Goal: Information Seeking & Learning: Learn about a topic

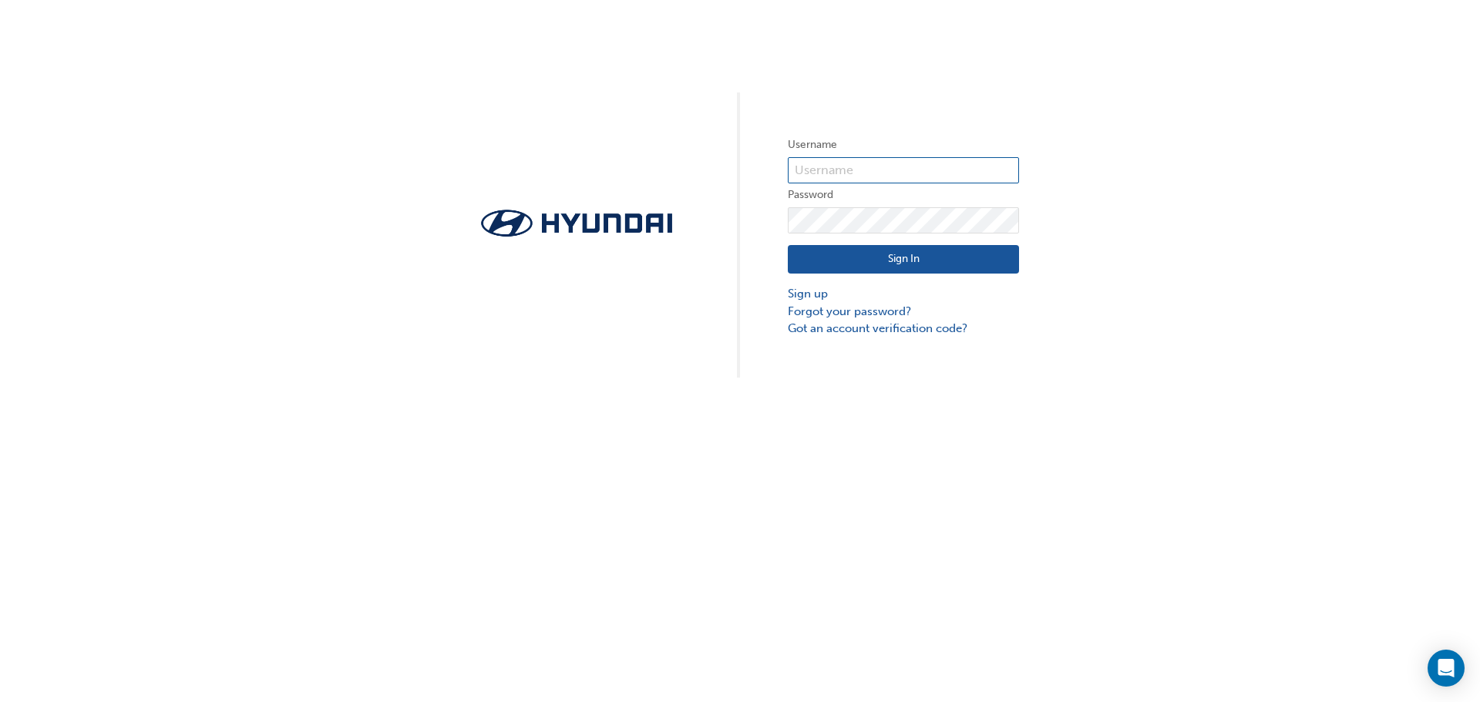
type input "36507"
click at [934, 258] on button "Sign In" at bounding box center [903, 259] width 231 height 29
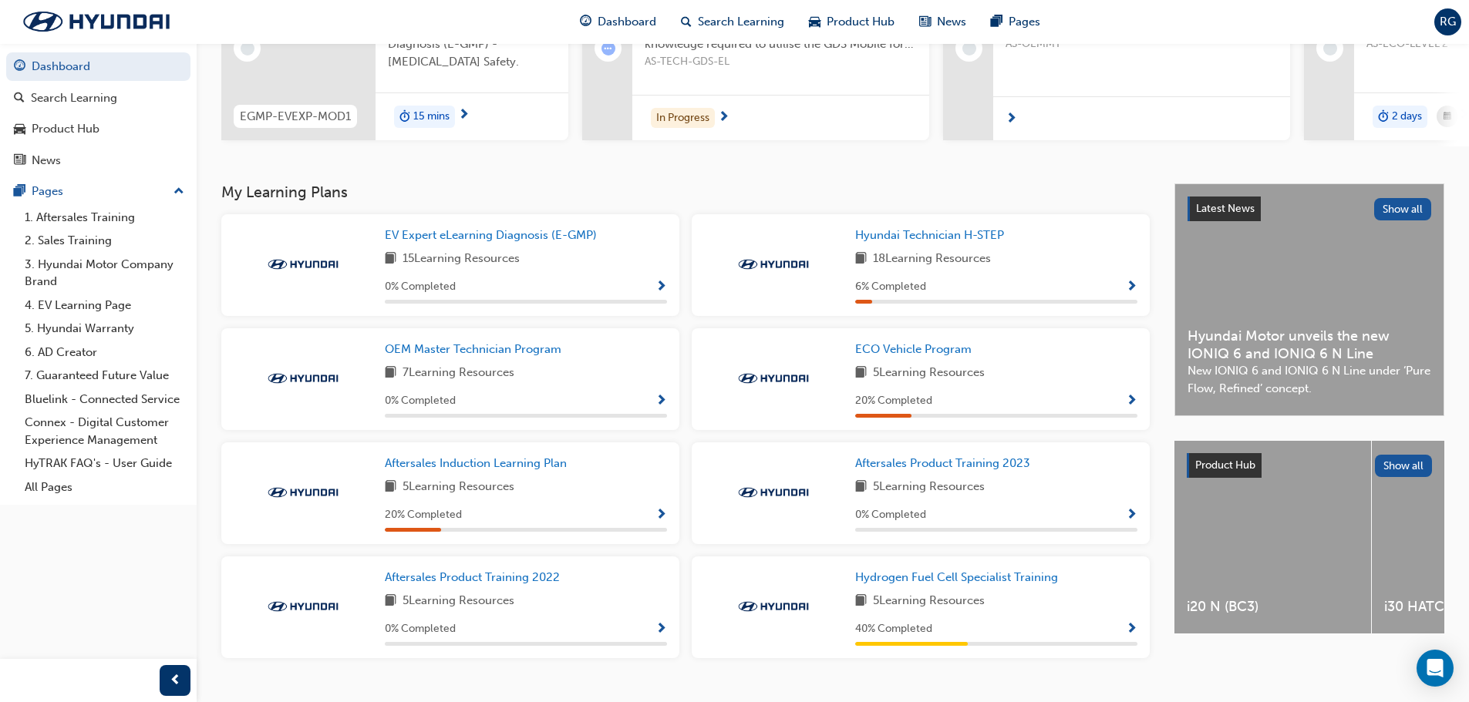
scroll to position [247, 0]
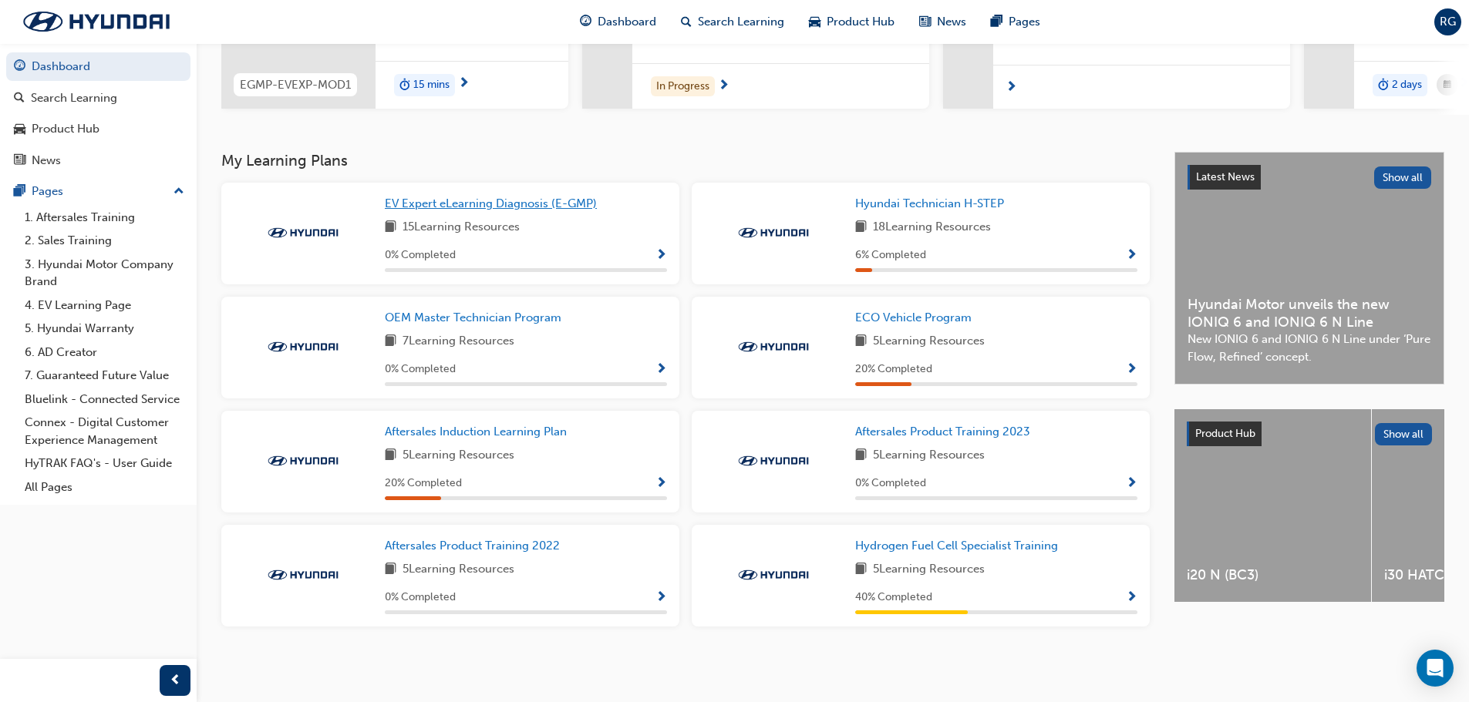
click at [444, 197] on span "EV Expert eLearning Diagnosis (E-GMP)" at bounding box center [491, 204] width 212 height 14
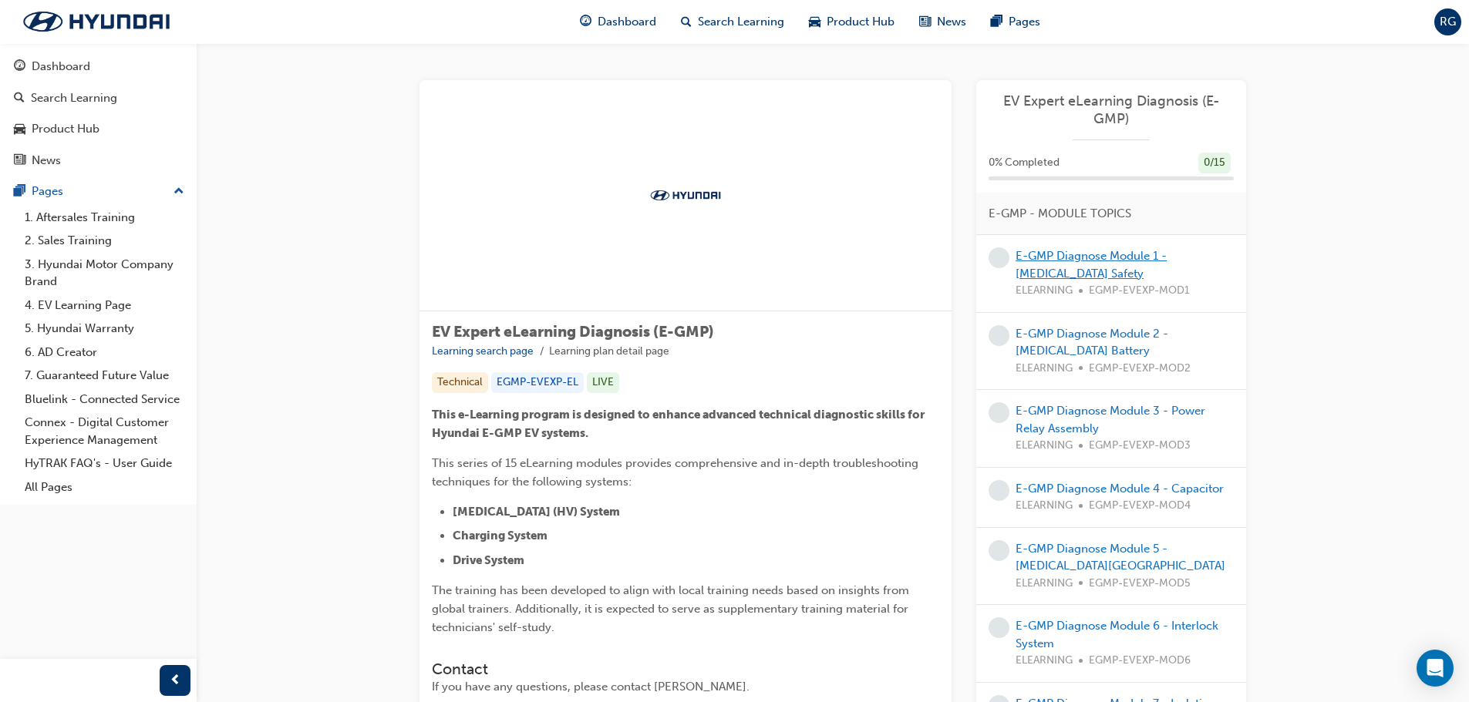
click at [1134, 252] on link "E-GMP Diagnose Module 1 - [MEDICAL_DATA] Safety" at bounding box center [1091, 265] width 151 height 32
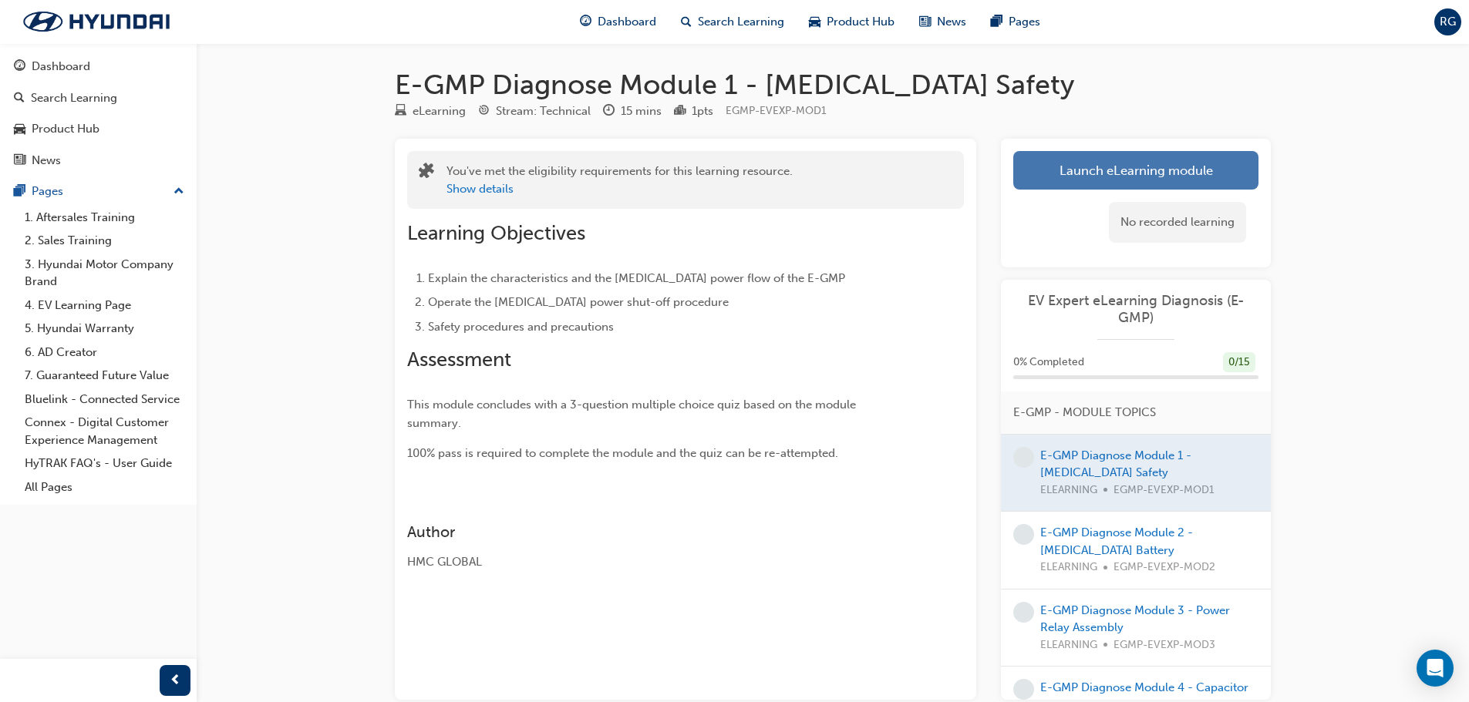
click at [1108, 179] on link "Launch eLearning module" at bounding box center [1135, 170] width 245 height 39
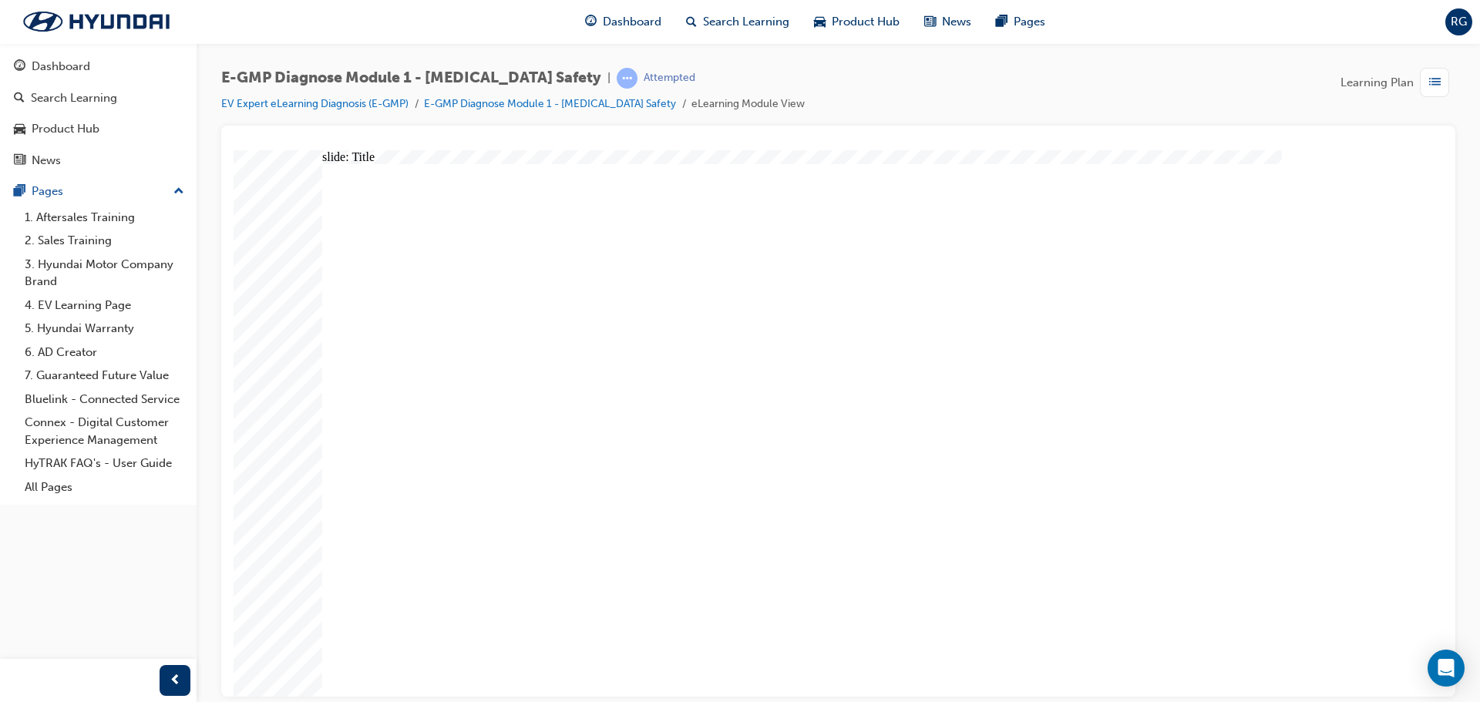
click at [1328, 102] on div "E-GMP Diagnose Module 1 - [MEDICAL_DATA] Safety | Attempted EV Expert eLearning…" at bounding box center [838, 97] width 1235 height 58
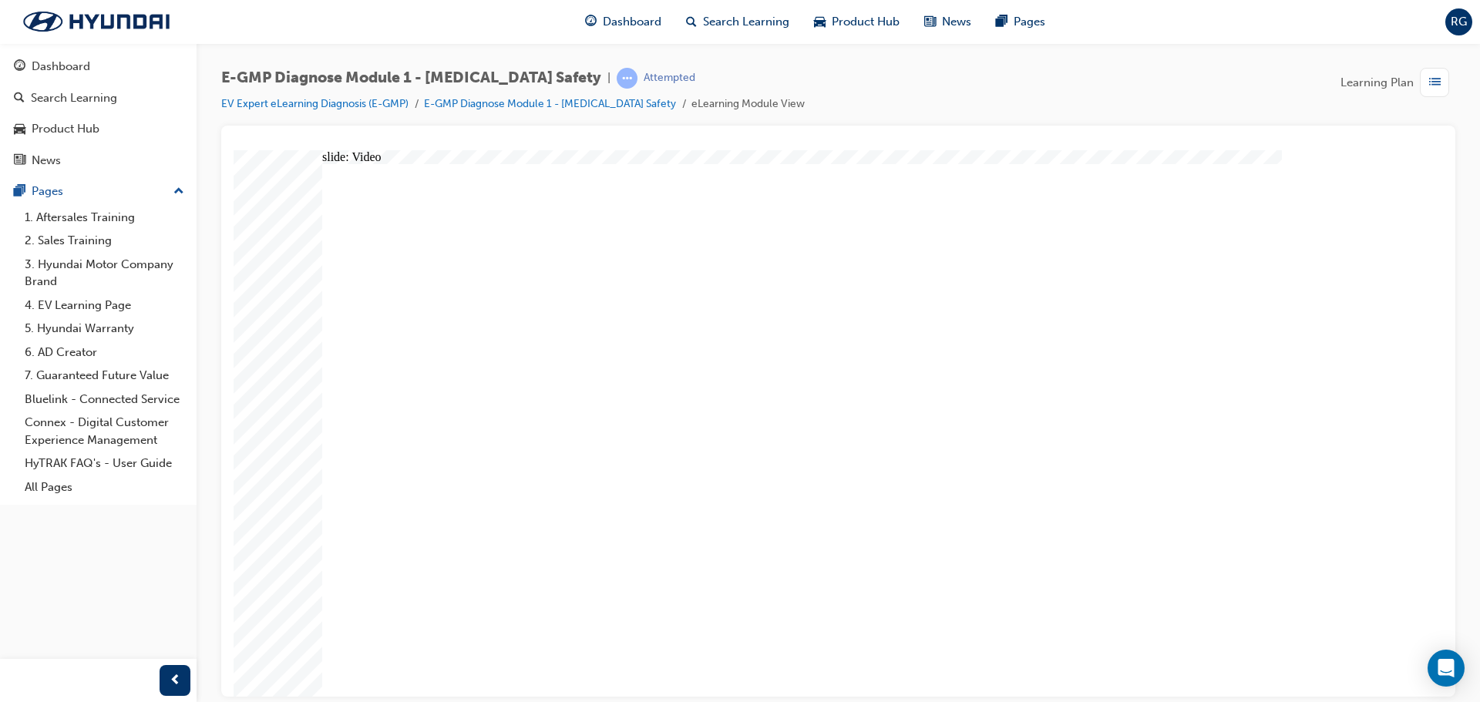
radio input "true"
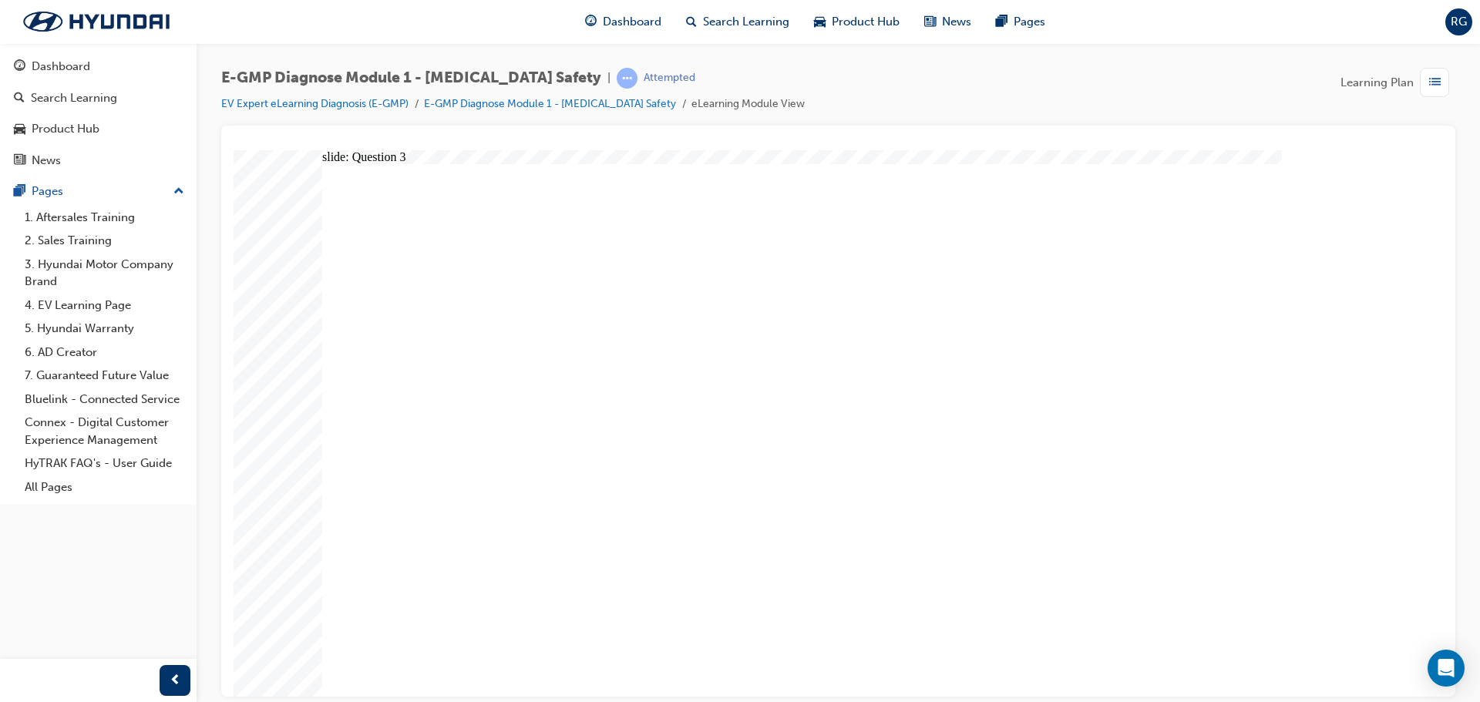
radio input "true"
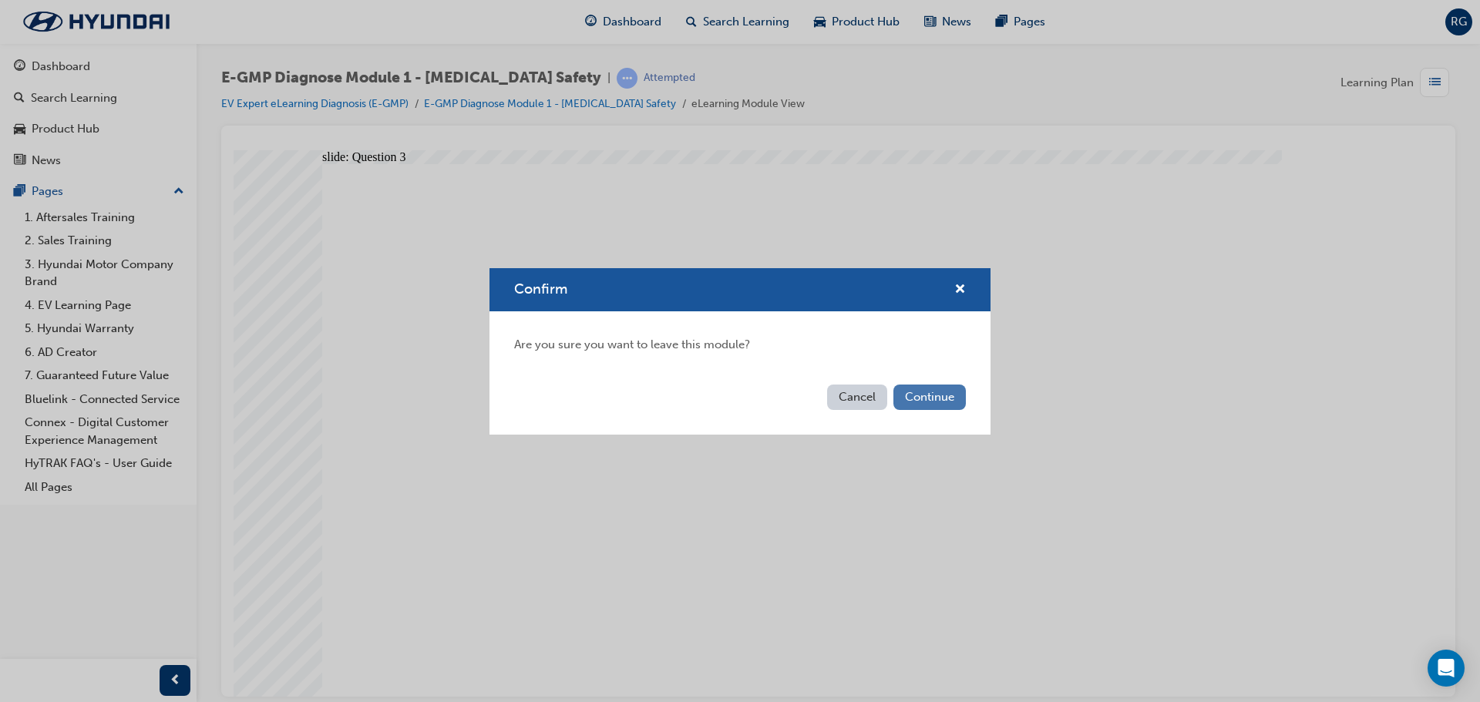
click at [951, 395] on button "Continue" at bounding box center [930, 397] width 72 height 25
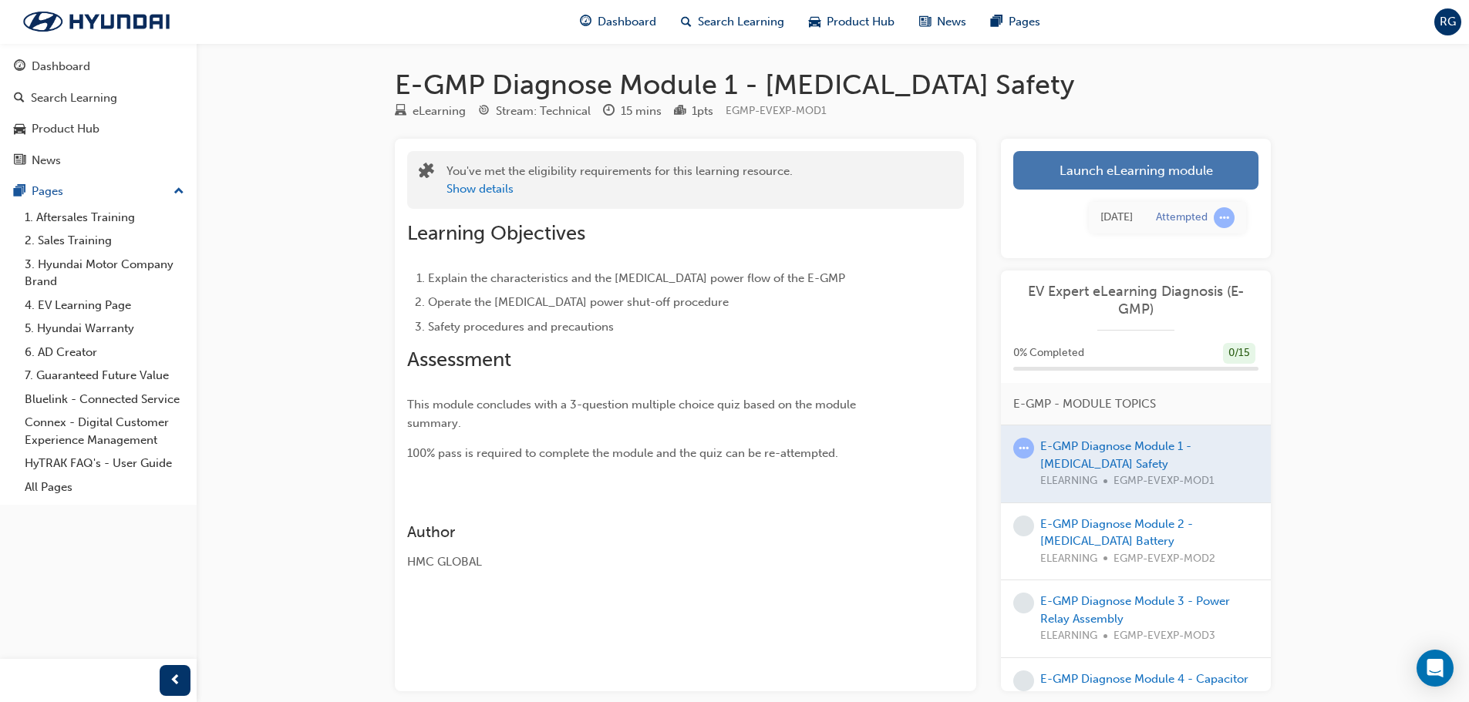
click at [1181, 184] on link "Launch eLearning module" at bounding box center [1135, 170] width 245 height 39
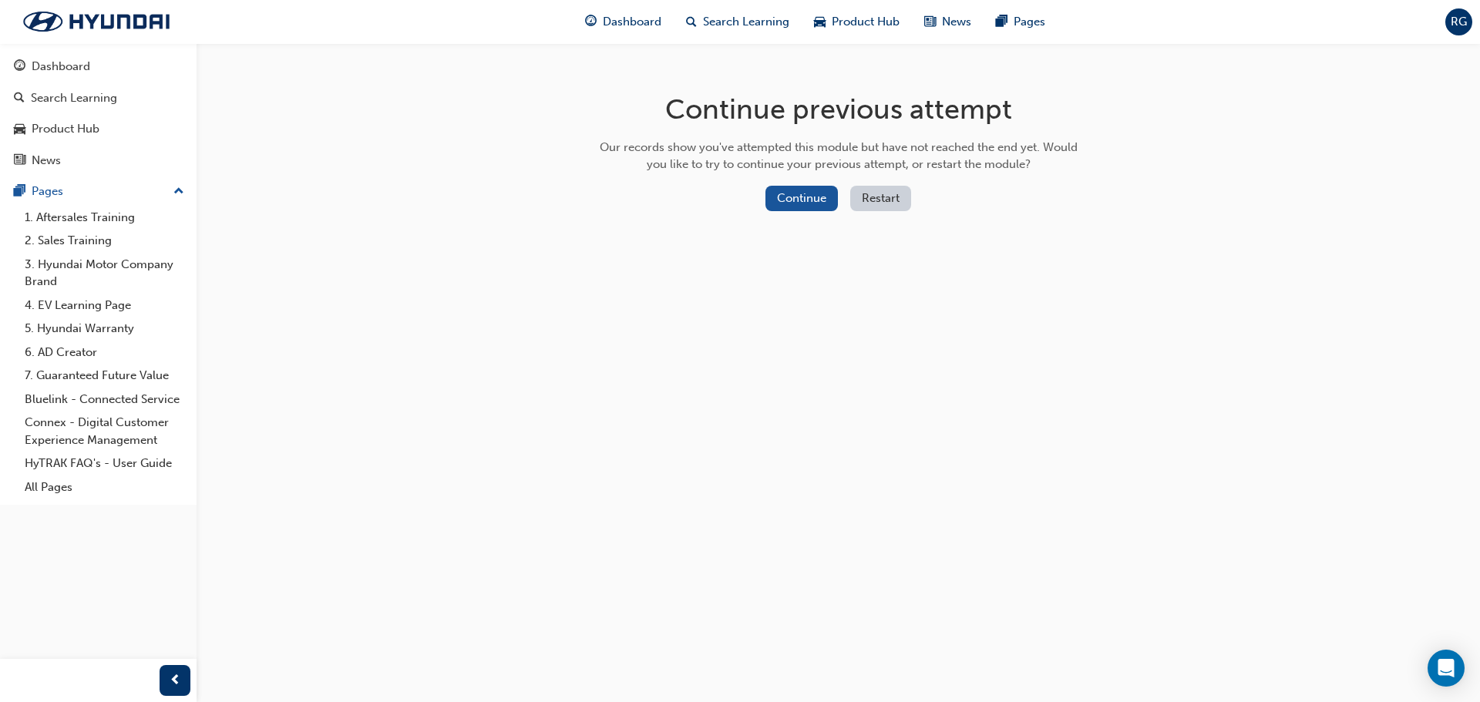
click at [881, 202] on button "Restart" at bounding box center [881, 198] width 61 height 25
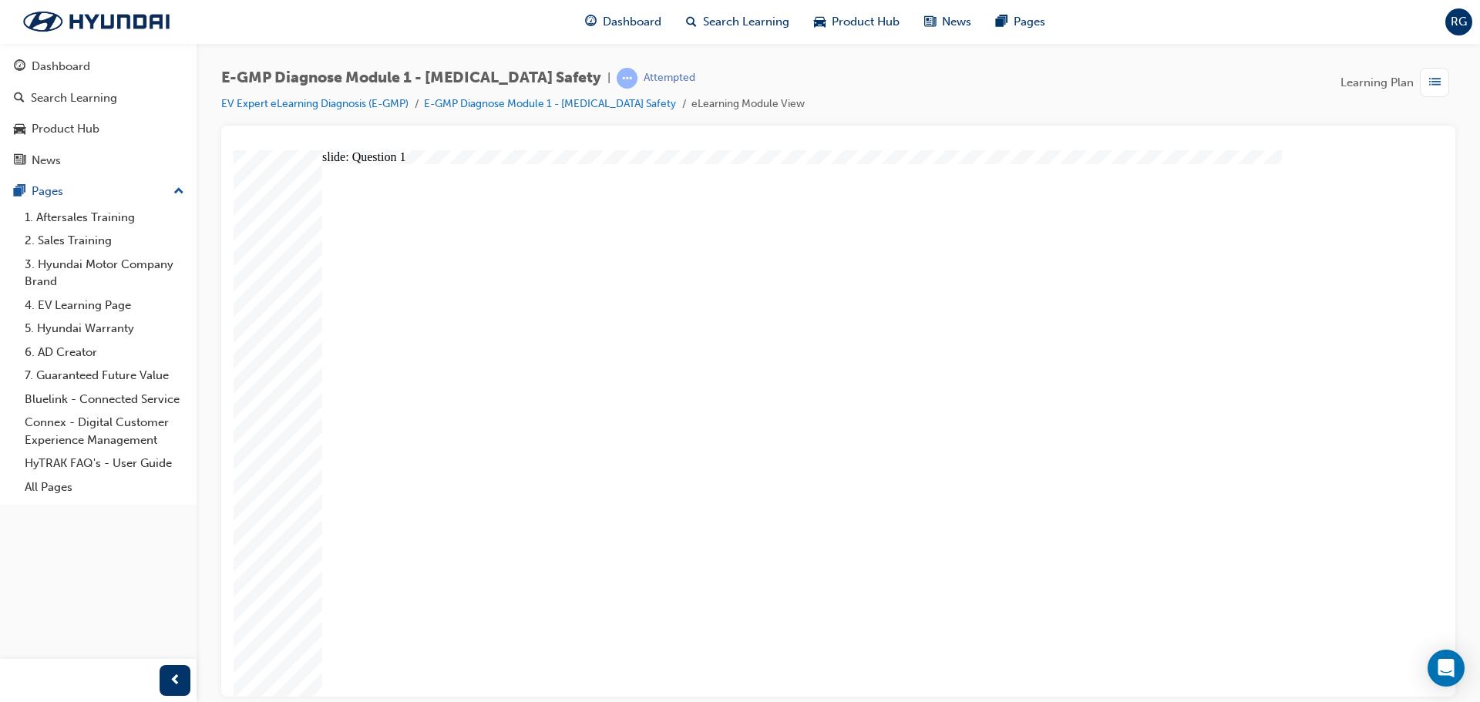
radio input "true"
drag, startPoint x: 446, startPoint y: 251, endPoint x: 791, endPoint y: 295, distance: 348.1
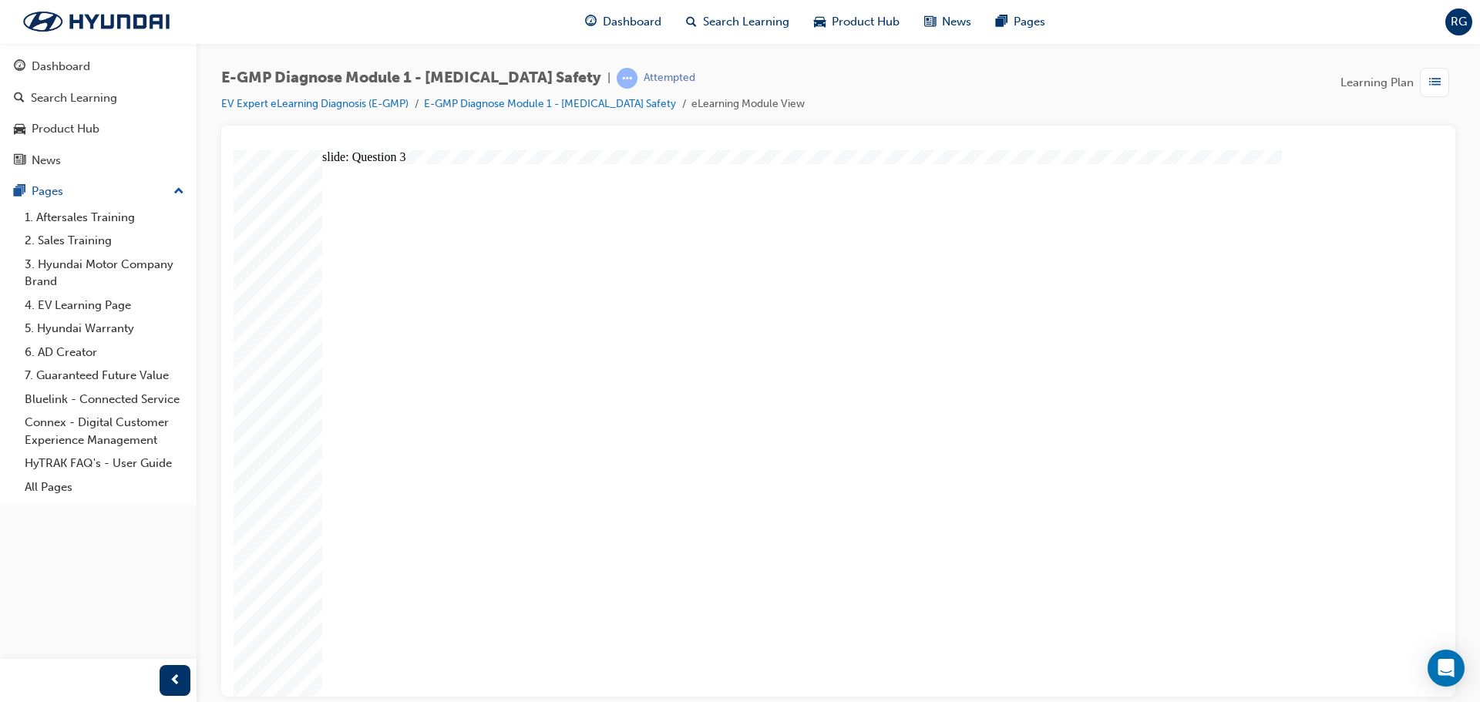
drag, startPoint x: 429, startPoint y: 255, endPoint x: 1049, endPoint y: 281, distance: 621.3
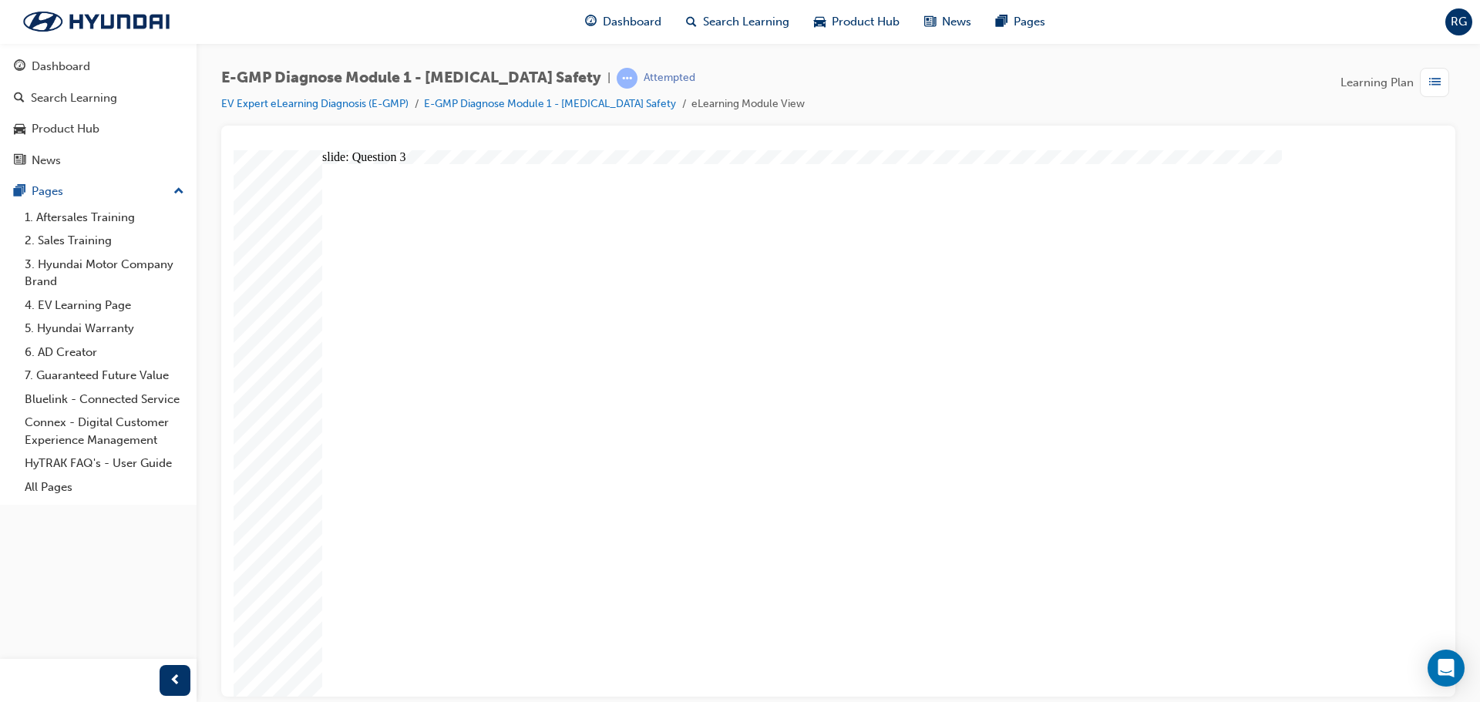
radio input "true"
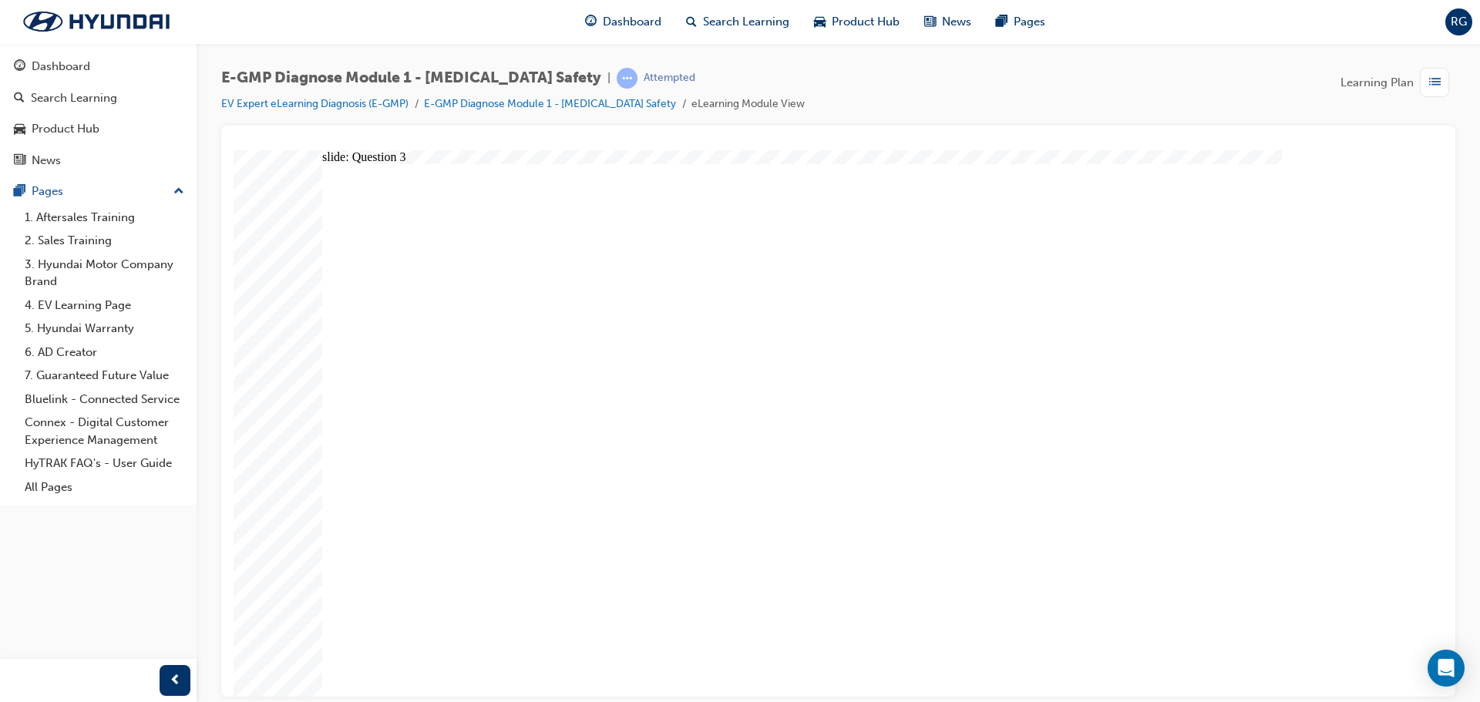
radio input "true"
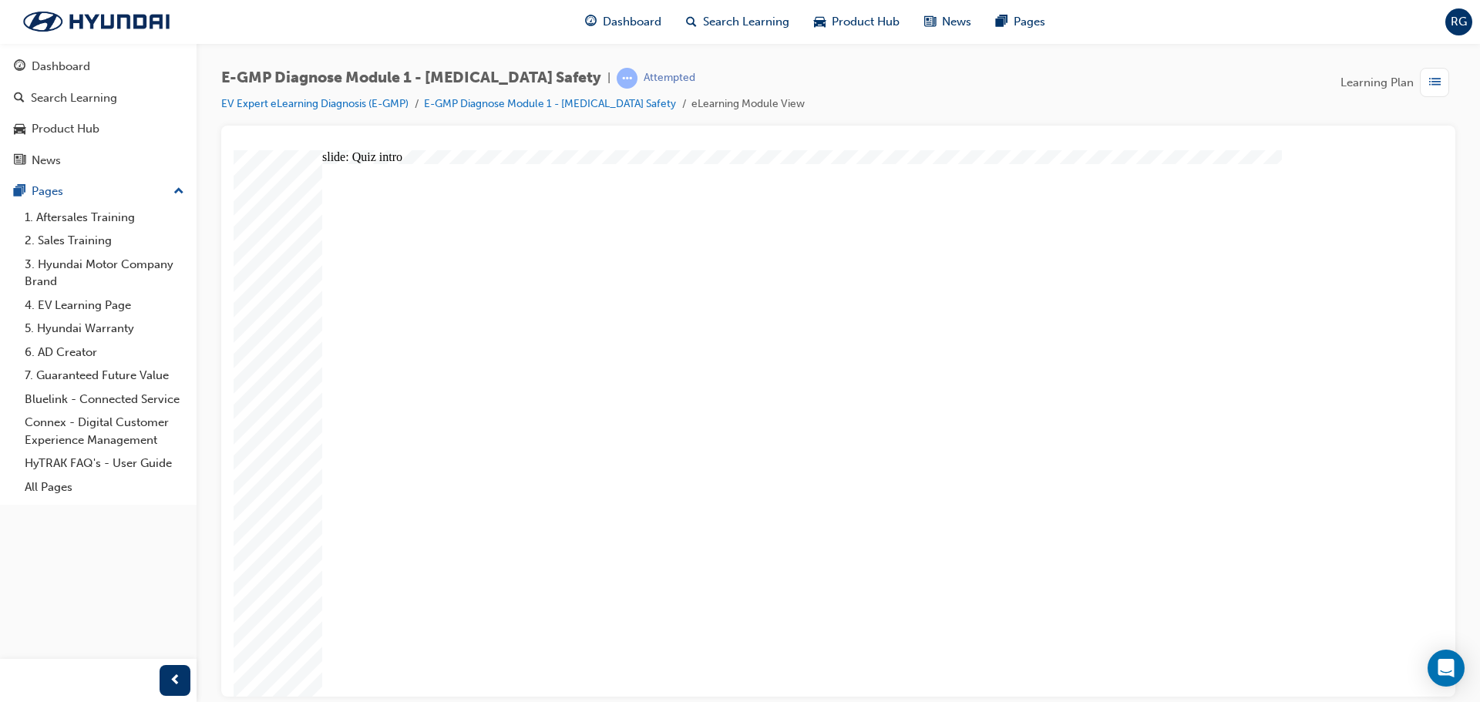
radio input "true"
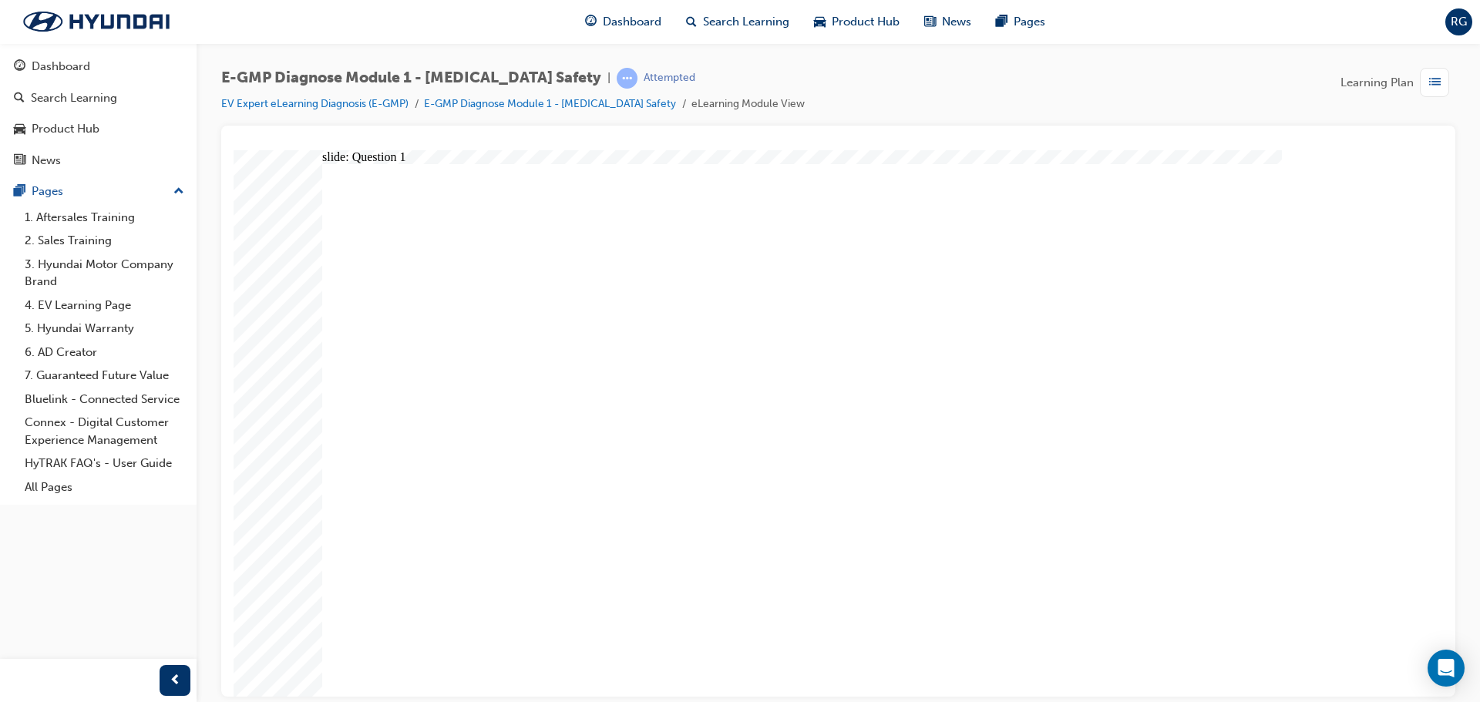
radio input "true"
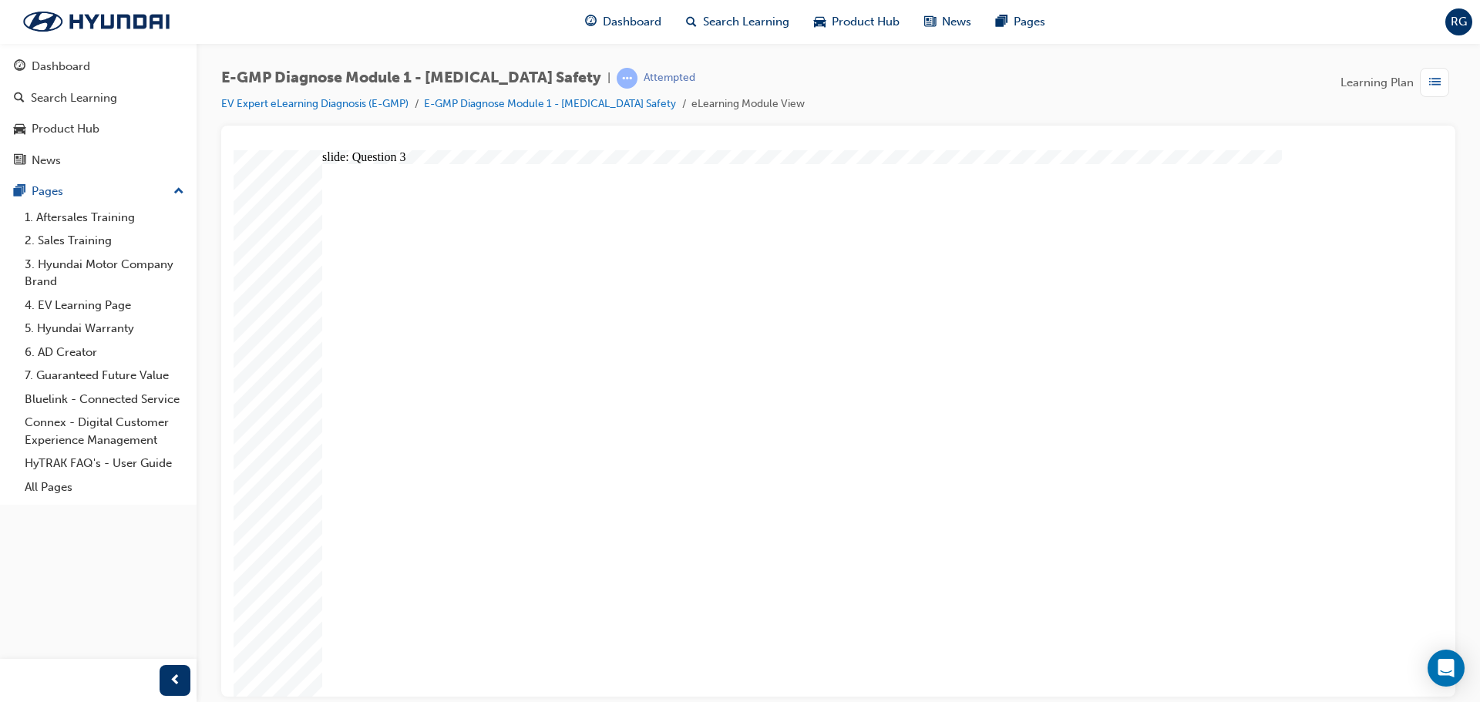
radio input "true"
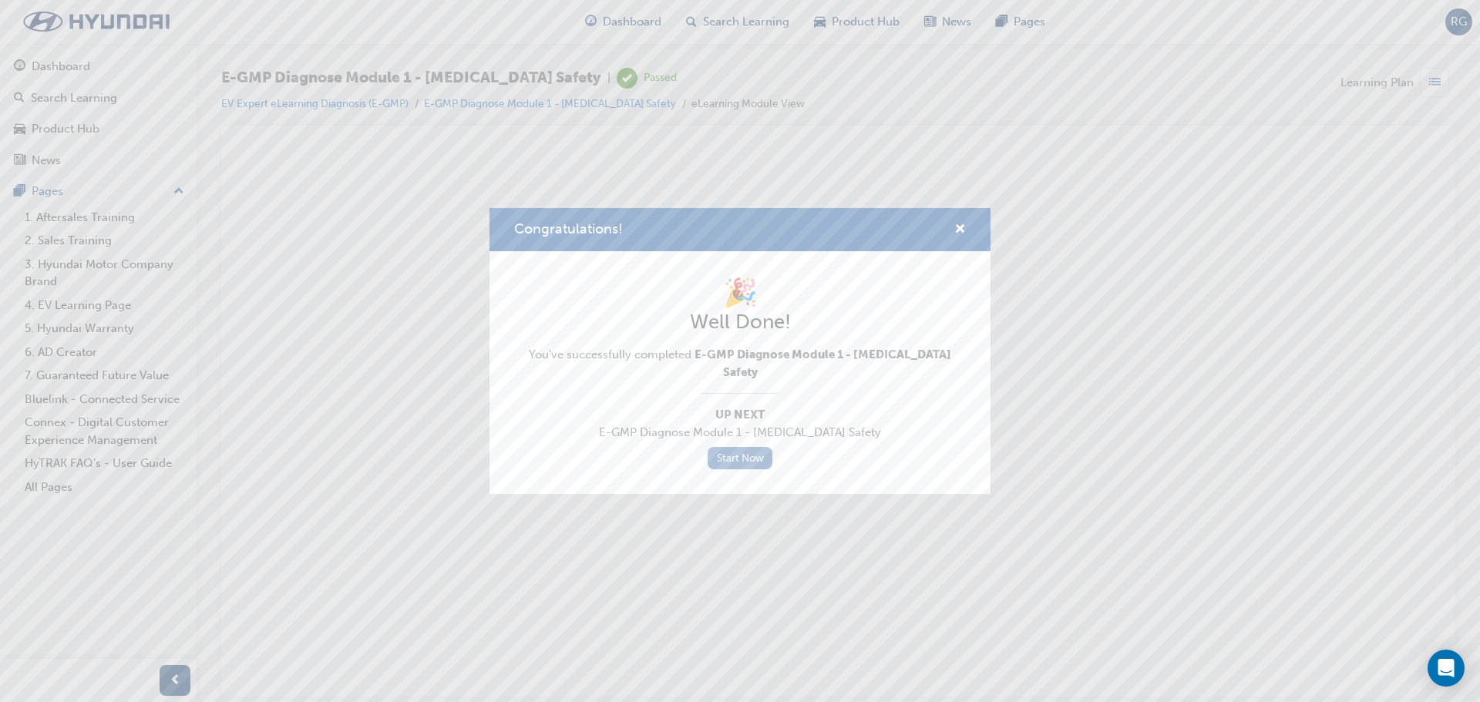
click at [767, 449] on link "Start Now" at bounding box center [740, 458] width 65 height 22
click at [726, 447] on link "Start Now" at bounding box center [740, 458] width 65 height 22
click at [964, 237] on span "cross-icon" at bounding box center [961, 231] width 12 height 14
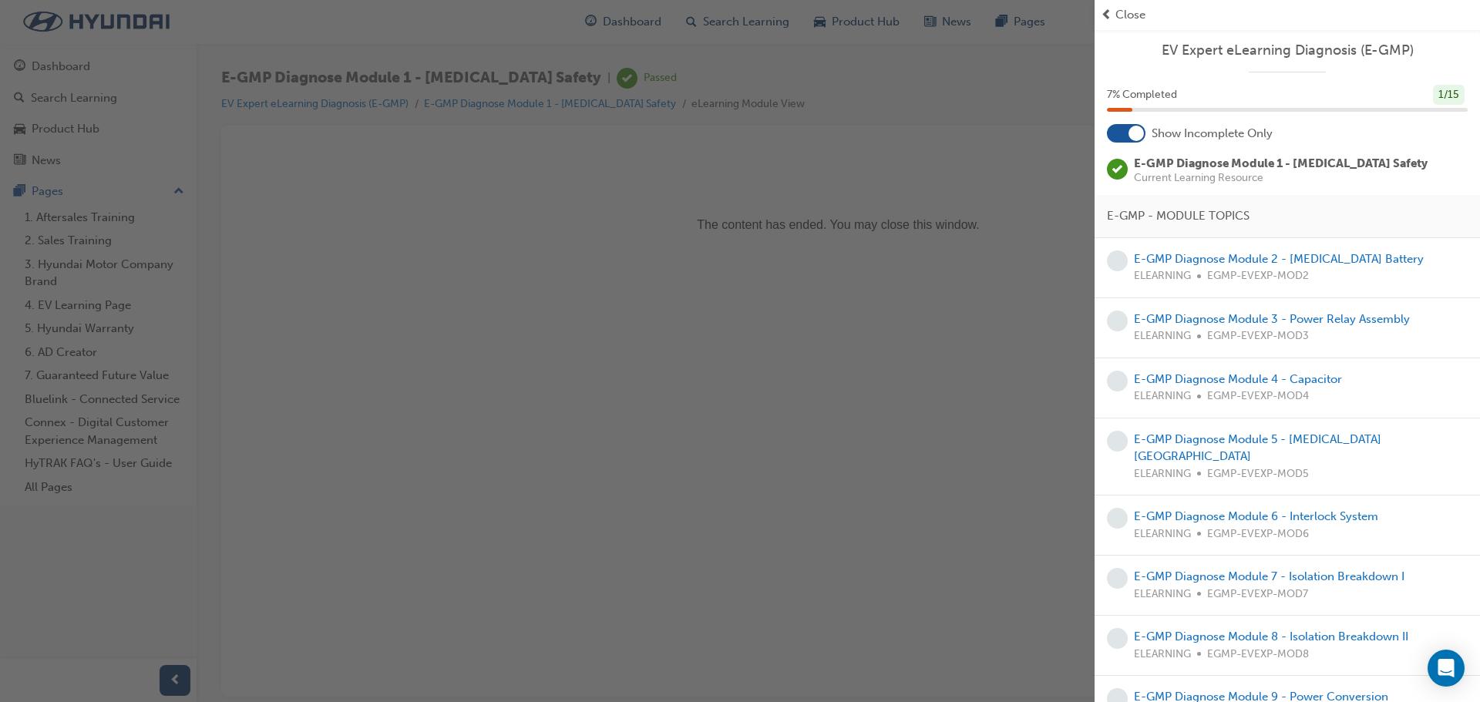
click at [793, 277] on div "button" at bounding box center [547, 351] width 1095 height 702
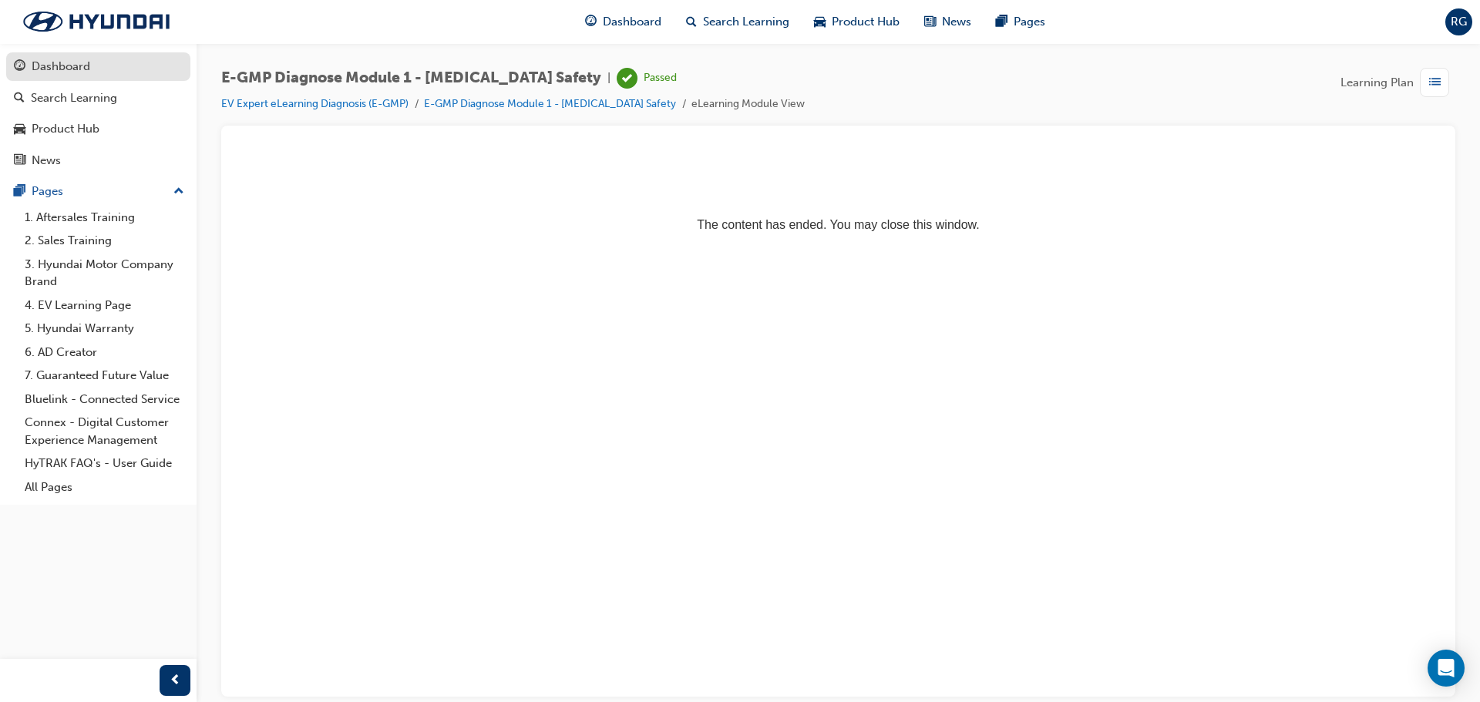
click at [105, 67] on div "Dashboard" at bounding box center [98, 66] width 169 height 19
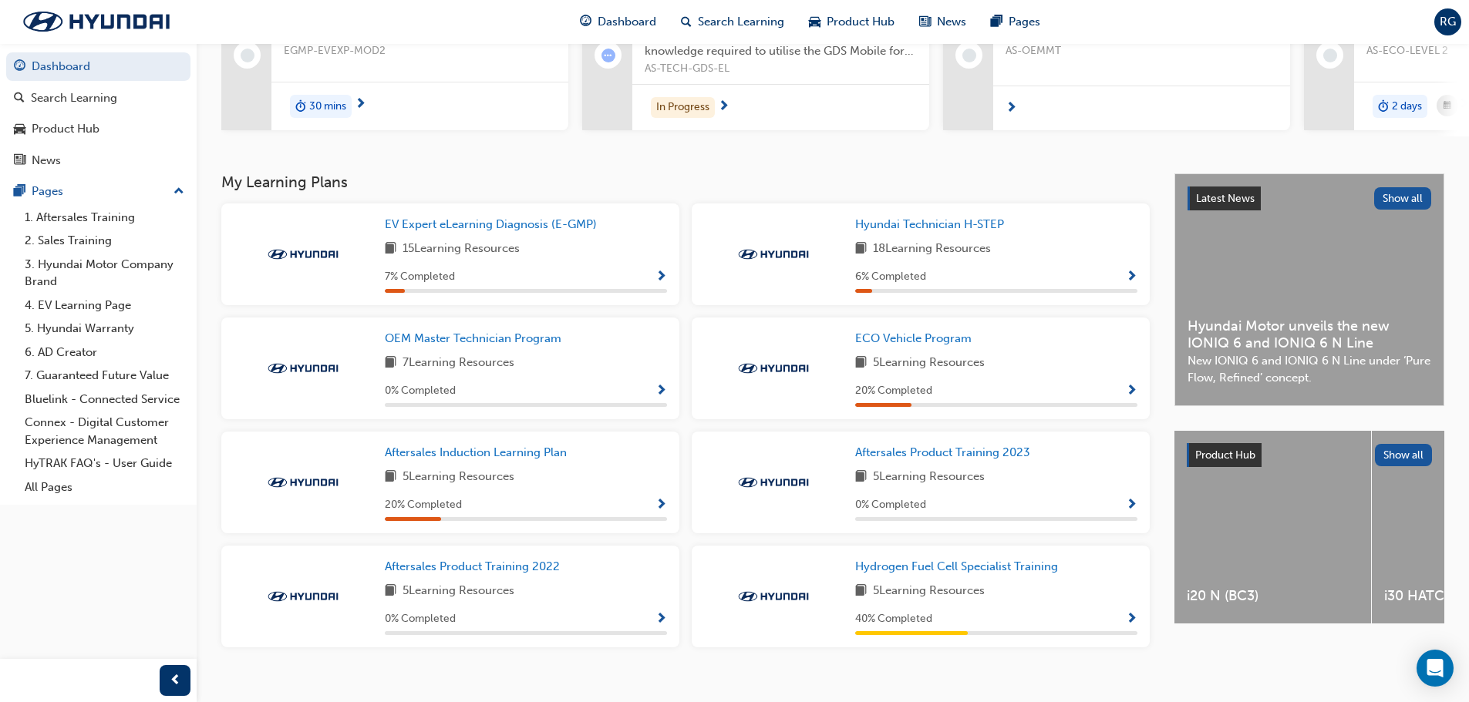
scroll to position [229, 0]
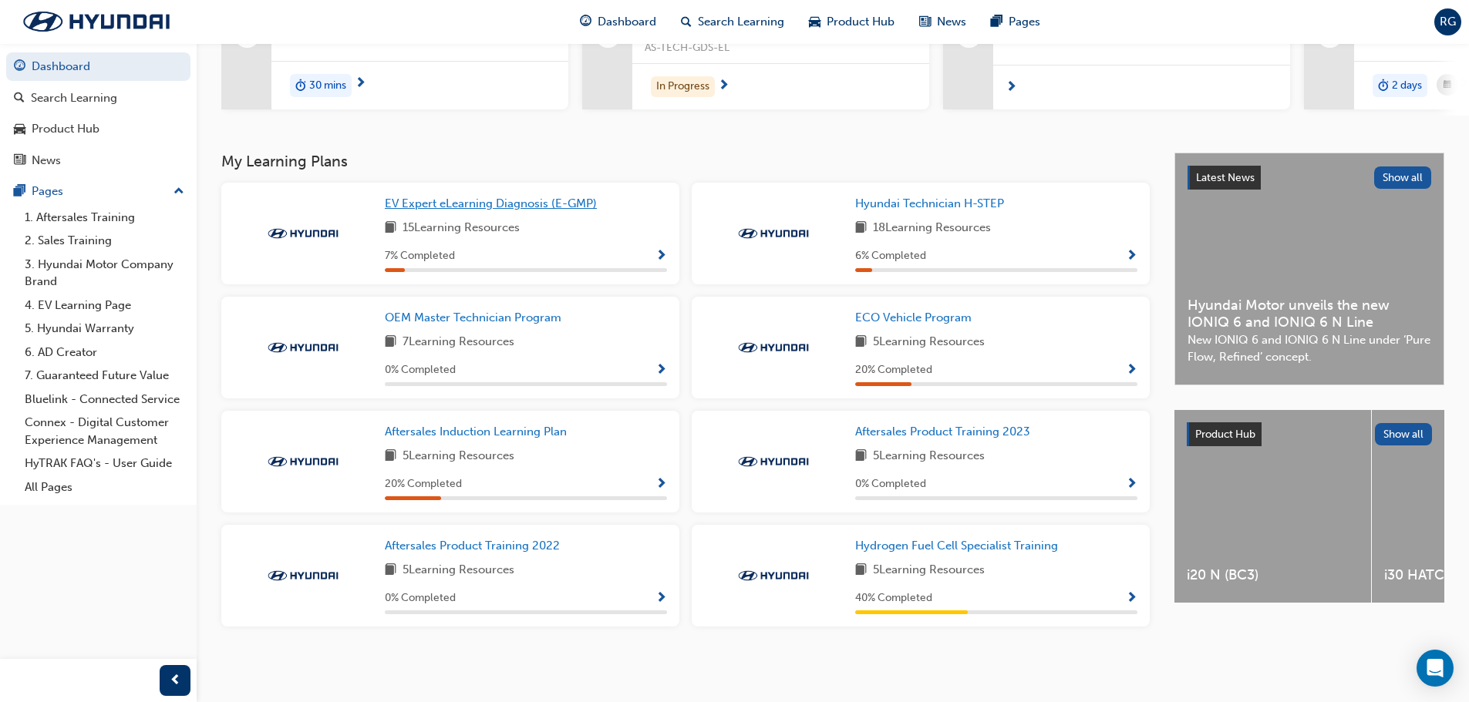
click at [513, 208] on span "EV Expert eLearning Diagnosis (E-GMP)" at bounding box center [491, 204] width 212 height 14
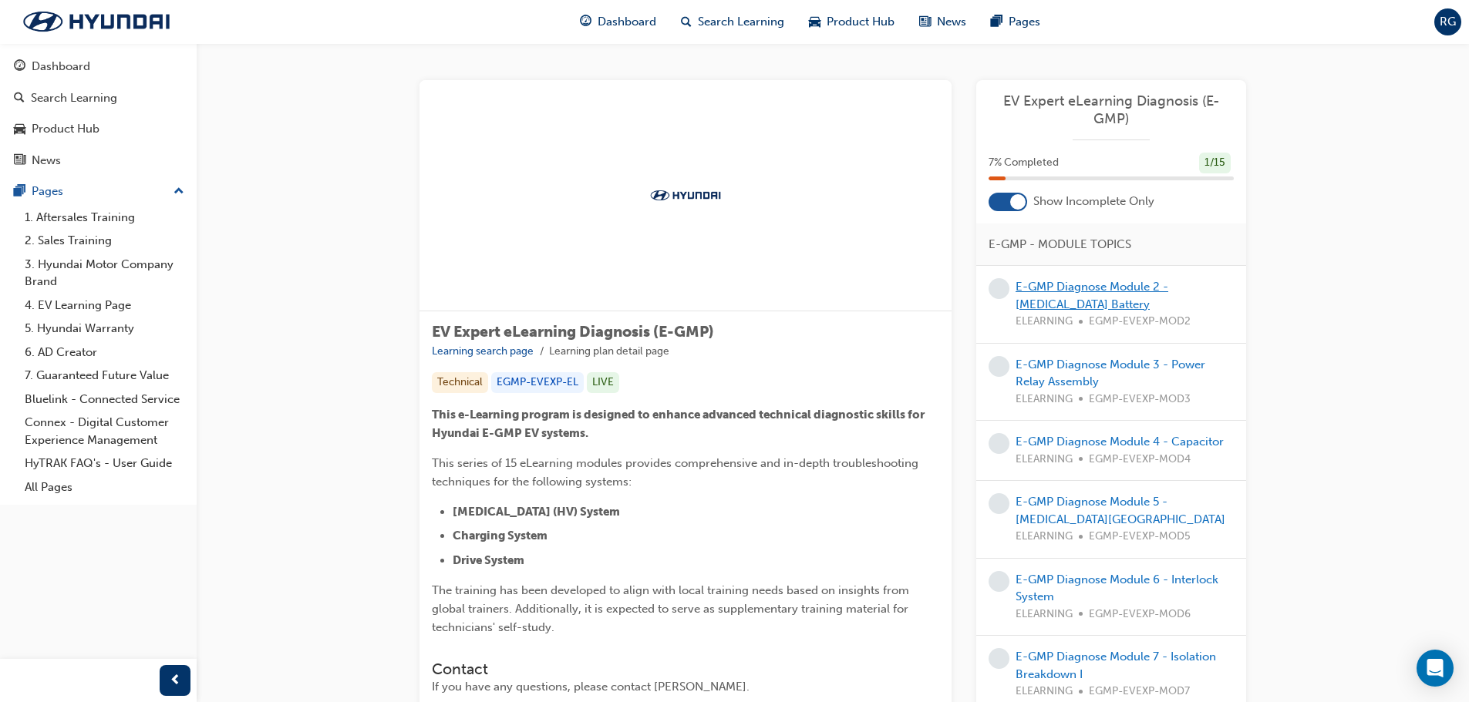
click at [1090, 293] on link "E-GMP Diagnose Module 2 - [MEDICAL_DATA] Battery" at bounding box center [1092, 296] width 153 height 32
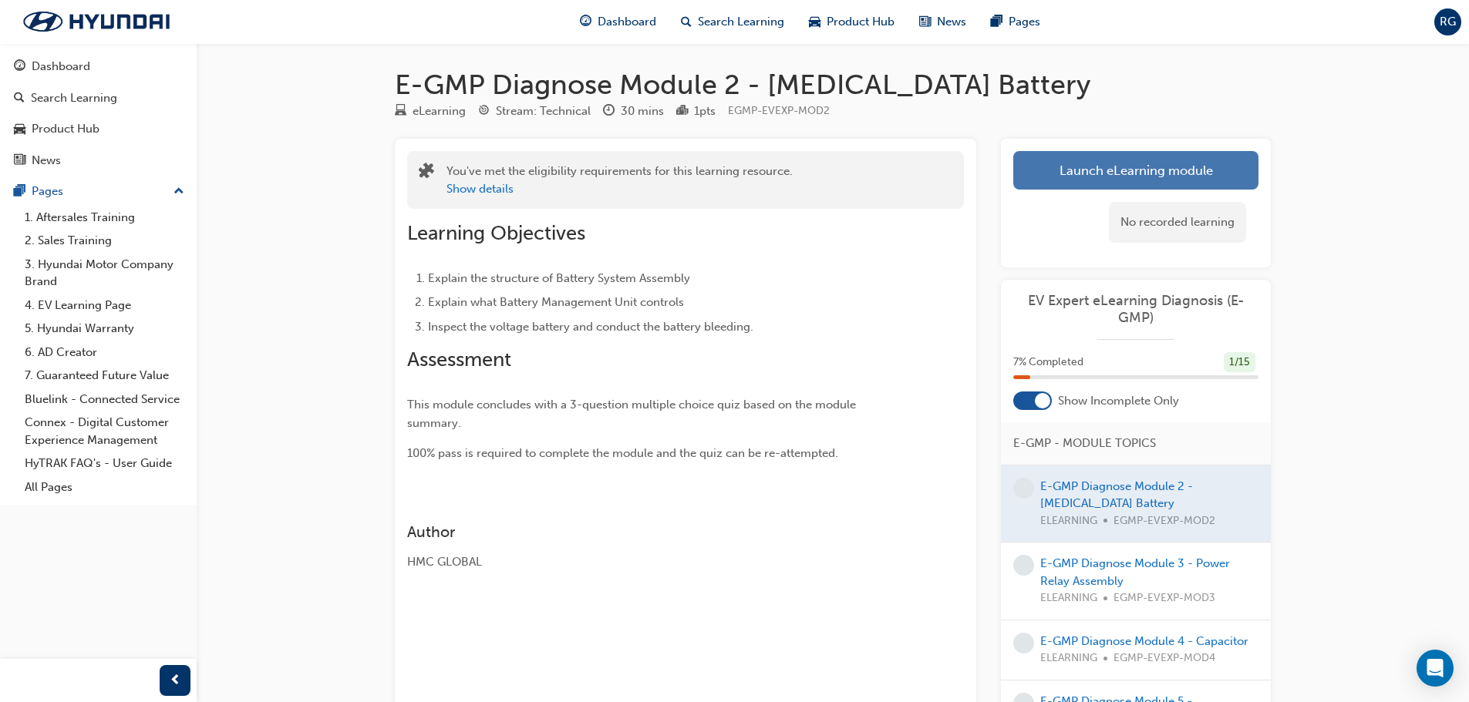
click at [1165, 167] on link "Launch eLearning module" at bounding box center [1135, 170] width 245 height 39
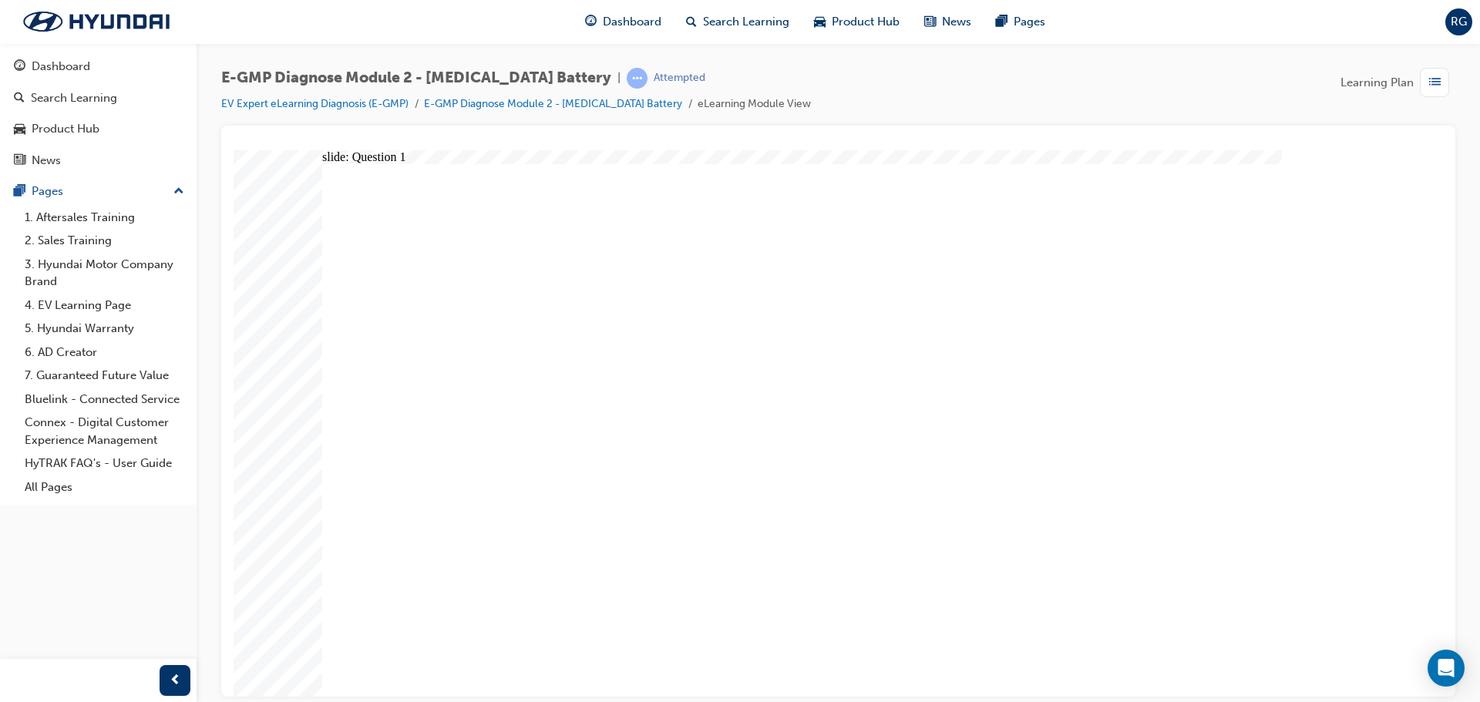
radio input "true"
drag, startPoint x: 608, startPoint y: 571, endPoint x: 738, endPoint y: 595, distance: 132.5
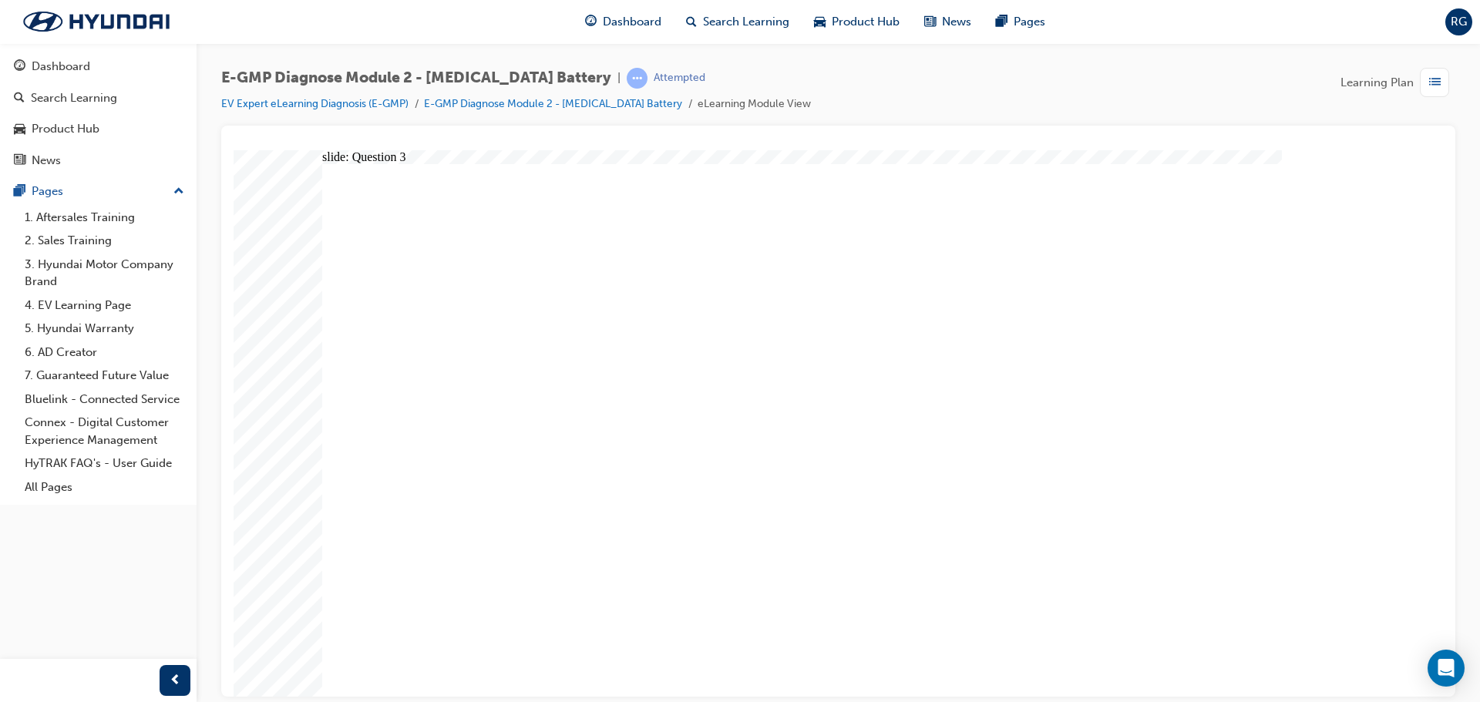
radio input "true"
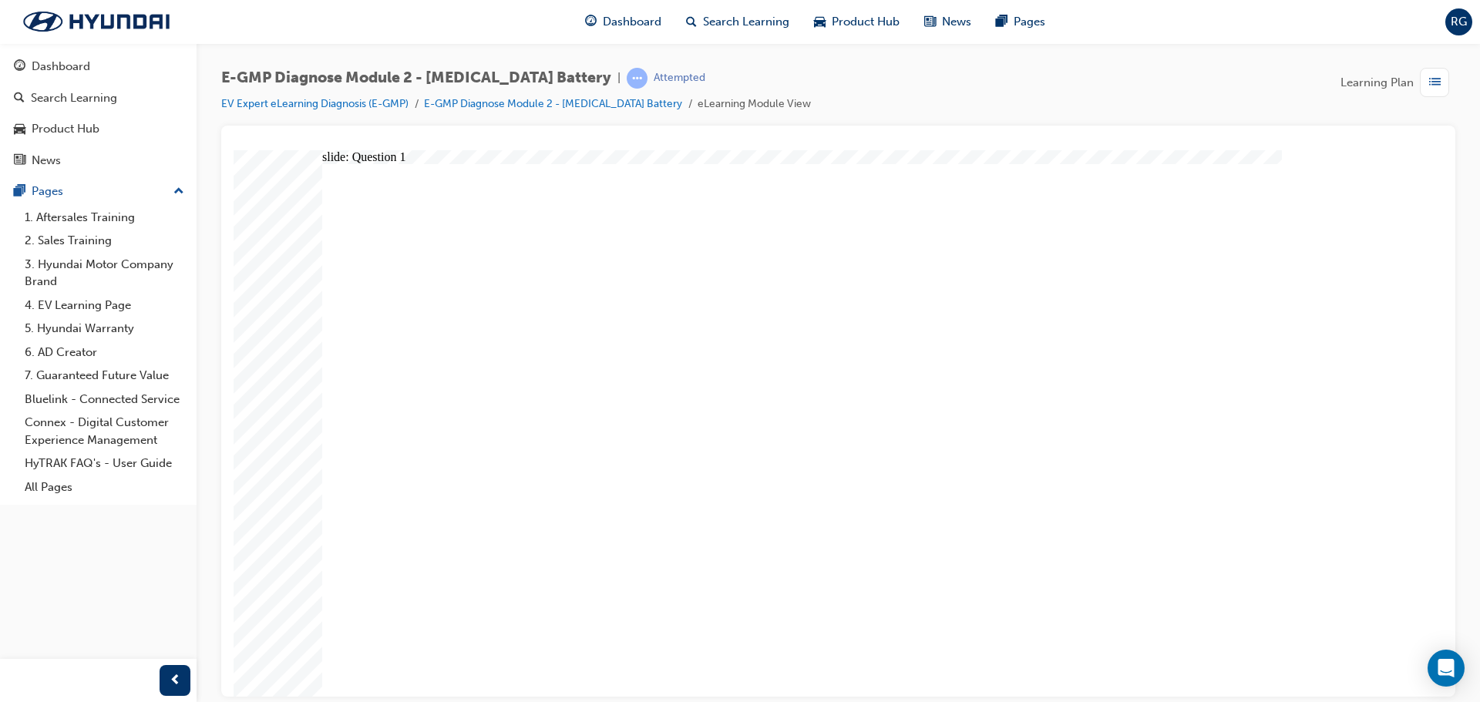
radio input "true"
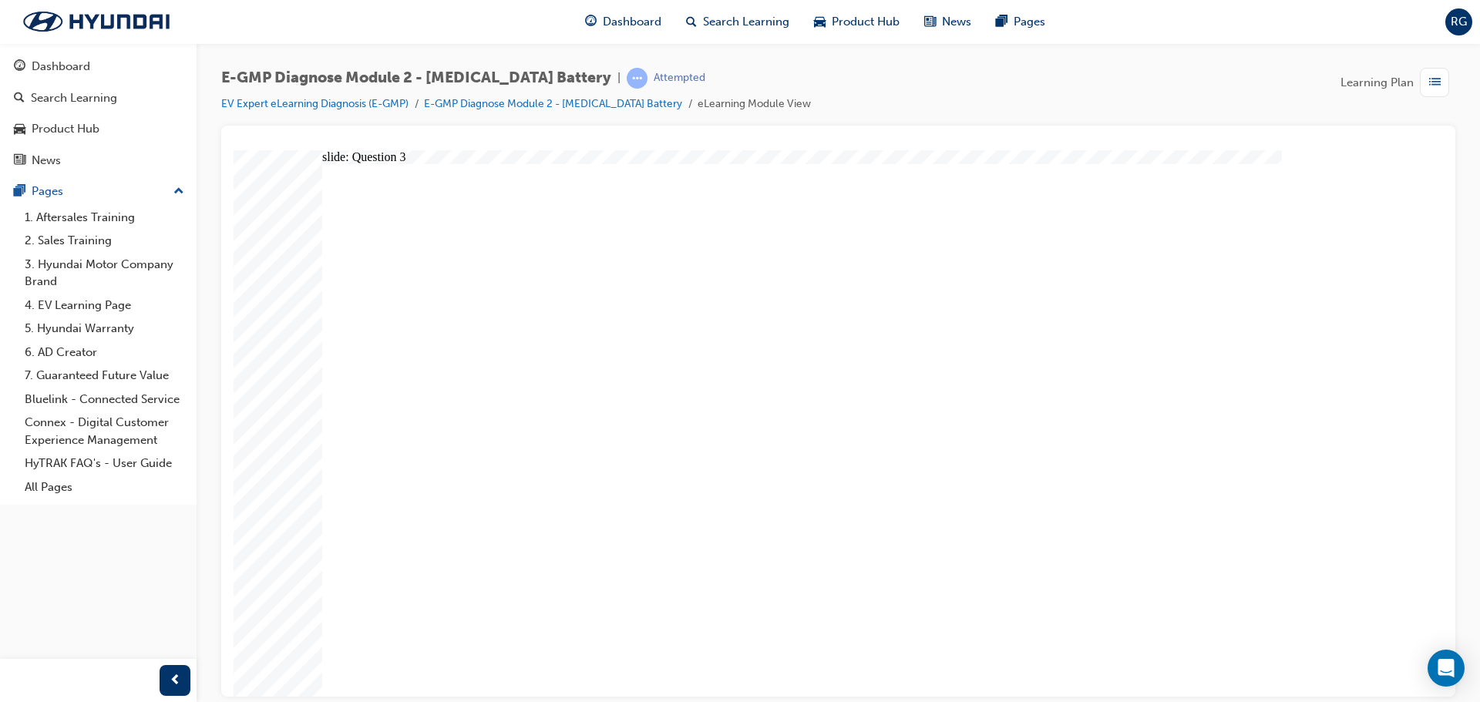
radio input "true"
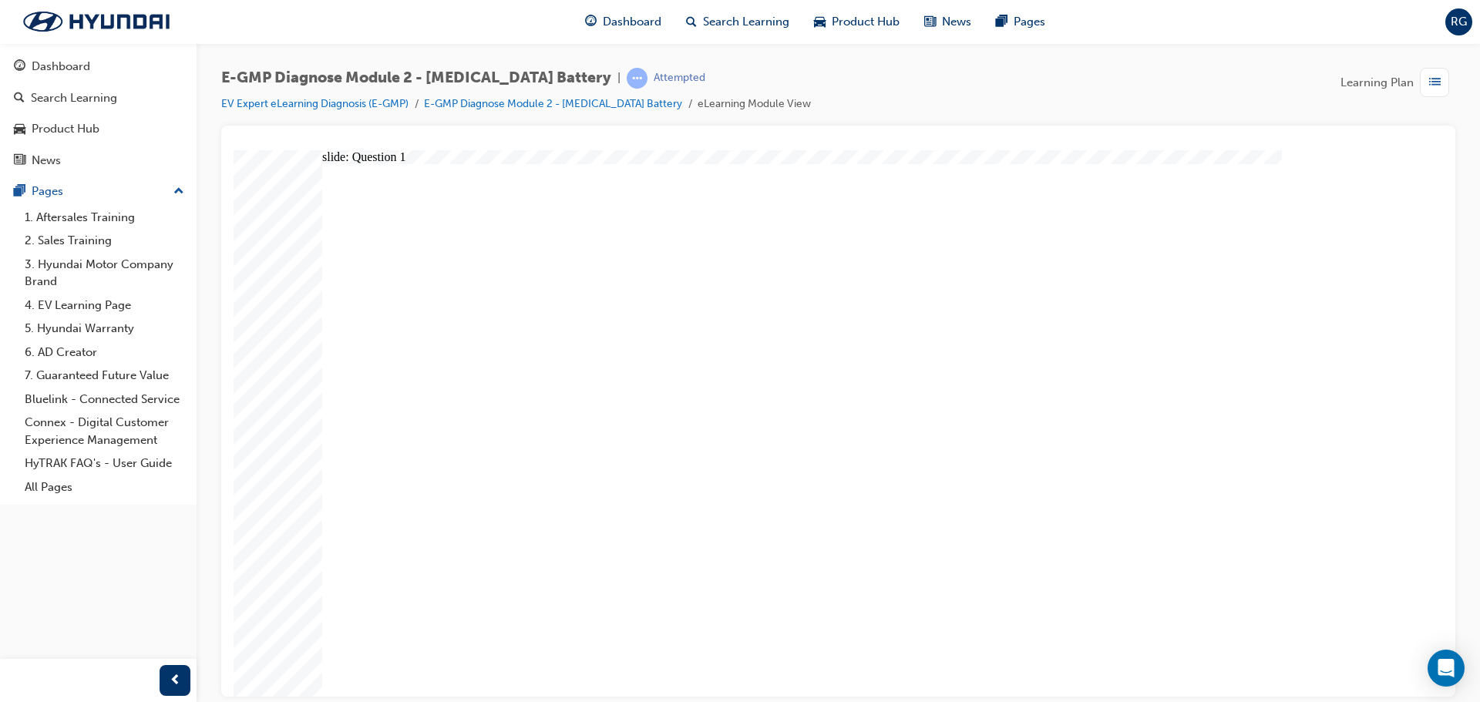
radio input "true"
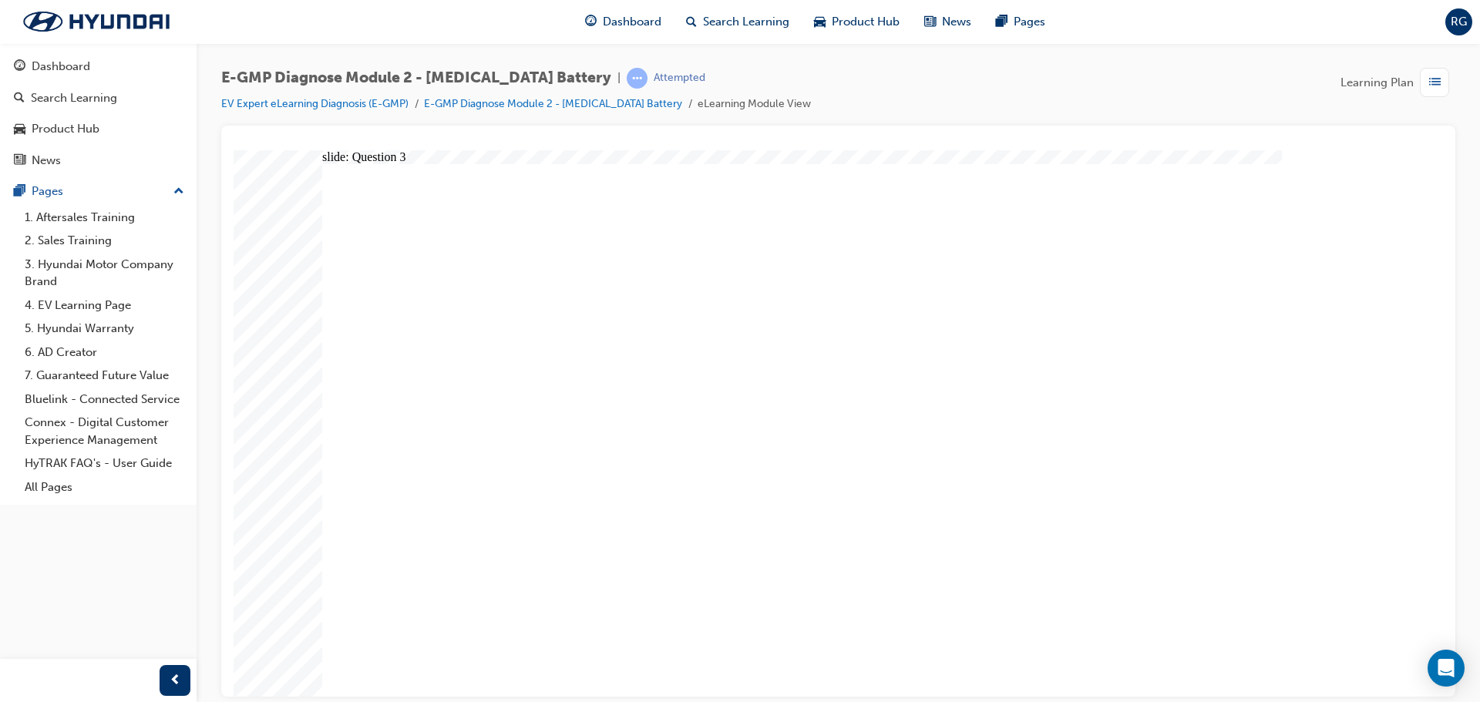
radio input "true"
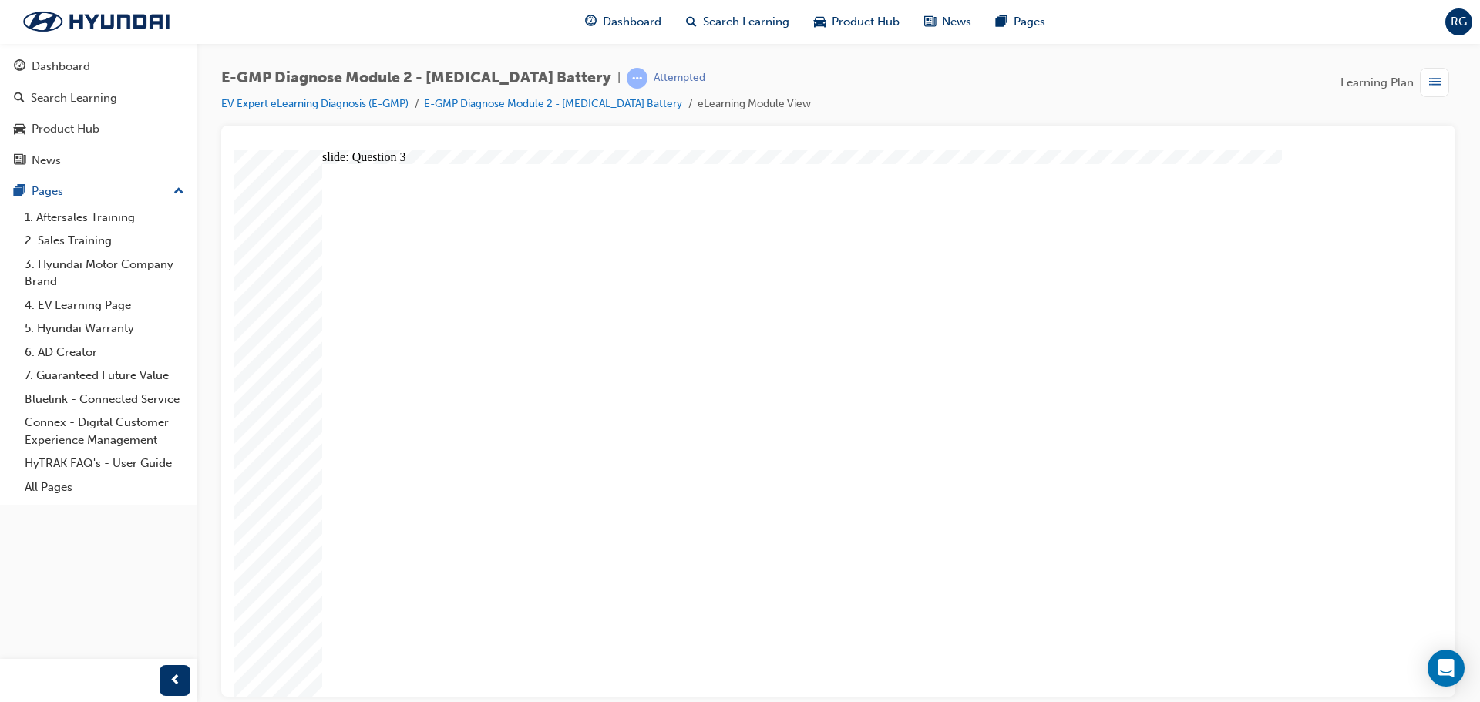
radio input "true"
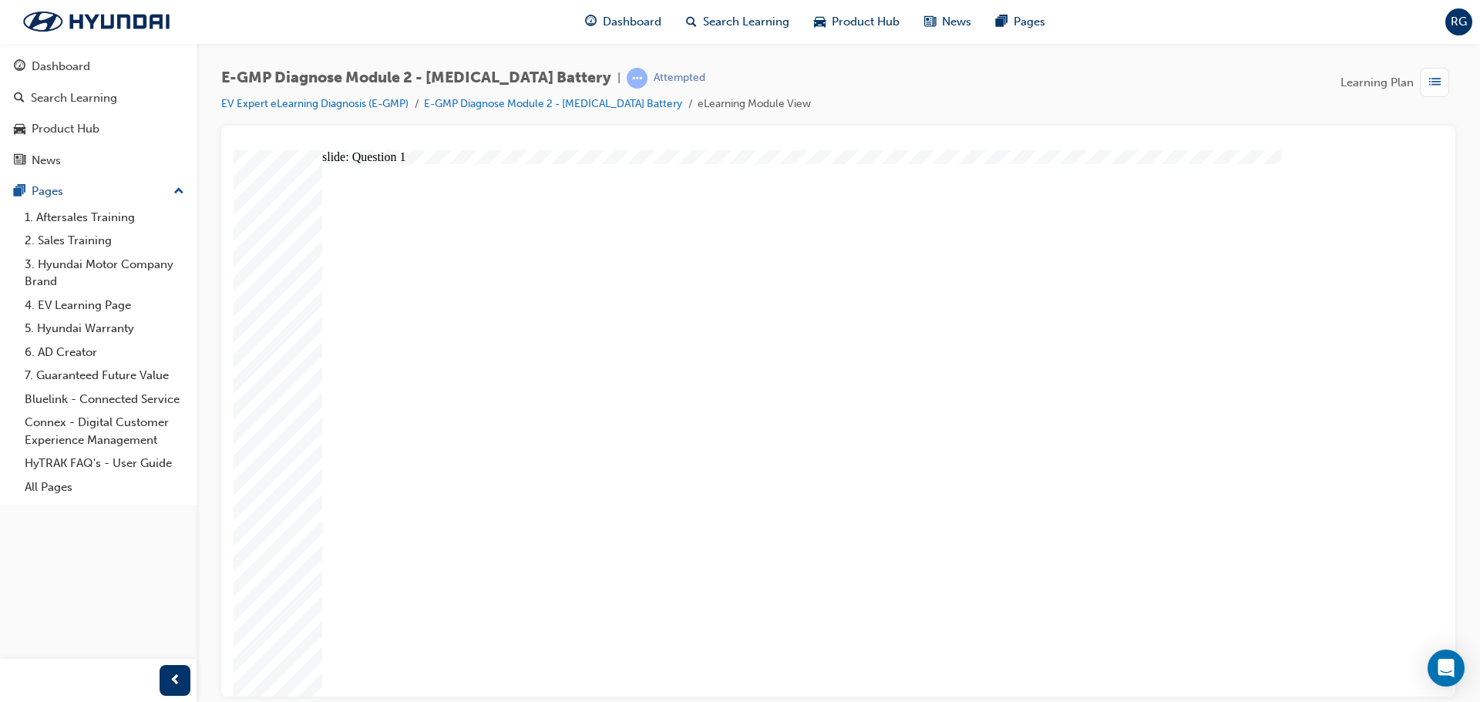
radio input "true"
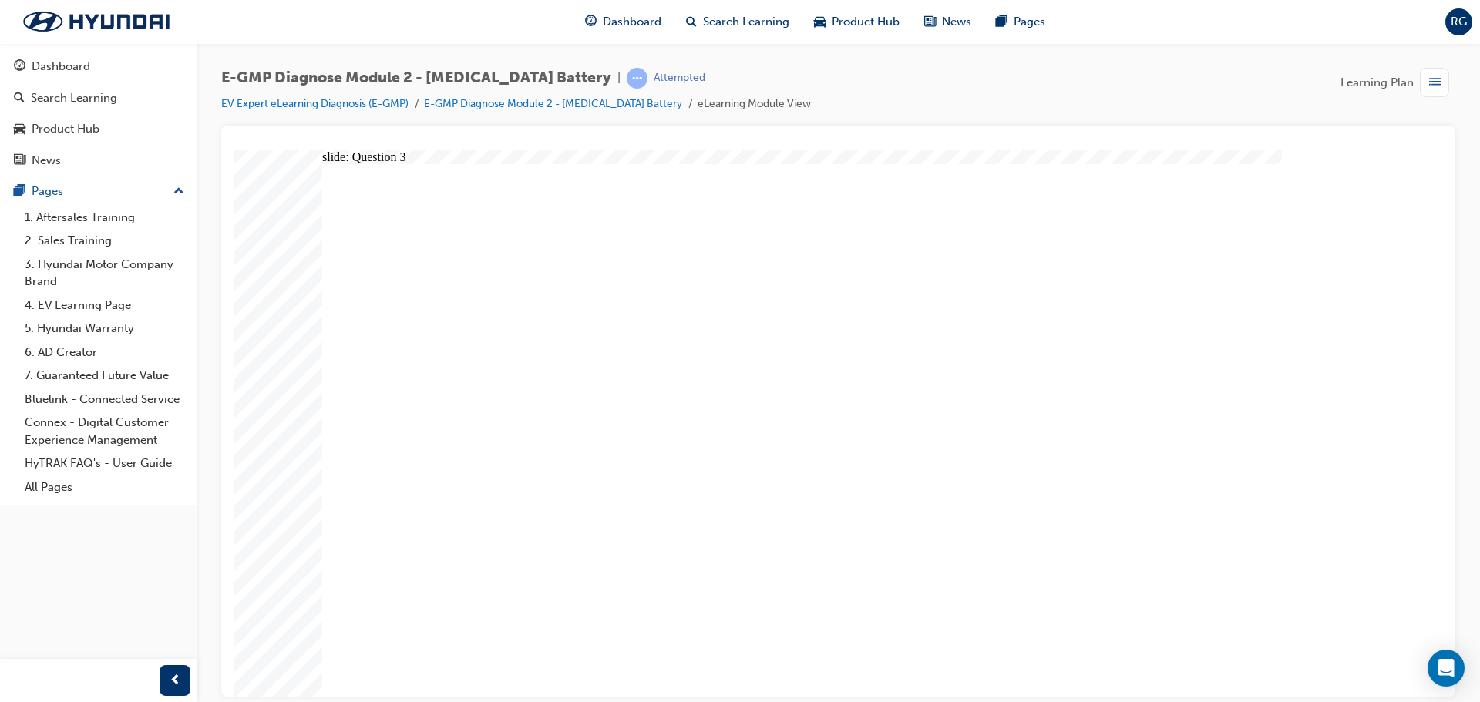
radio input "true"
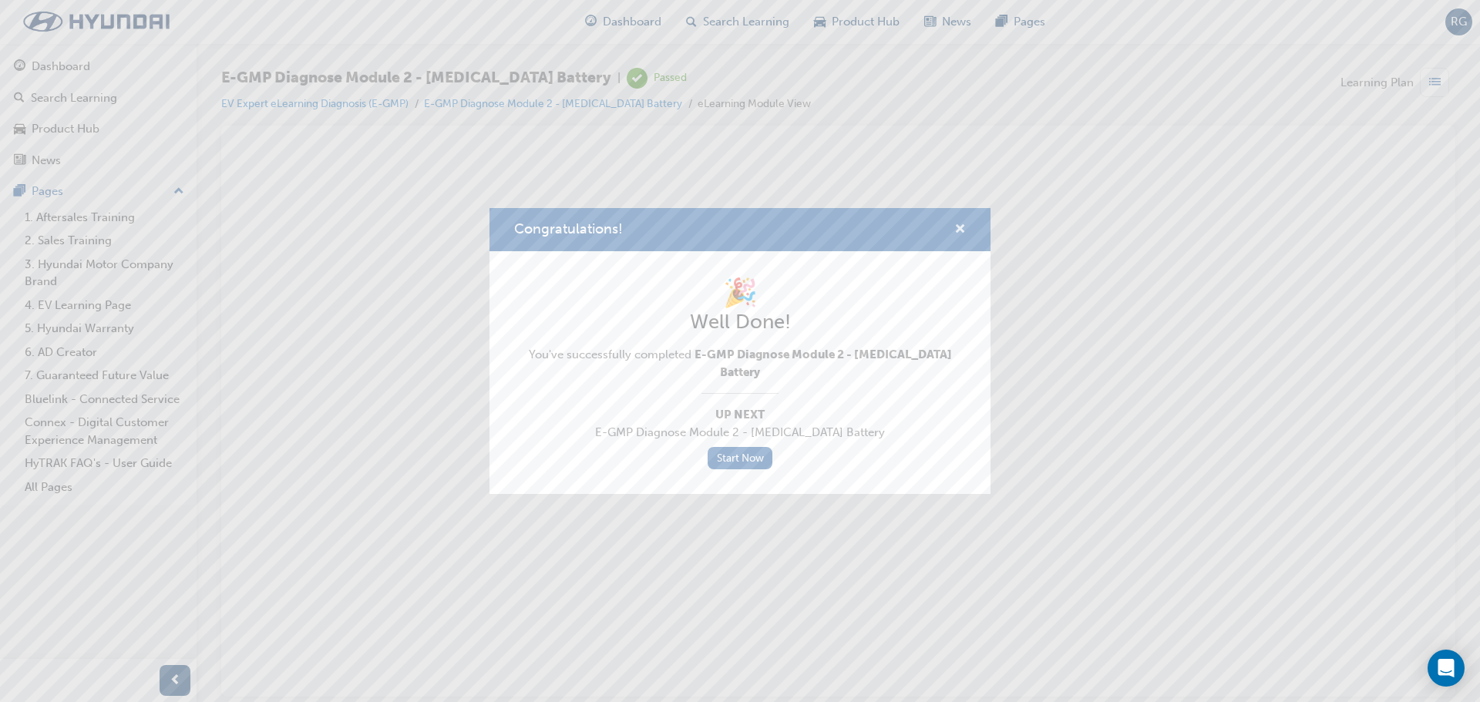
click at [959, 227] on div "Congratulations!" at bounding box center [740, 230] width 501 height 44
click at [958, 237] on span "cross-icon" at bounding box center [961, 231] width 12 height 14
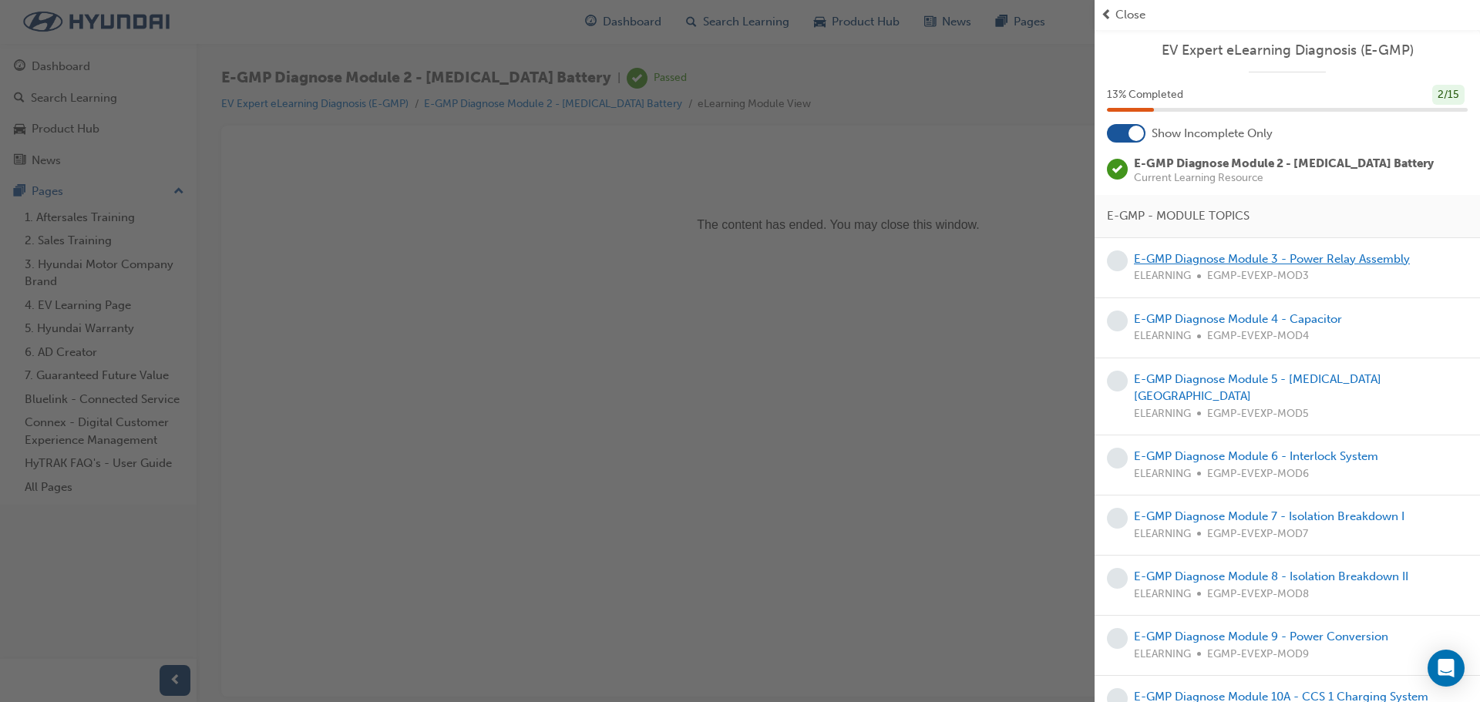
click at [1224, 253] on link "E-GMP Diagnose Module 3 - Power Relay Assembly" at bounding box center [1272, 259] width 276 height 14
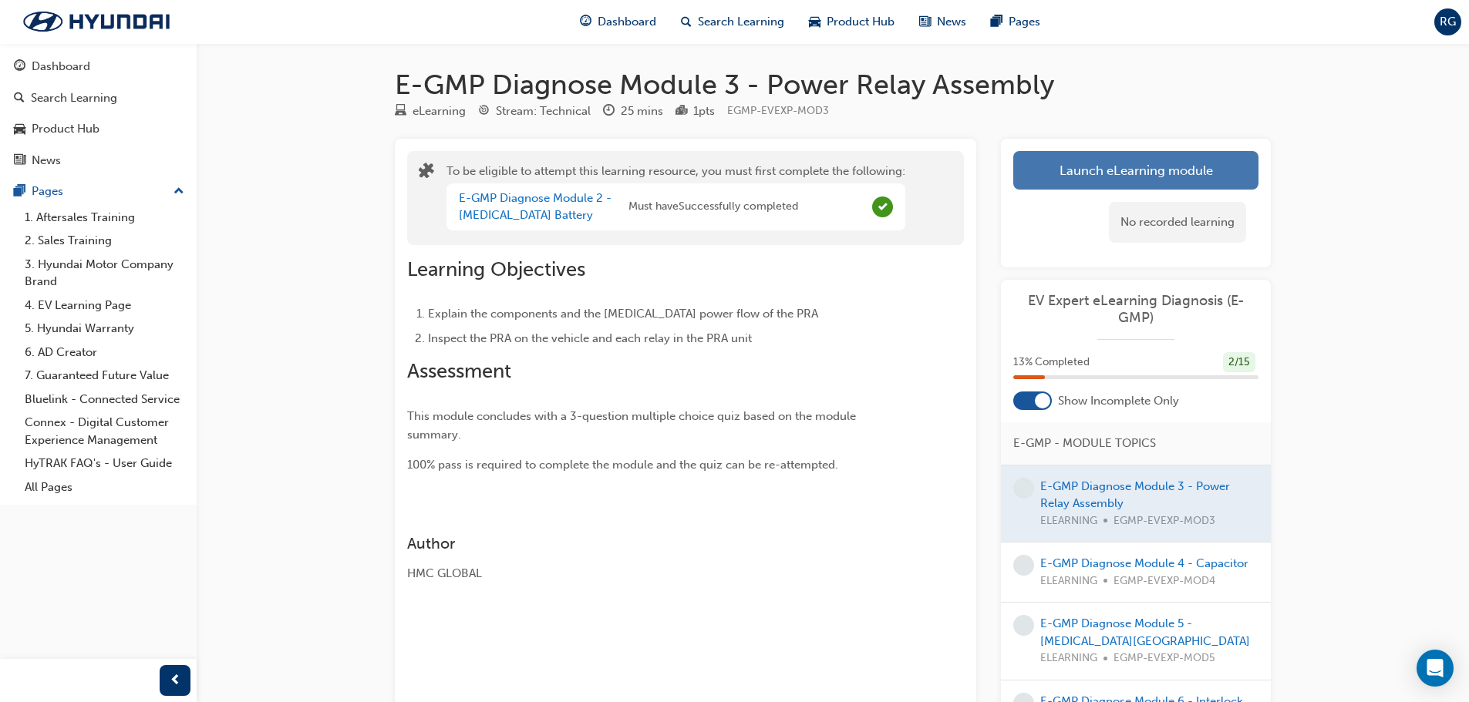
click at [1167, 157] on button "Launch eLearning module" at bounding box center [1135, 170] width 245 height 39
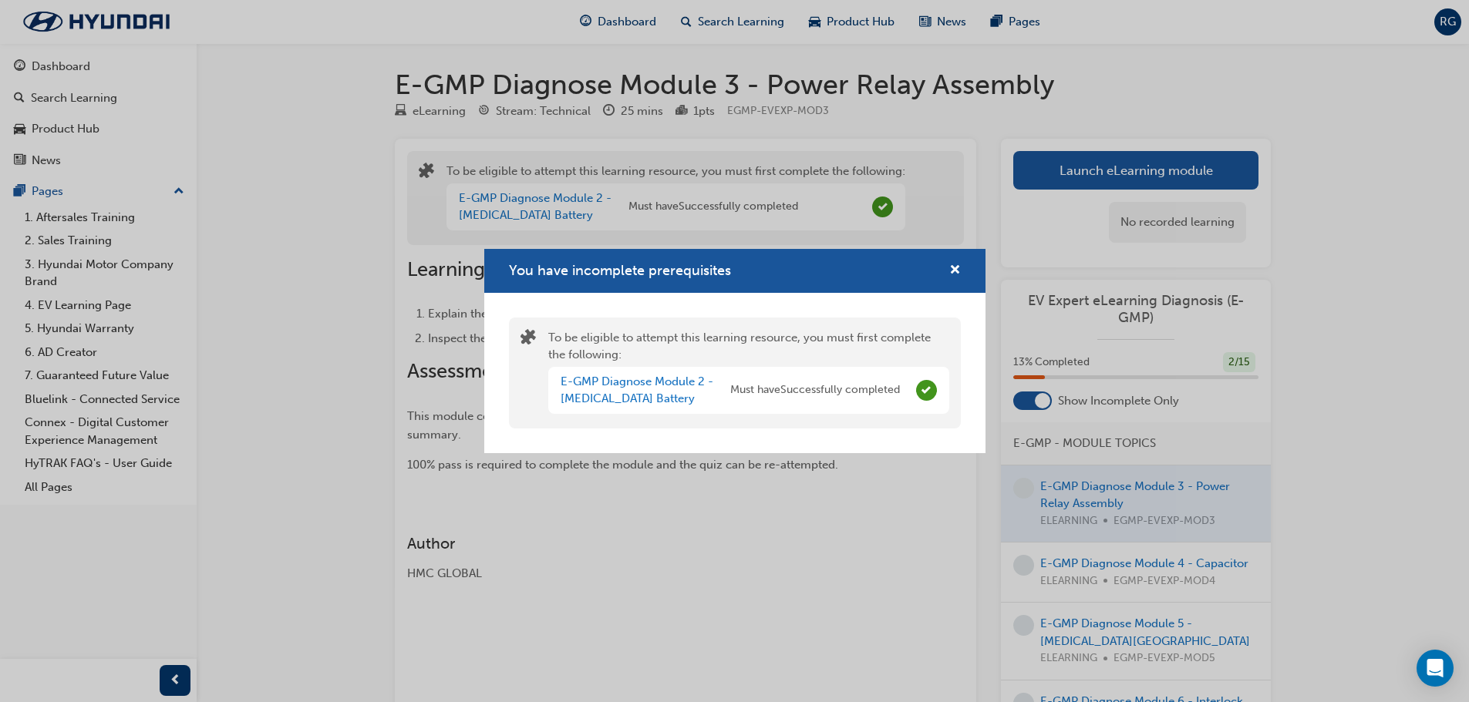
click at [956, 172] on div "You have incomplete prerequisites To be eligible to attempt this learning resou…" at bounding box center [734, 351] width 1469 height 702
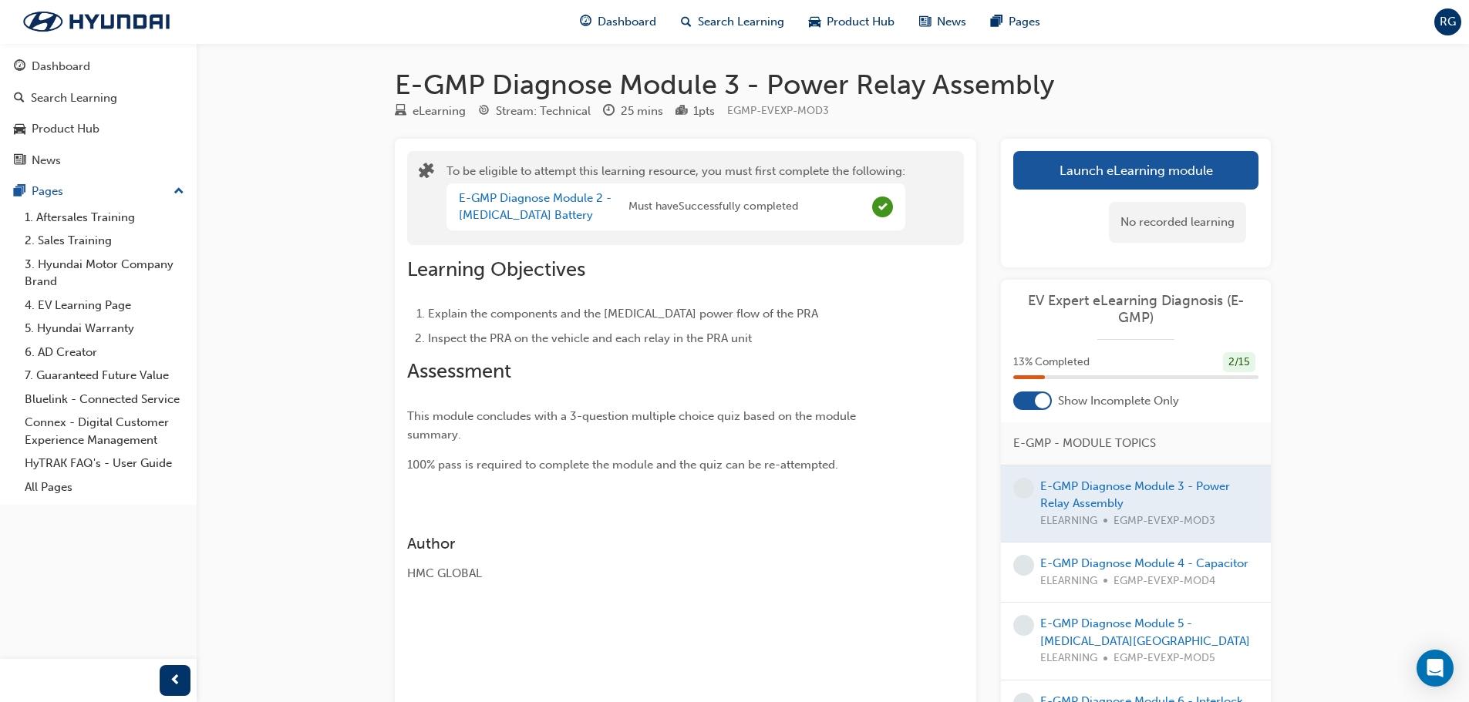
click at [1136, 487] on div at bounding box center [1136, 504] width 270 height 77
click at [80, 99] on div "Search Learning" at bounding box center [74, 98] width 86 height 18
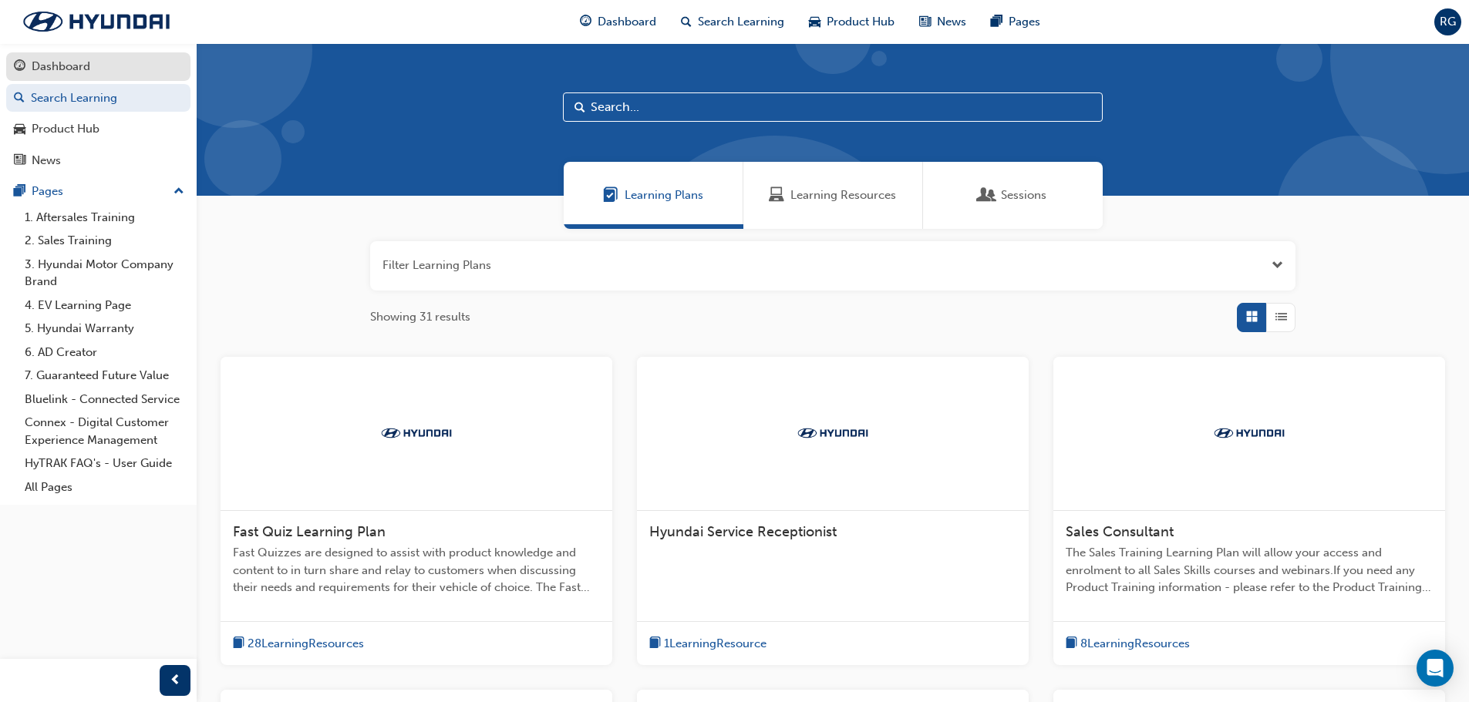
click at [83, 69] on div "Dashboard" at bounding box center [61, 67] width 59 height 18
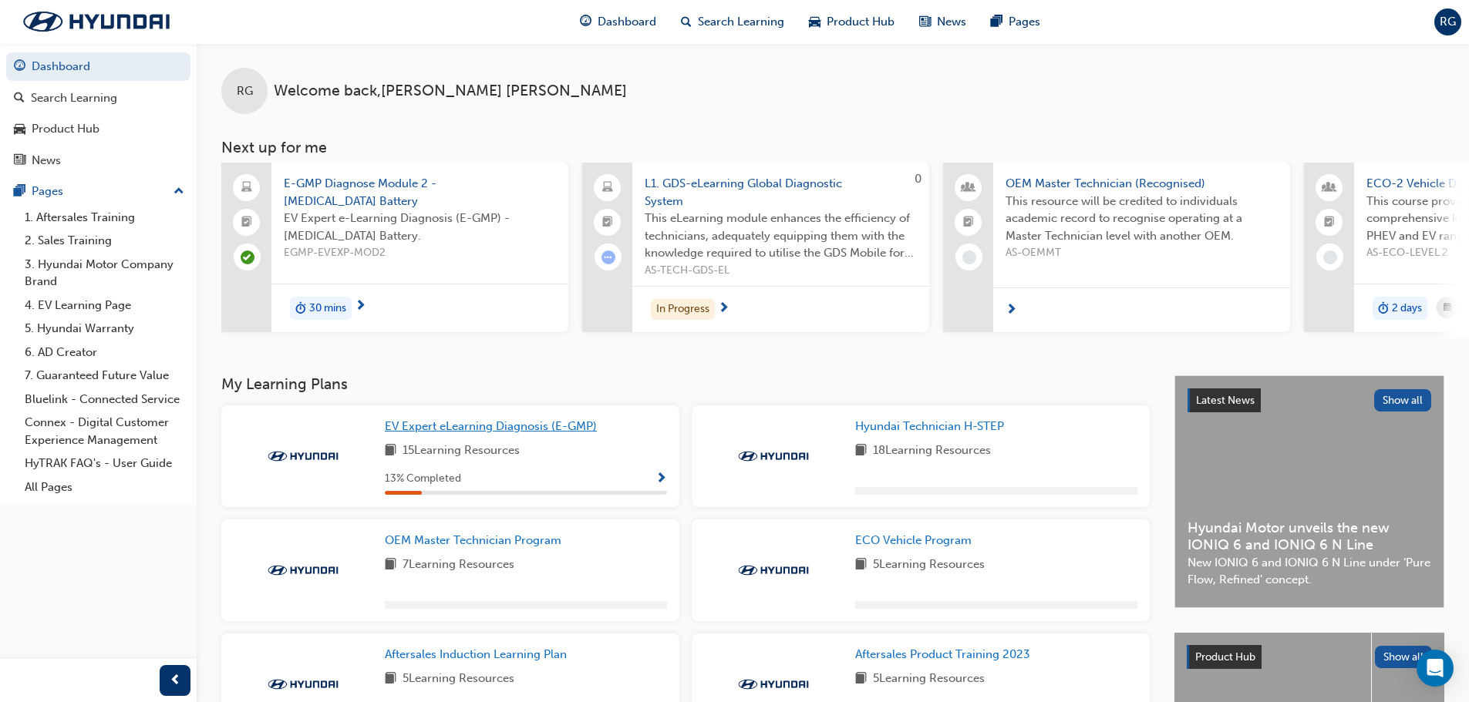
click at [509, 433] on span "EV Expert eLearning Diagnosis (E-GMP)" at bounding box center [491, 426] width 212 height 14
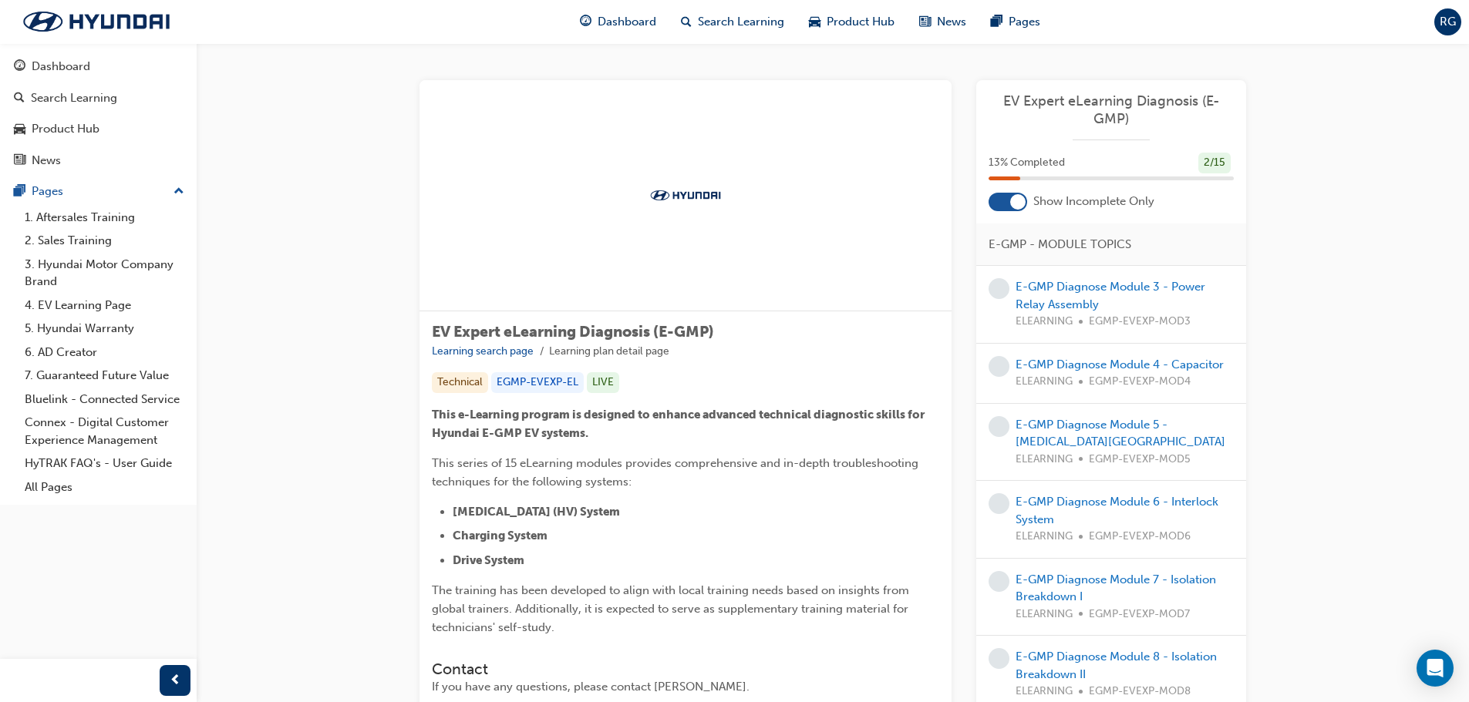
click at [1107, 297] on div "E-GMP Diagnose Module 3 - Power Relay Assembly ELEARNING EGMP-EVEXP-MOD3" at bounding box center [1125, 304] width 218 height 52
click at [1114, 291] on link "E-GMP Diagnose Module 3 - Power Relay Assembly" at bounding box center [1111, 296] width 190 height 32
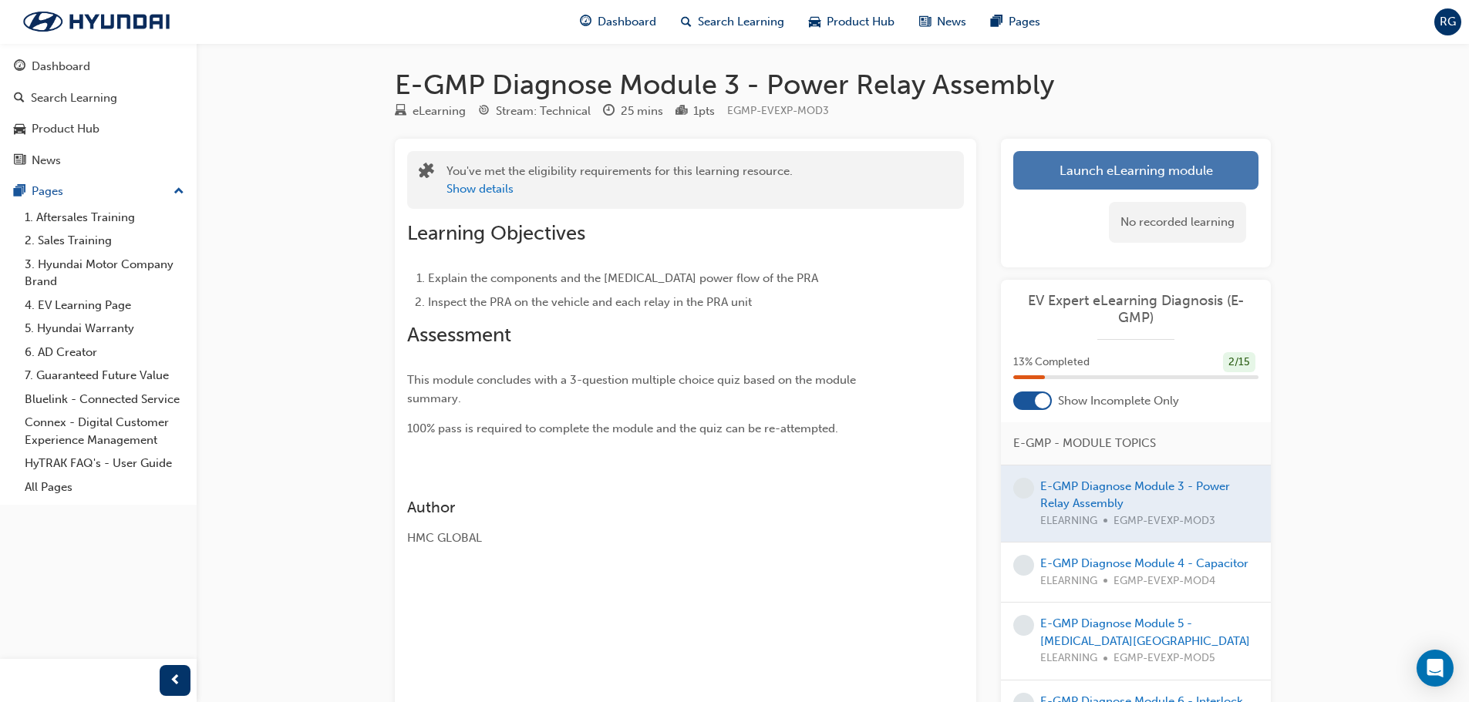
click at [1204, 172] on button "Launch eLearning module" at bounding box center [1135, 170] width 245 height 39
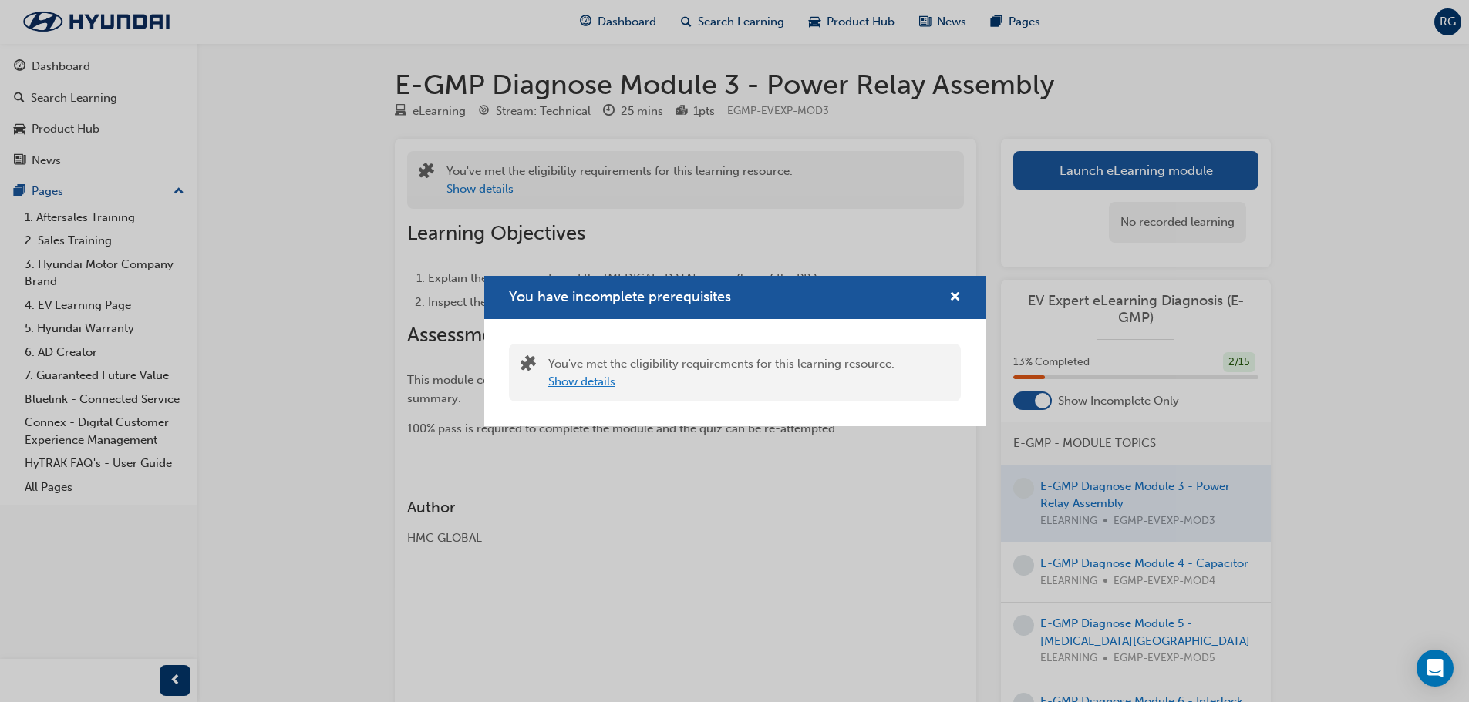
click at [578, 376] on button "Show details" at bounding box center [581, 382] width 67 height 18
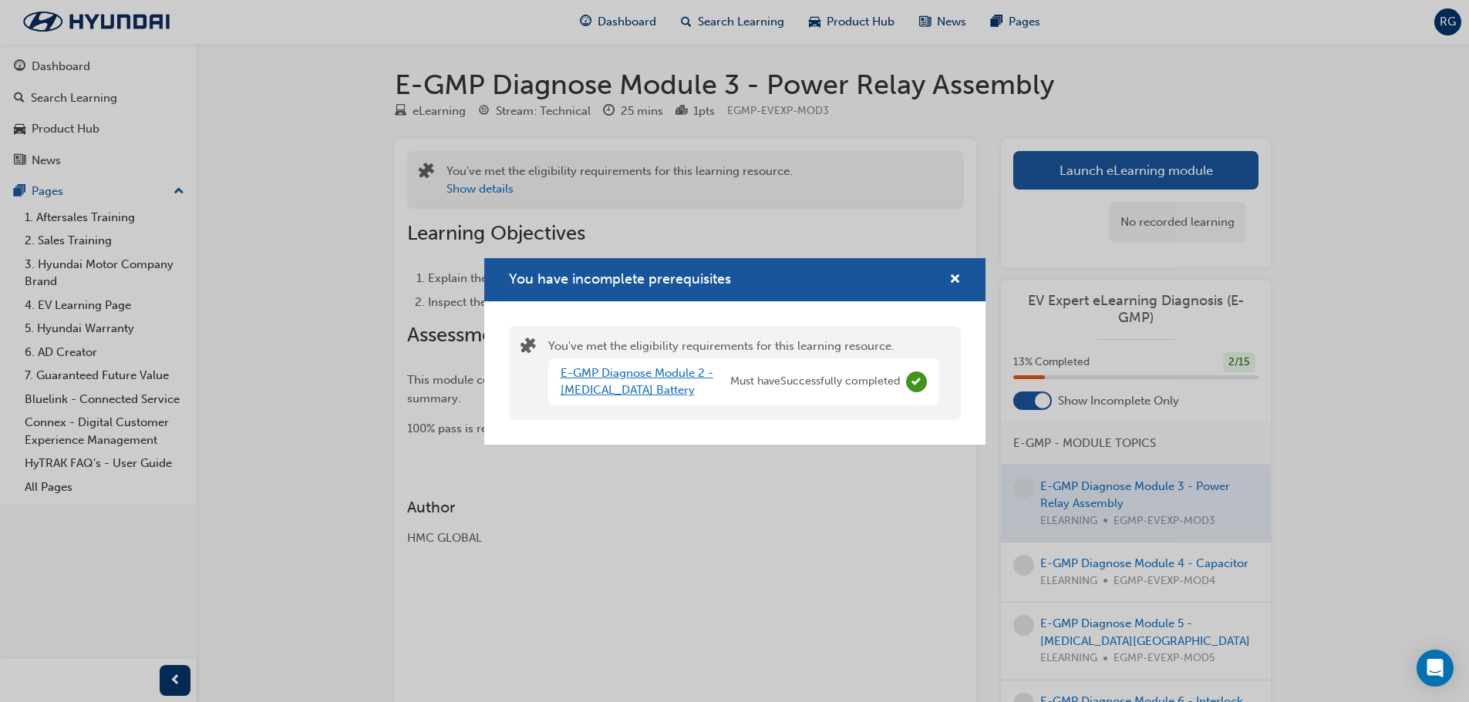
click at [665, 374] on link "E-GMP Diagnose Module 2 - [MEDICAL_DATA] Battery" at bounding box center [637, 382] width 153 height 32
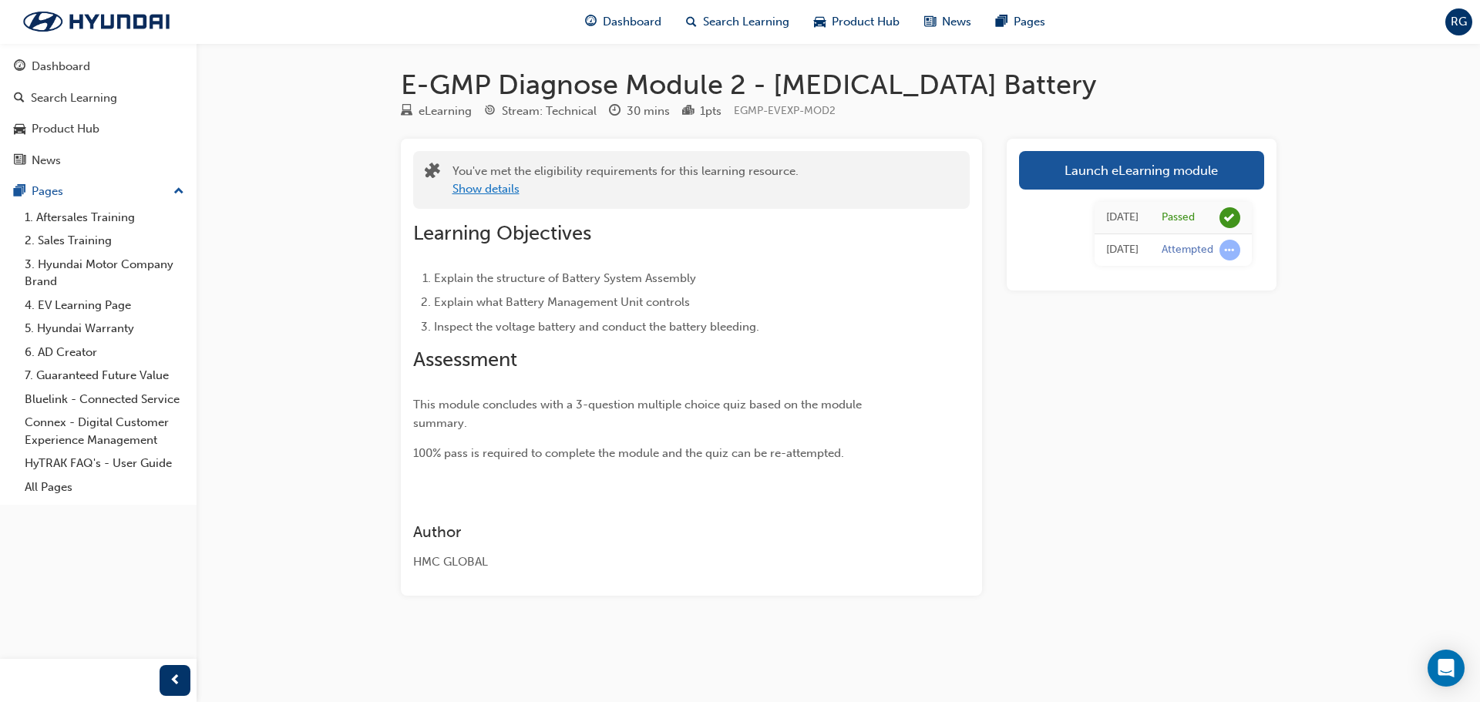
click at [493, 197] on button "Show details" at bounding box center [486, 189] width 67 height 18
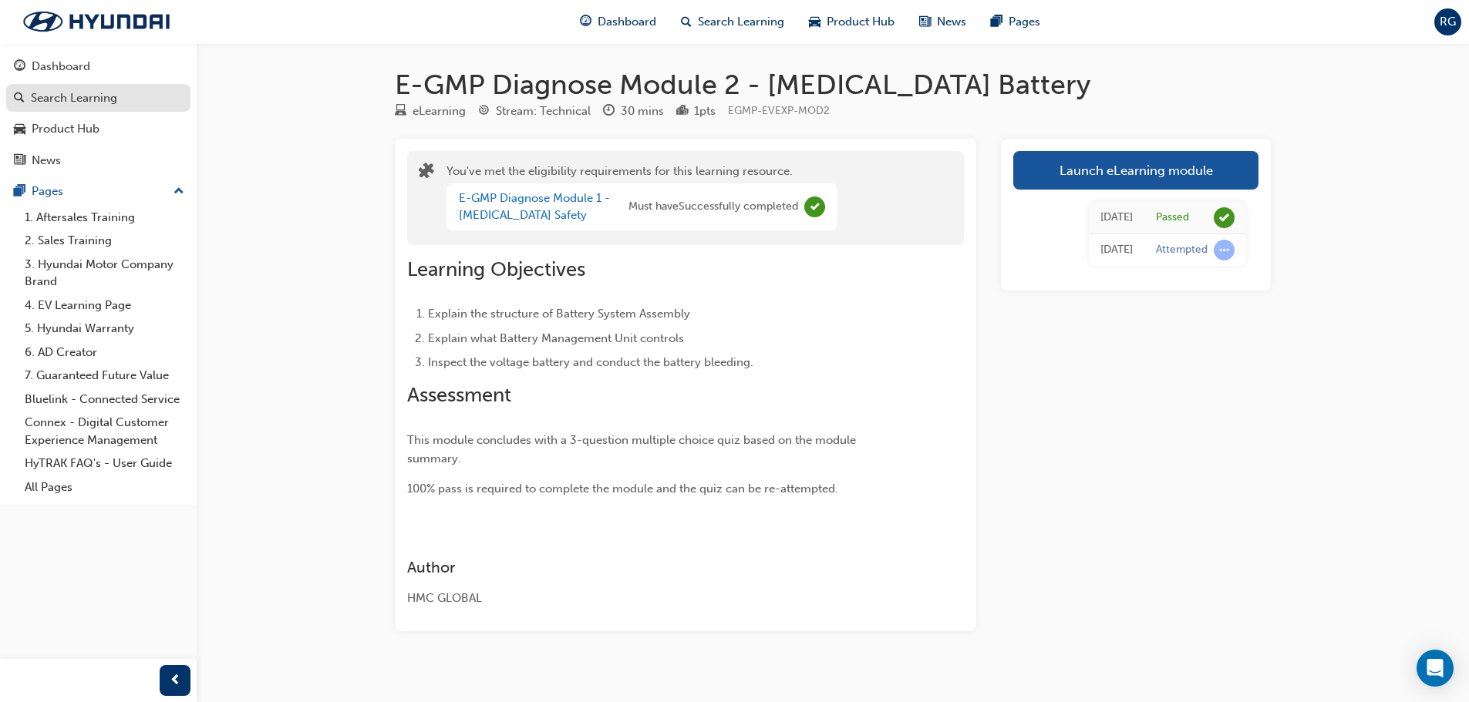
click at [82, 105] on div "Search Learning" at bounding box center [74, 98] width 86 height 18
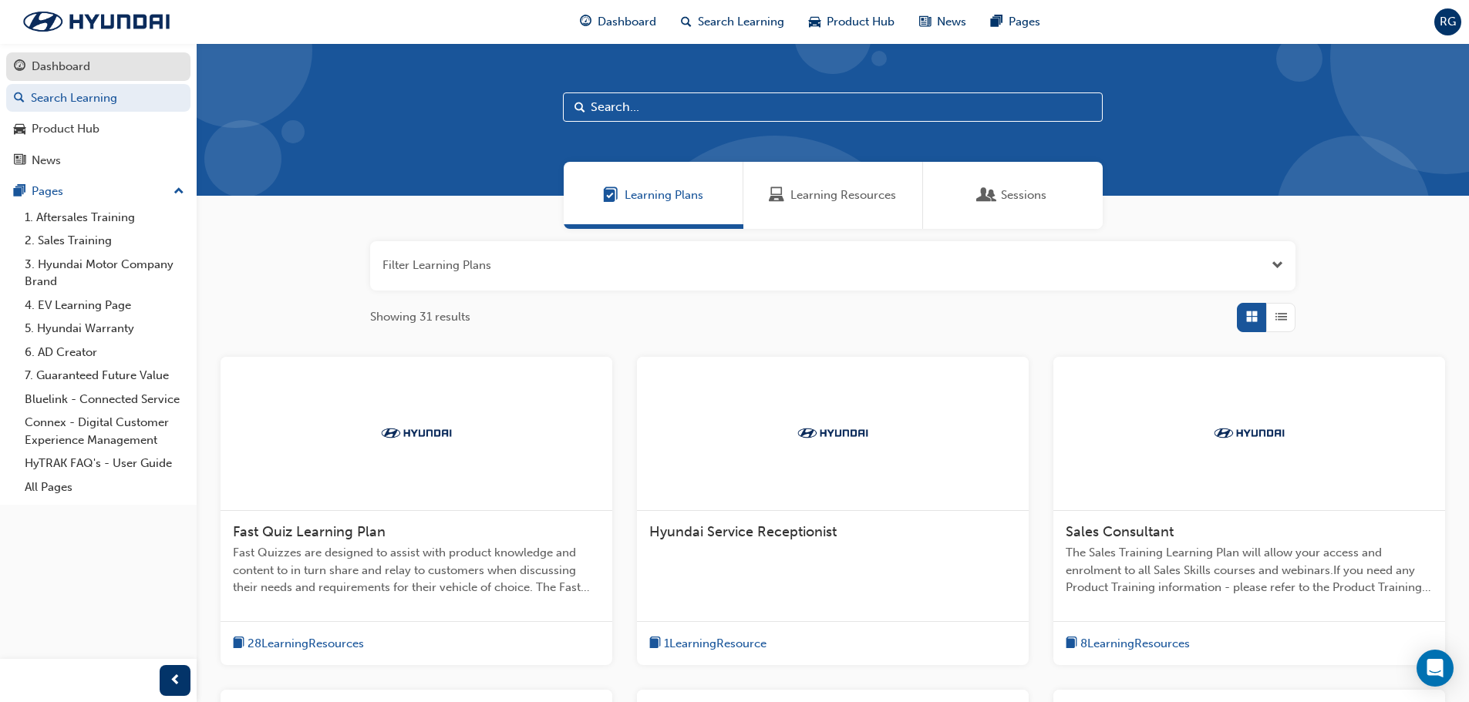
click at [83, 66] on div "Dashboard" at bounding box center [61, 67] width 59 height 18
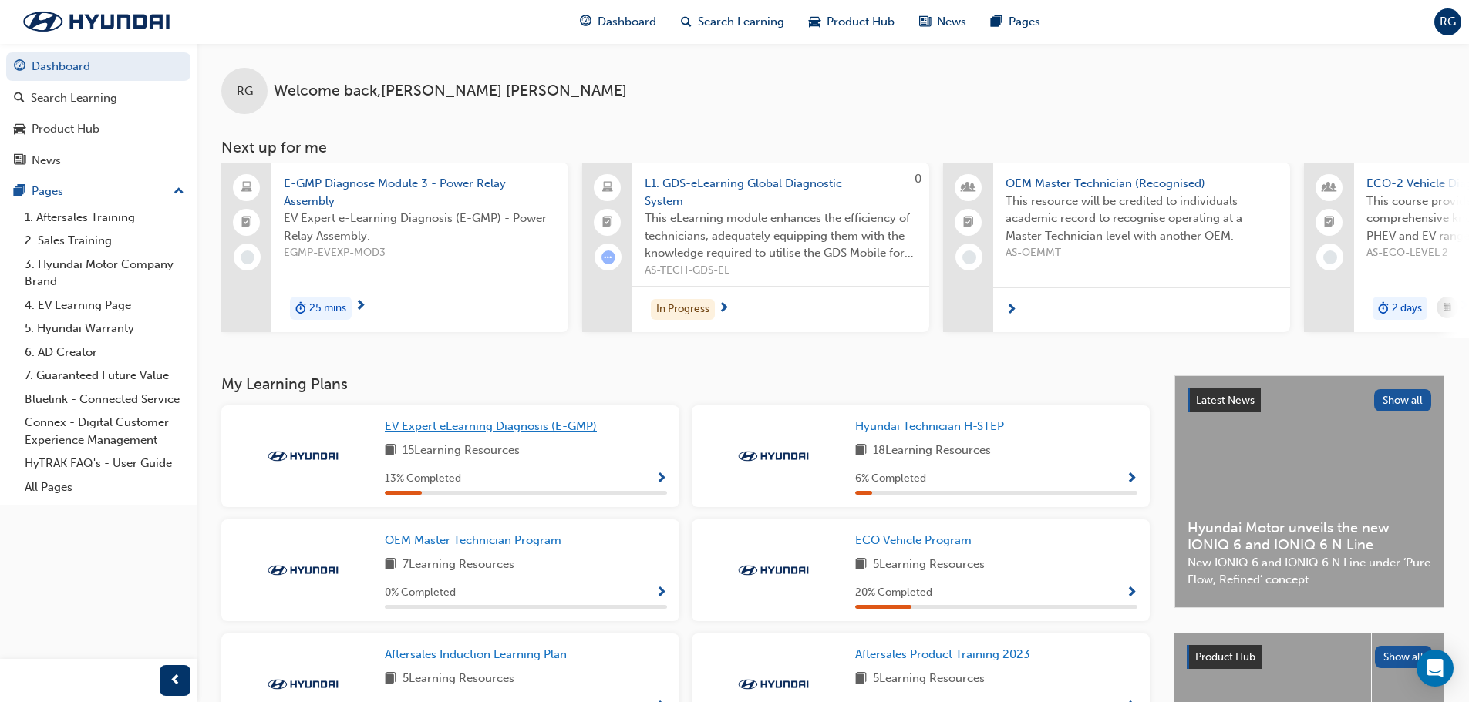
click at [452, 433] on span "EV Expert eLearning Diagnosis (E-GMP)" at bounding box center [491, 426] width 212 height 14
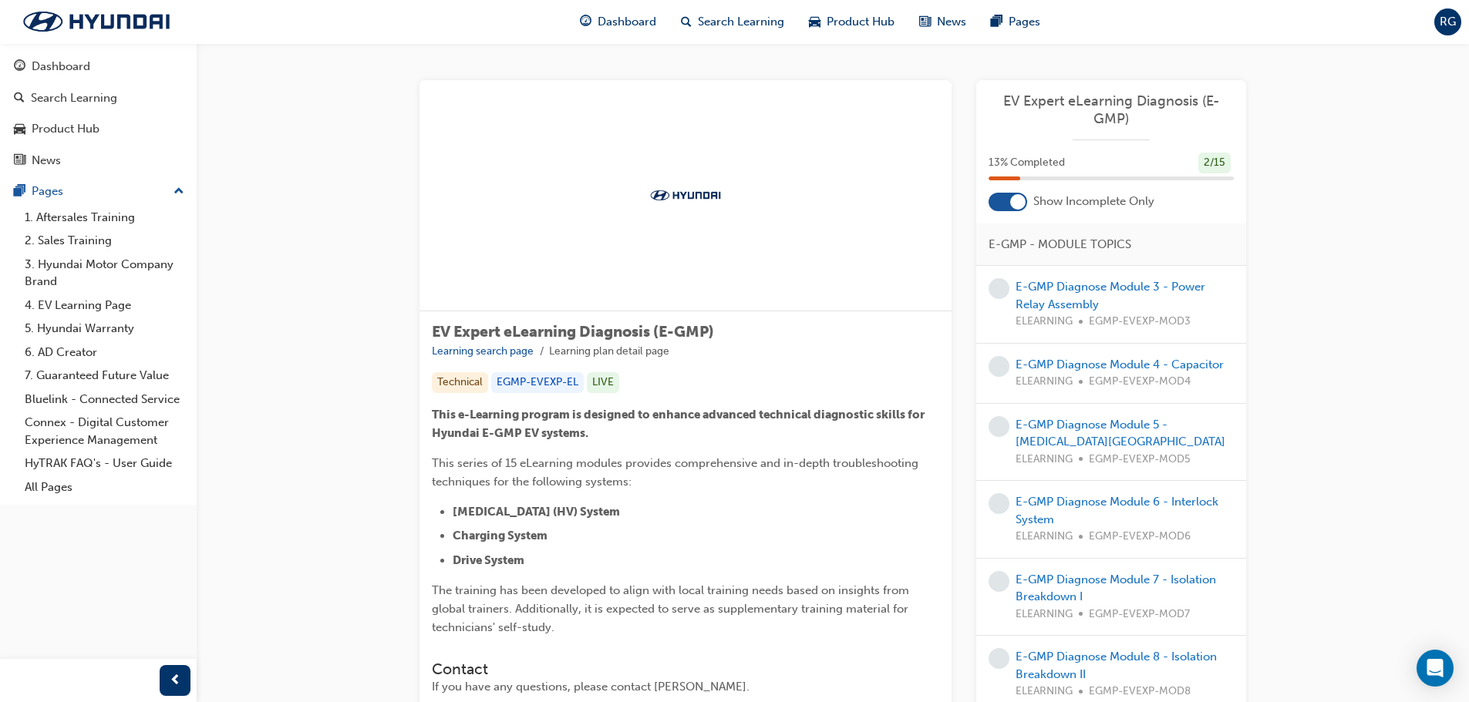
click at [1073, 296] on div "E-GMP Diagnose Module 3 - Power Relay Assembly ELEARNING EGMP-EVEXP-MOD3" at bounding box center [1125, 304] width 218 height 52
click at [1075, 304] on link "E-GMP Diagnose Module 3 - Power Relay Assembly" at bounding box center [1111, 296] width 190 height 32
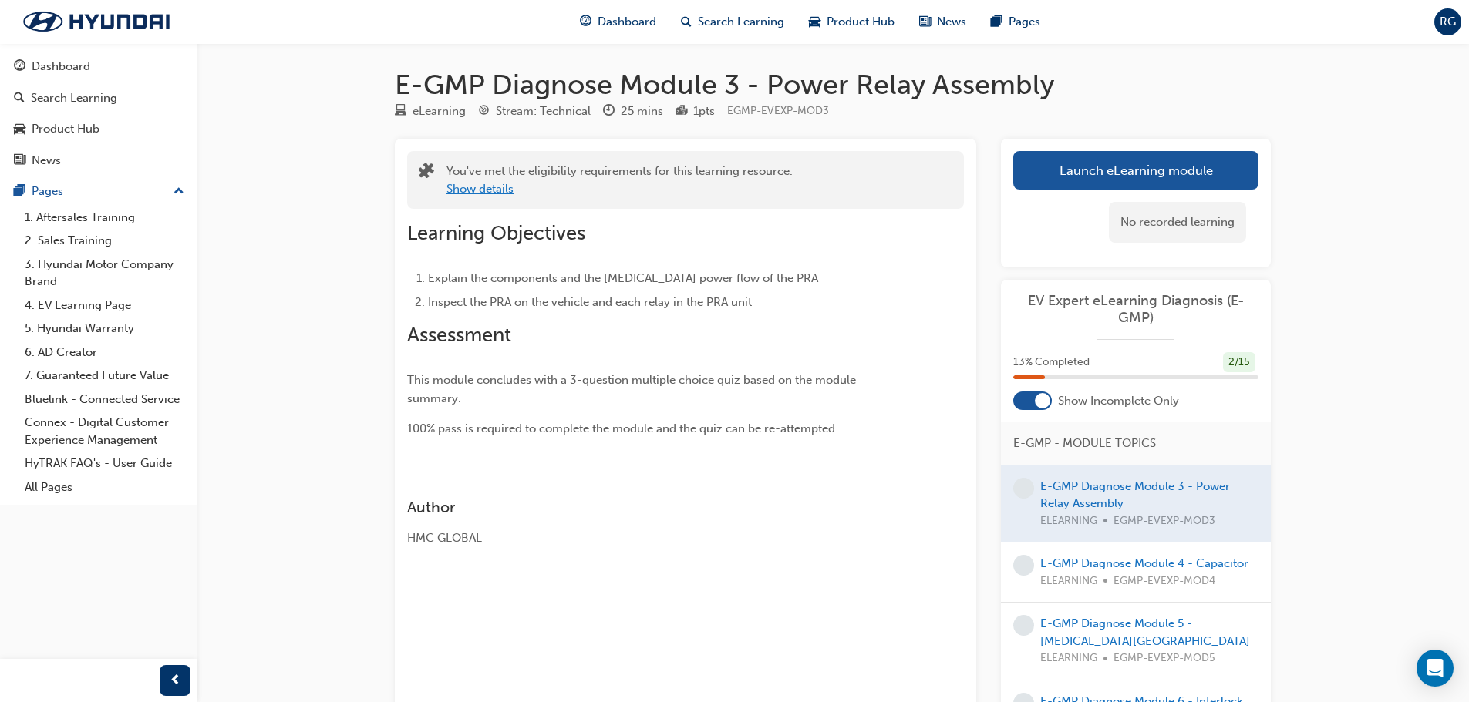
click at [454, 187] on button "Show details" at bounding box center [479, 189] width 67 height 18
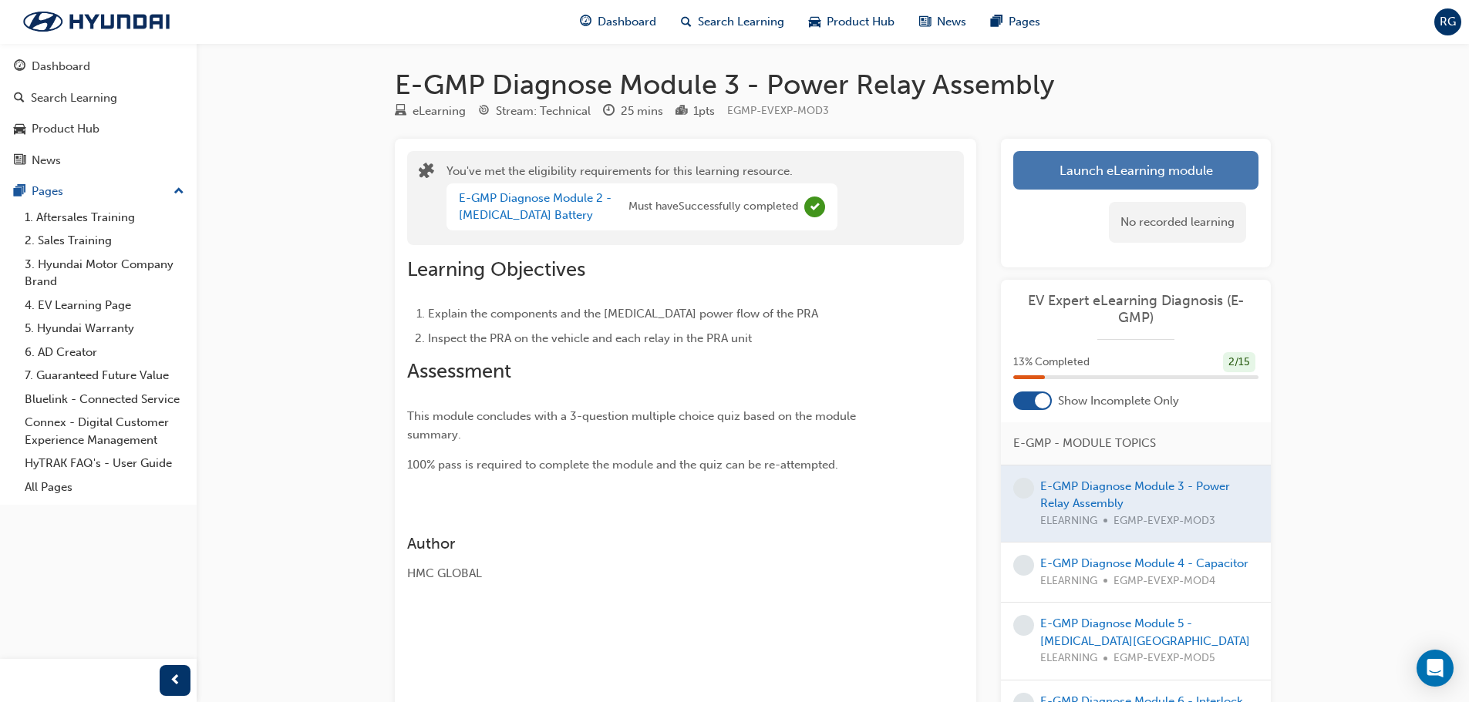
click at [1101, 173] on link "Launch eLearning module" at bounding box center [1135, 170] width 245 height 39
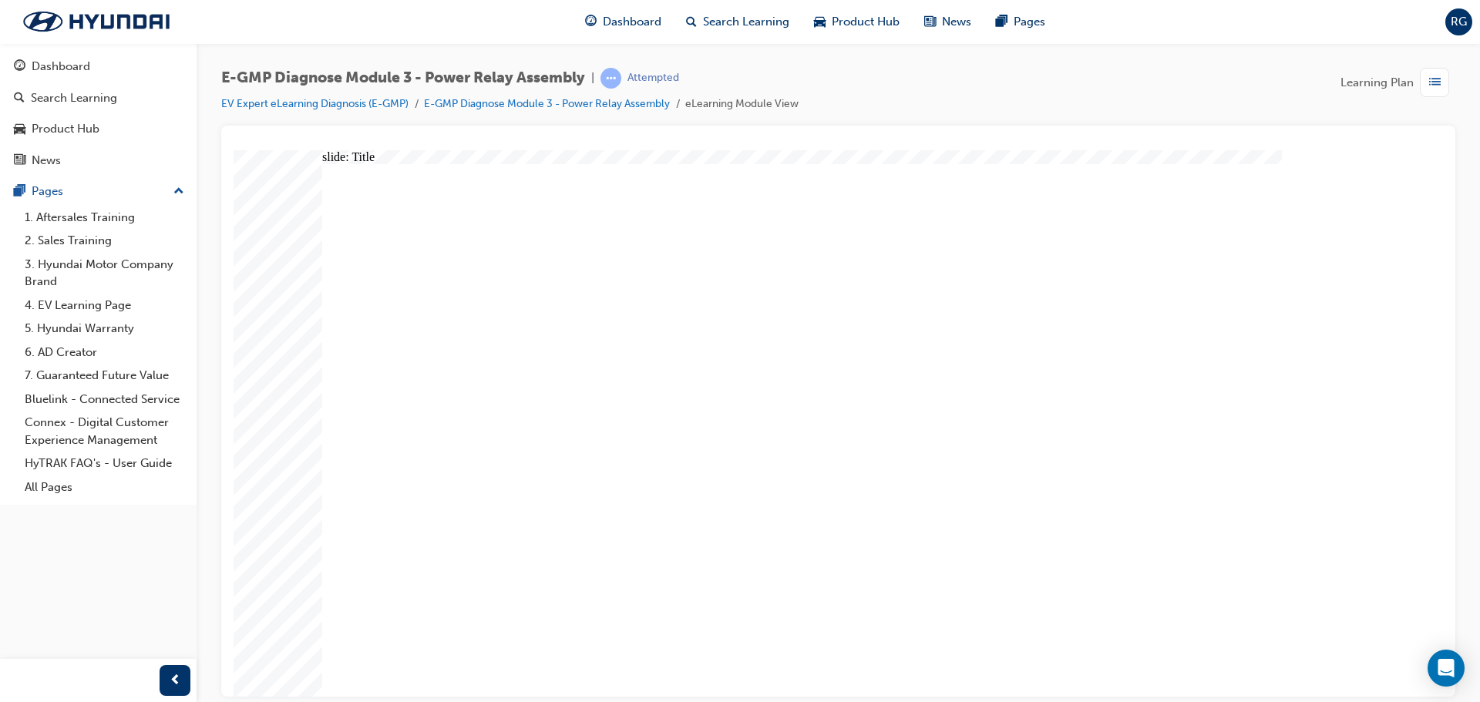
drag, startPoint x: 872, startPoint y: 672, endPoint x: 804, endPoint y: 647, distance: 72.5
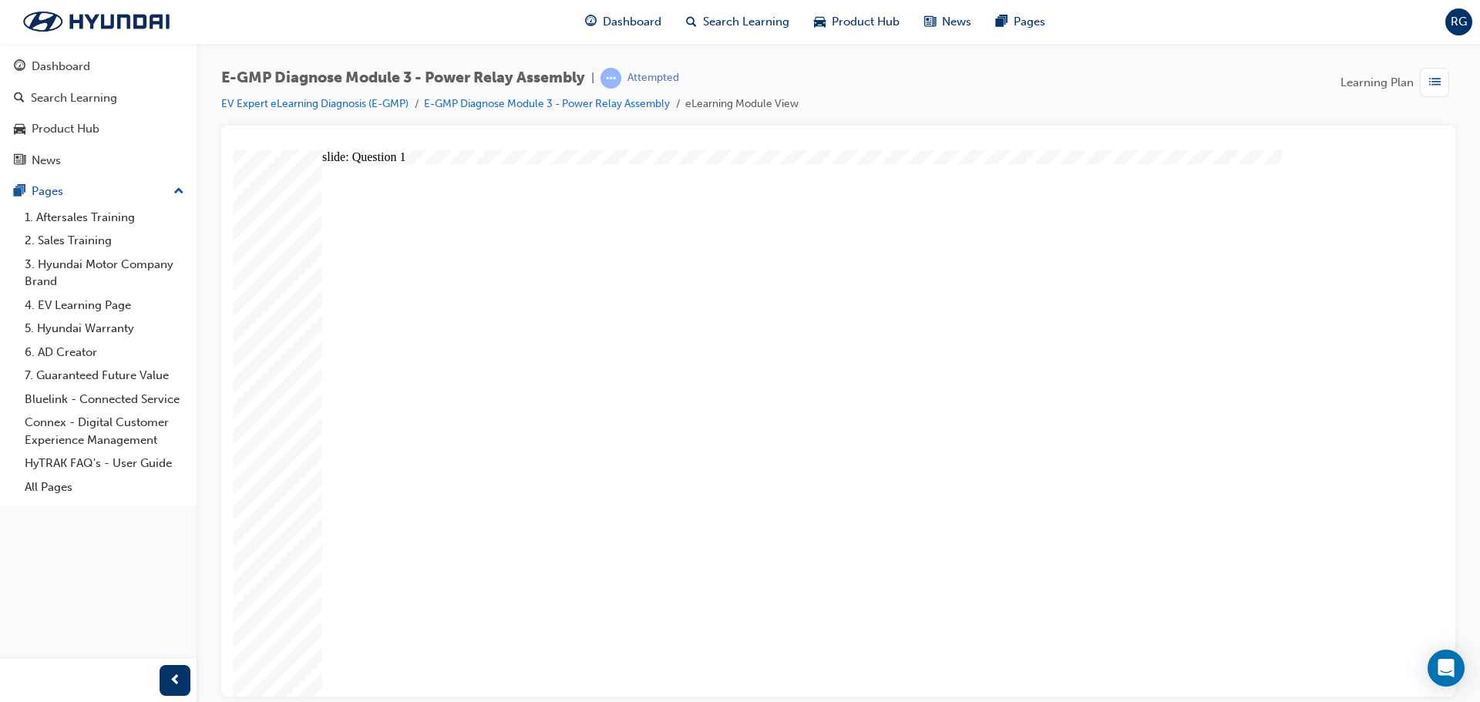
radio input "true"
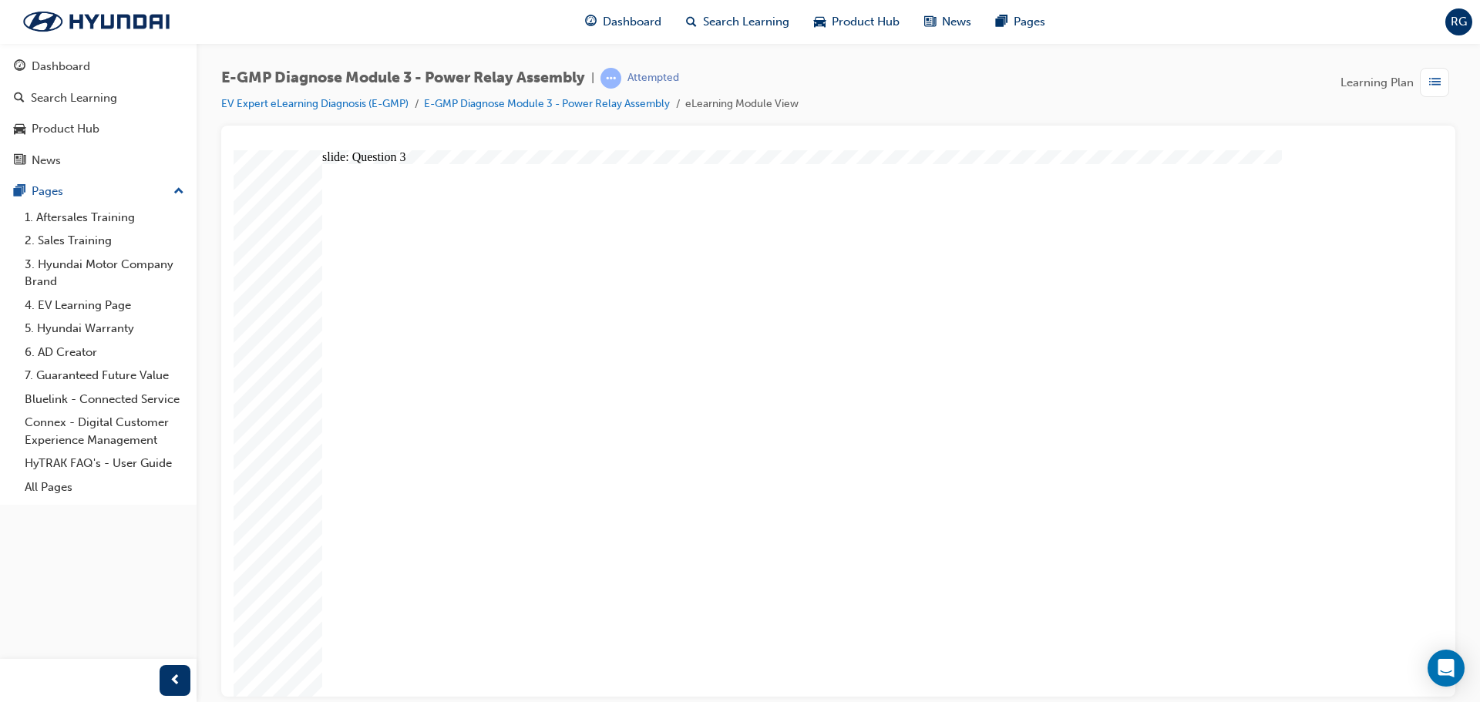
radio input "true"
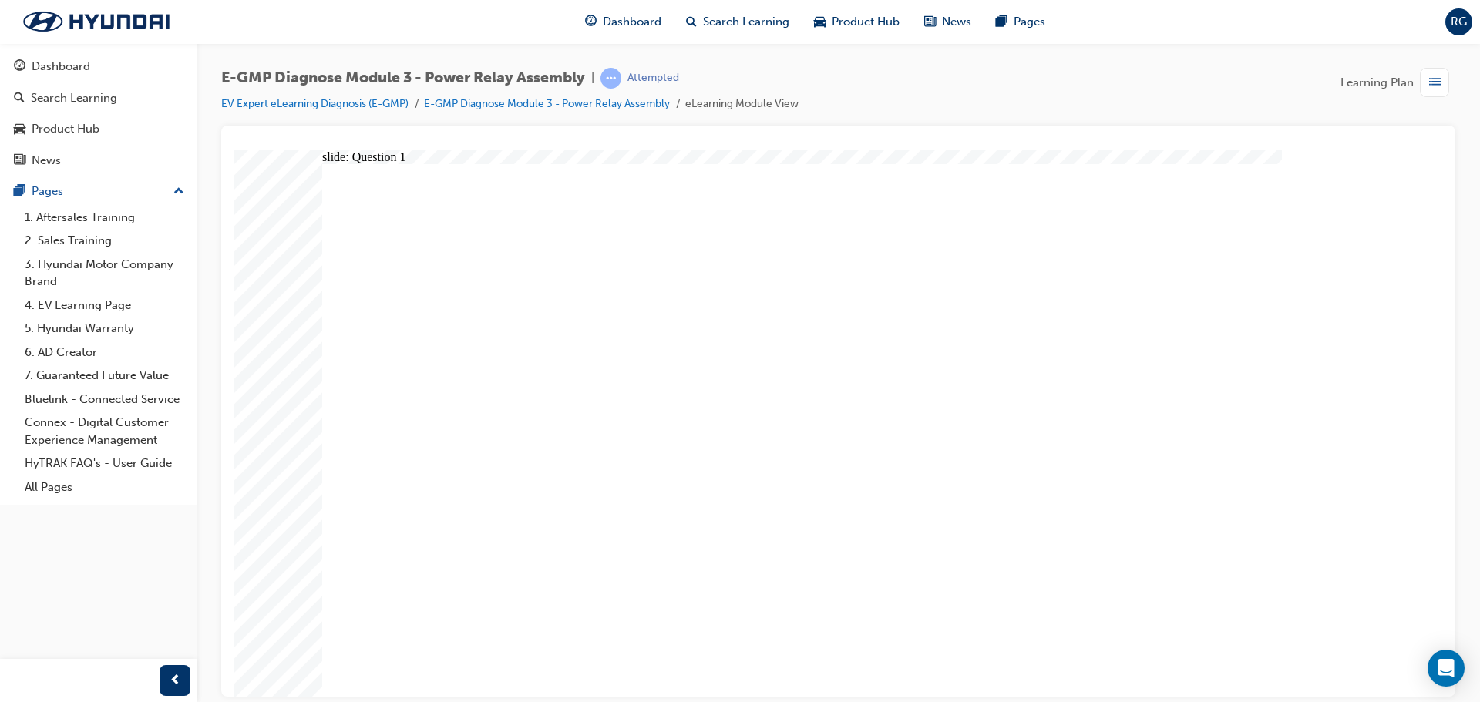
radio input "true"
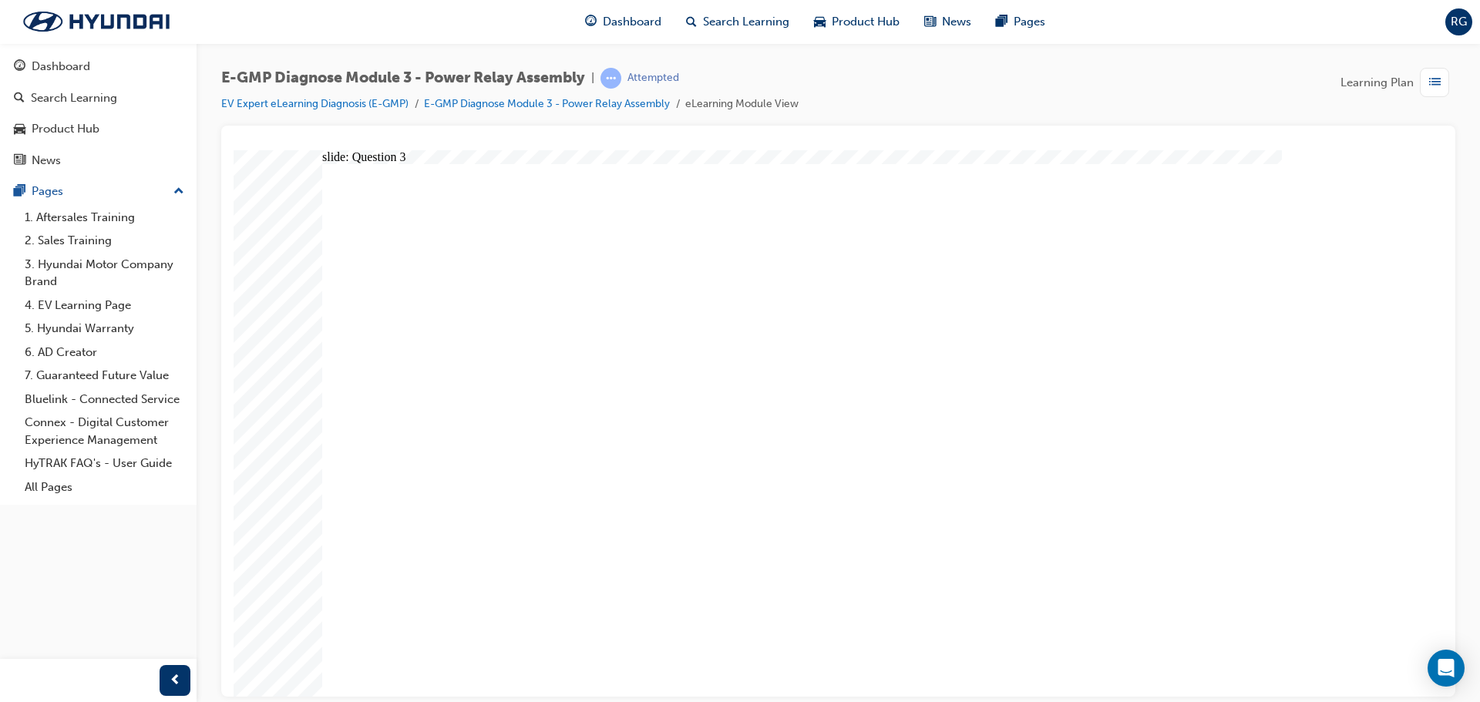
radio input "true"
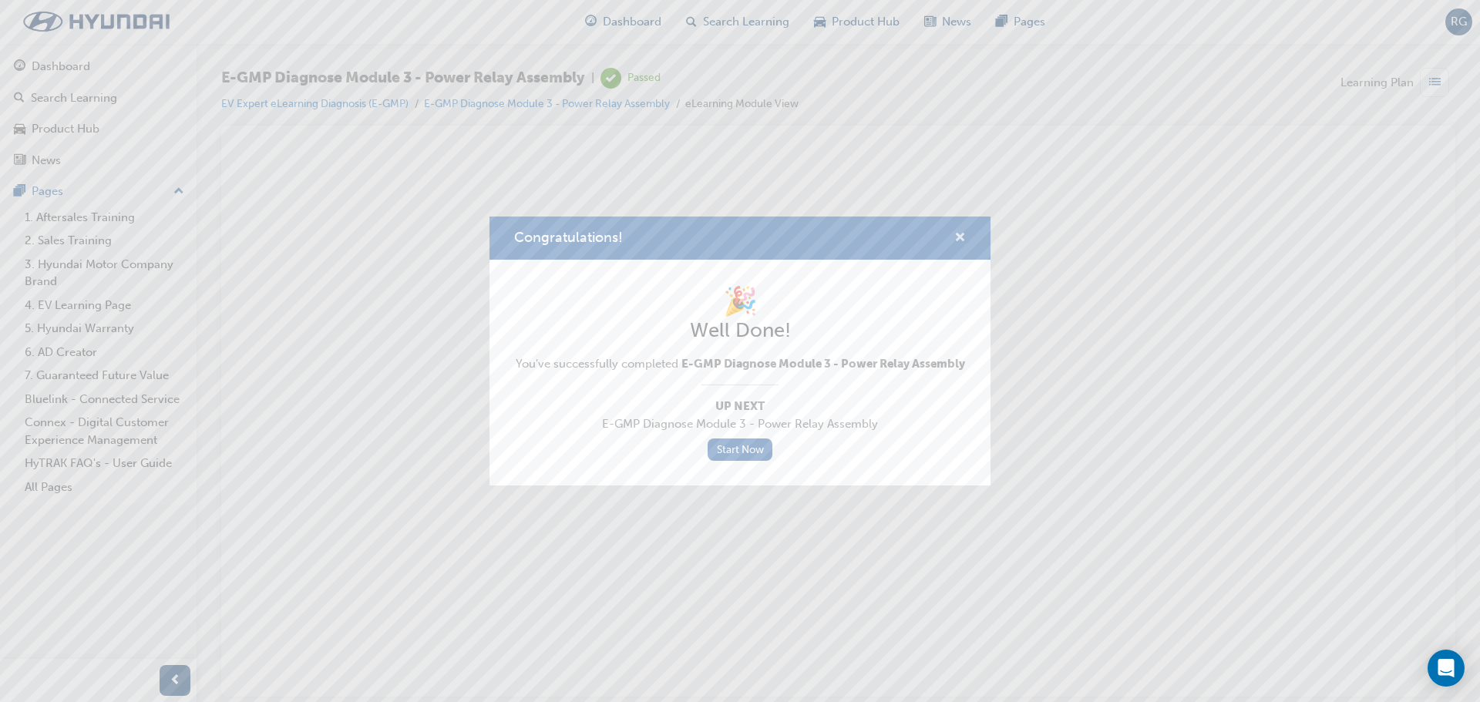
click at [958, 242] on span "cross-icon" at bounding box center [961, 239] width 12 height 14
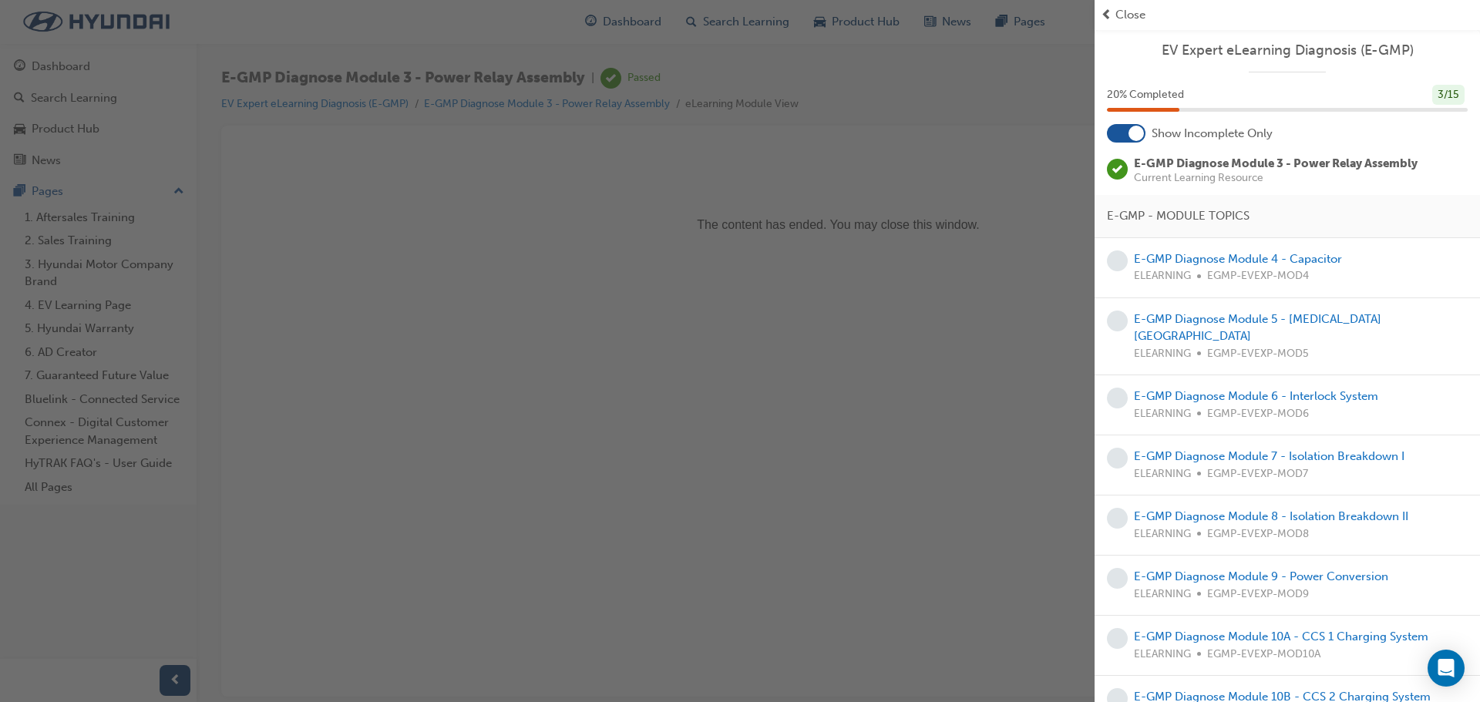
click at [1266, 271] on span "EGMP-EVEXP-MOD4" at bounding box center [1259, 277] width 102 height 18
click at [1260, 256] on link "E-GMP Diagnose Module 4 - Capacitor" at bounding box center [1238, 259] width 208 height 14
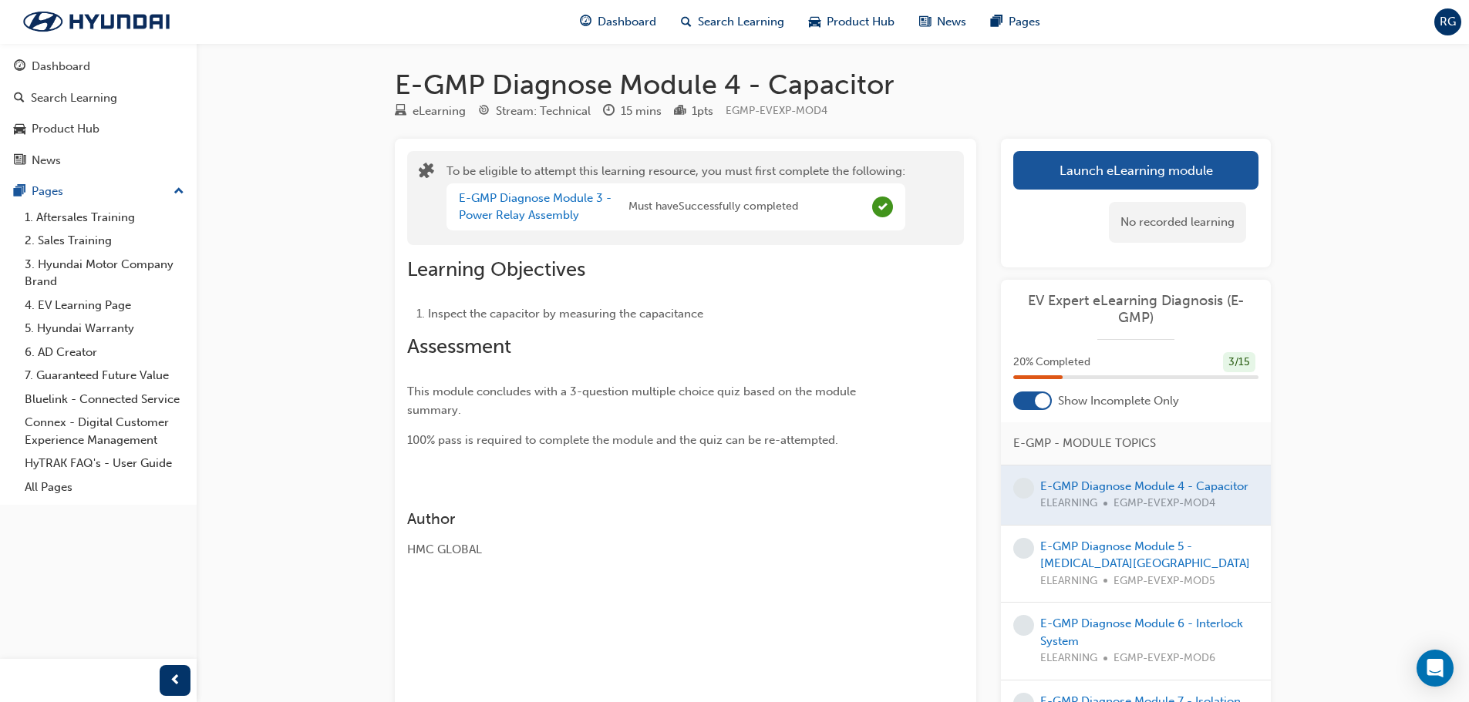
click at [1096, 190] on div "No recorded learning" at bounding box center [1135, 223] width 245 height 66
click at [1100, 181] on button "Launch eLearning module" at bounding box center [1135, 170] width 245 height 39
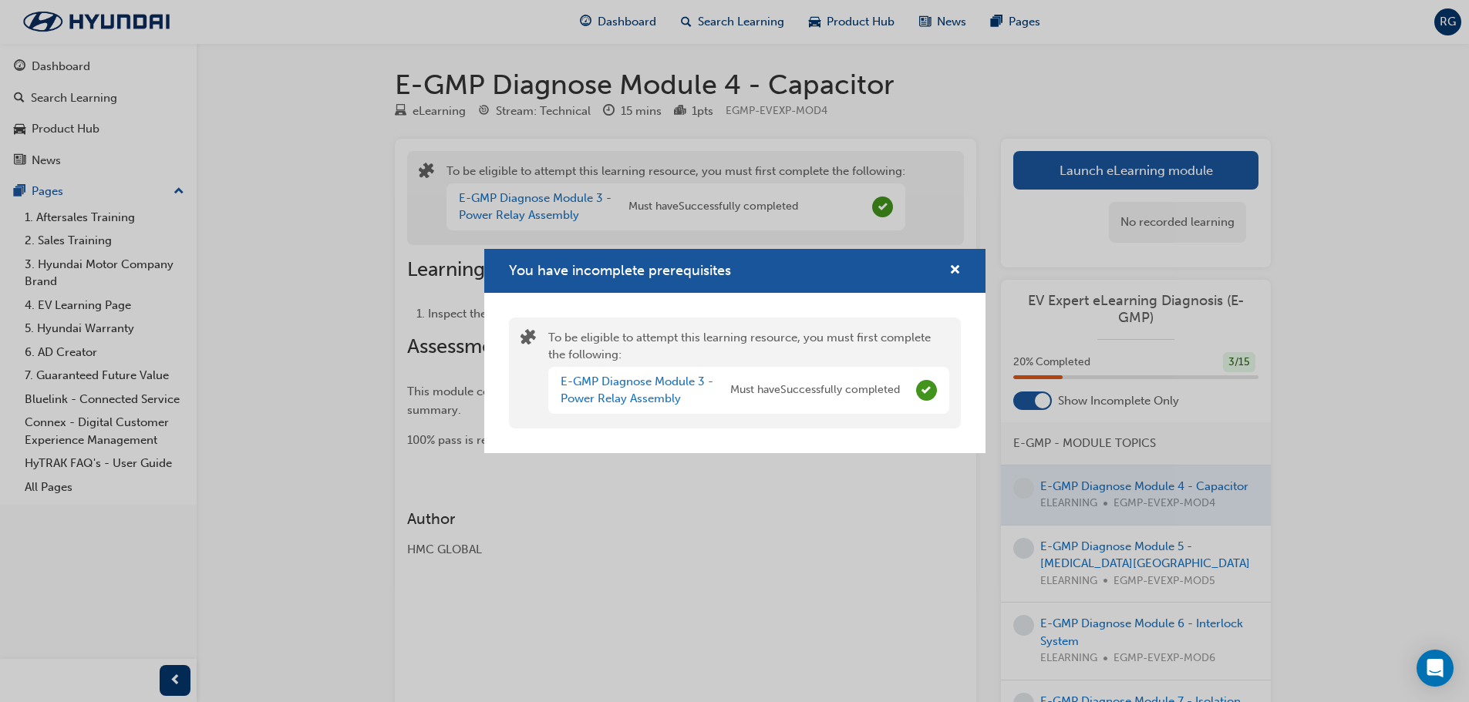
click at [863, 369] on div "E-GMP Diagnose Module 3 - Power Relay Assembly Must have Successfully completed" at bounding box center [748, 390] width 401 height 47
click at [962, 274] on div "You have incomplete prerequisites" at bounding box center [734, 271] width 501 height 44
click at [958, 270] on span "cross-icon" at bounding box center [955, 271] width 12 height 14
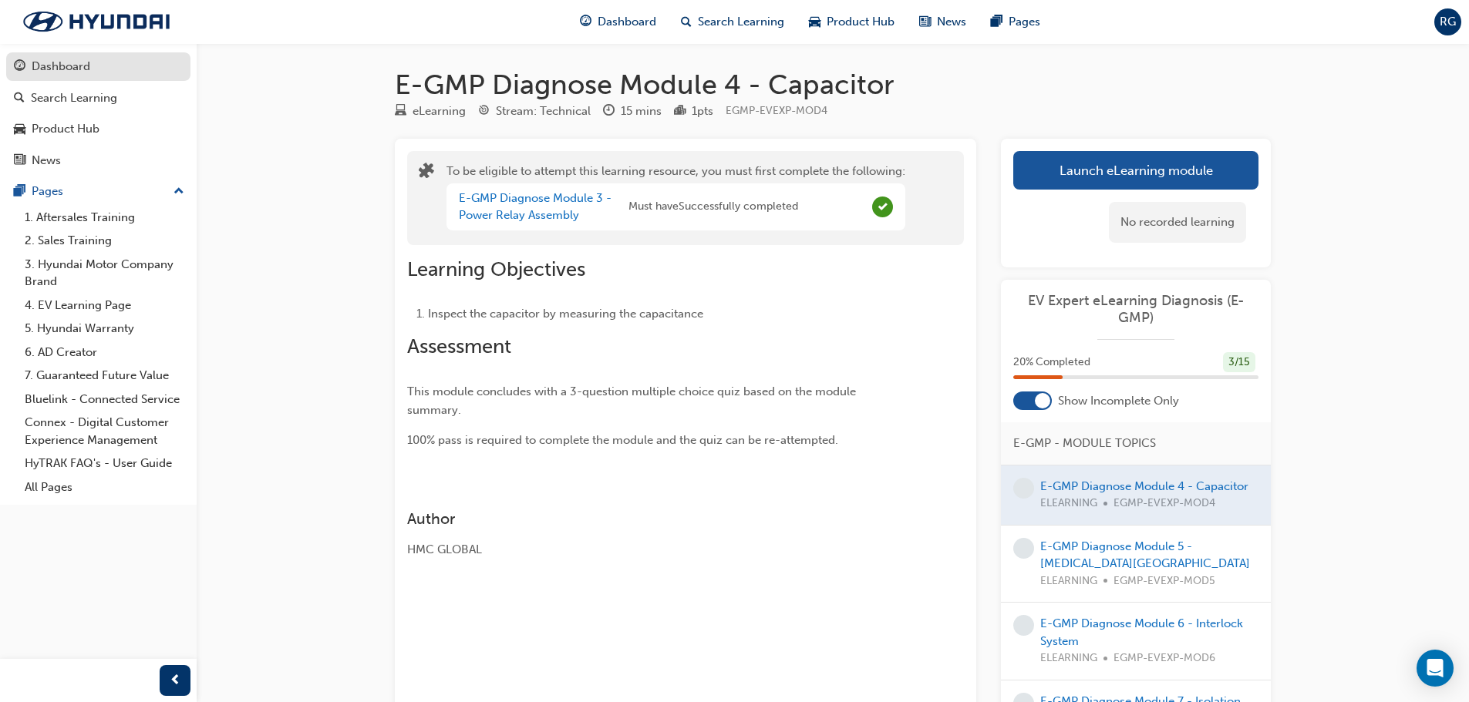
click at [72, 72] on div "Dashboard" at bounding box center [61, 67] width 59 height 18
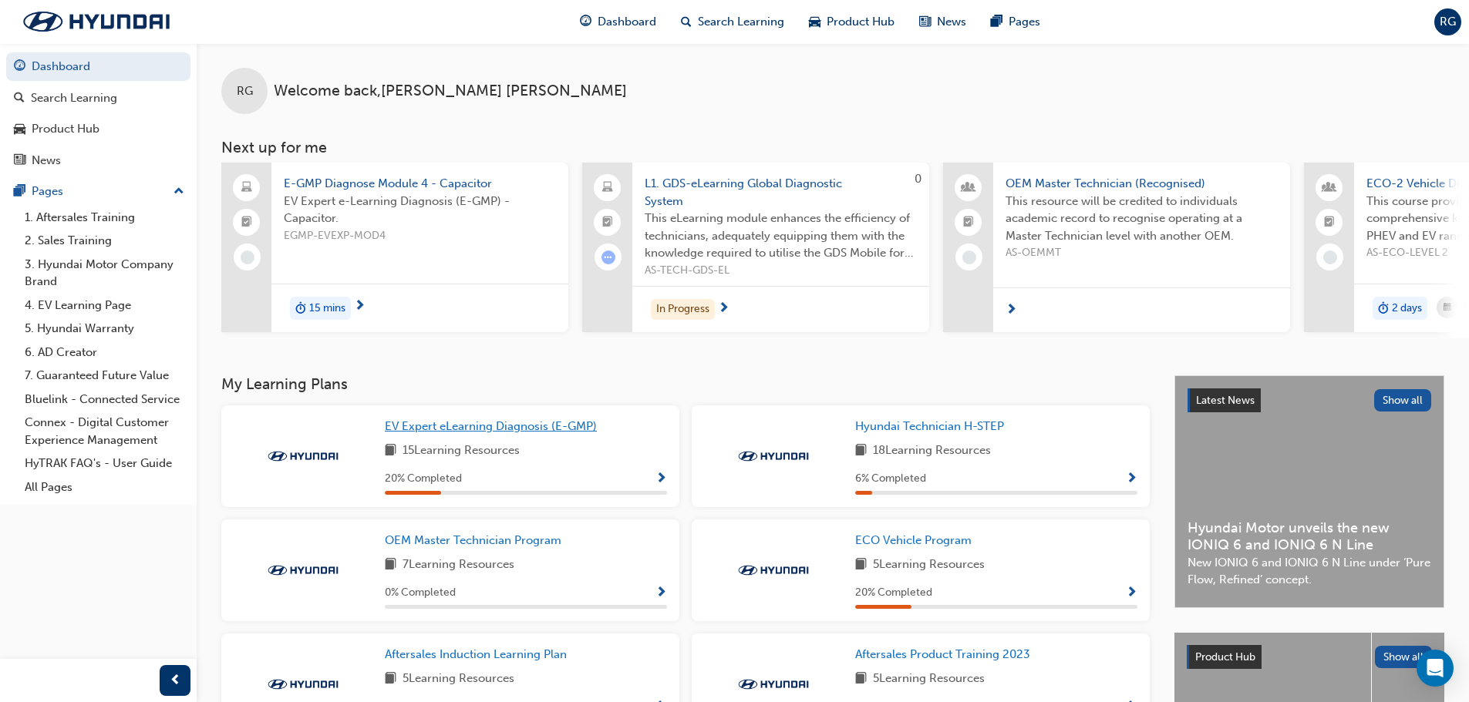
click at [535, 433] on span "EV Expert eLearning Diagnosis (E-GMP)" at bounding box center [491, 426] width 212 height 14
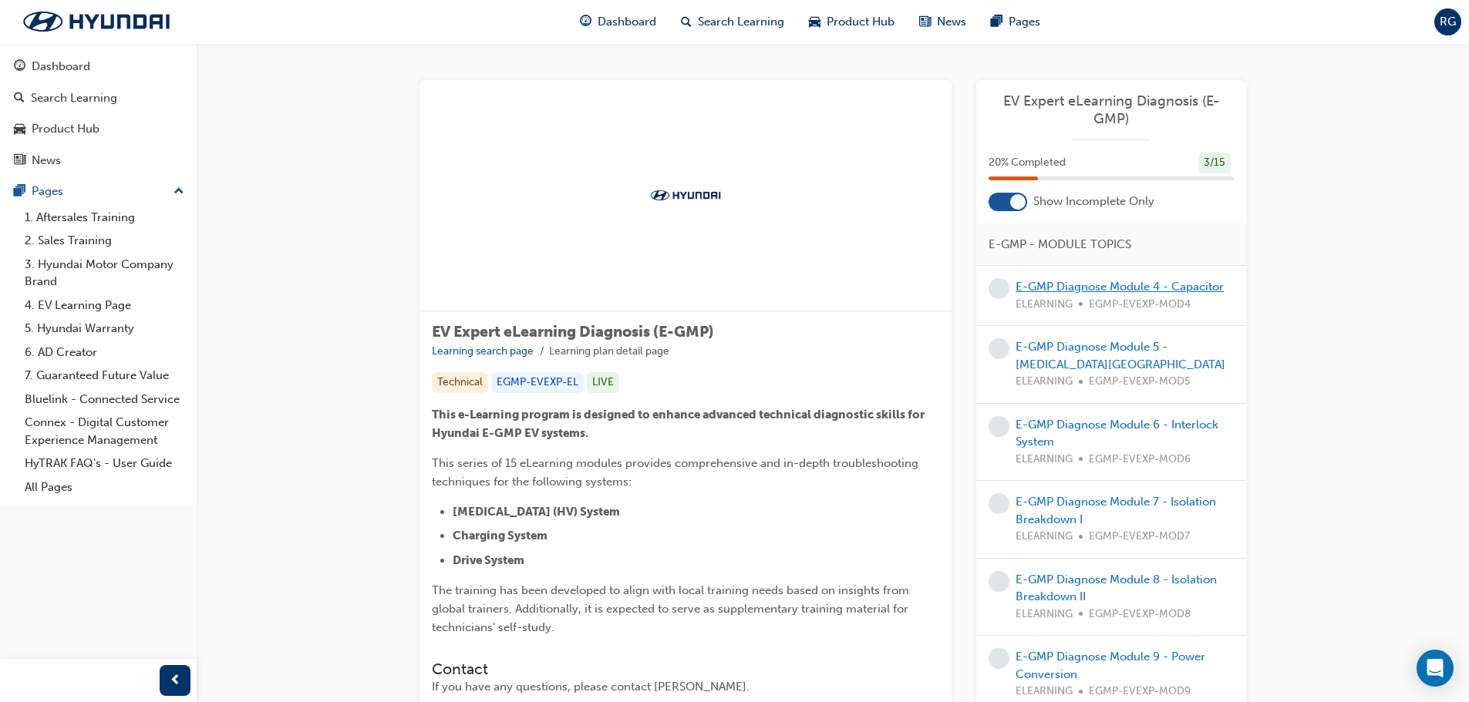
click at [1131, 292] on link "E-GMP Diagnose Module 4 - Capacitor" at bounding box center [1120, 287] width 208 height 14
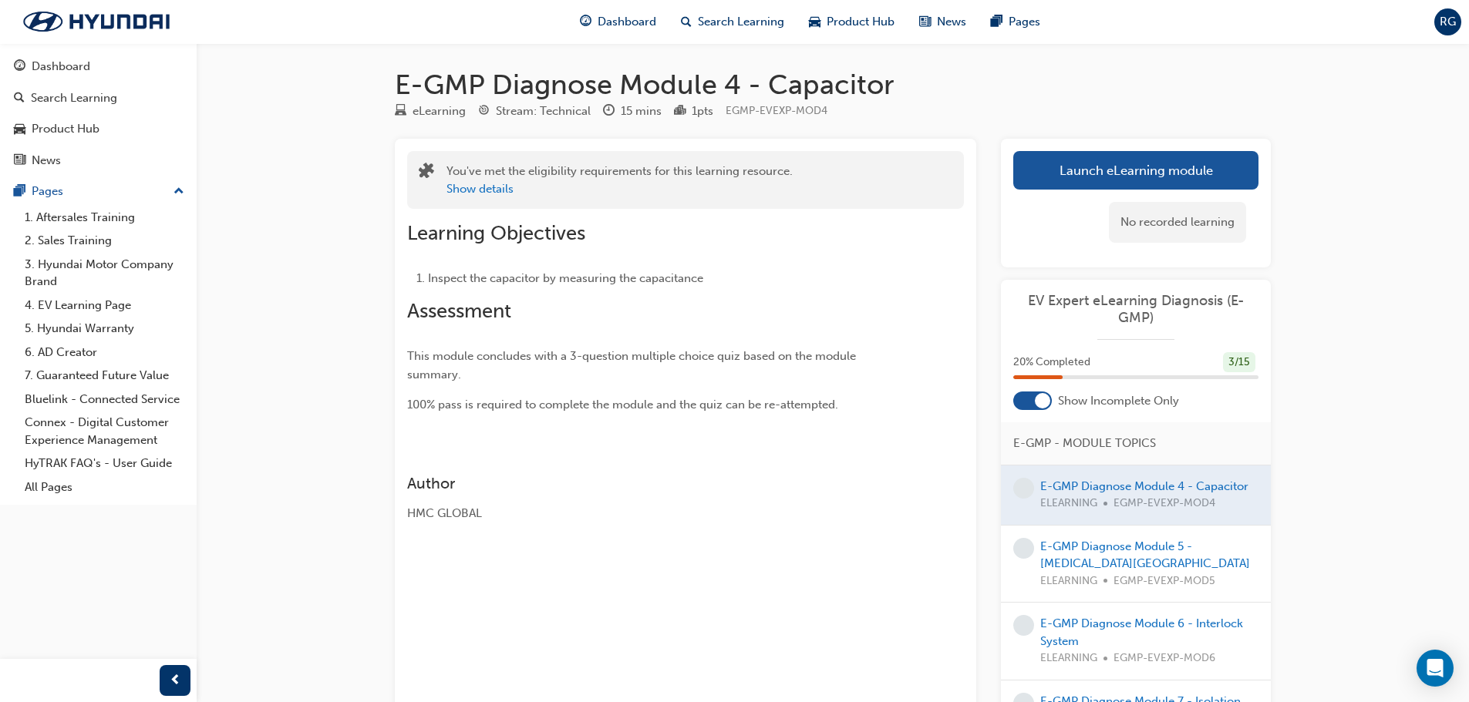
click at [1062, 487] on div at bounding box center [1136, 495] width 270 height 59
click at [1108, 488] on div at bounding box center [1136, 495] width 270 height 59
click at [659, 500] on div "Author HMC GLOBAL" at bounding box center [657, 493] width 501 height 60
click at [1181, 167] on link "Launch eLearning module" at bounding box center [1135, 170] width 245 height 39
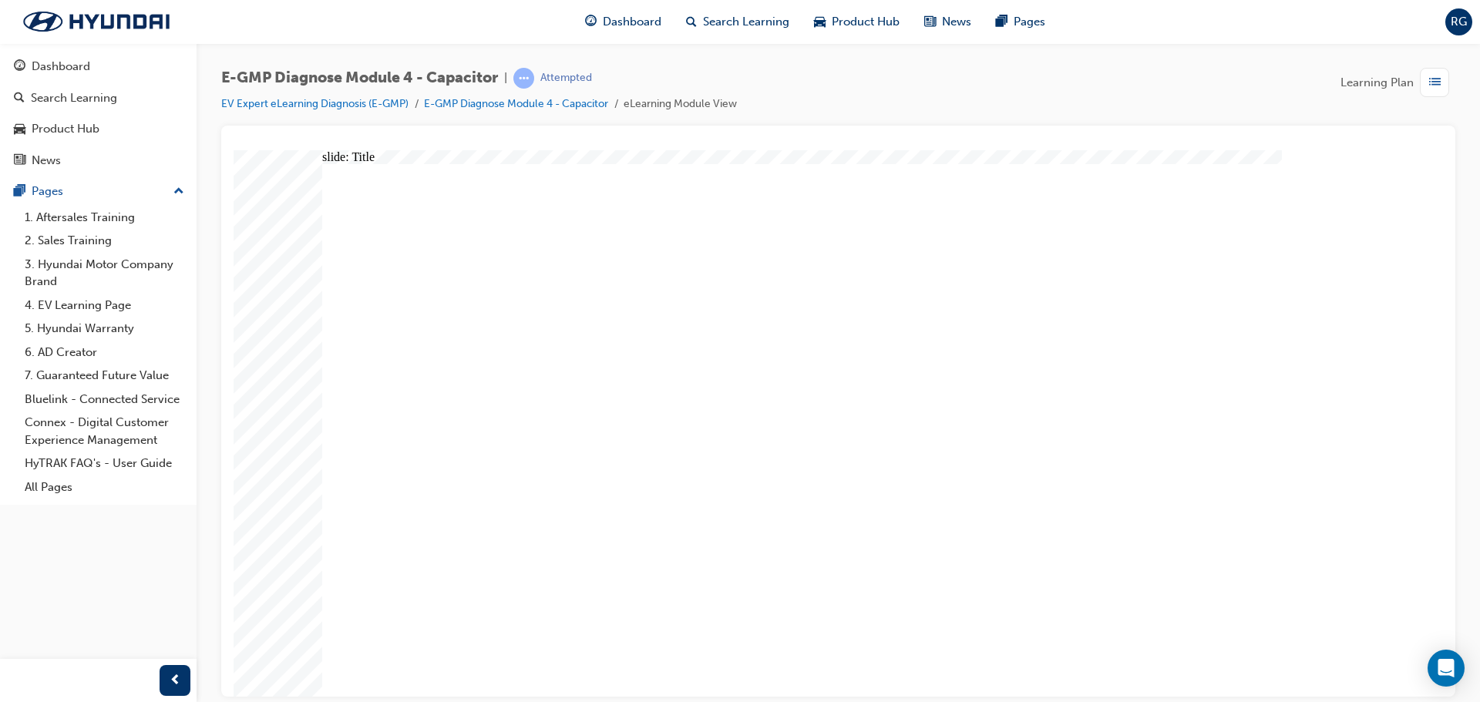
radio input "true"
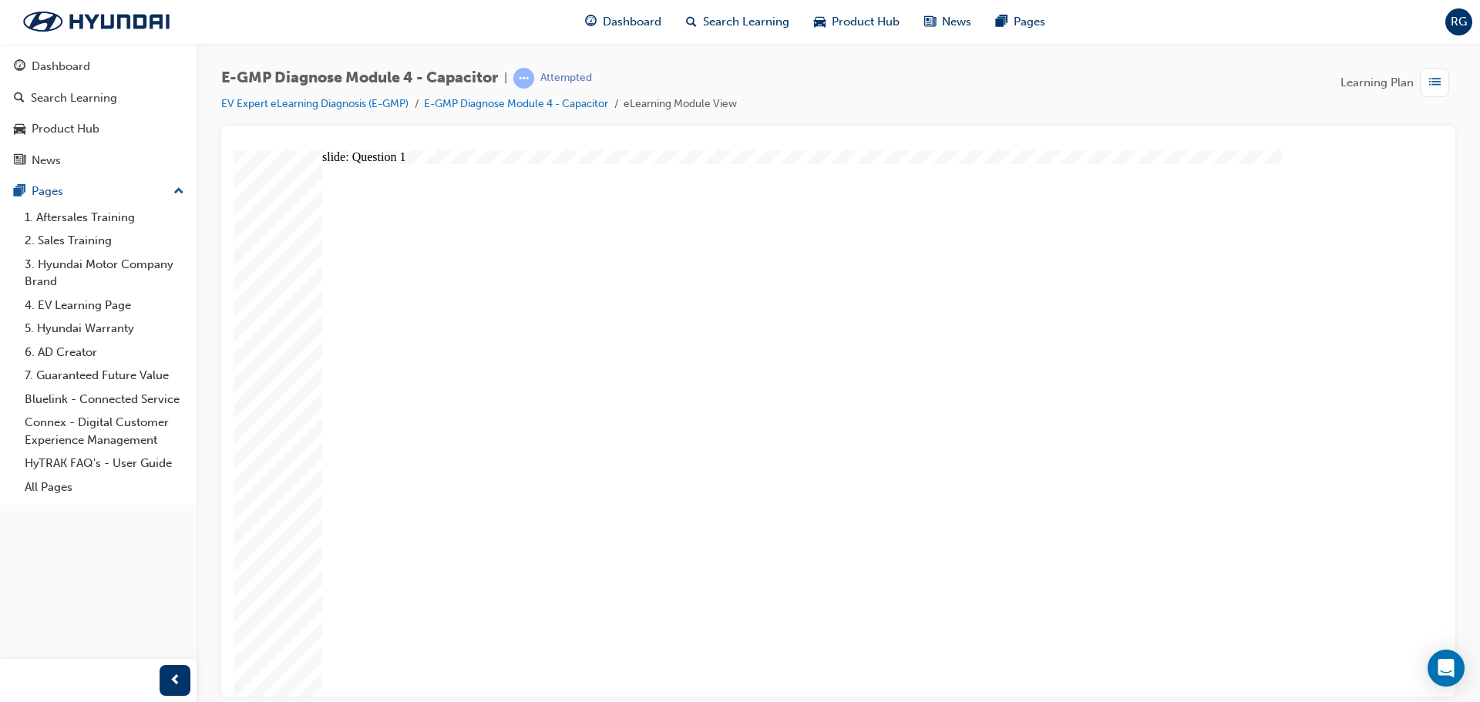
radio input "true"
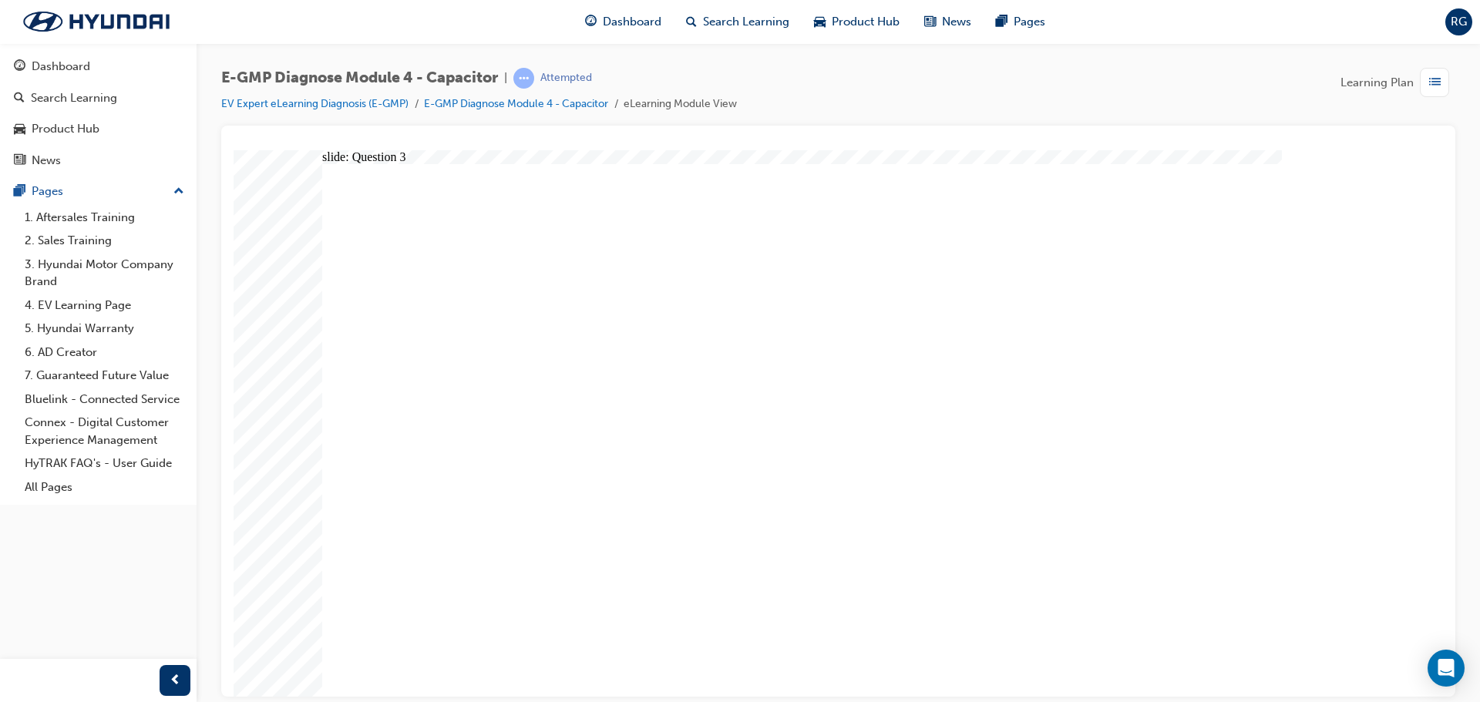
radio input "true"
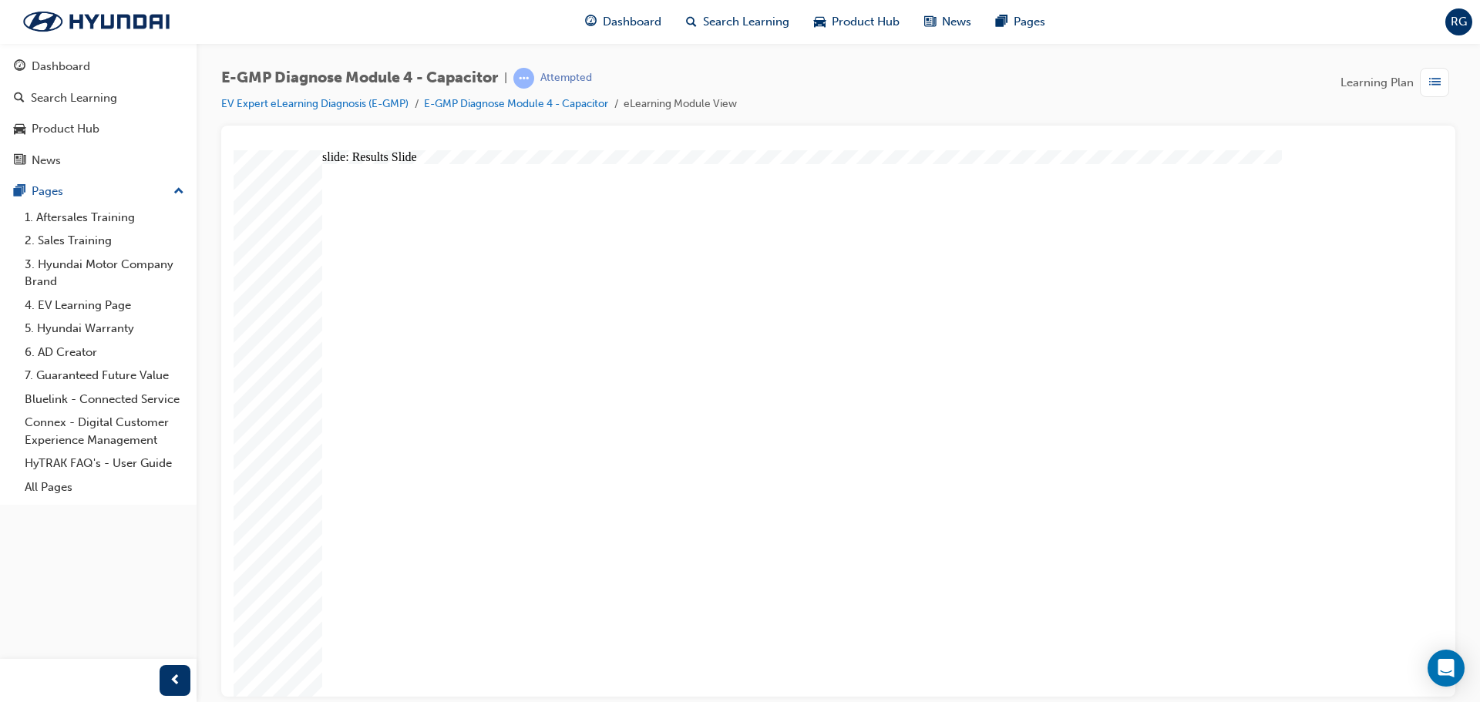
radio input "true"
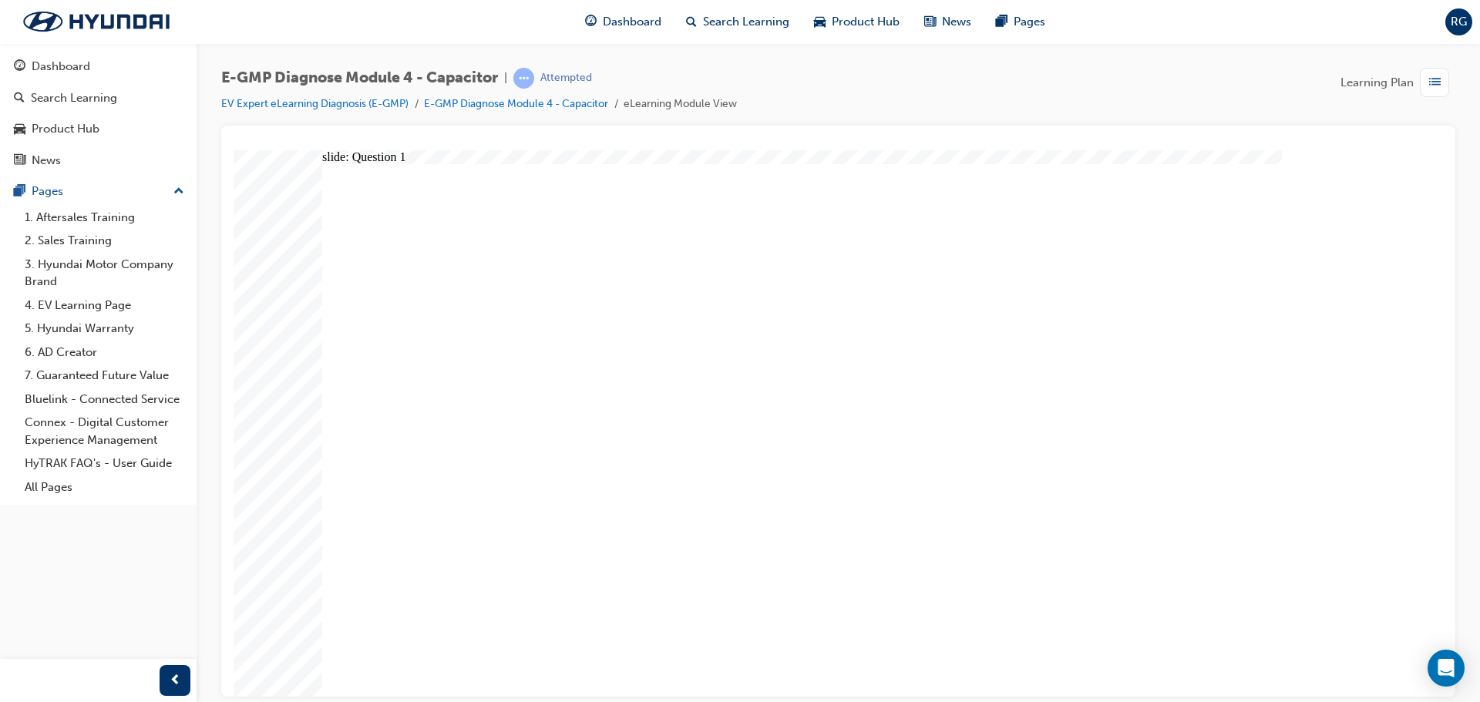
radio input "true"
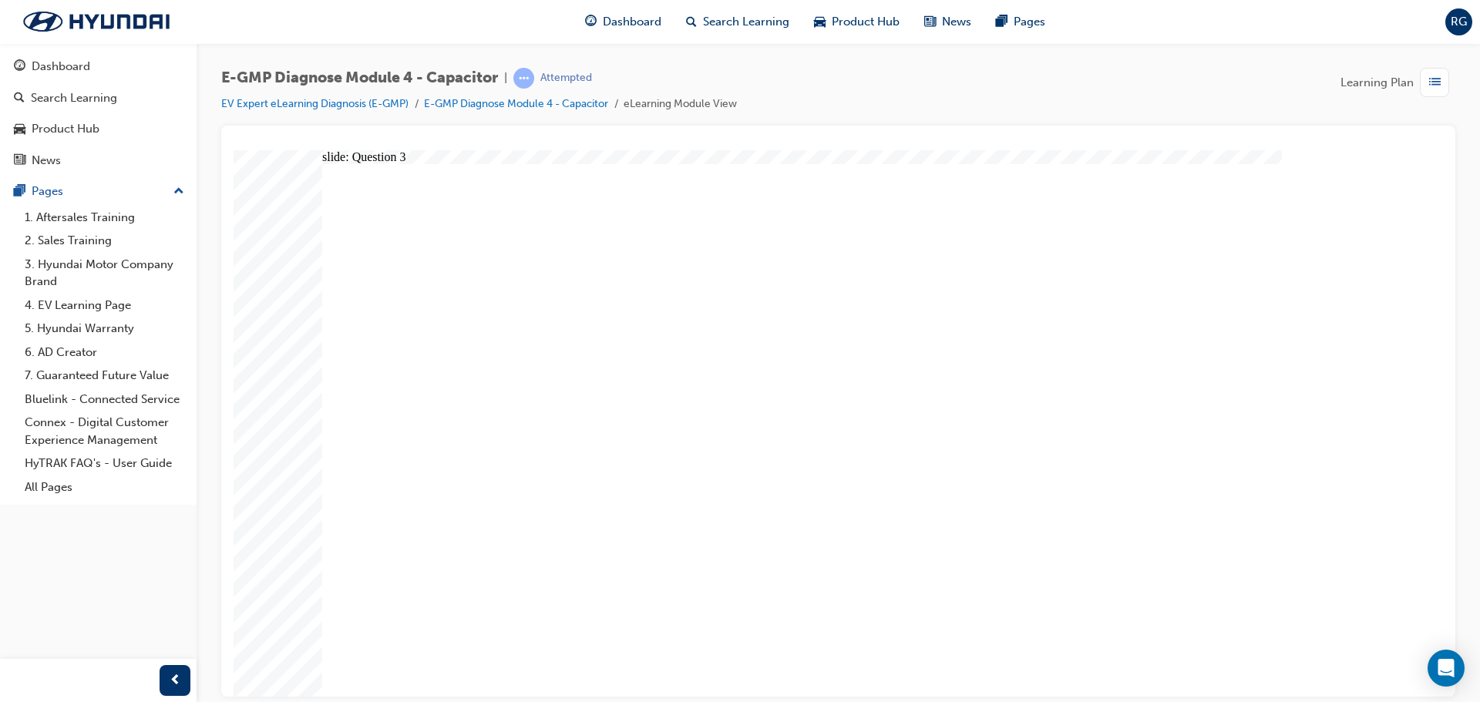
radio input "true"
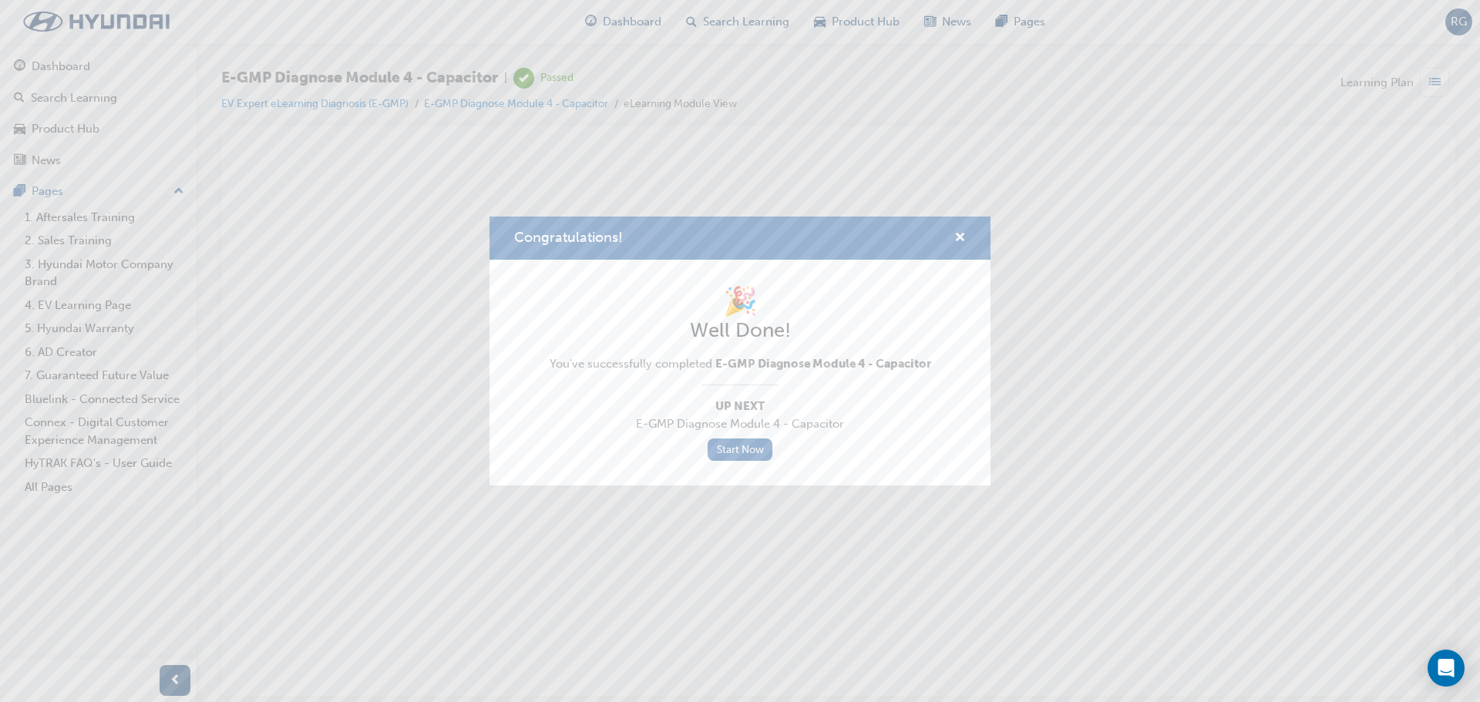
click at [966, 240] on div "Congratulations!" at bounding box center [740, 239] width 501 height 44
click at [958, 243] on span "cross-icon" at bounding box center [961, 239] width 12 height 14
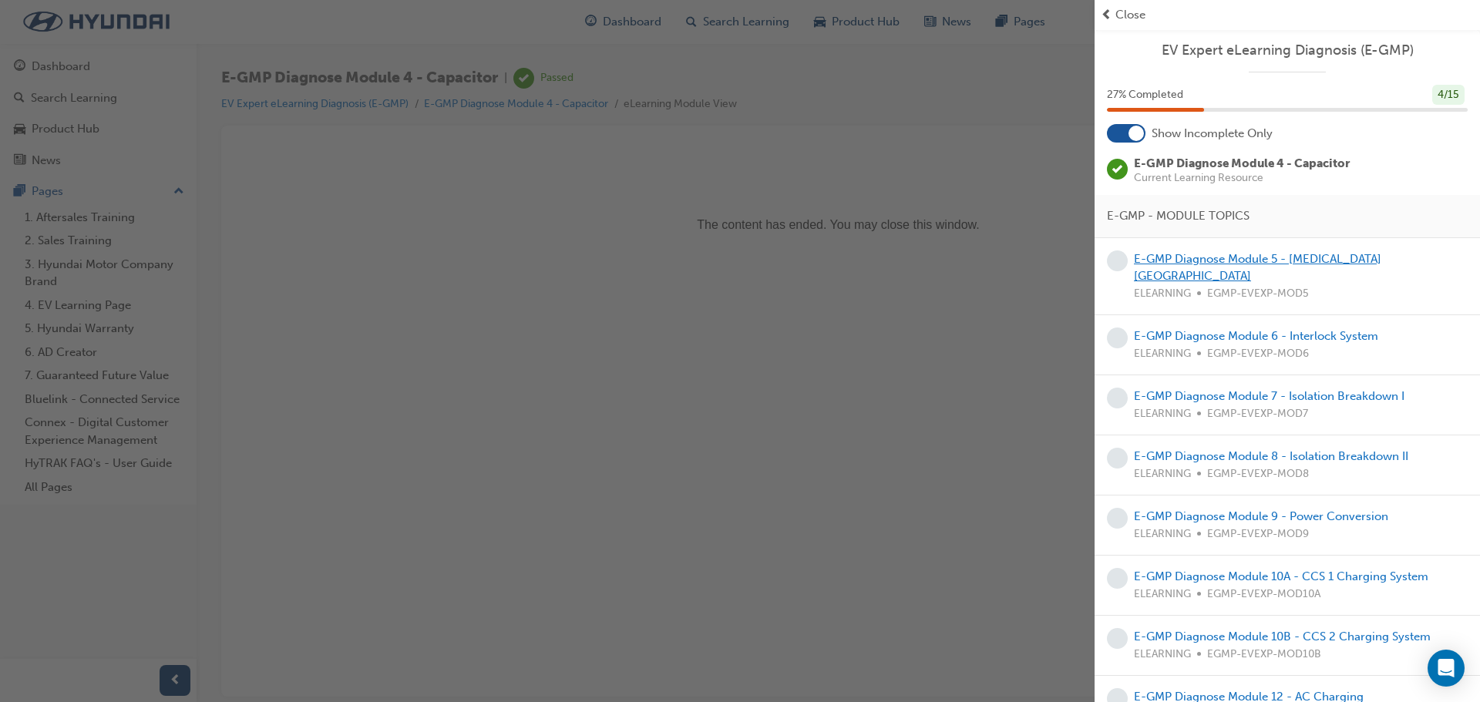
click at [1366, 263] on link "E-GMP Diagnose Module 5 - [MEDICAL_DATA][GEOGRAPHIC_DATA]" at bounding box center [1258, 268] width 248 height 32
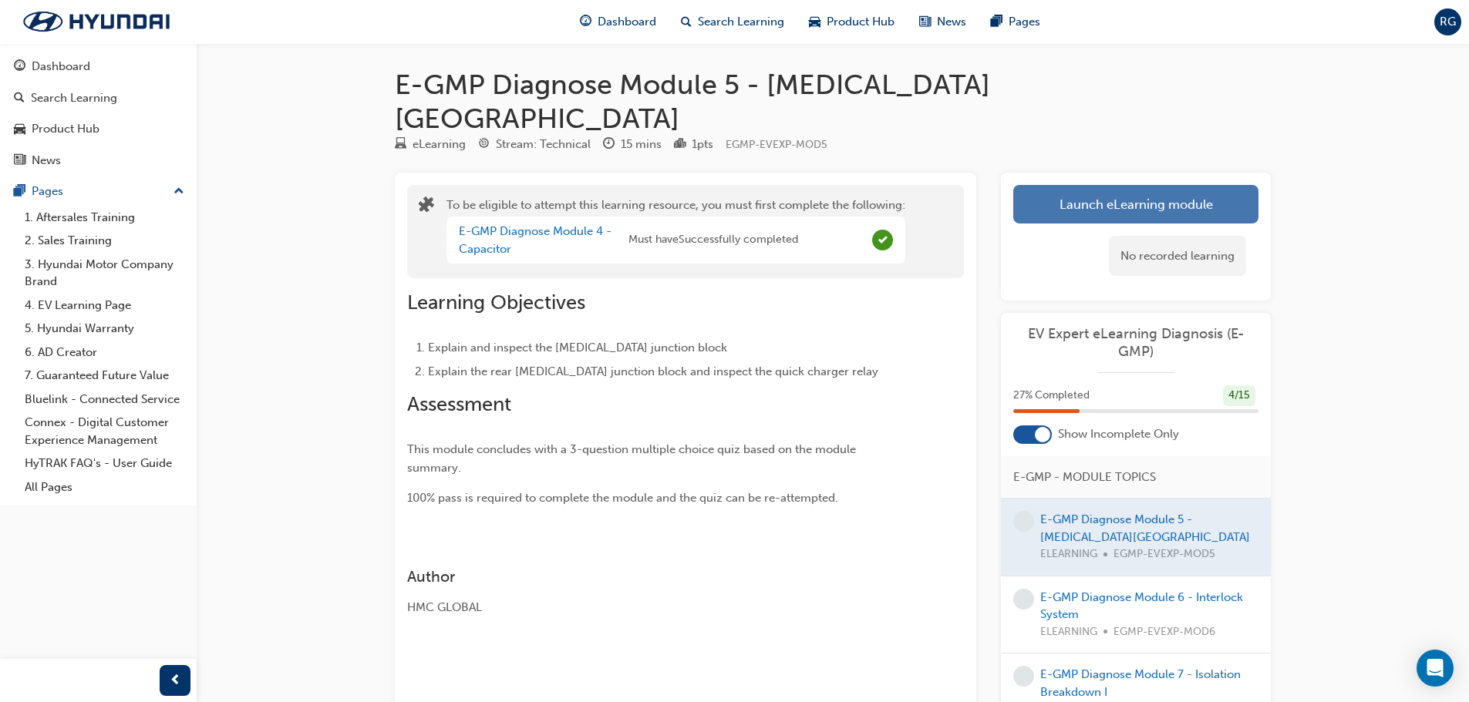
click at [1181, 185] on button "Launch eLearning module" at bounding box center [1135, 204] width 245 height 39
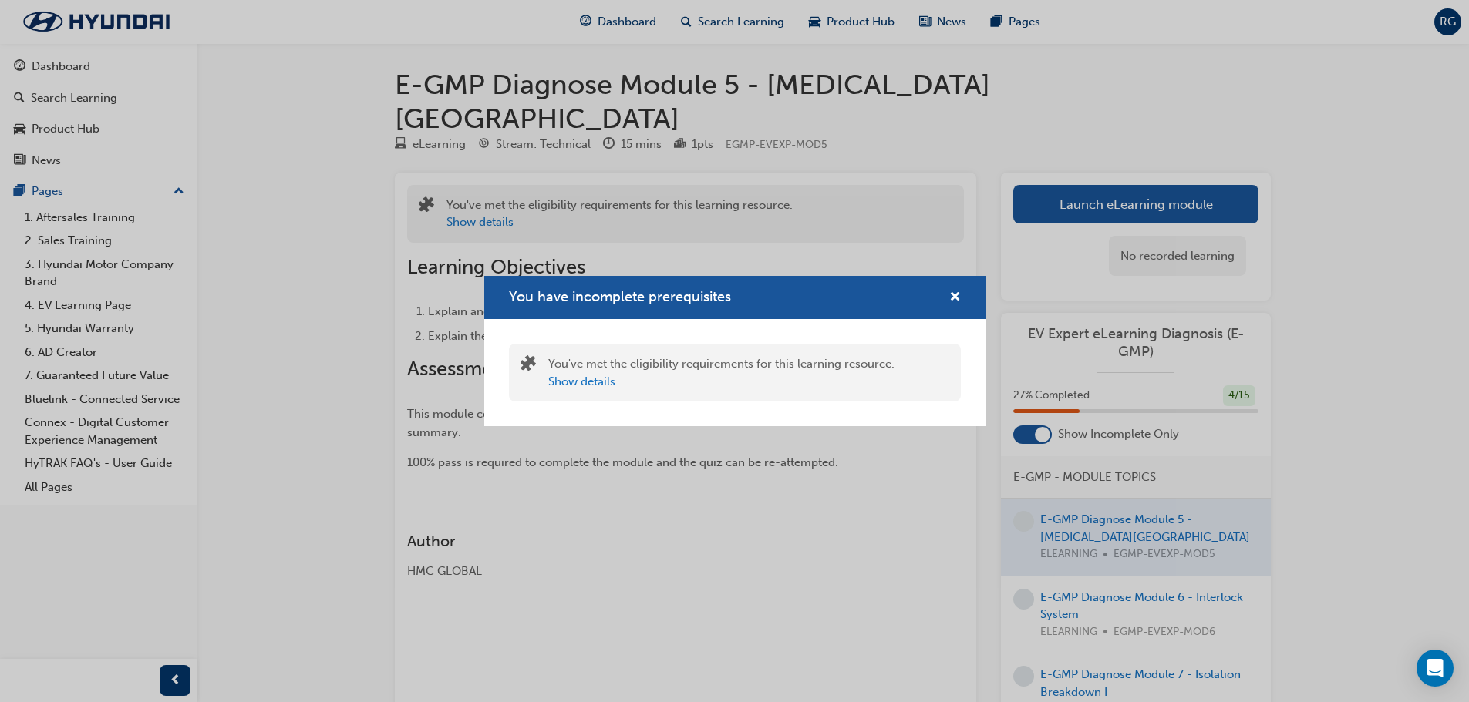
click at [961, 301] on div "You have incomplete prerequisites" at bounding box center [734, 298] width 501 height 44
click at [954, 295] on span "cross-icon" at bounding box center [955, 298] width 12 height 14
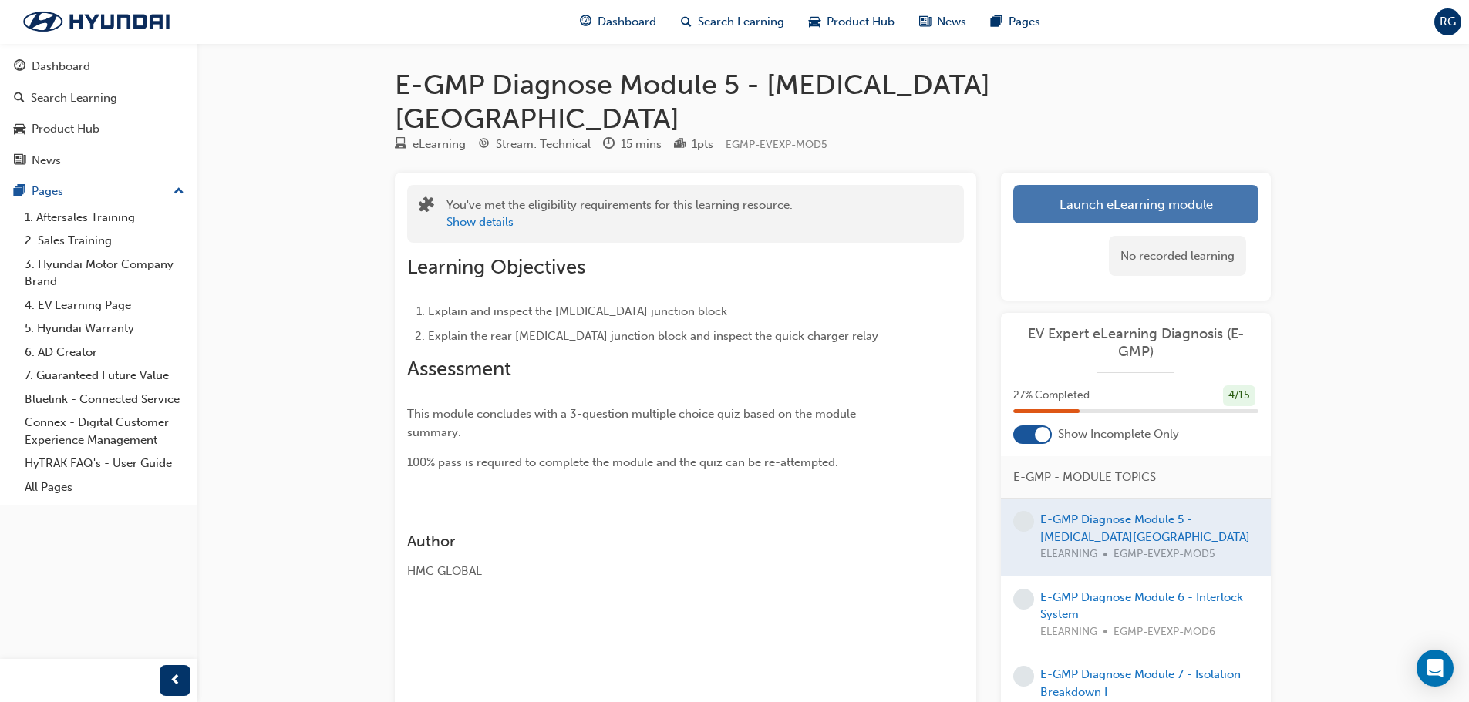
click at [1066, 185] on button "Launch eLearning module" at bounding box center [1135, 204] width 245 height 39
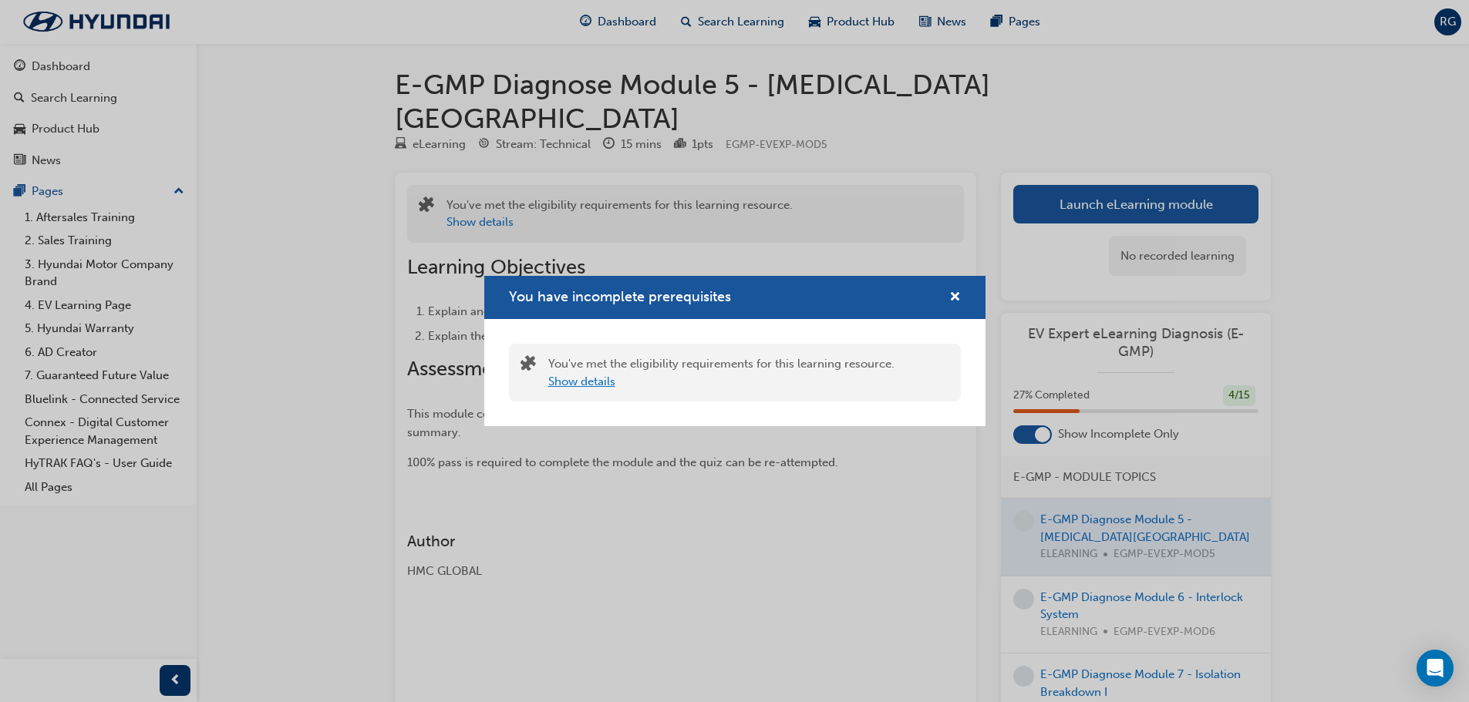
click at [595, 386] on button "Show details" at bounding box center [581, 382] width 67 height 18
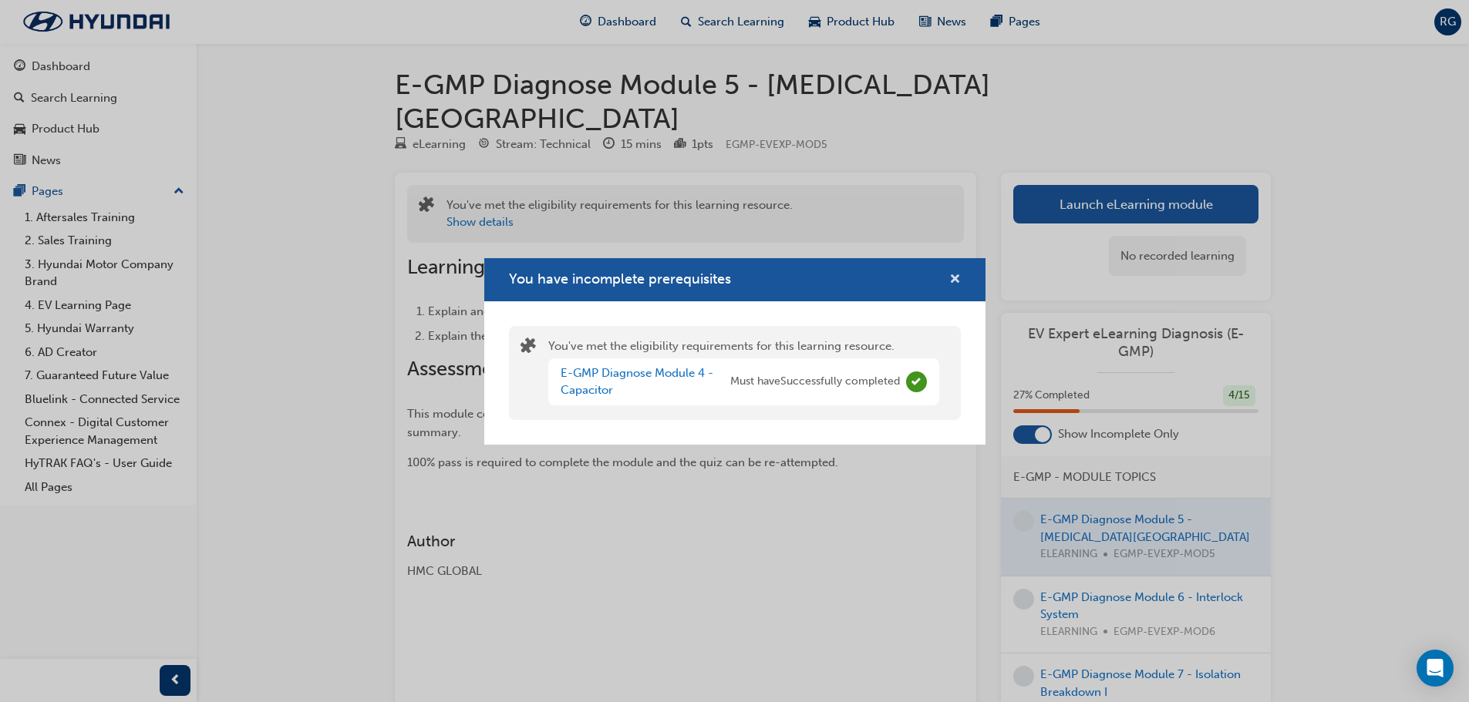
click at [952, 274] on span "cross-icon" at bounding box center [955, 281] width 12 height 14
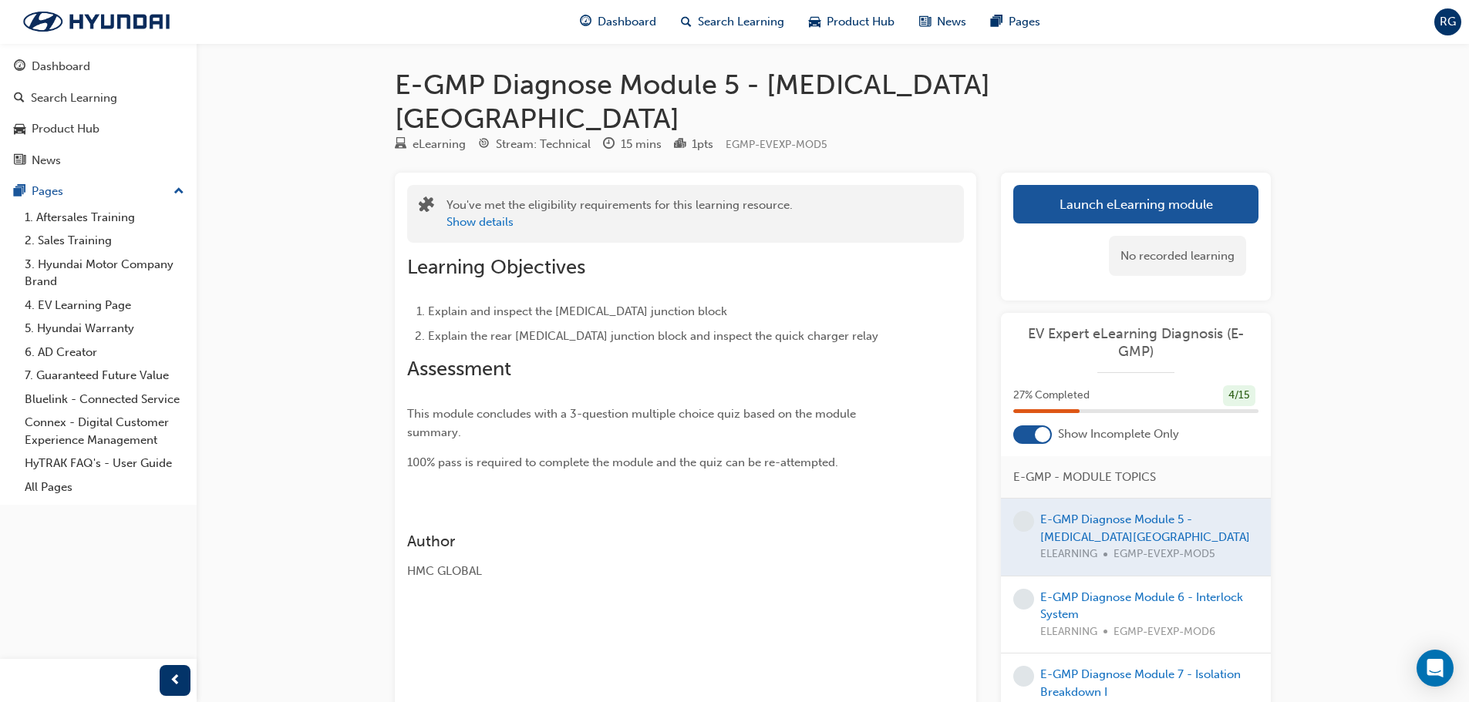
click at [1200, 236] on div "No recorded learning" at bounding box center [1177, 256] width 137 height 41
click at [1205, 185] on button "Launch eLearning module" at bounding box center [1135, 204] width 245 height 39
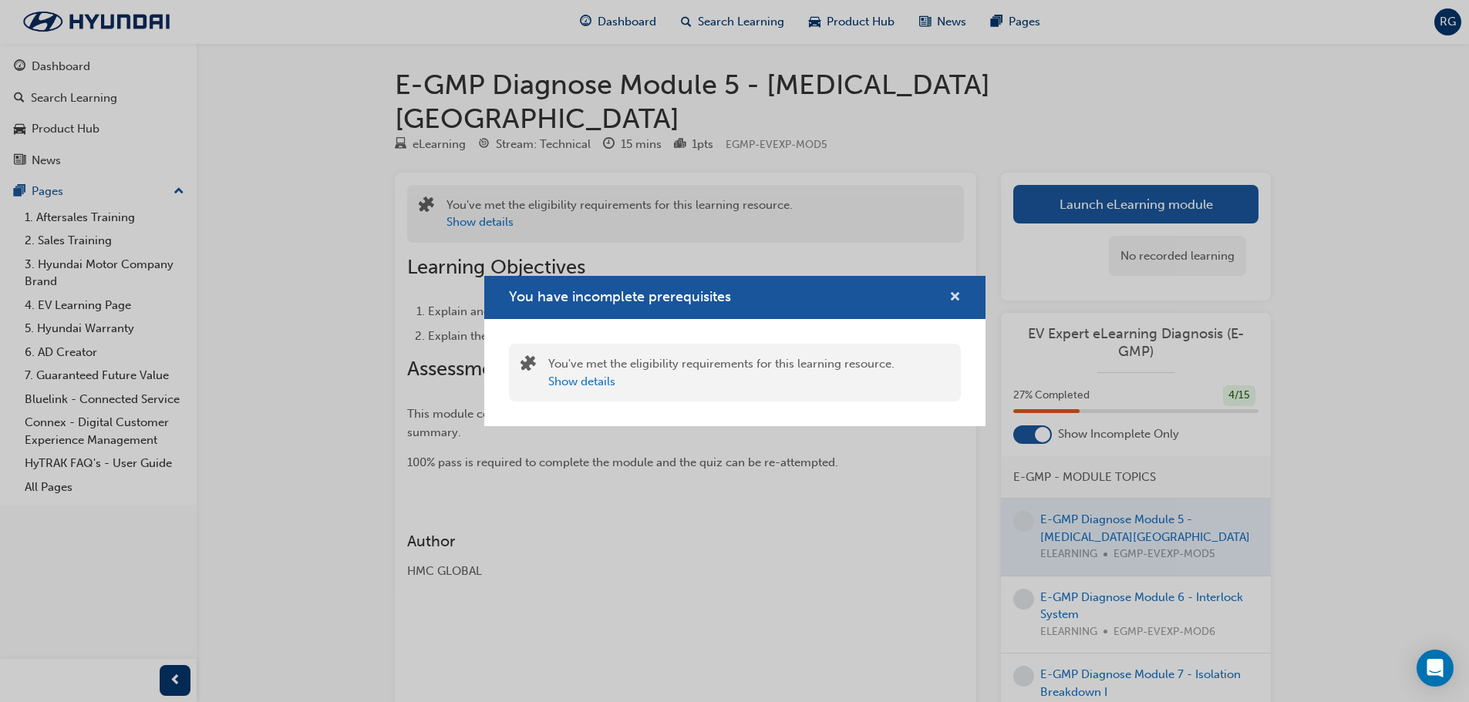
click at [958, 300] on span "cross-icon" at bounding box center [955, 298] width 12 height 14
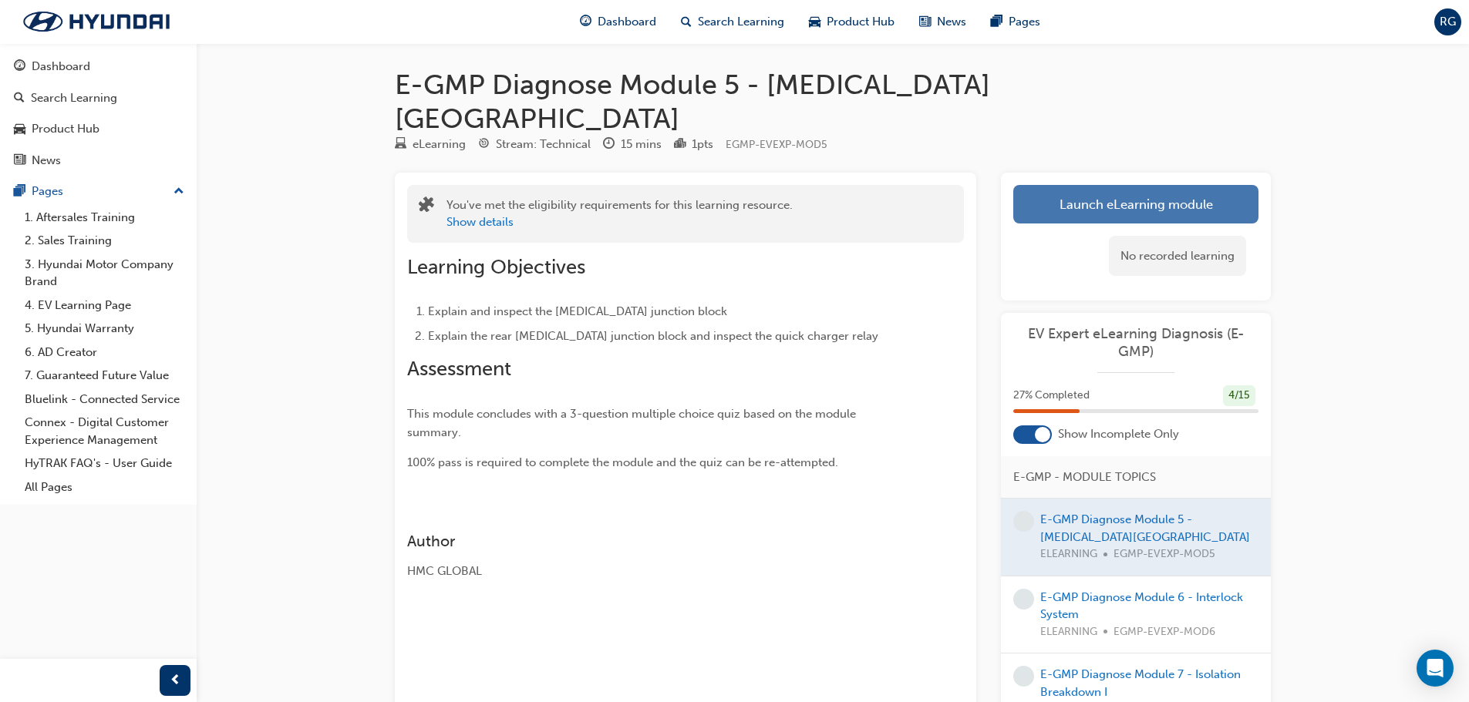
click at [1098, 185] on button "Launch eLearning module" at bounding box center [1135, 204] width 245 height 39
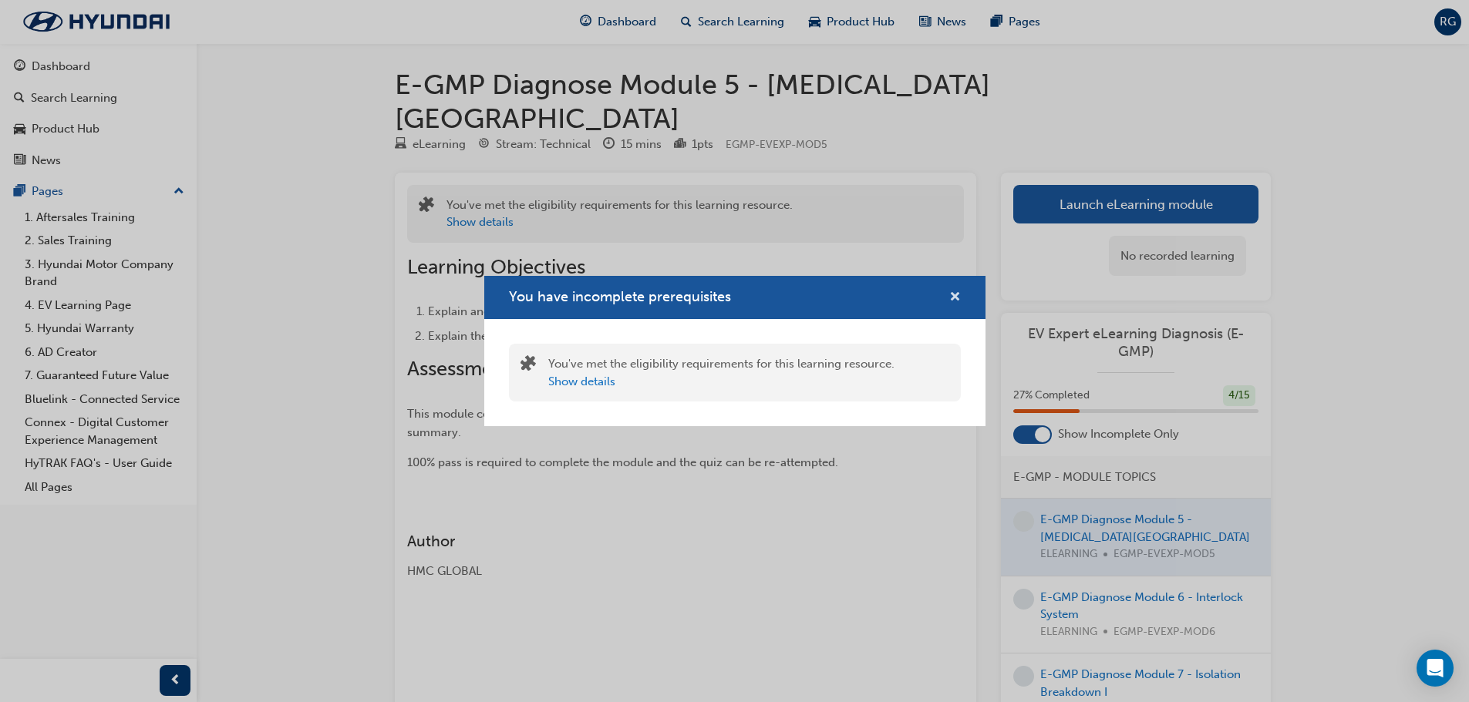
click at [954, 304] on span "cross-icon" at bounding box center [955, 298] width 12 height 14
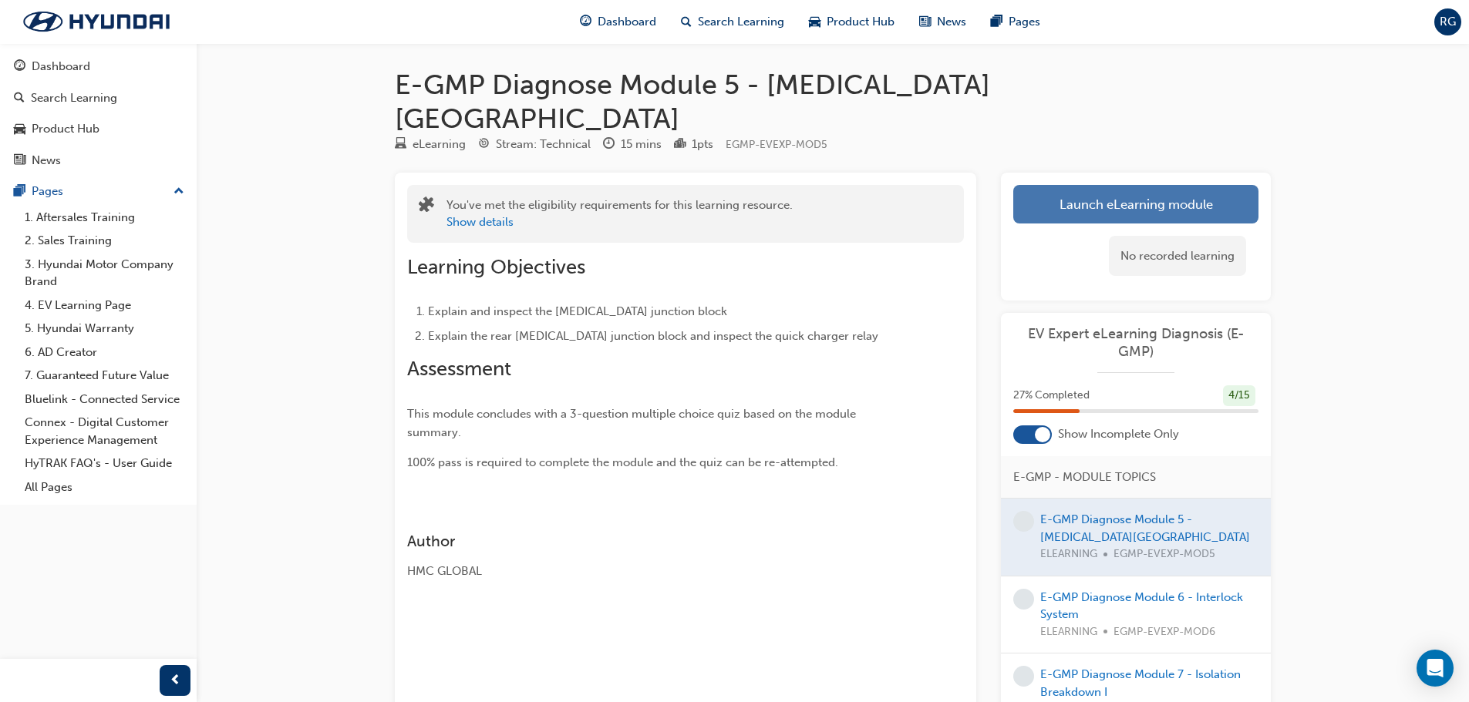
click at [1093, 185] on button "Launch eLearning module" at bounding box center [1135, 204] width 245 height 39
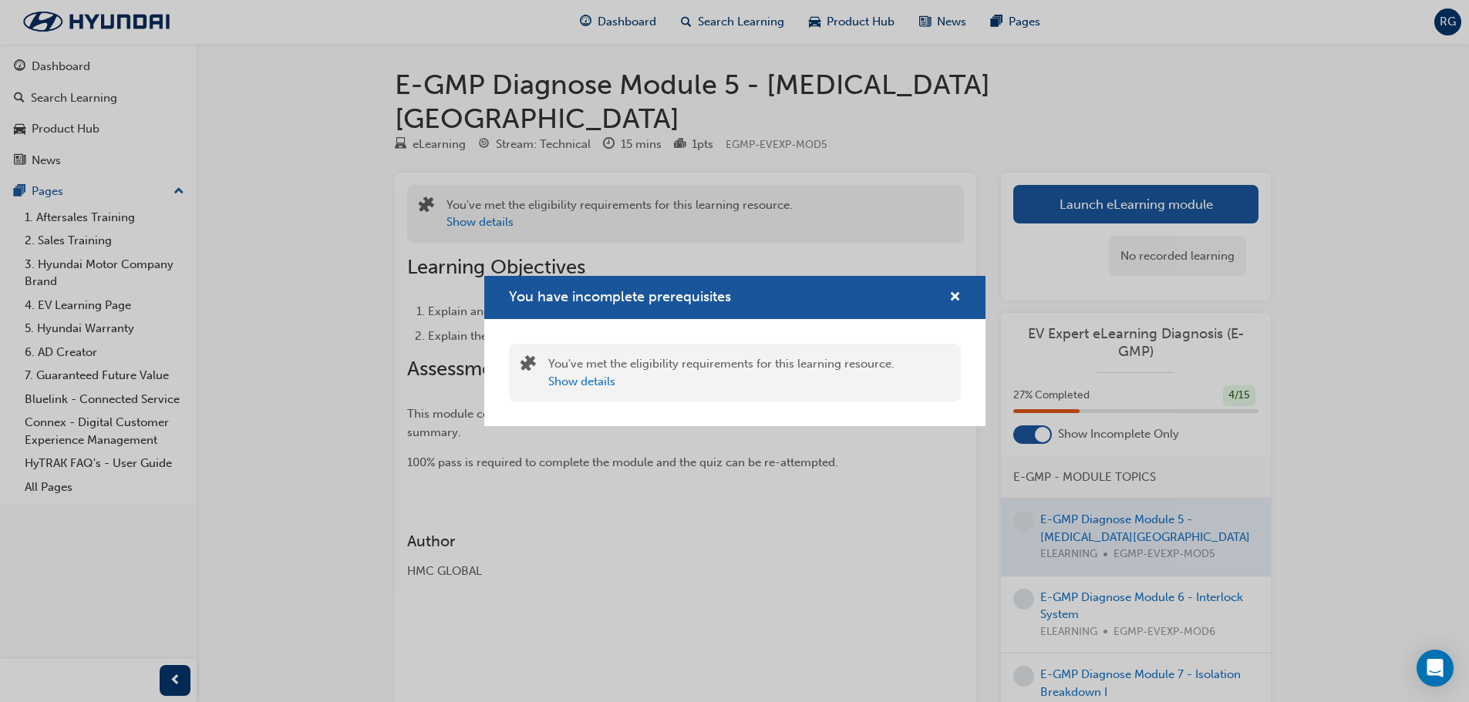
click at [968, 298] on div "You have incomplete prerequisites" at bounding box center [734, 298] width 501 height 44
click at [960, 295] on span "cross-icon" at bounding box center [955, 298] width 12 height 14
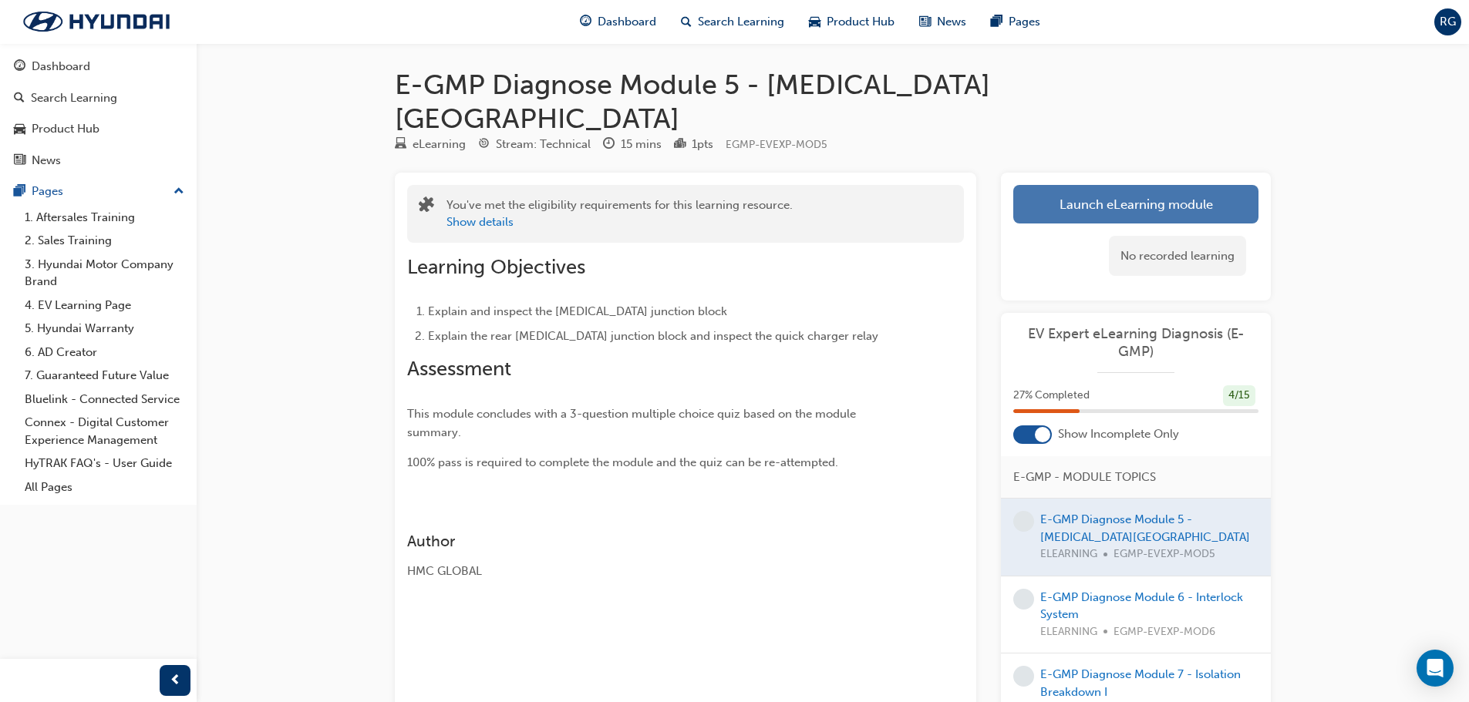
click at [1079, 185] on button "Launch eLearning module" at bounding box center [1135, 204] width 245 height 39
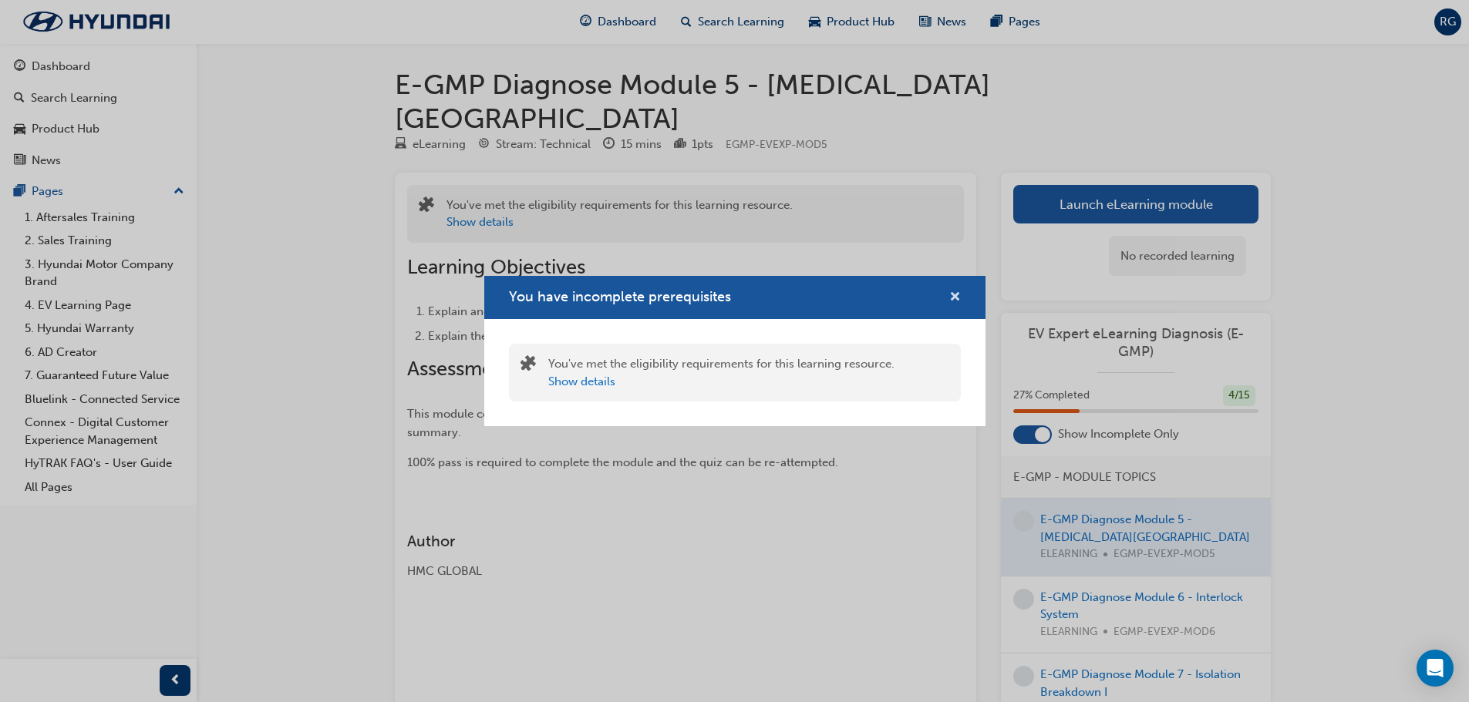
click at [954, 296] on span "cross-icon" at bounding box center [955, 298] width 12 height 14
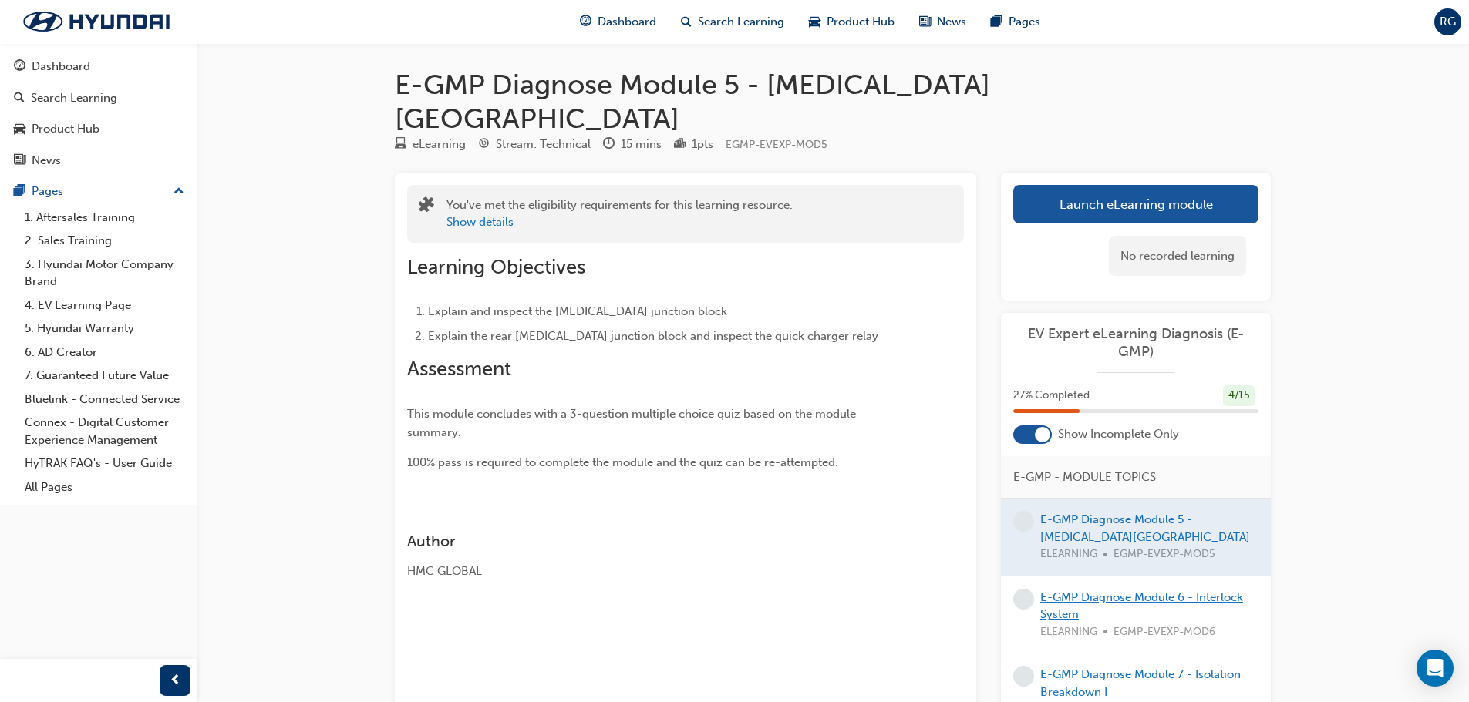
click at [1112, 591] on link "E-GMP Diagnose Module 6 - Interlock System" at bounding box center [1141, 607] width 203 height 32
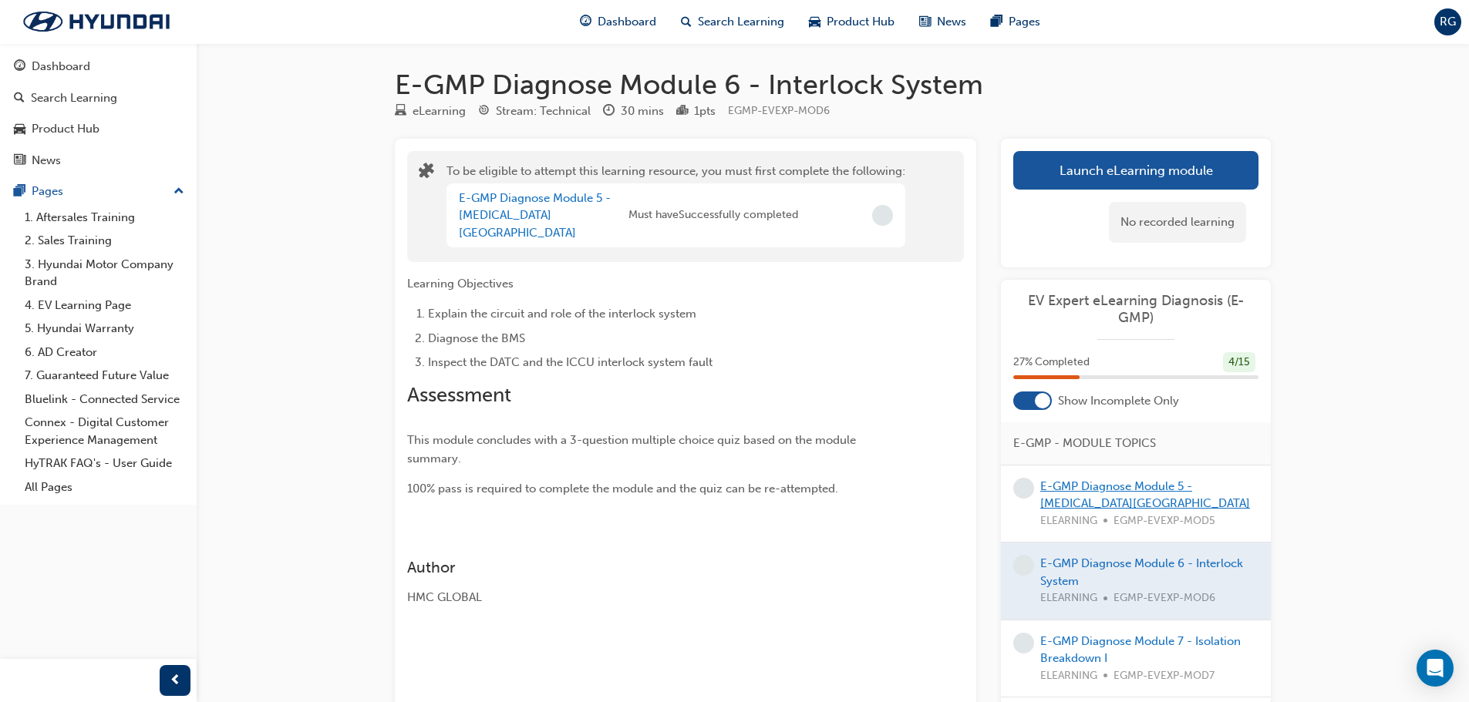
click at [1110, 493] on link "E-GMP Diagnose Module 5 - [MEDICAL_DATA][GEOGRAPHIC_DATA]" at bounding box center [1145, 496] width 210 height 32
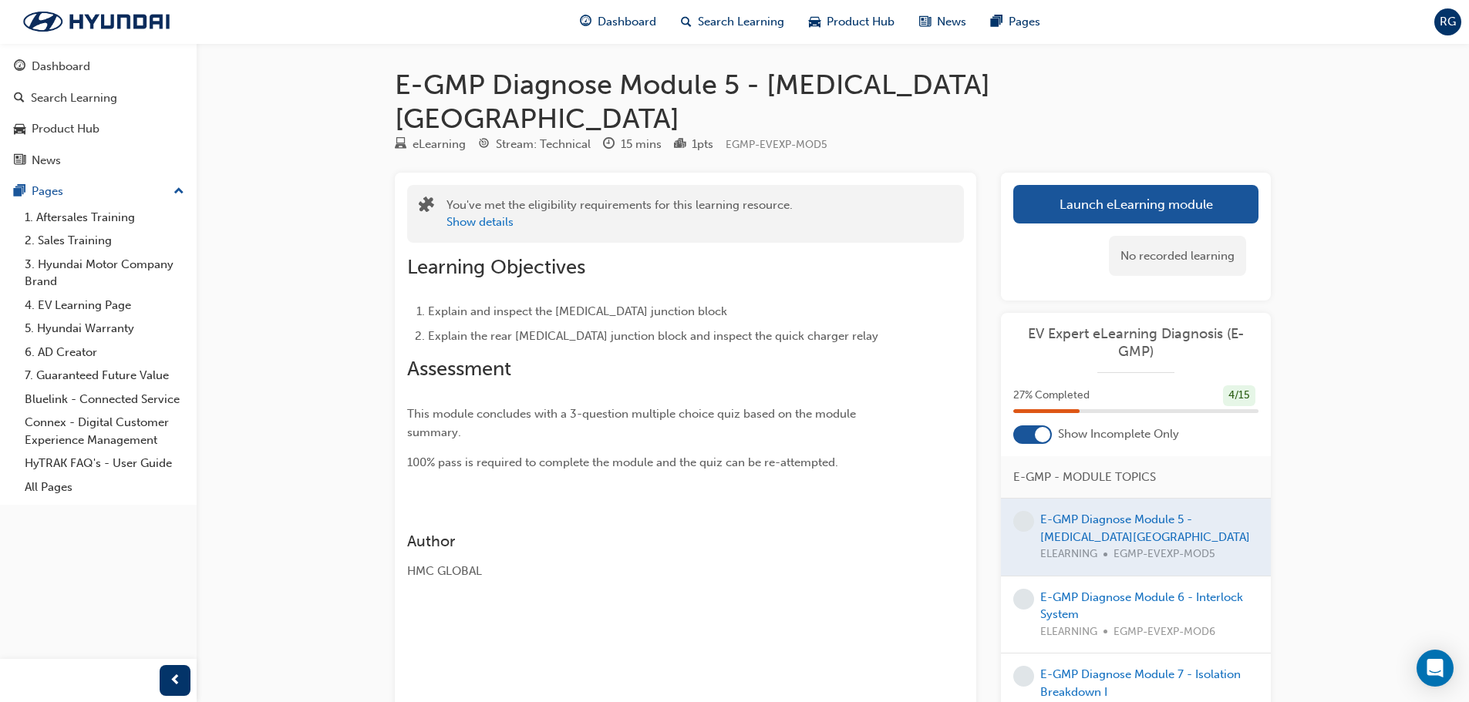
click at [1113, 499] on div at bounding box center [1136, 537] width 270 height 77
click at [1075, 185] on link "Launch eLearning module" at bounding box center [1135, 204] width 245 height 39
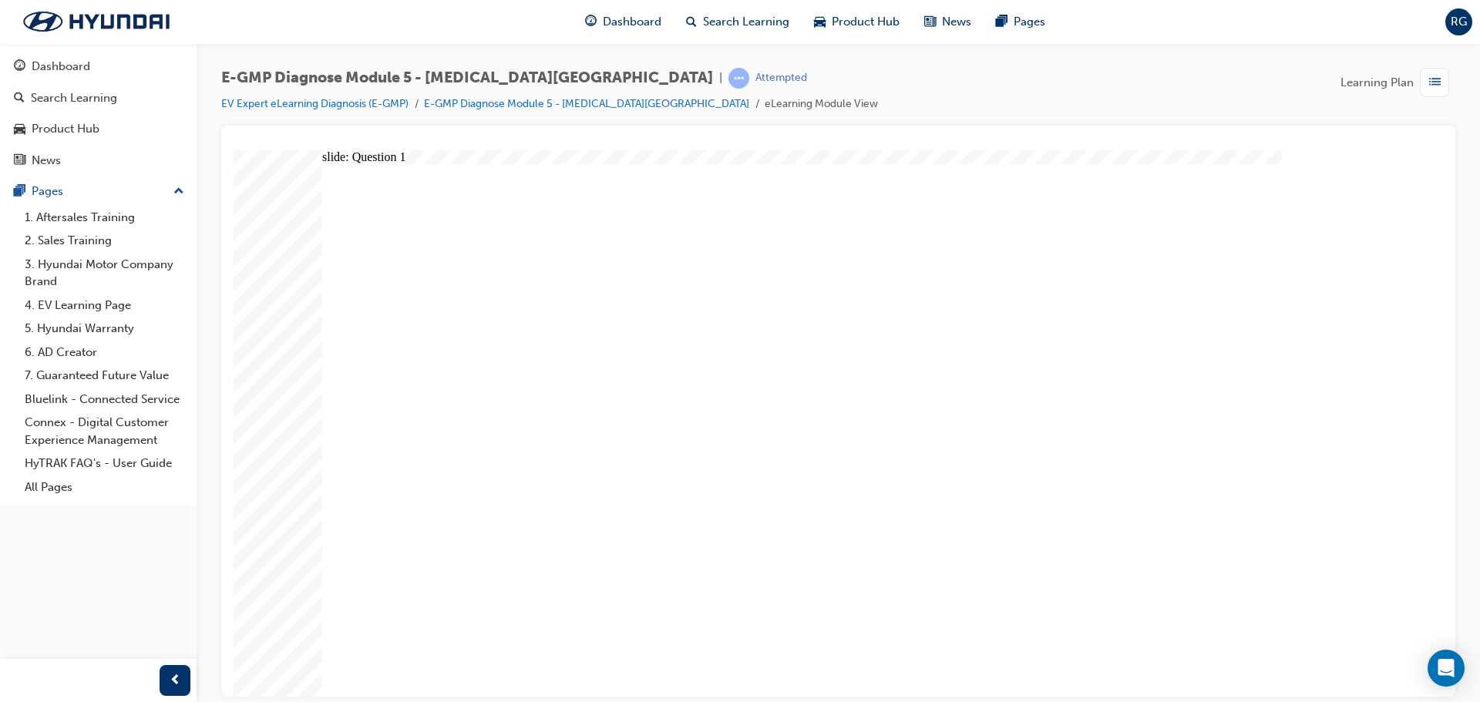
radio input "true"
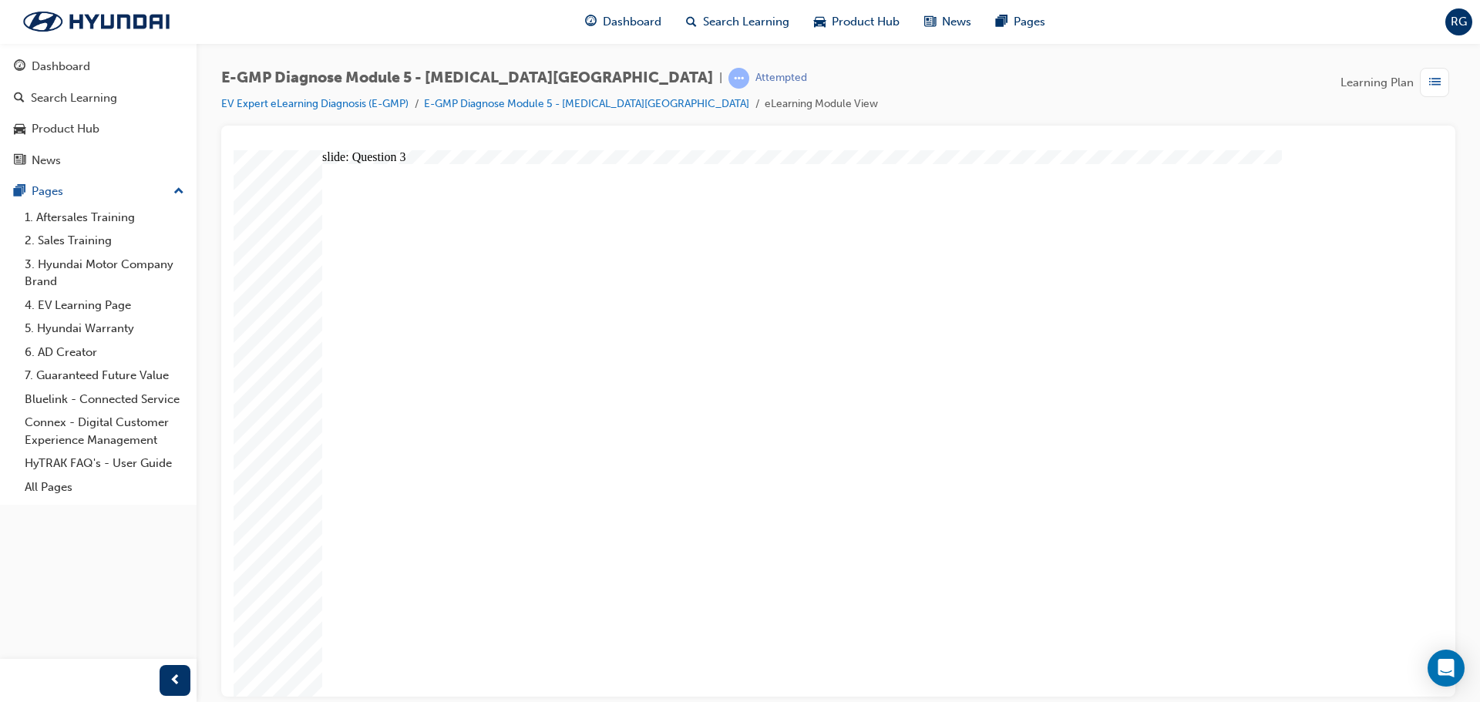
radio input "true"
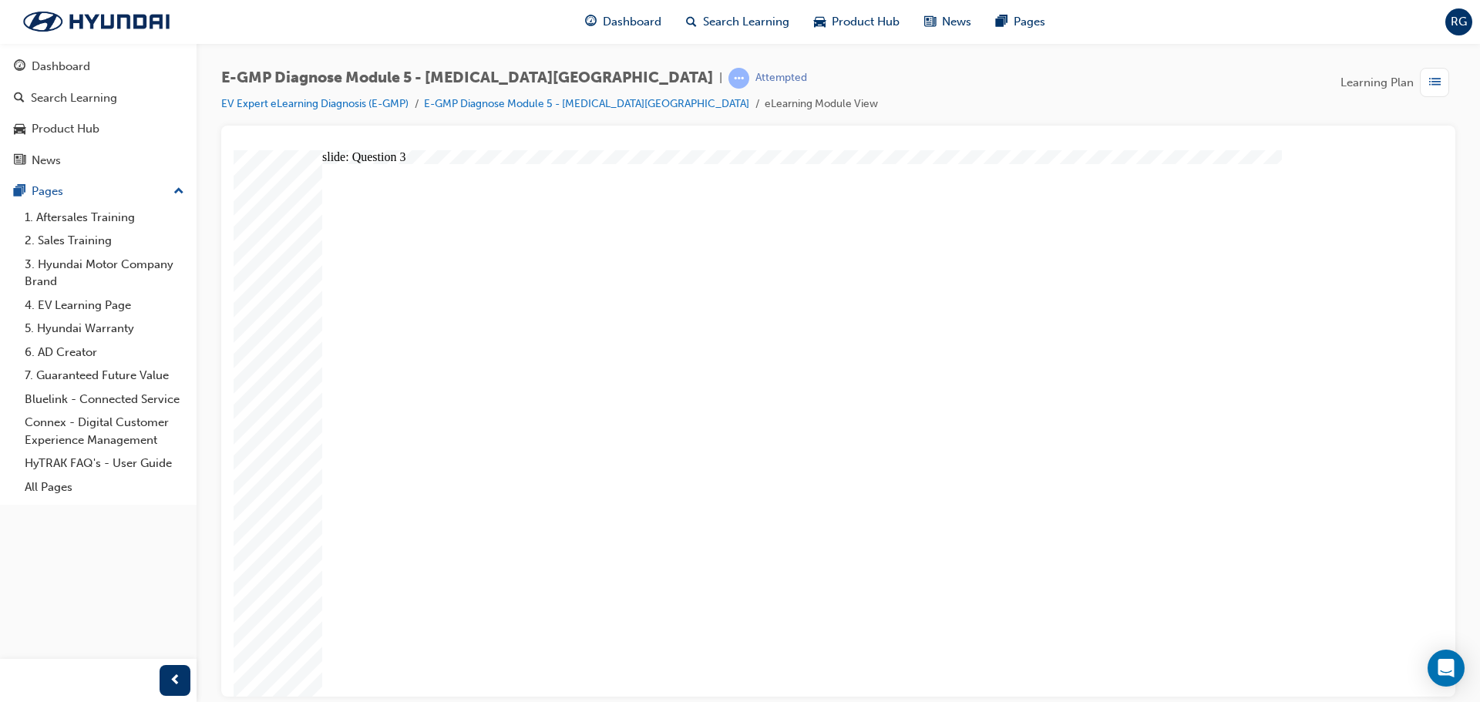
radio input "true"
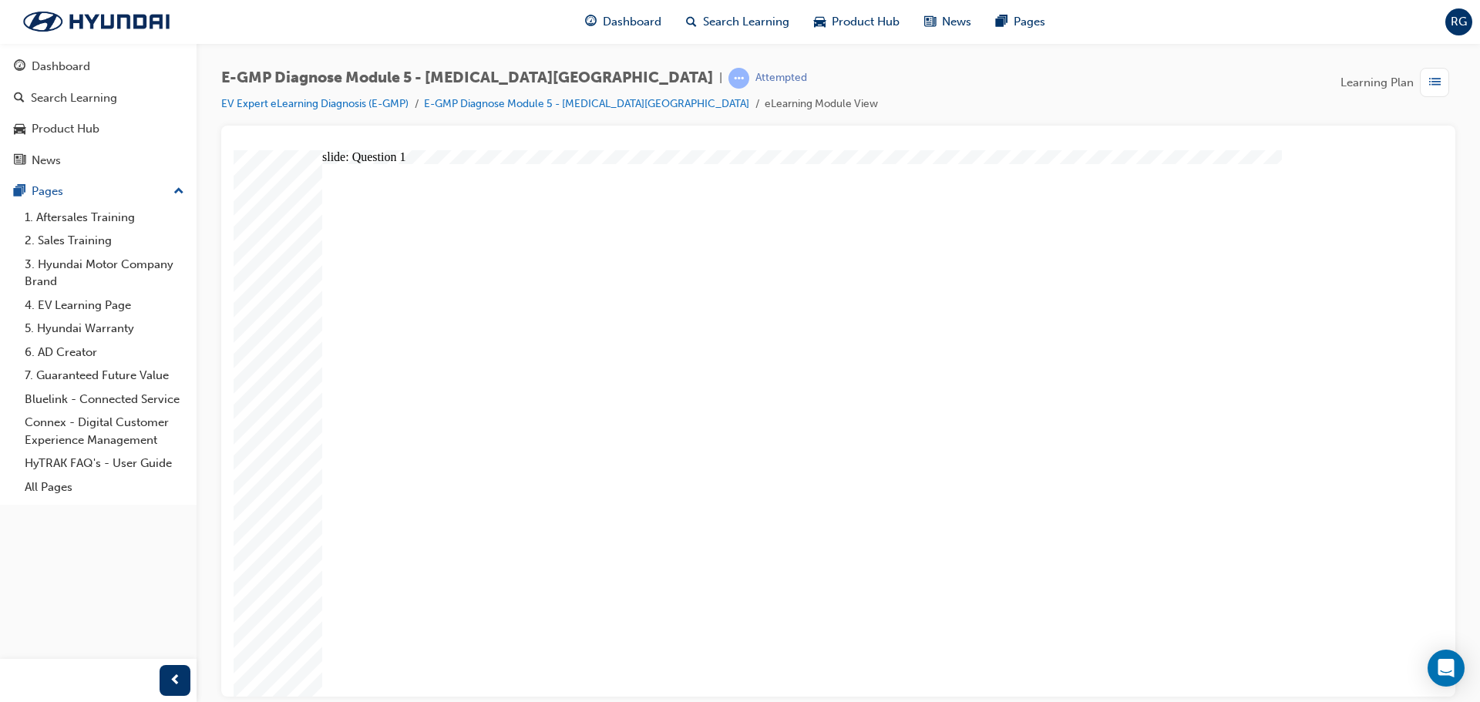
radio input "true"
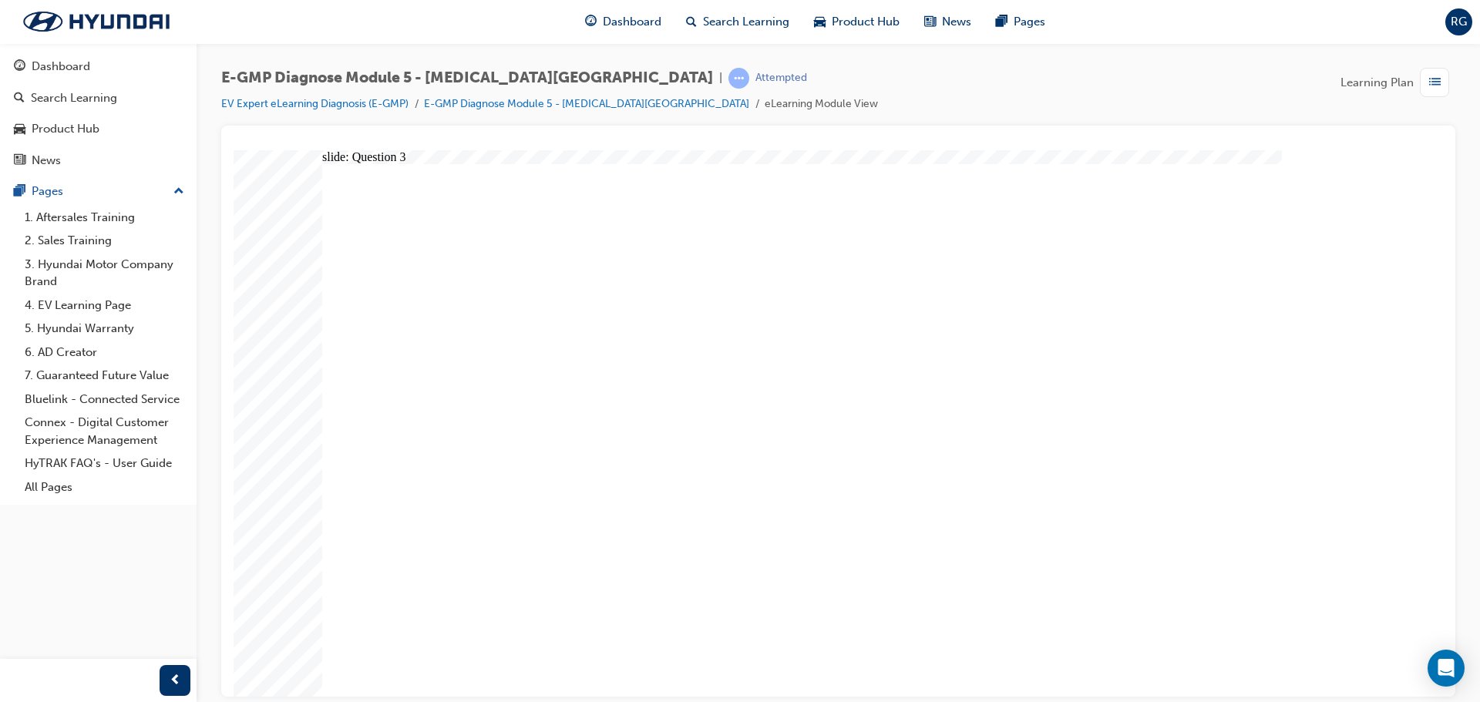
radio input "true"
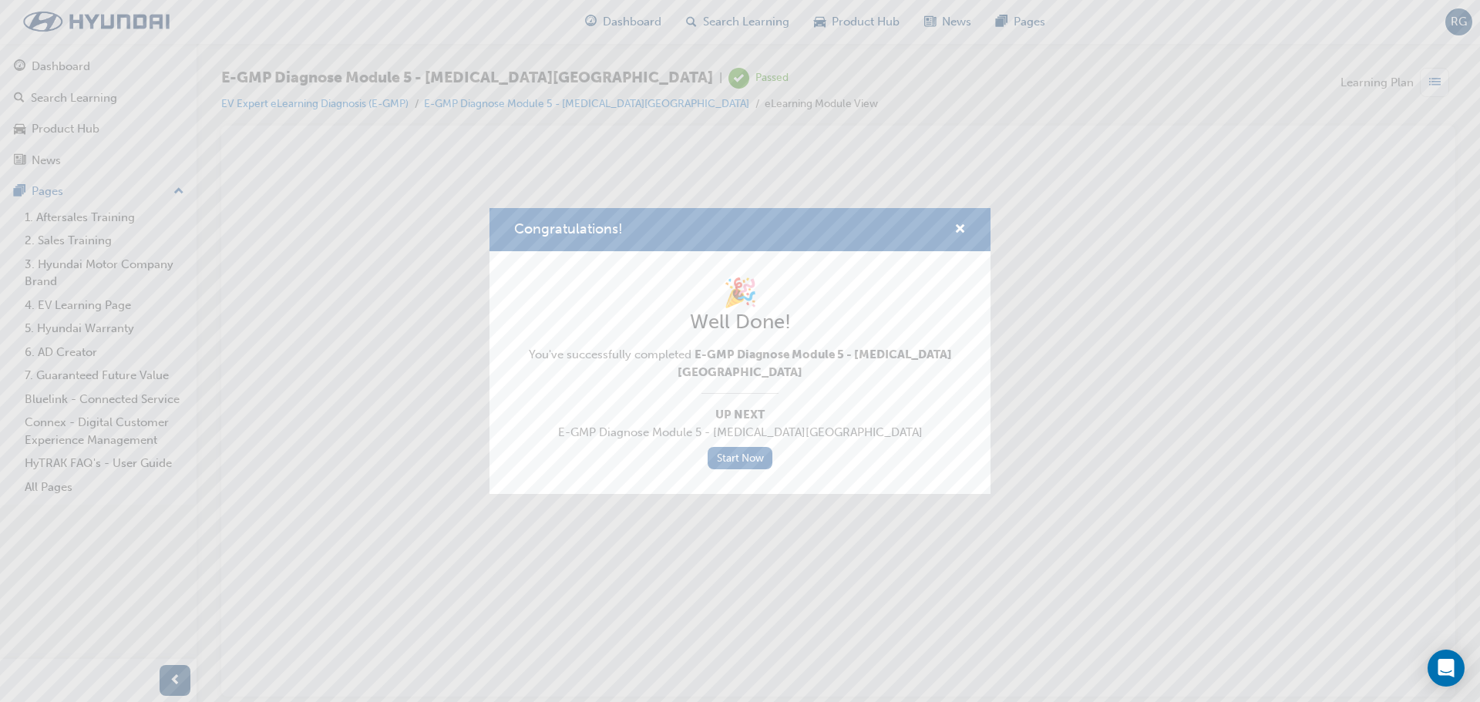
click at [966, 224] on div "Congratulations!" at bounding box center [740, 230] width 501 height 44
click at [960, 229] on span "cross-icon" at bounding box center [961, 231] width 12 height 14
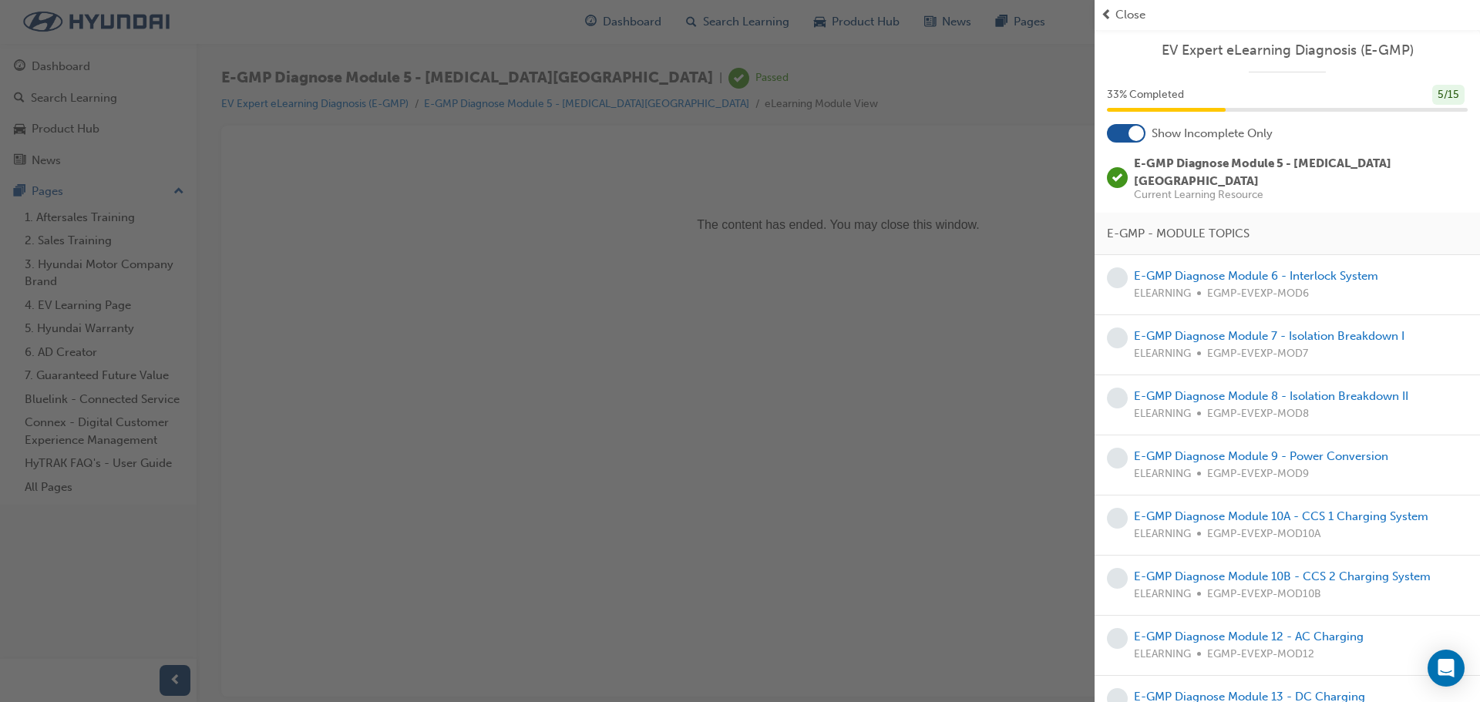
click at [541, 271] on div "button" at bounding box center [547, 351] width 1095 height 702
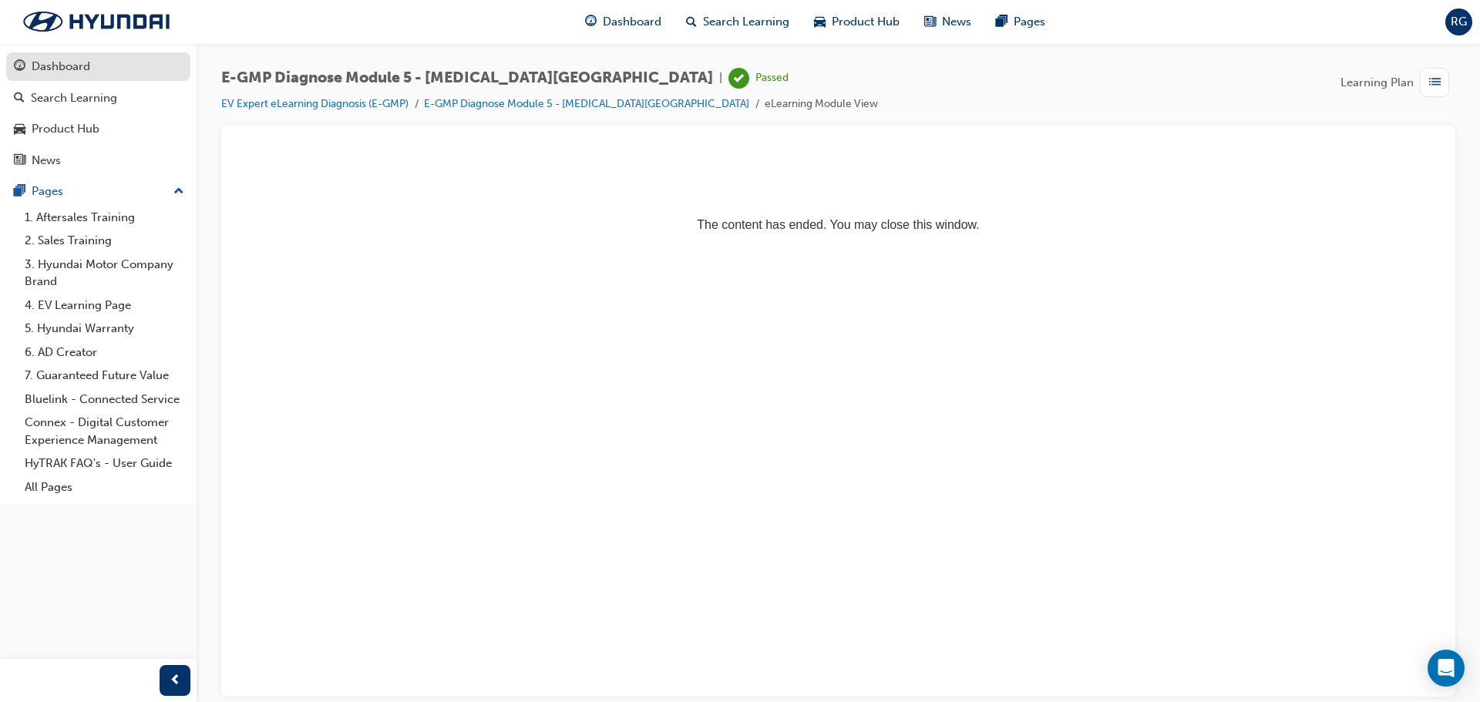
click at [59, 62] on div "Dashboard" at bounding box center [61, 67] width 59 height 18
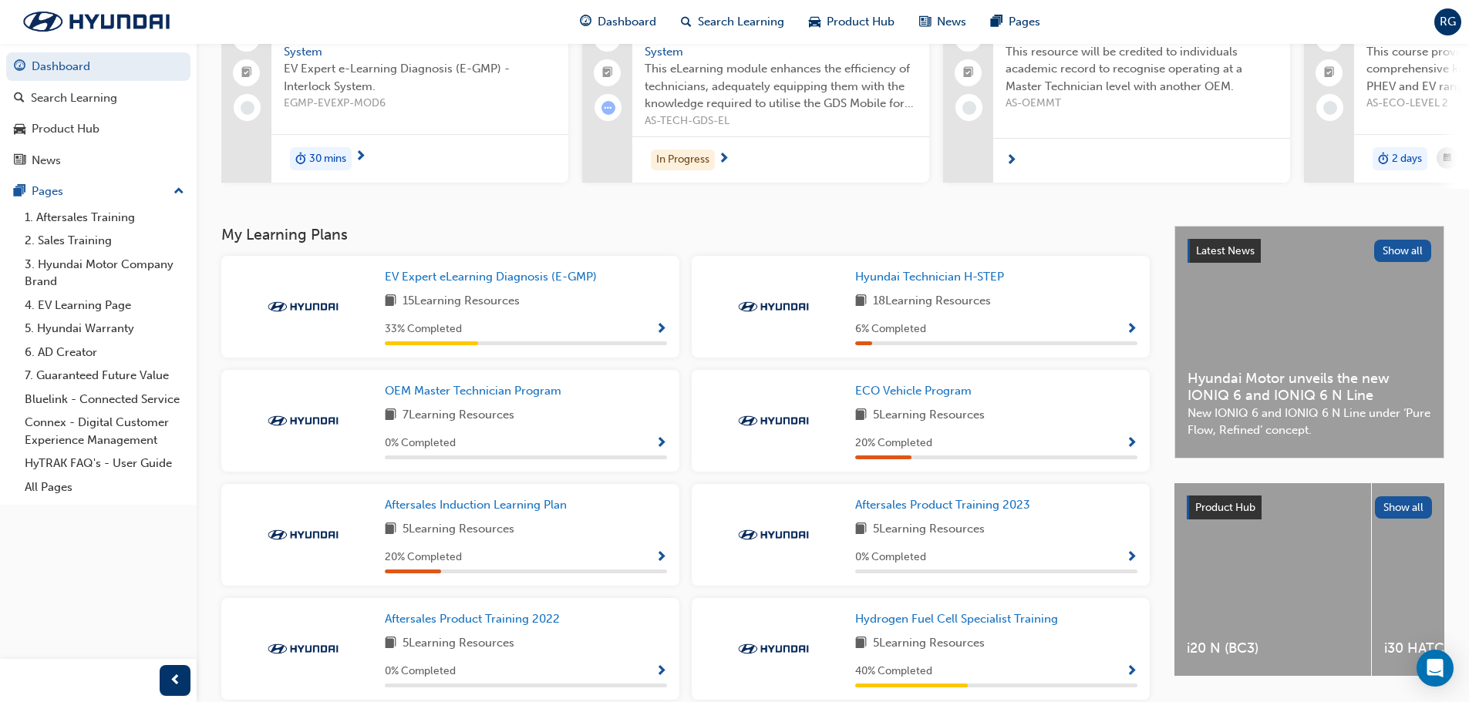
scroll to position [154, 0]
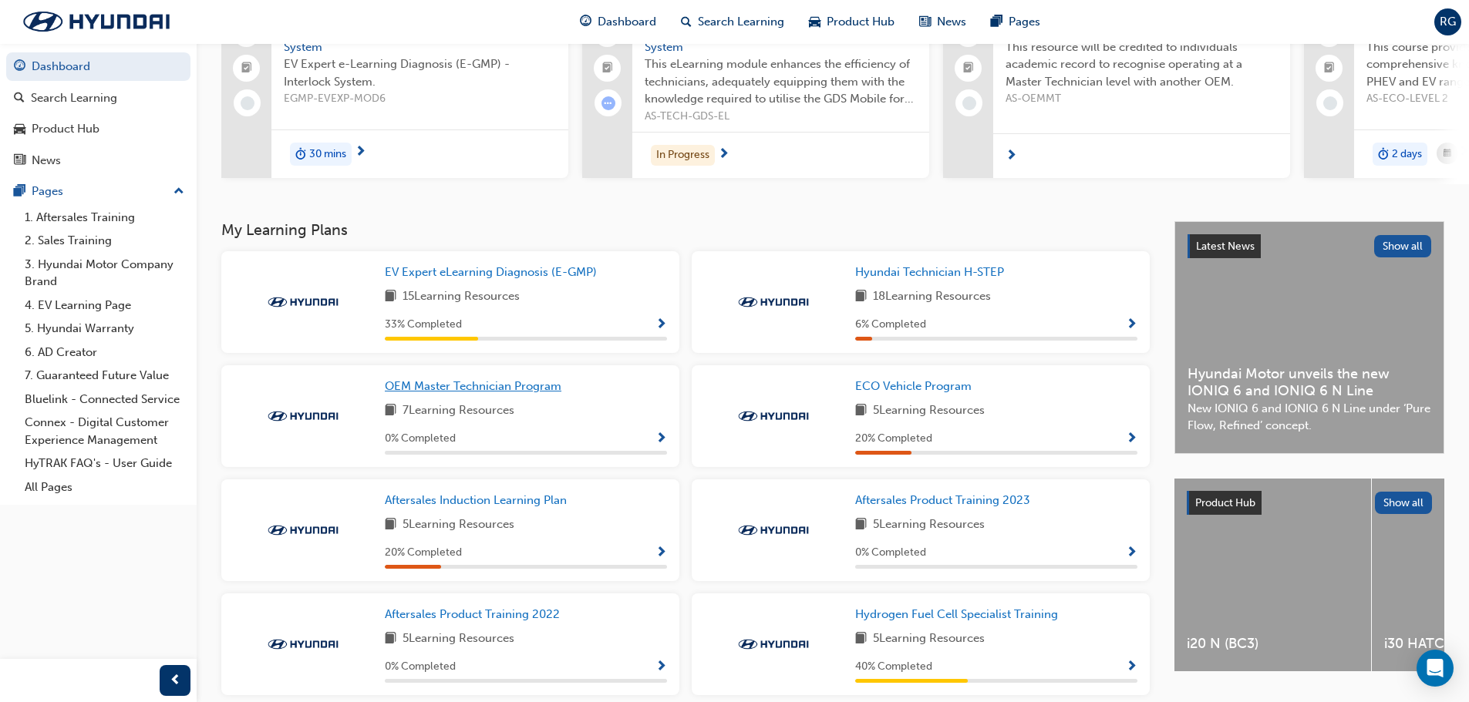
click at [508, 393] on span "OEM Master Technician Program" at bounding box center [473, 386] width 177 height 14
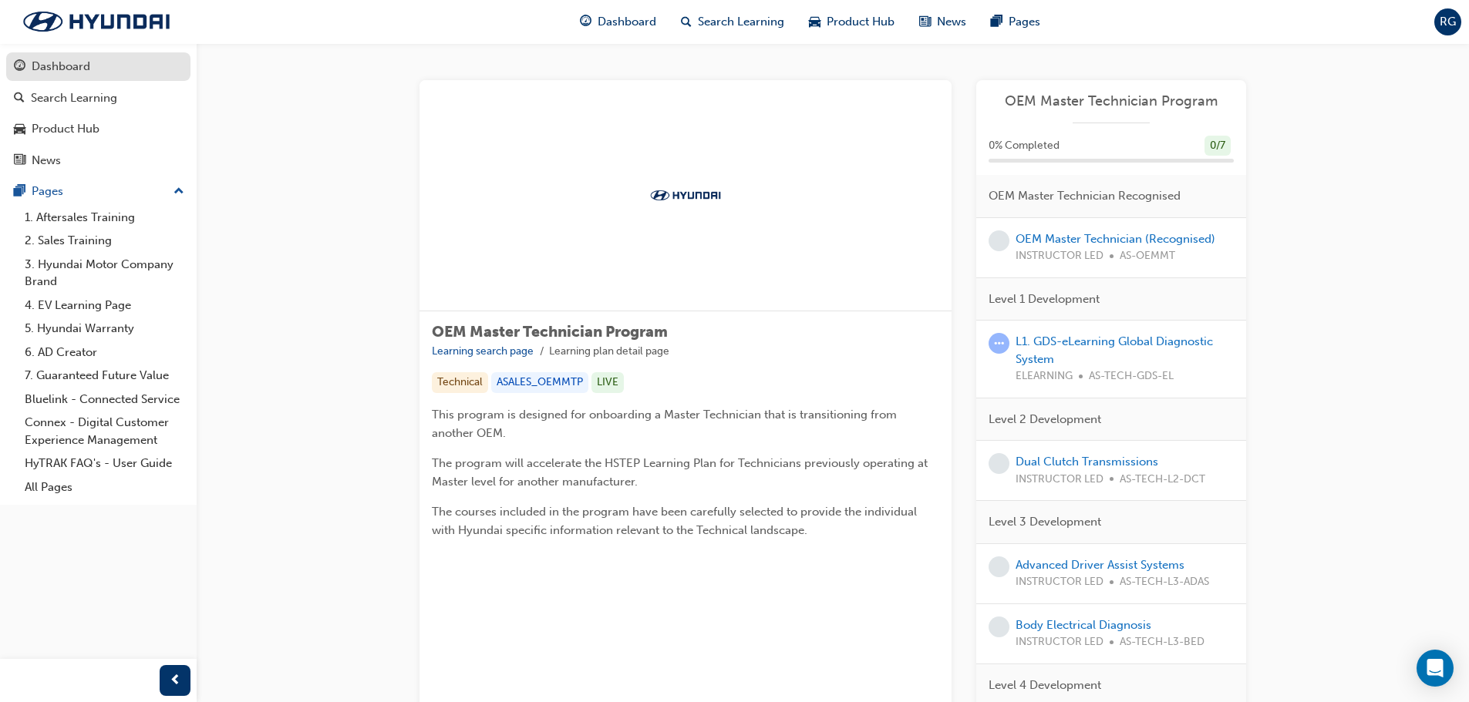
click at [72, 66] on div "Dashboard" at bounding box center [61, 67] width 59 height 18
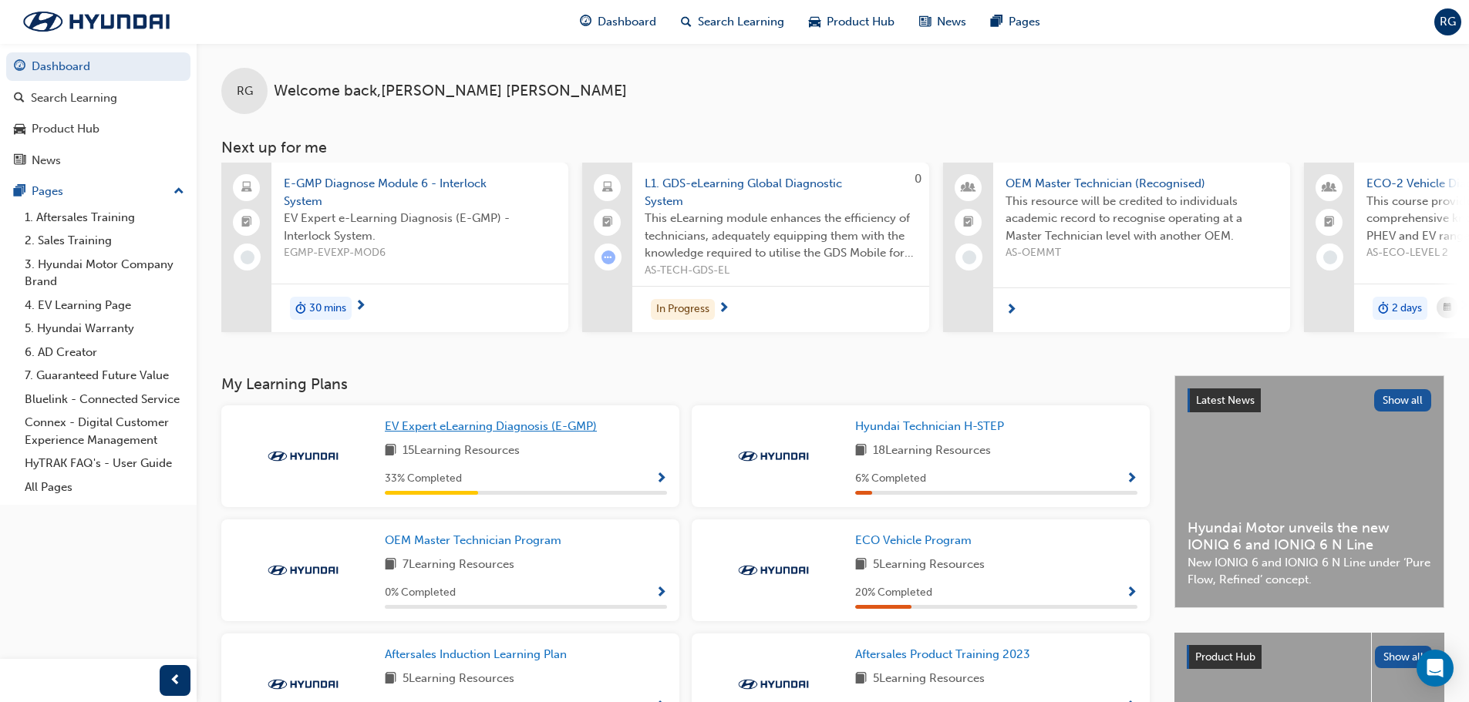
click at [561, 433] on span "EV Expert eLearning Diagnosis (E-GMP)" at bounding box center [491, 426] width 212 height 14
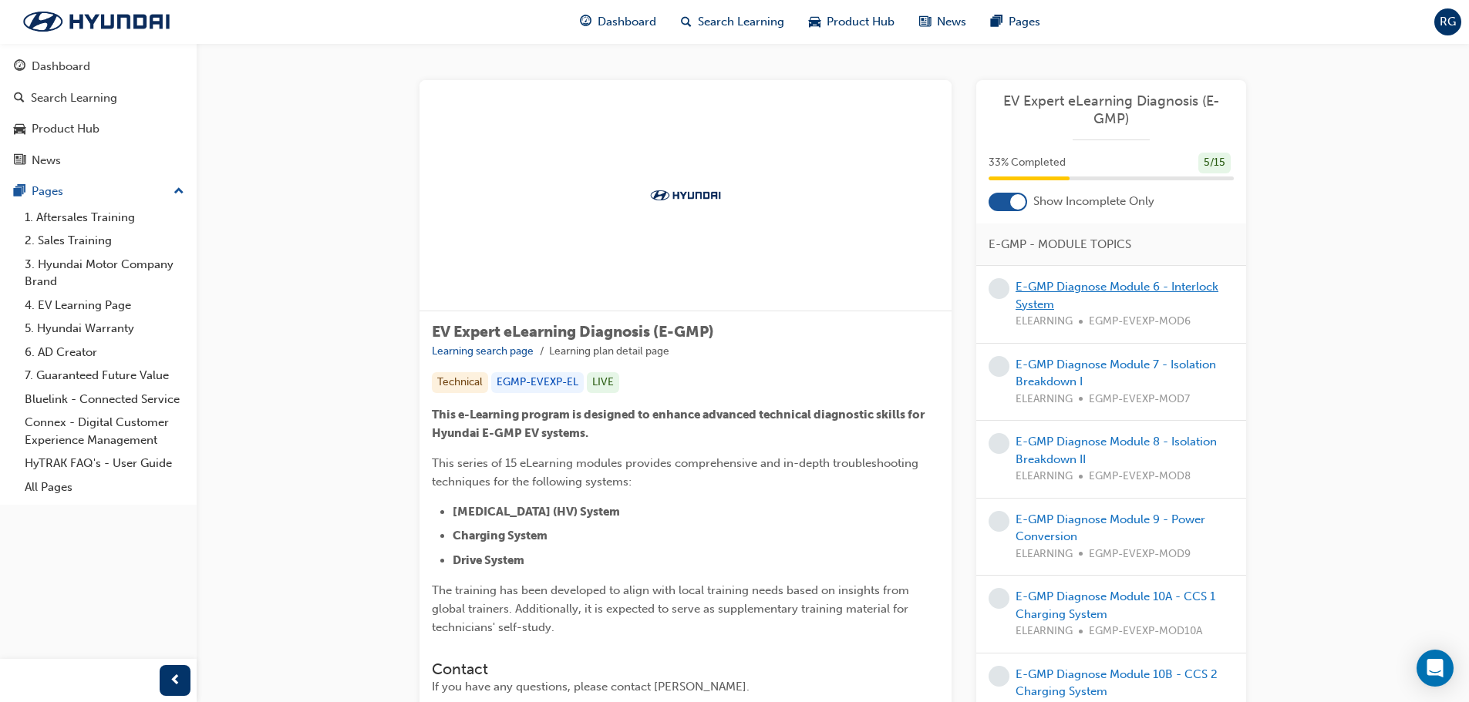
click at [1113, 293] on link "E-GMP Diagnose Module 6 - Interlock System" at bounding box center [1117, 296] width 203 height 32
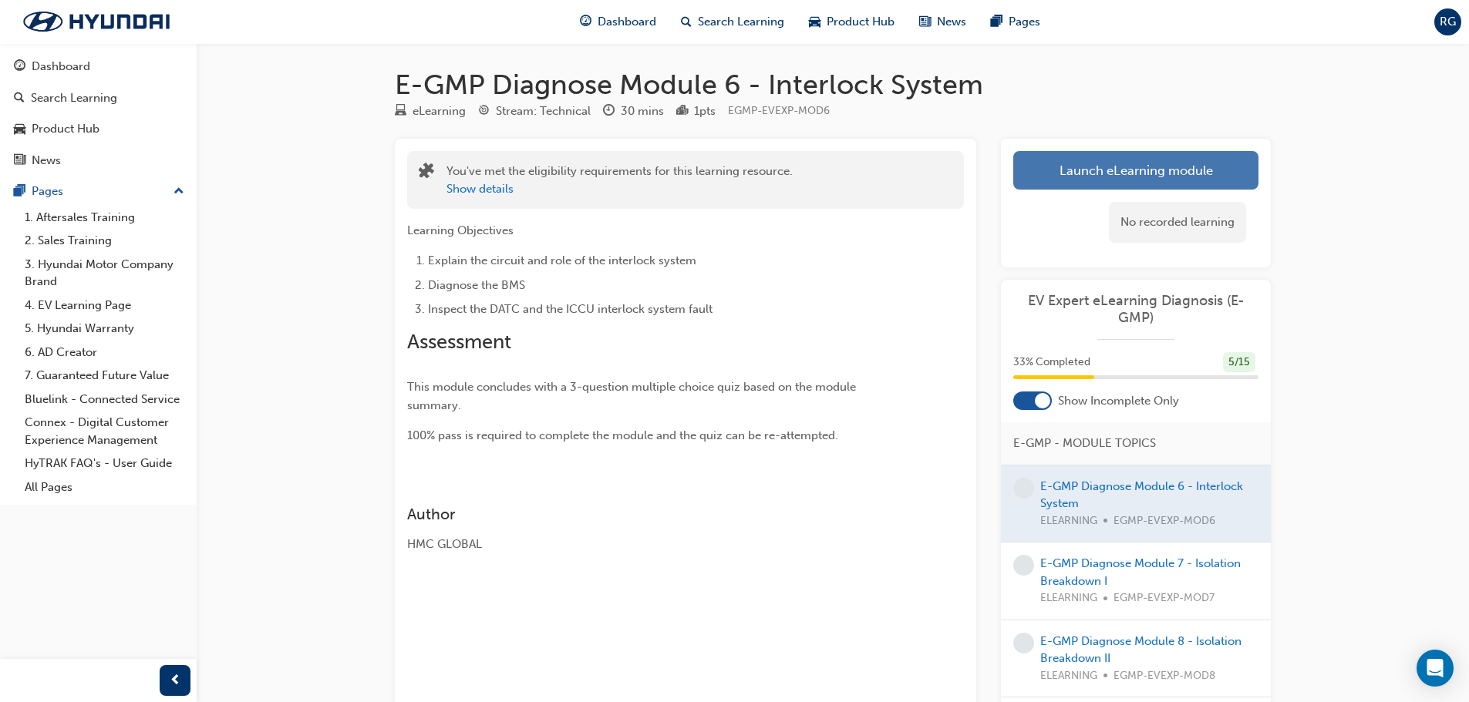
click at [1141, 173] on link "Launch eLearning module" at bounding box center [1135, 170] width 245 height 39
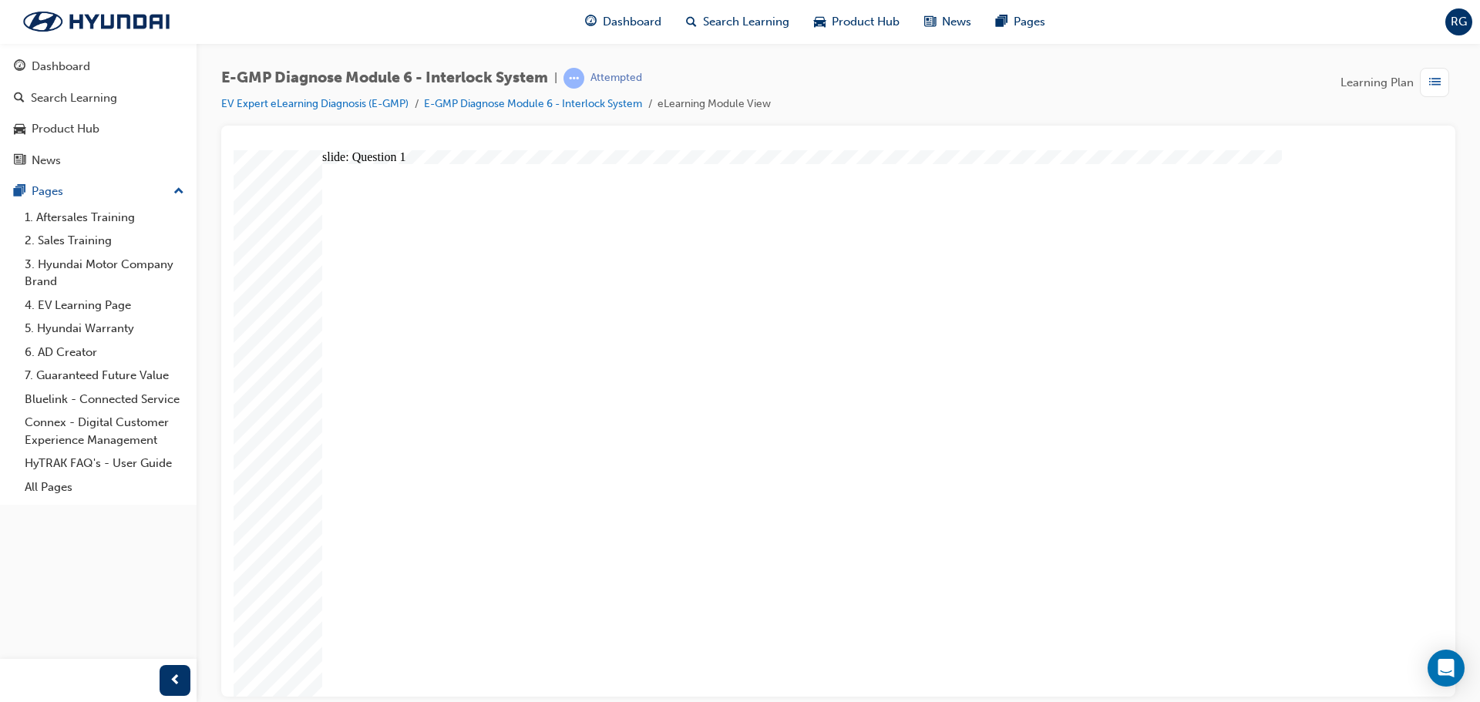
radio input "true"
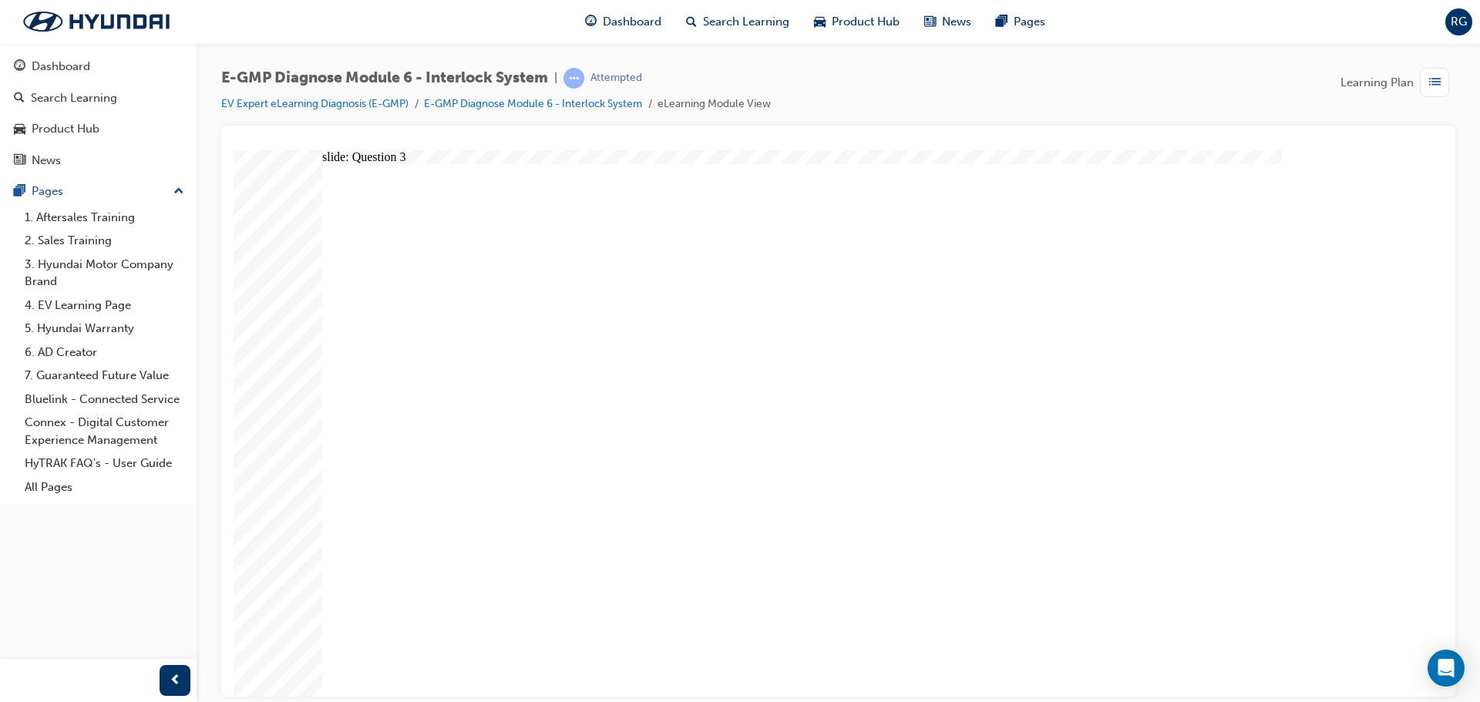
radio input "false"
radio input "true"
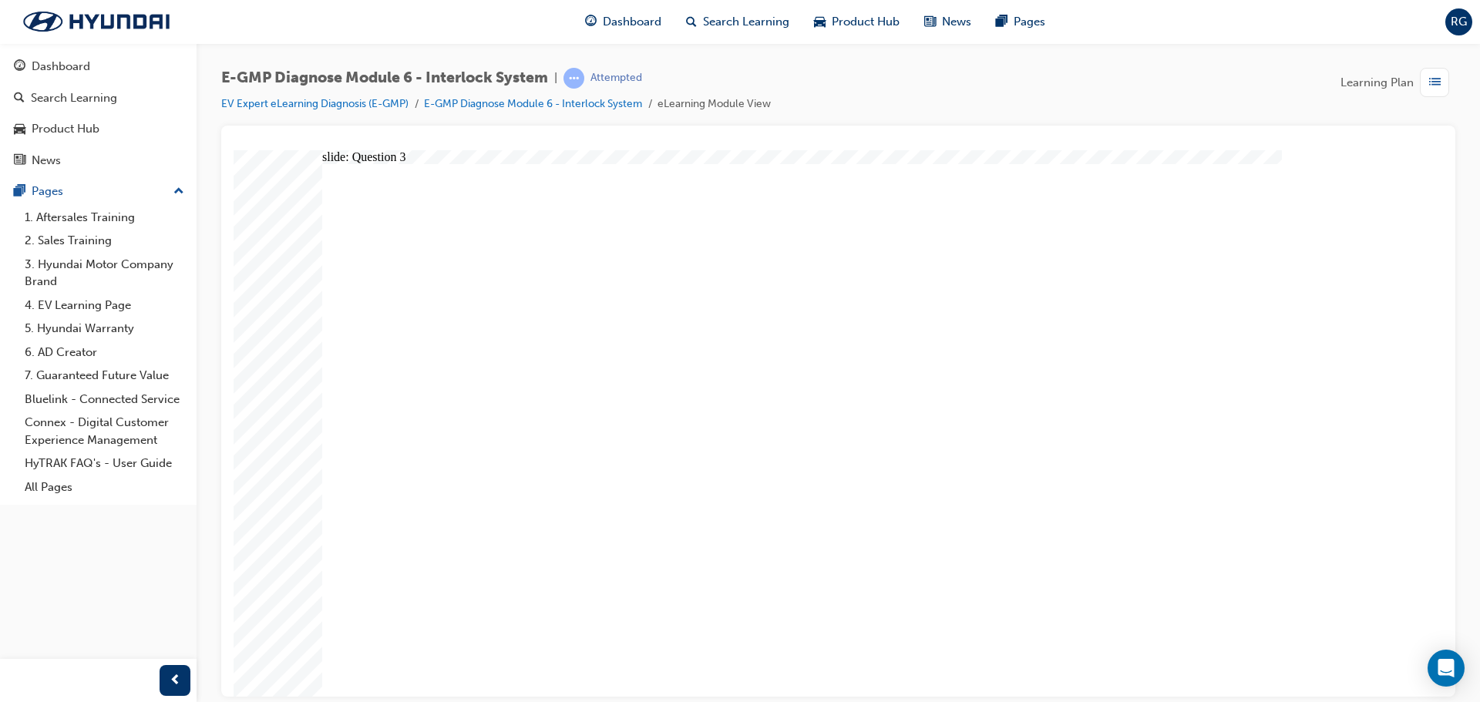
radio input "true"
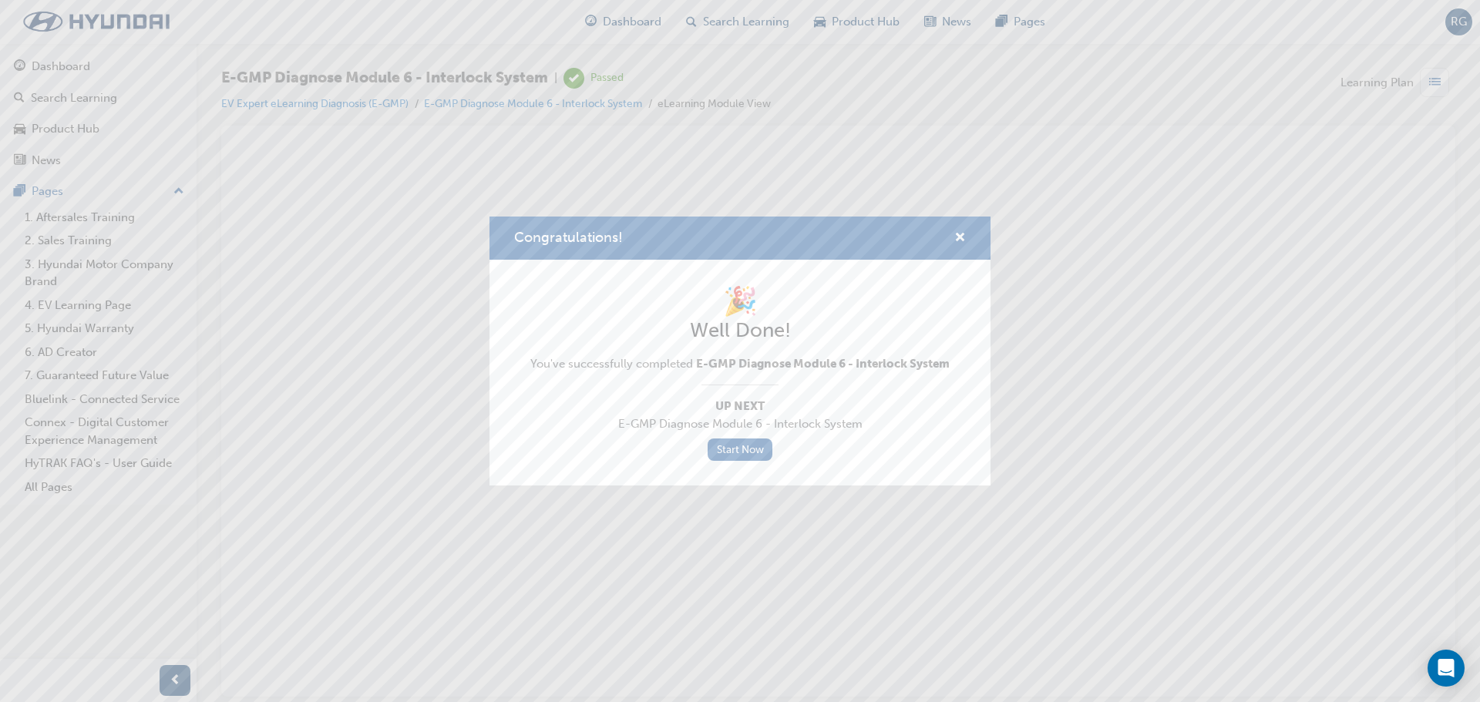
click at [968, 239] on div "Congratulations!" at bounding box center [740, 239] width 501 height 44
click at [962, 244] on span "cross-icon" at bounding box center [961, 239] width 12 height 14
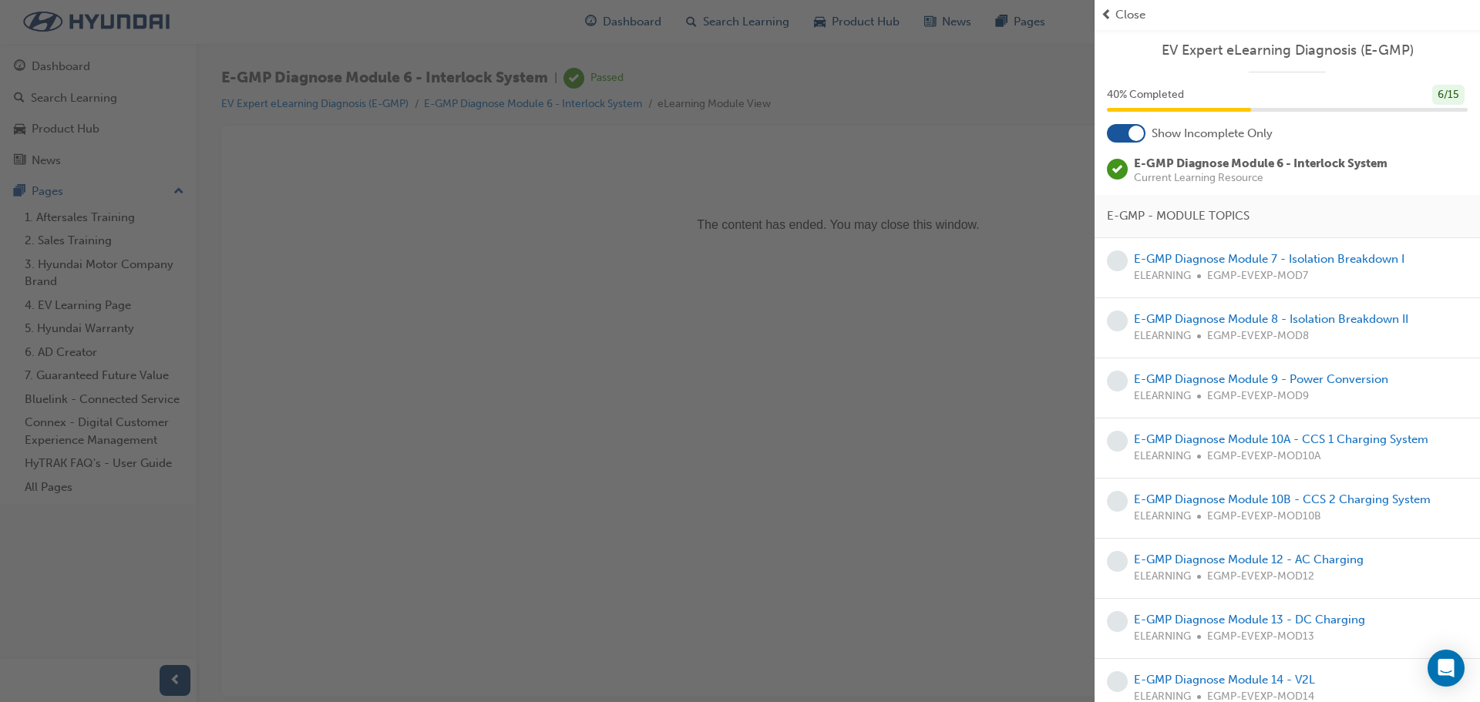
click at [867, 387] on div "button" at bounding box center [547, 351] width 1095 height 702
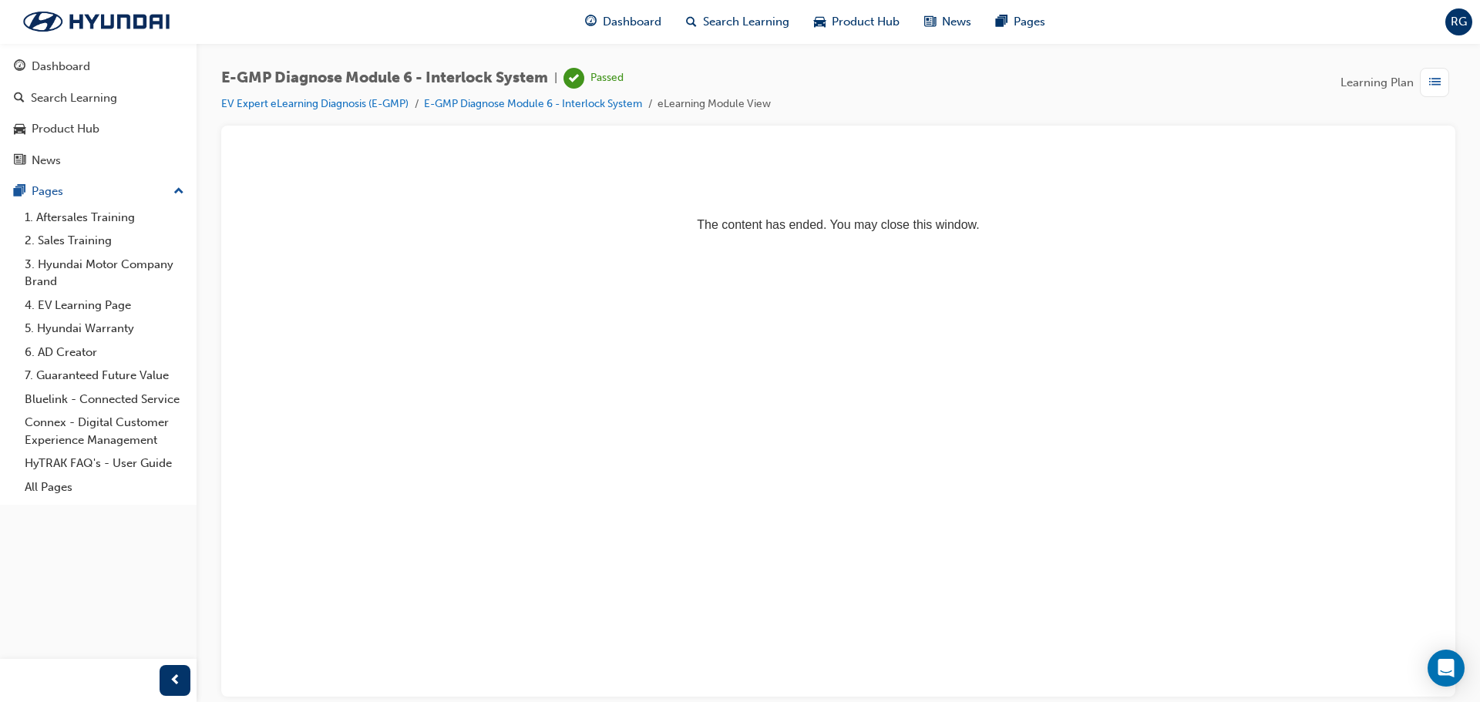
click at [104, 82] on button "Dashboard Search Learning Product Hub News Pages" at bounding box center [98, 113] width 184 height 128
click at [105, 69] on div "Dashboard" at bounding box center [98, 66] width 169 height 19
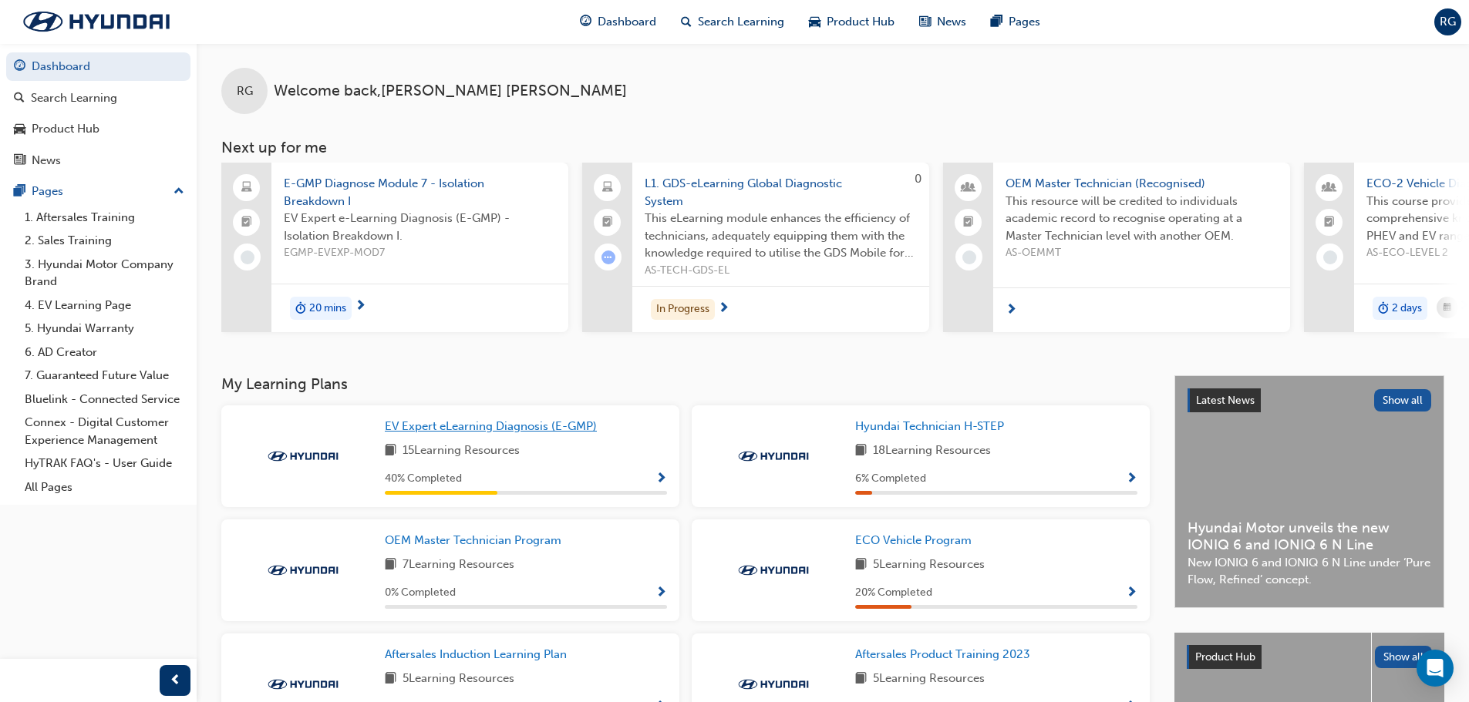
click at [510, 429] on span "EV Expert eLearning Diagnosis (E-GMP)" at bounding box center [491, 426] width 212 height 14
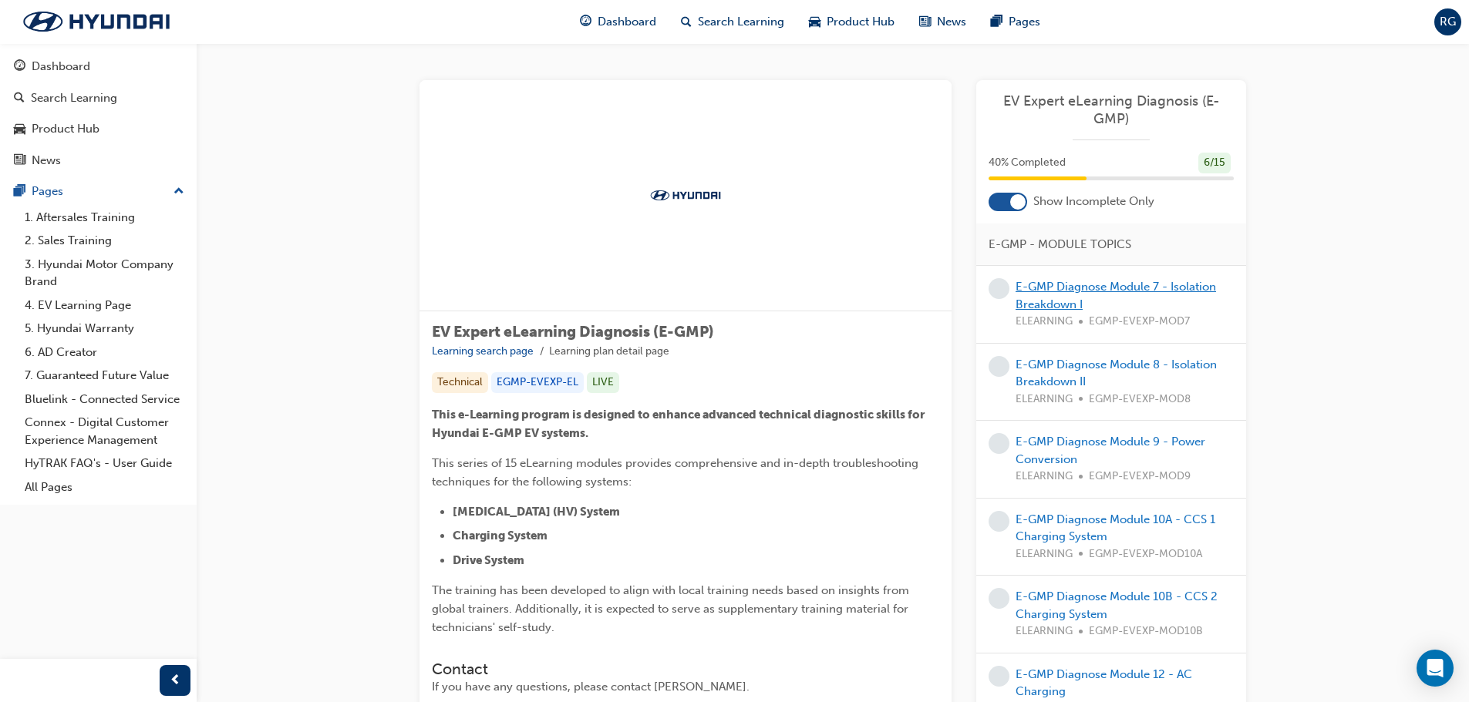
click at [1090, 290] on link "E-GMP Diagnose Module 7 - Isolation Breakdown I" at bounding box center [1116, 296] width 200 height 32
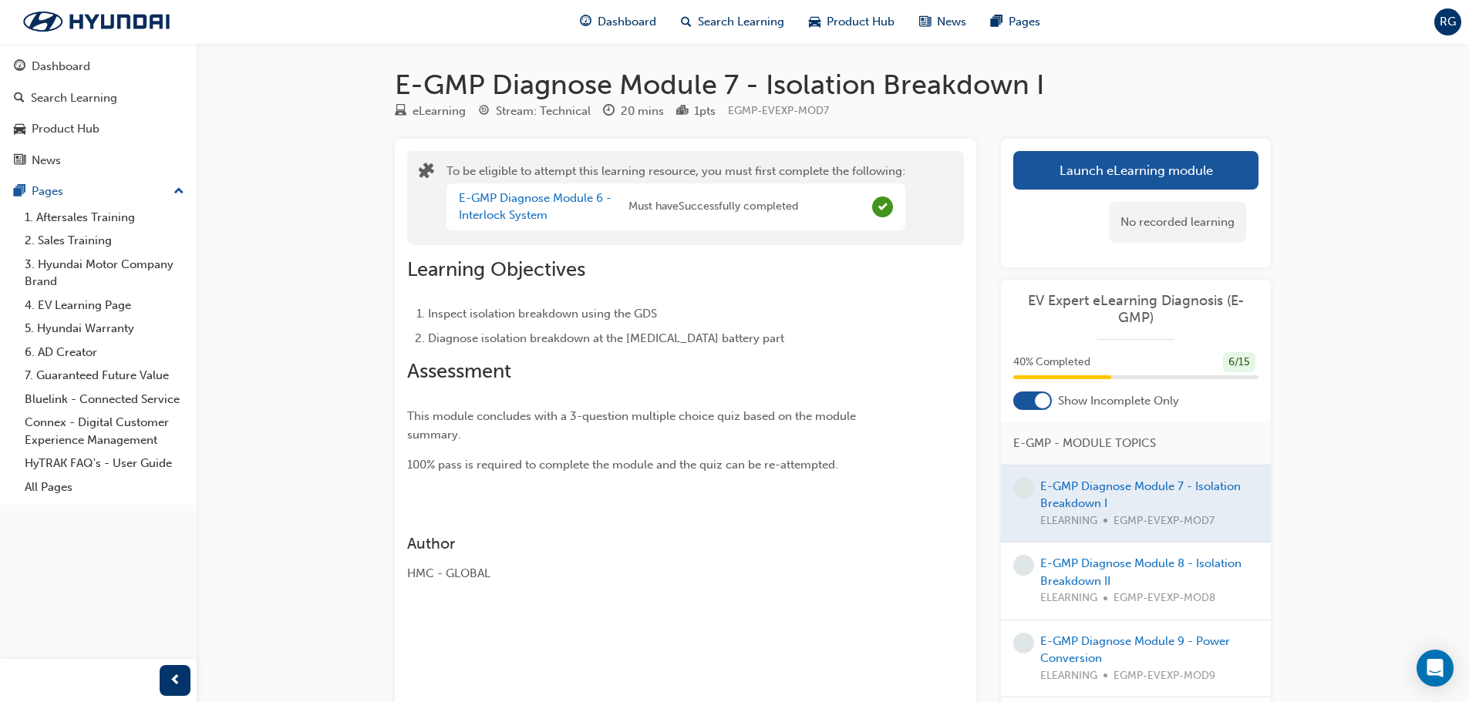
click at [1185, 190] on div "No recorded learning" at bounding box center [1135, 223] width 245 height 66
click at [1184, 186] on button "Launch eLearning module" at bounding box center [1135, 170] width 245 height 39
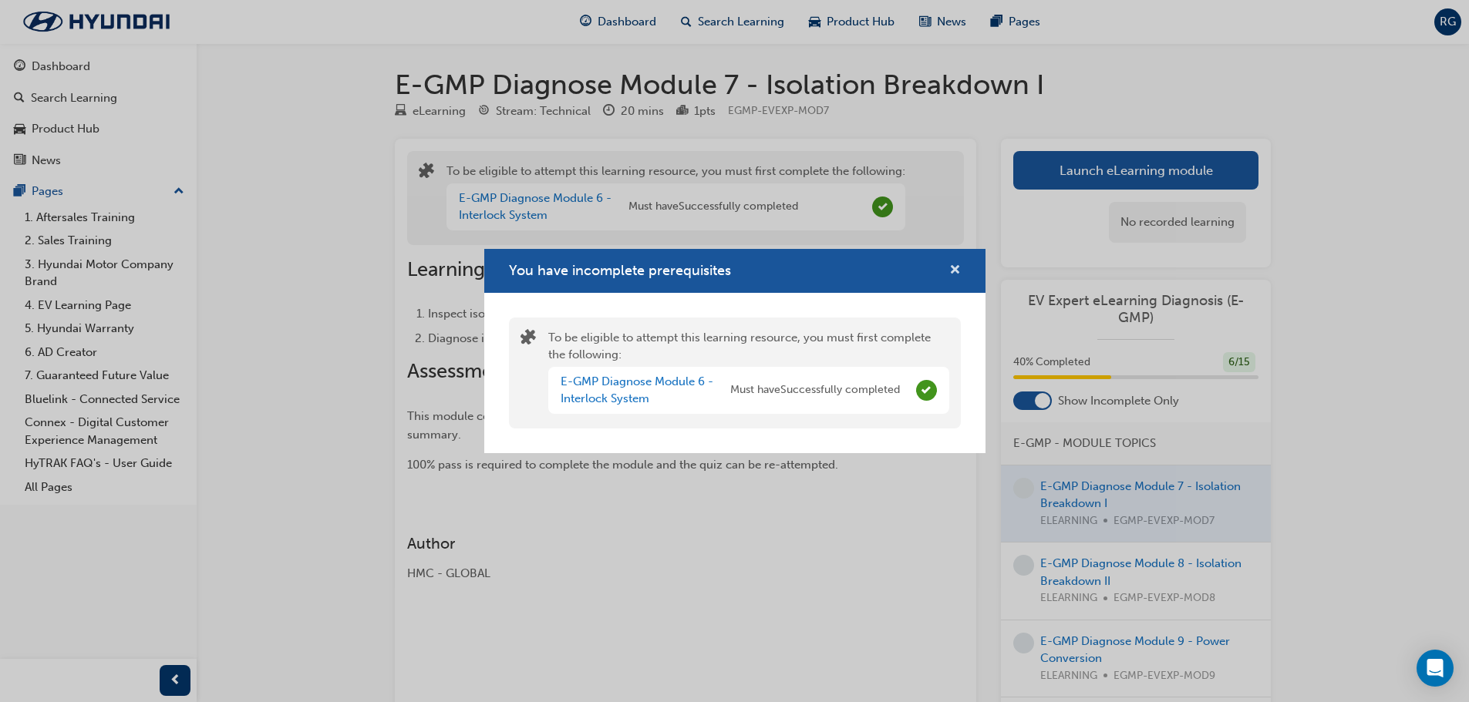
click at [957, 265] on span "cross-icon" at bounding box center [955, 271] width 12 height 14
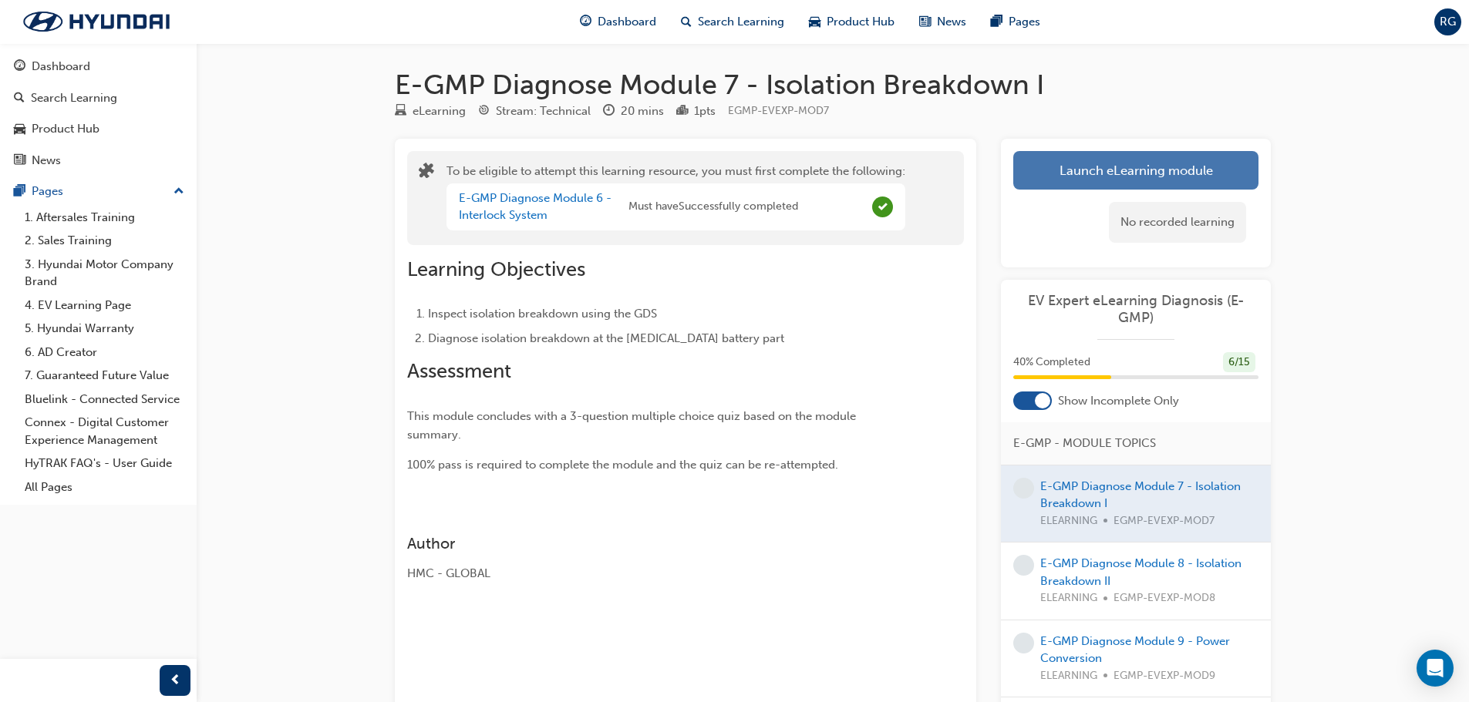
click at [1070, 172] on button "Launch eLearning module" at bounding box center [1135, 170] width 245 height 39
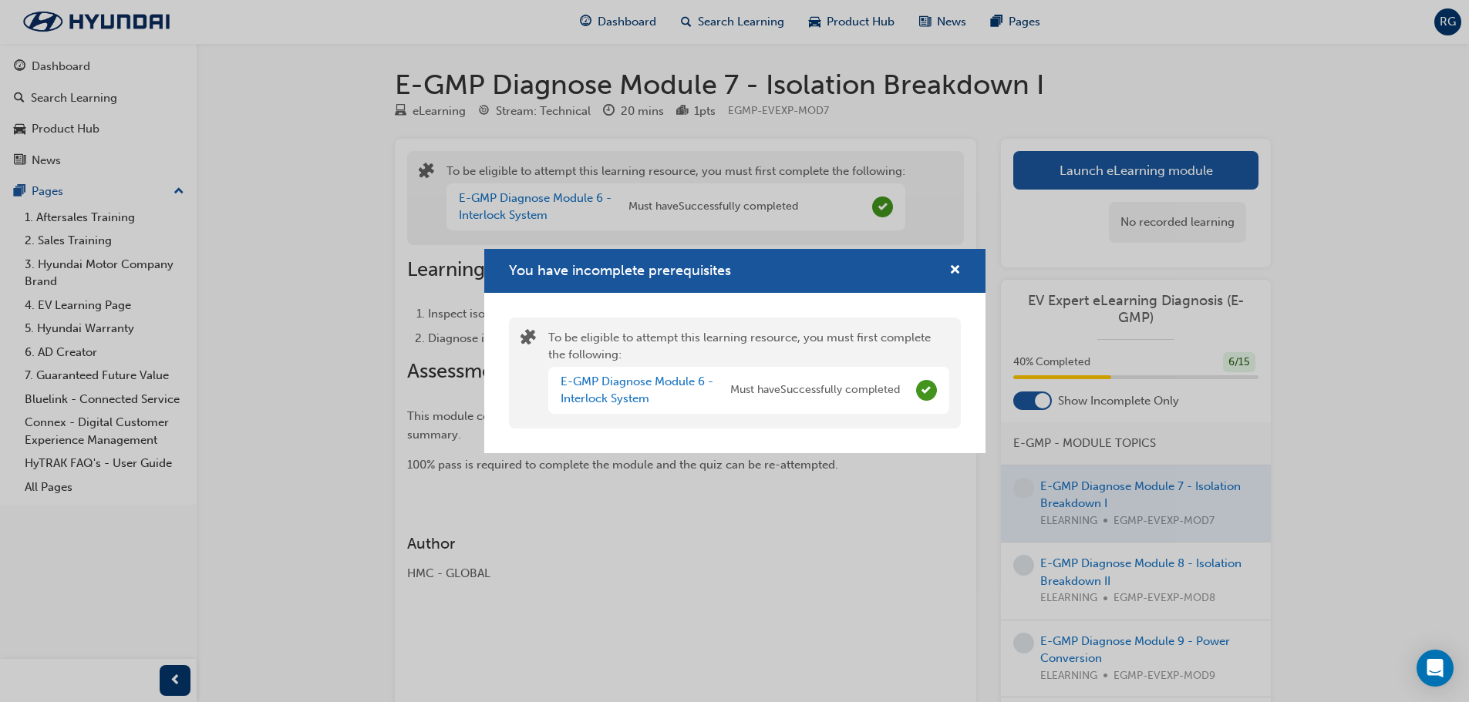
click at [945, 267] on div "You have incomplete prerequisites" at bounding box center [949, 270] width 24 height 19
click at [958, 266] on span "cross-icon" at bounding box center [955, 271] width 12 height 14
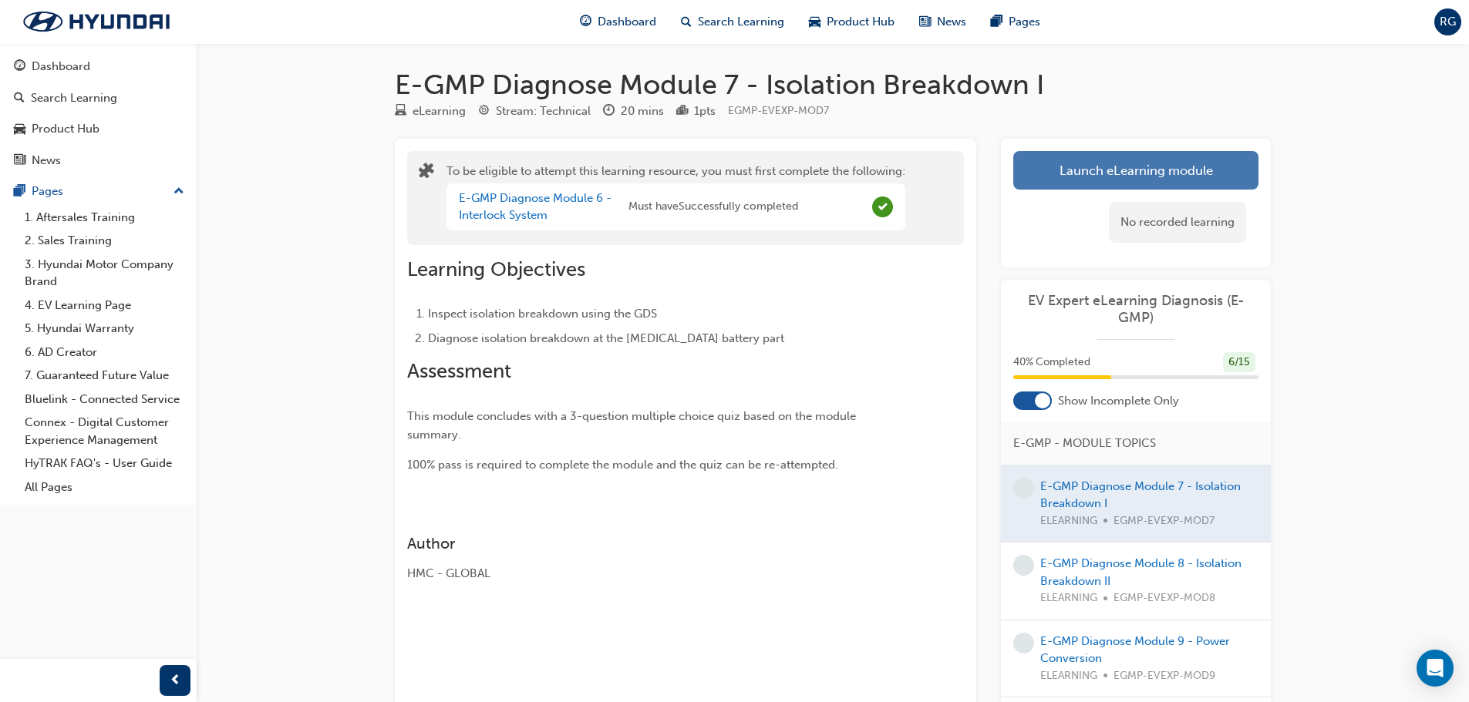
click at [1078, 165] on button "Launch eLearning module" at bounding box center [1135, 170] width 245 height 39
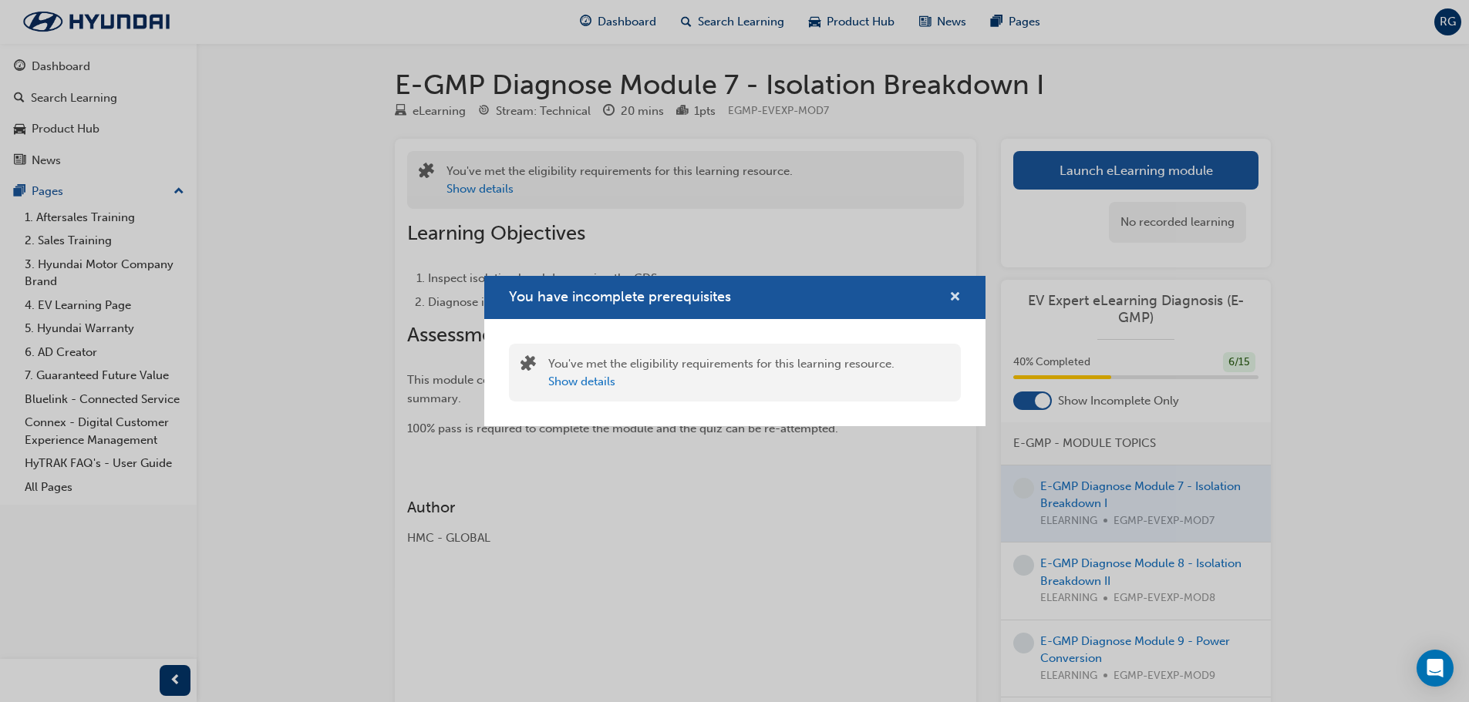
click at [952, 295] on span "cross-icon" at bounding box center [955, 298] width 12 height 14
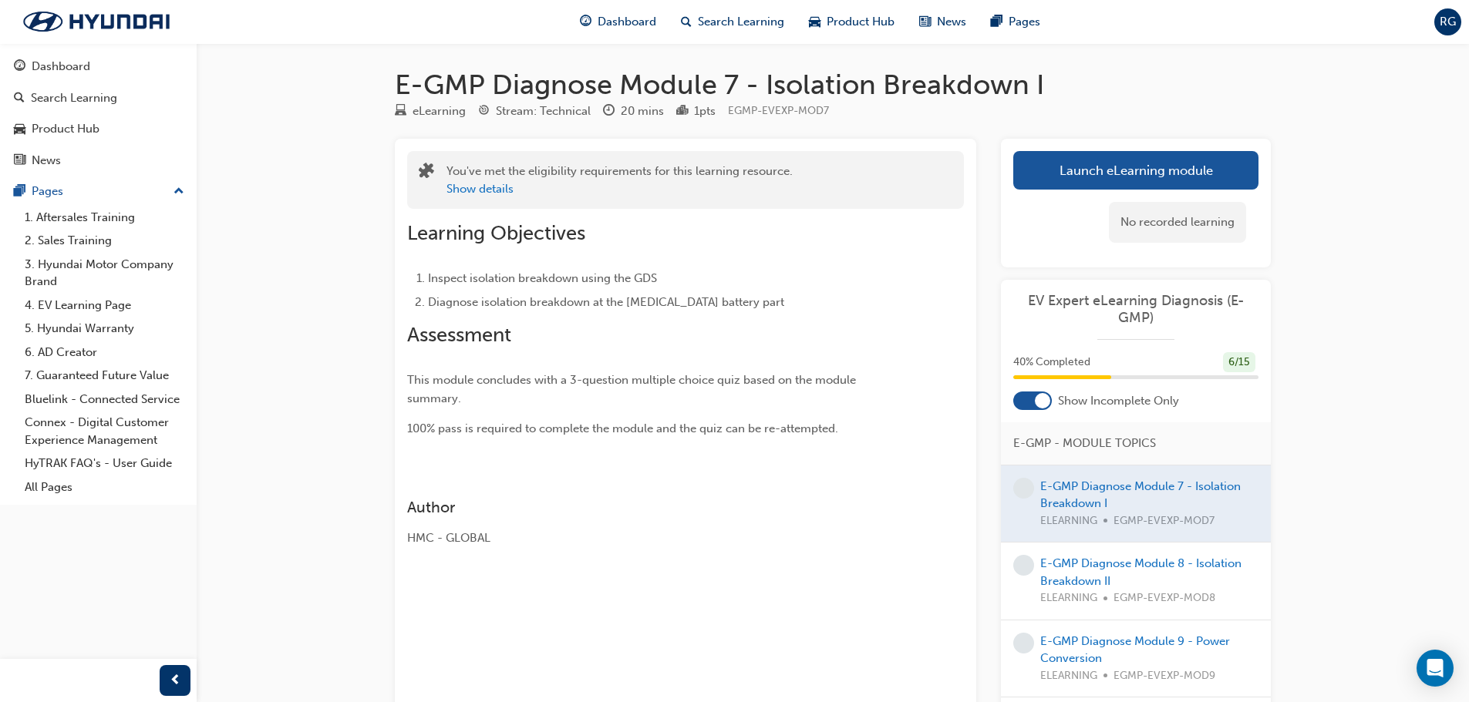
click at [1088, 145] on div "Launch eLearning module Learning Plan No recorded learning" at bounding box center [1136, 203] width 270 height 129
click at [1089, 164] on button "Launch eLearning module" at bounding box center [1135, 170] width 245 height 39
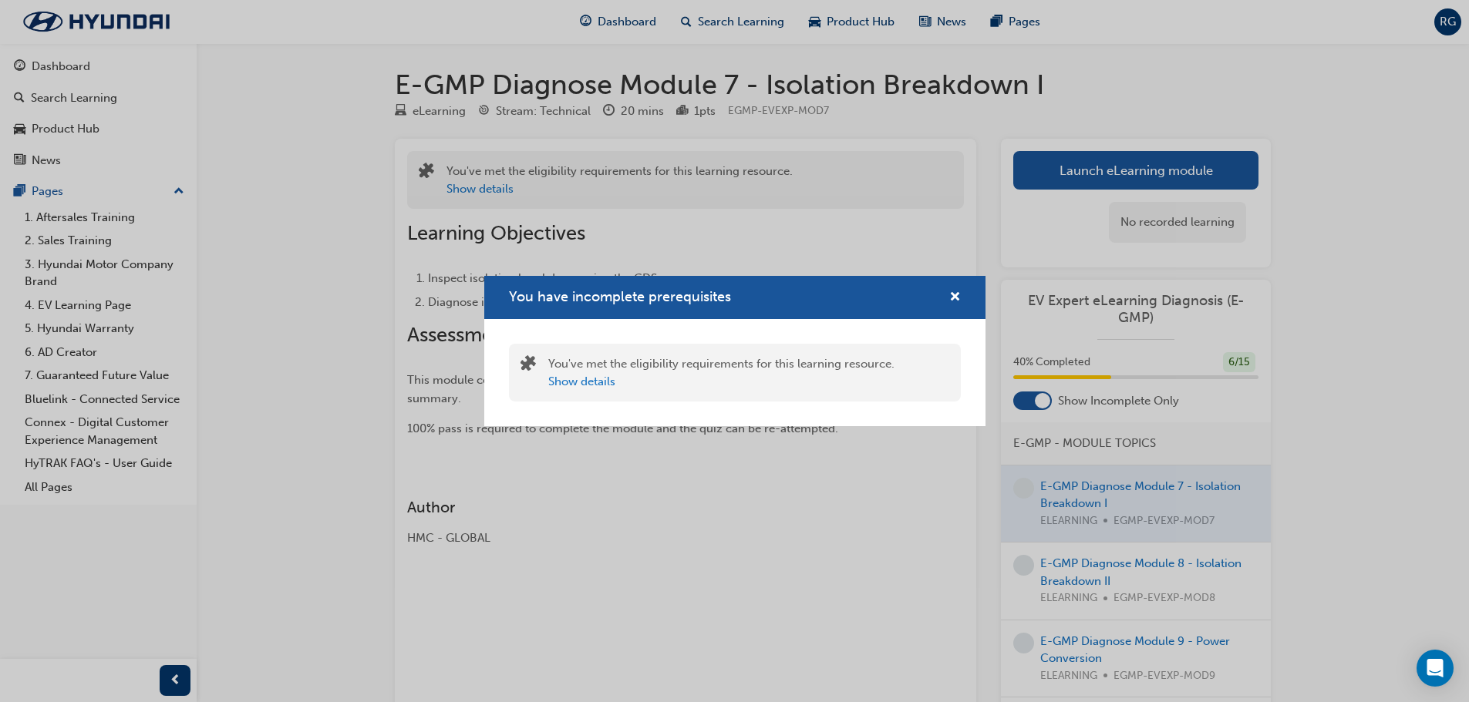
click at [961, 297] on div "You have incomplete prerequisites" at bounding box center [734, 298] width 501 height 44
click at [951, 298] on span "cross-icon" at bounding box center [955, 298] width 12 height 14
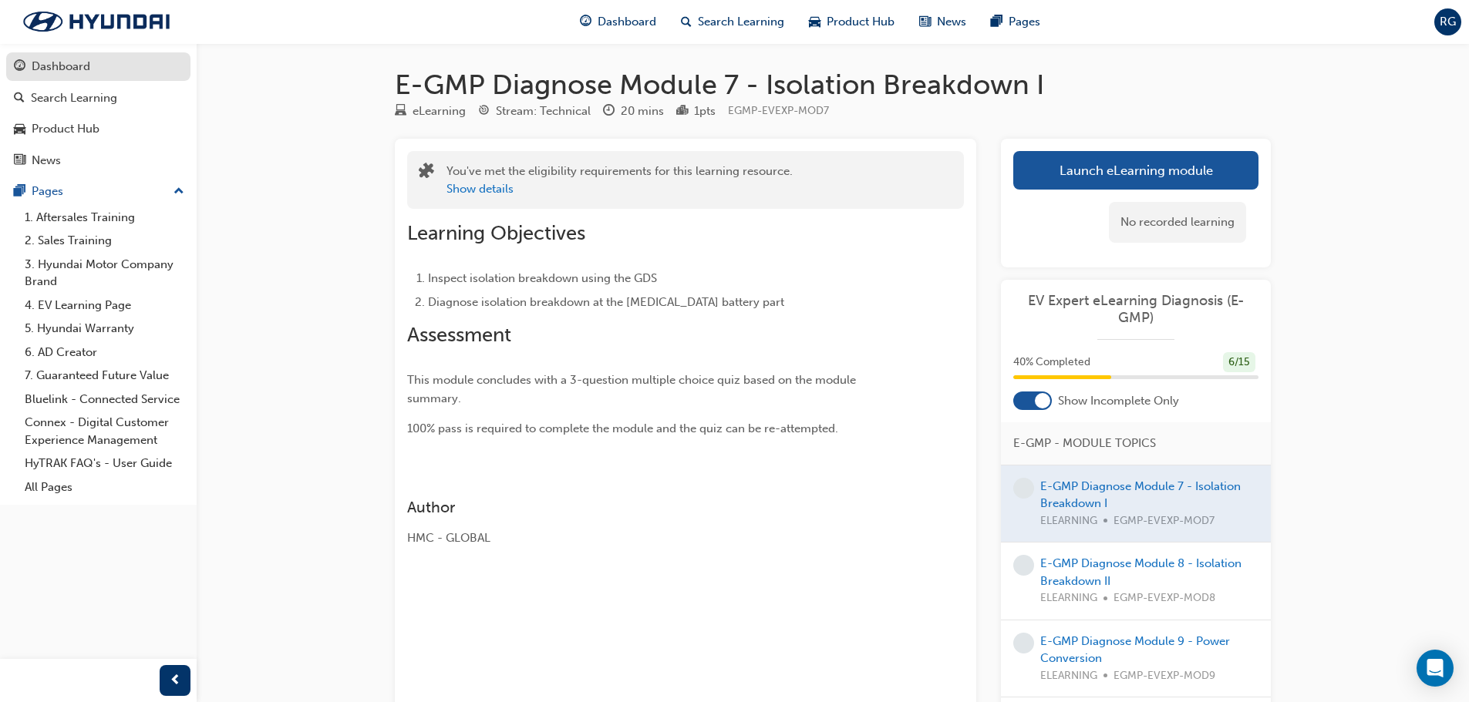
click at [53, 65] on div "Dashboard" at bounding box center [61, 67] width 59 height 18
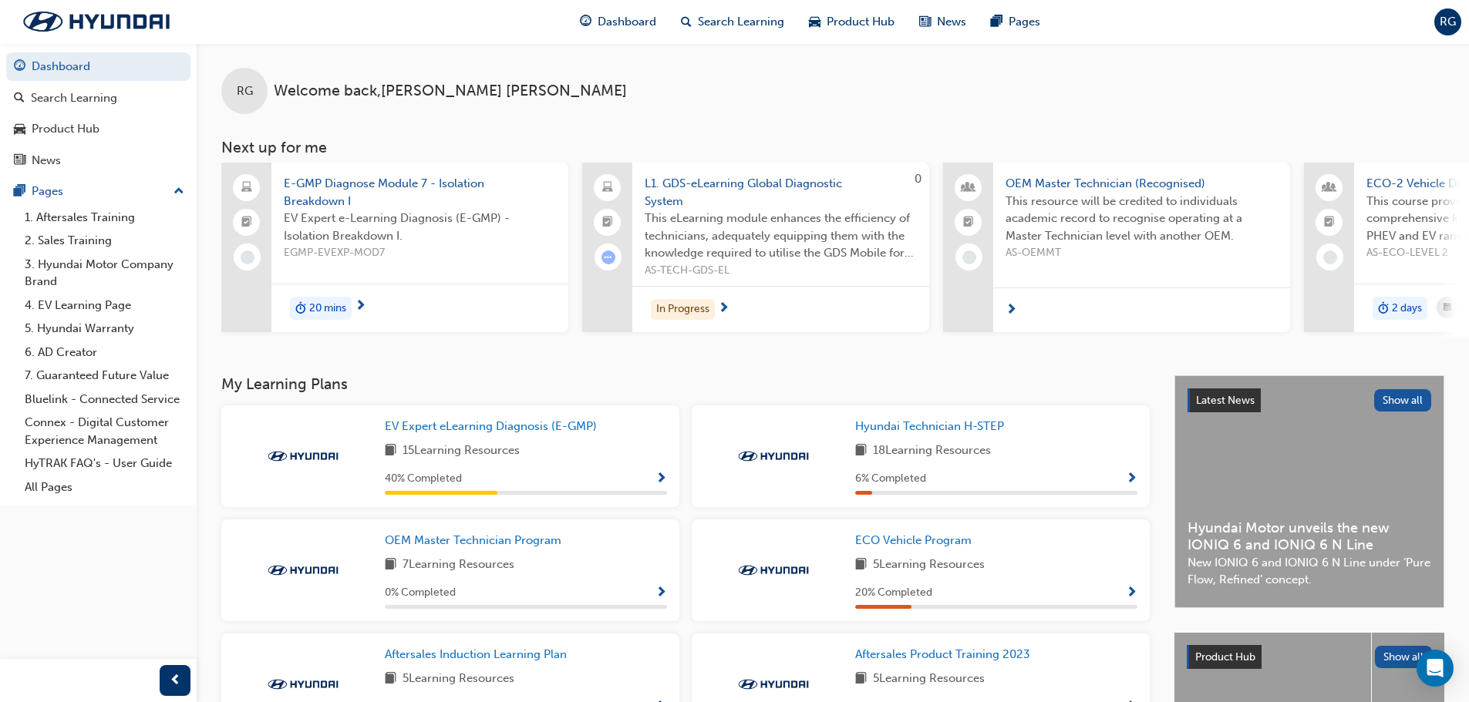
click at [449, 181] on span "E-GMP Diagnose Module 7 - Isolation Breakdown I" at bounding box center [420, 192] width 272 height 35
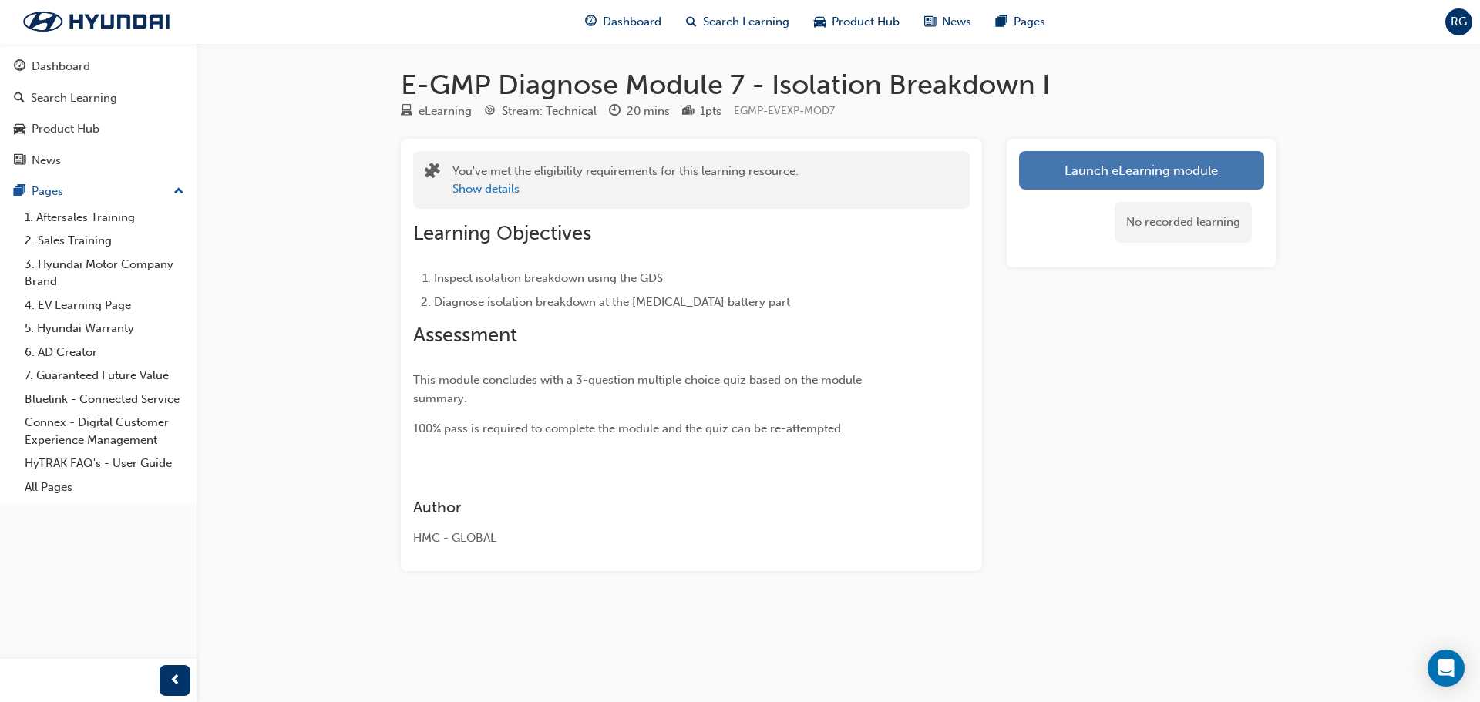
click at [1174, 177] on button "Launch eLearning module" at bounding box center [1141, 170] width 245 height 39
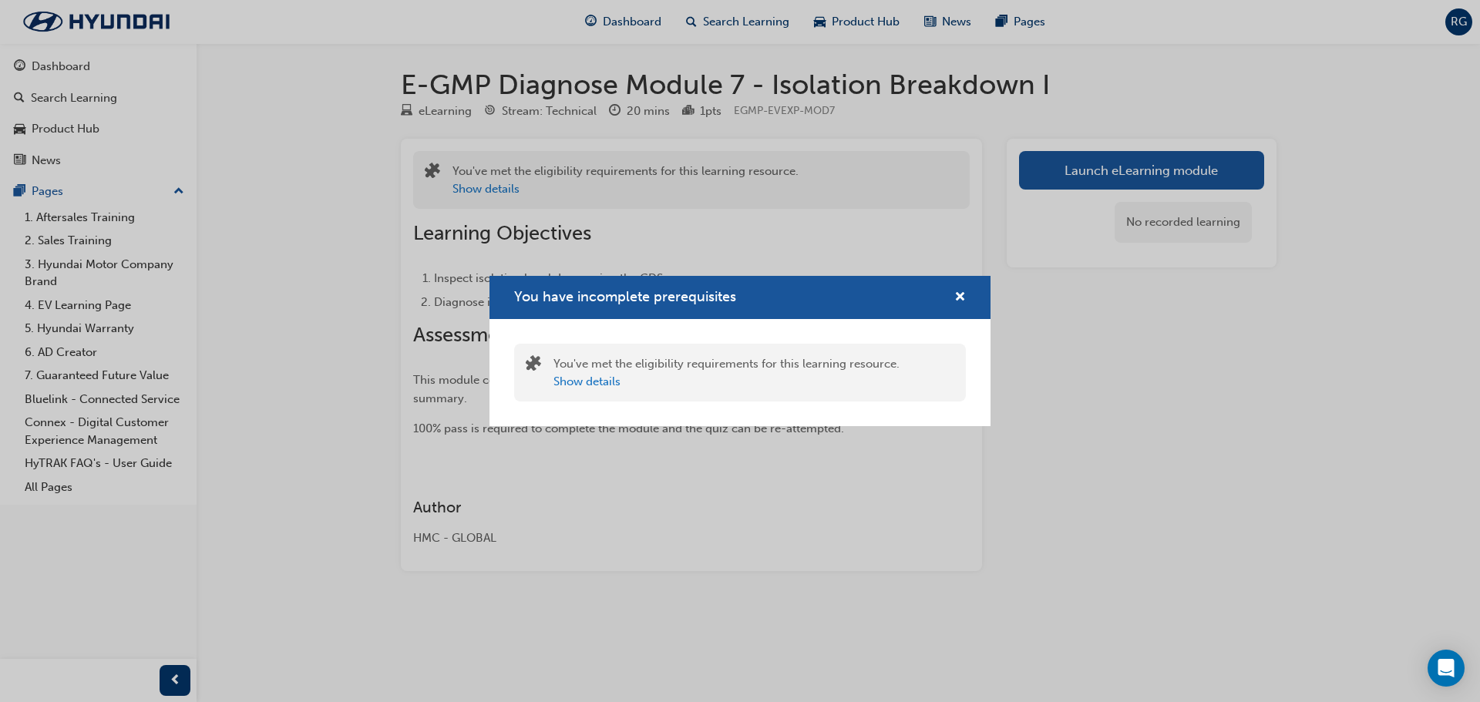
click at [987, 301] on div "You have incomplete prerequisites" at bounding box center [740, 298] width 501 height 44
click at [979, 301] on div "You have incomplete prerequisites" at bounding box center [740, 298] width 501 height 44
click at [971, 301] on div "You have incomplete prerequisites" at bounding box center [740, 298] width 501 height 44
click at [960, 300] on span "cross-icon" at bounding box center [961, 298] width 12 height 14
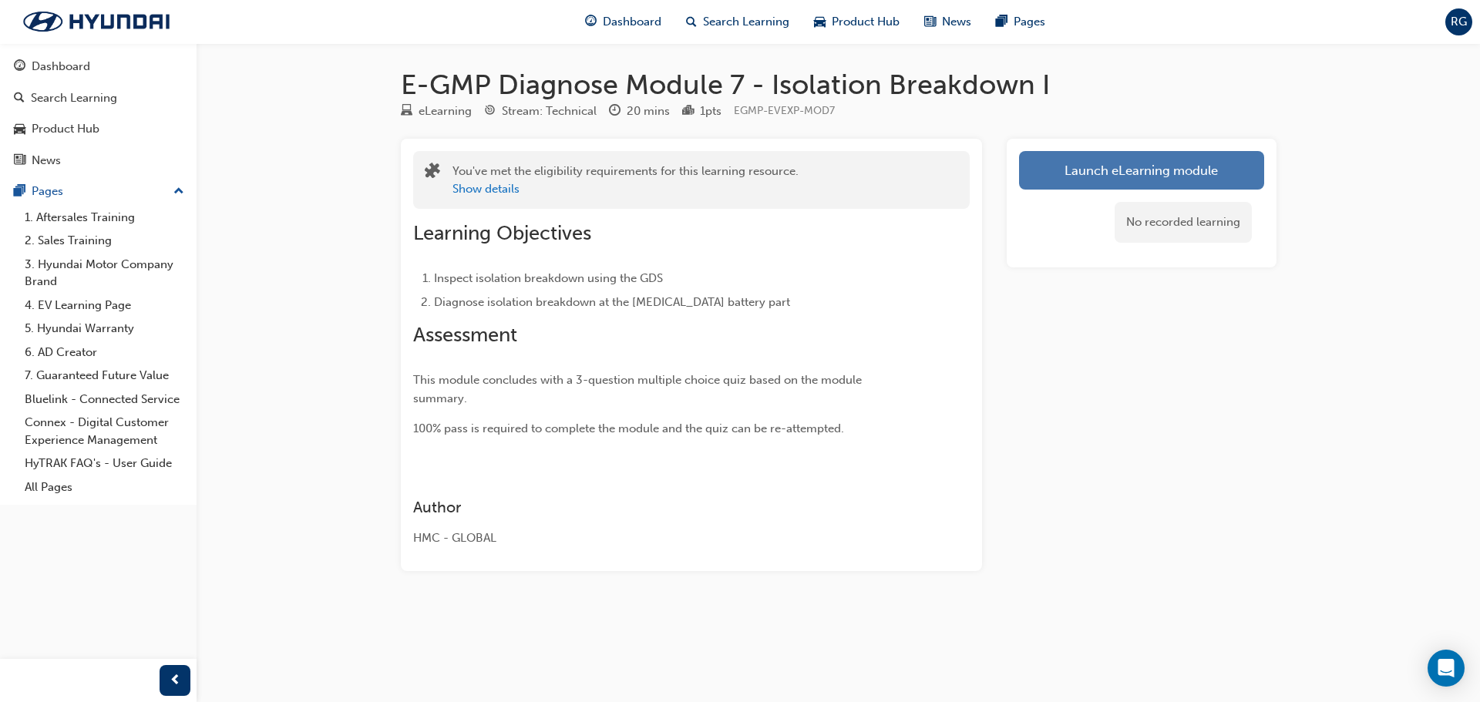
click at [1151, 186] on button "Launch eLearning module" at bounding box center [1141, 170] width 245 height 39
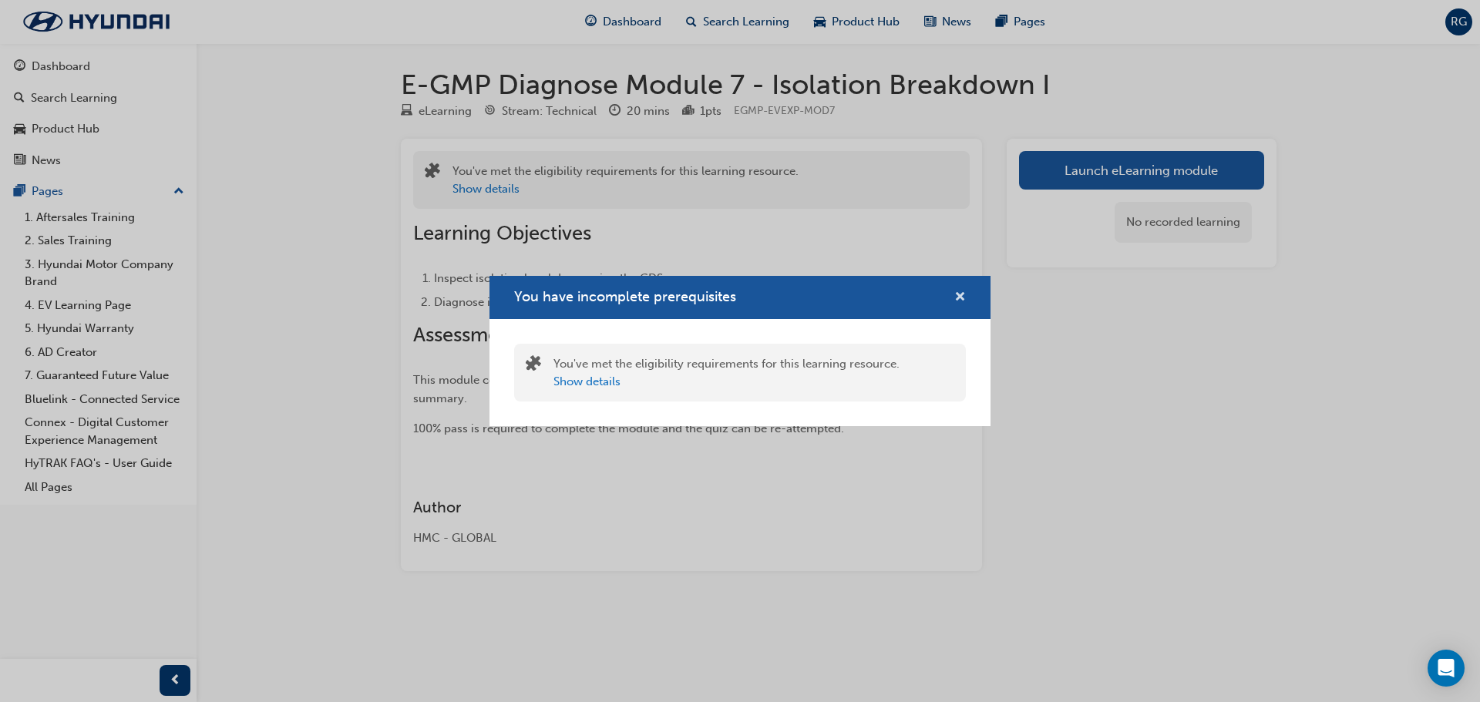
click at [957, 301] on span "cross-icon" at bounding box center [961, 298] width 12 height 14
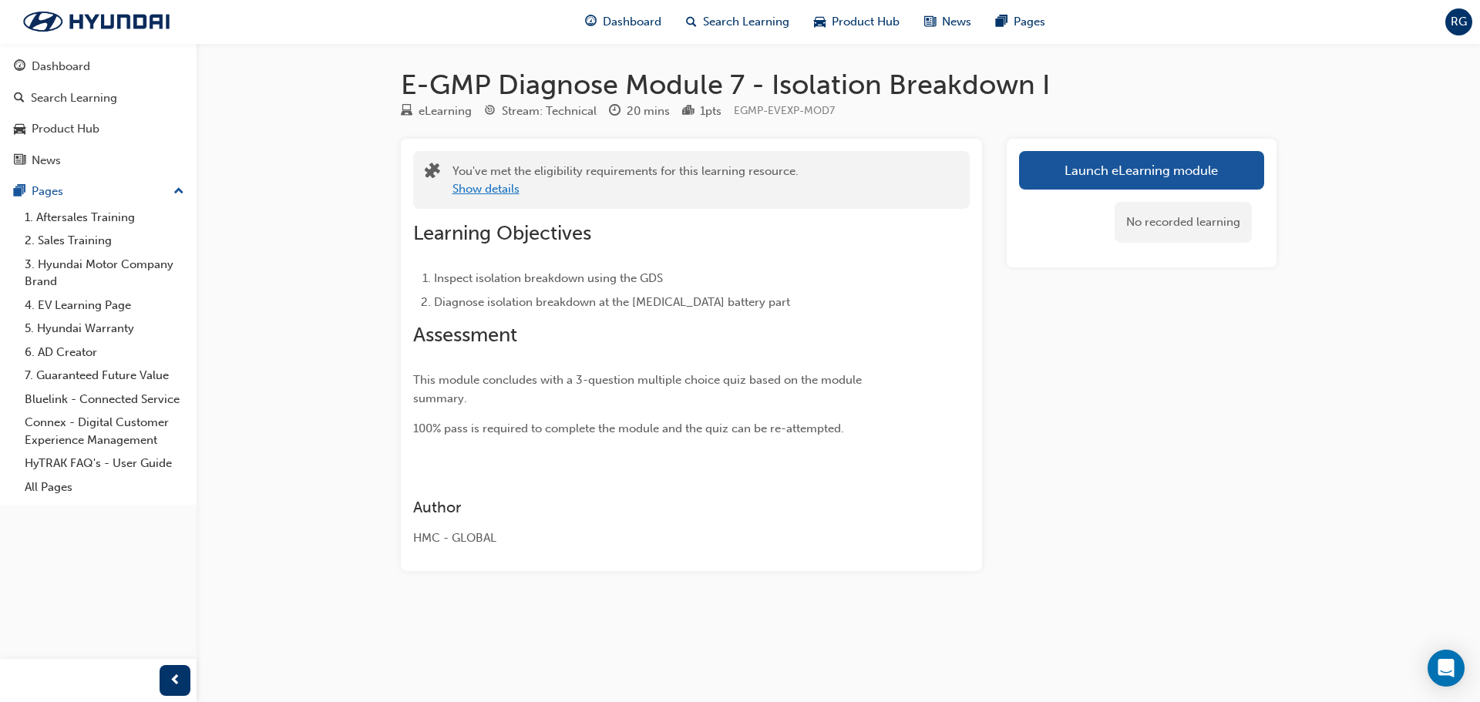
click at [499, 181] on button "Show details" at bounding box center [486, 189] width 67 height 18
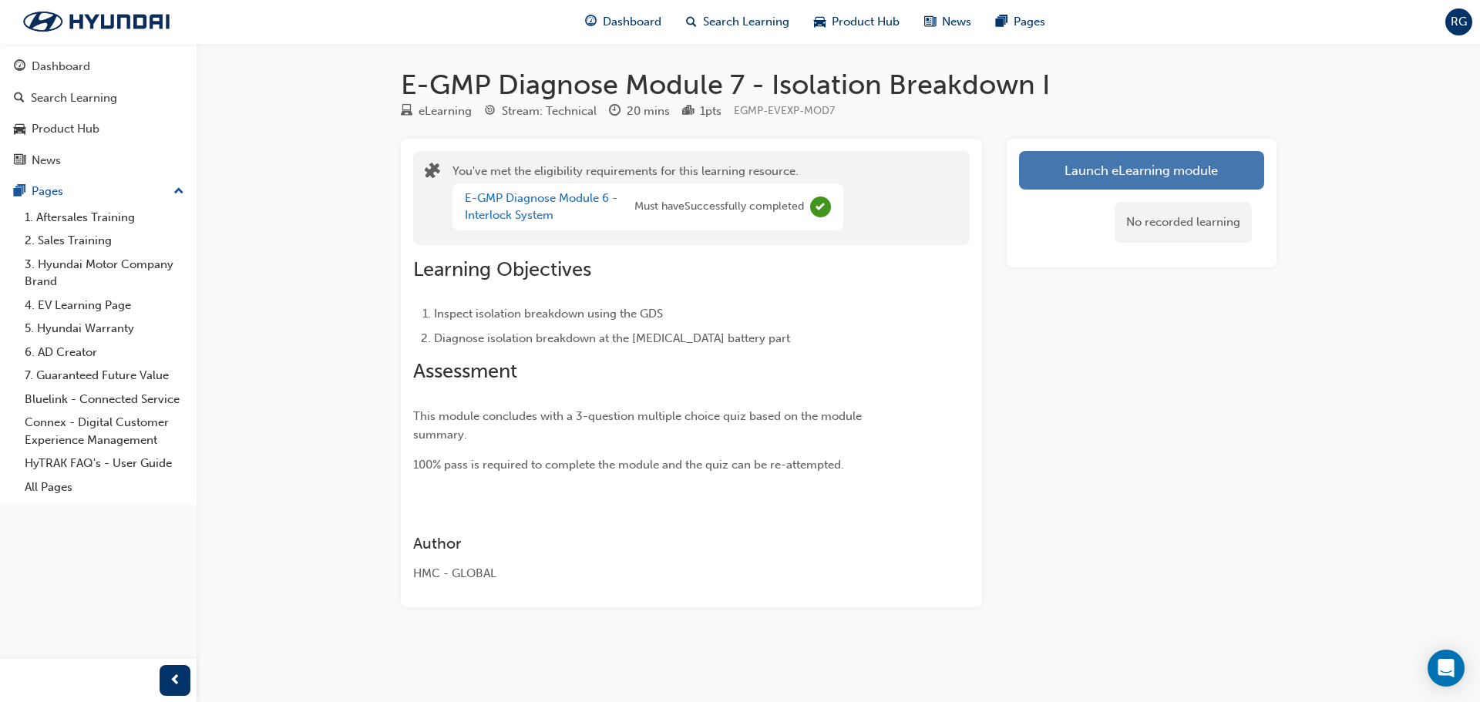
click at [1077, 176] on button "Launch eLearning module" at bounding box center [1141, 170] width 245 height 39
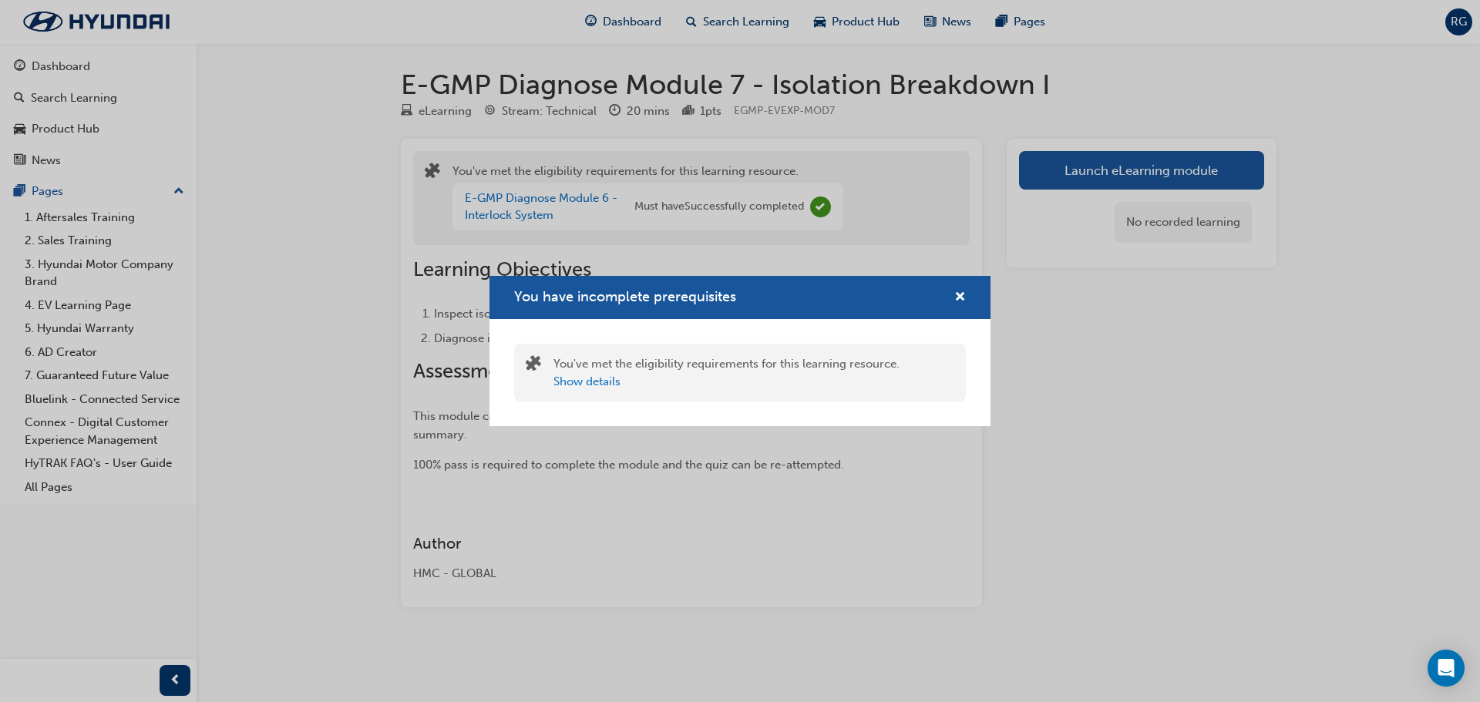
click at [954, 296] on div "You have incomplete prerequisites" at bounding box center [954, 297] width 24 height 19
click at [956, 301] on span "cross-icon" at bounding box center [961, 298] width 12 height 14
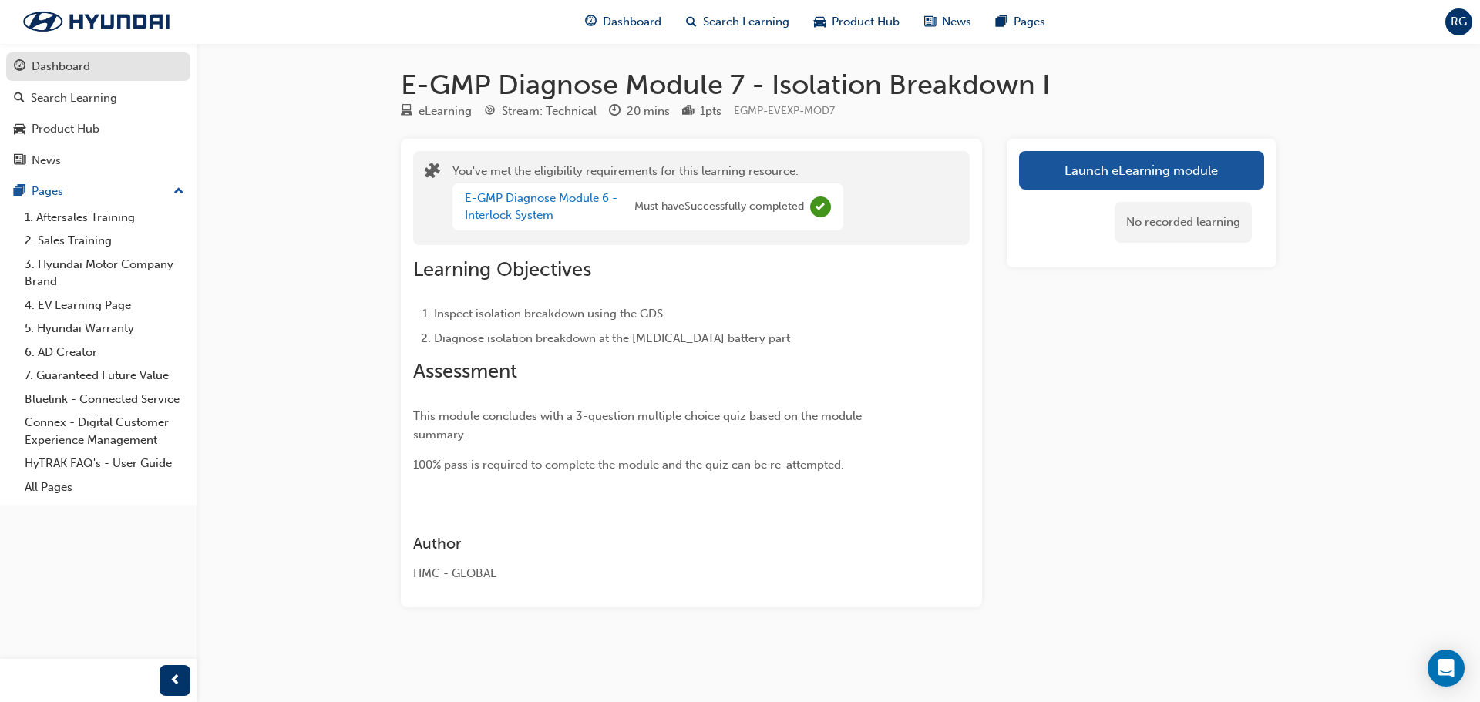
click at [111, 64] on div "Dashboard" at bounding box center [98, 66] width 169 height 19
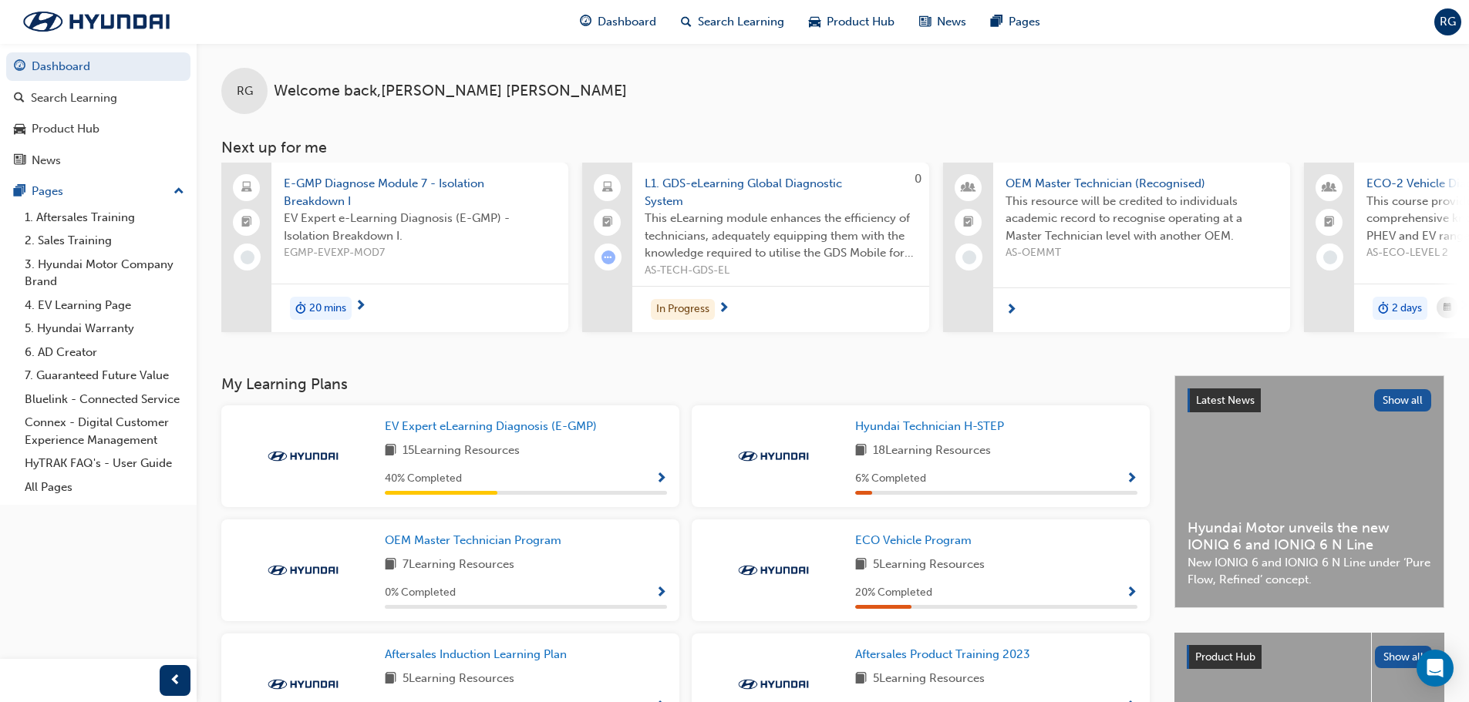
click at [479, 184] on span "E-GMP Diagnose Module 7 - Isolation Breakdown I" at bounding box center [420, 192] width 272 height 35
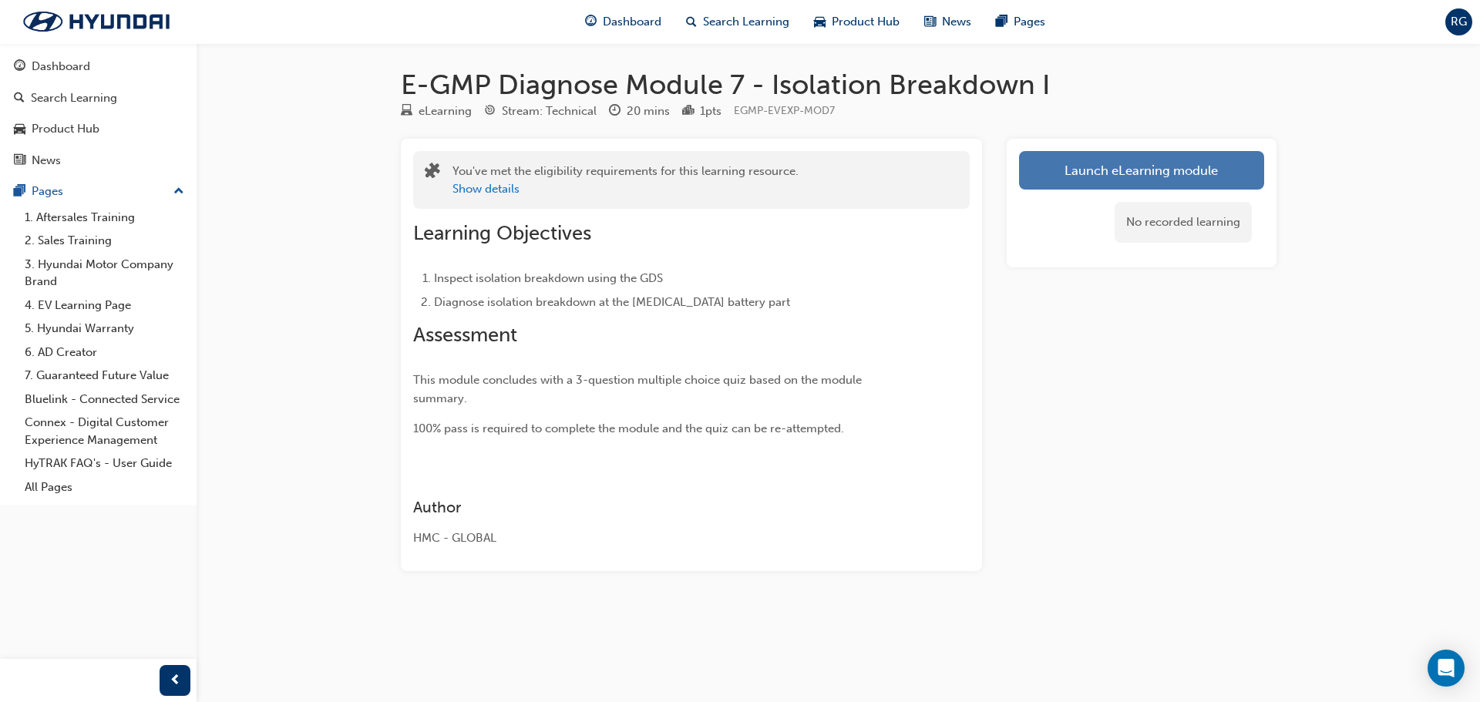
click at [1107, 184] on link "Launch eLearning module" at bounding box center [1141, 170] width 245 height 39
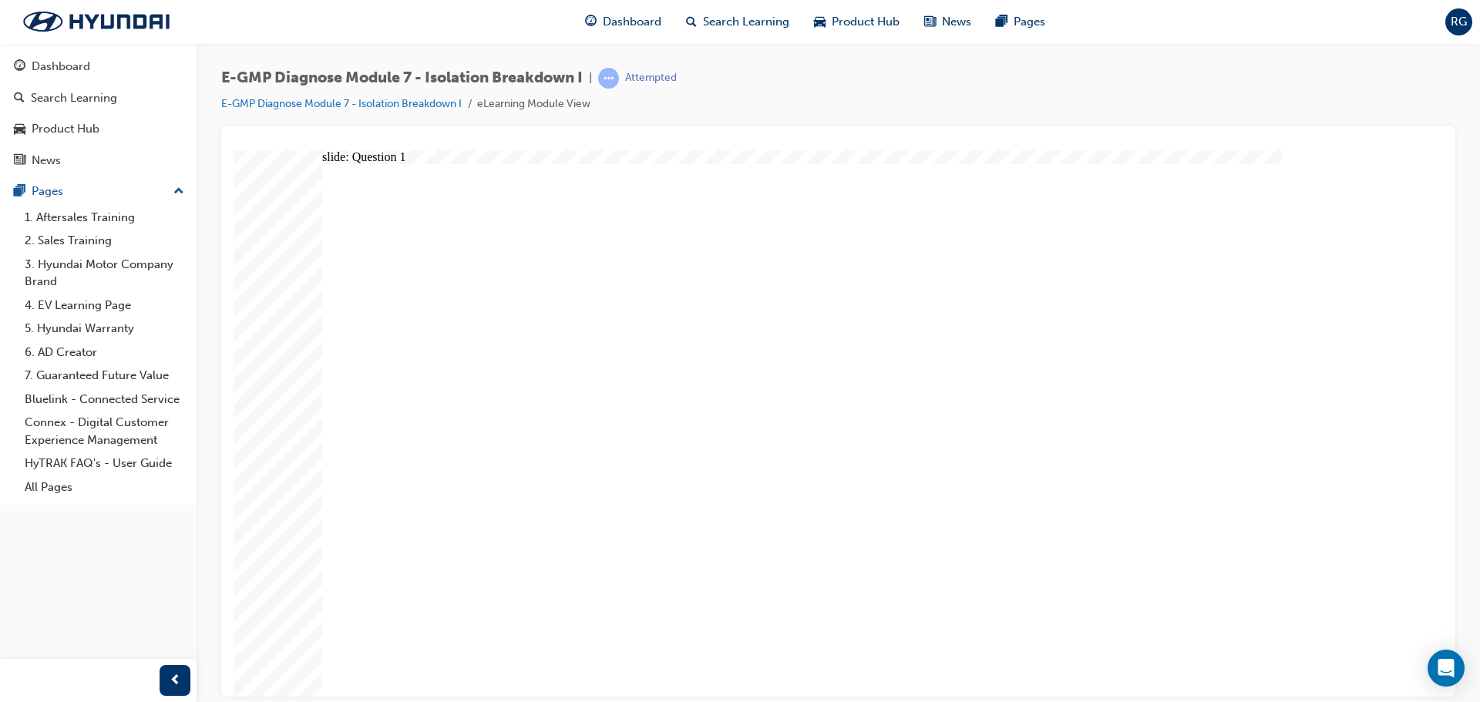
radio input "true"
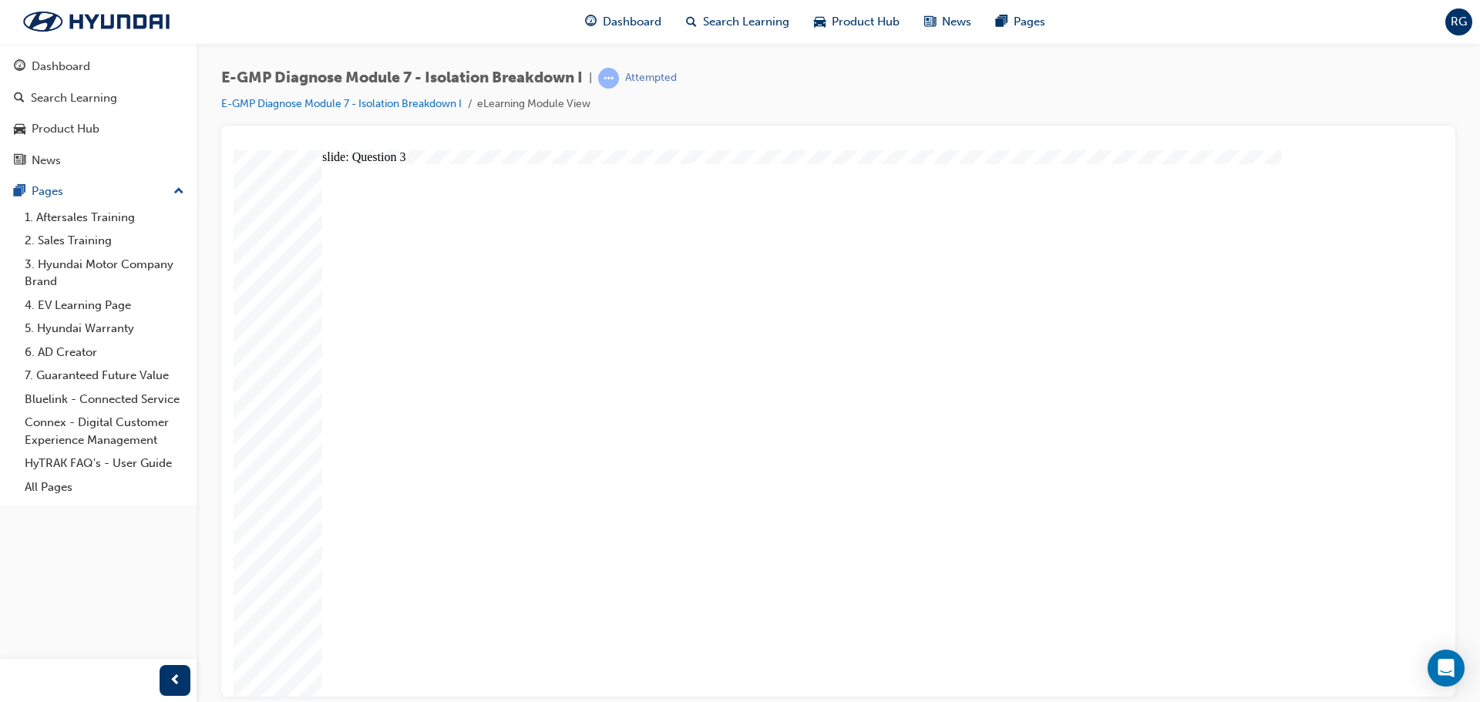
radio input "true"
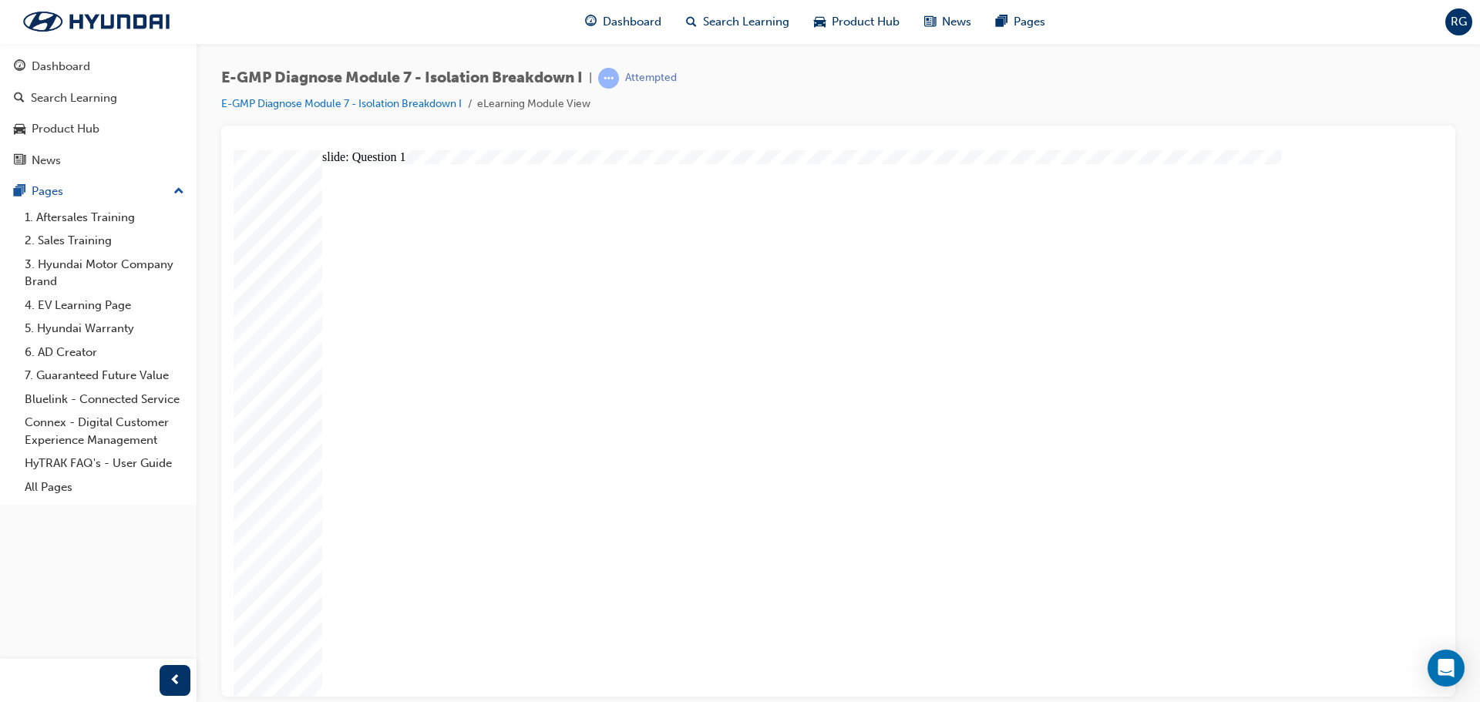
radio input "true"
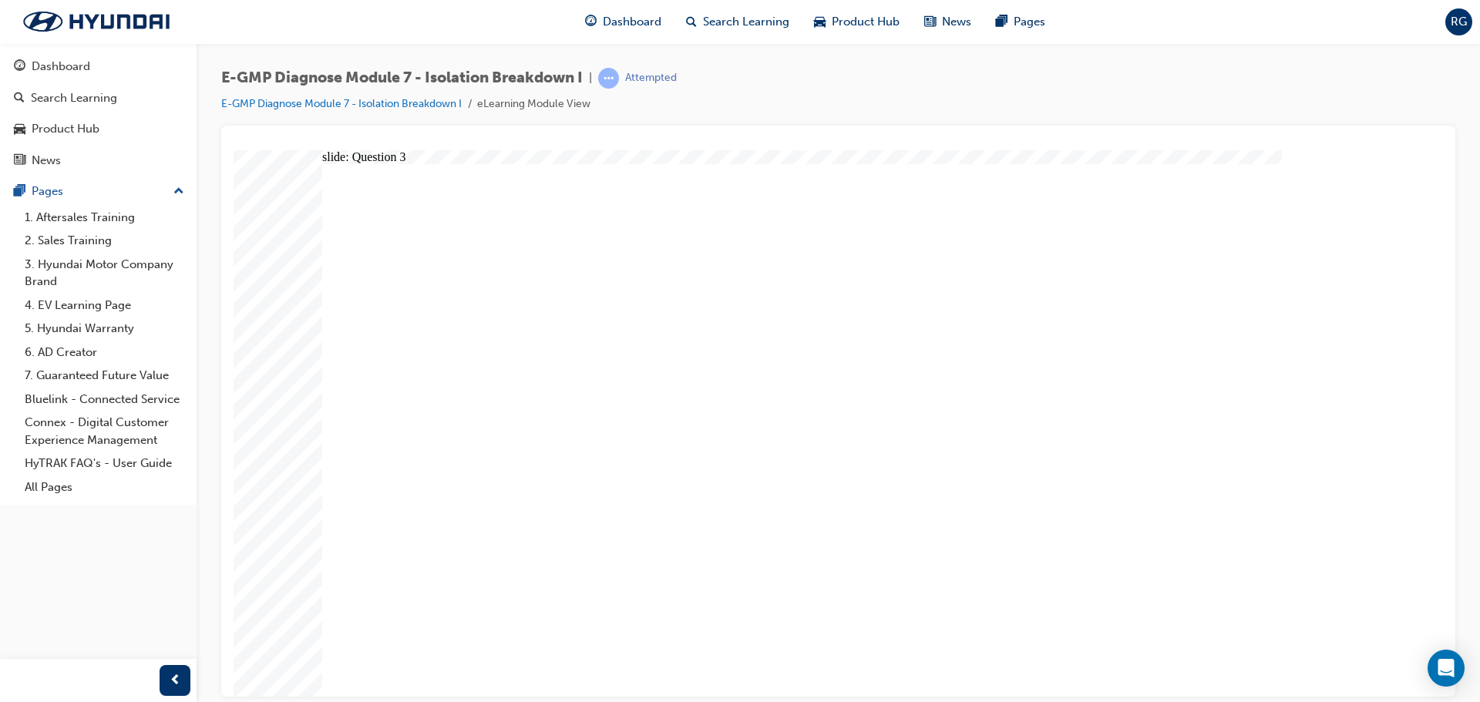
radio input "true"
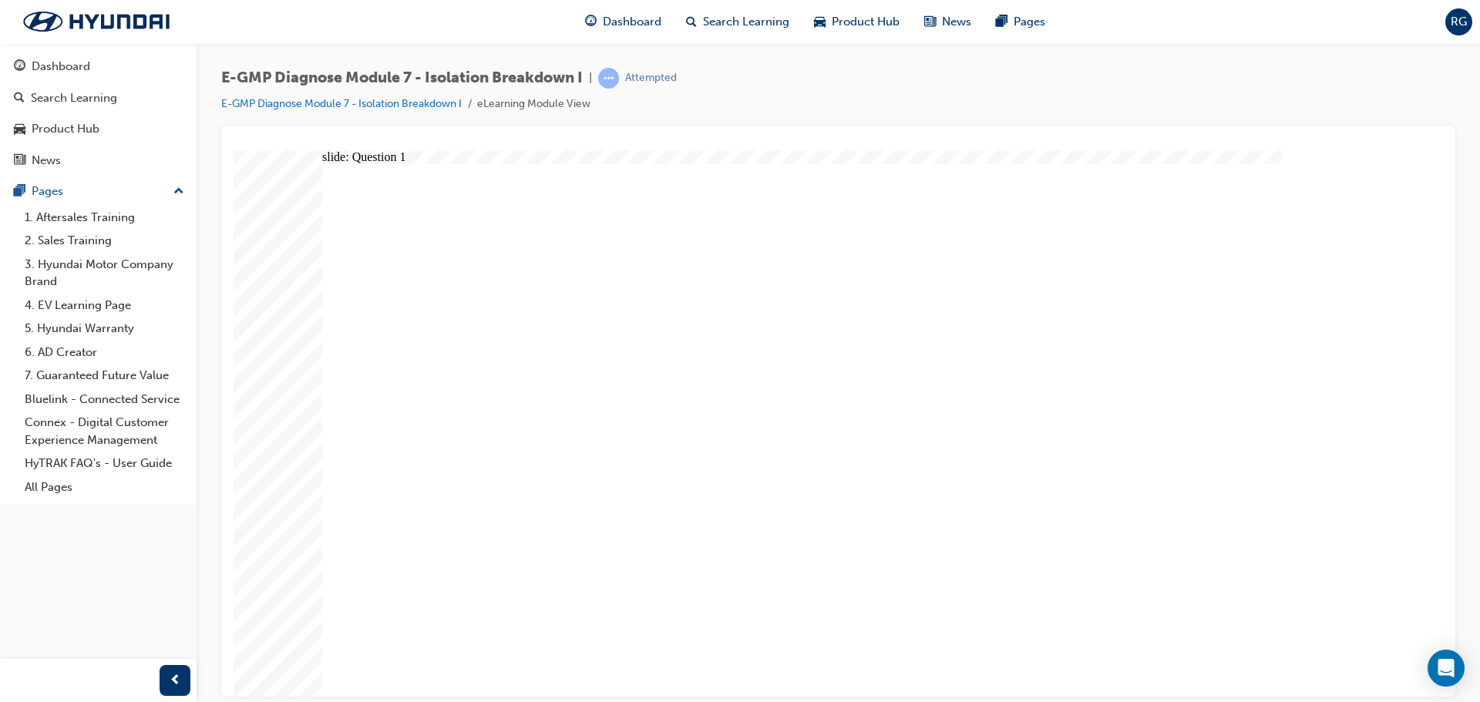
radio input "true"
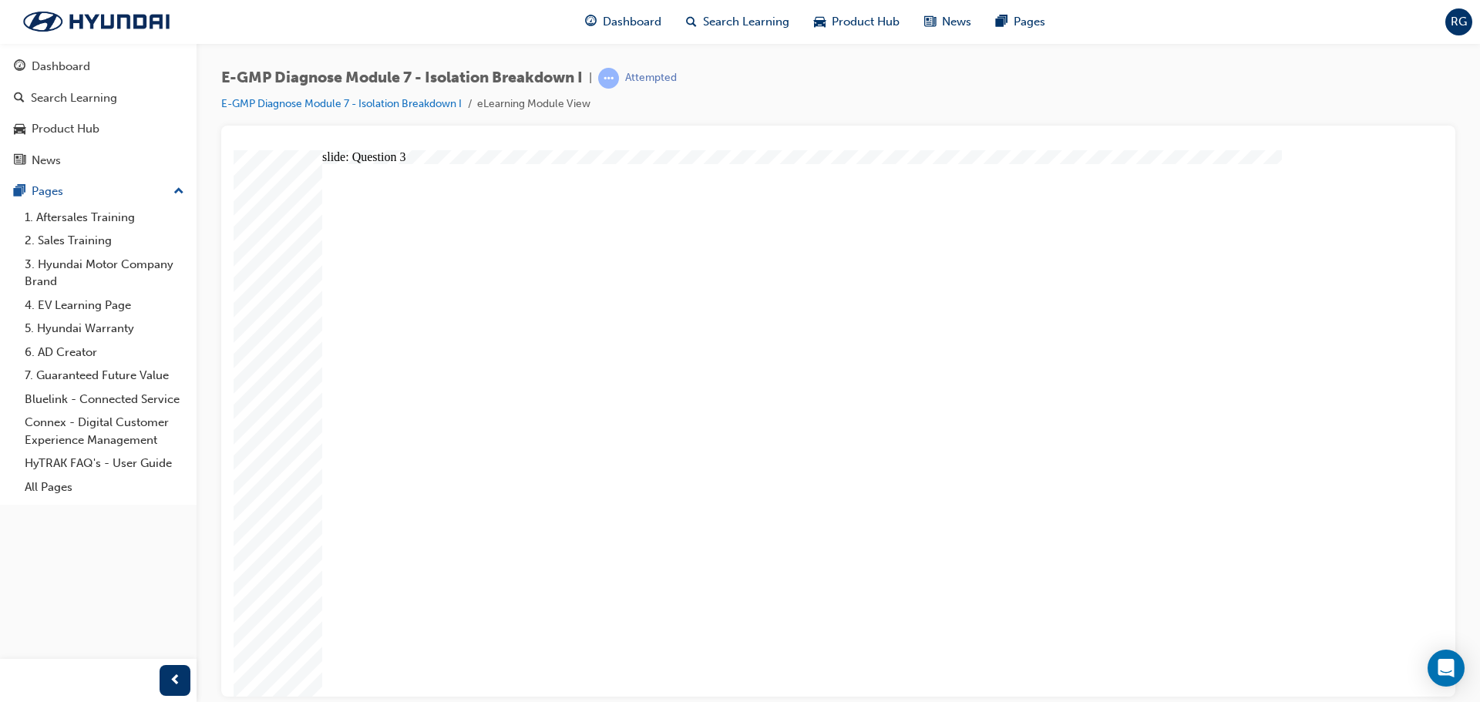
radio input "true"
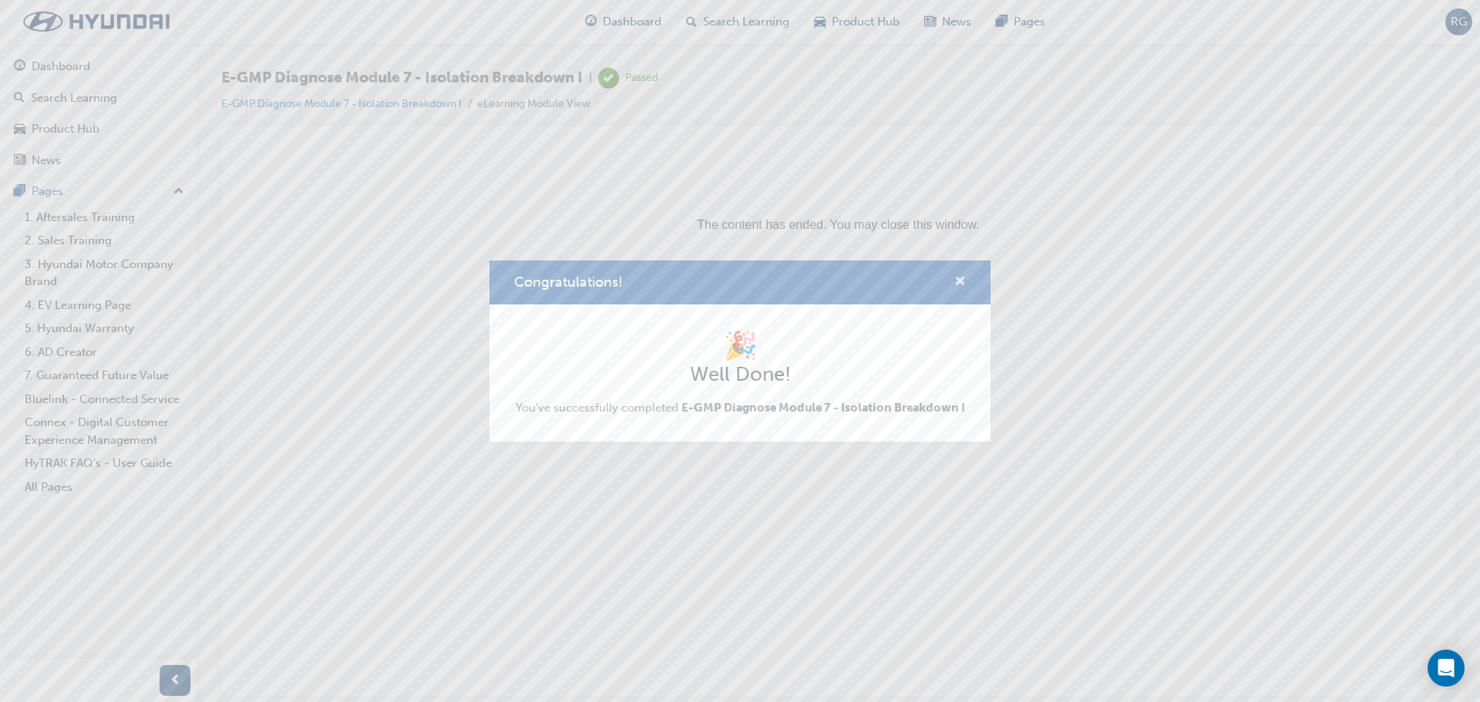
click at [959, 286] on span "cross-icon" at bounding box center [961, 283] width 12 height 14
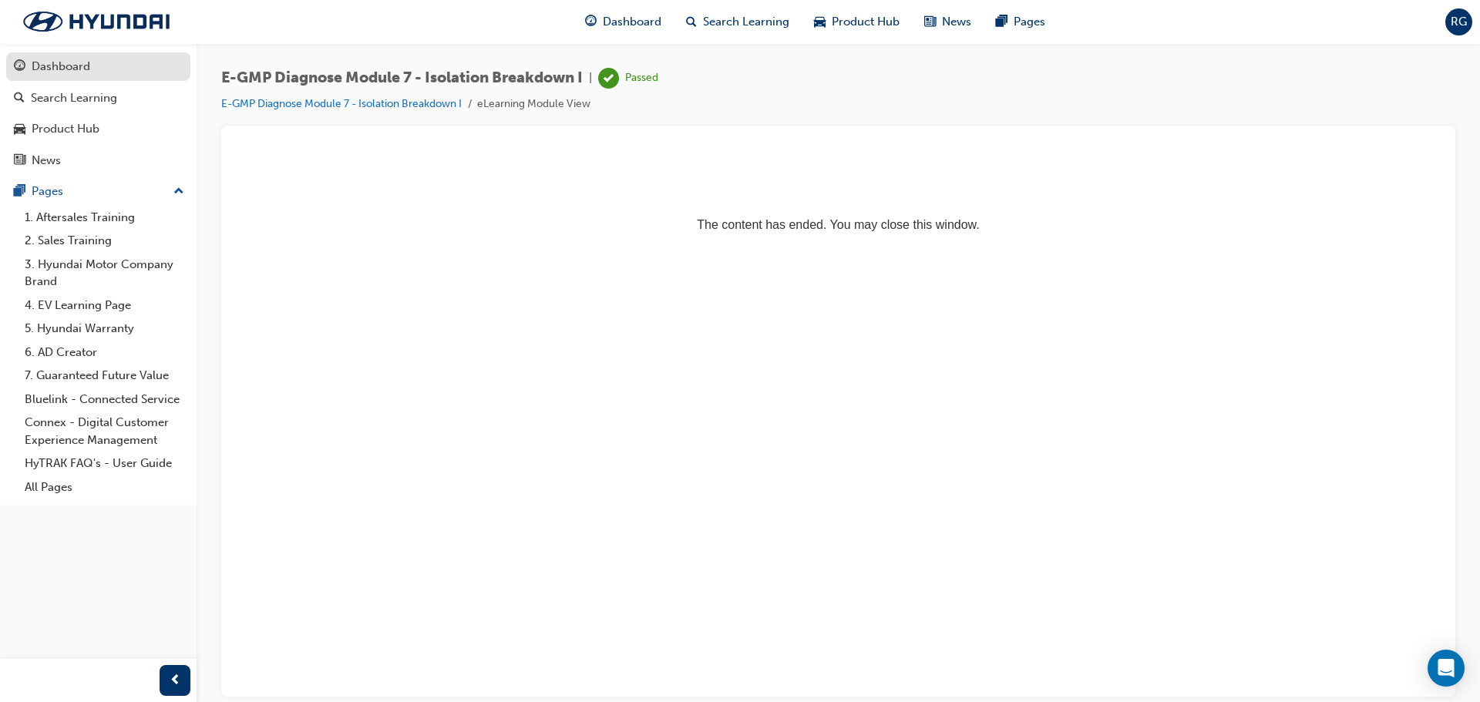
click at [74, 66] on div "Dashboard" at bounding box center [61, 67] width 59 height 18
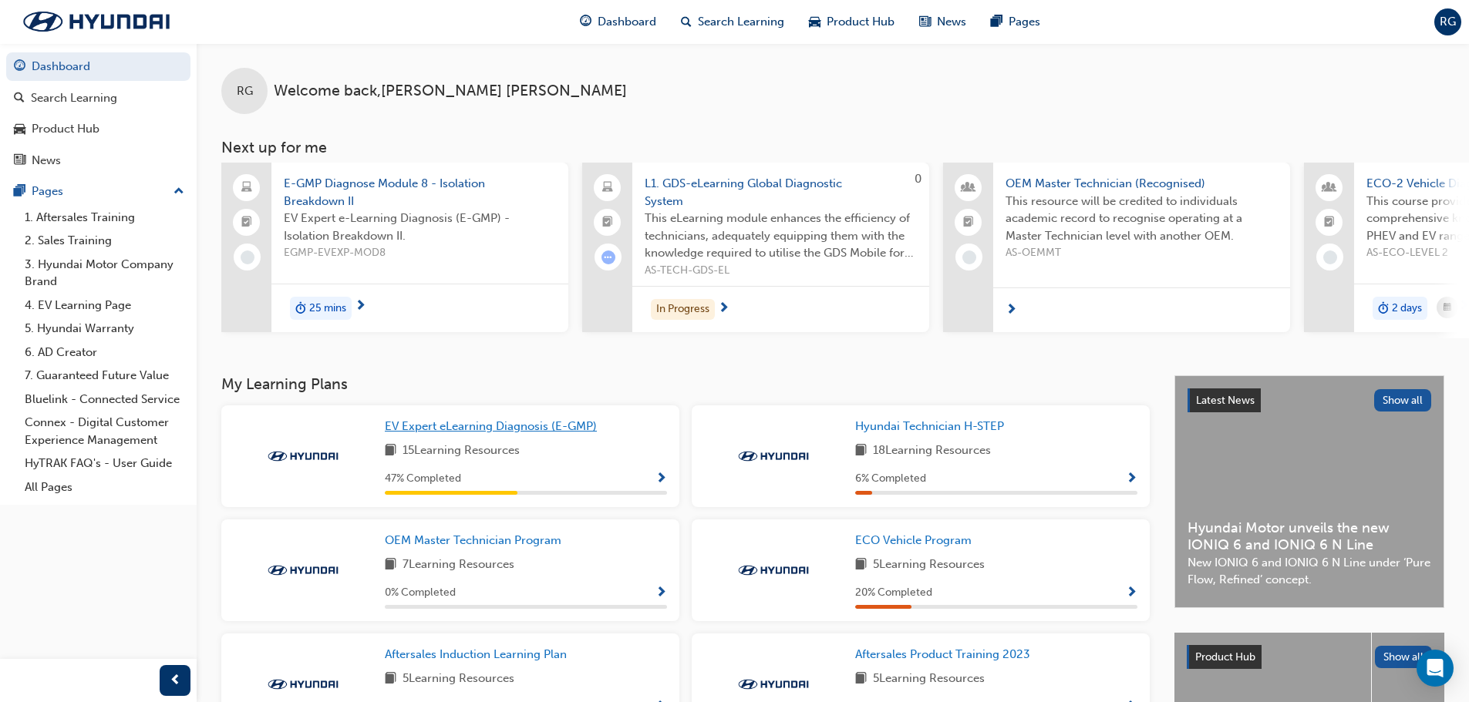
click at [524, 436] on link "EV Expert eLearning Diagnosis (E-GMP)" at bounding box center [494, 427] width 218 height 18
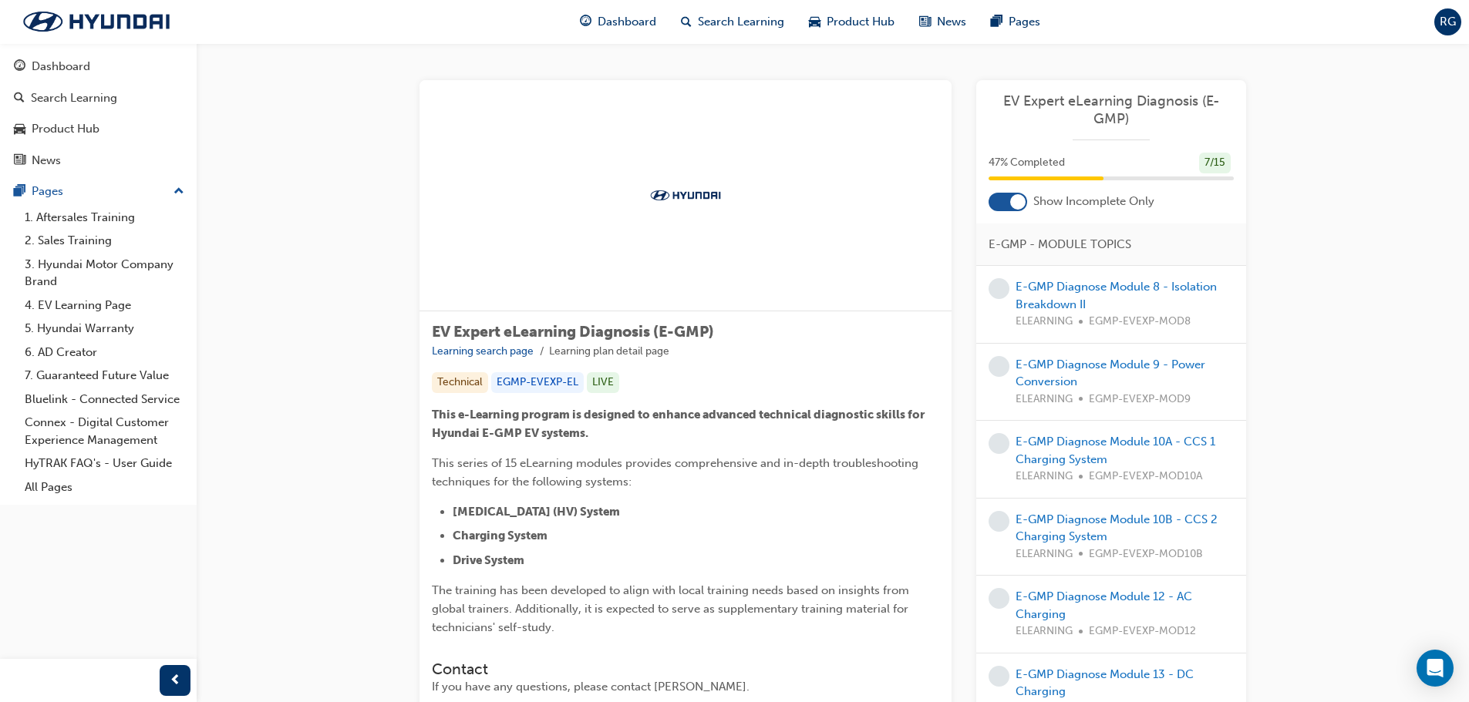
click at [1065, 296] on div "E-GMP Diagnose Module 8 - Isolation Breakdown II ELEARNING EGMP-EVEXP-MOD8" at bounding box center [1125, 304] width 218 height 52
click at [1063, 311] on link "E-GMP Diagnose Module 8 - Isolation Breakdown II" at bounding box center [1116, 296] width 201 height 32
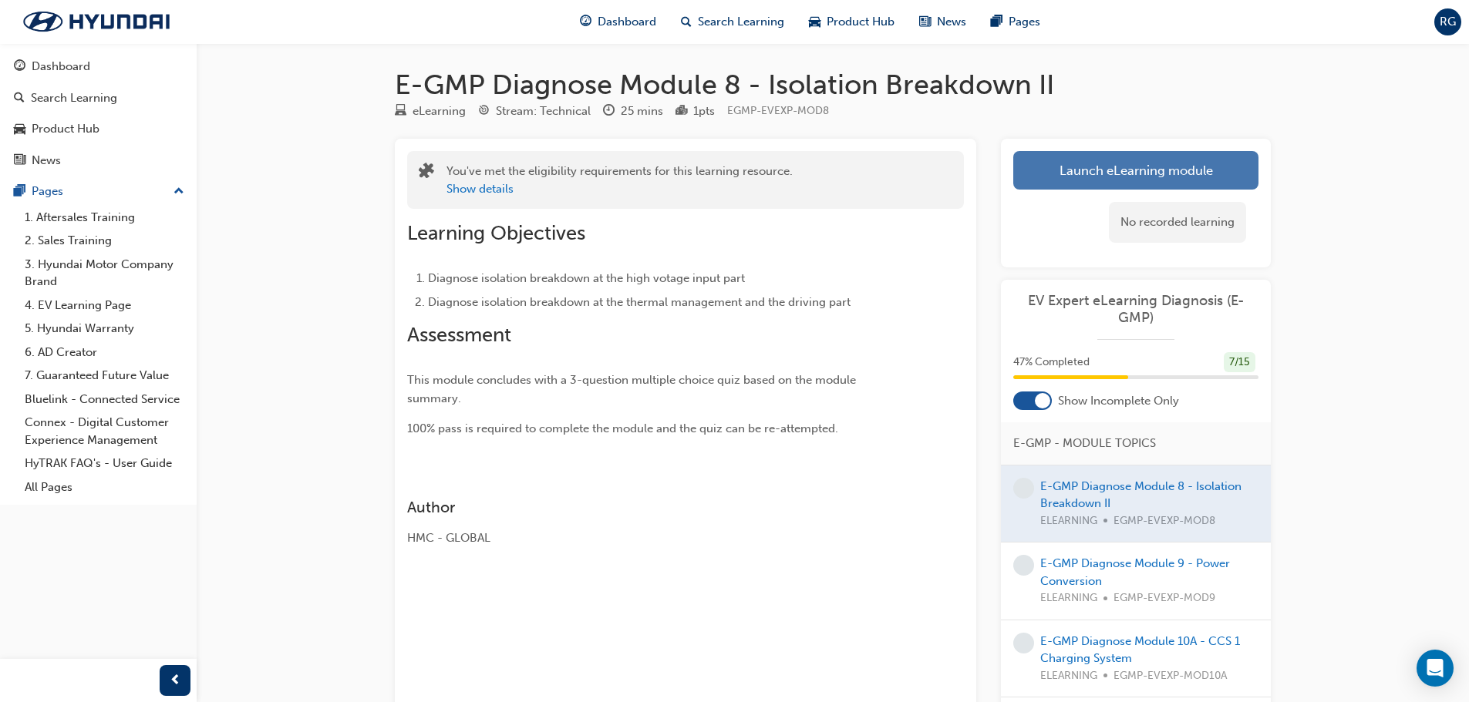
click at [1214, 176] on link "Launch eLearning module" at bounding box center [1135, 170] width 245 height 39
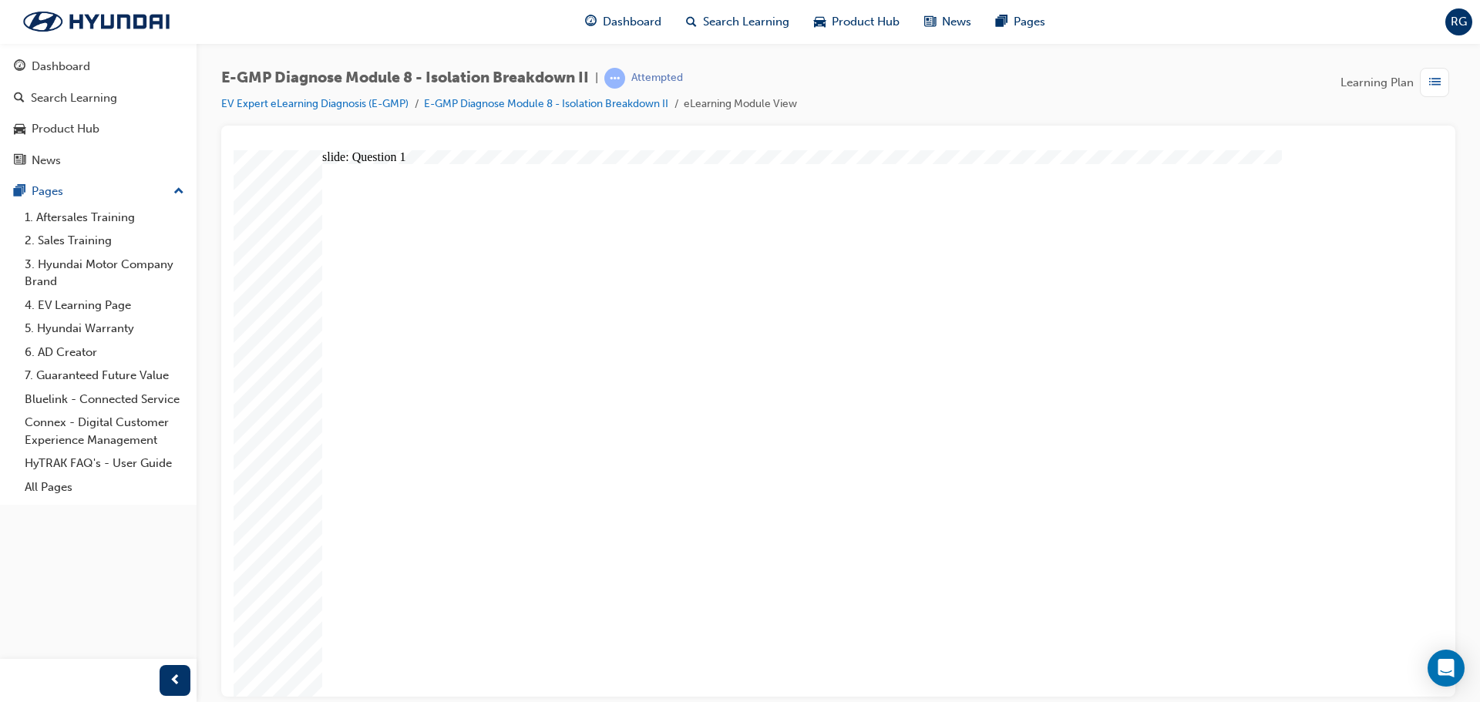
radio input "true"
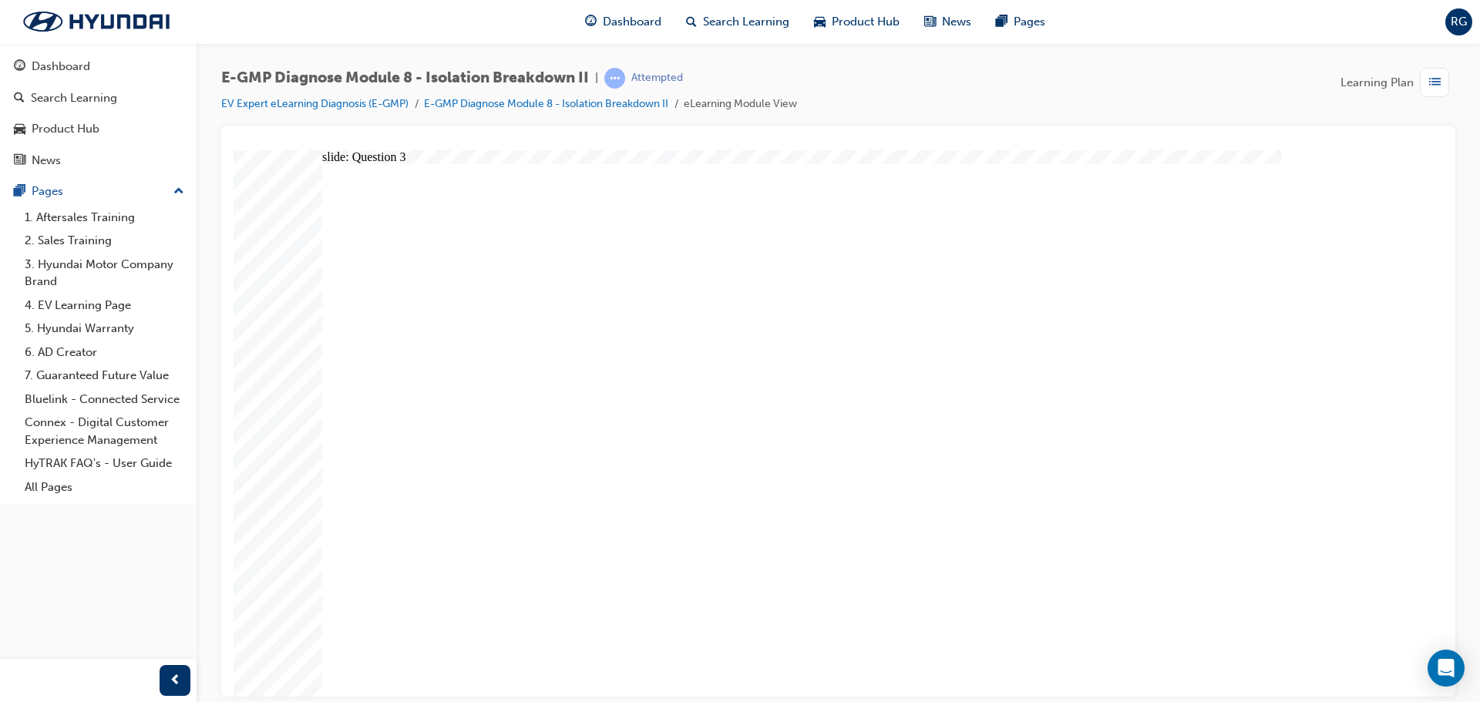
radio input "true"
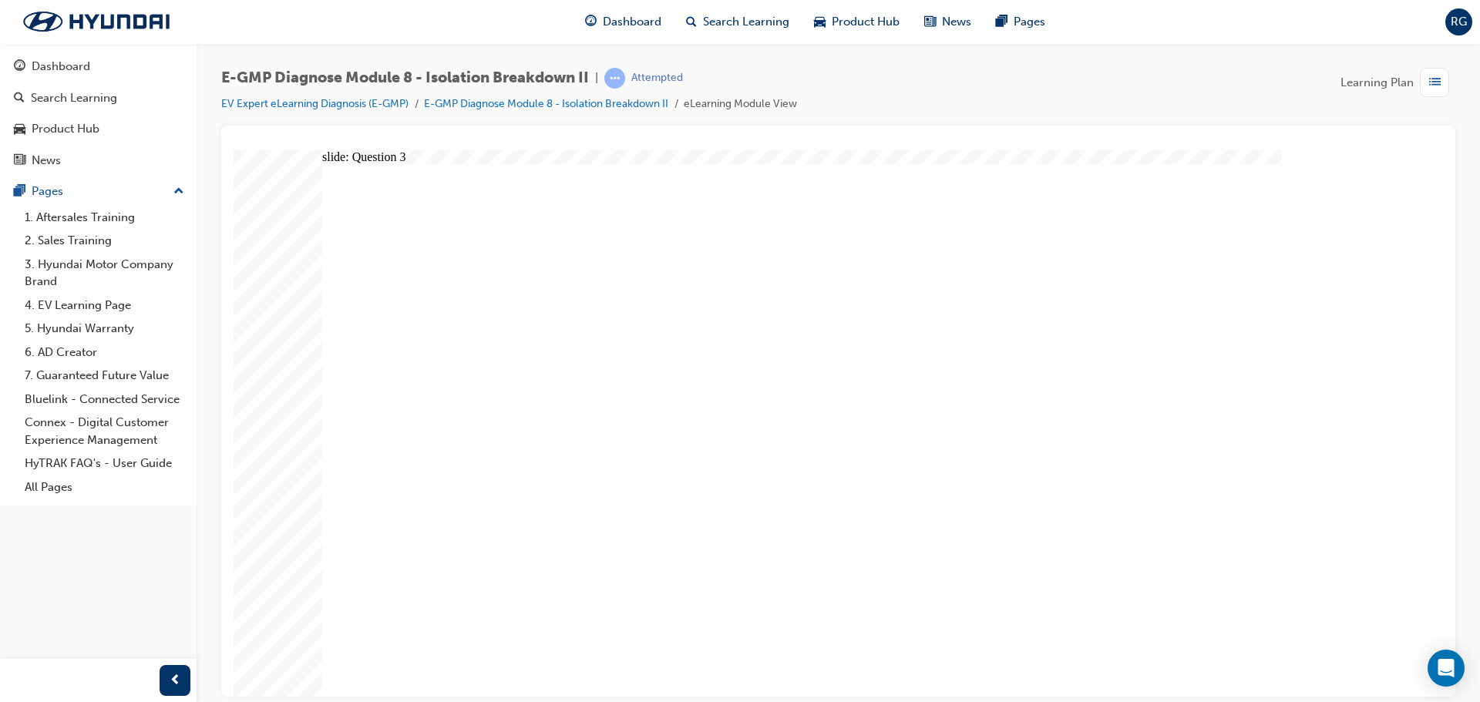
radio input "true"
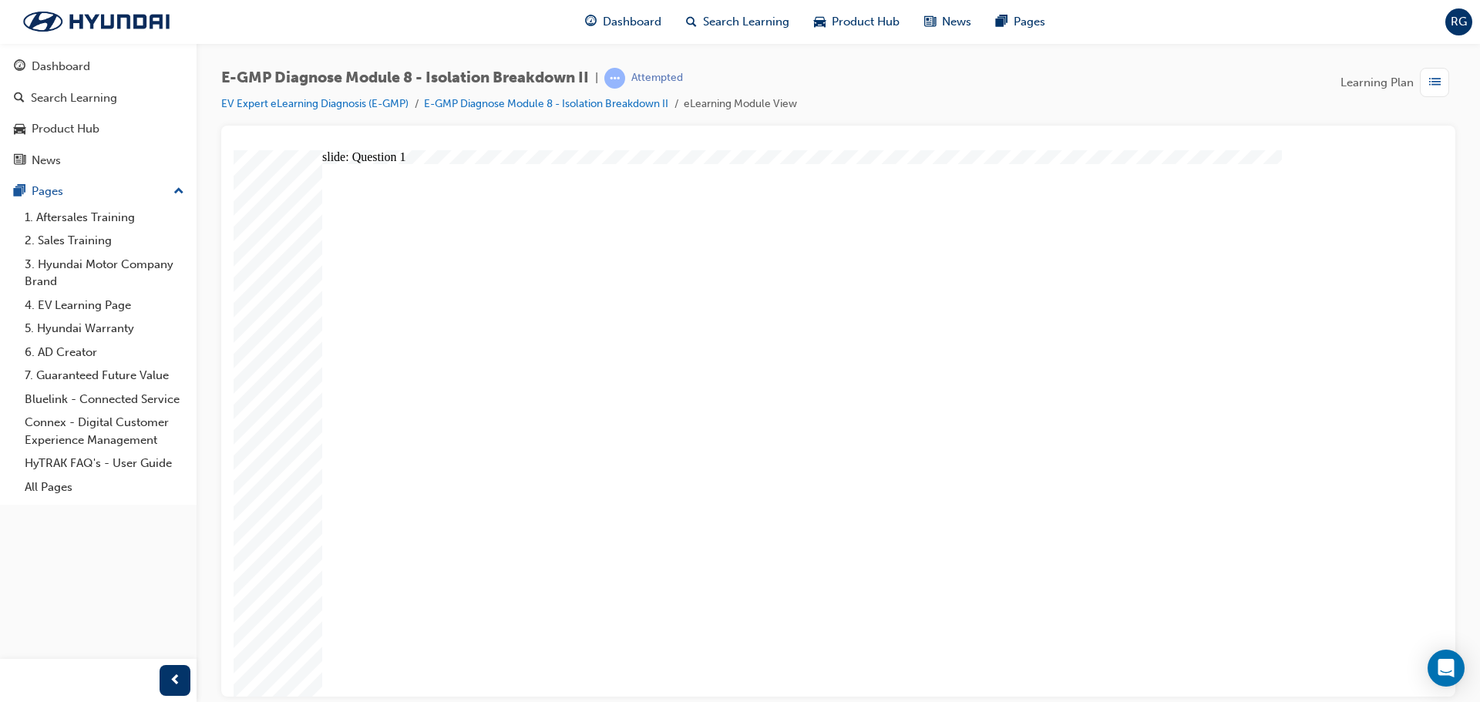
radio input "true"
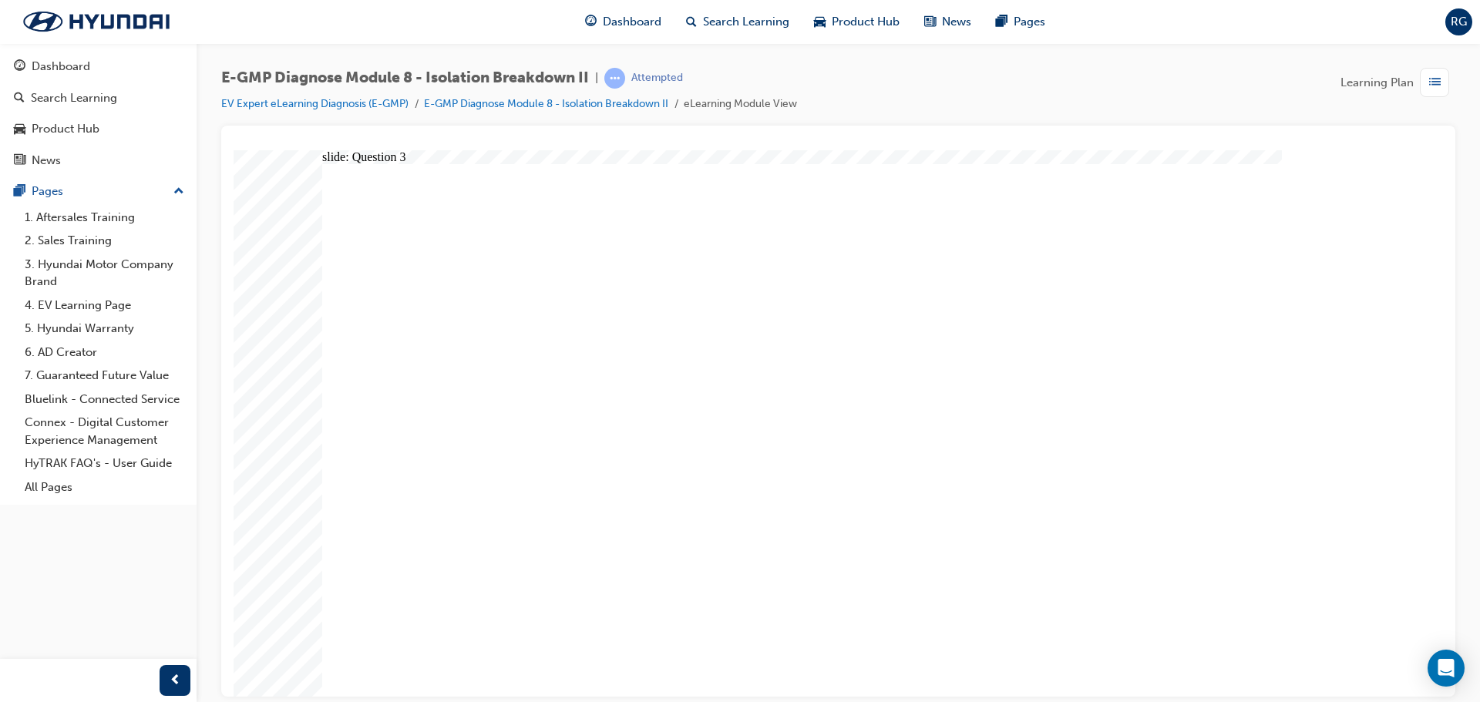
radio input "true"
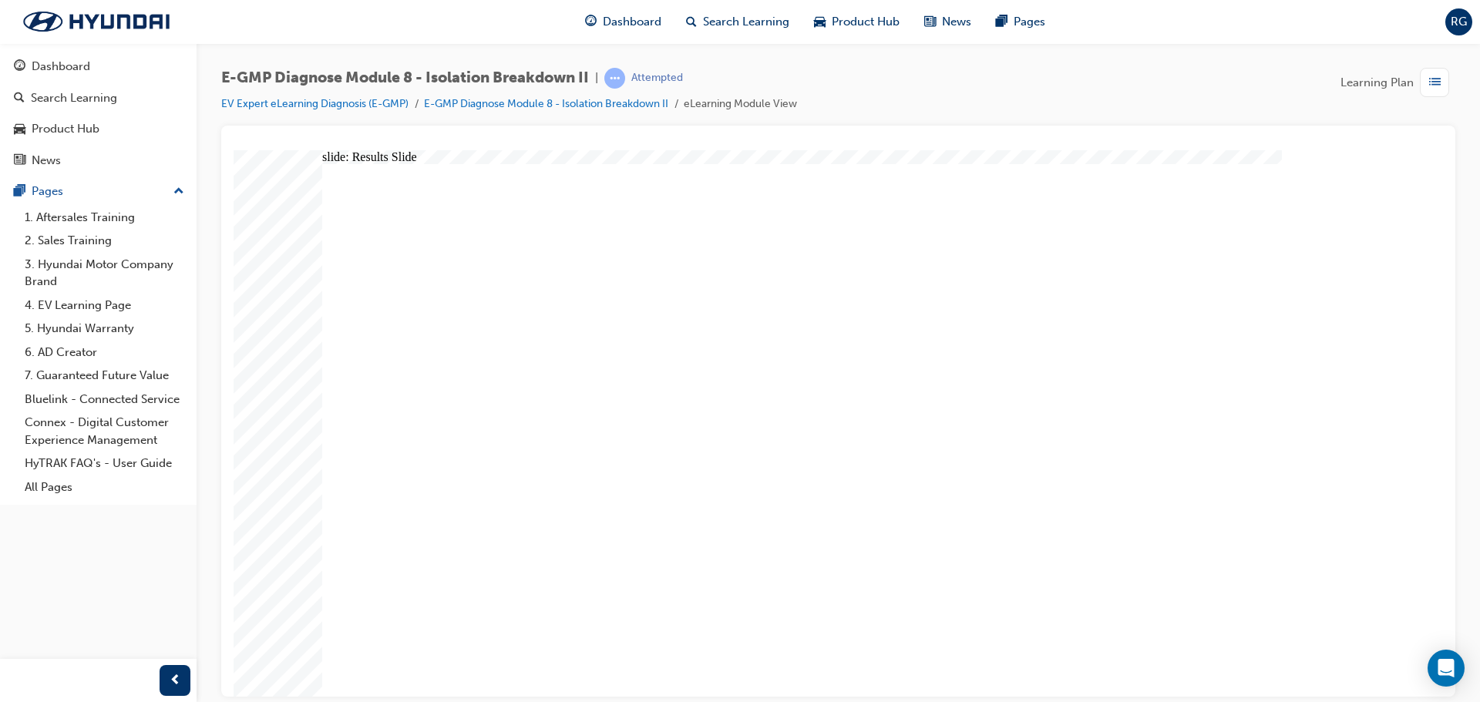
radio input "true"
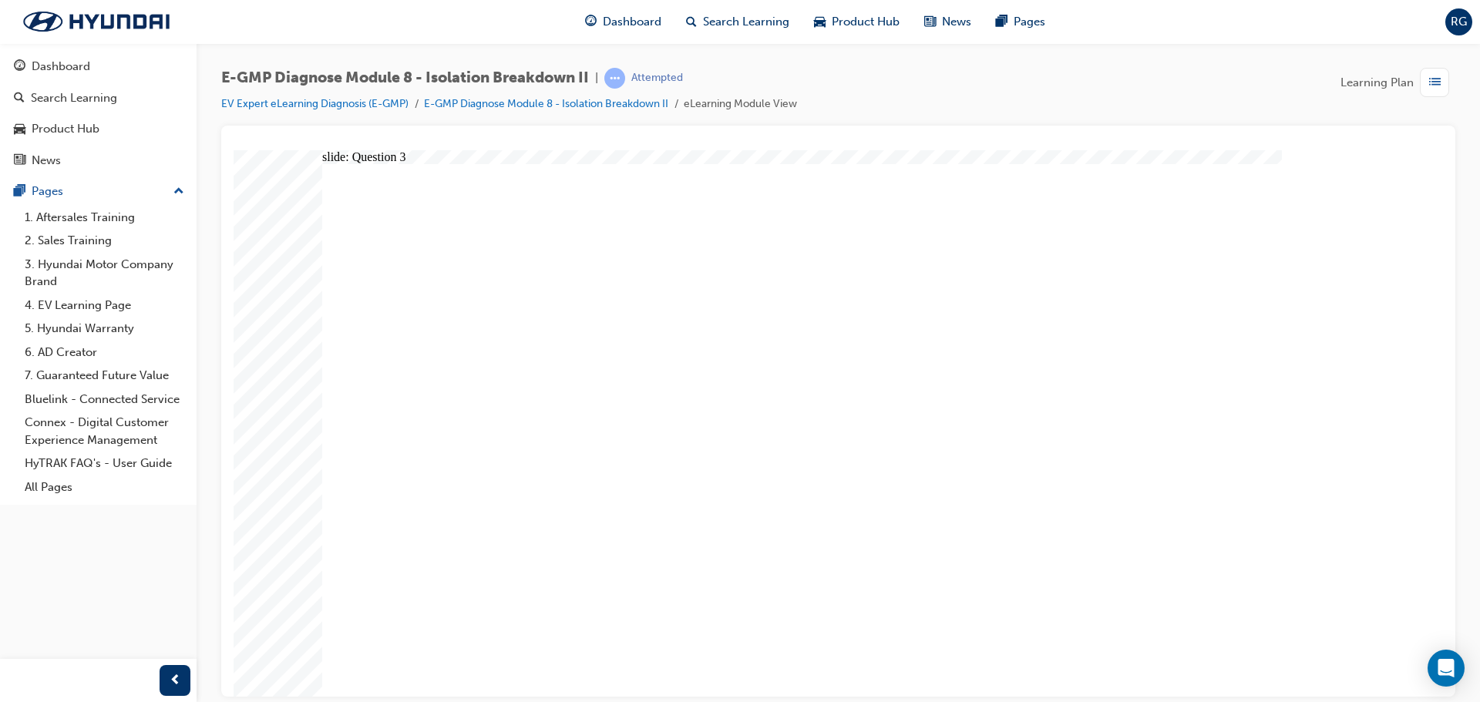
radio input "true"
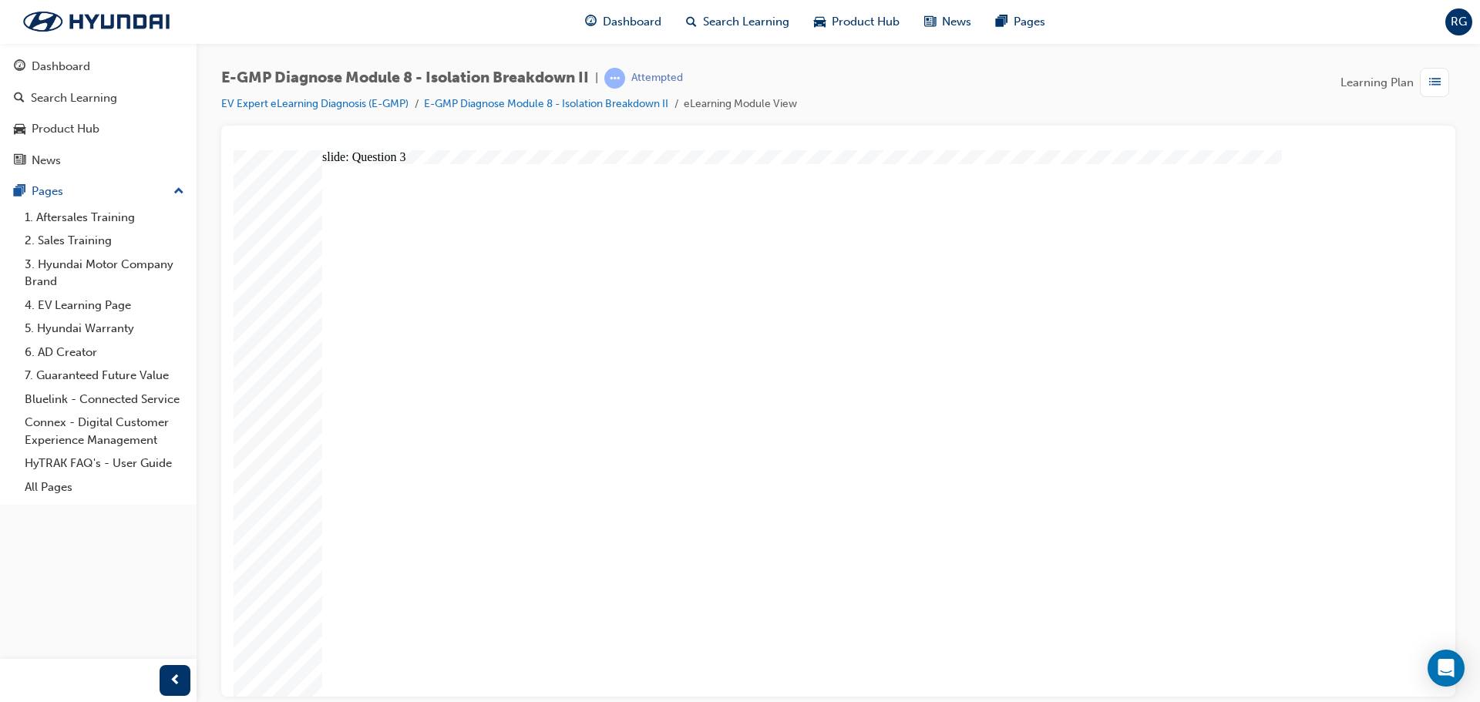
radio input "true"
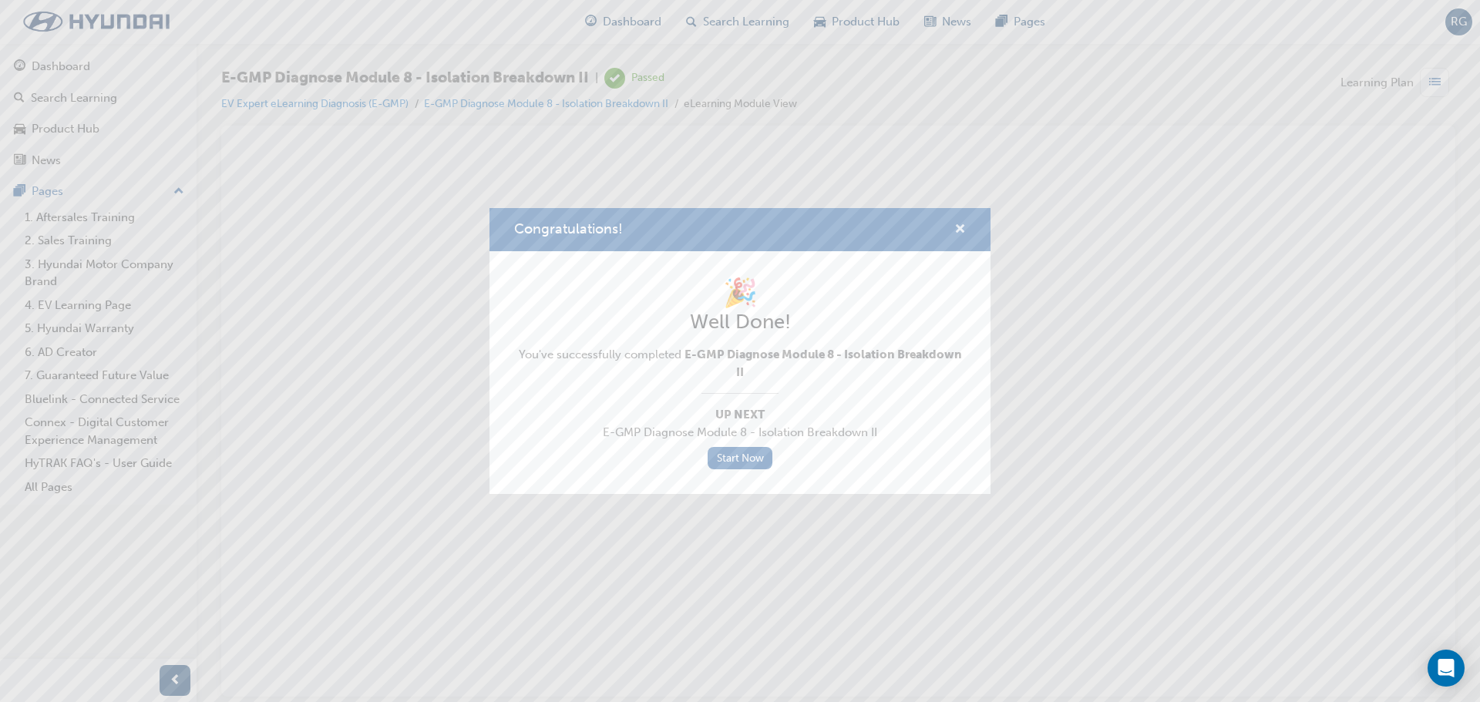
click at [958, 233] on span "cross-icon" at bounding box center [961, 231] width 12 height 14
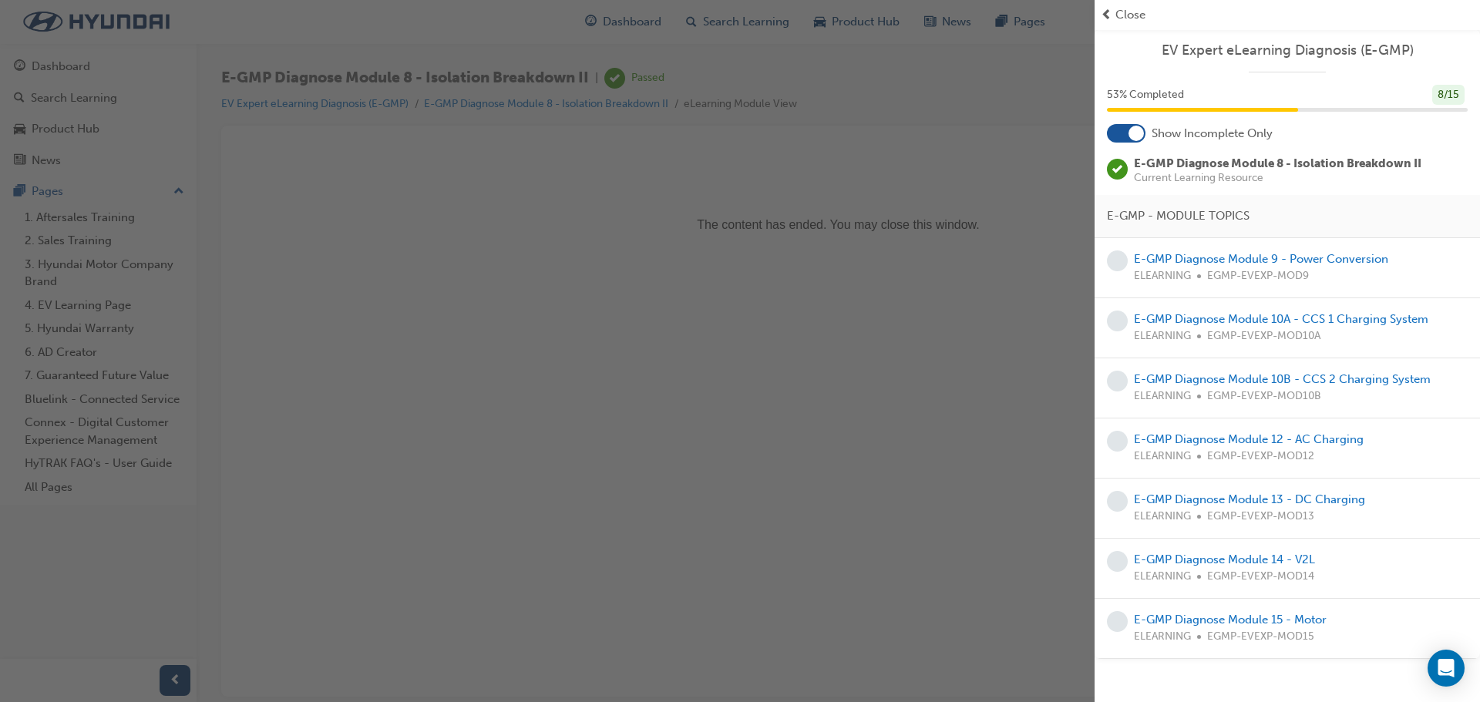
click at [1134, 15] on span "Close" at bounding box center [1131, 15] width 30 height 18
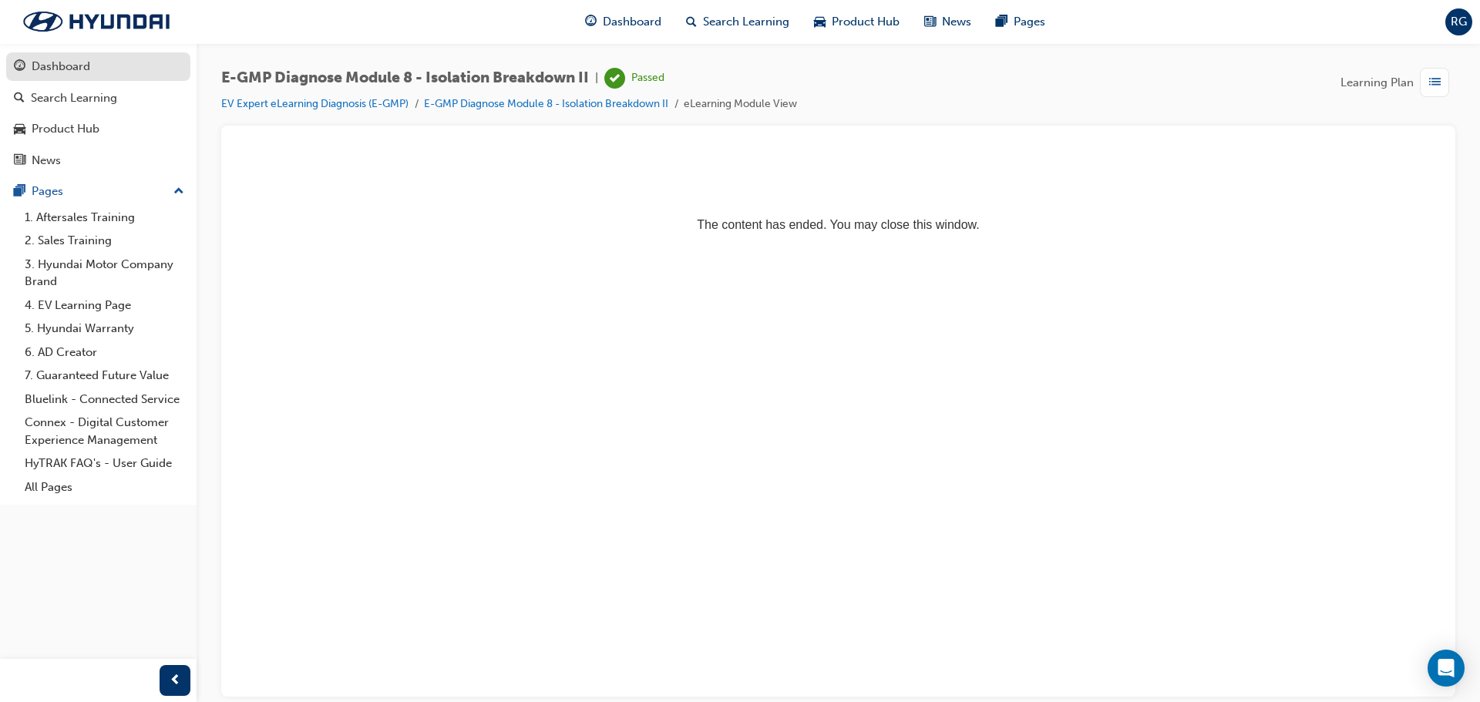
click at [82, 72] on div "Dashboard" at bounding box center [61, 67] width 59 height 18
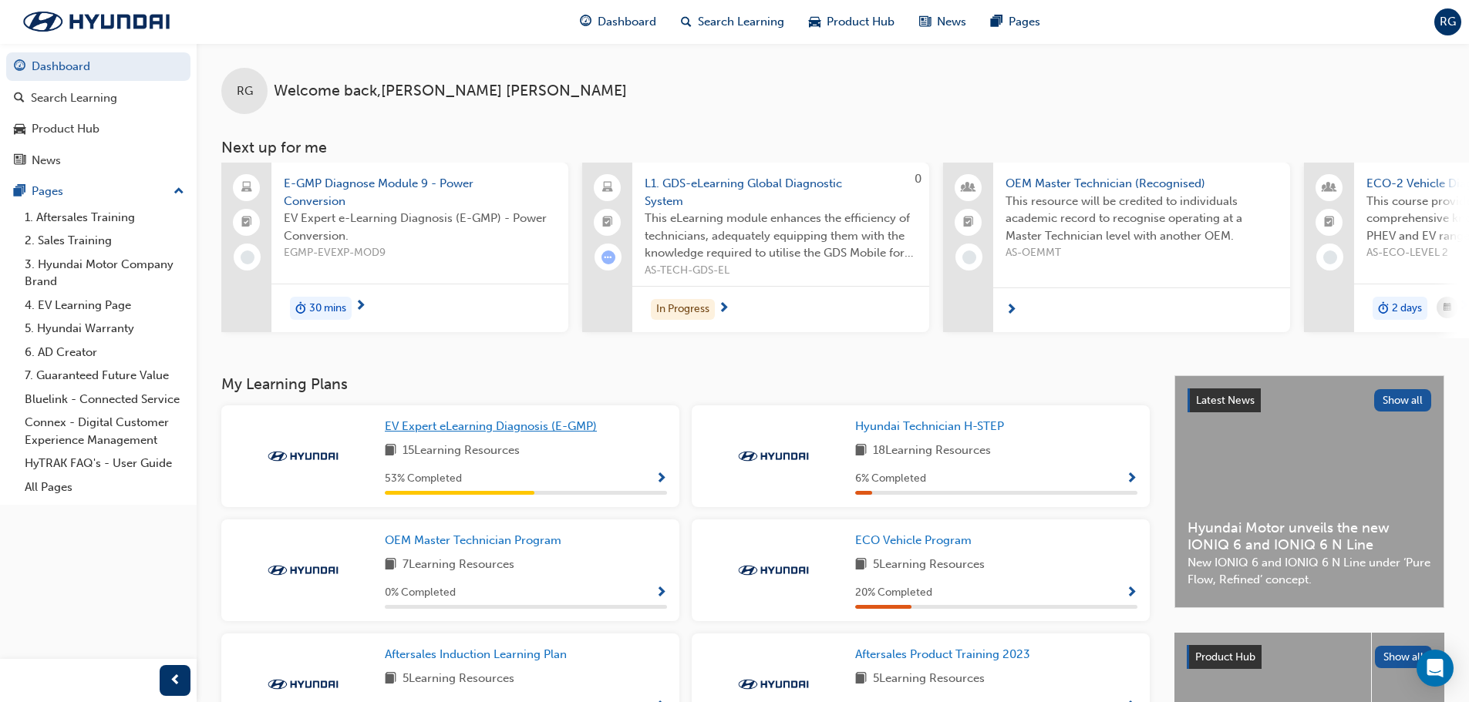
click at [554, 433] on span "EV Expert eLearning Diagnosis (E-GMP)" at bounding box center [491, 426] width 212 height 14
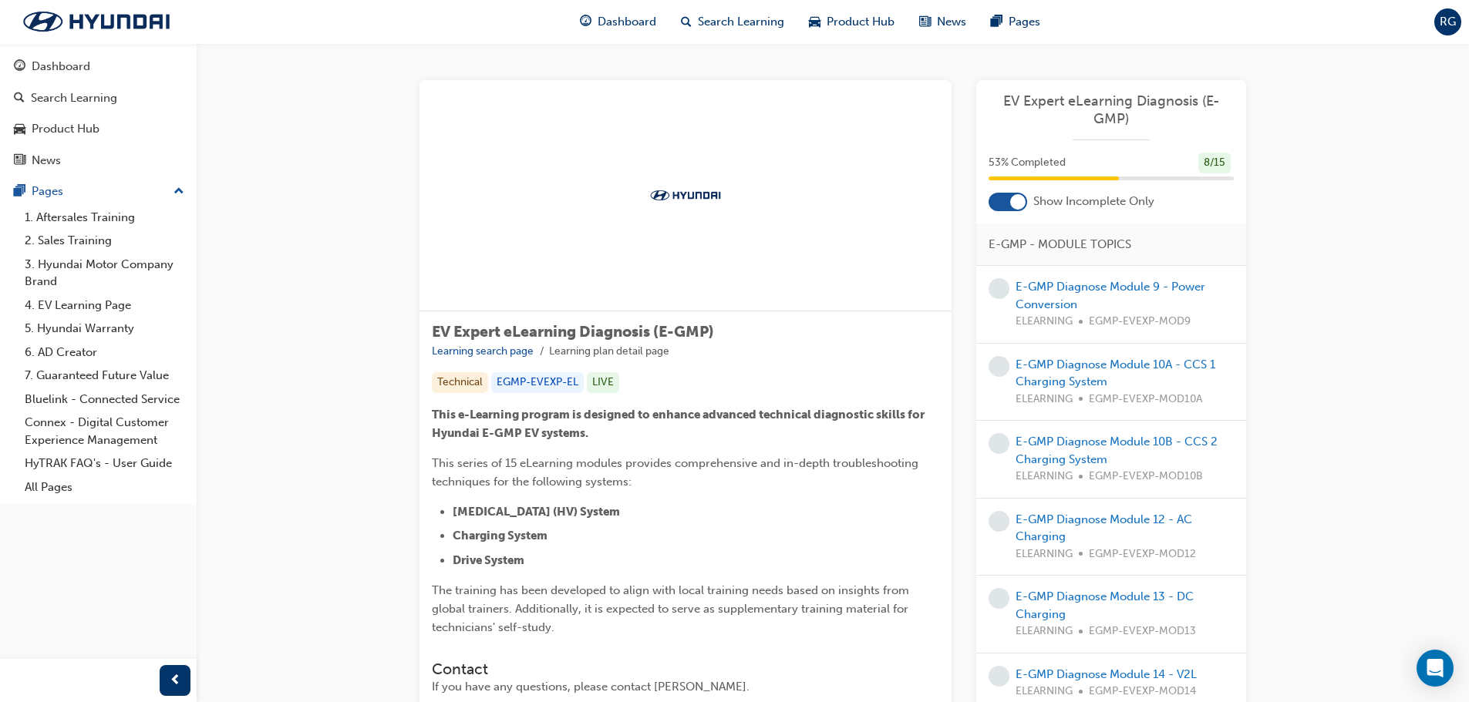
click at [1142, 295] on div "E-GMP Diagnose Module 9 - Power Conversion ELEARNING EGMP-EVEXP-MOD9" at bounding box center [1125, 304] width 218 height 52
click at [1147, 285] on link "E-GMP Diagnose Module 9 - Power Conversion" at bounding box center [1111, 296] width 190 height 32
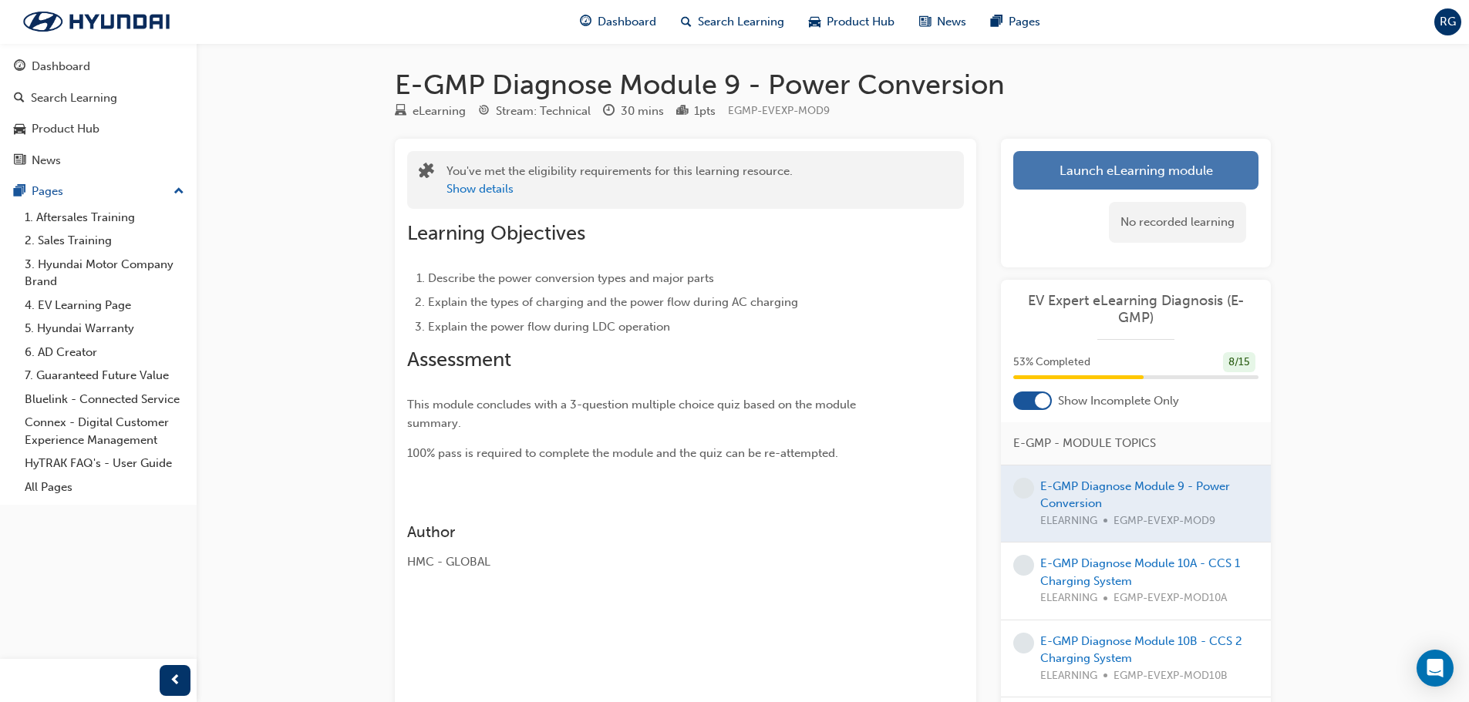
click at [1140, 157] on link "Launch eLearning module" at bounding box center [1135, 170] width 245 height 39
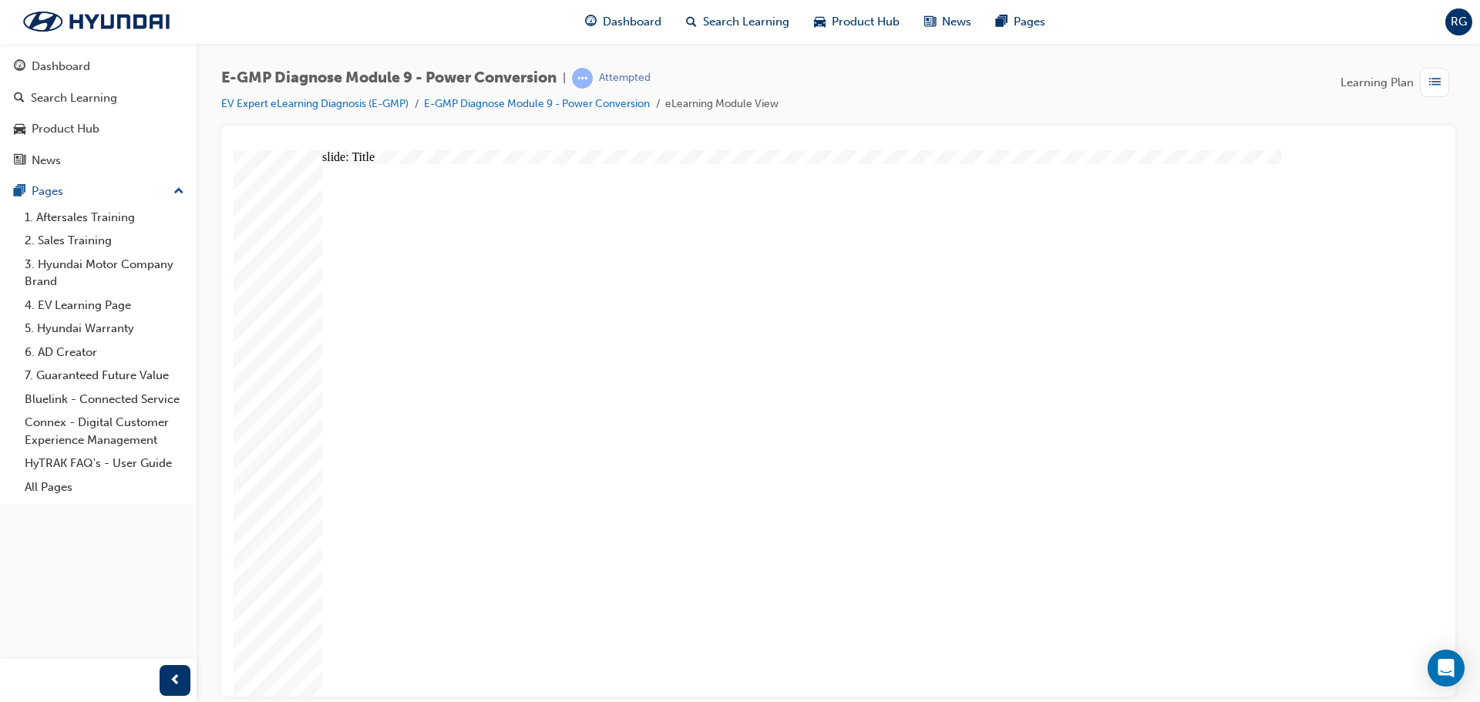
radio input "true"
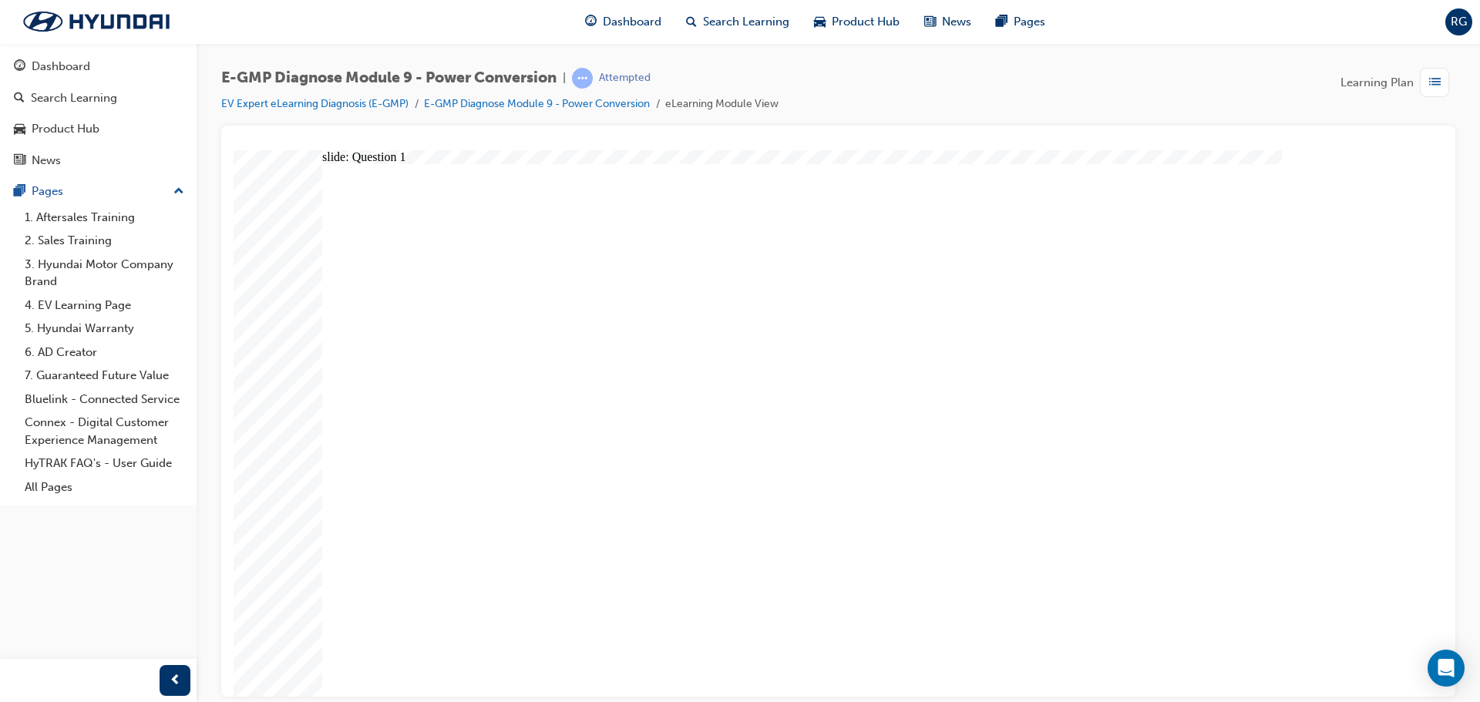
radio input "true"
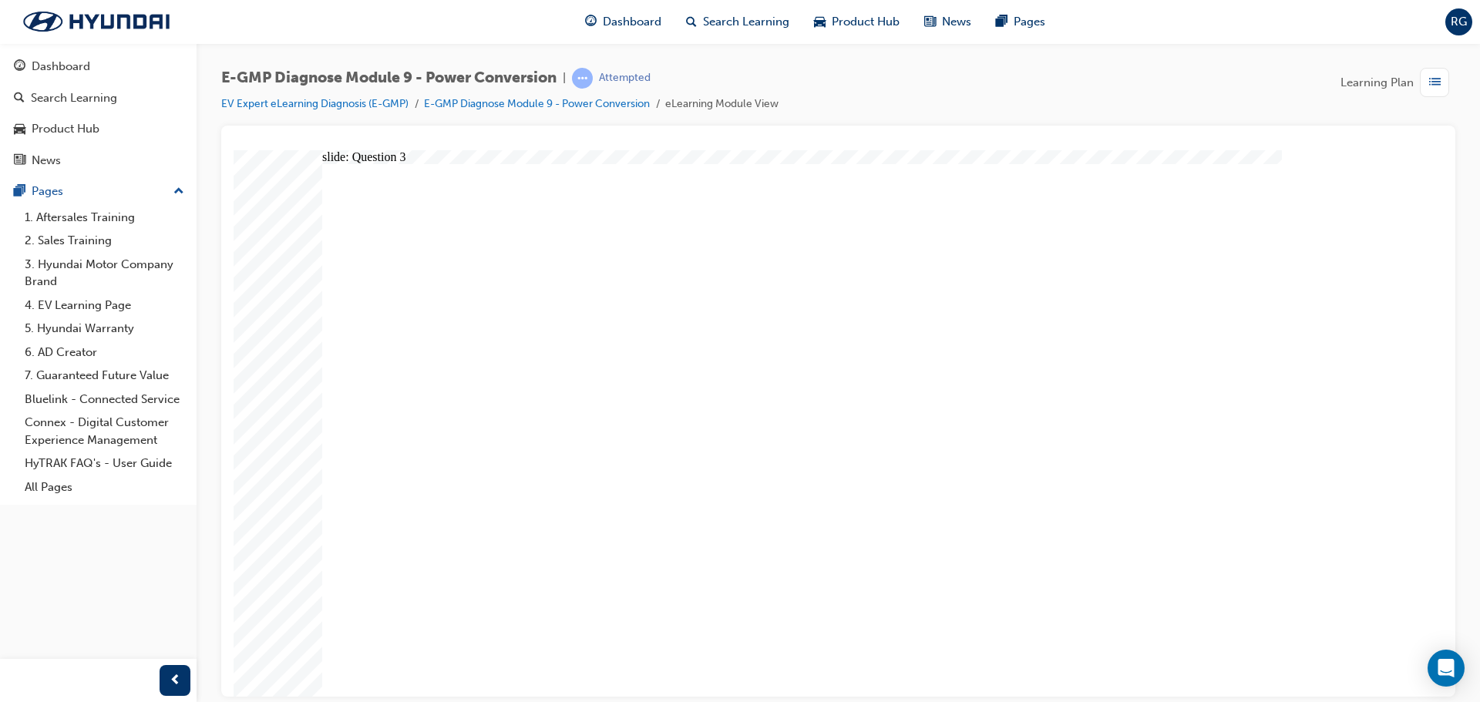
radio input "true"
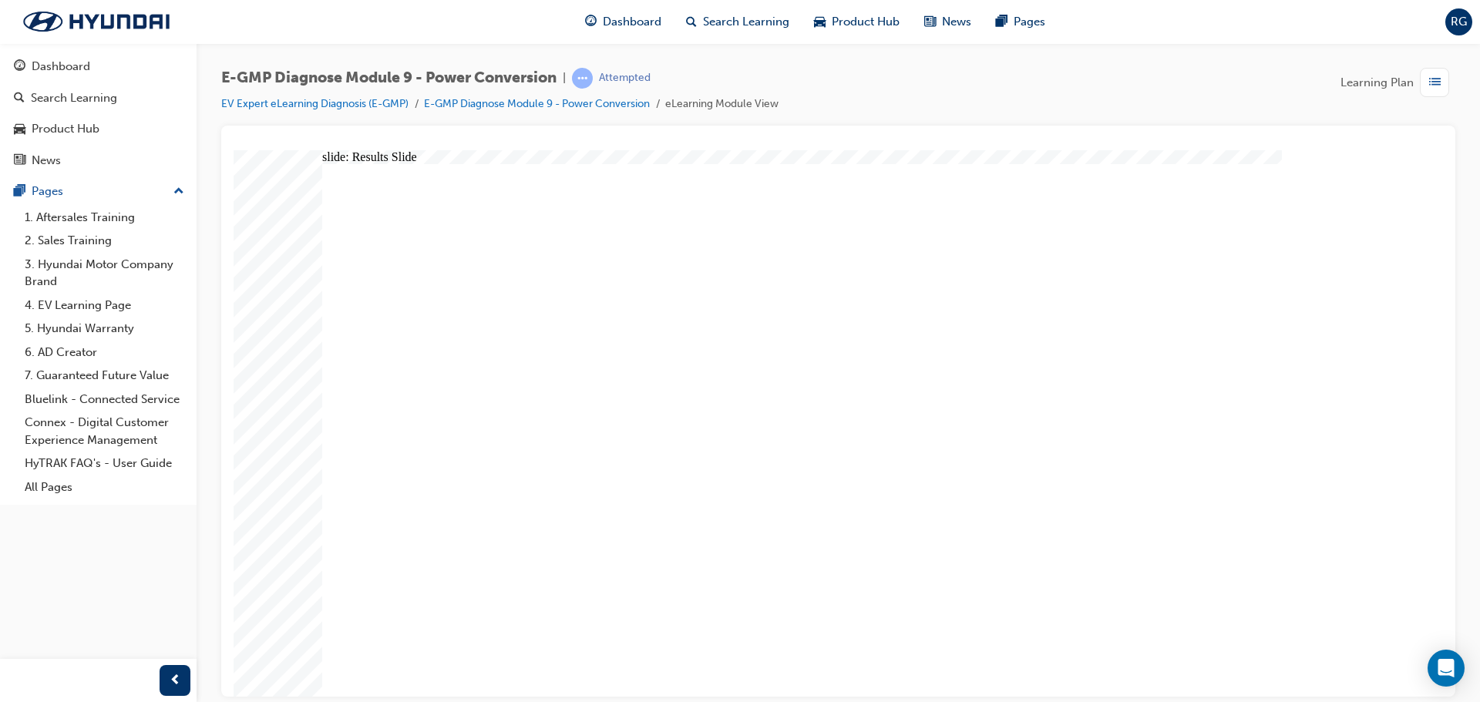
radio input "true"
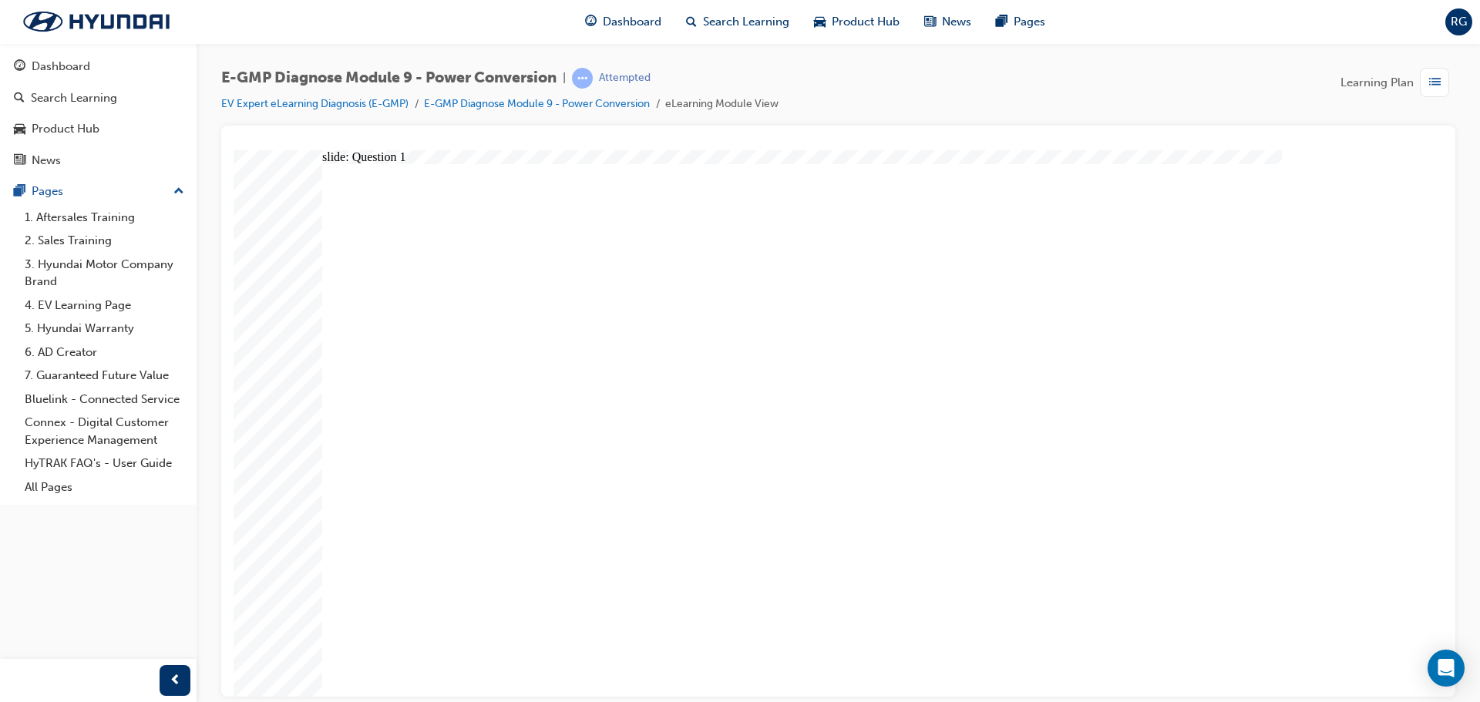
radio input "true"
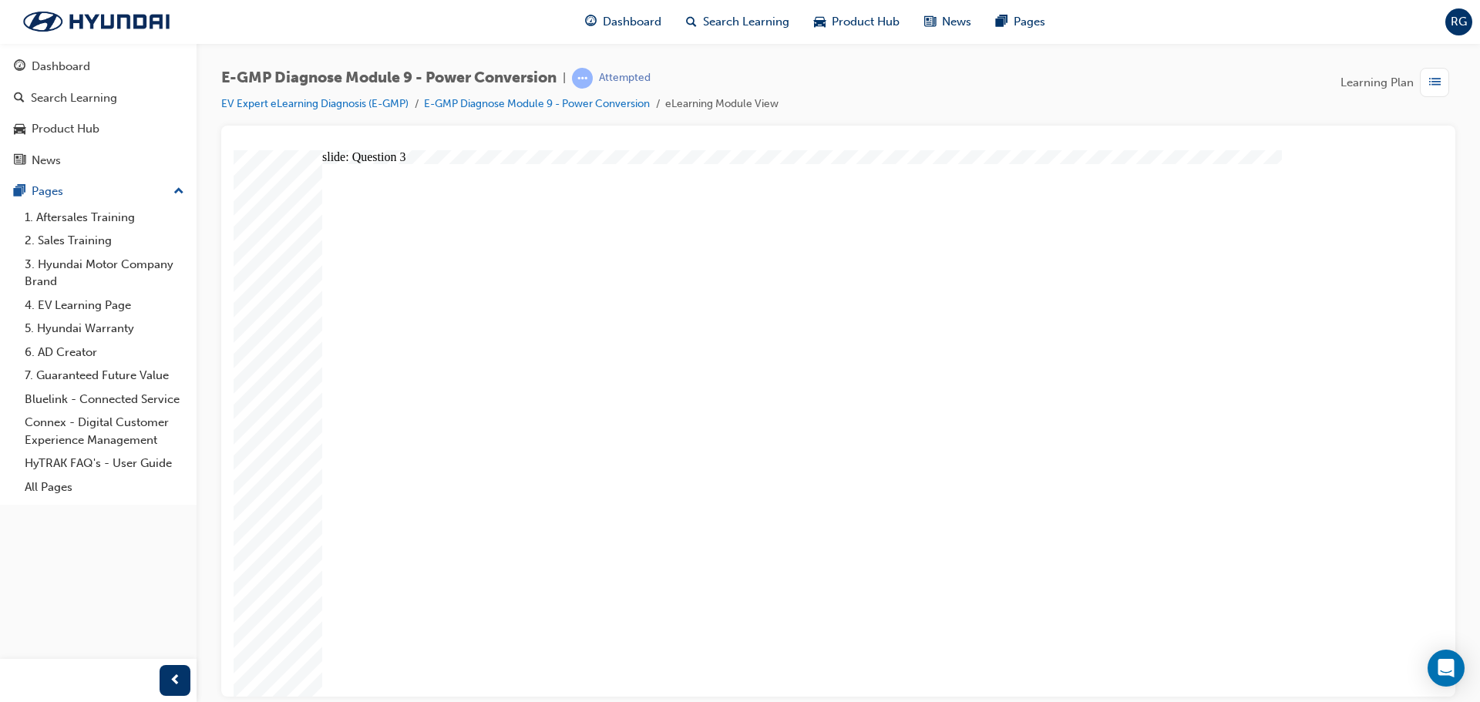
radio input "true"
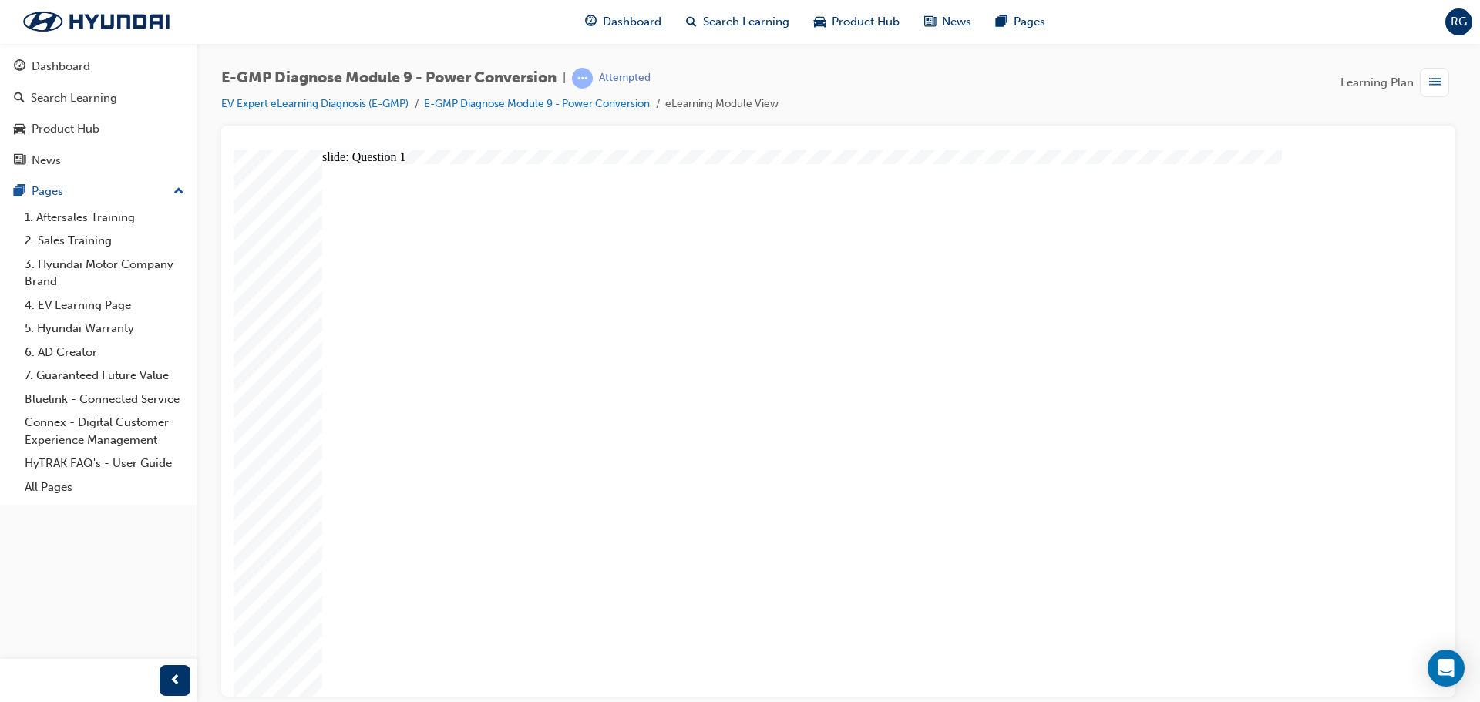
radio input "true"
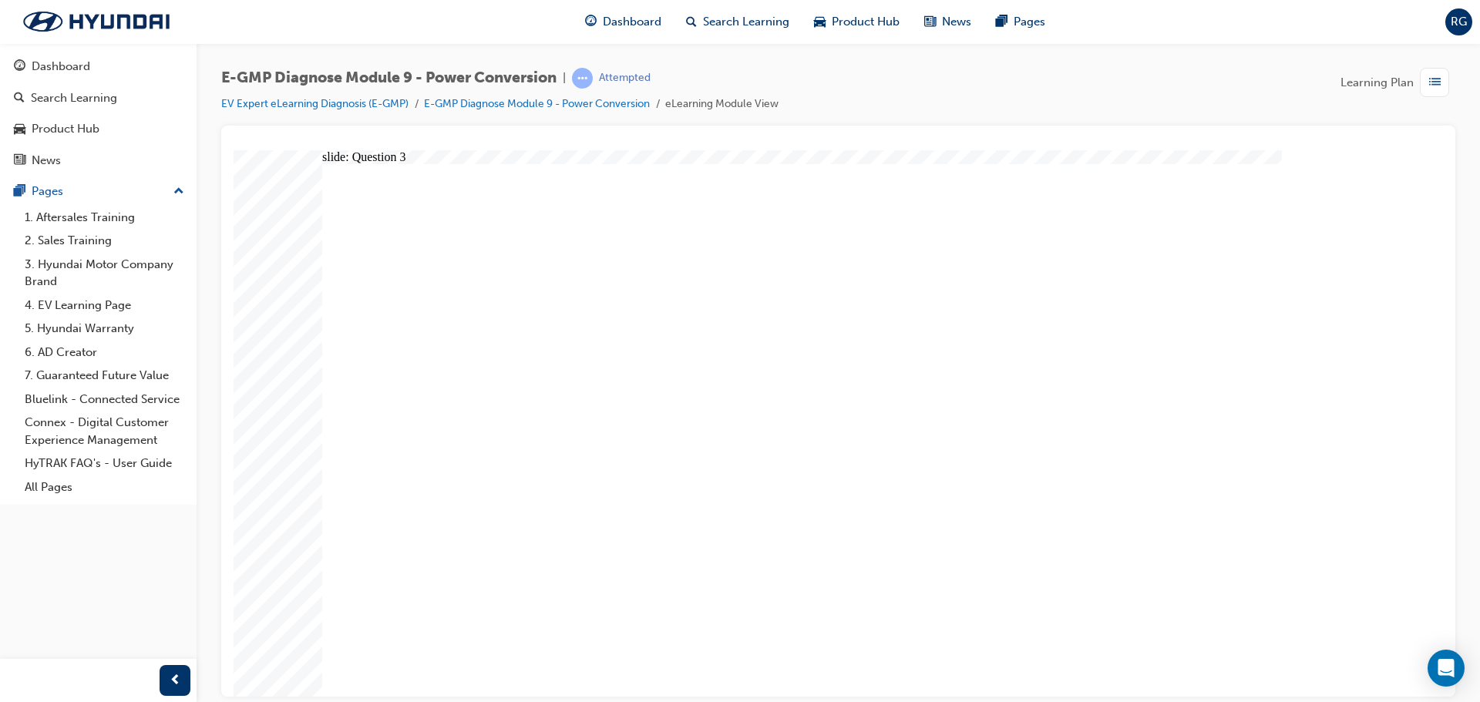
radio input "true"
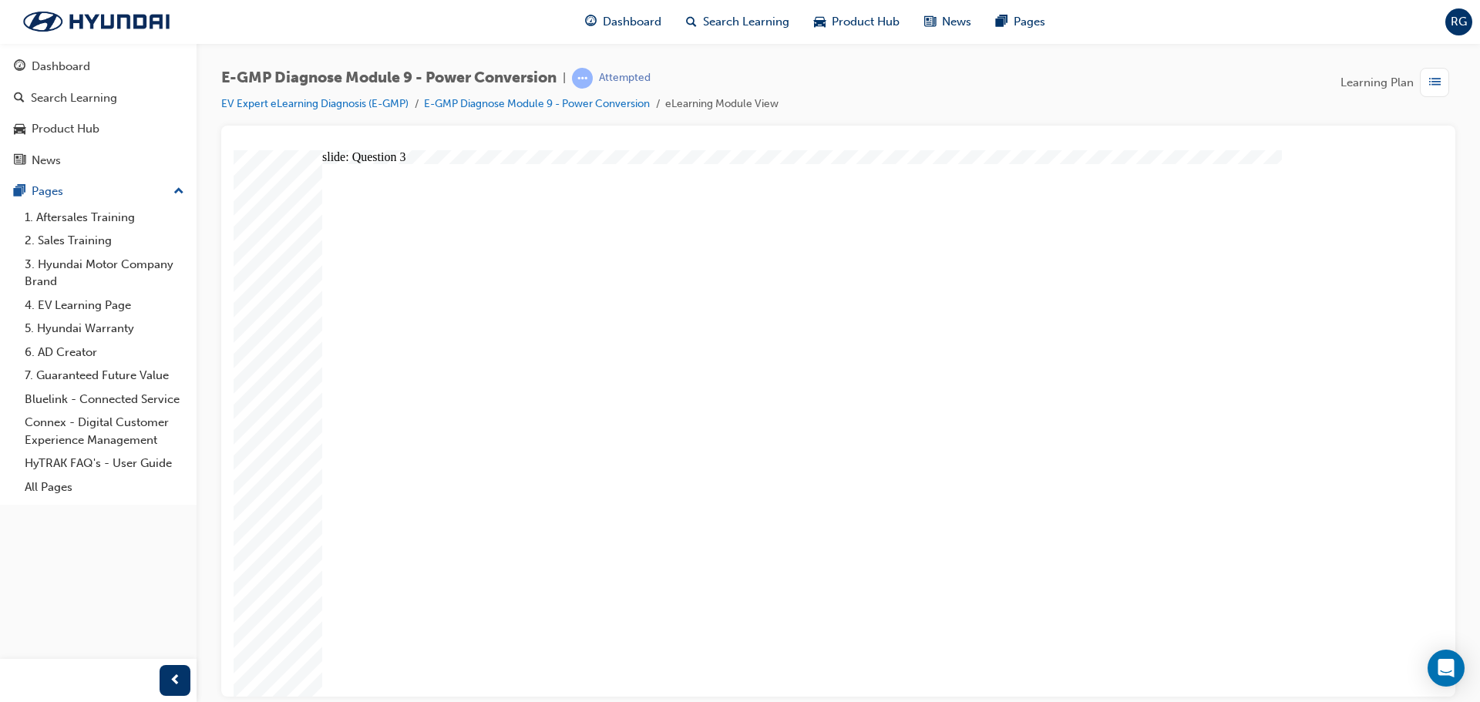
radio input "true"
drag, startPoint x: 1032, startPoint y: 662, endPoint x: 1022, endPoint y: 662, distance: 10.0
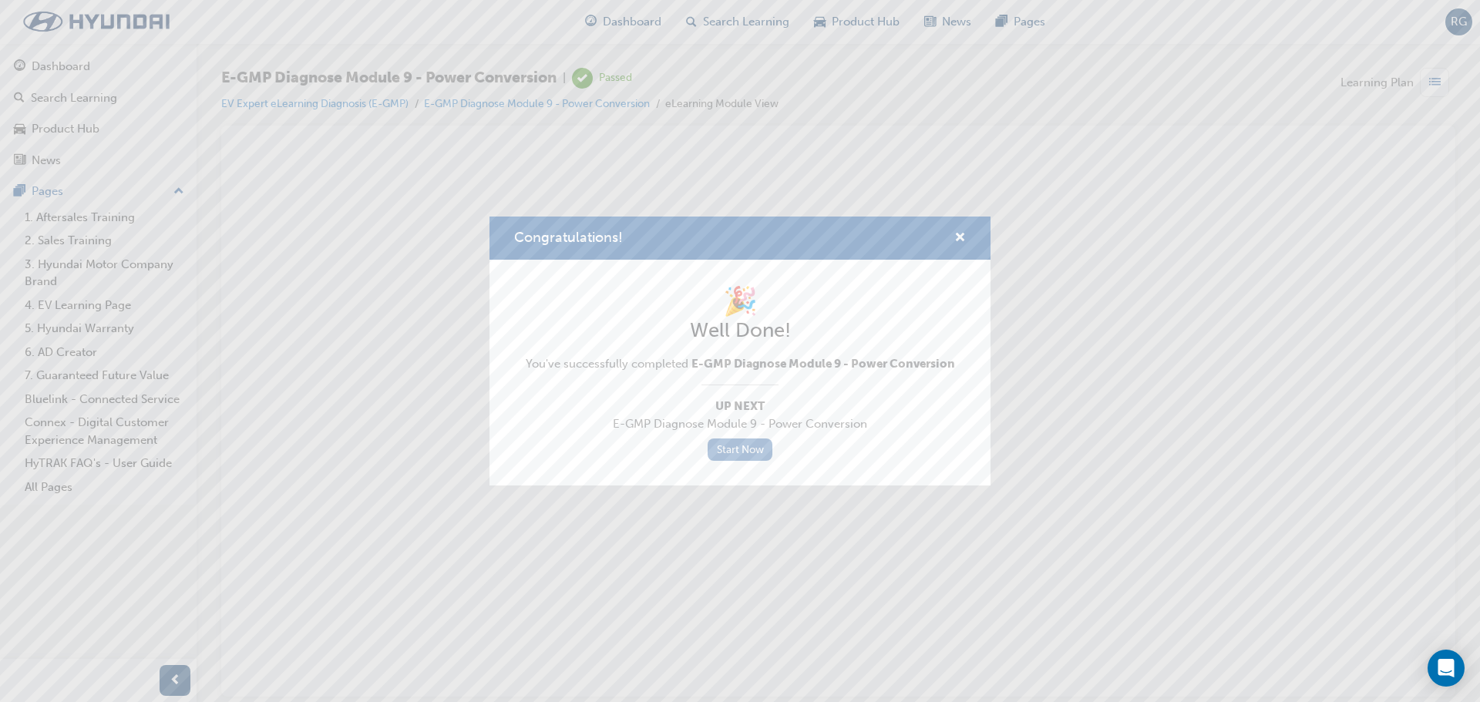
click at [753, 447] on link "Start Now" at bounding box center [740, 450] width 65 height 22
click at [958, 239] on span "cross-icon" at bounding box center [961, 239] width 12 height 14
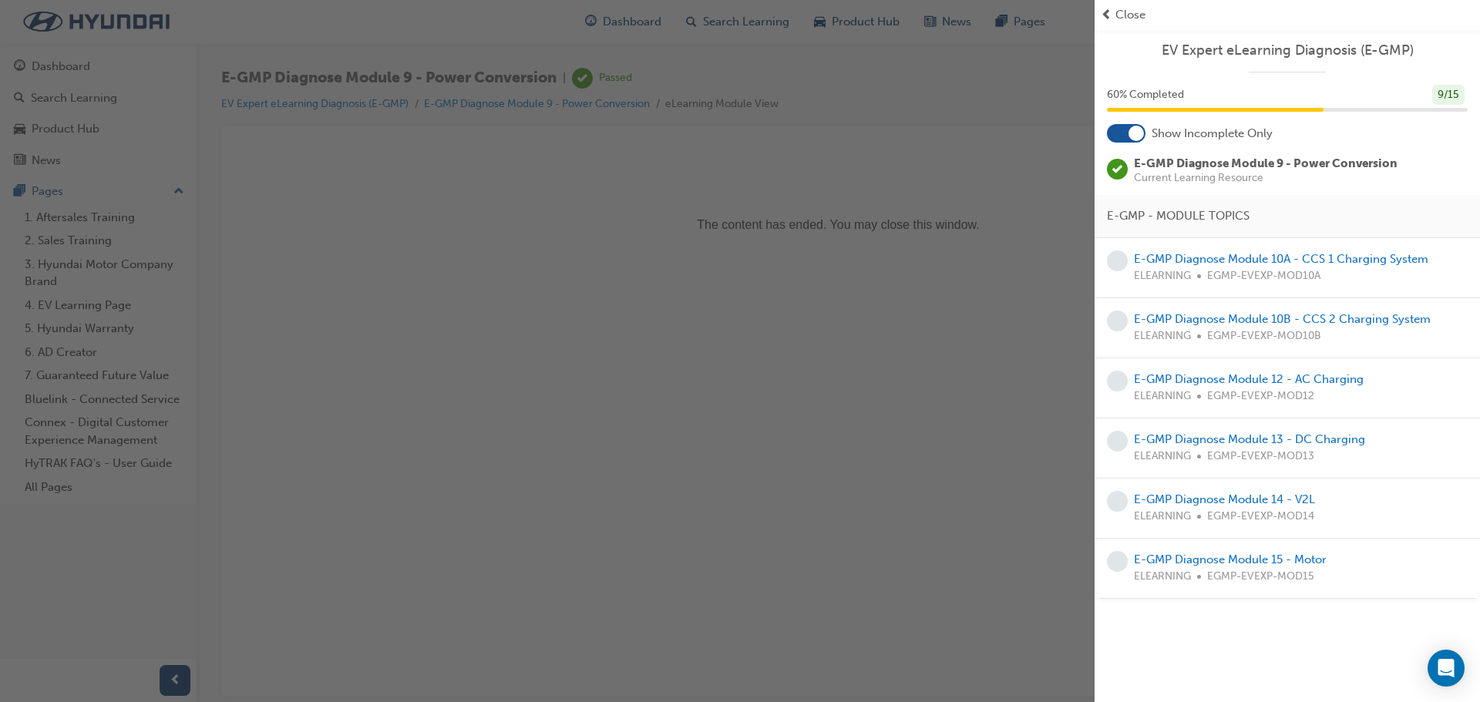
click at [72, 59] on div "button" at bounding box center [547, 351] width 1095 height 702
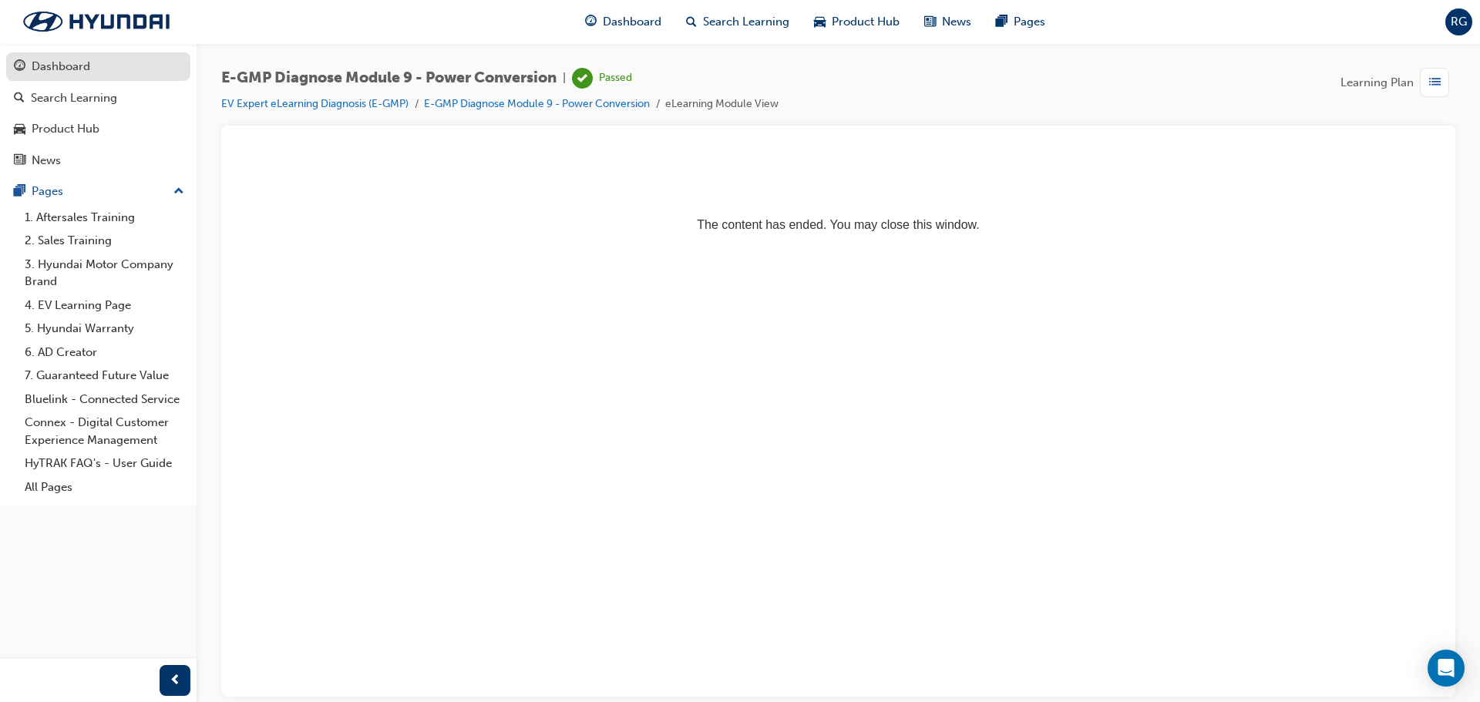
click at [42, 62] on div "Dashboard" at bounding box center [61, 67] width 59 height 18
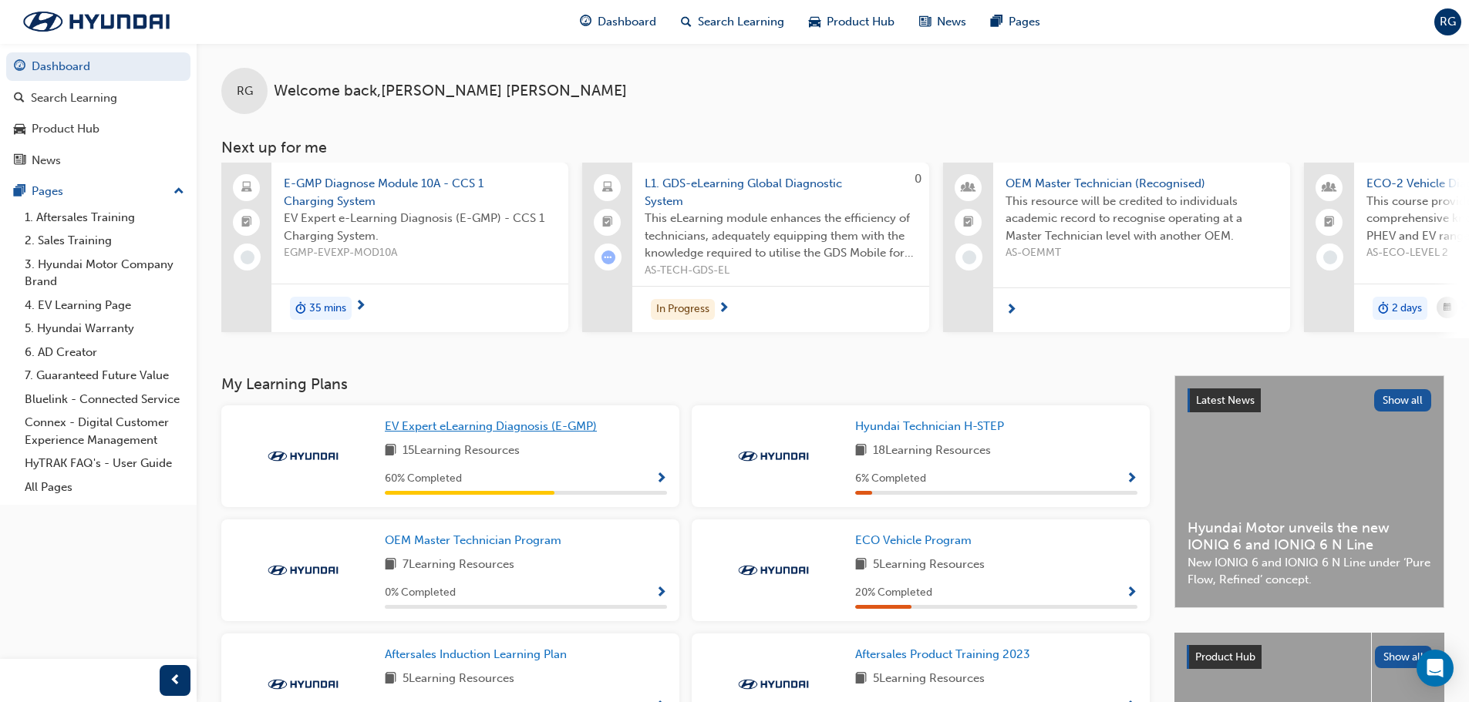
click at [452, 433] on span "EV Expert eLearning Diagnosis (E-GMP)" at bounding box center [491, 426] width 212 height 14
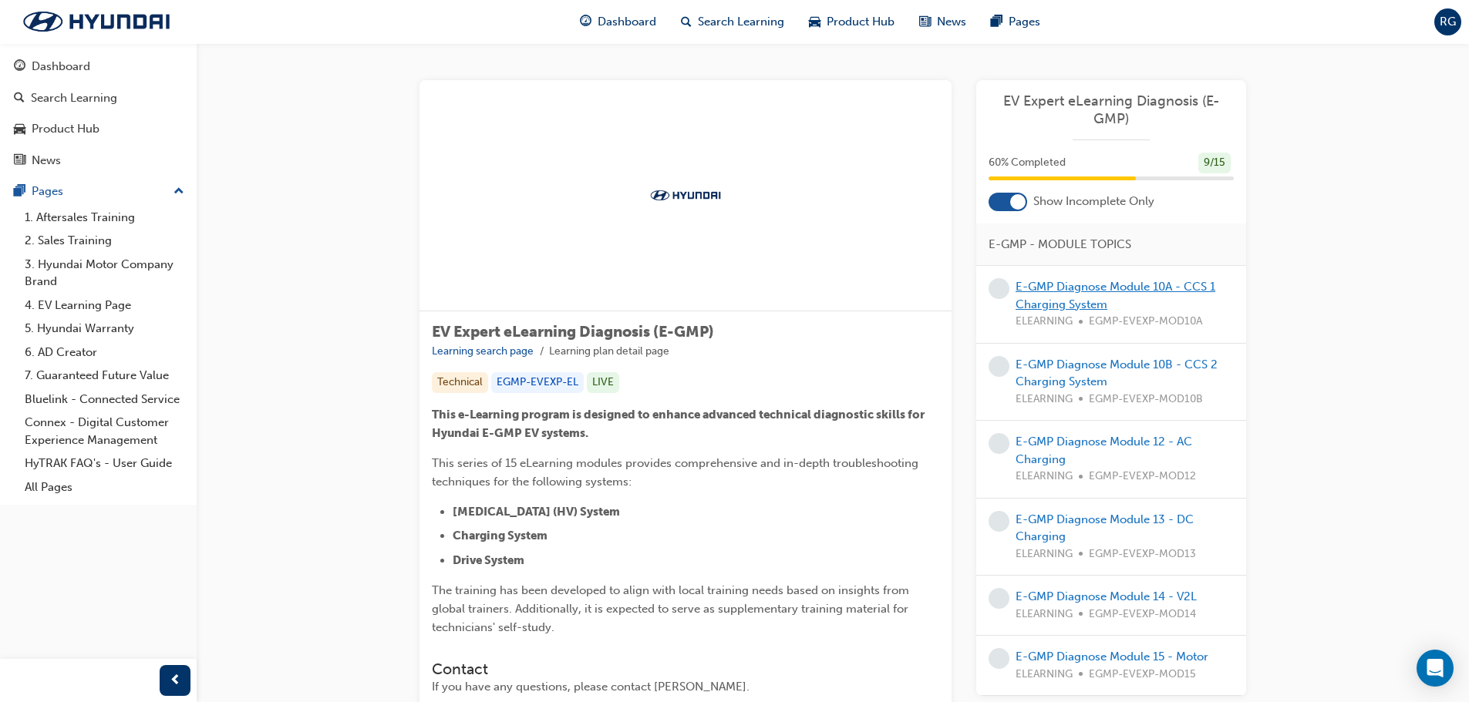
click at [1159, 282] on link "E-GMP Diagnose Module 10A - CCS 1 Charging System" at bounding box center [1116, 296] width 200 height 32
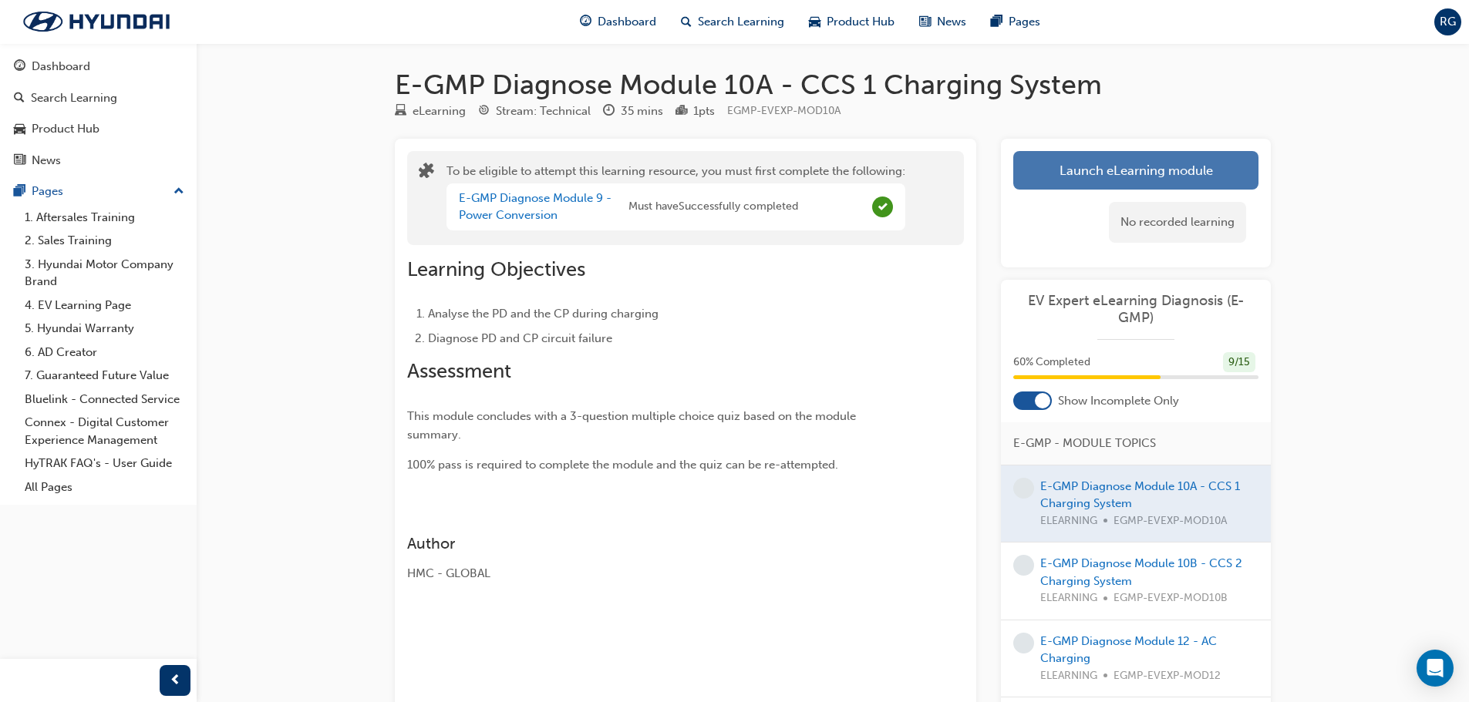
click at [1149, 160] on button "Launch eLearning module" at bounding box center [1135, 170] width 245 height 39
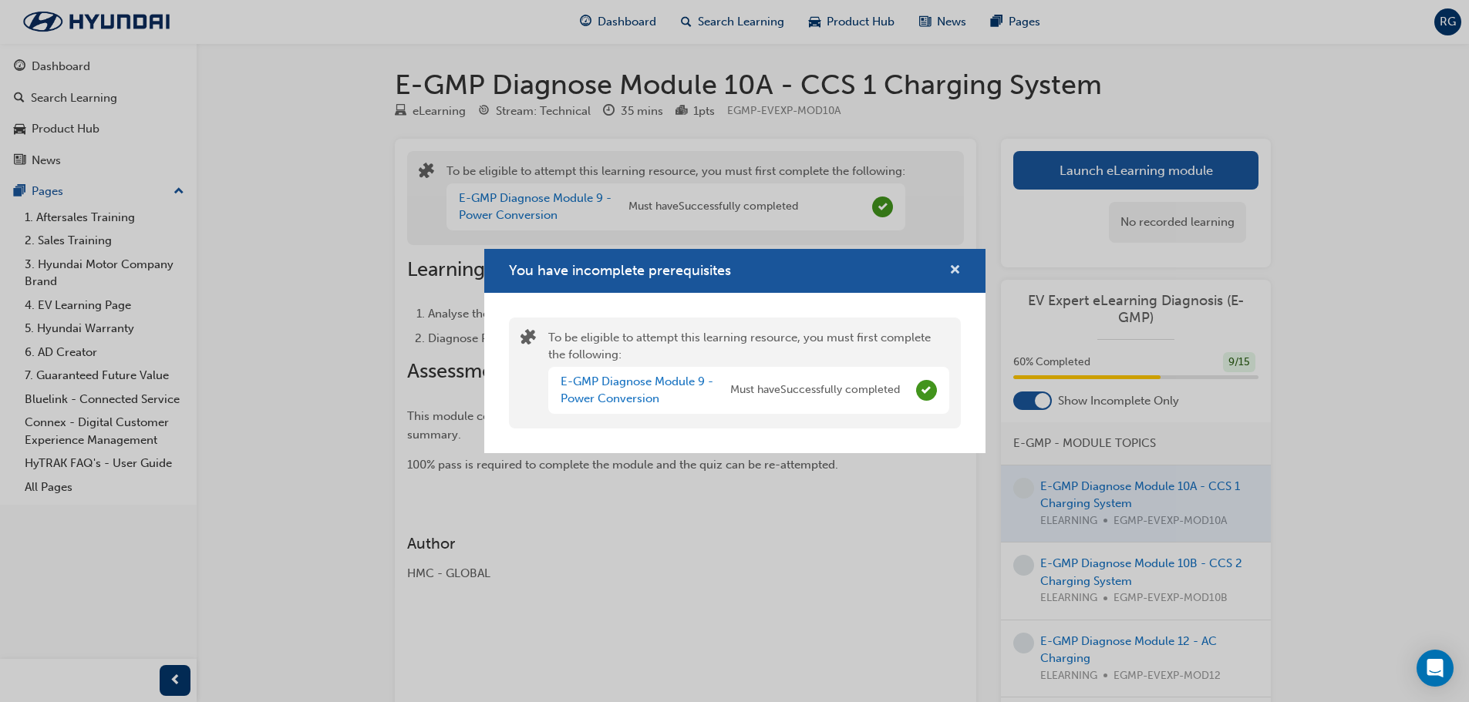
click at [960, 276] on span "cross-icon" at bounding box center [955, 271] width 12 height 14
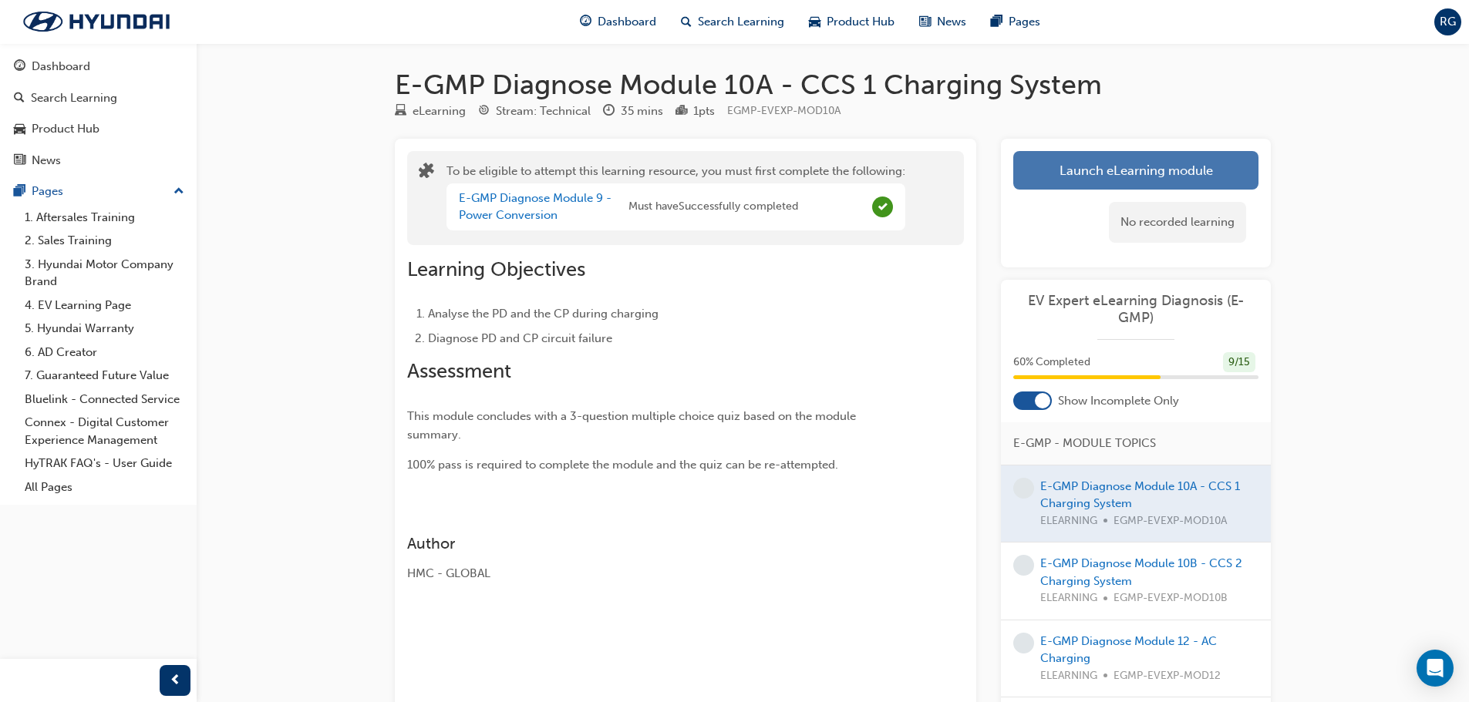
click at [1155, 160] on button "Launch eLearning module" at bounding box center [1135, 170] width 245 height 39
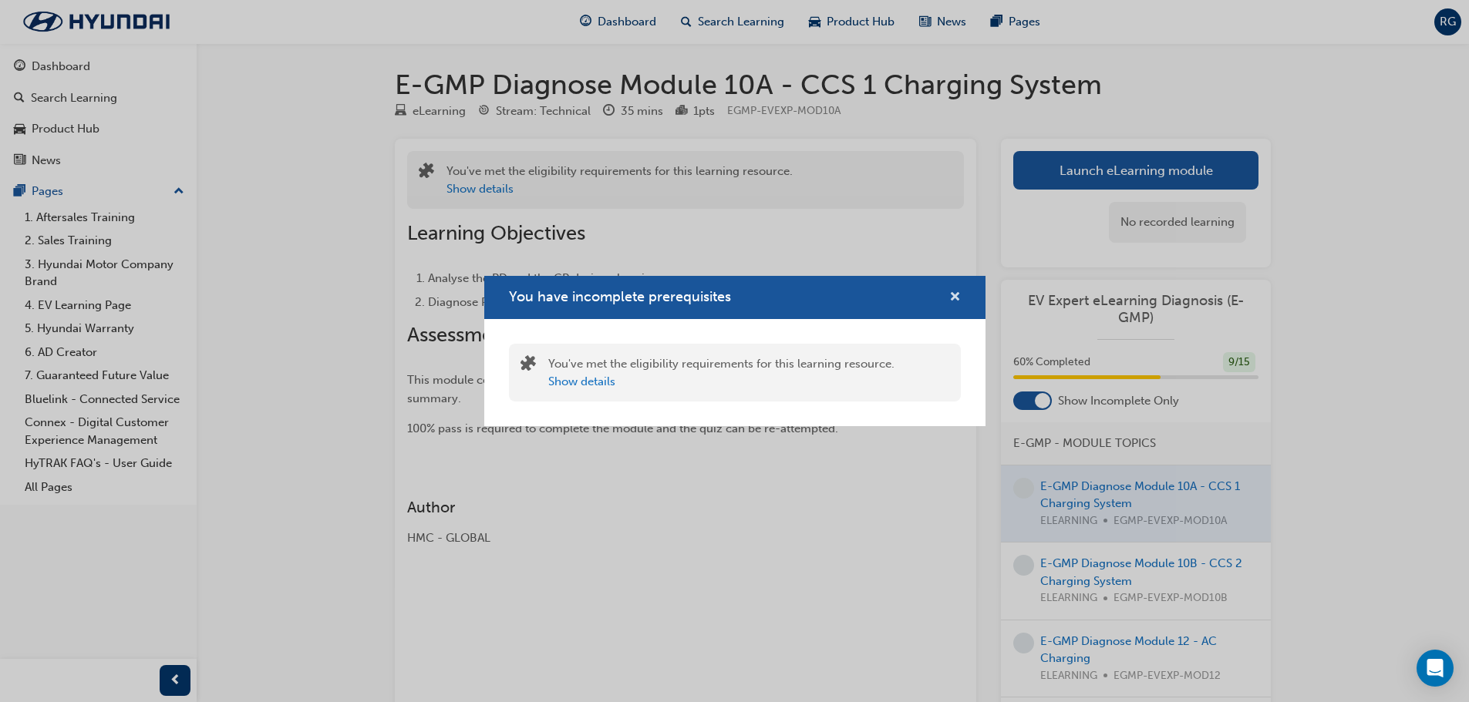
click at [951, 303] on span "cross-icon" at bounding box center [955, 298] width 12 height 14
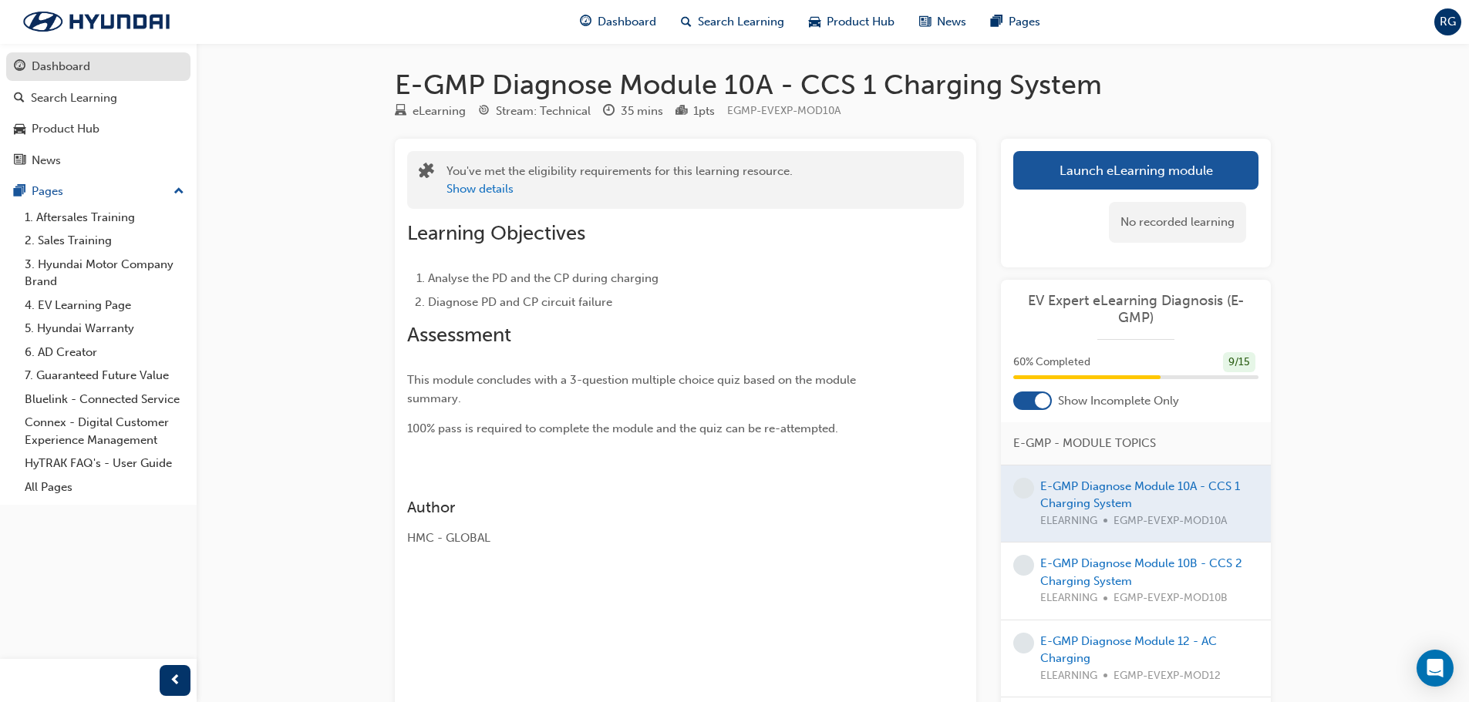
drag, startPoint x: 79, startPoint y: 45, endPoint x: 82, endPoint y: 61, distance: 16.5
click at [79, 45] on div "Dashboard Search Learning Product Hub News Pages Pages 1. Aftersales Training 2…" at bounding box center [98, 274] width 197 height 462
click at [82, 71] on div "Dashboard" at bounding box center [61, 67] width 59 height 18
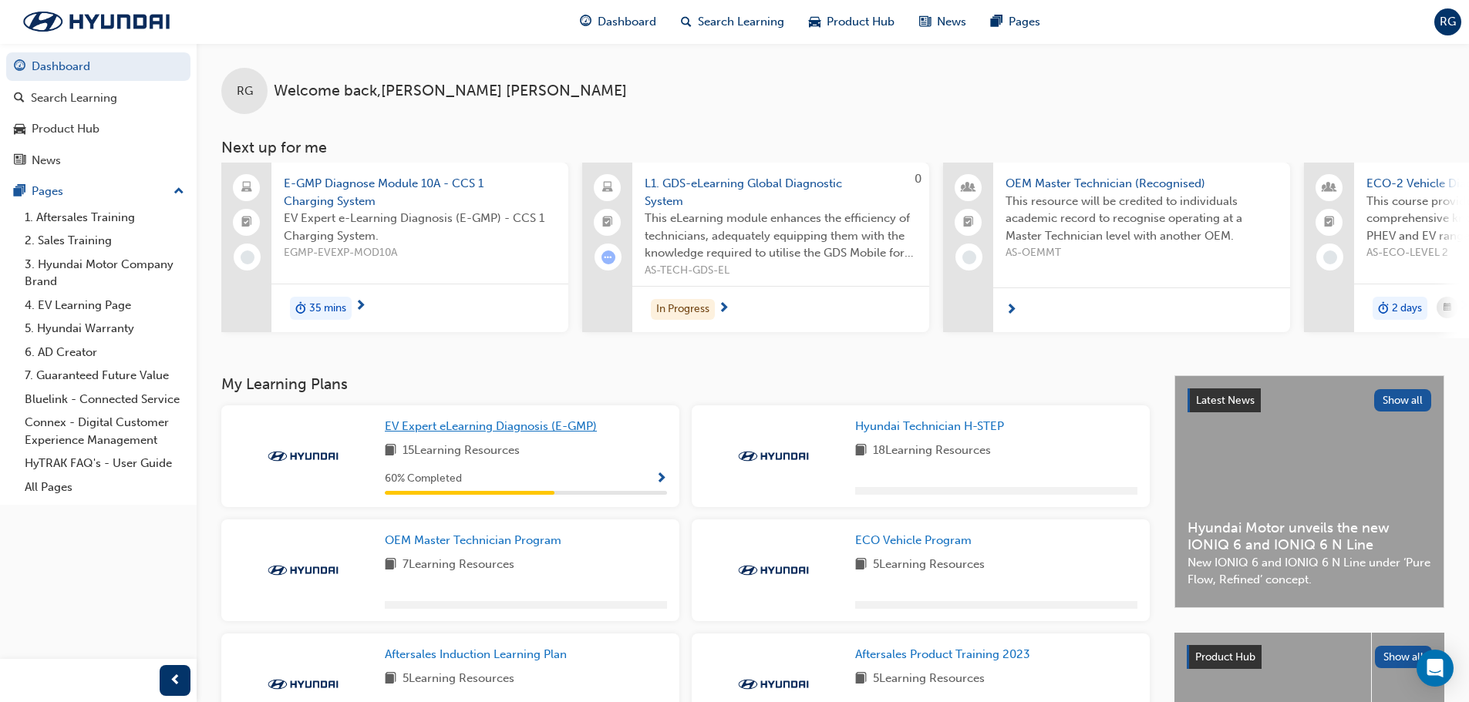
click at [457, 433] on span "EV Expert eLearning Diagnosis (E-GMP)" at bounding box center [491, 426] width 212 height 14
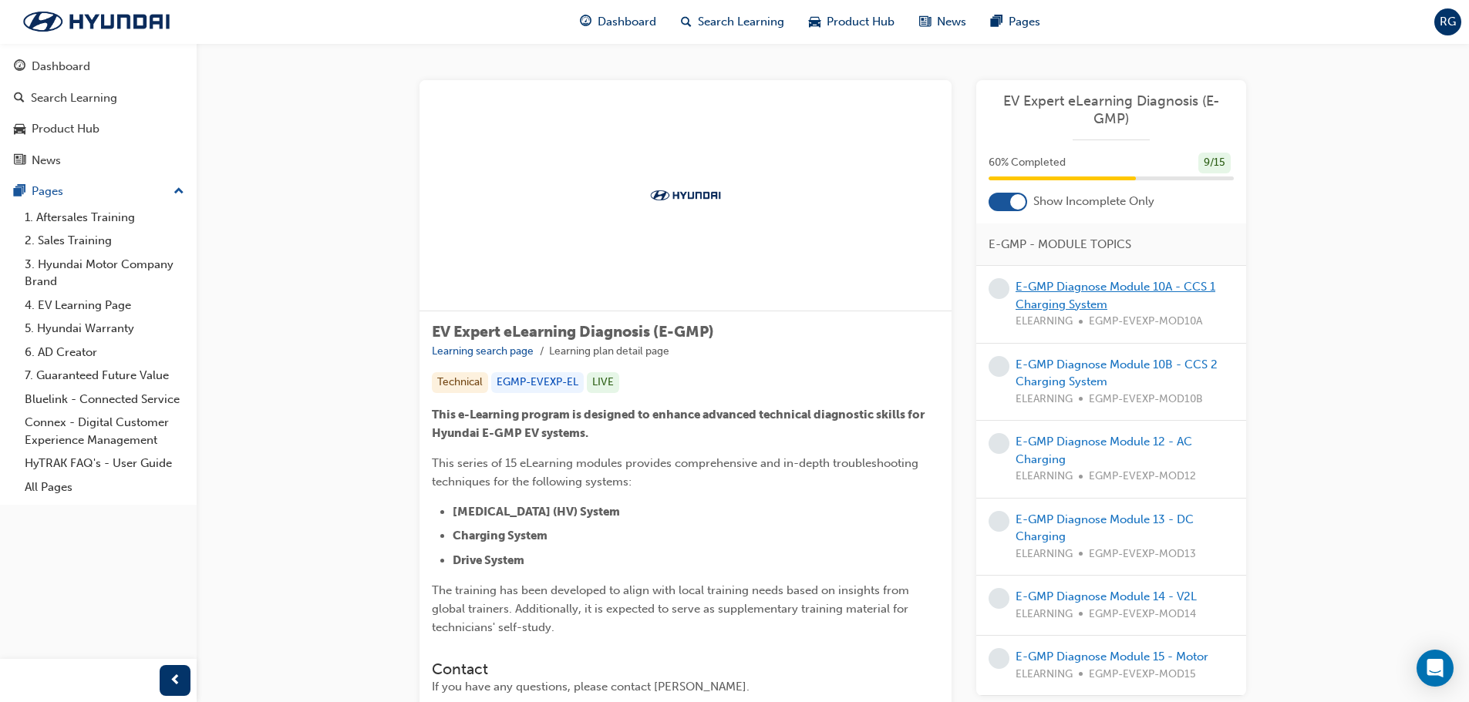
click at [1090, 288] on link "E-GMP Diagnose Module 10A - CCS 1 Charging System" at bounding box center [1116, 296] width 200 height 32
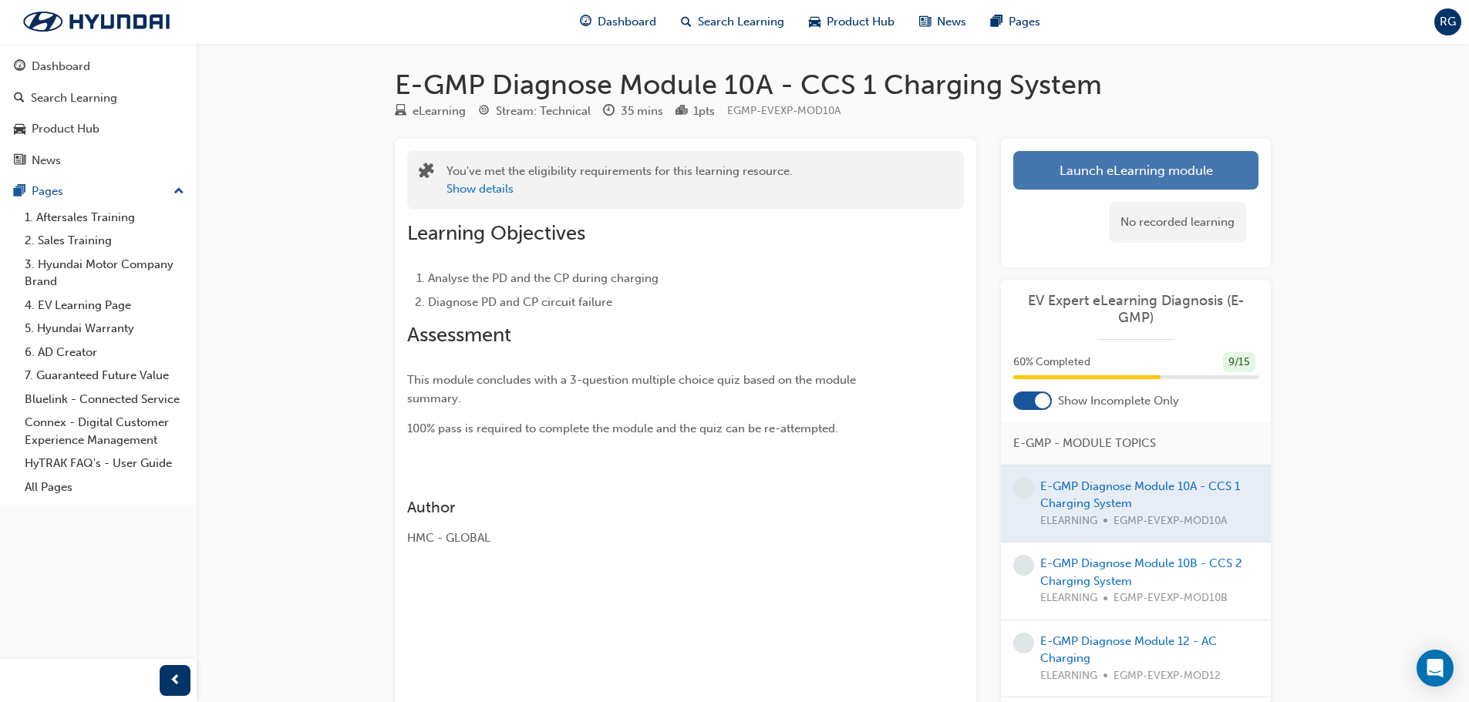
click at [1091, 173] on link "Launch eLearning module" at bounding box center [1135, 170] width 245 height 39
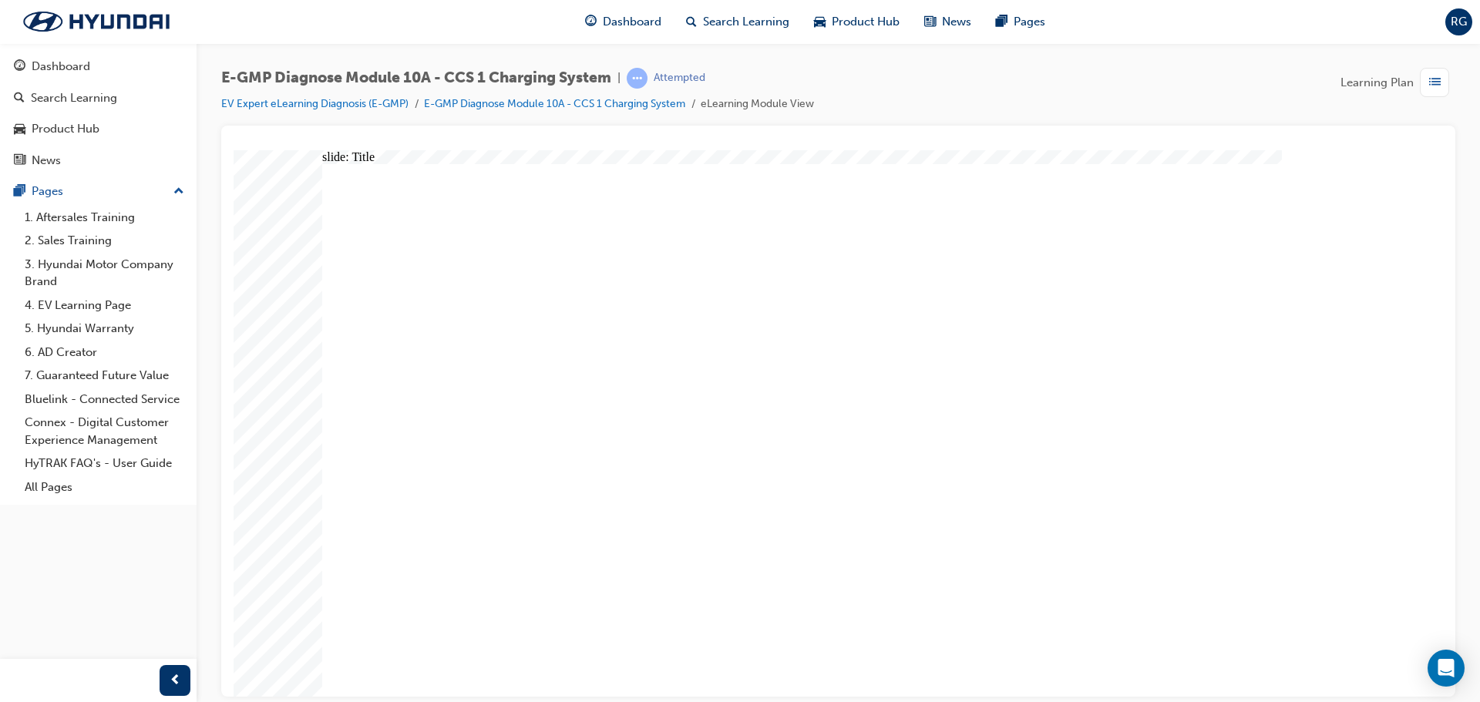
drag, startPoint x: 453, startPoint y: 512, endPoint x: 461, endPoint y: 490, distance: 22.9
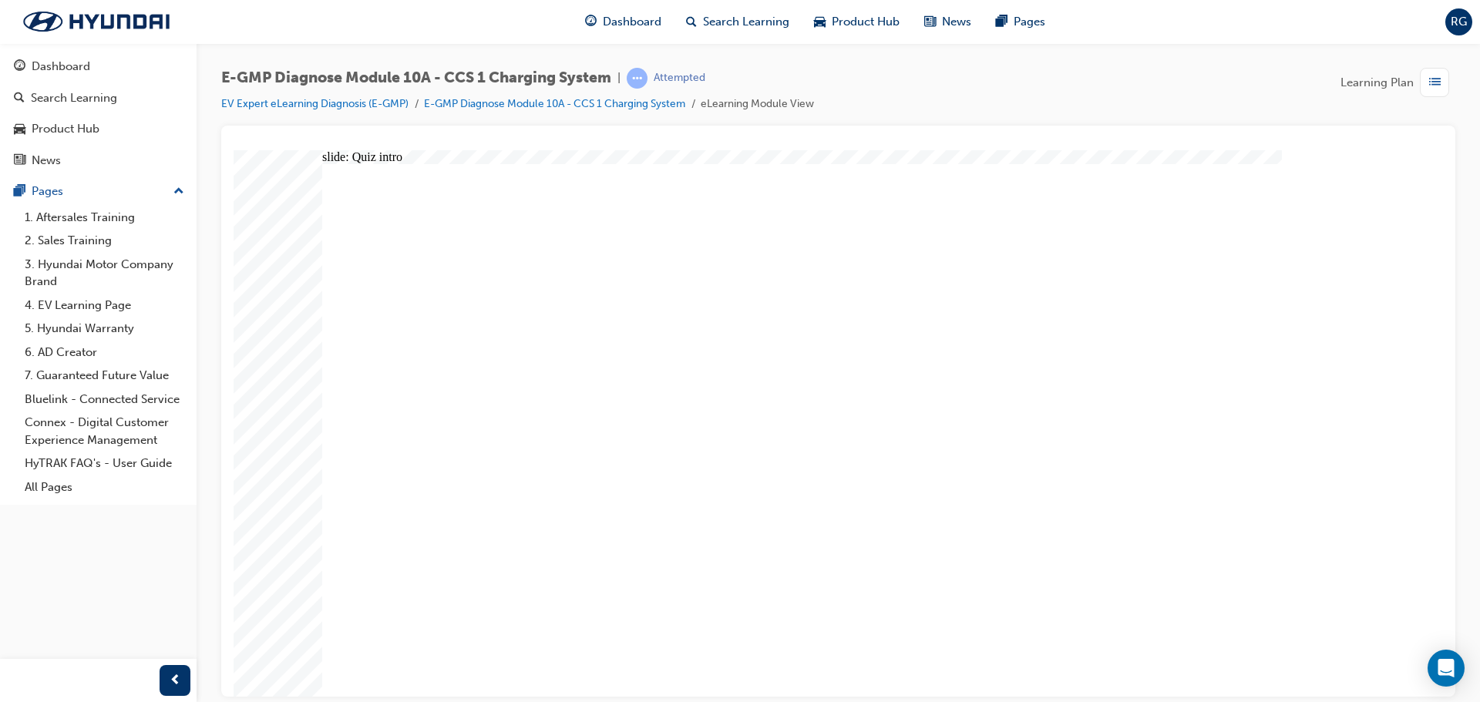
radio input "true"
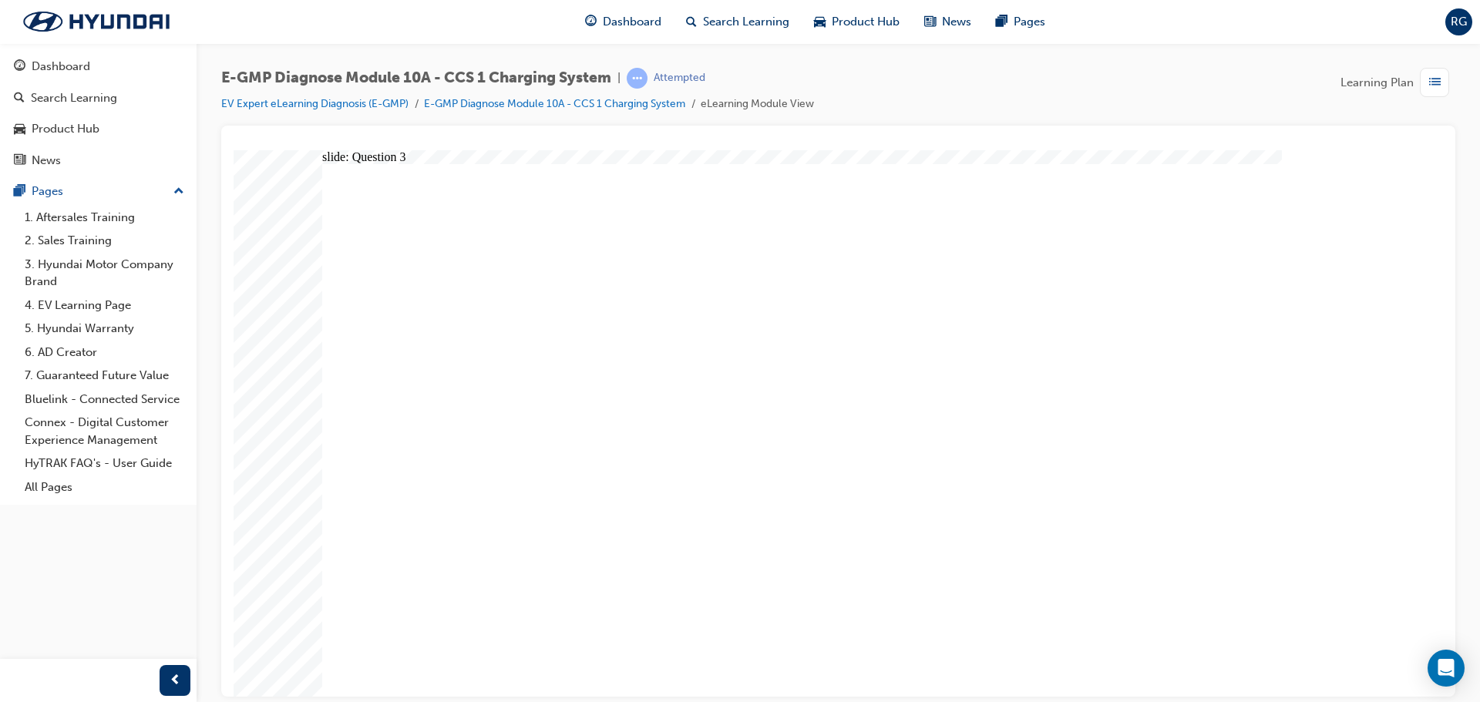
radio input "true"
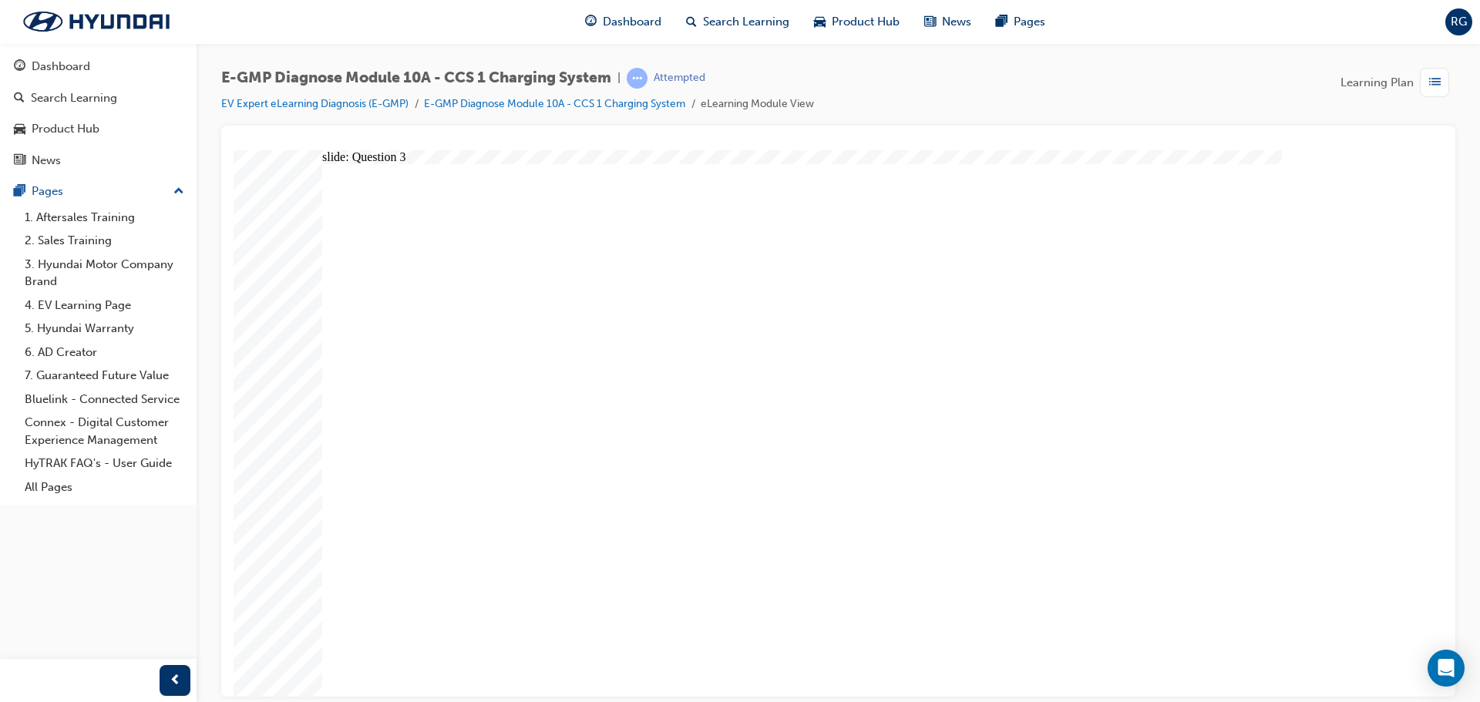
radio input "true"
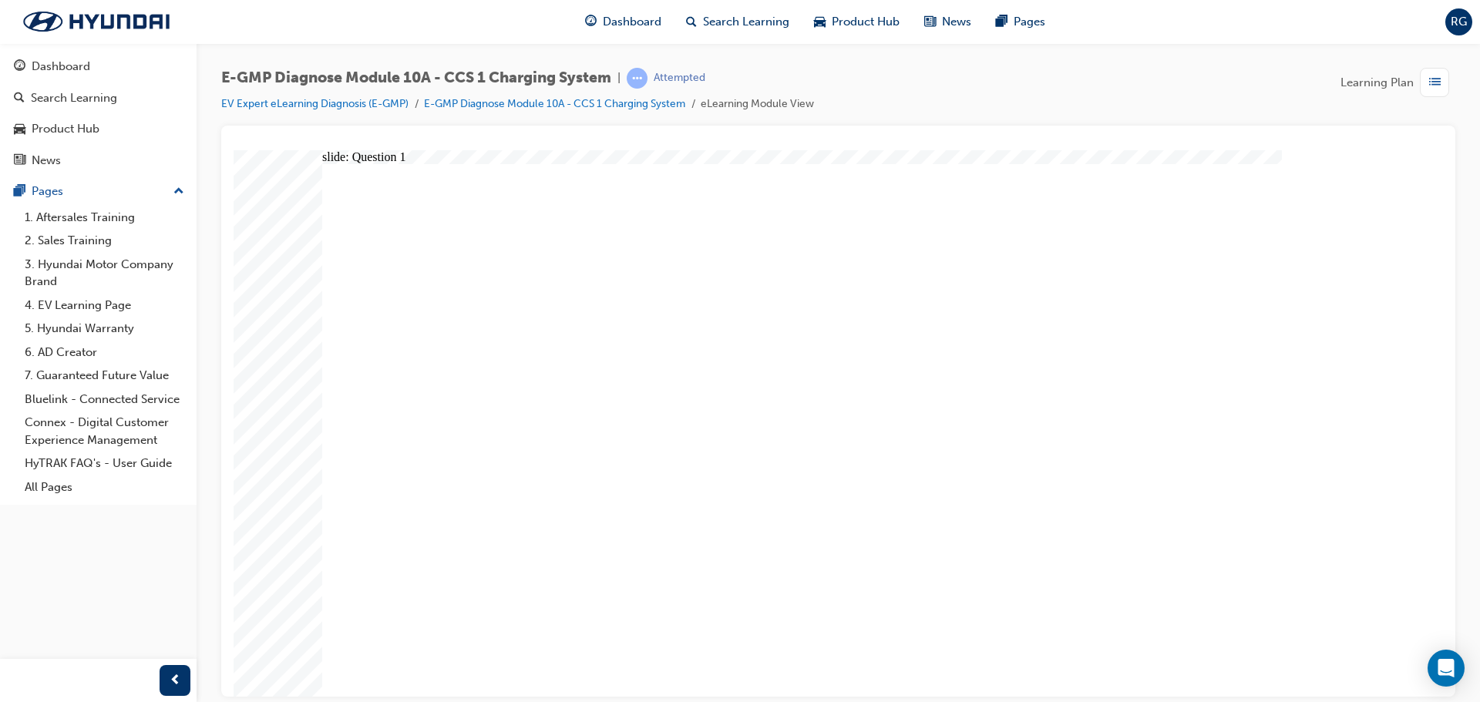
radio input "true"
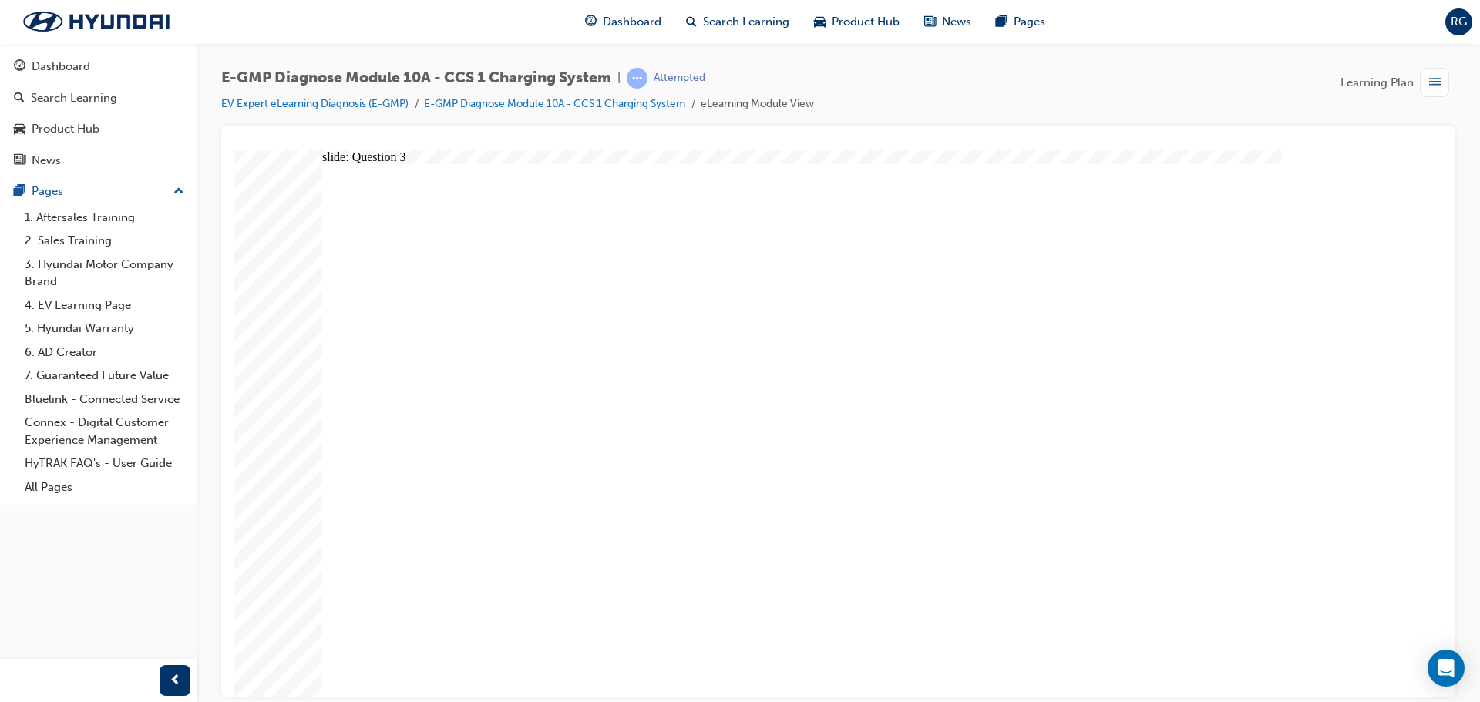
radio input "true"
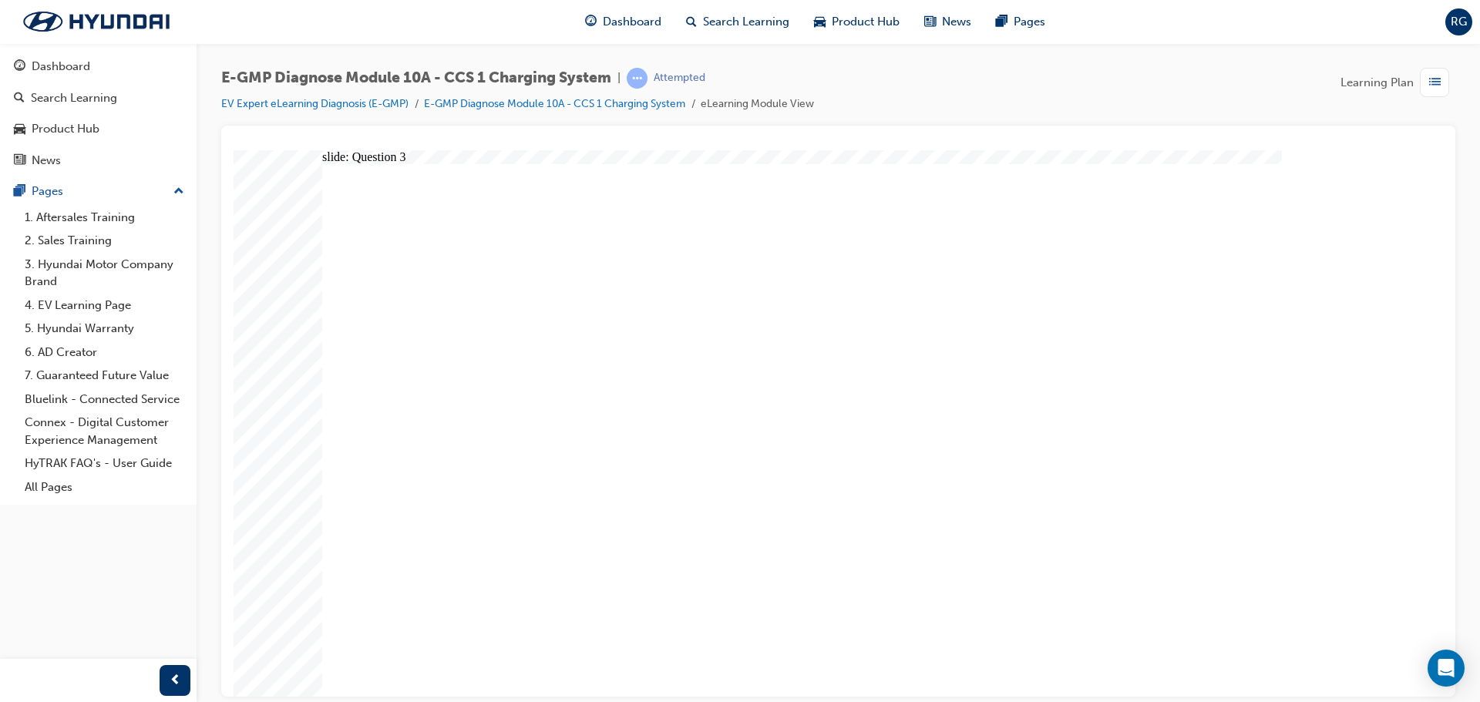
radio input "true"
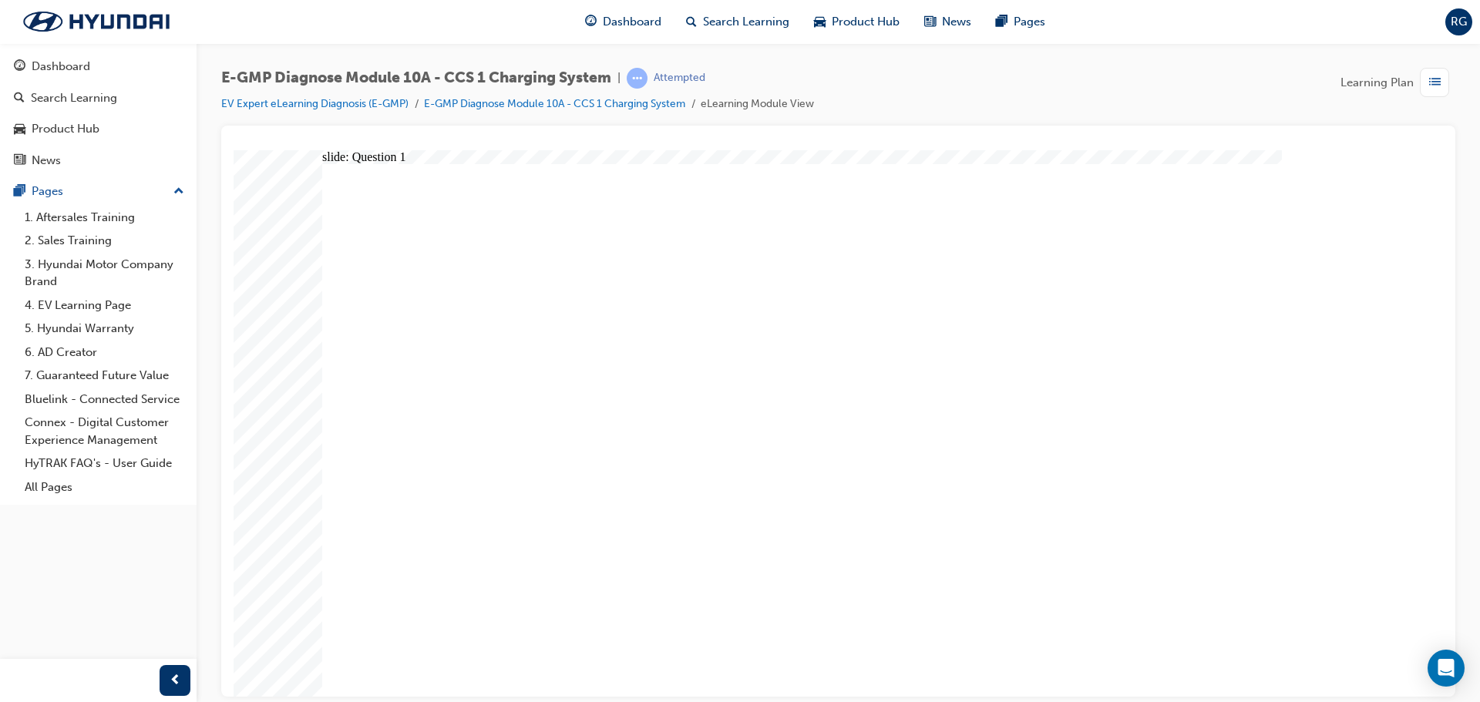
radio input "true"
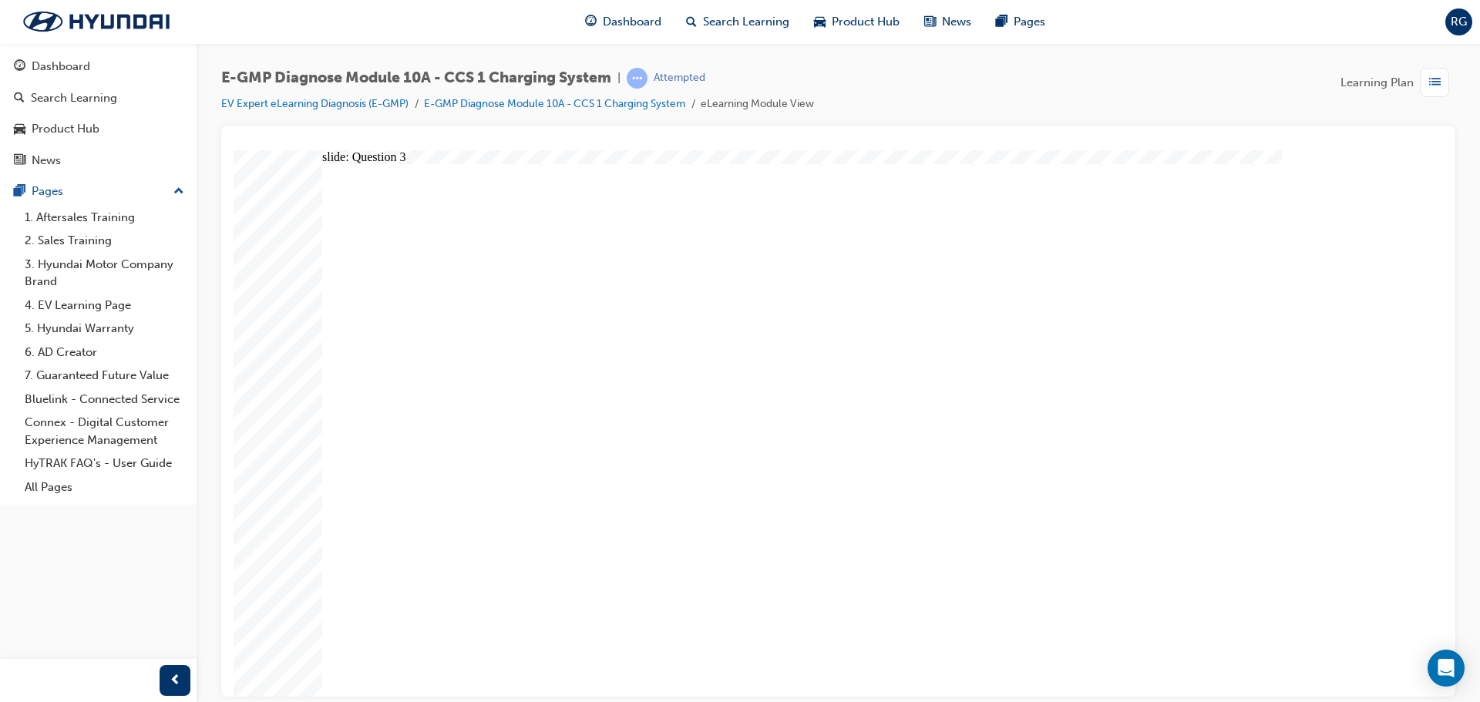
radio input "true"
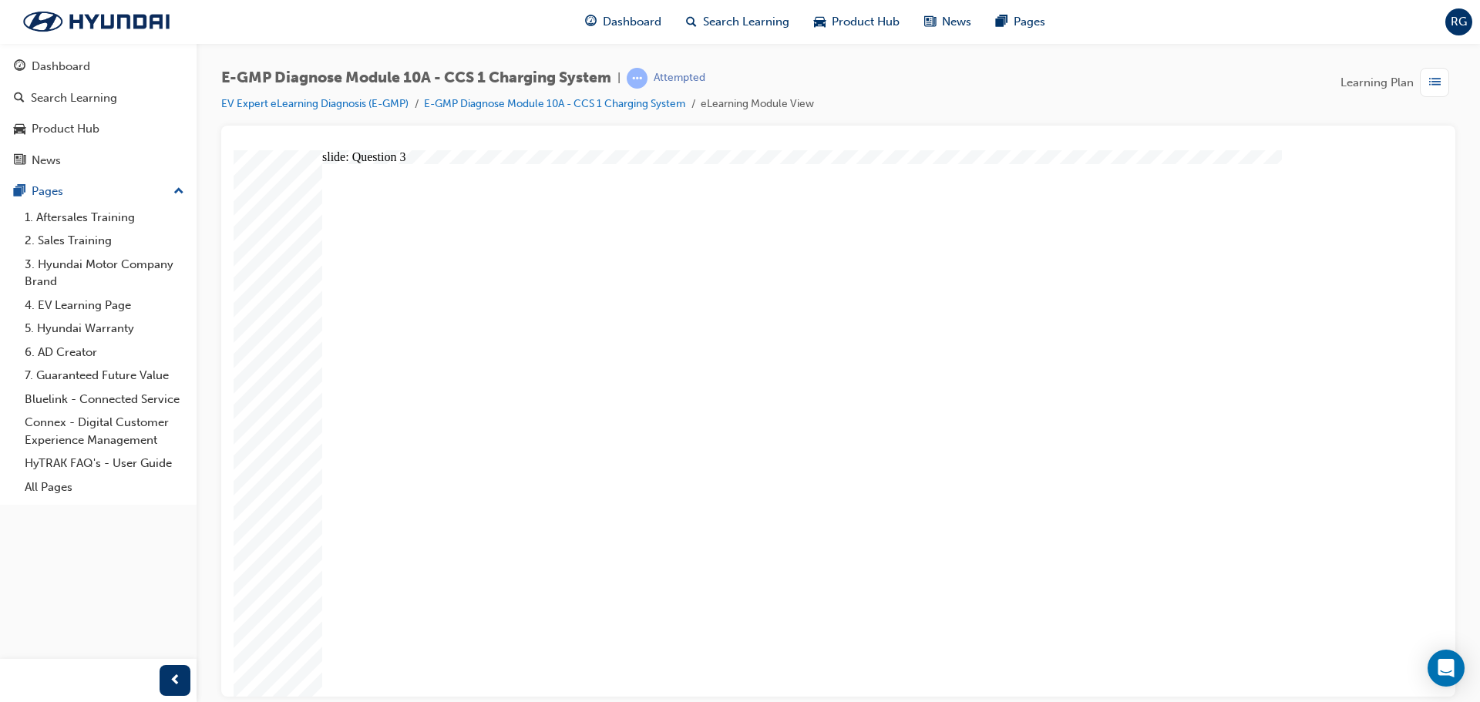
radio input "true"
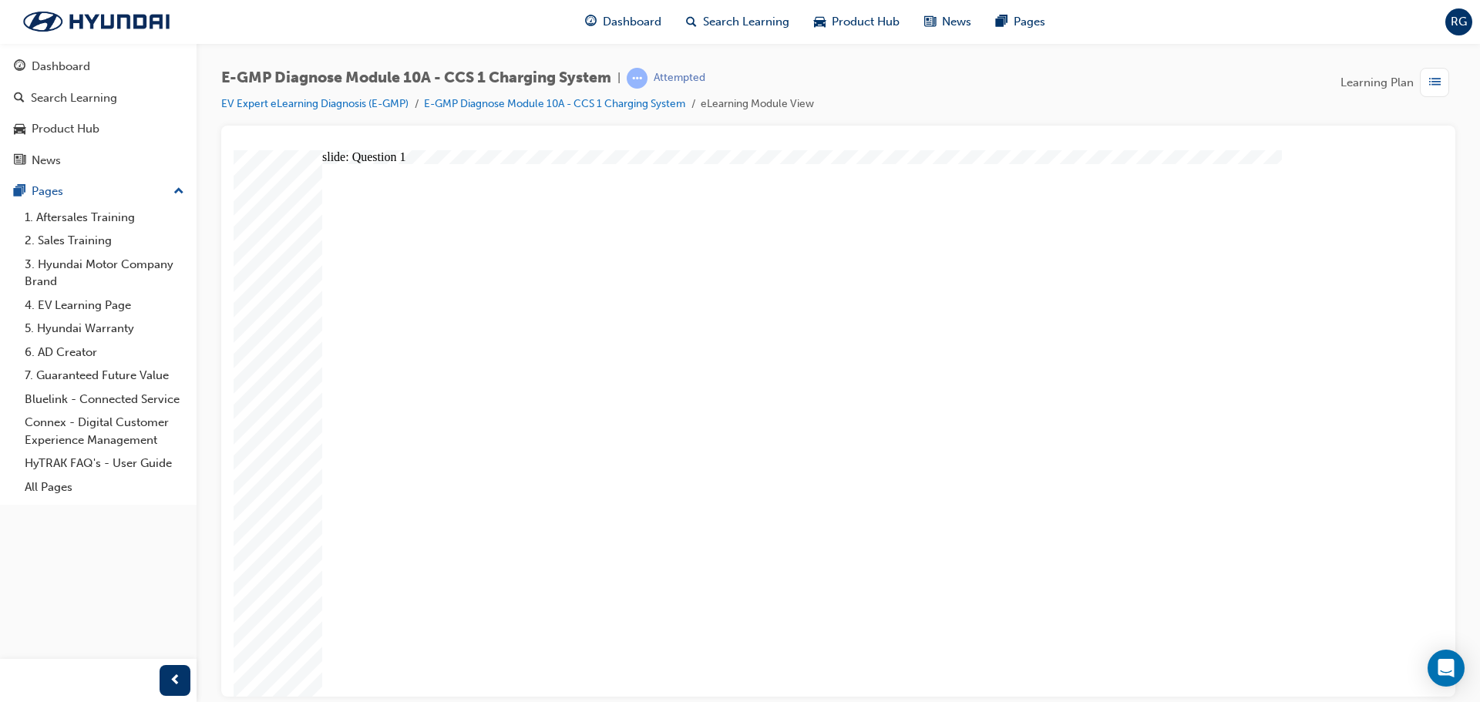
radio input "false"
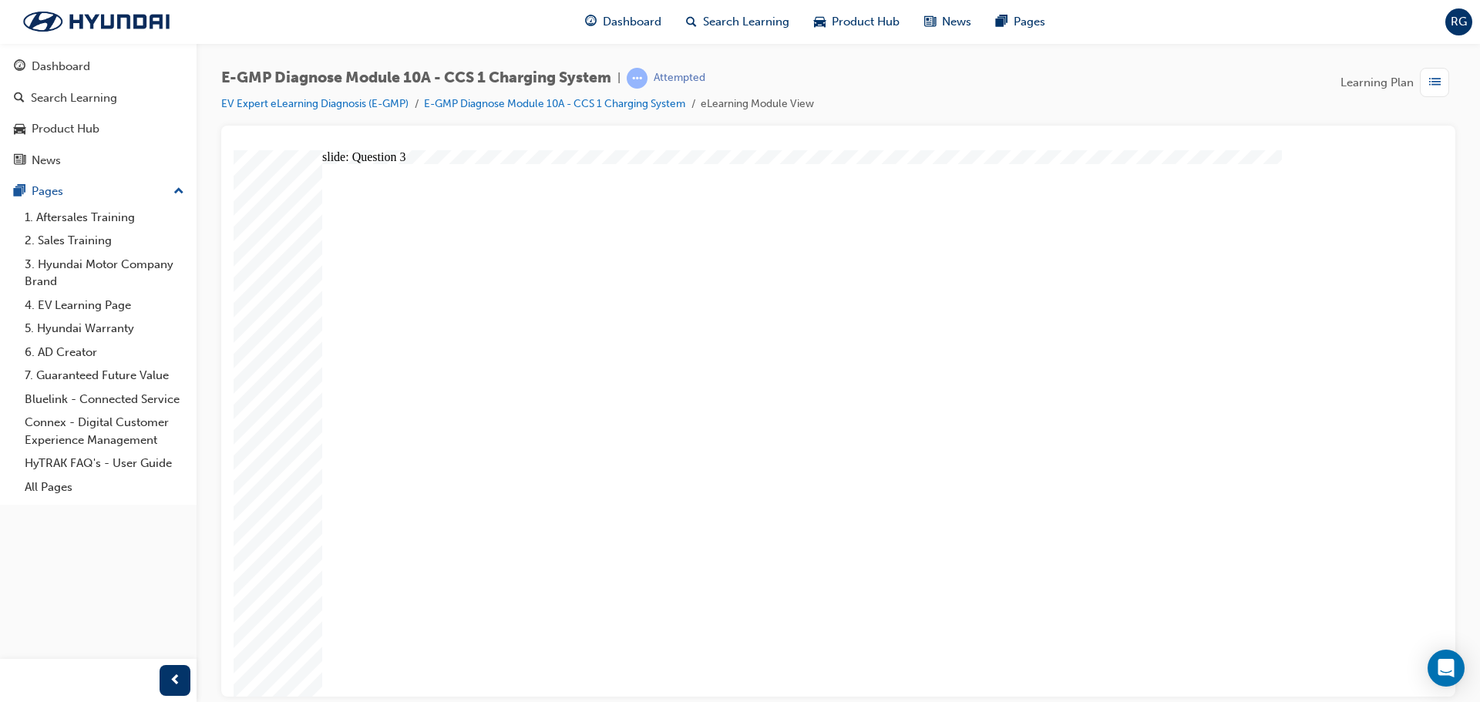
radio input "true"
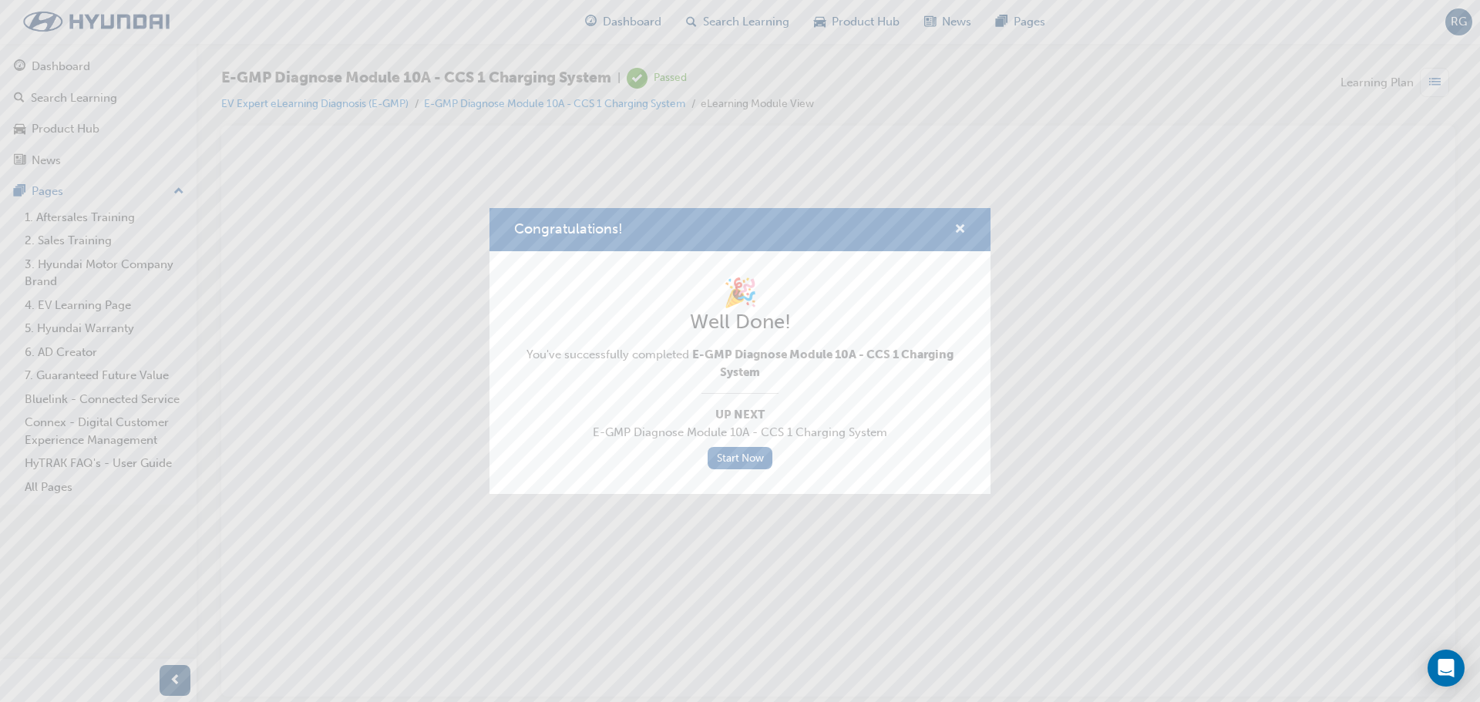
click at [955, 238] on button "Congratulations!" at bounding box center [961, 230] width 12 height 19
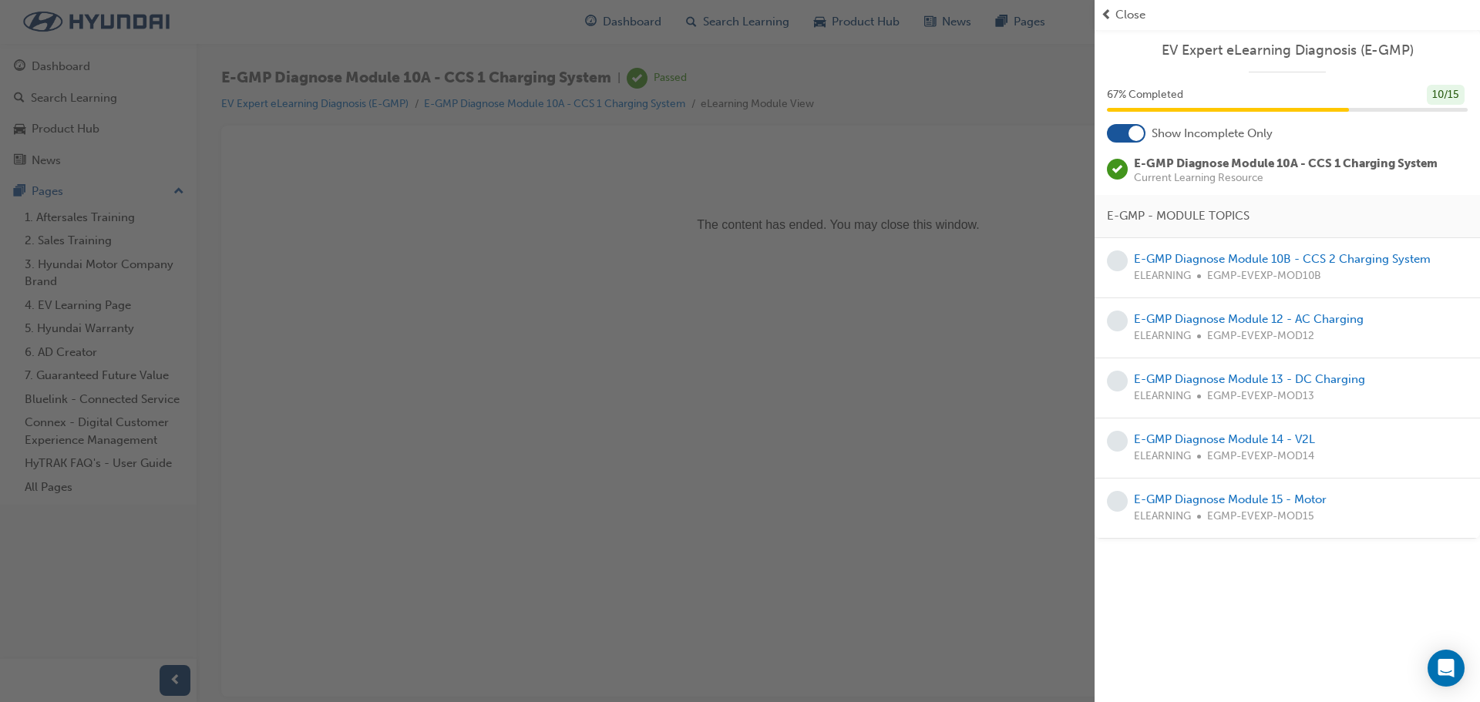
click at [765, 290] on div "button" at bounding box center [547, 351] width 1095 height 702
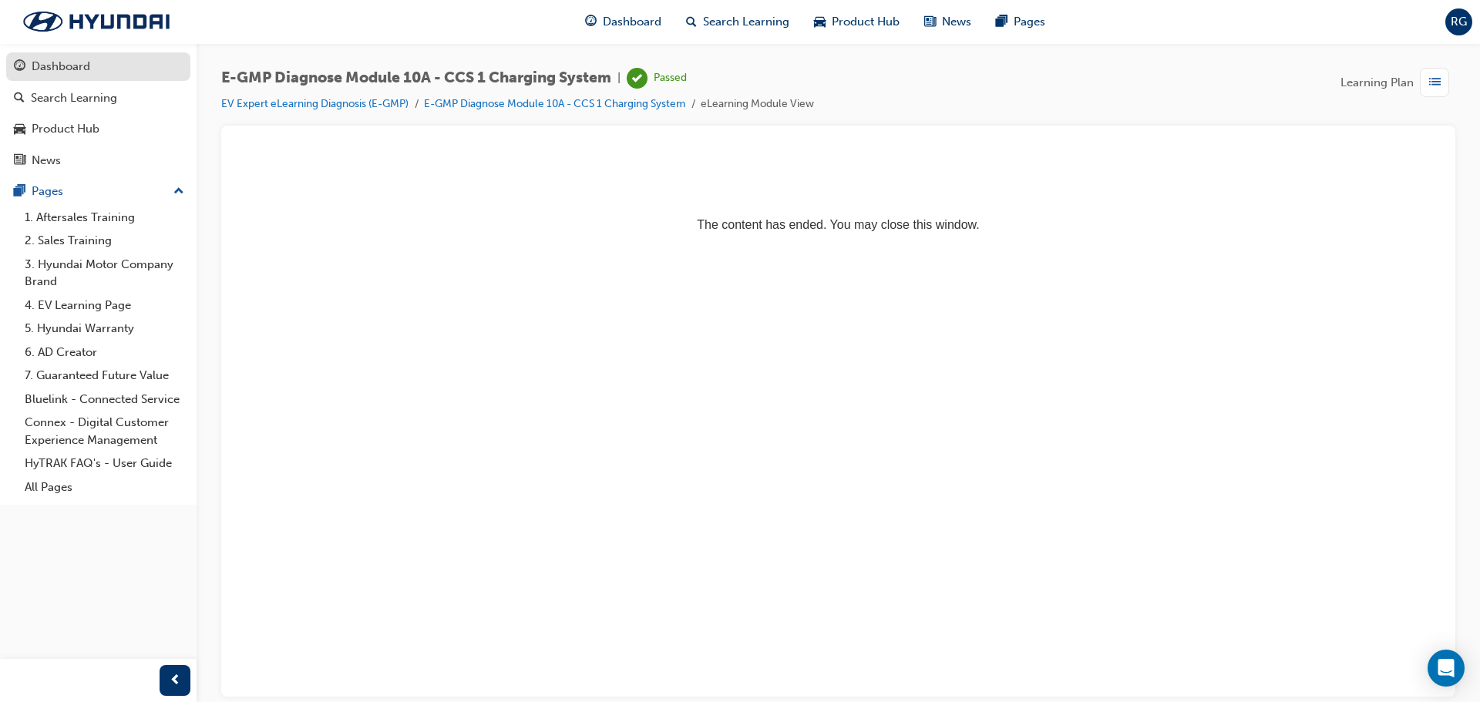
click at [90, 68] on div "Dashboard" at bounding box center [98, 66] width 169 height 19
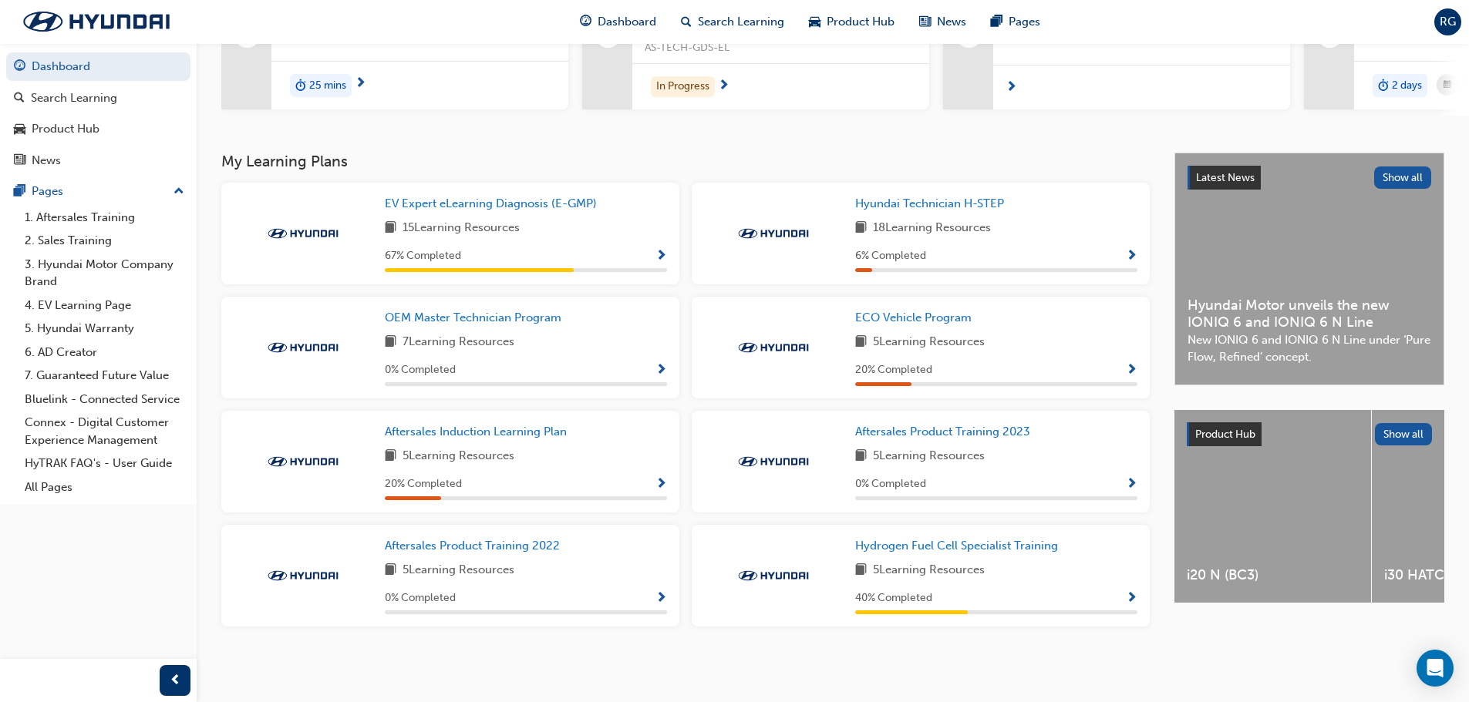
scroll to position [229, 0]
click at [492, 202] on span "EV Expert eLearning Diagnosis (E-GMP)" at bounding box center [491, 204] width 212 height 14
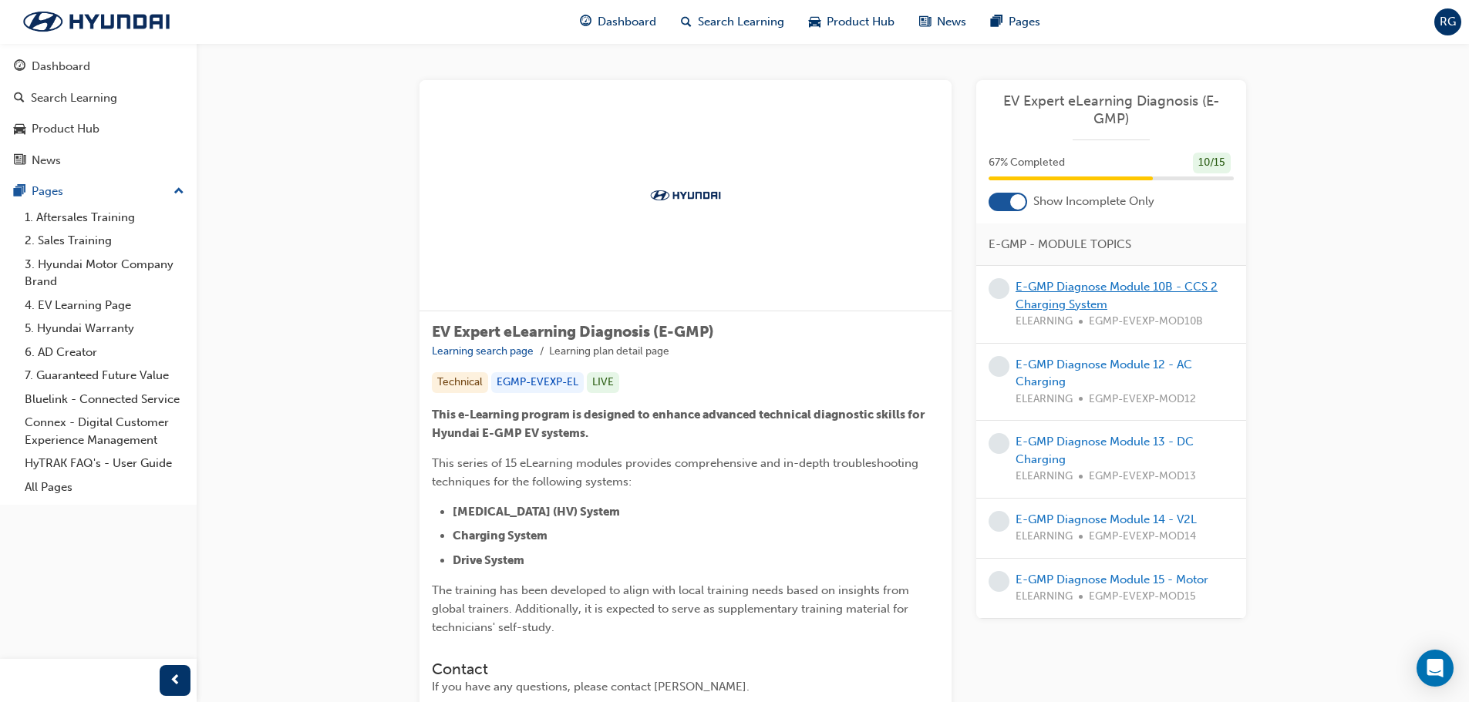
click at [1107, 285] on link "E-GMP Diagnose Module 10B - CCS 2 Charging System" at bounding box center [1117, 296] width 202 height 32
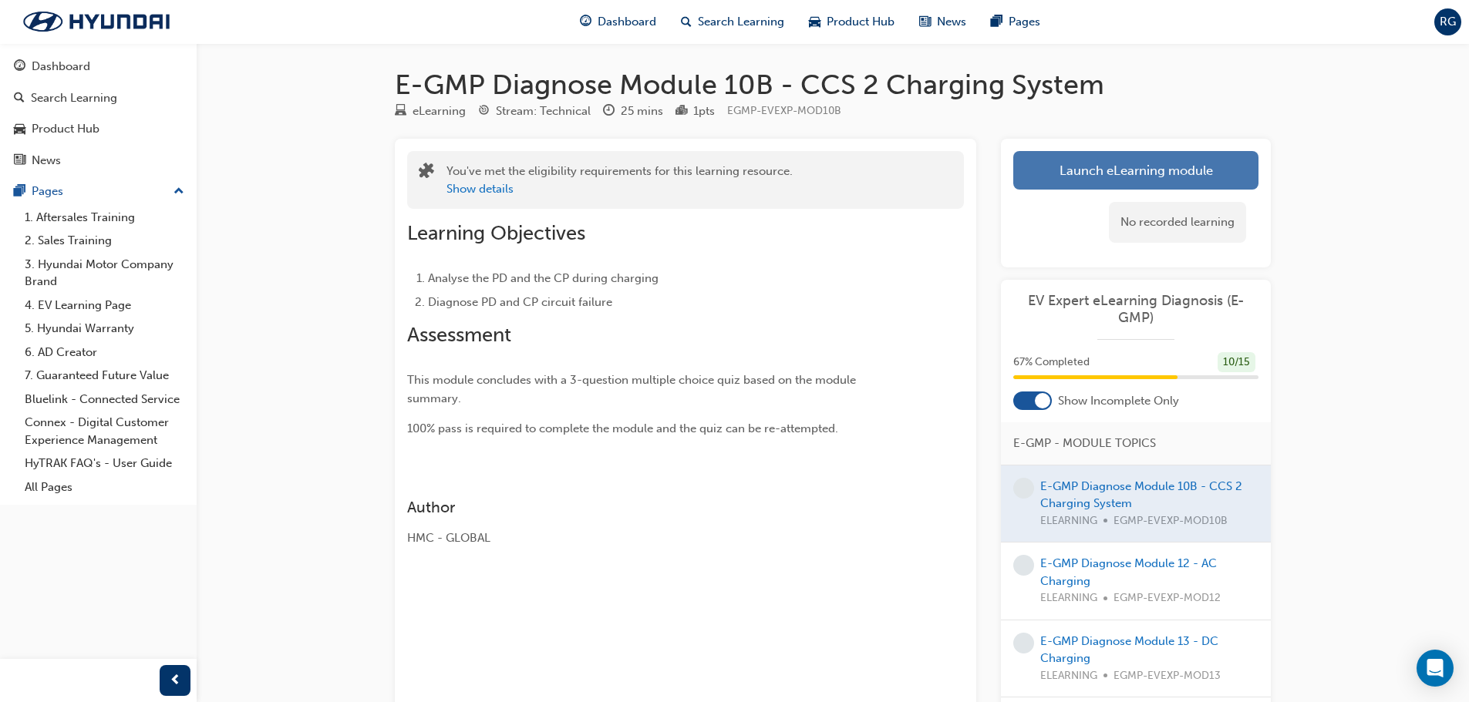
click at [1147, 164] on link "Launch eLearning module" at bounding box center [1135, 170] width 245 height 39
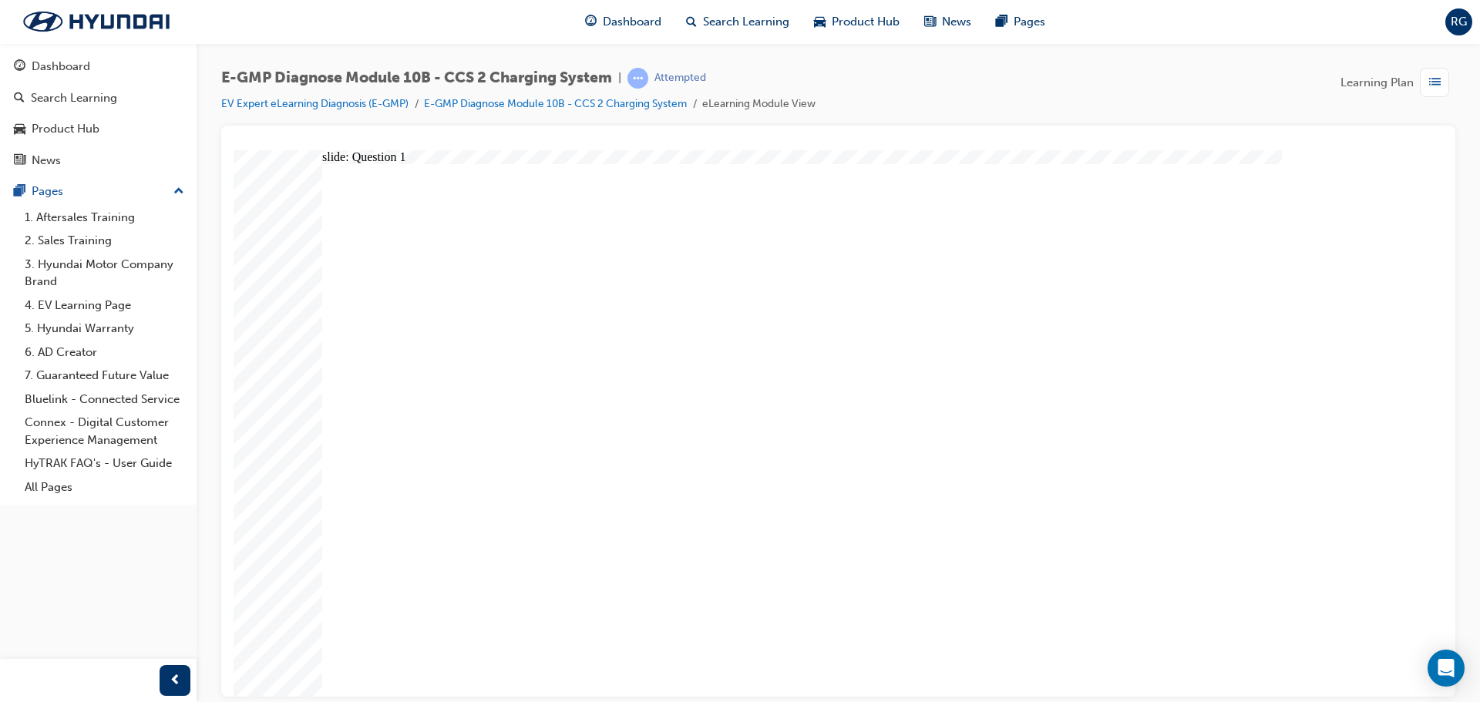
radio input "true"
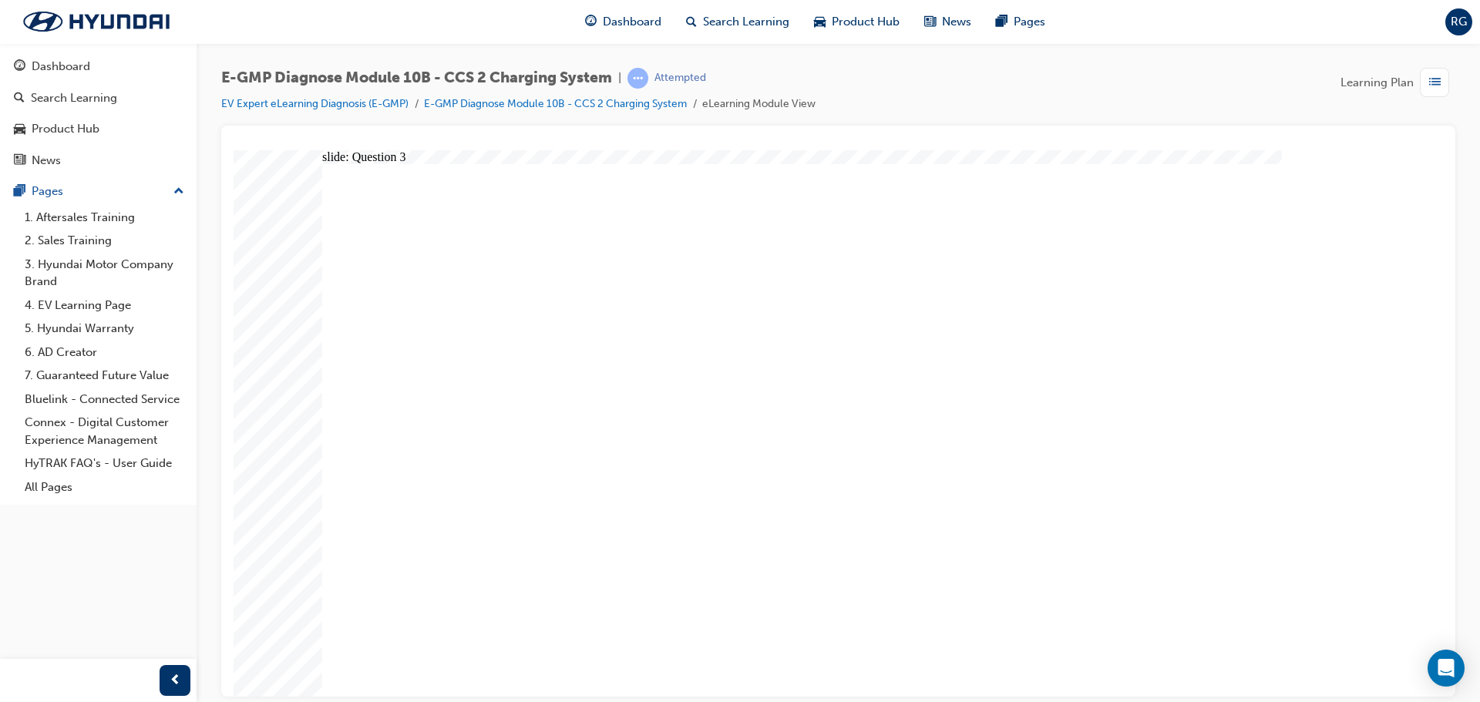
radio input "false"
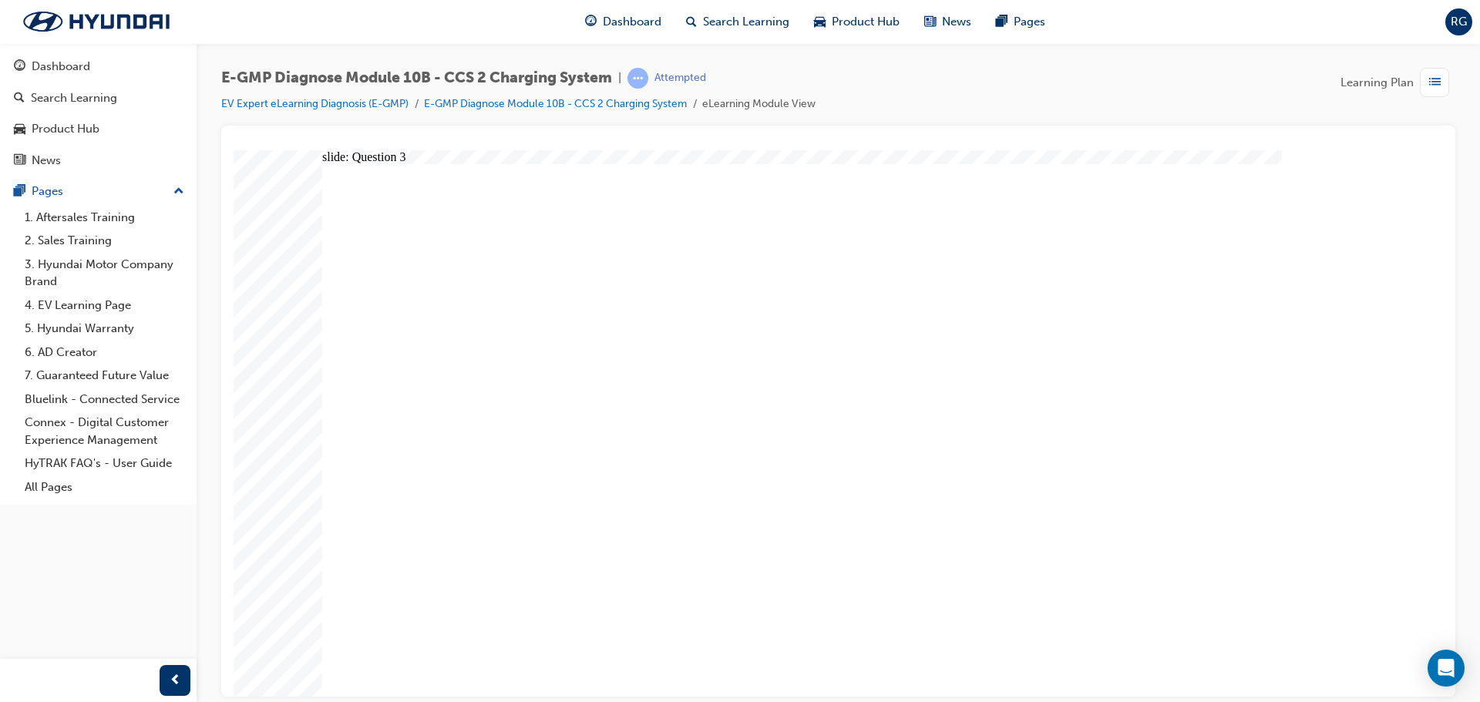
radio input "true"
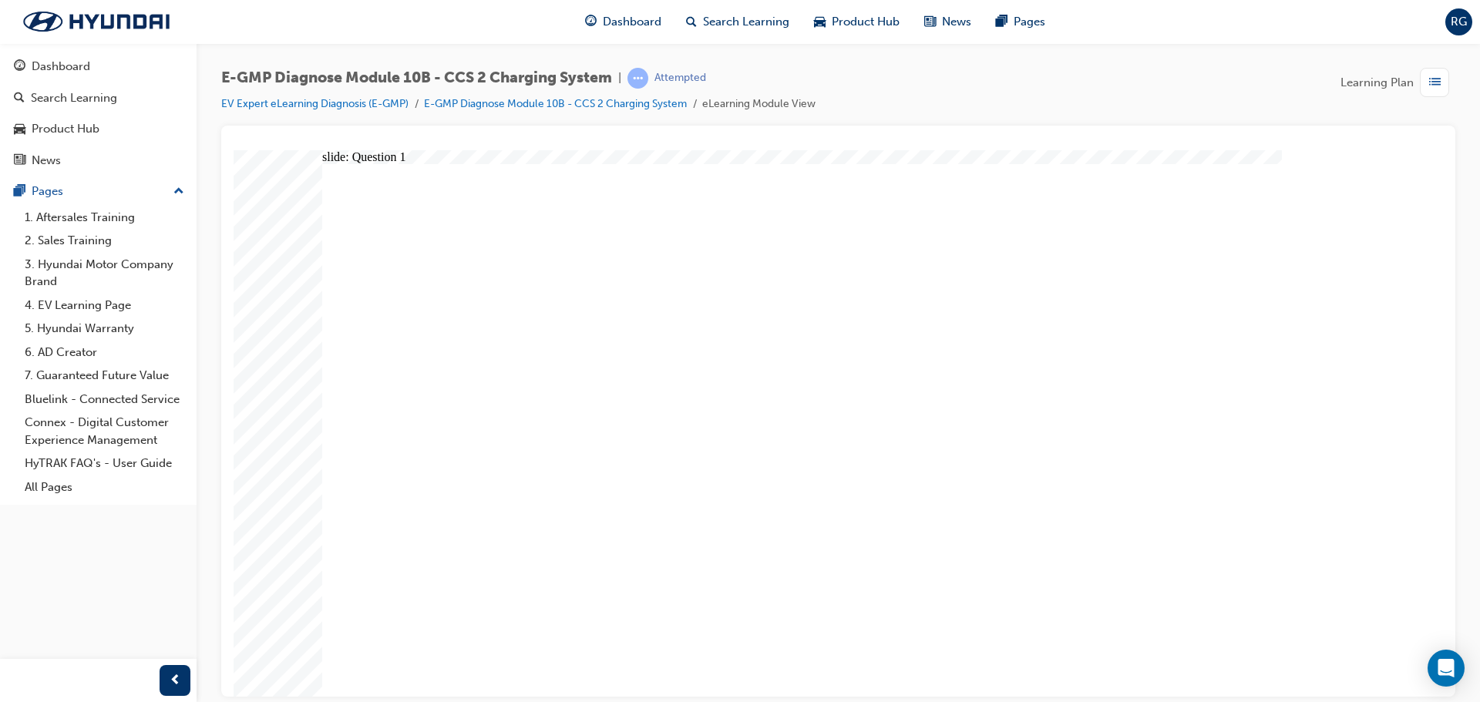
radio input "true"
click at [1358, 652] on div "slide: Question 1 Rectangle 1 Question 1 What happens to the PD voltage when th…" at bounding box center [839, 423] width 1210 height 547
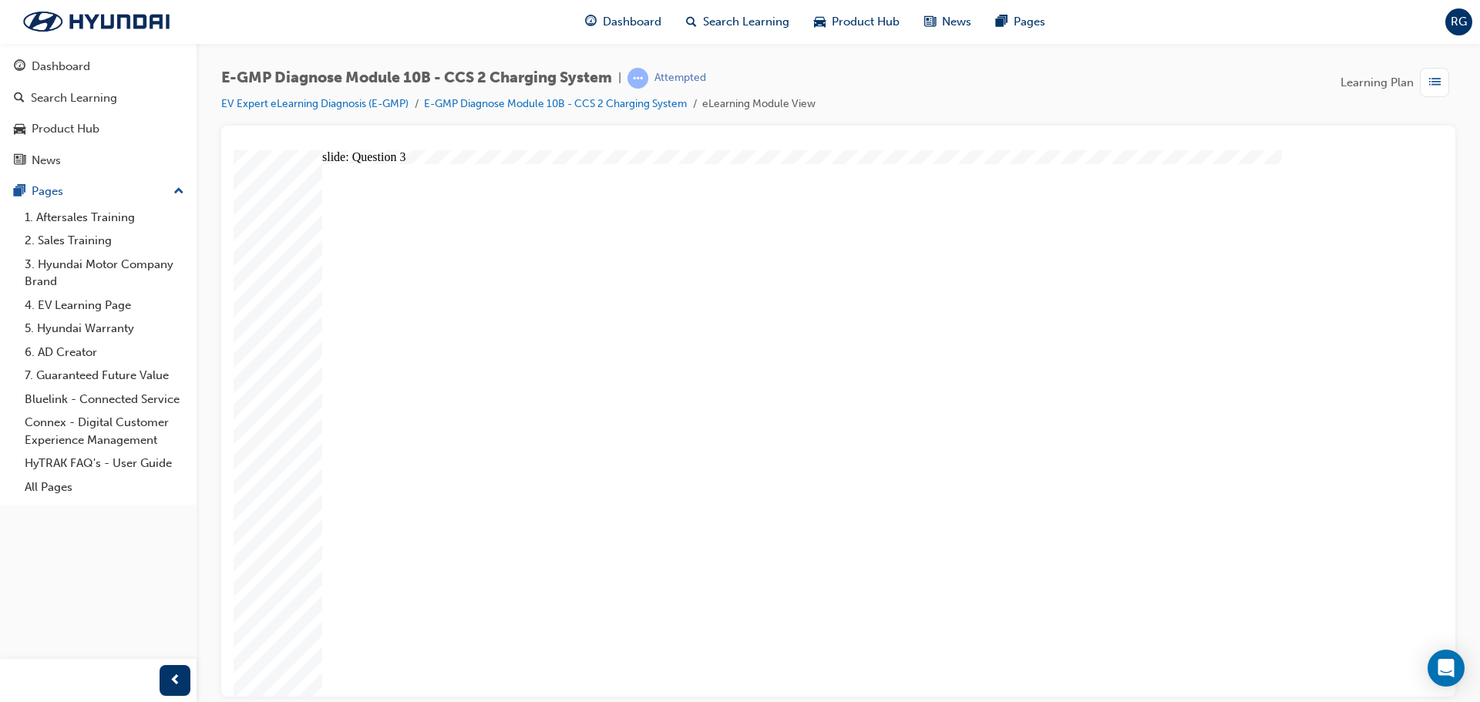
radio input "true"
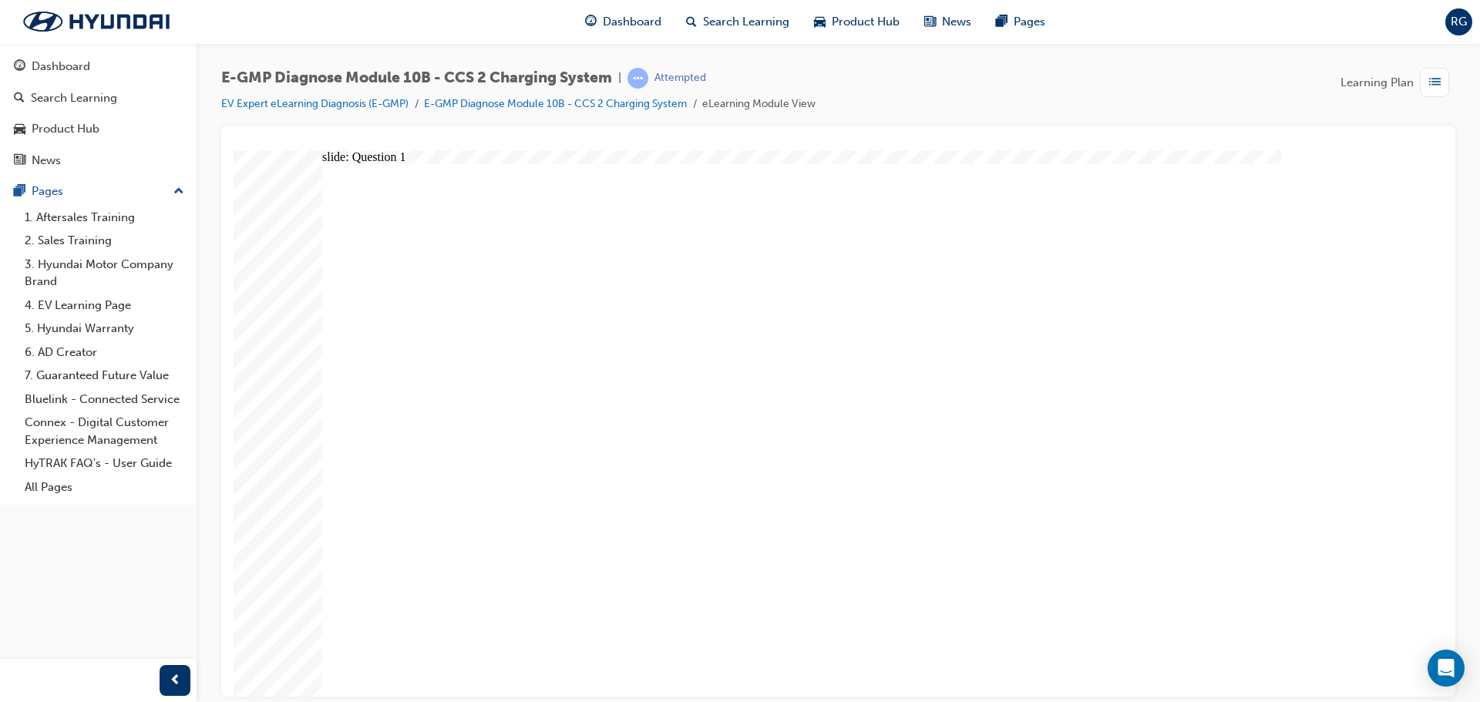
radio input "true"
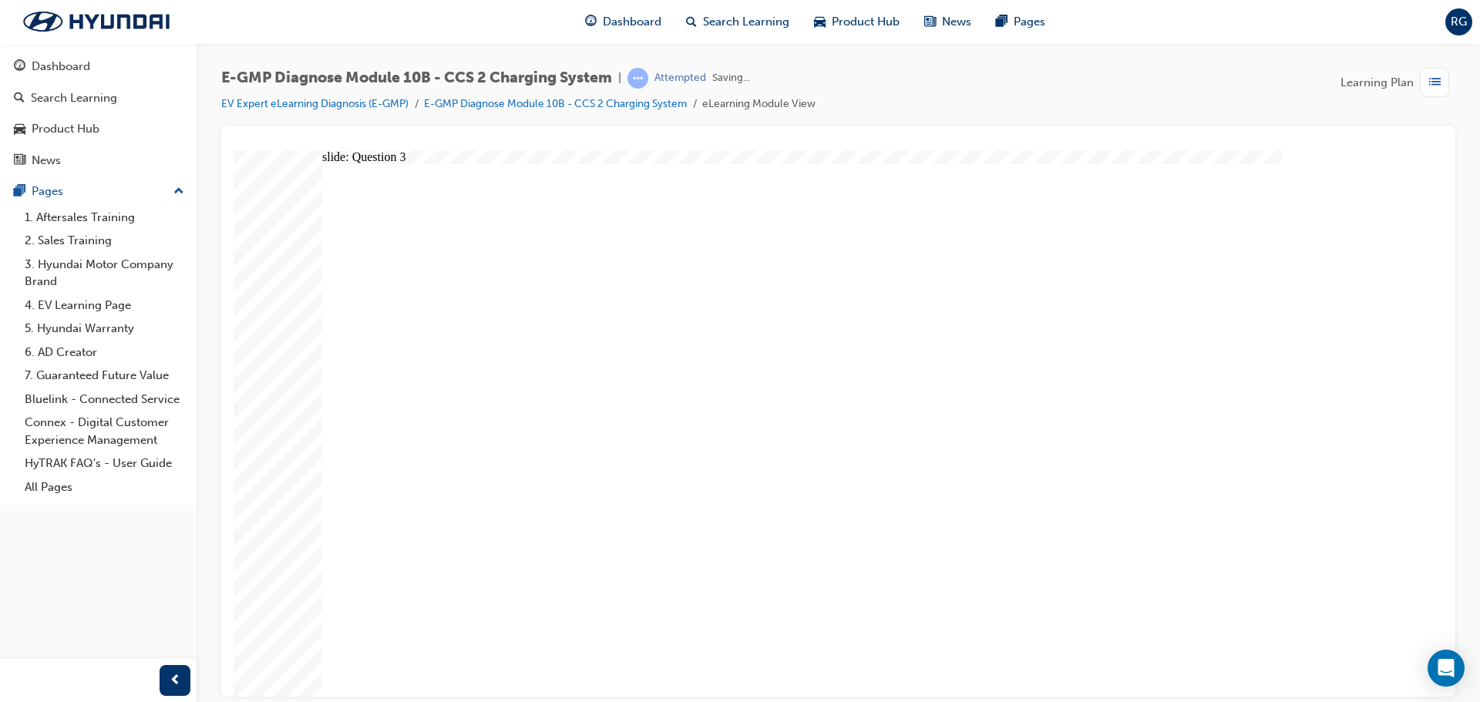
radio input "true"
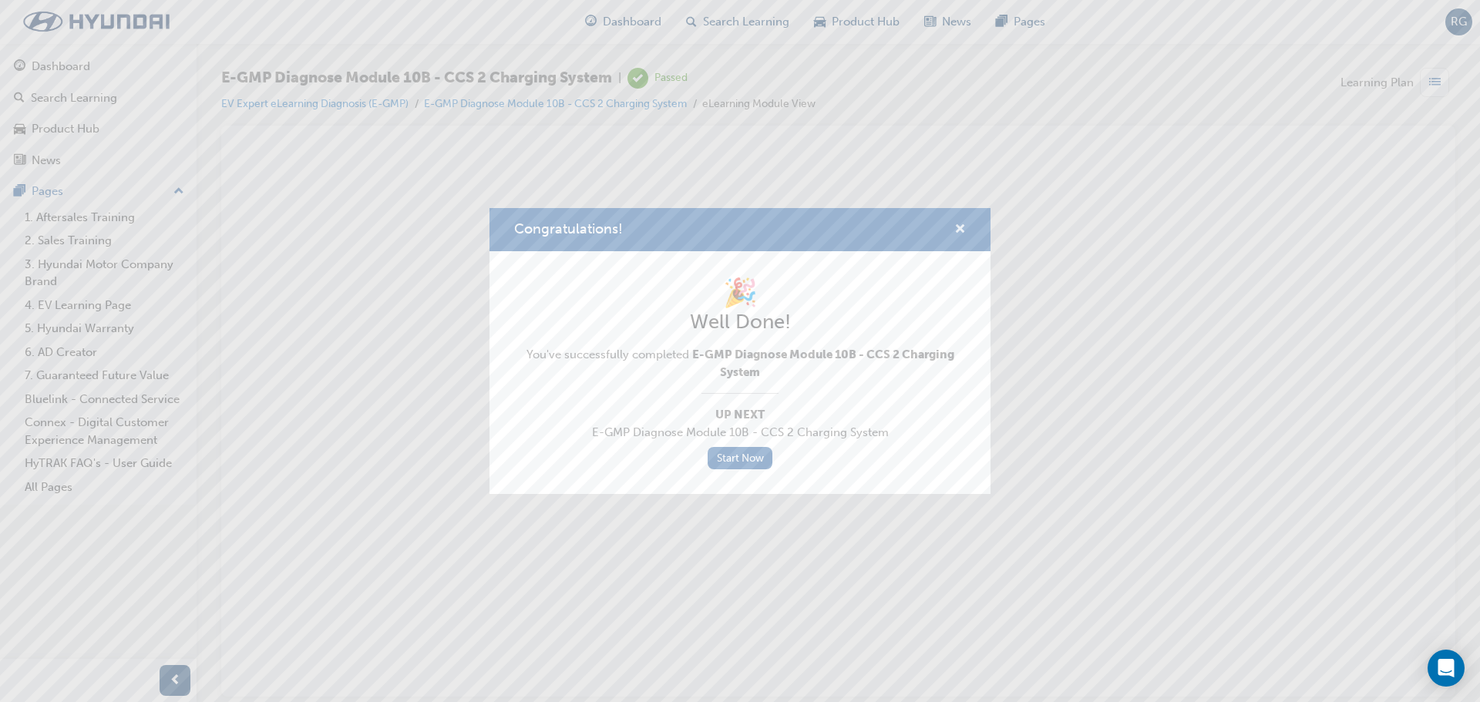
click at [962, 226] on span "cross-icon" at bounding box center [961, 231] width 12 height 14
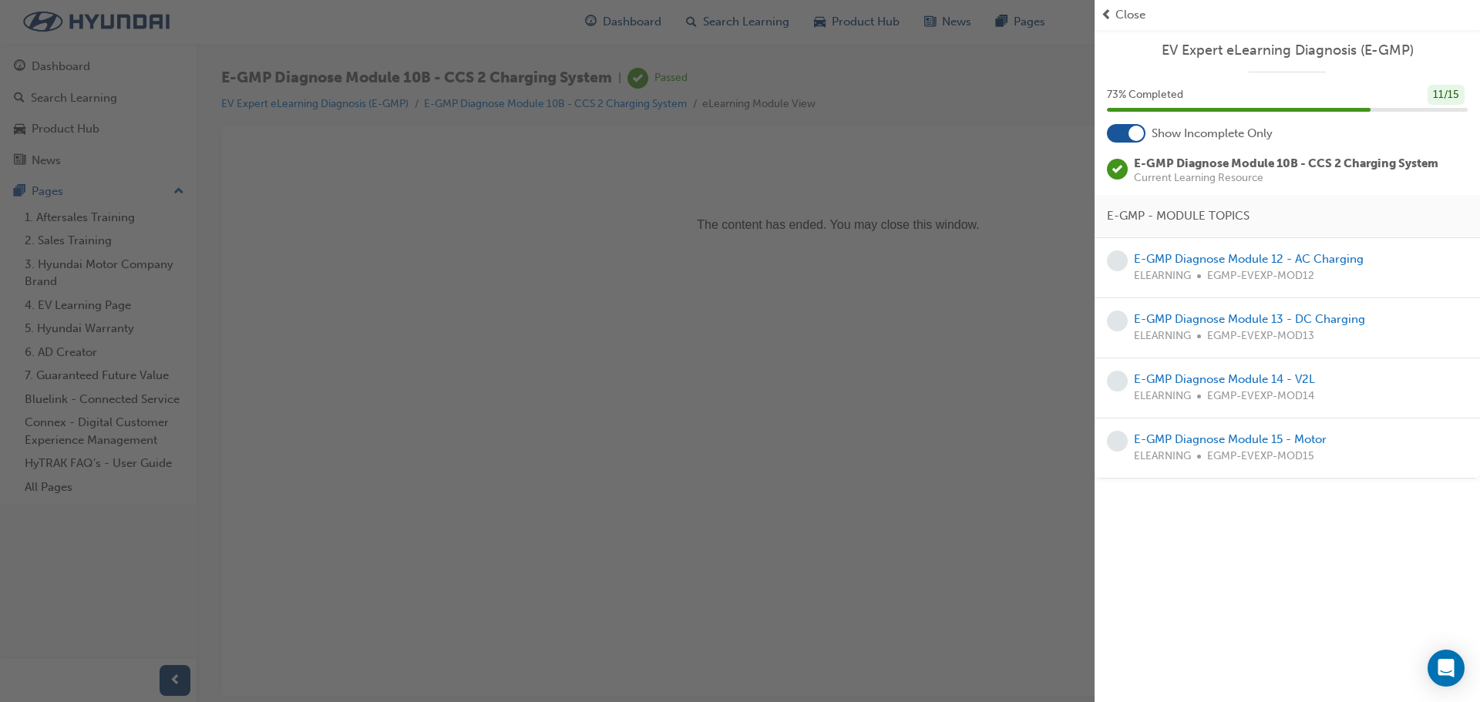
click at [489, 393] on div "button" at bounding box center [547, 351] width 1095 height 702
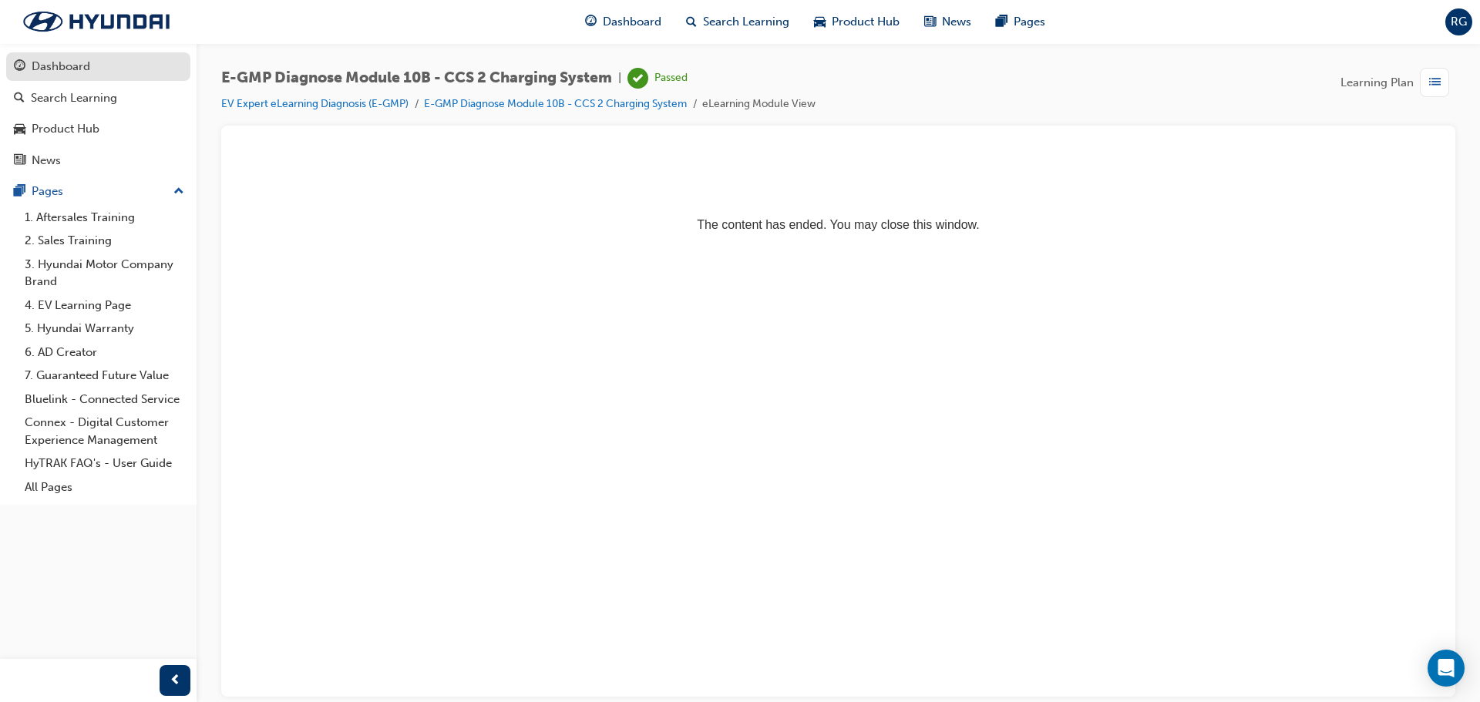
click at [62, 76] on div "Dashboard" at bounding box center [98, 66] width 169 height 19
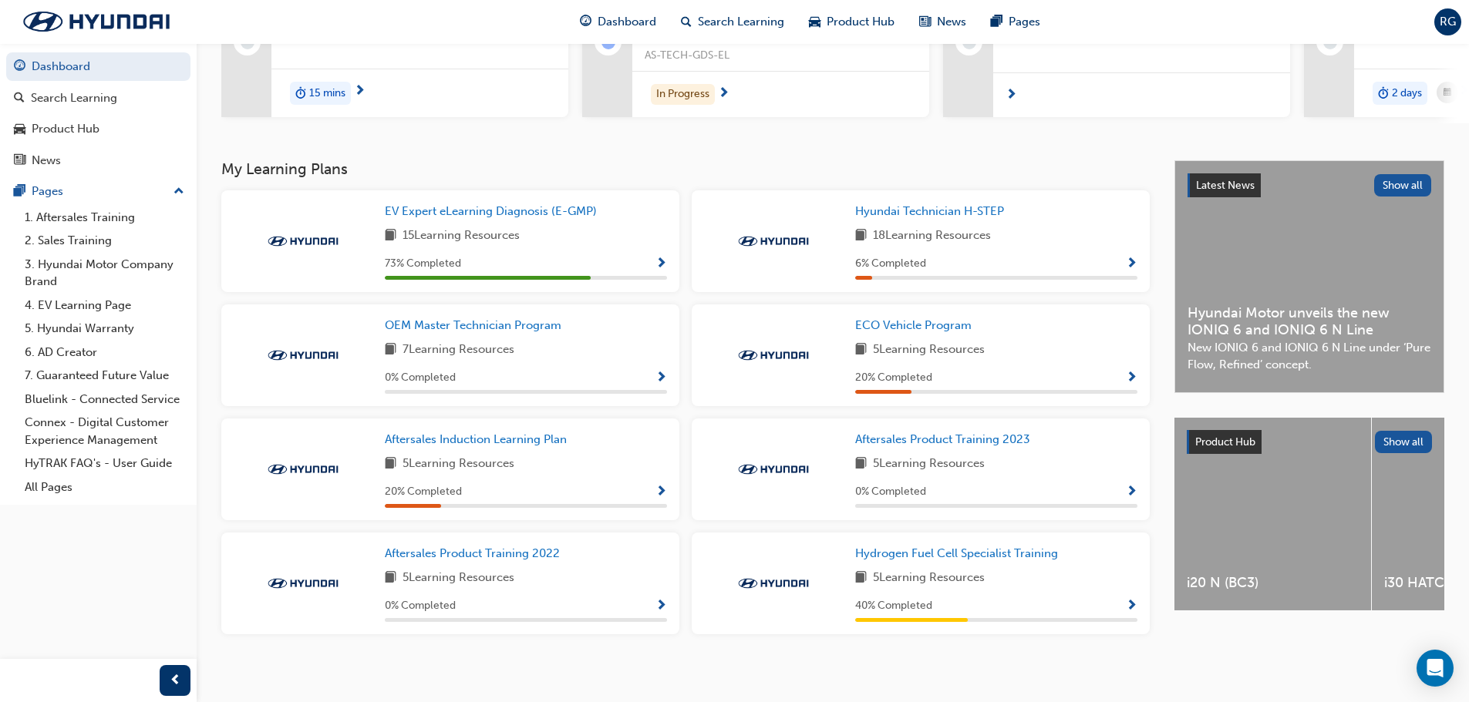
scroll to position [229, 0]
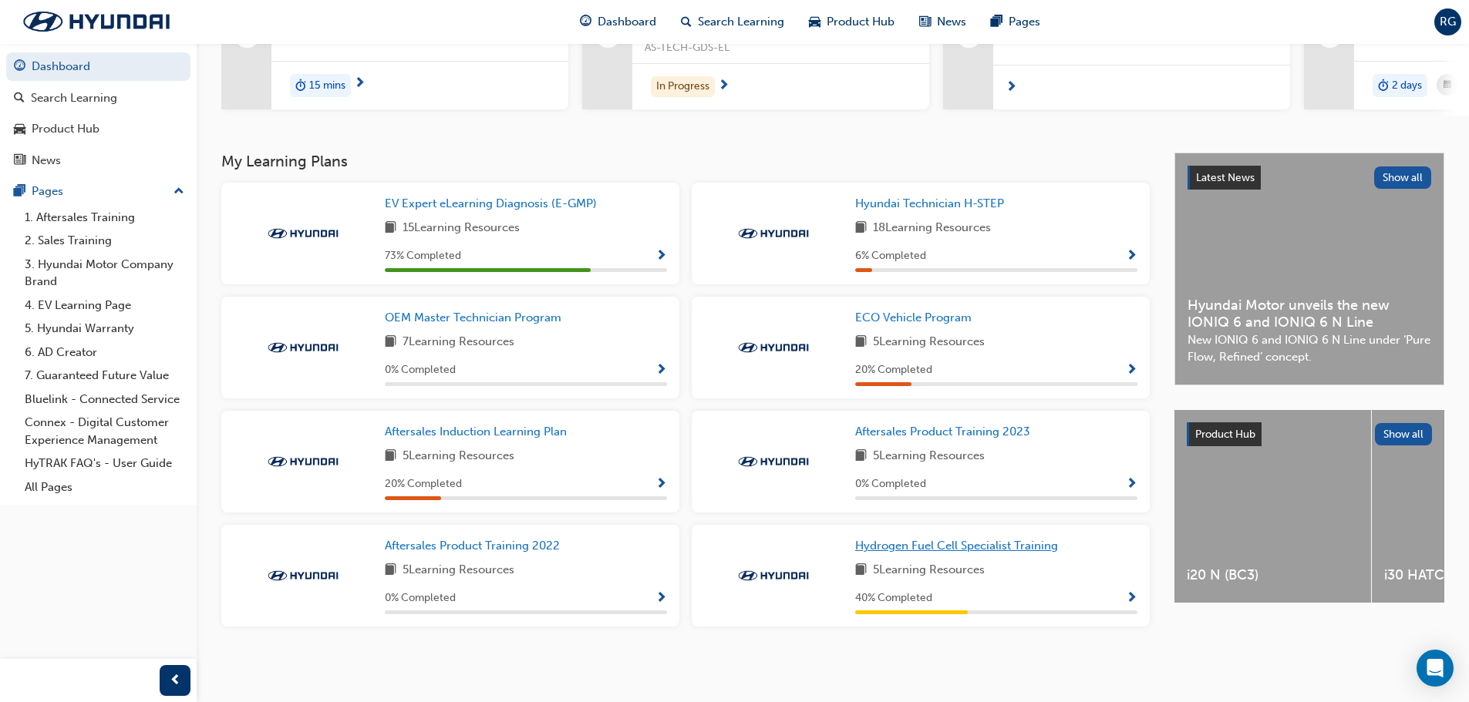
click at [979, 548] on span "Hydrogen Fuel Cell Specialist Training" at bounding box center [956, 546] width 203 height 14
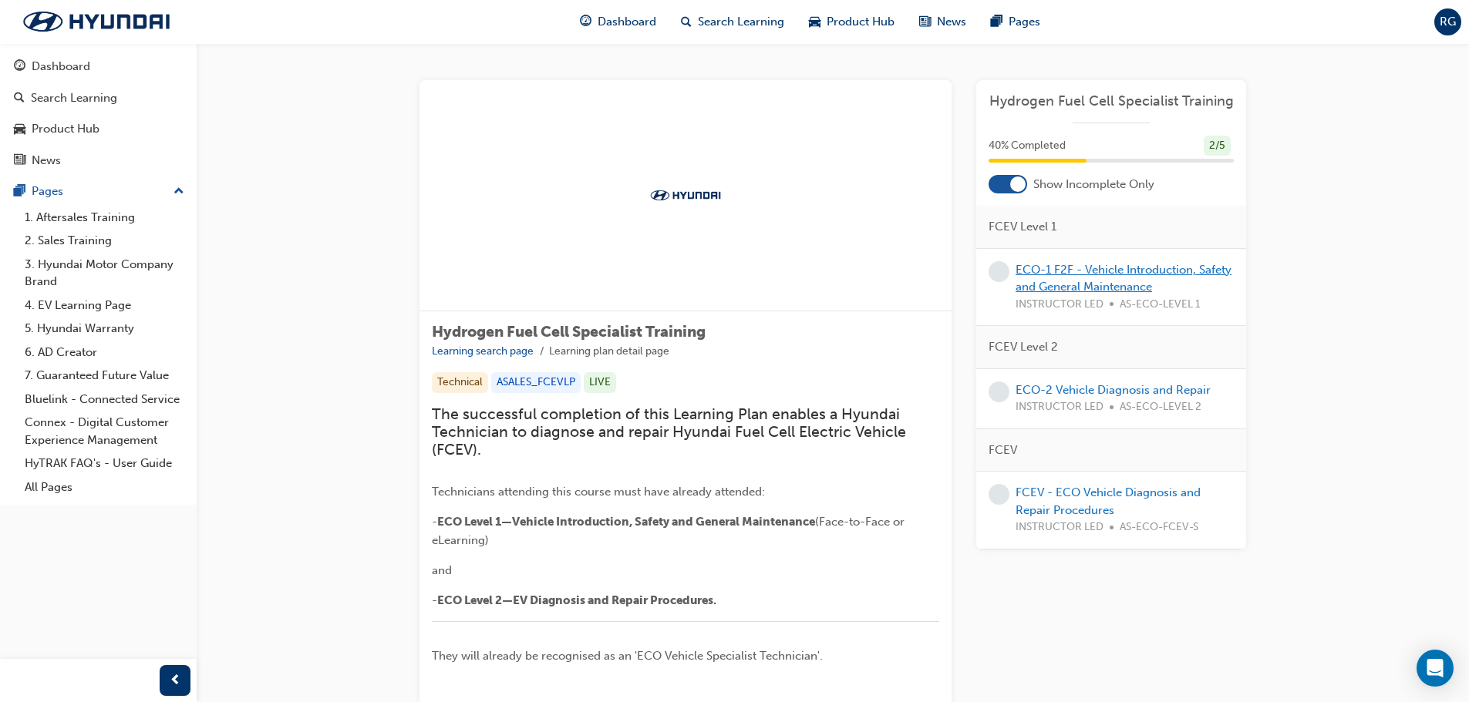
click at [1122, 263] on link "ECO-1 F2F - Vehicle Introduction, Safety and General Maintenance" at bounding box center [1124, 279] width 216 height 32
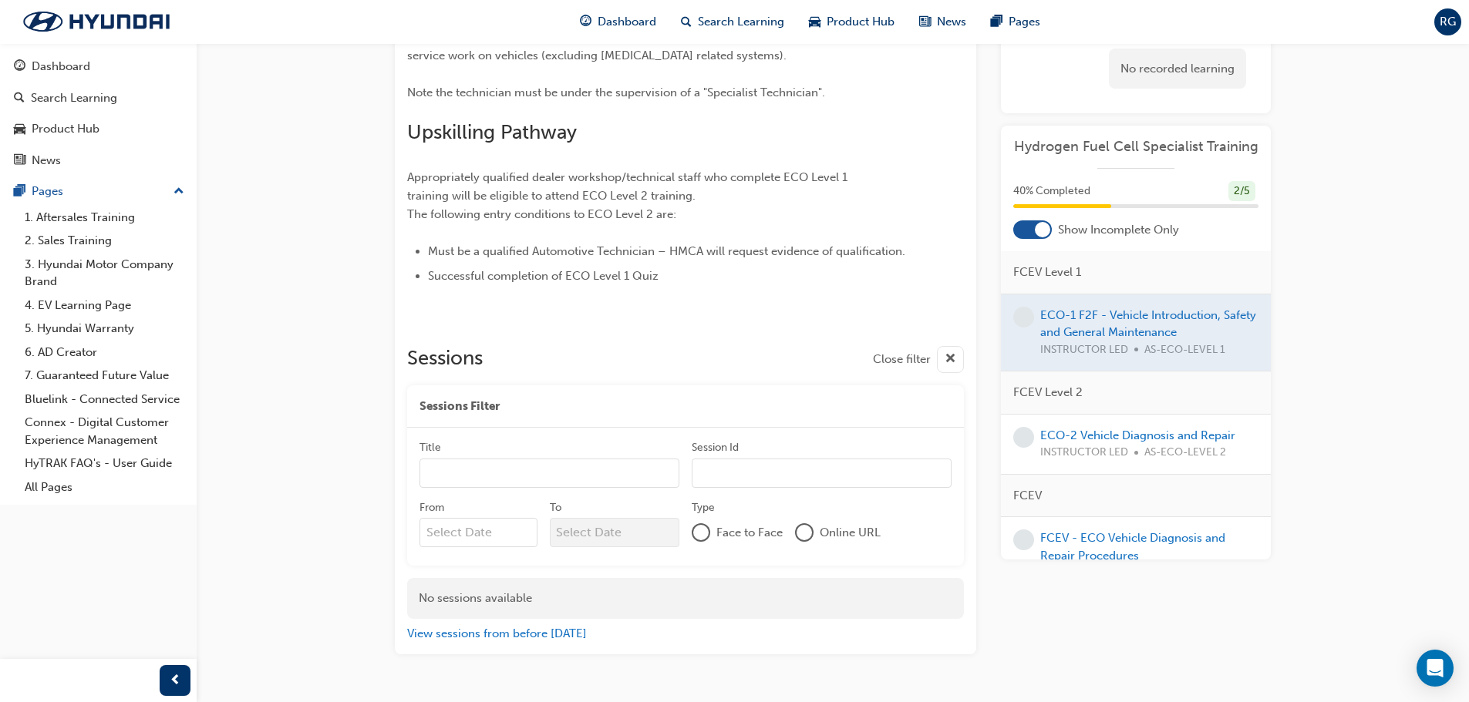
click at [517, 474] on input "Title" at bounding box center [549, 473] width 260 height 29
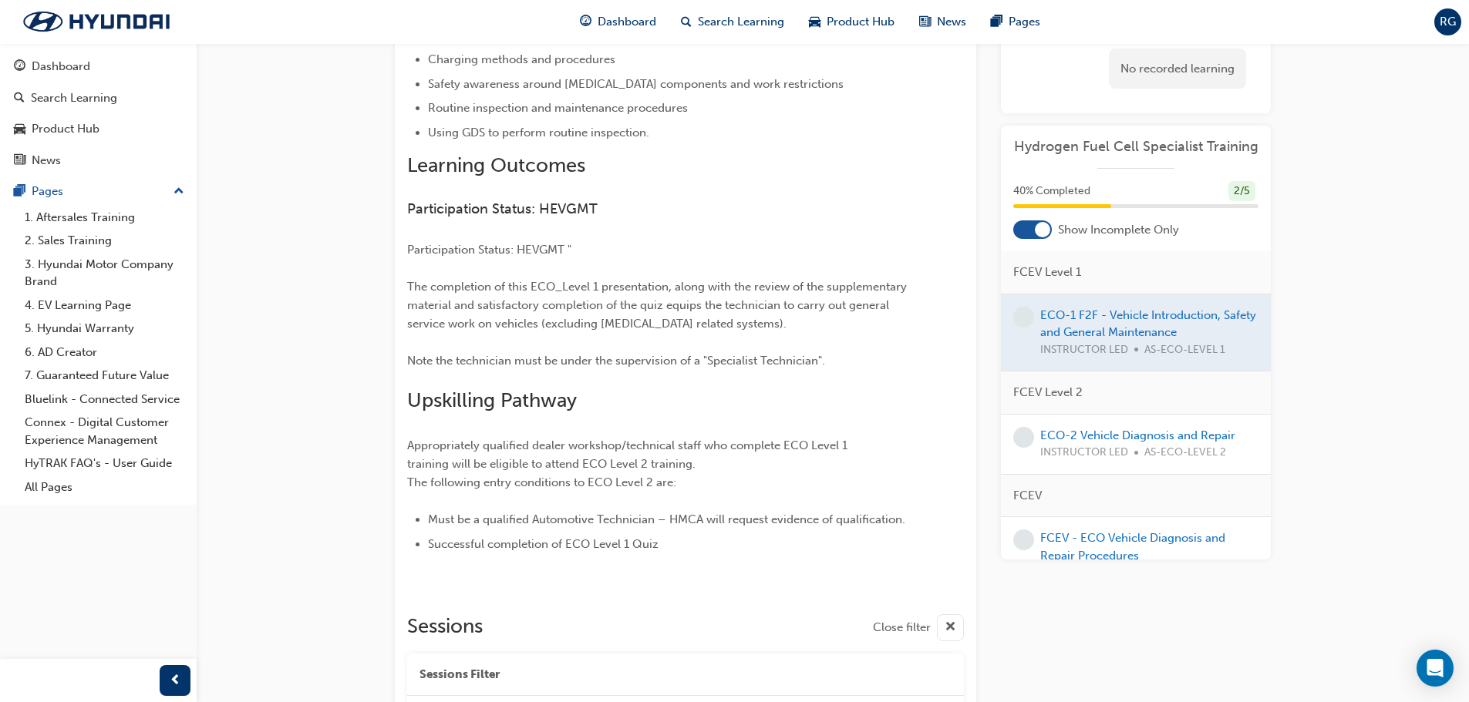
scroll to position [351, 0]
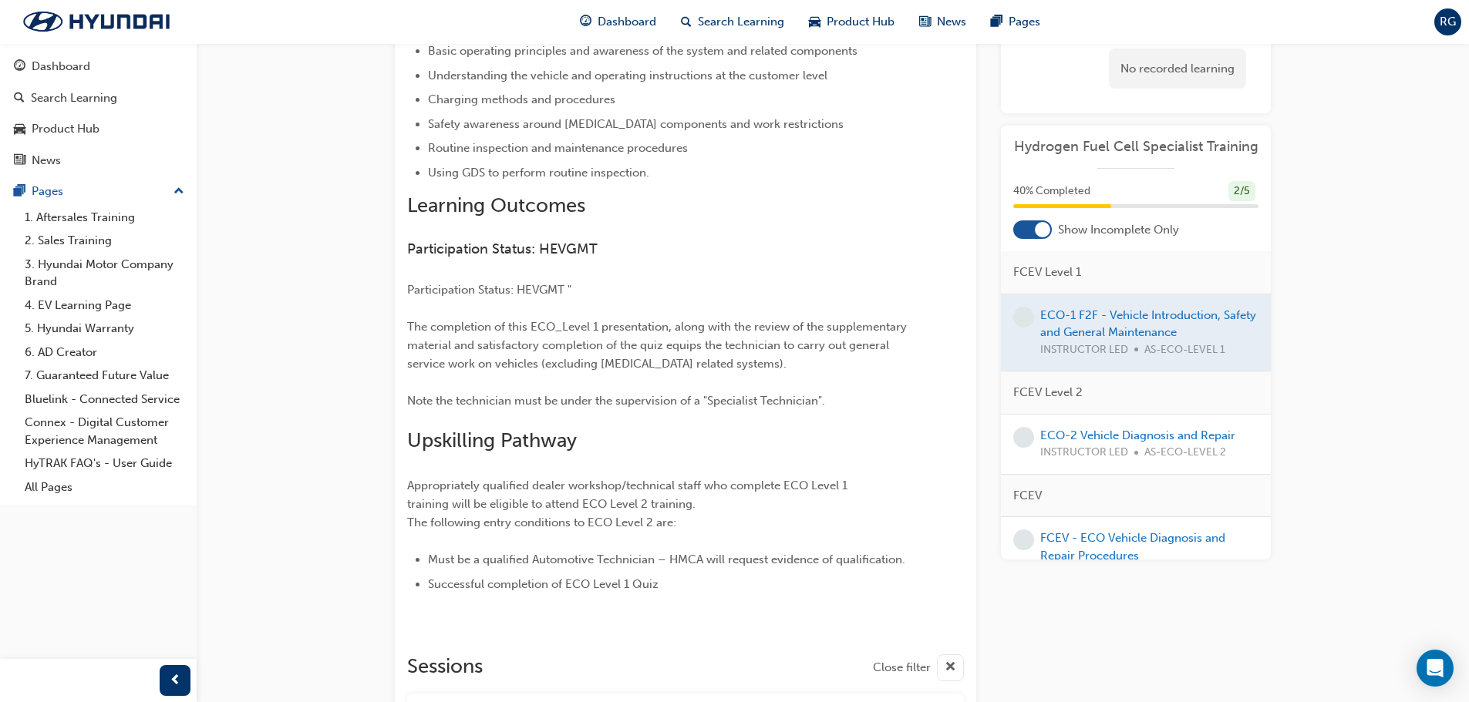
click at [99, 82] on button "Dashboard Search Learning Product Hub News Pages" at bounding box center [98, 113] width 184 height 128
click at [110, 53] on link "Dashboard" at bounding box center [98, 66] width 184 height 29
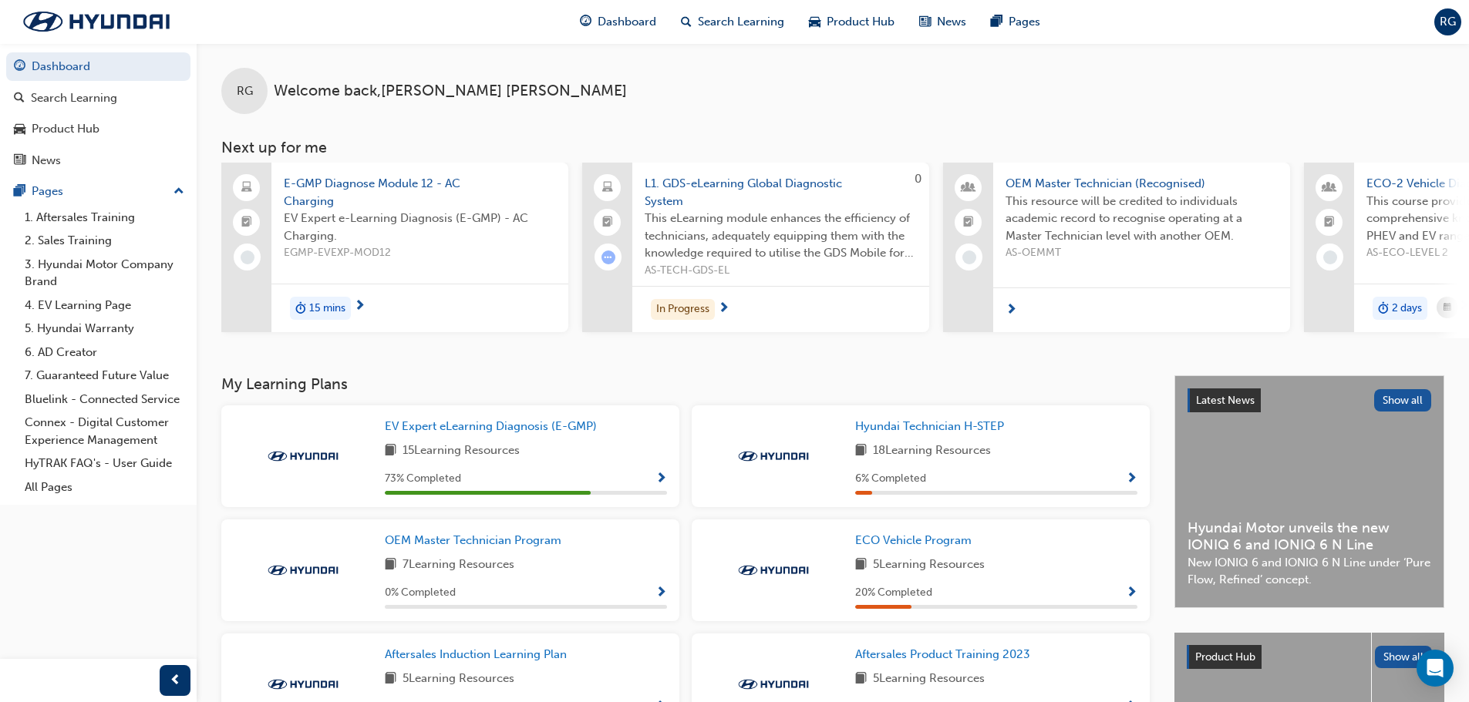
click at [754, 180] on span "L1. GDS-eLearning Global Diagnostic System" at bounding box center [781, 192] width 272 height 35
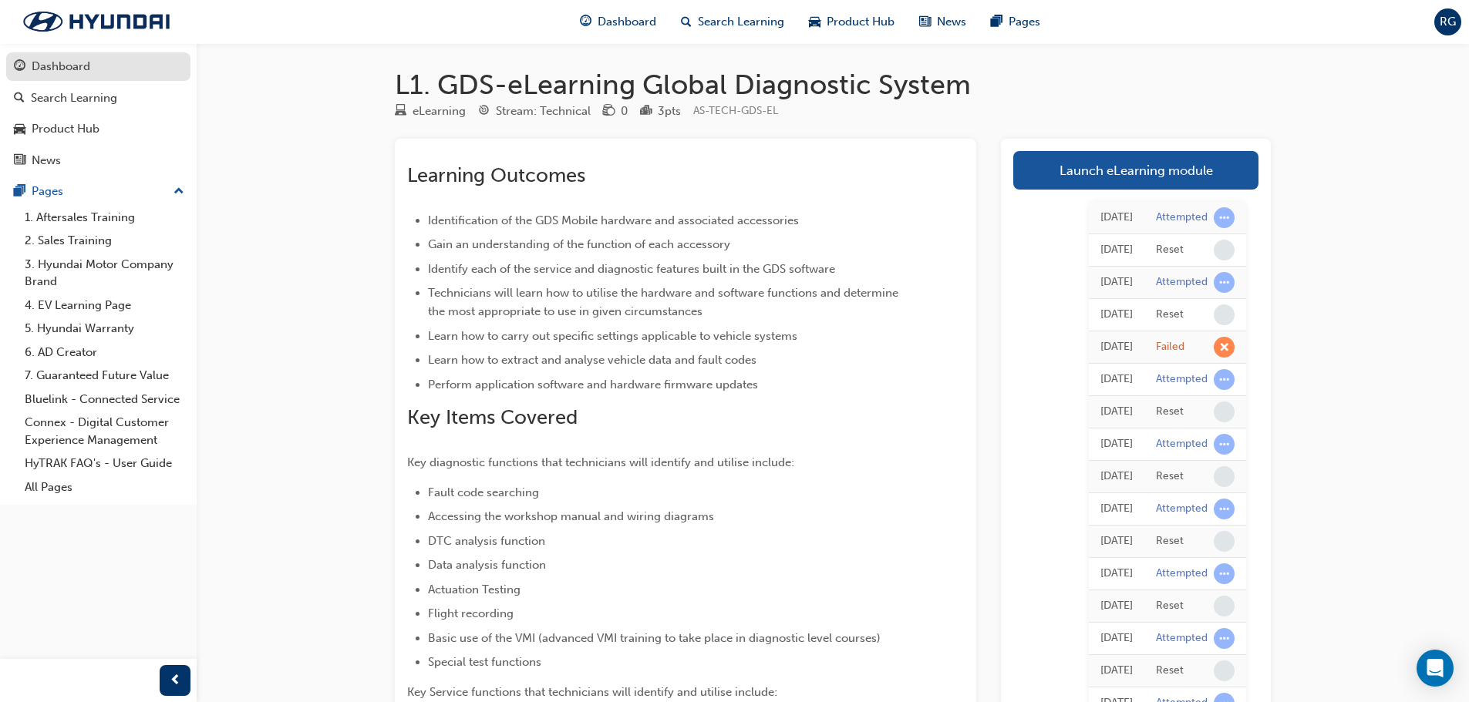
click at [102, 72] on div "Dashboard" at bounding box center [98, 66] width 169 height 19
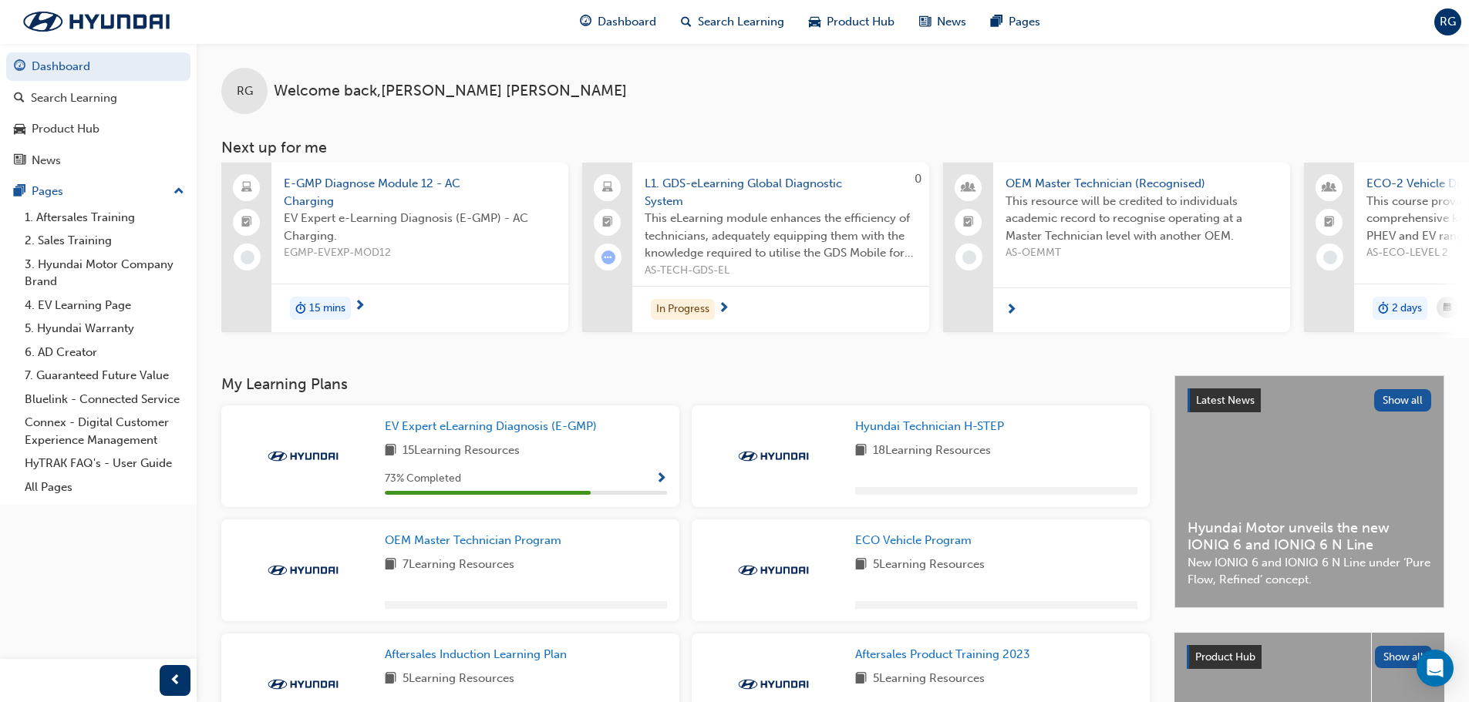
click at [355, 190] on span "E-GMP Diagnose Module 12 - AC Charging" at bounding box center [420, 192] width 272 height 35
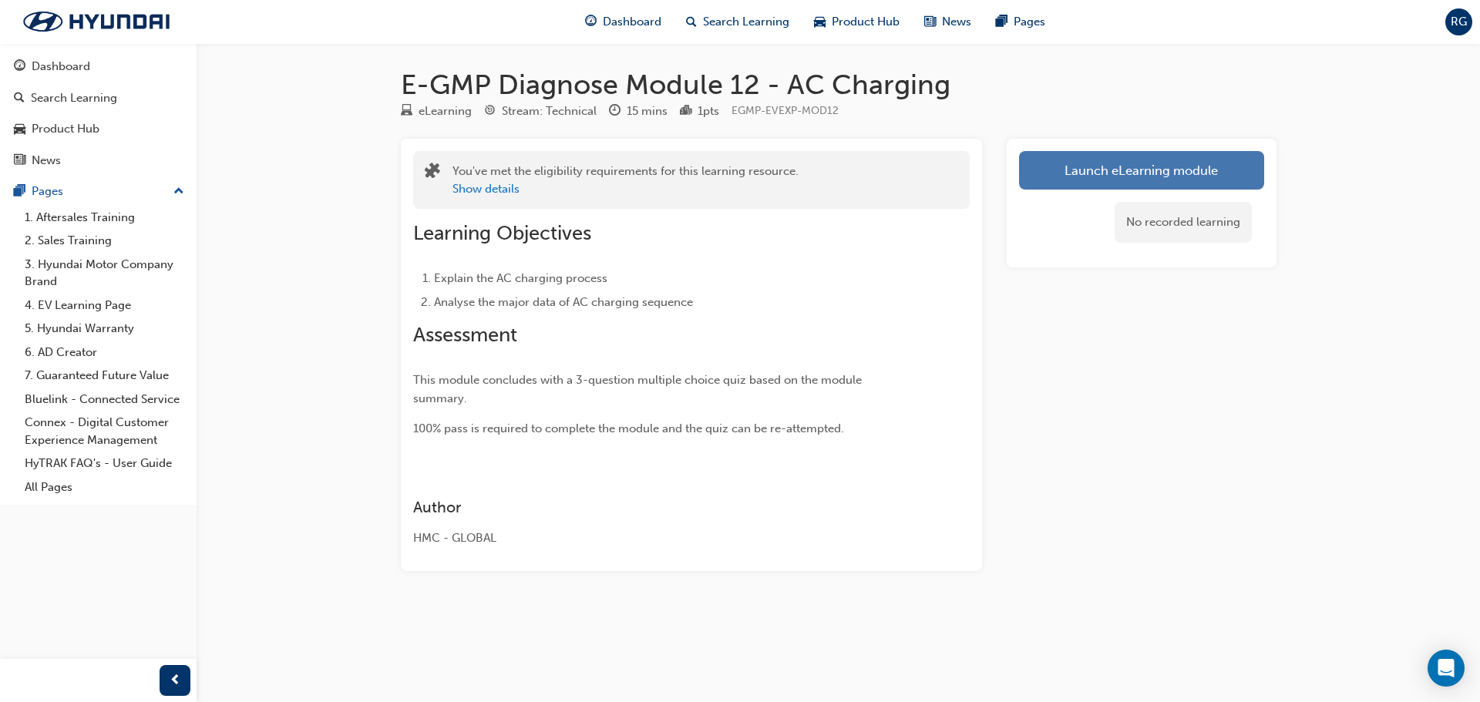
click at [1170, 153] on link "Launch eLearning module" at bounding box center [1141, 170] width 245 height 39
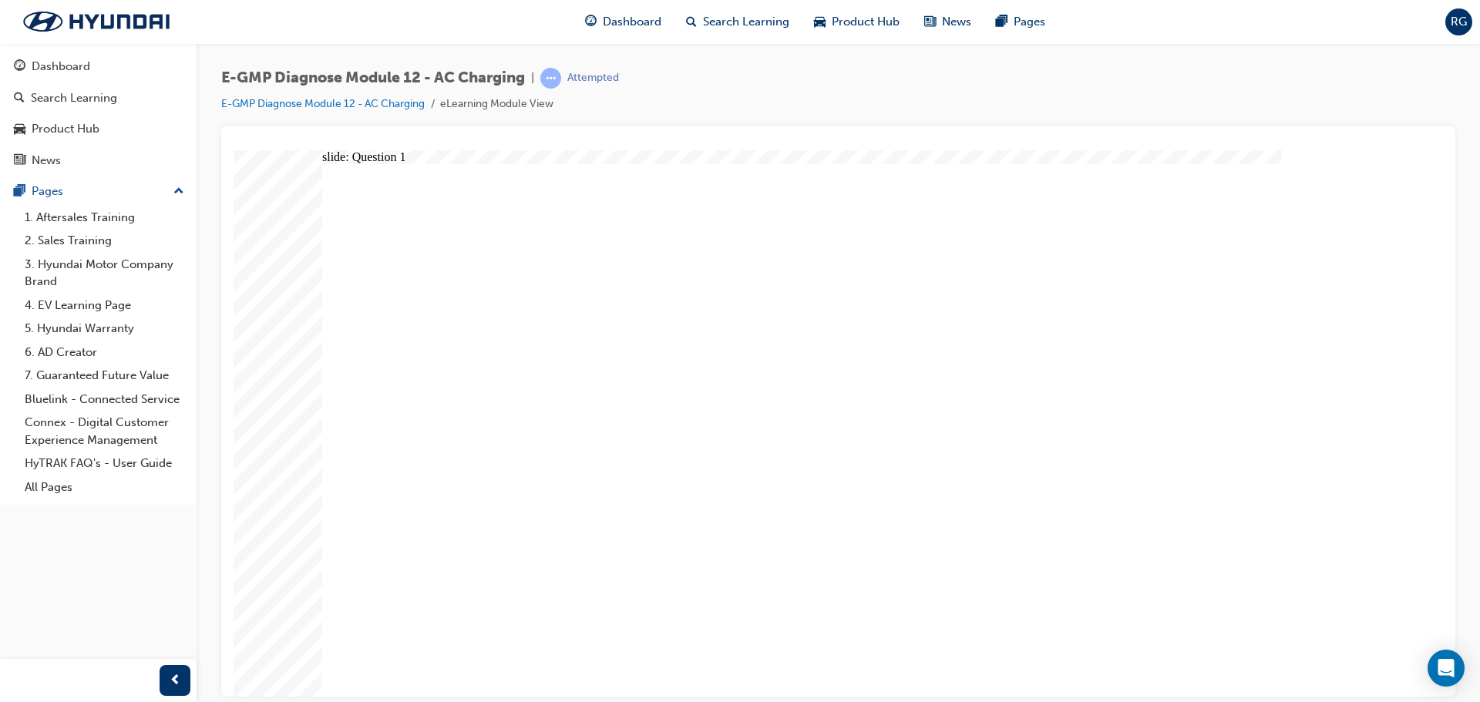
radio input "true"
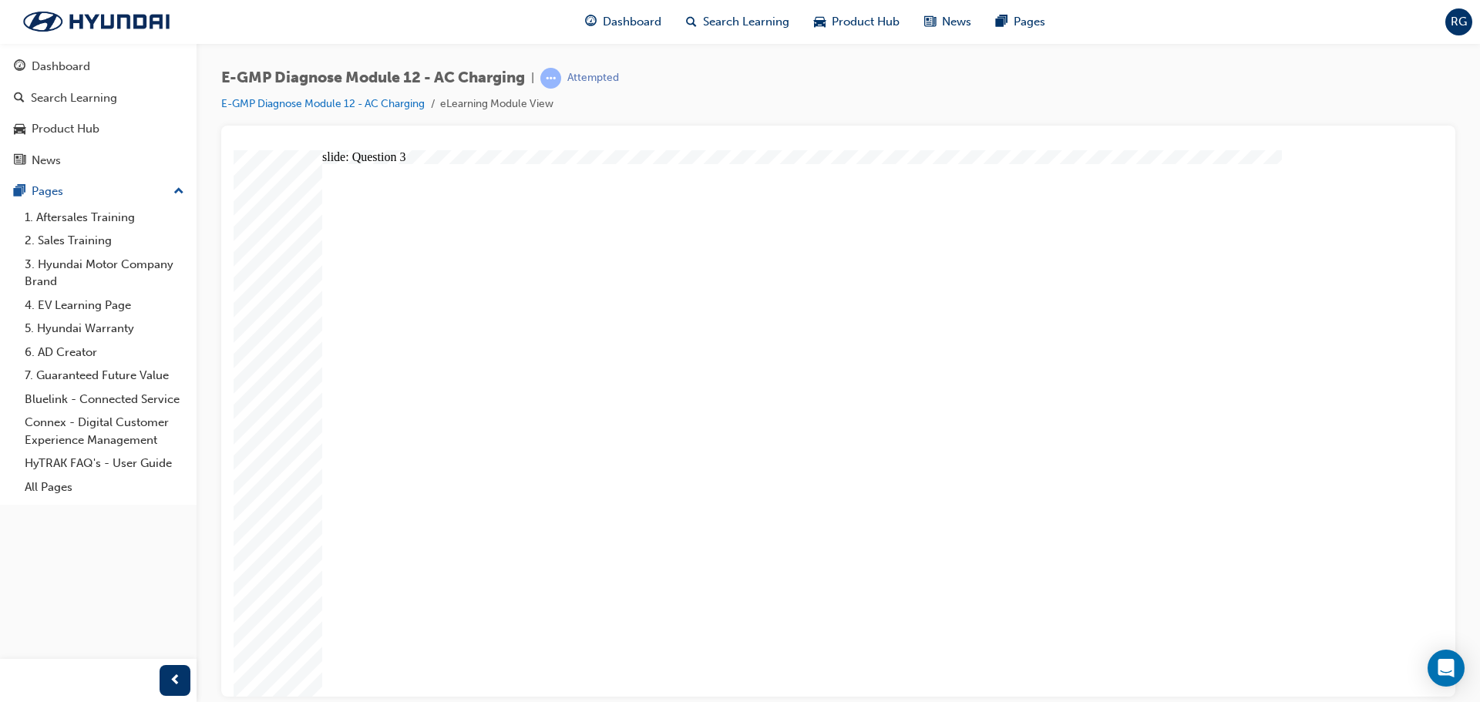
radio input "true"
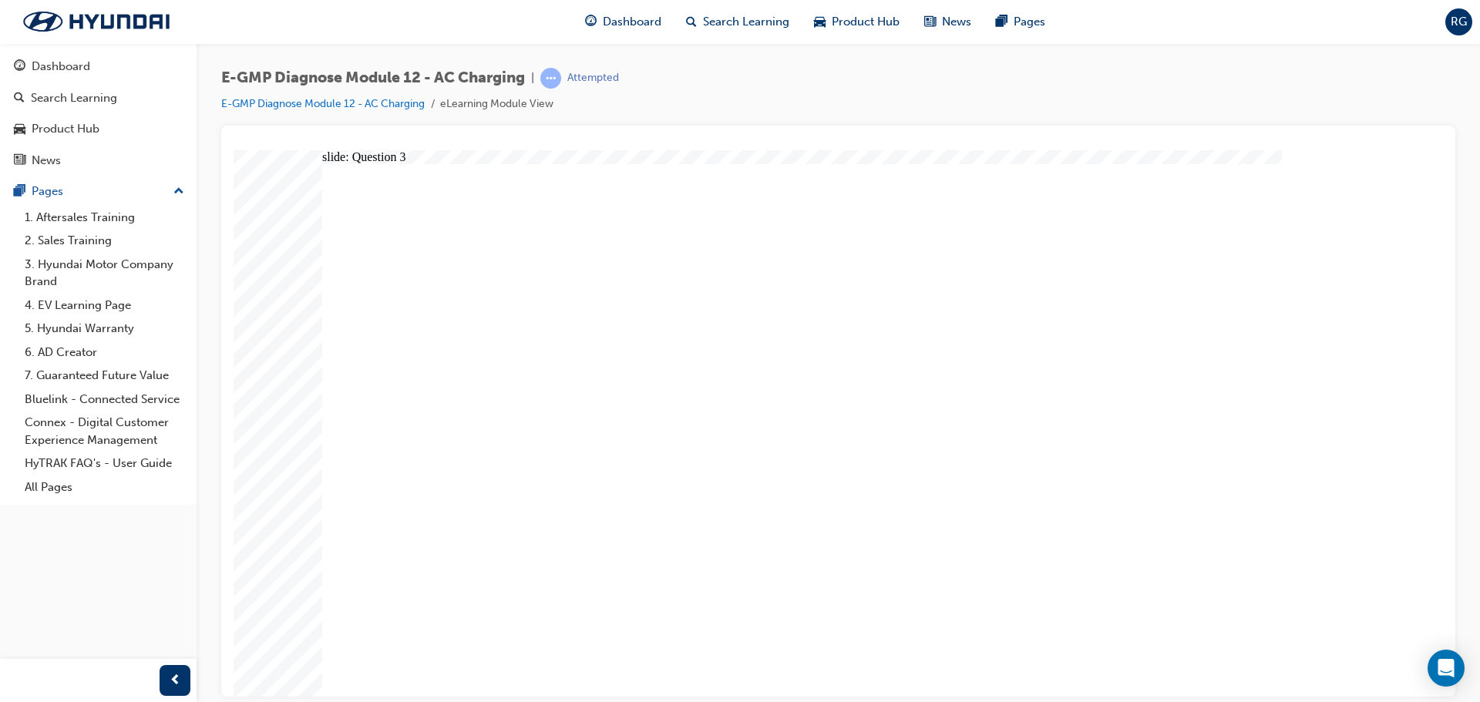
radio input "true"
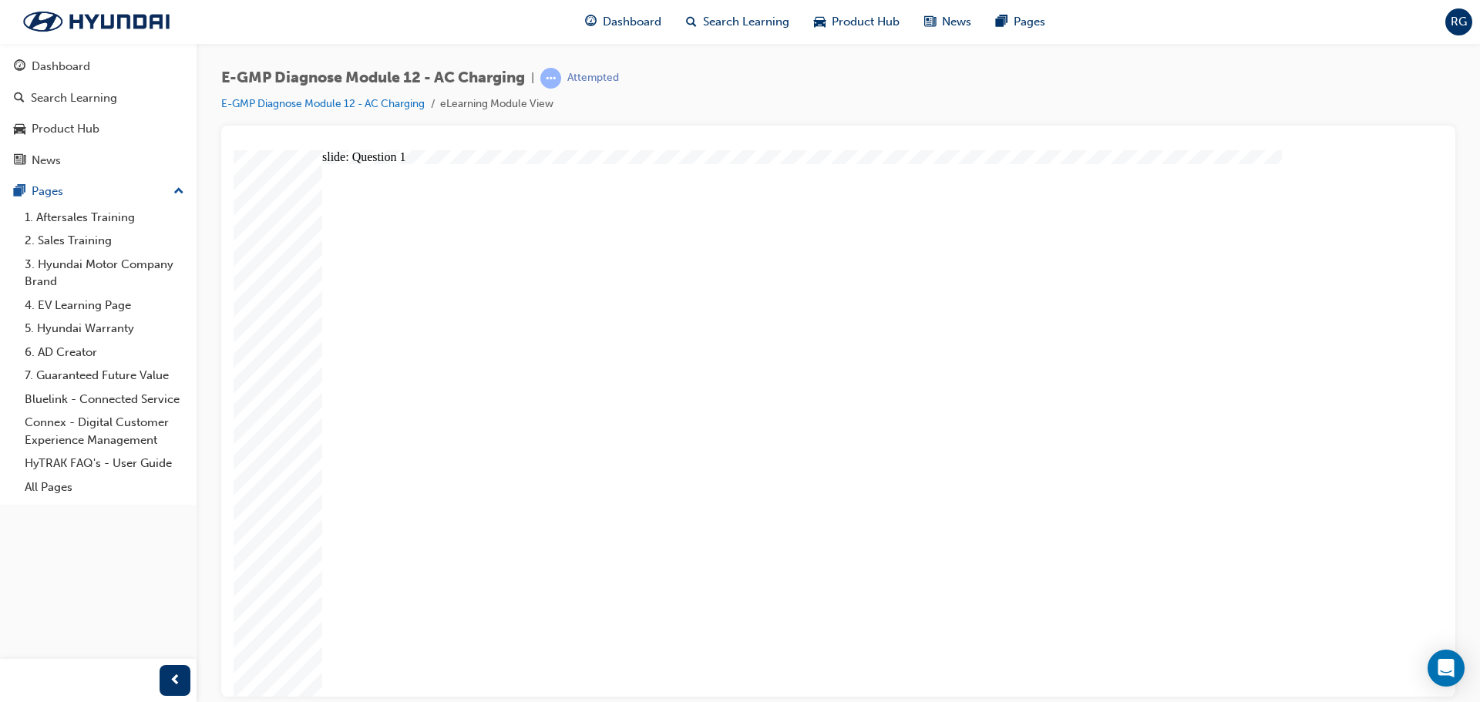
radio input "true"
click at [1439, 669] on icon "Open Intercom Messenger" at bounding box center [1446, 669] width 18 height 20
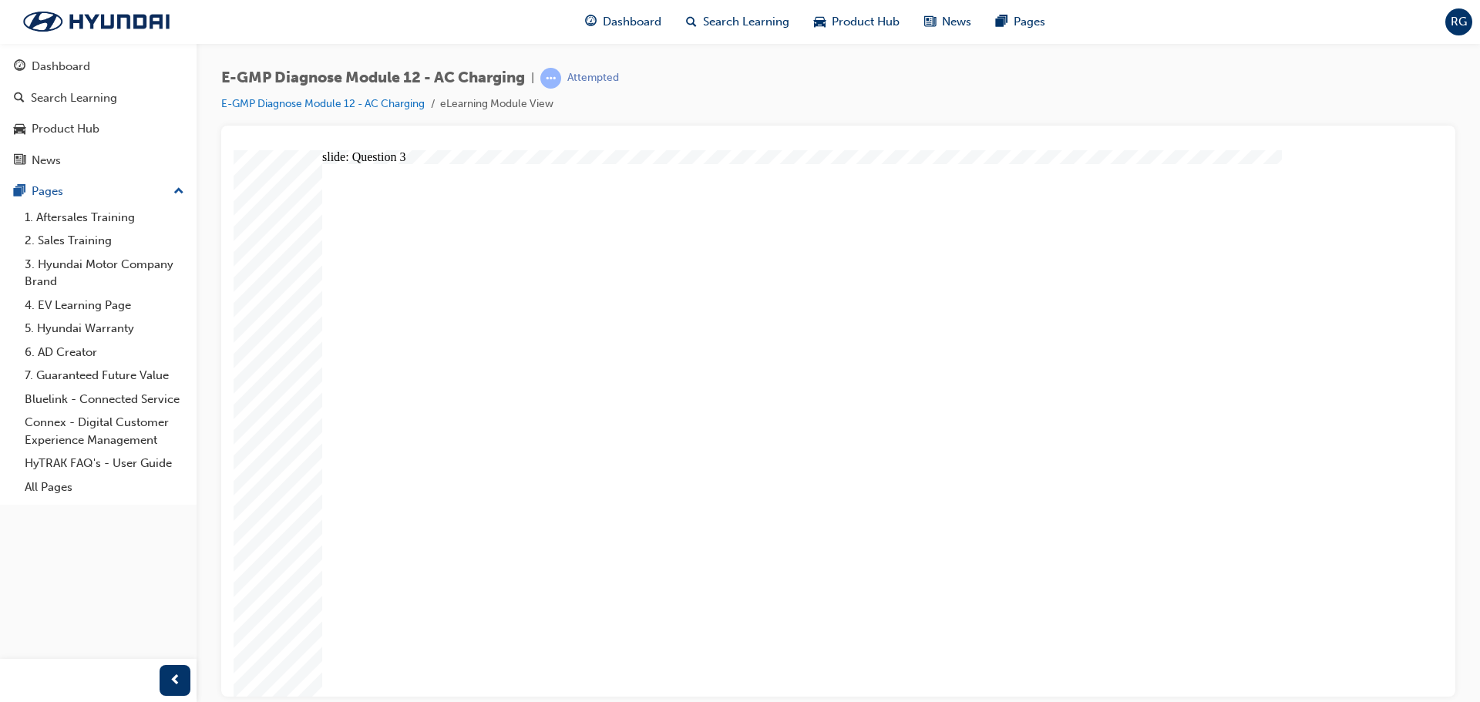
radio input "true"
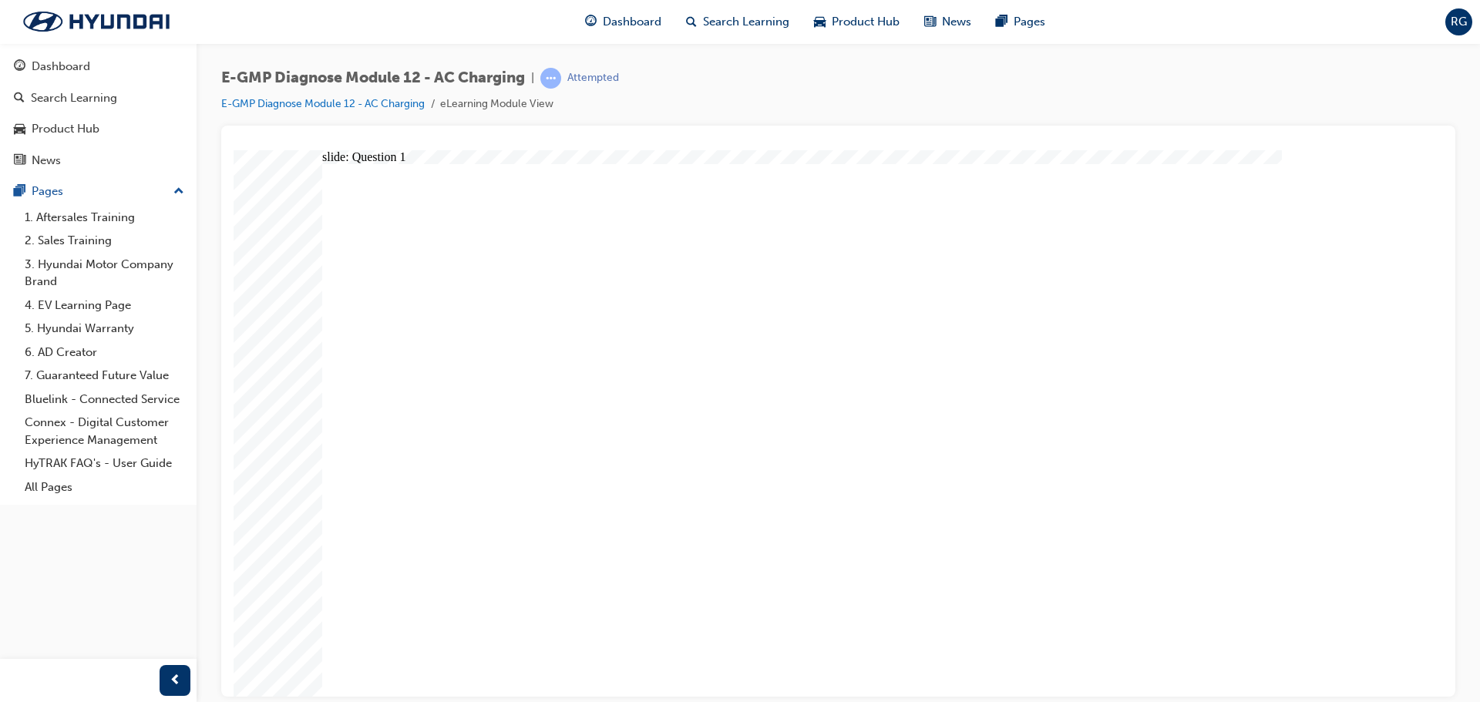
radio input "true"
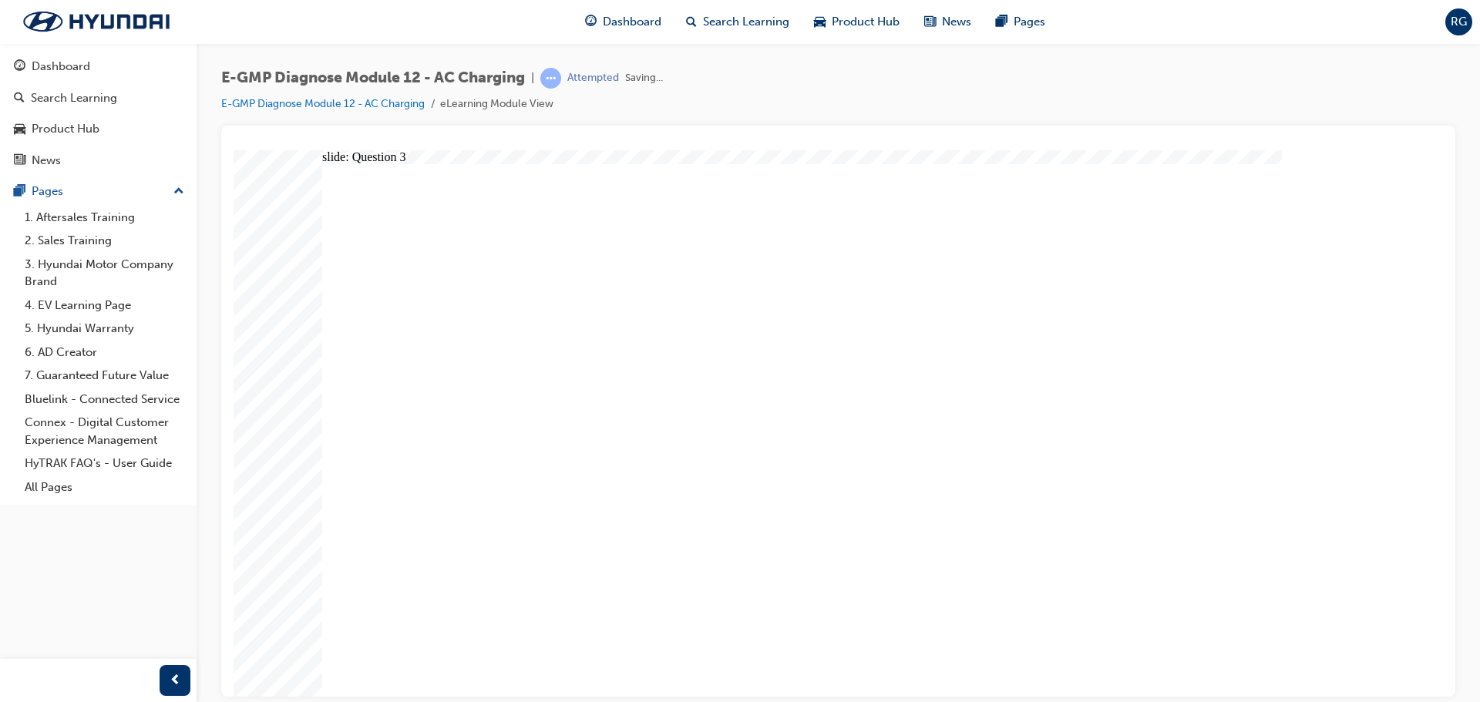
radio input "true"
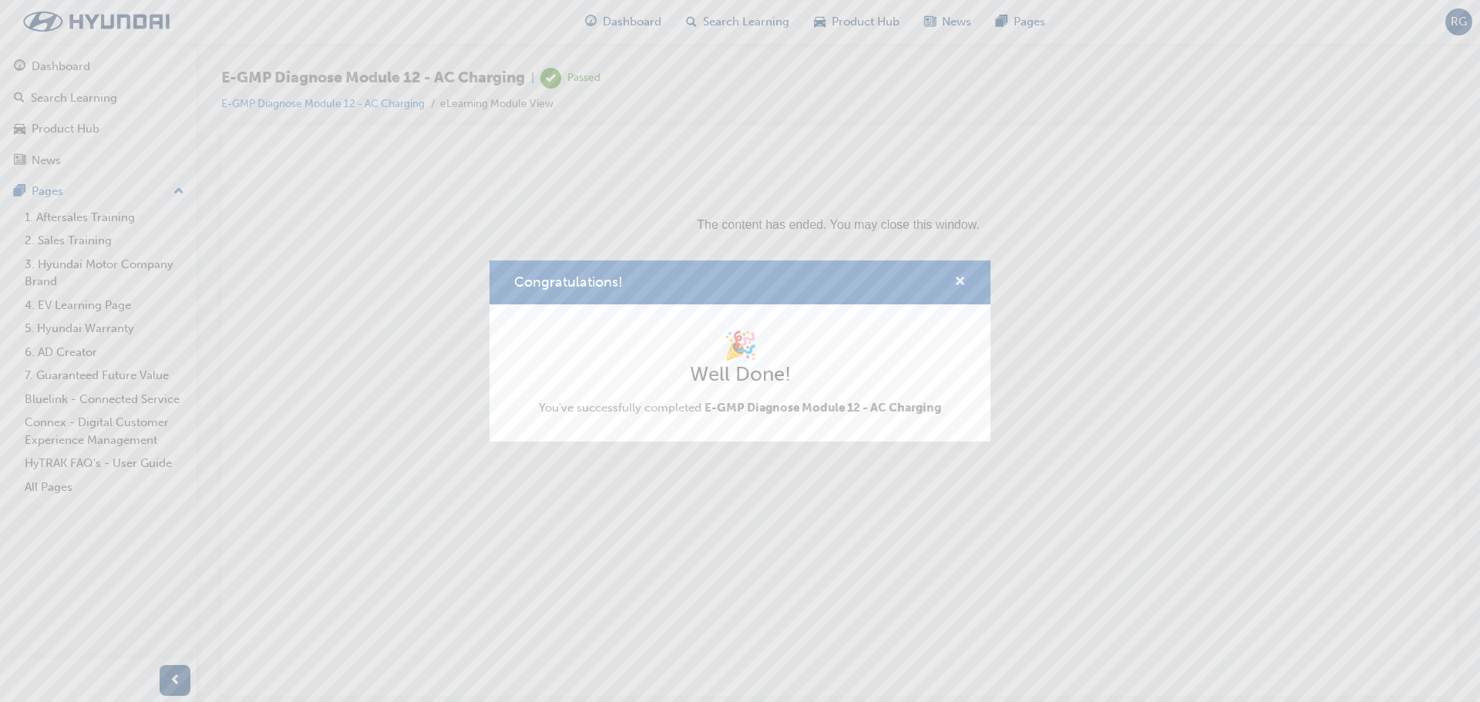
click at [961, 283] on span "cross-icon" at bounding box center [961, 283] width 12 height 14
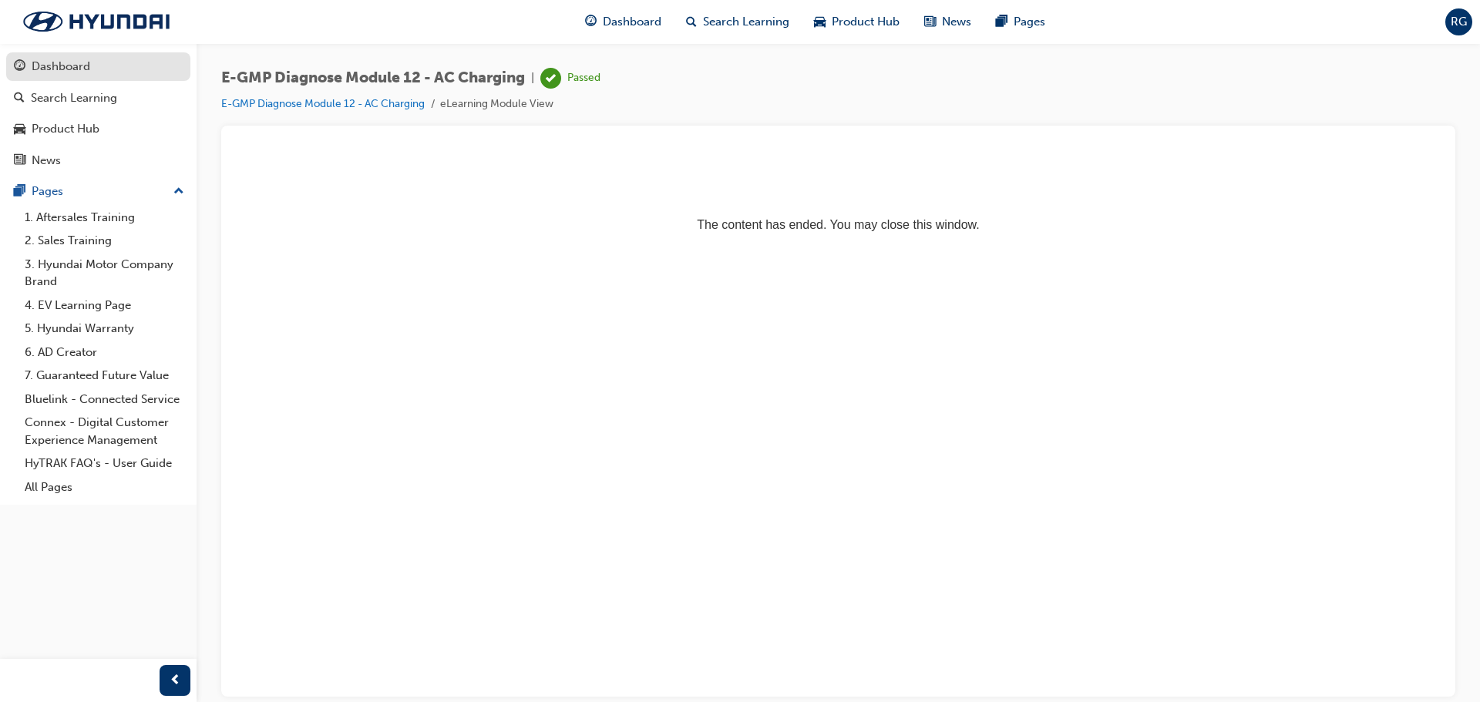
click at [72, 73] on div "Dashboard" at bounding box center [61, 67] width 59 height 18
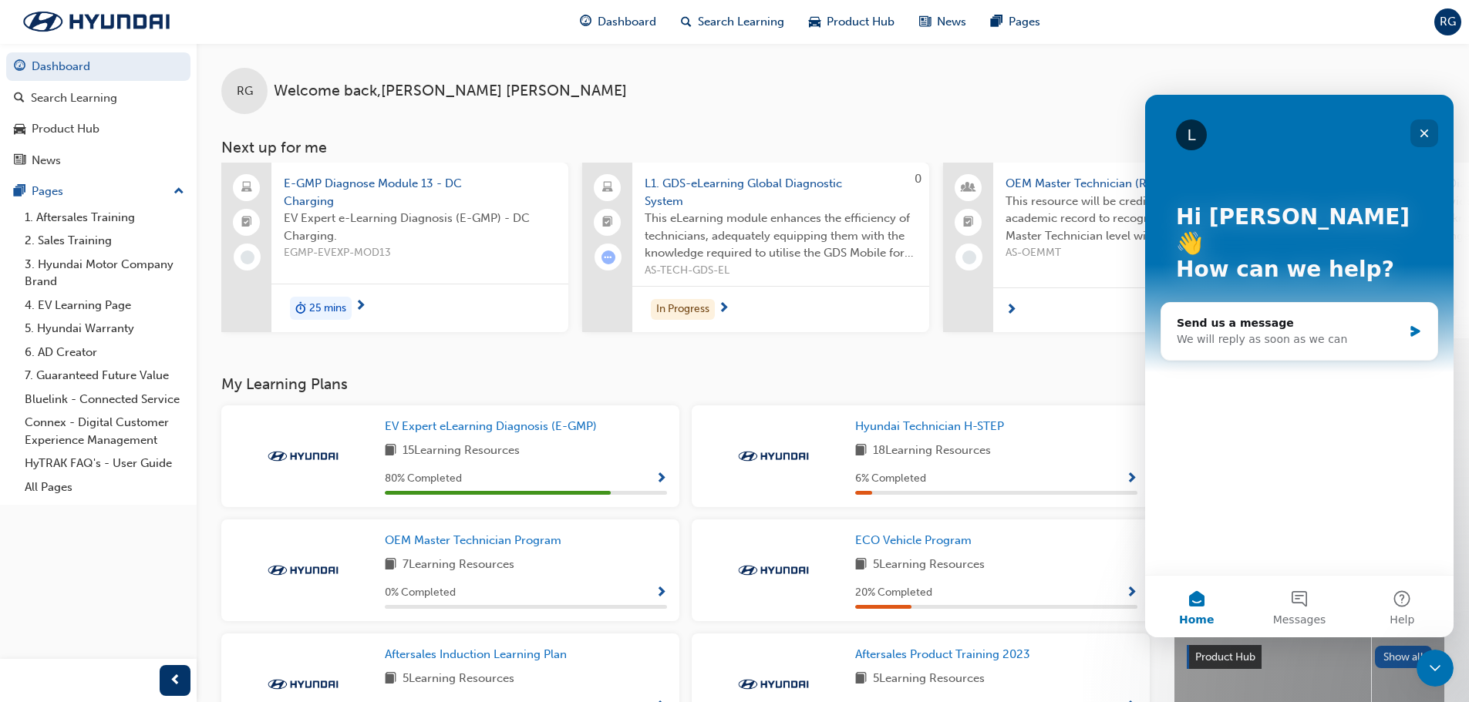
click at [1420, 134] on icon "Close" at bounding box center [1424, 133] width 12 height 12
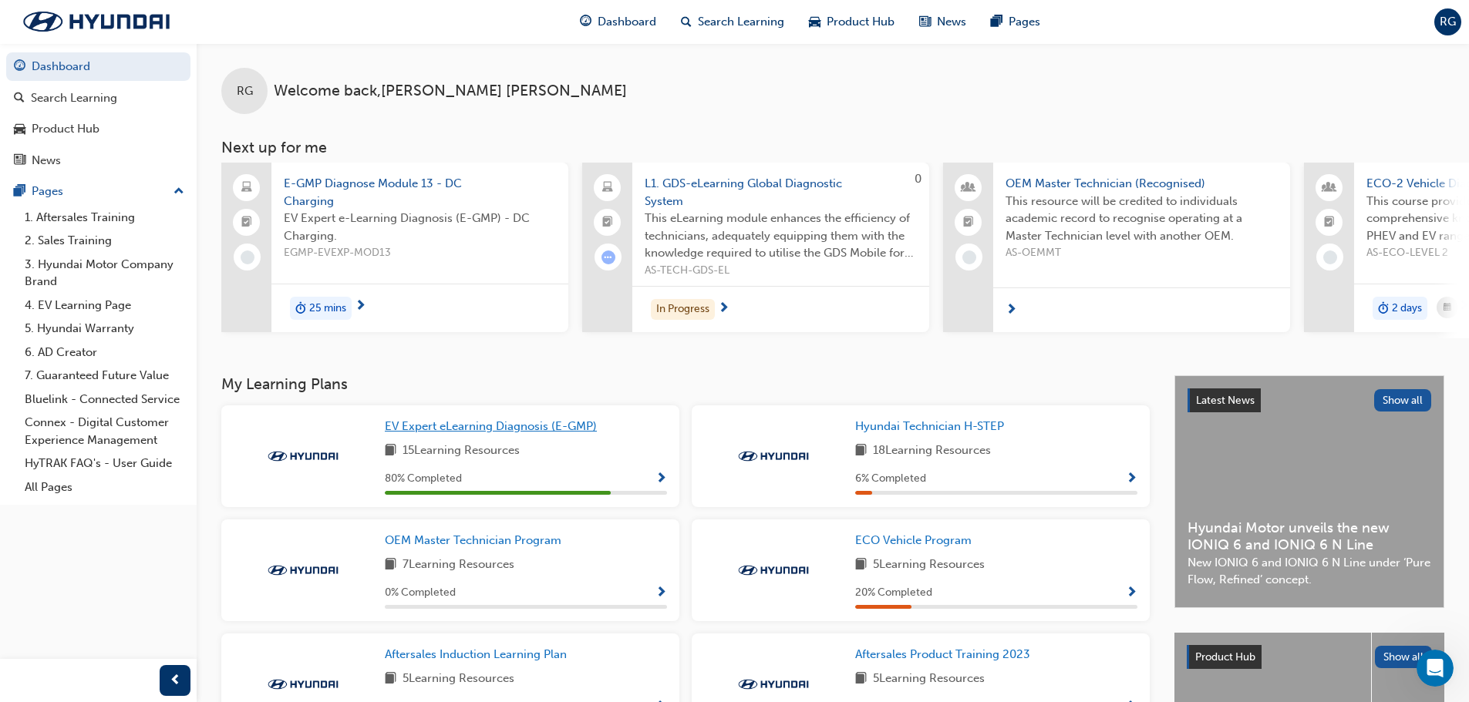
click at [516, 433] on span "EV Expert eLearning Diagnosis (E-GMP)" at bounding box center [491, 426] width 212 height 14
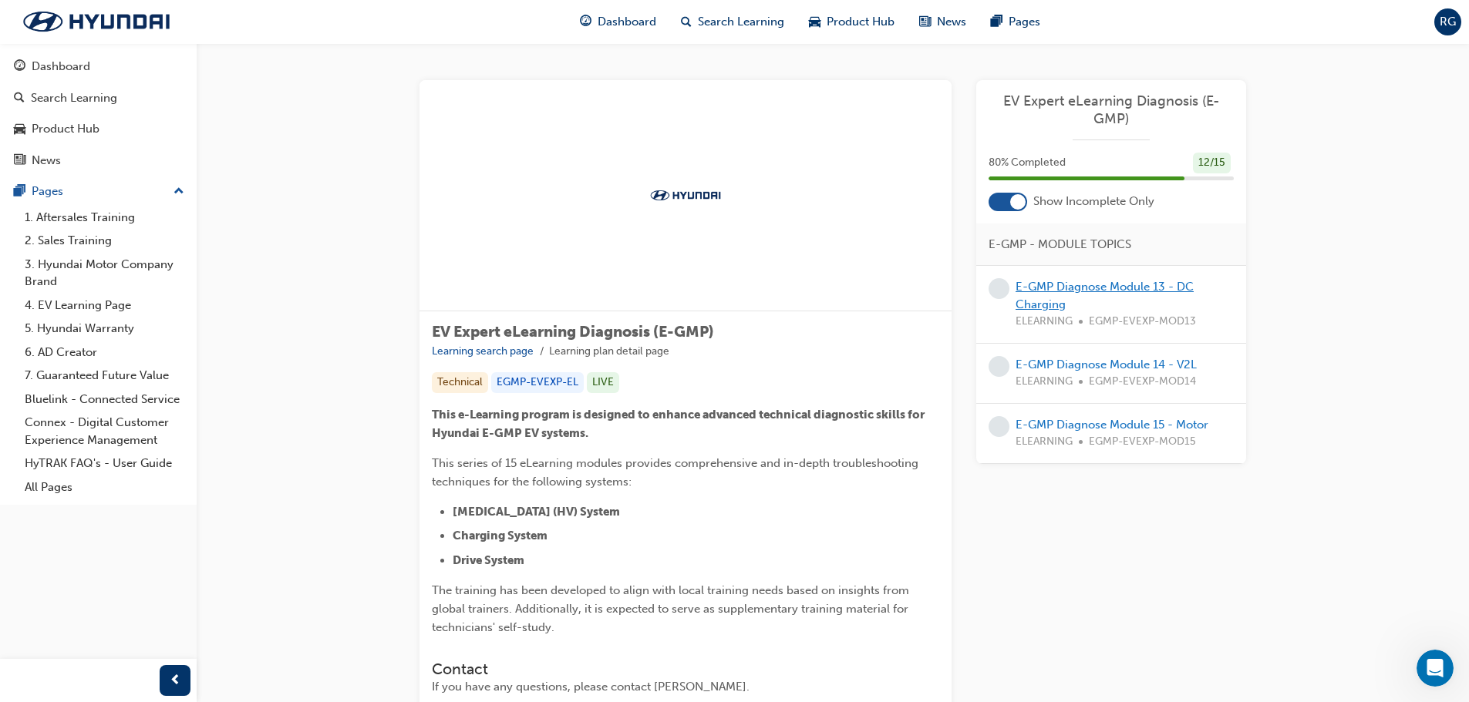
click at [1083, 291] on link "E-GMP Diagnose Module 13 - DC Charging" at bounding box center [1105, 296] width 178 height 32
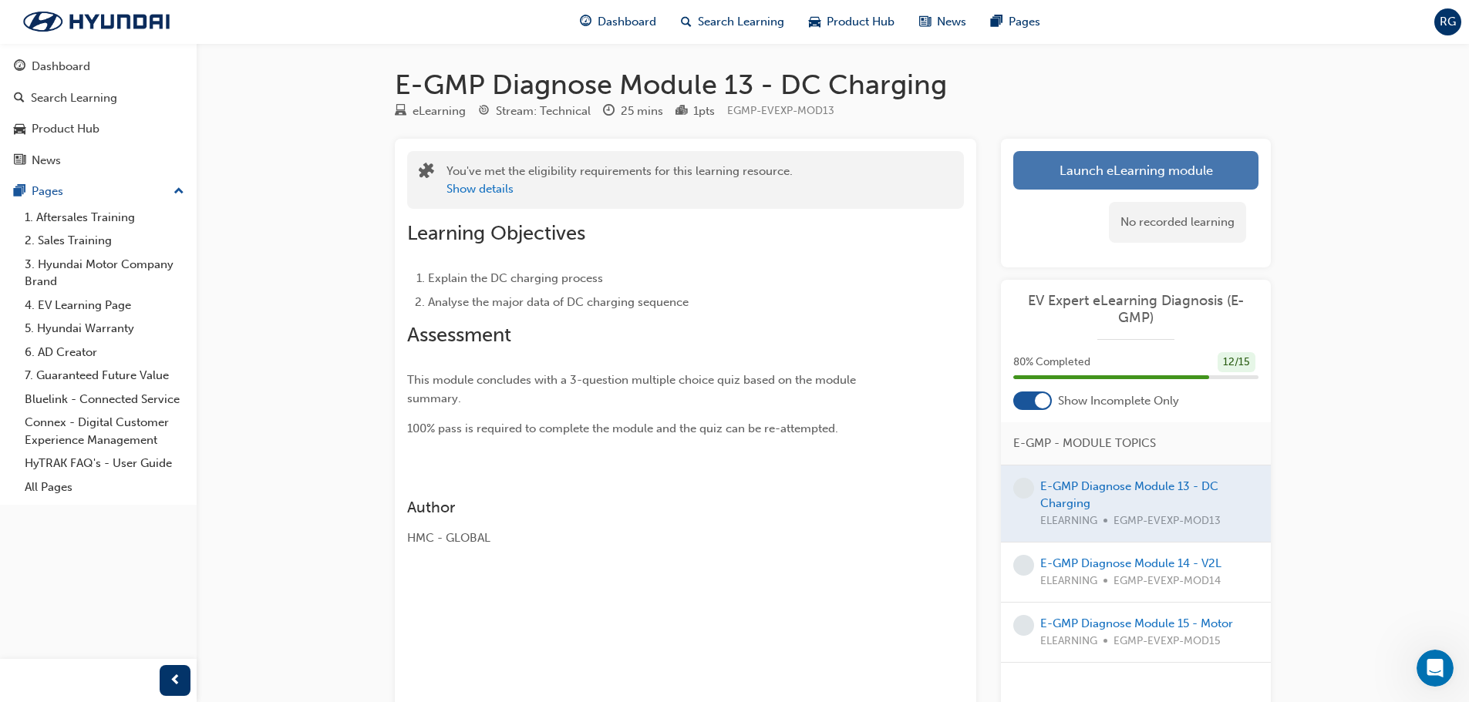
click at [1128, 181] on link "Launch eLearning module" at bounding box center [1135, 170] width 245 height 39
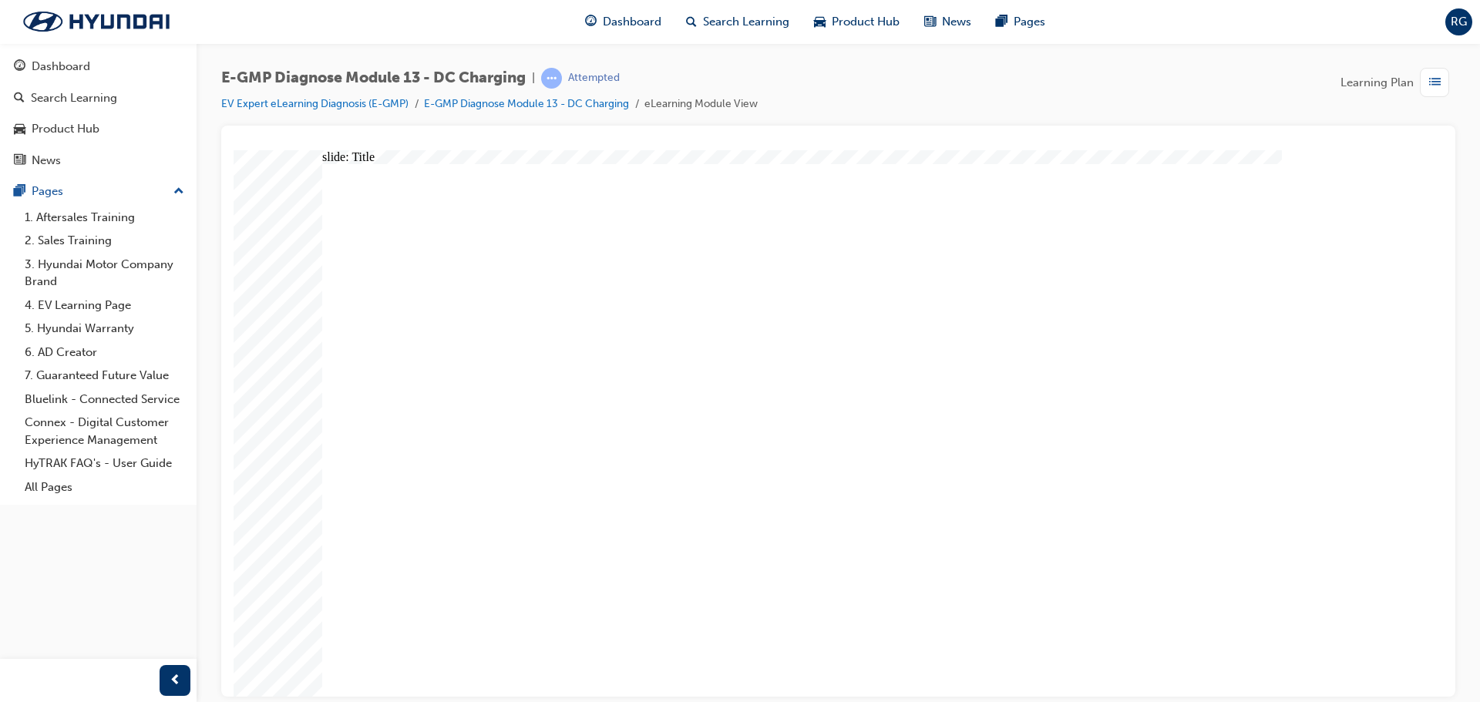
radio input "true"
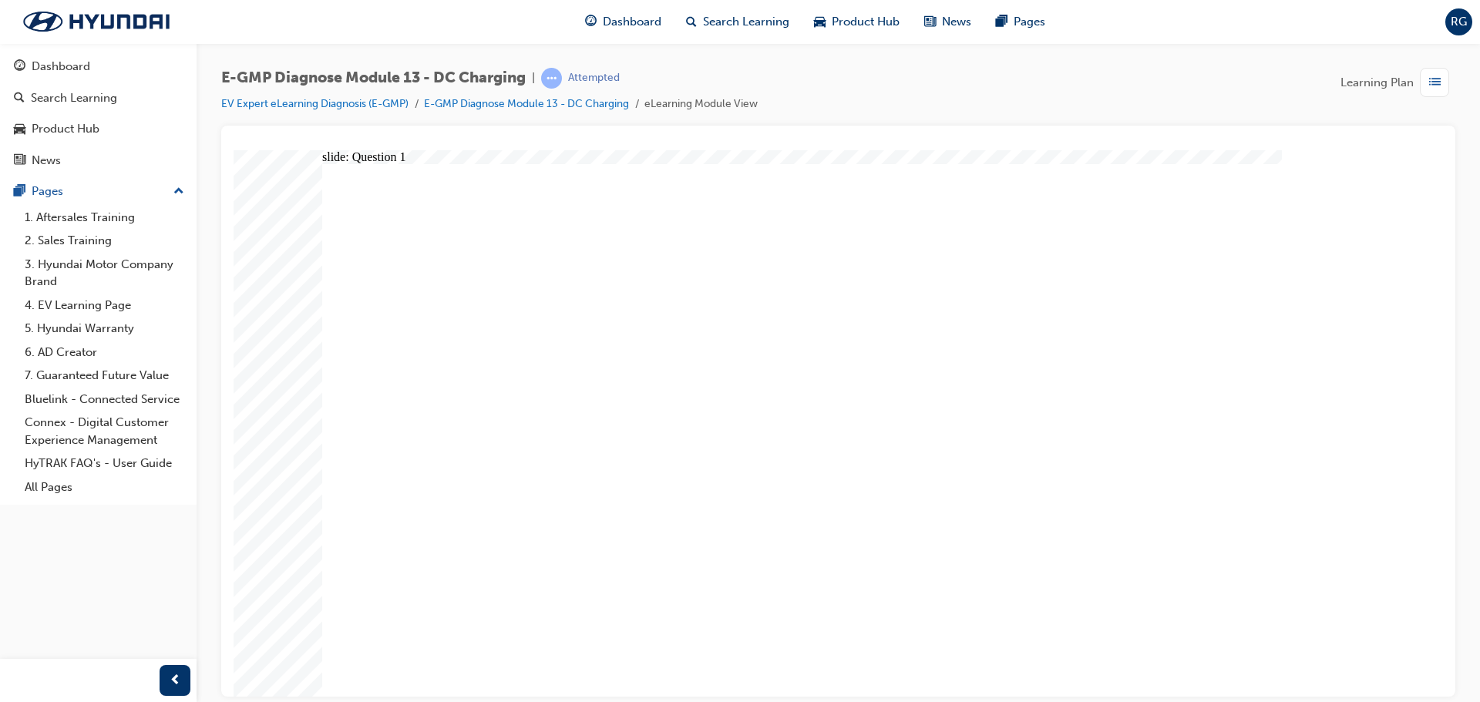
radio input "true"
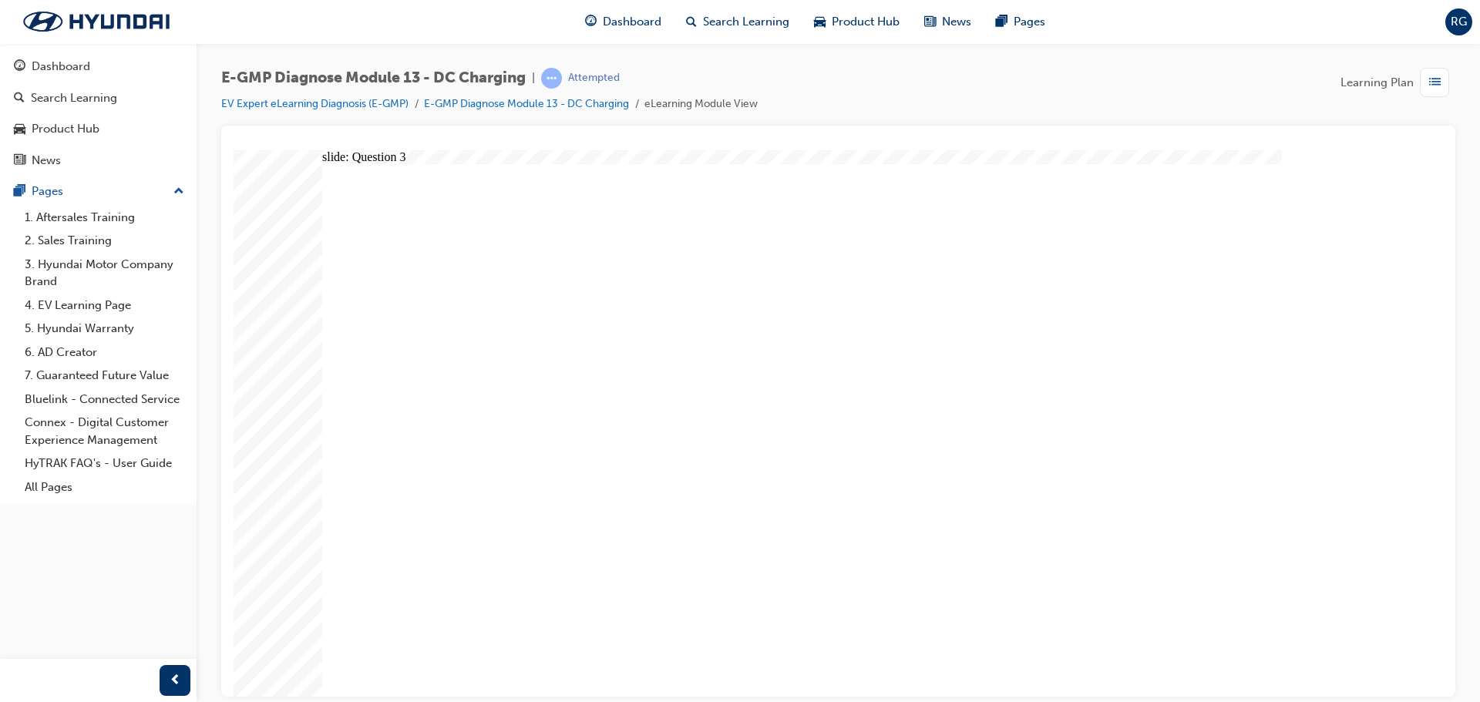
radio input "true"
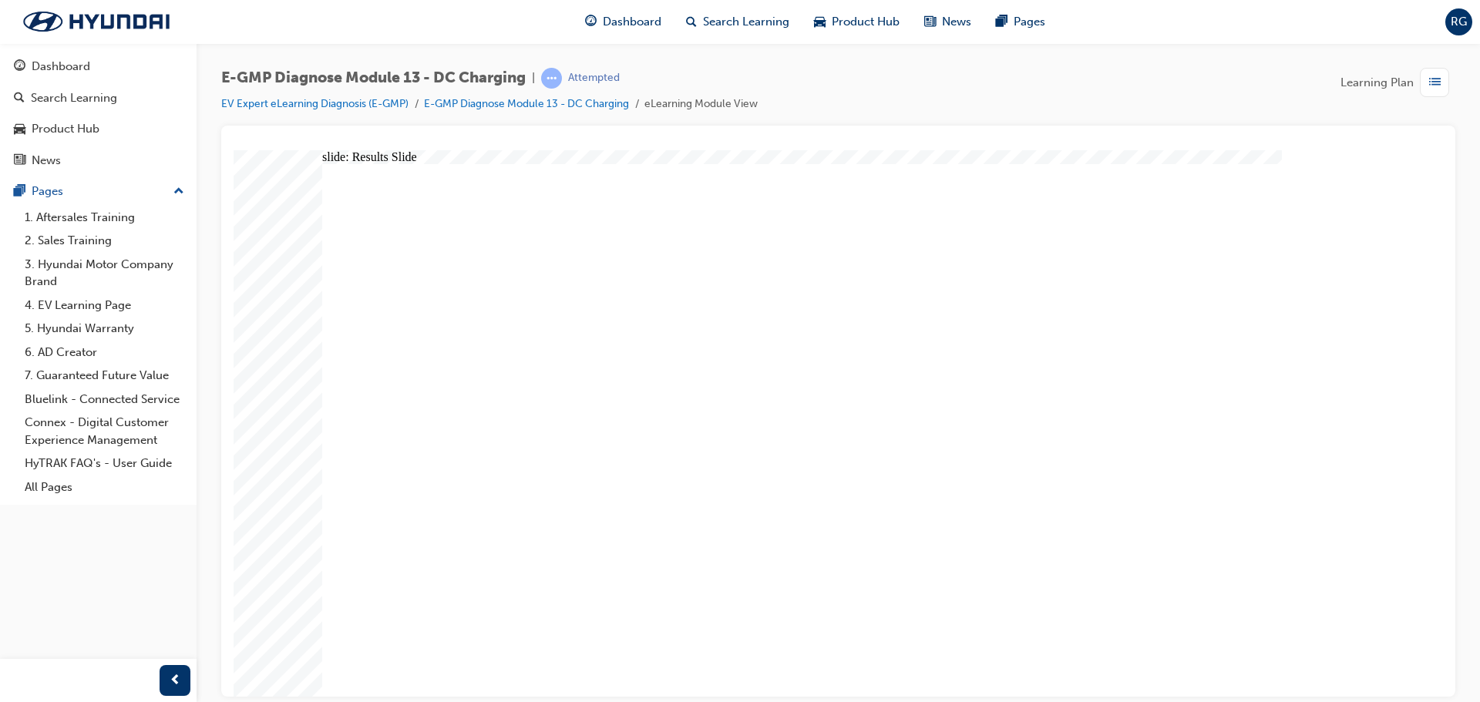
radio input "true"
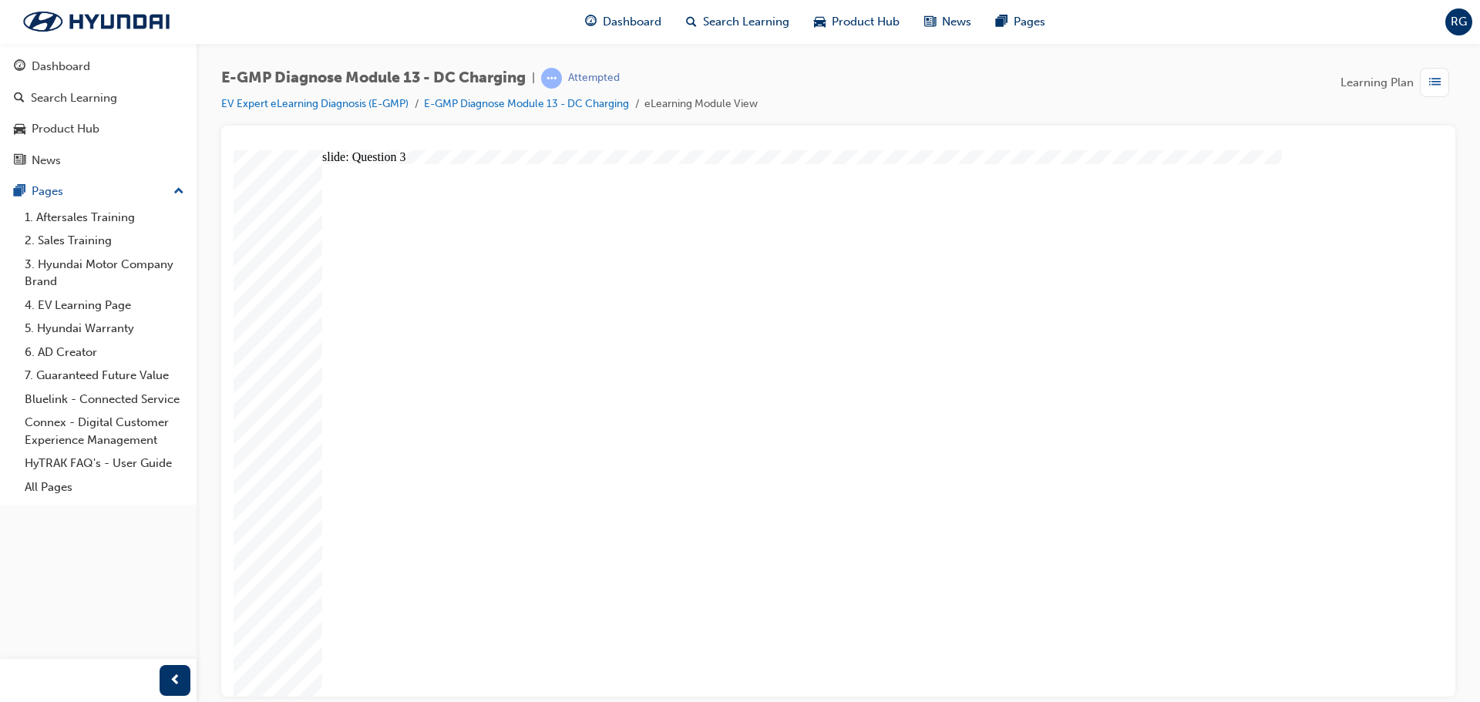
radio input "true"
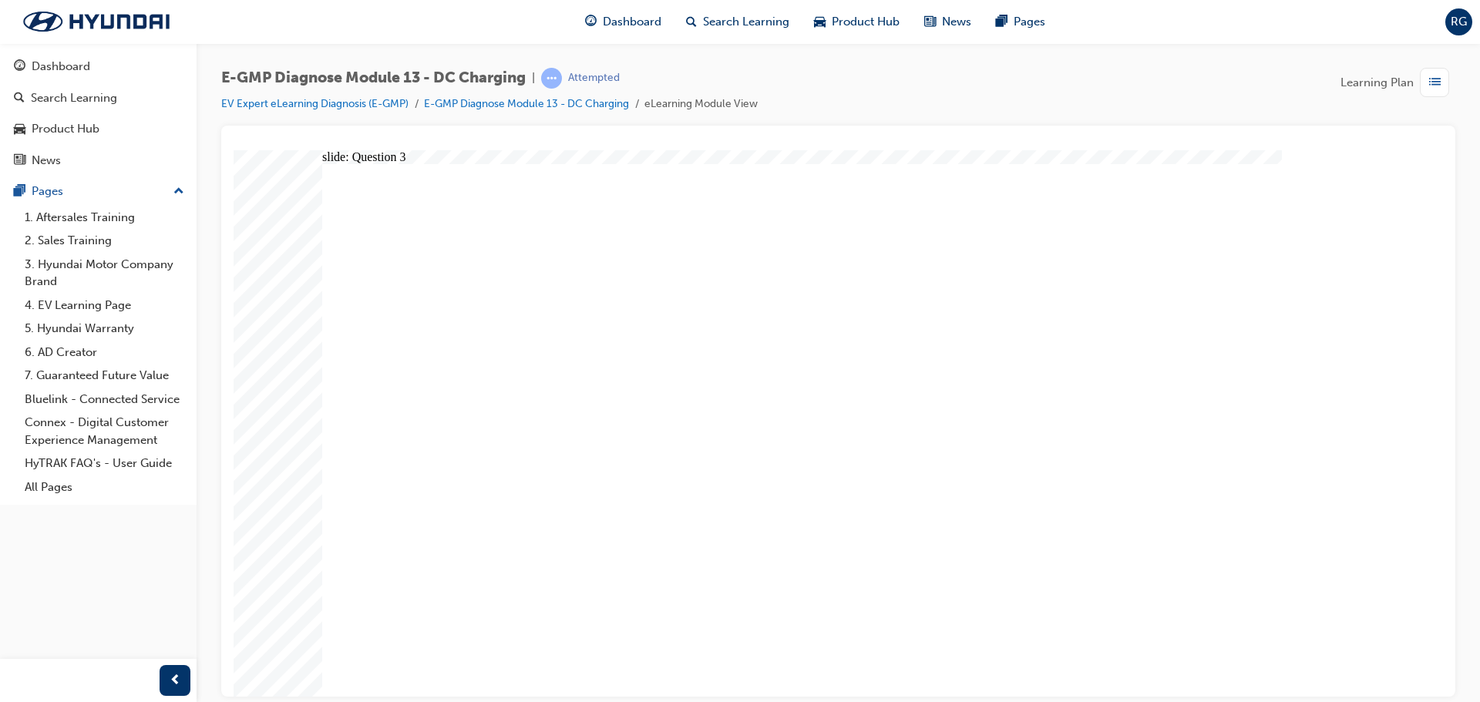
radio input "true"
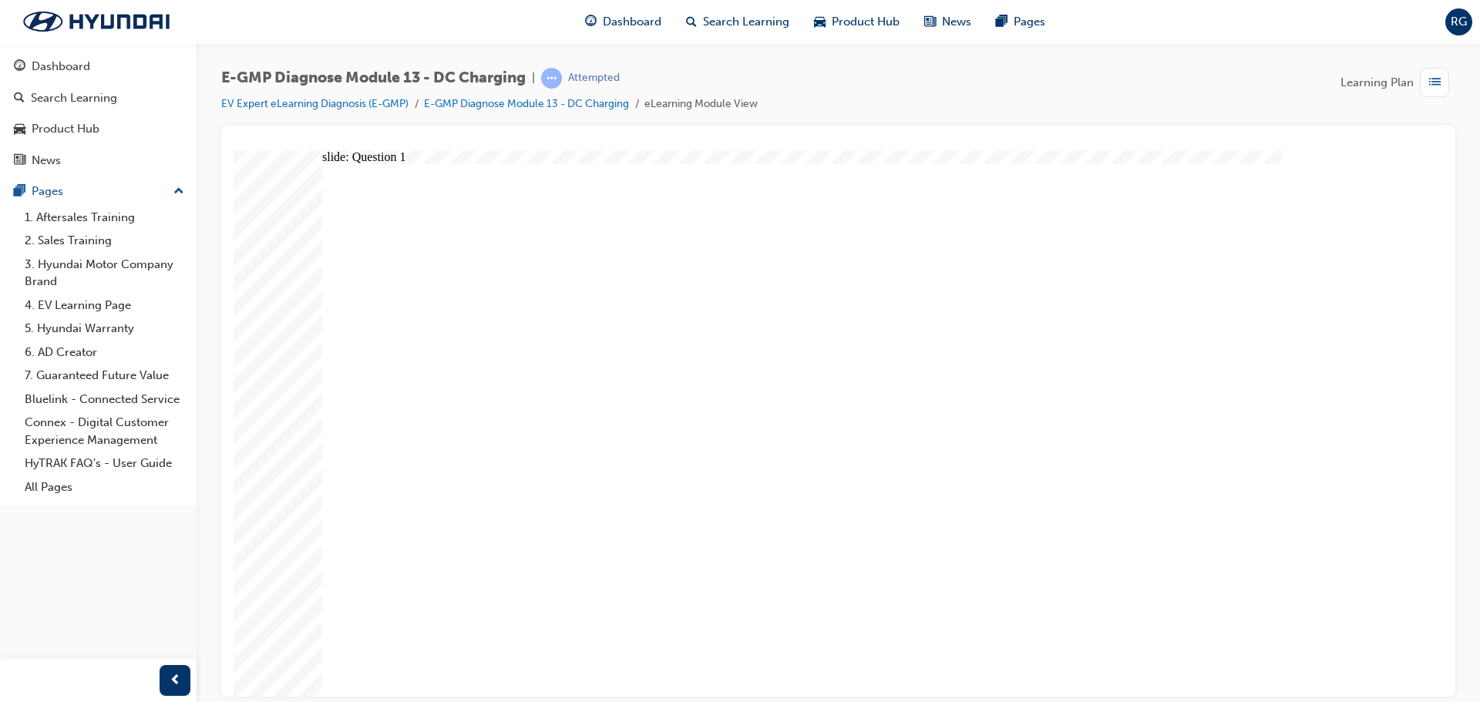
radio input "true"
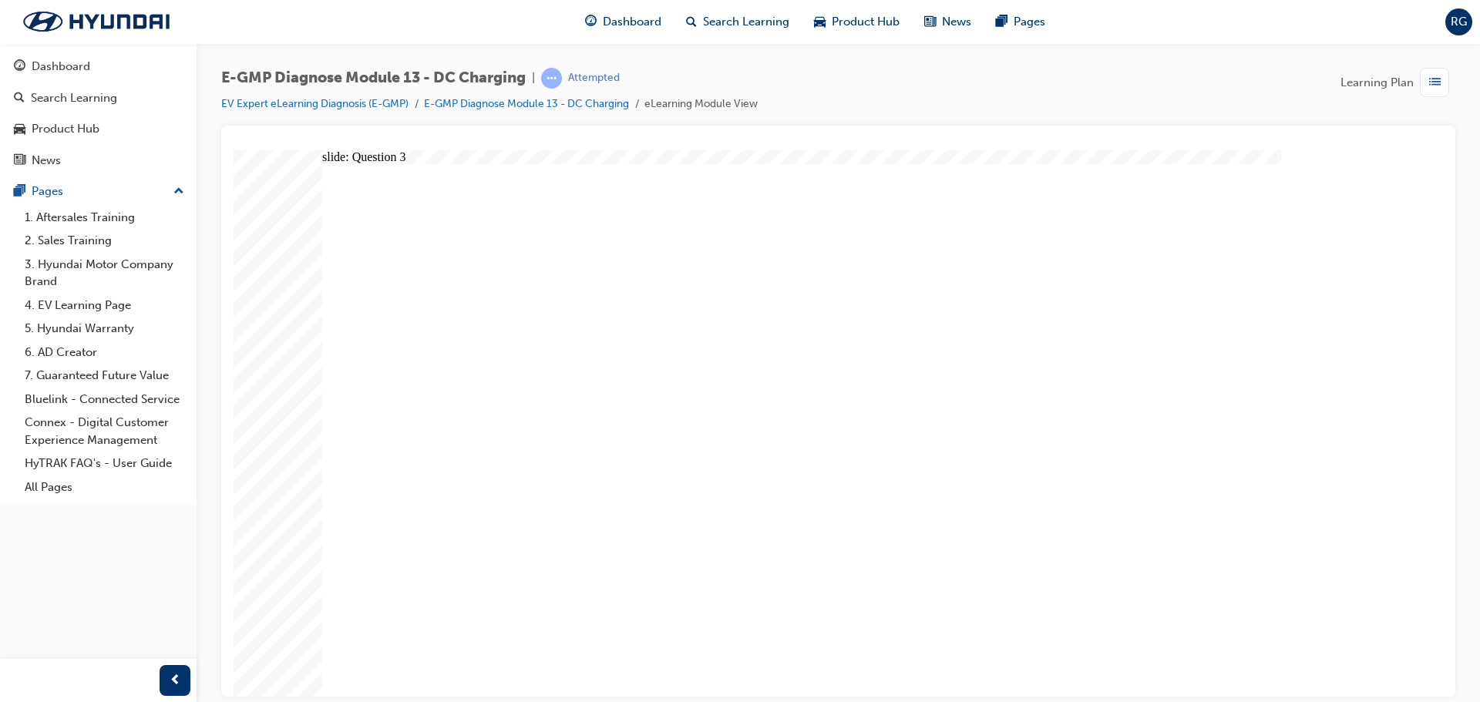
radio input "true"
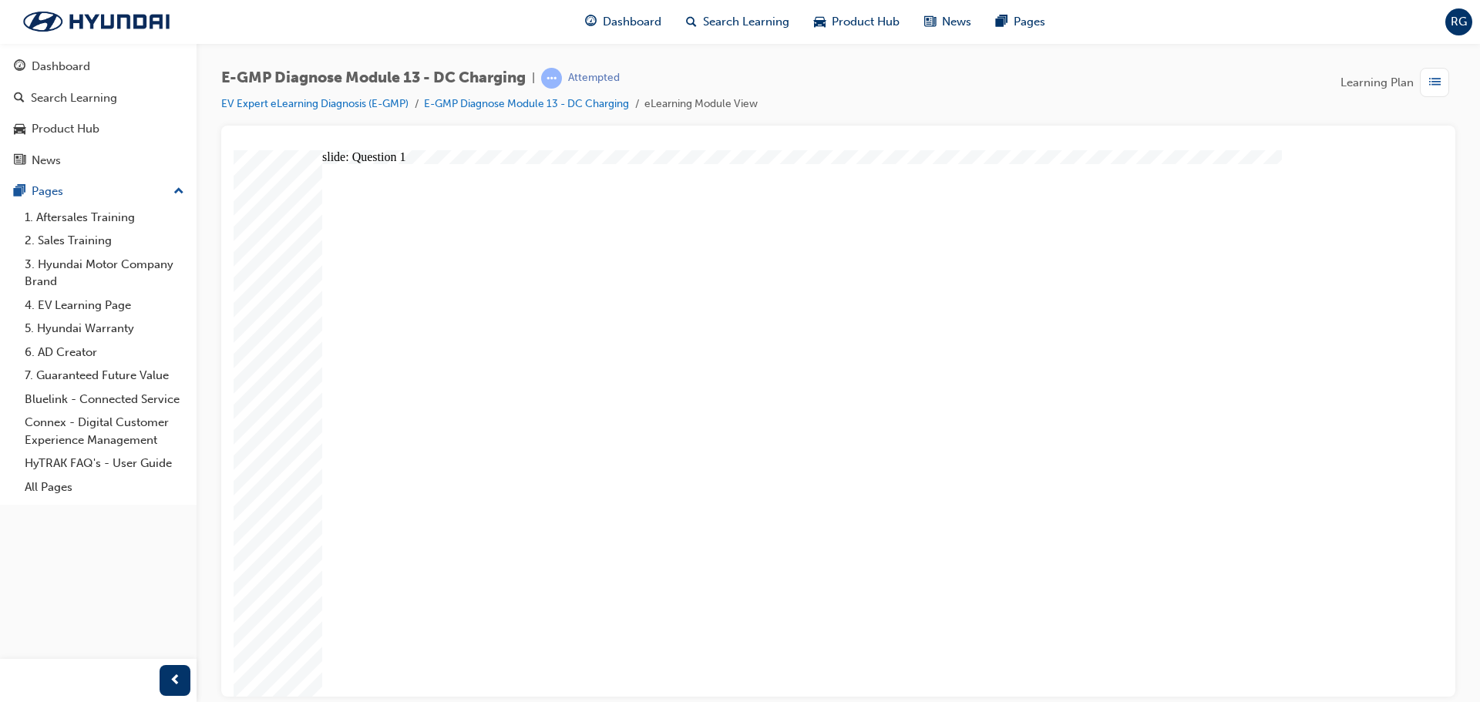
radio input "true"
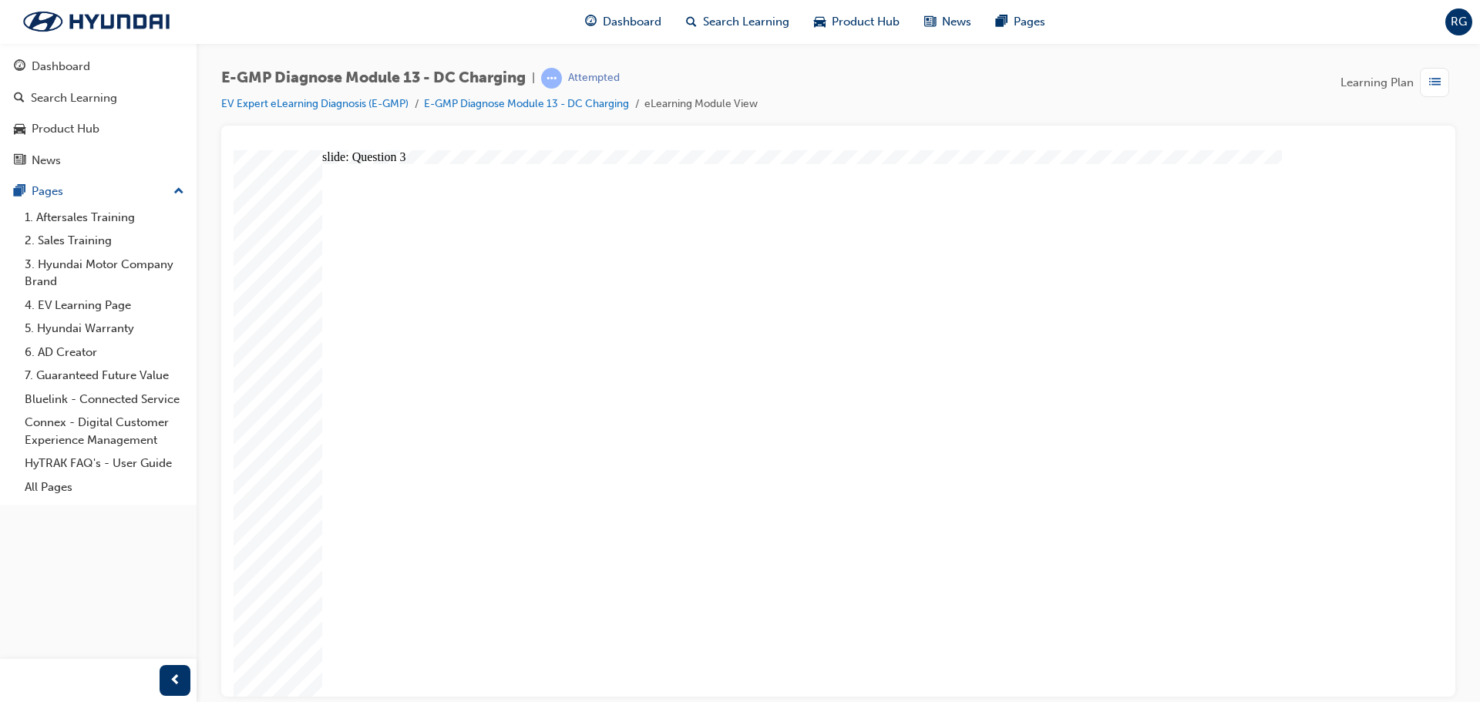
radio input "true"
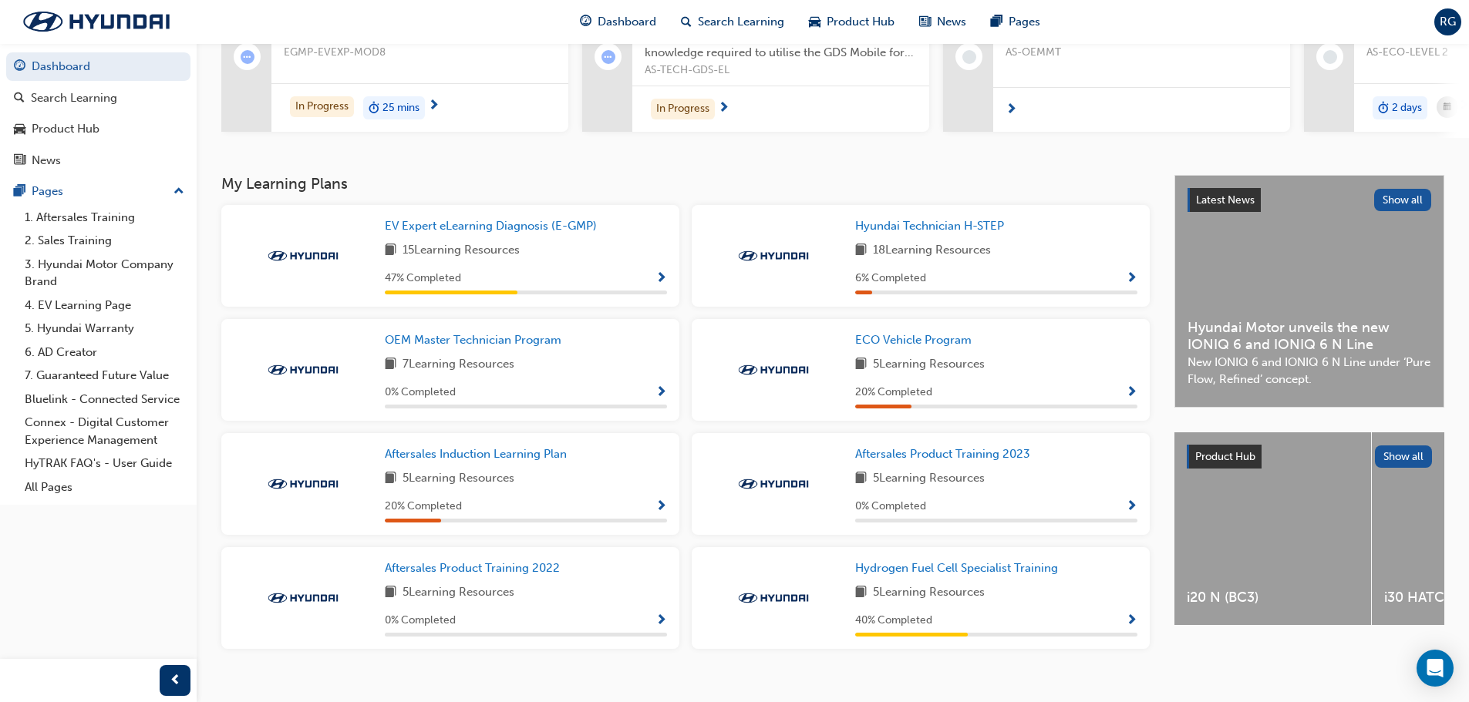
scroll to position [229, 0]
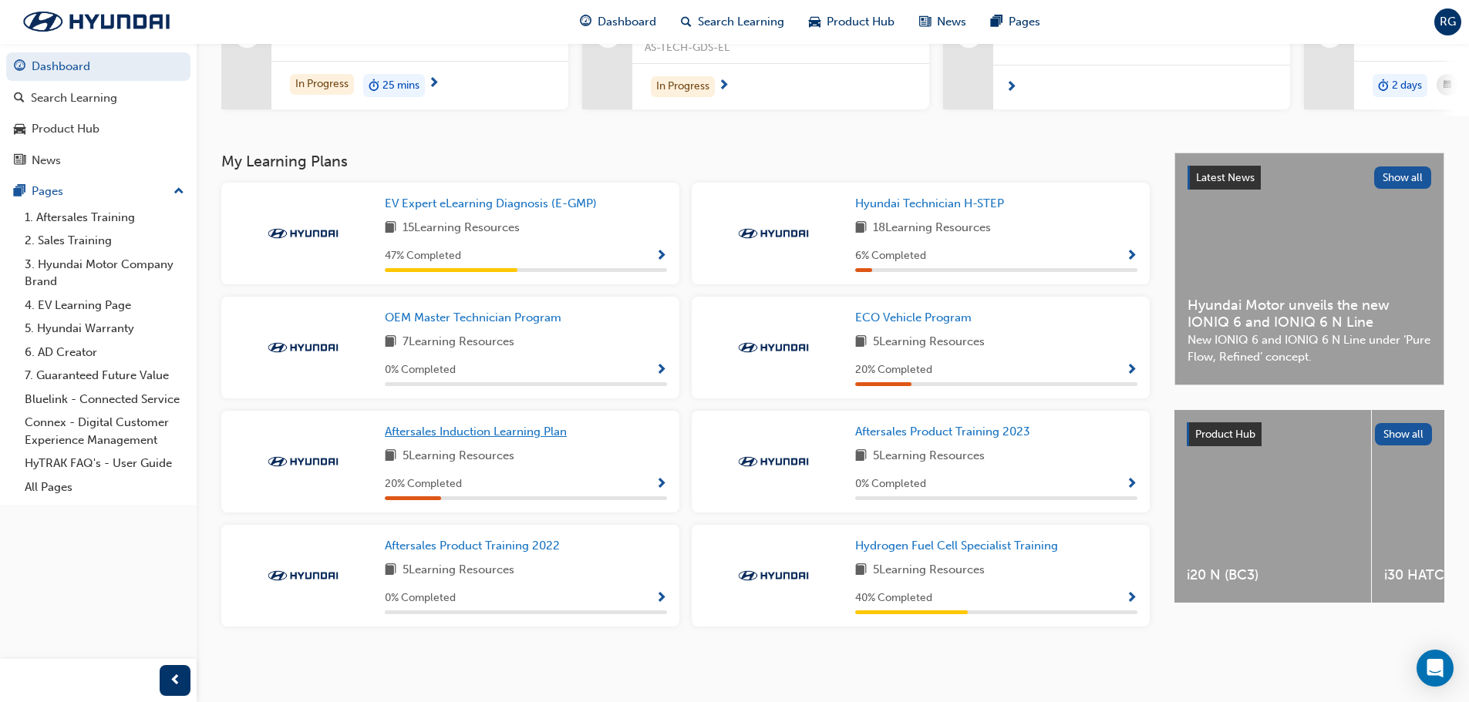
click at [427, 435] on span "Aftersales Induction Learning Plan" at bounding box center [476, 432] width 182 height 14
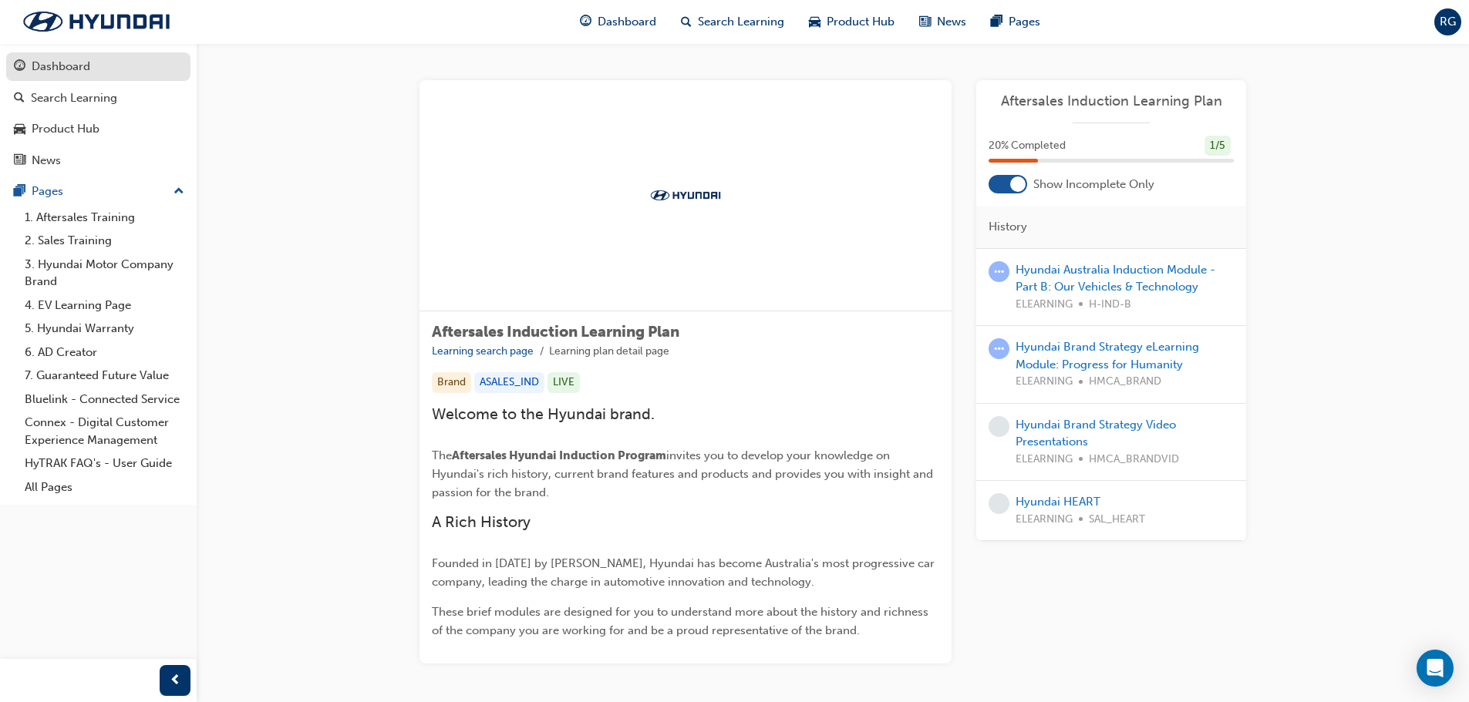
click at [95, 65] on div "Dashboard" at bounding box center [98, 66] width 169 height 19
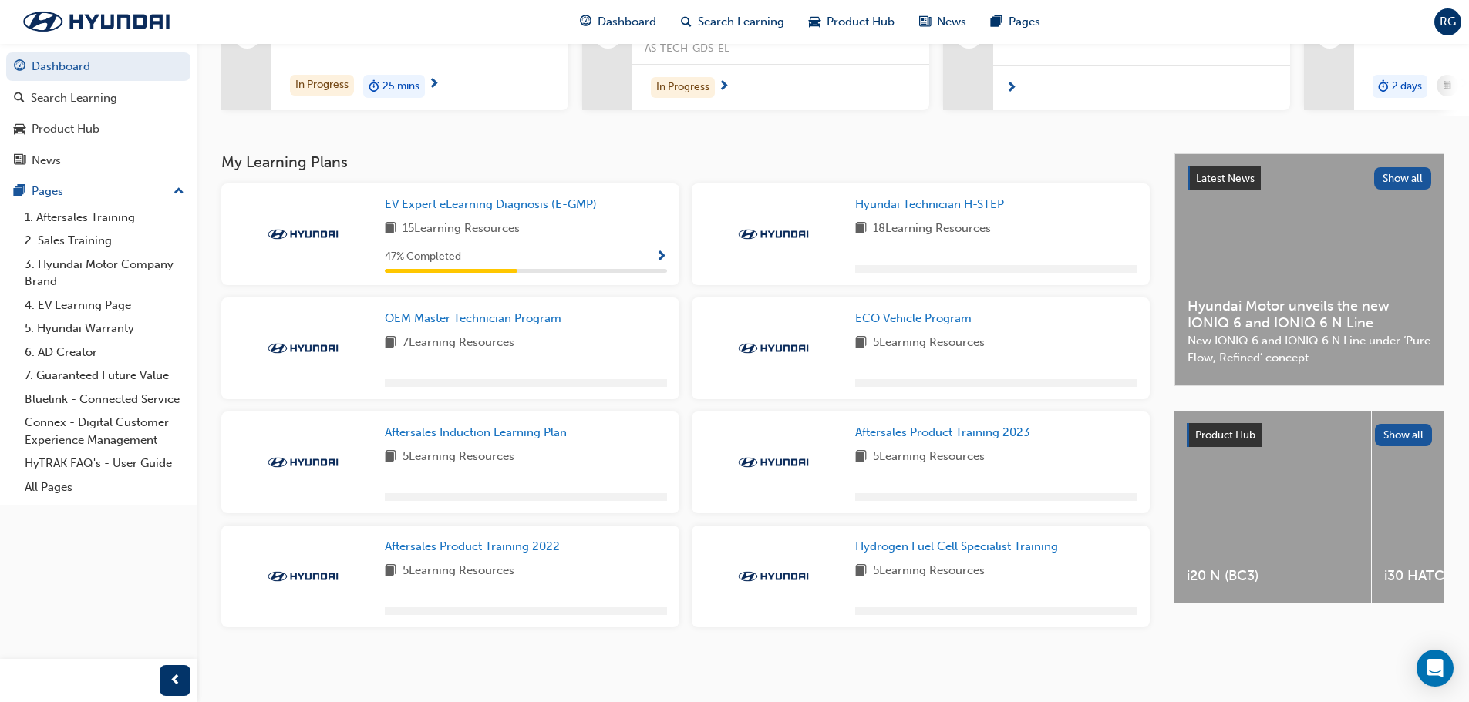
scroll to position [229, 0]
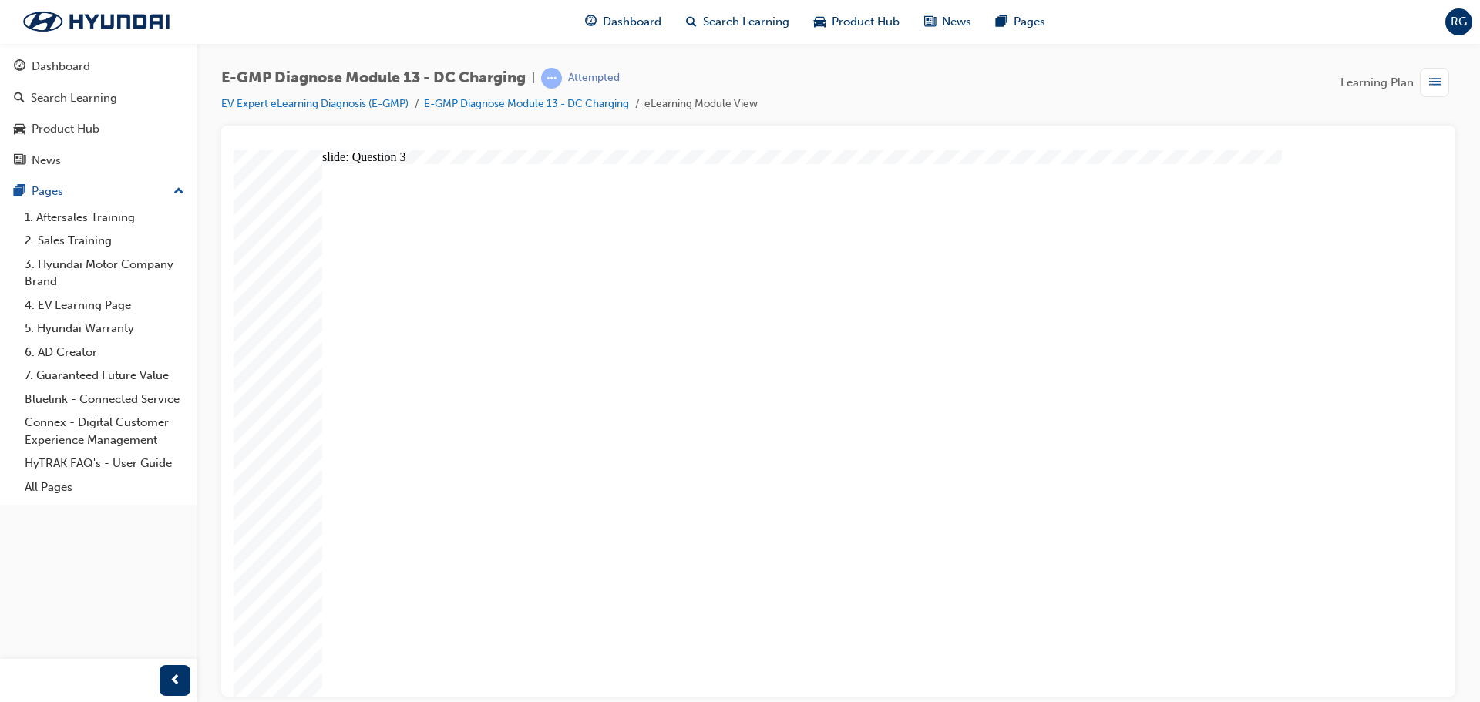
drag, startPoint x: 873, startPoint y: 371, endPoint x: 870, endPoint y: 394, distance: 23.3
radio input "true"
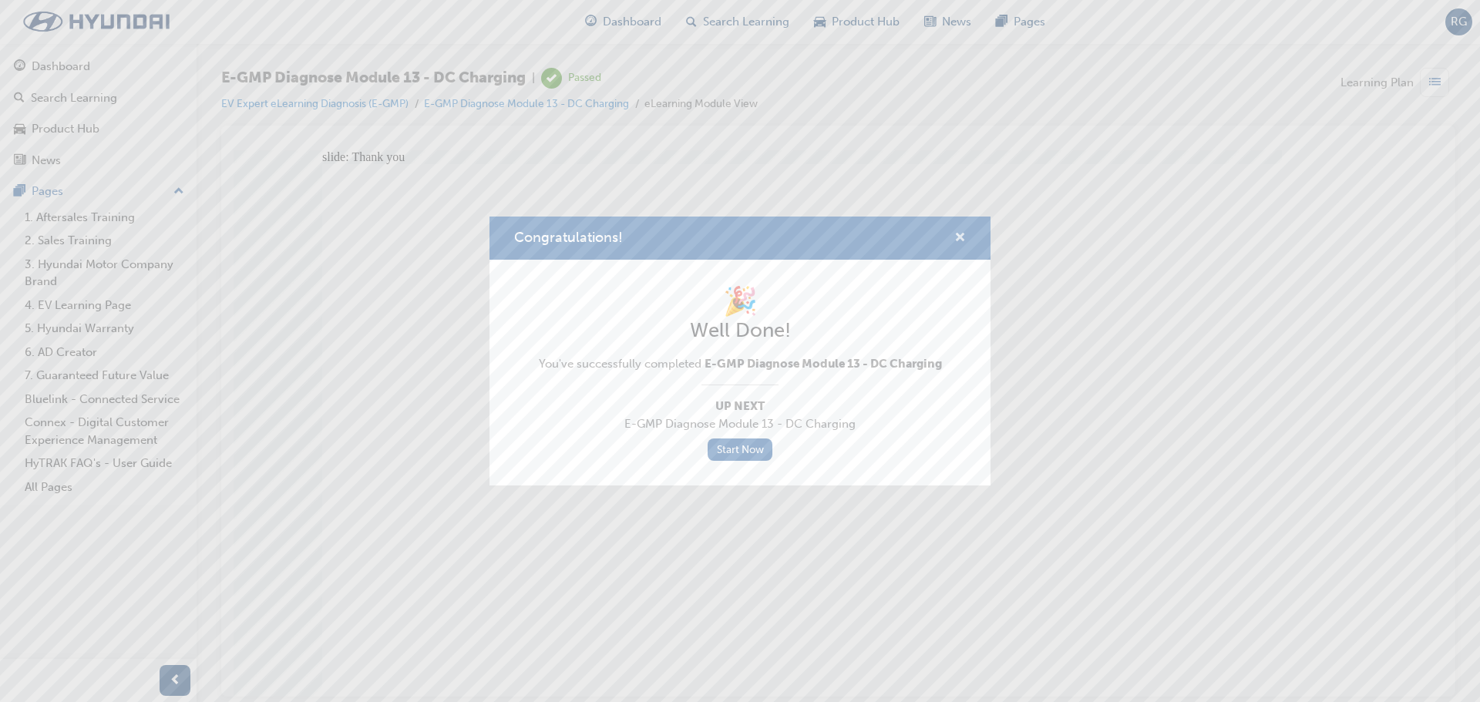
click at [960, 237] on span "cross-icon" at bounding box center [961, 239] width 12 height 14
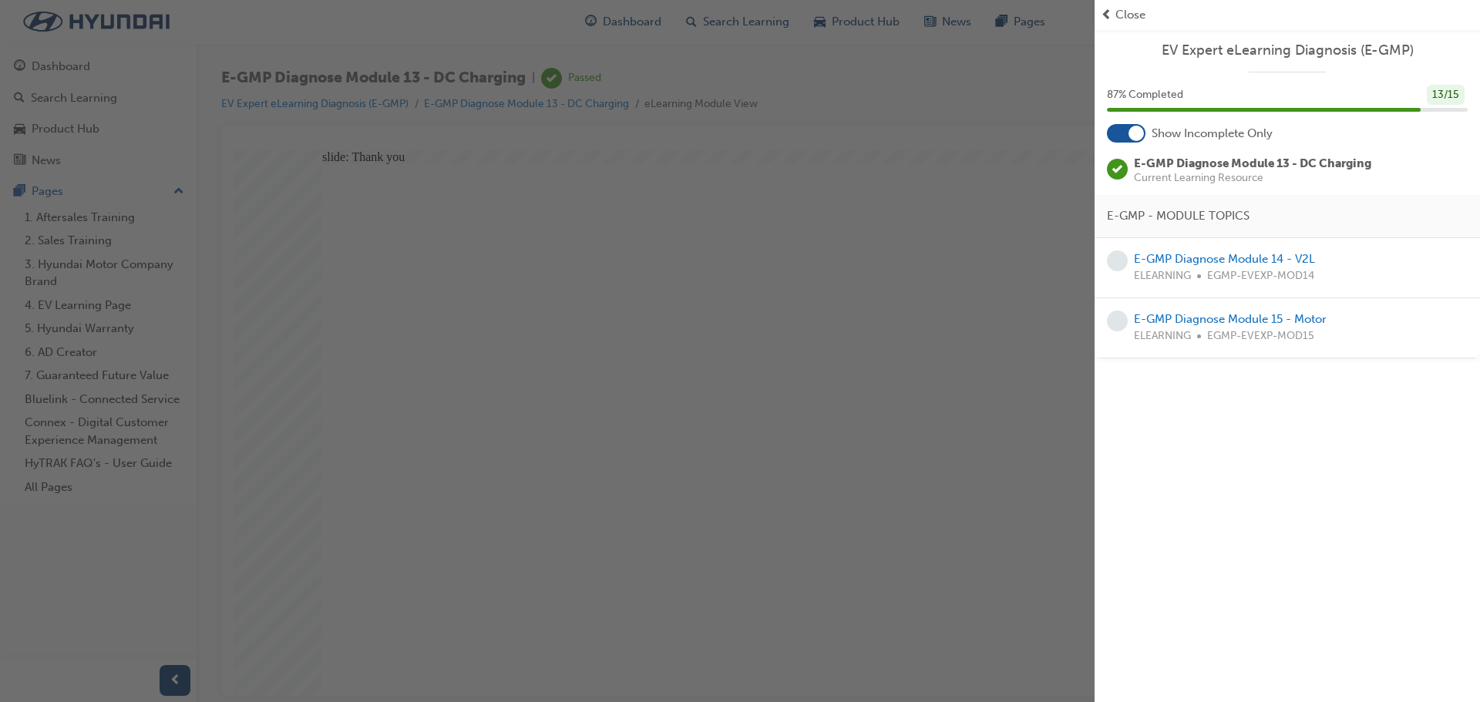
click at [601, 429] on div "button" at bounding box center [547, 351] width 1095 height 702
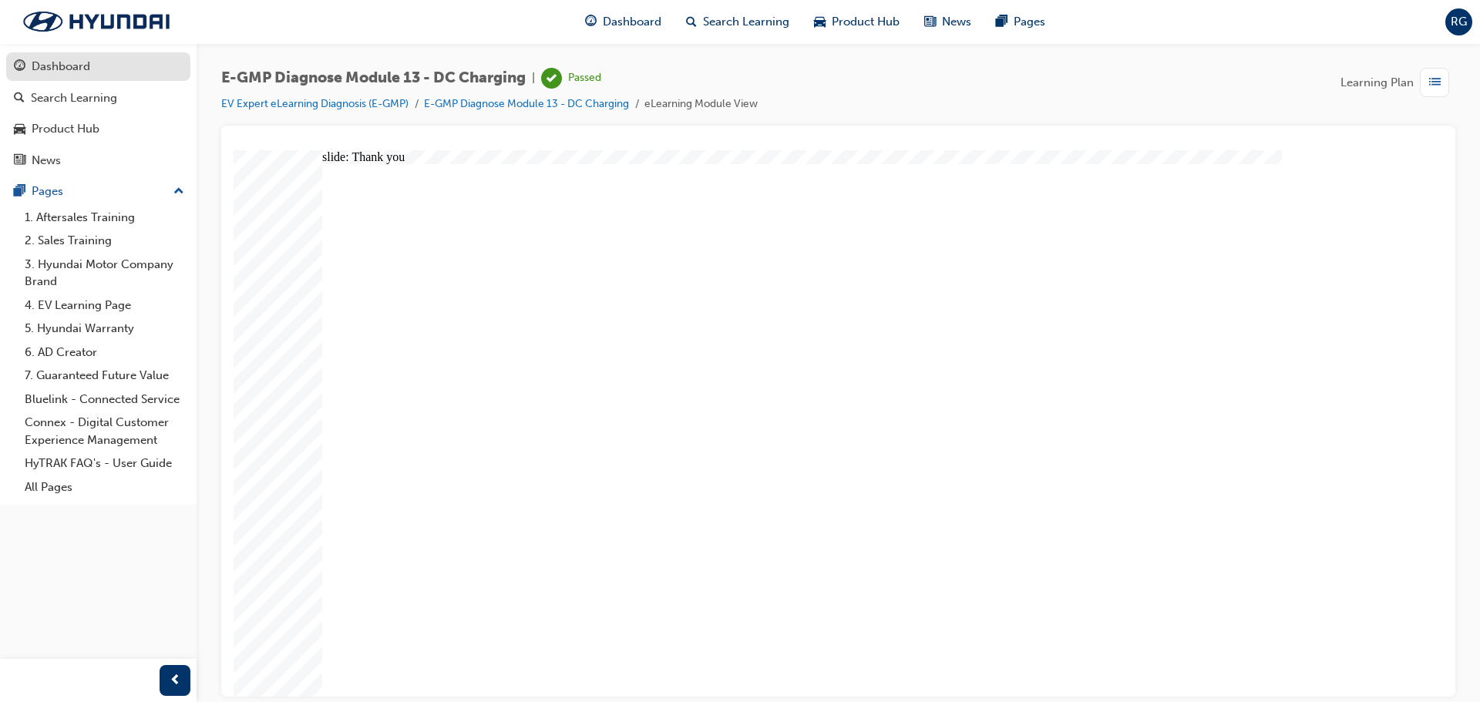
click at [45, 63] on div "Dashboard" at bounding box center [61, 67] width 59 height 18
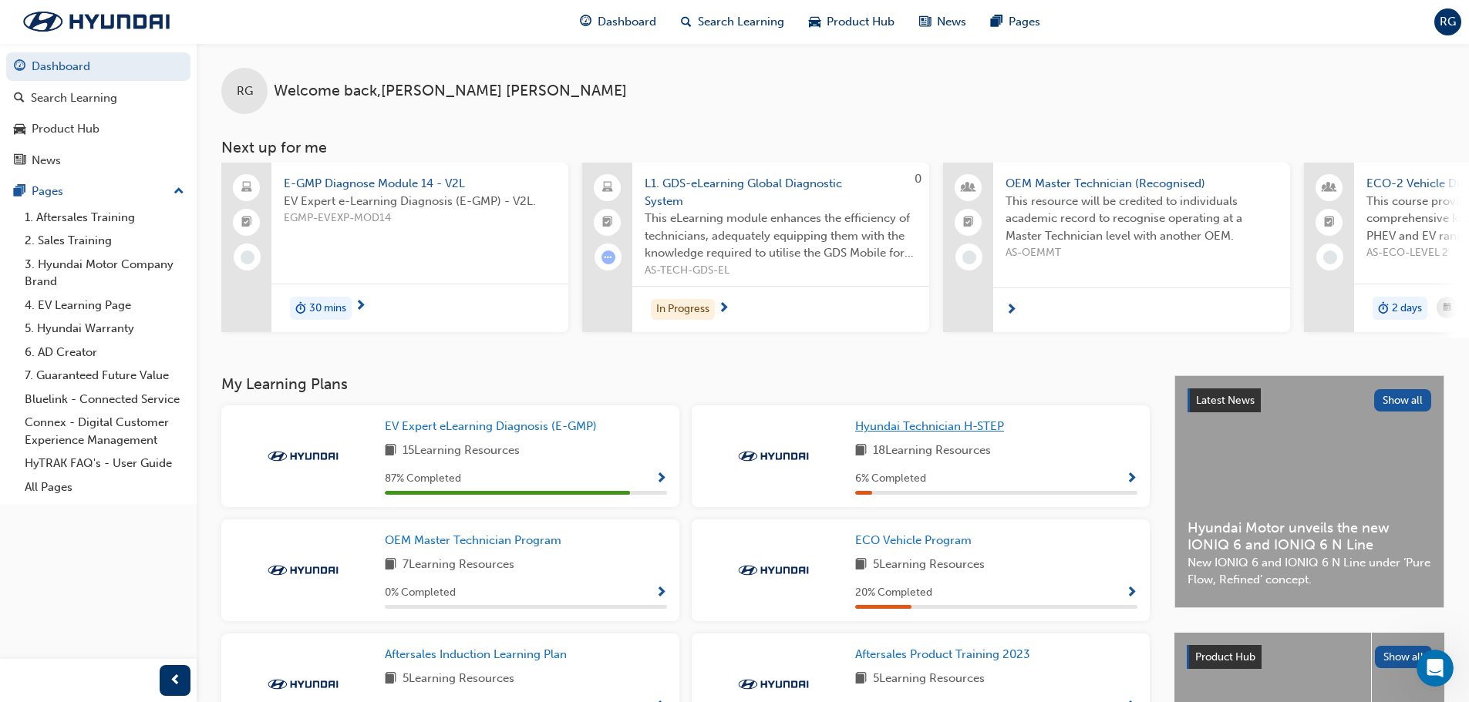
click at [942, 433] on span "Hyundai Technician H-STEP" at bounding box center [929, 426] width 149 height 14
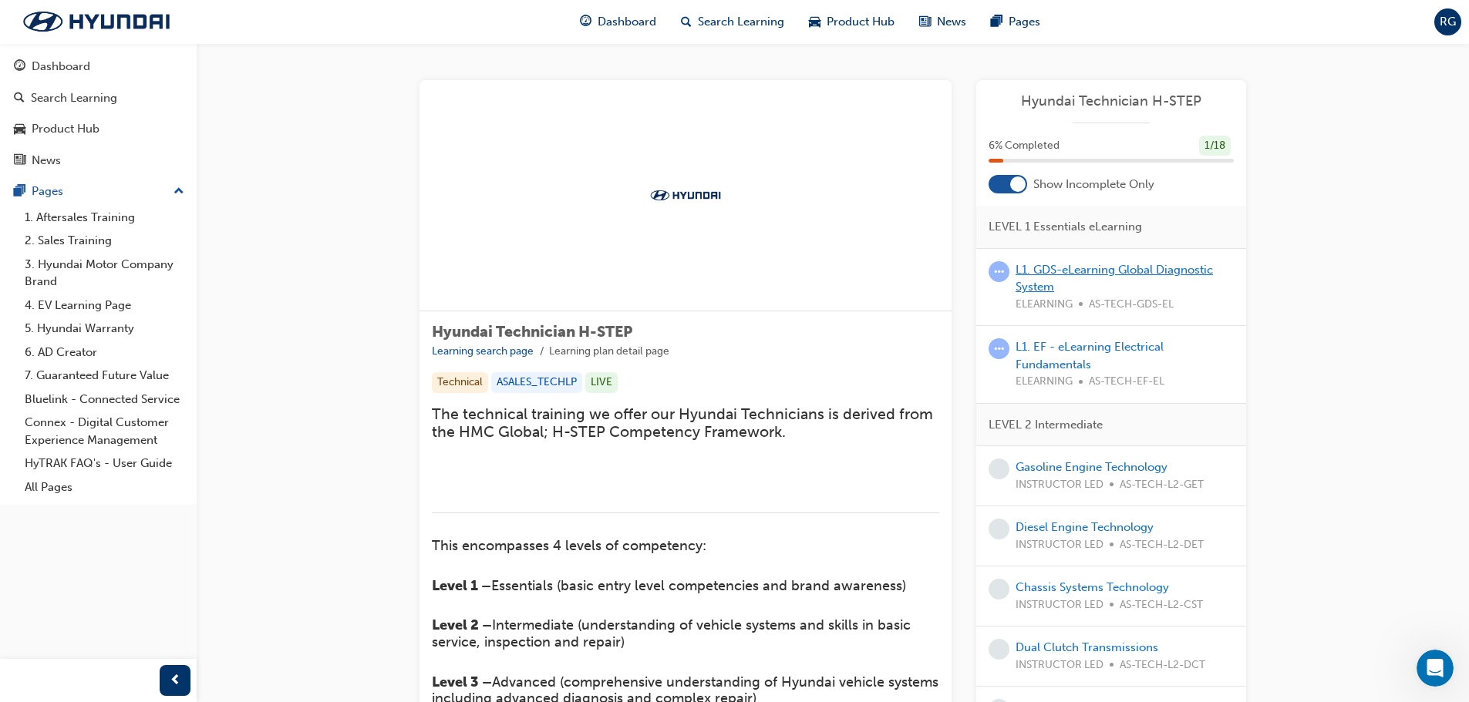
click at [1077, 274] on link "L1. GDS-eLearning Global Diagnostic System" at bounding box center [1114, 279] width 197 height 32
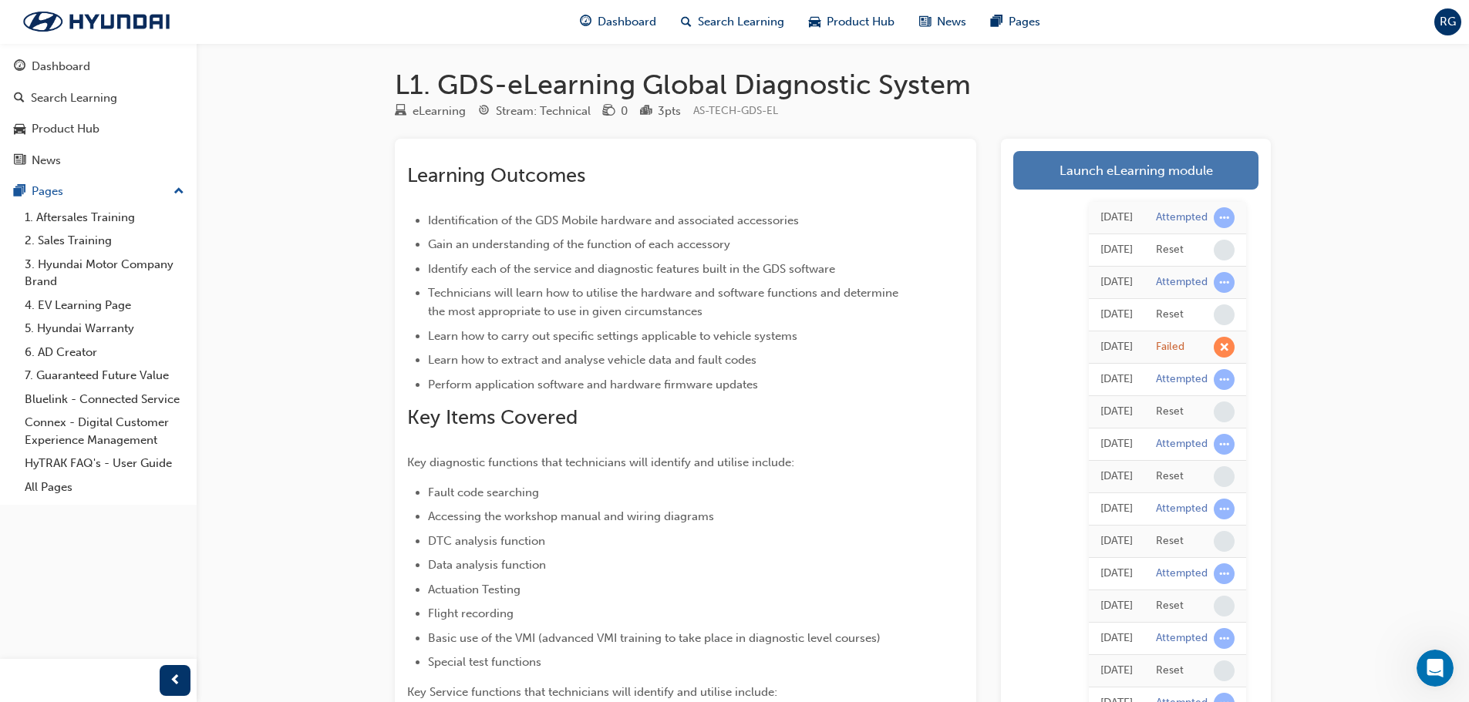
click at [1108, 173] on link "Launch eLearning module" at bounding box center [1135, 170] width 245 height 39
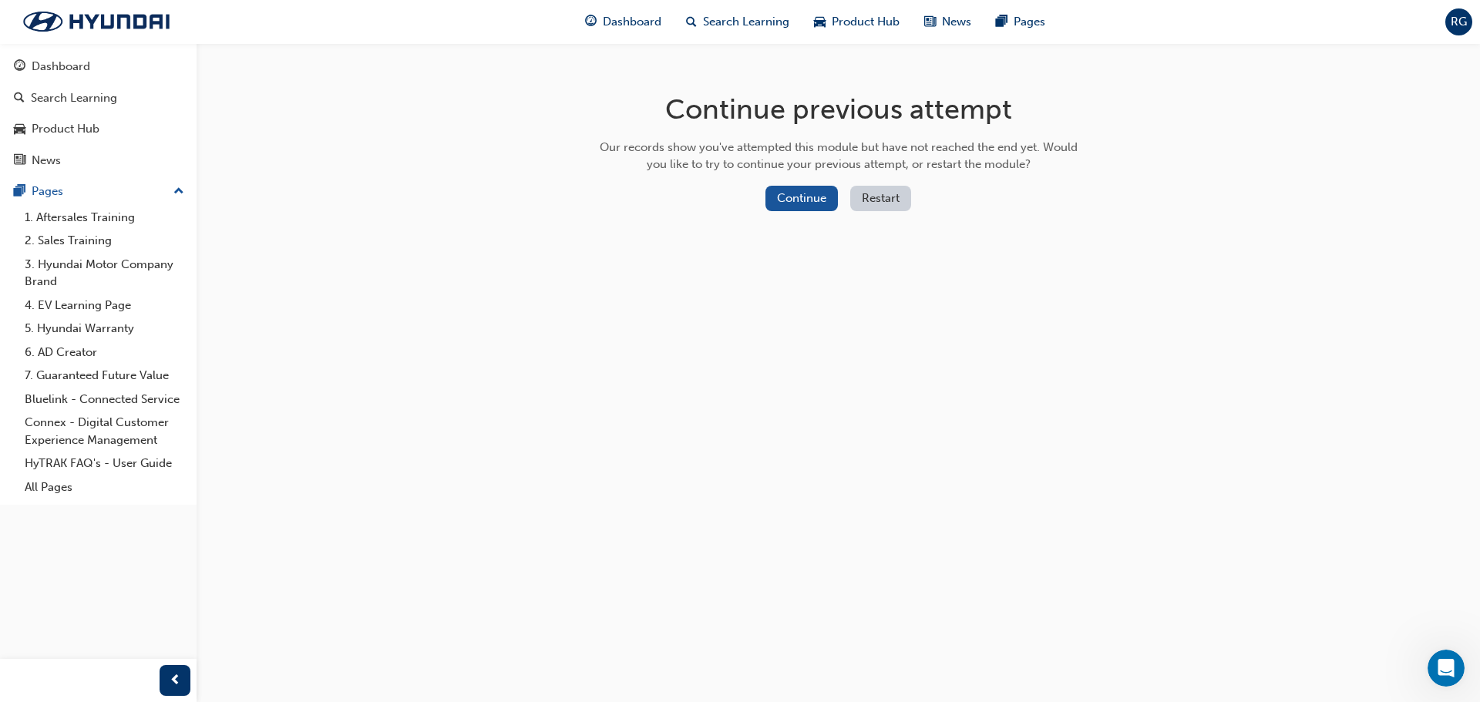
click at [904, 198] on button "Restart" at bounding box center [881, 198] width 61 height 25
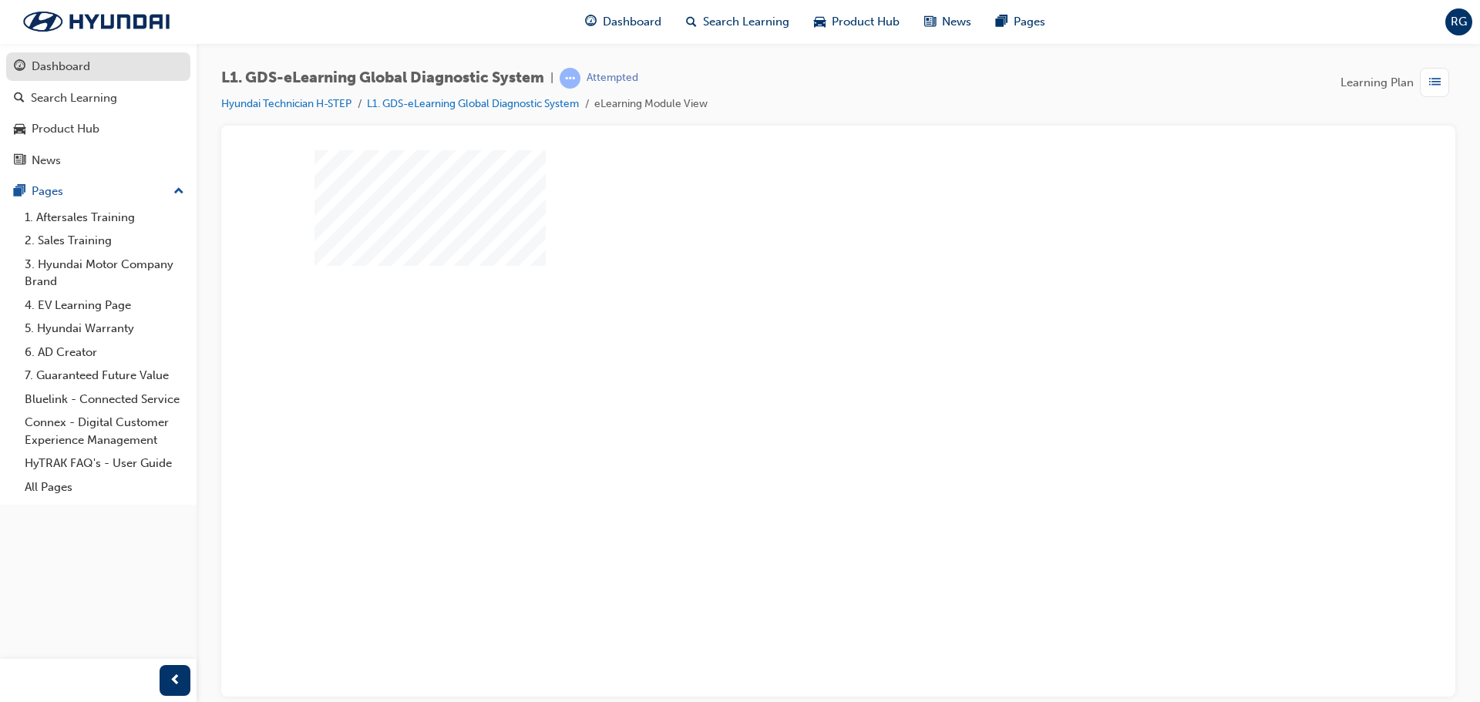
click at [105, 76] on link "Dashboard" at bounding box center [98, 66] width 184 height 29
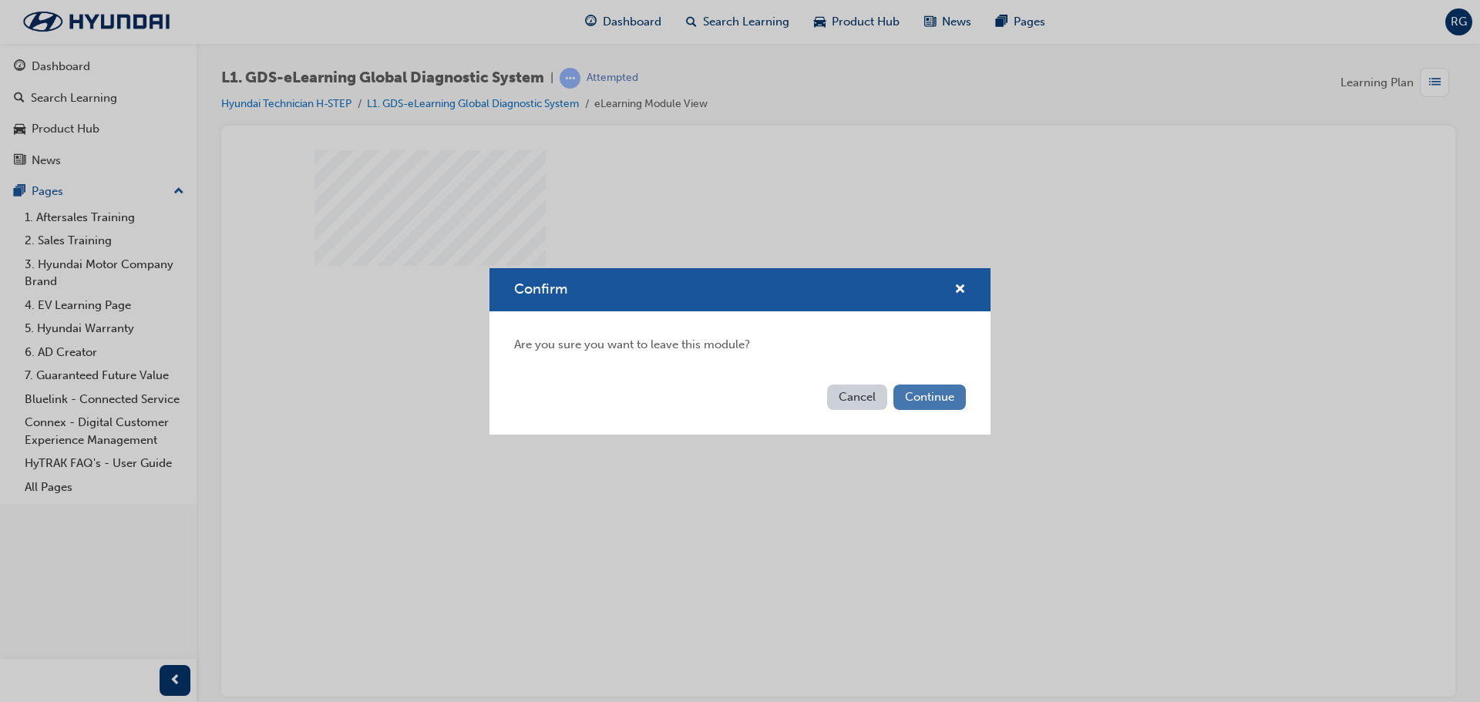
click at [928, 396] on button "Continue" at bounding box center [930, 397] width 72 height 25
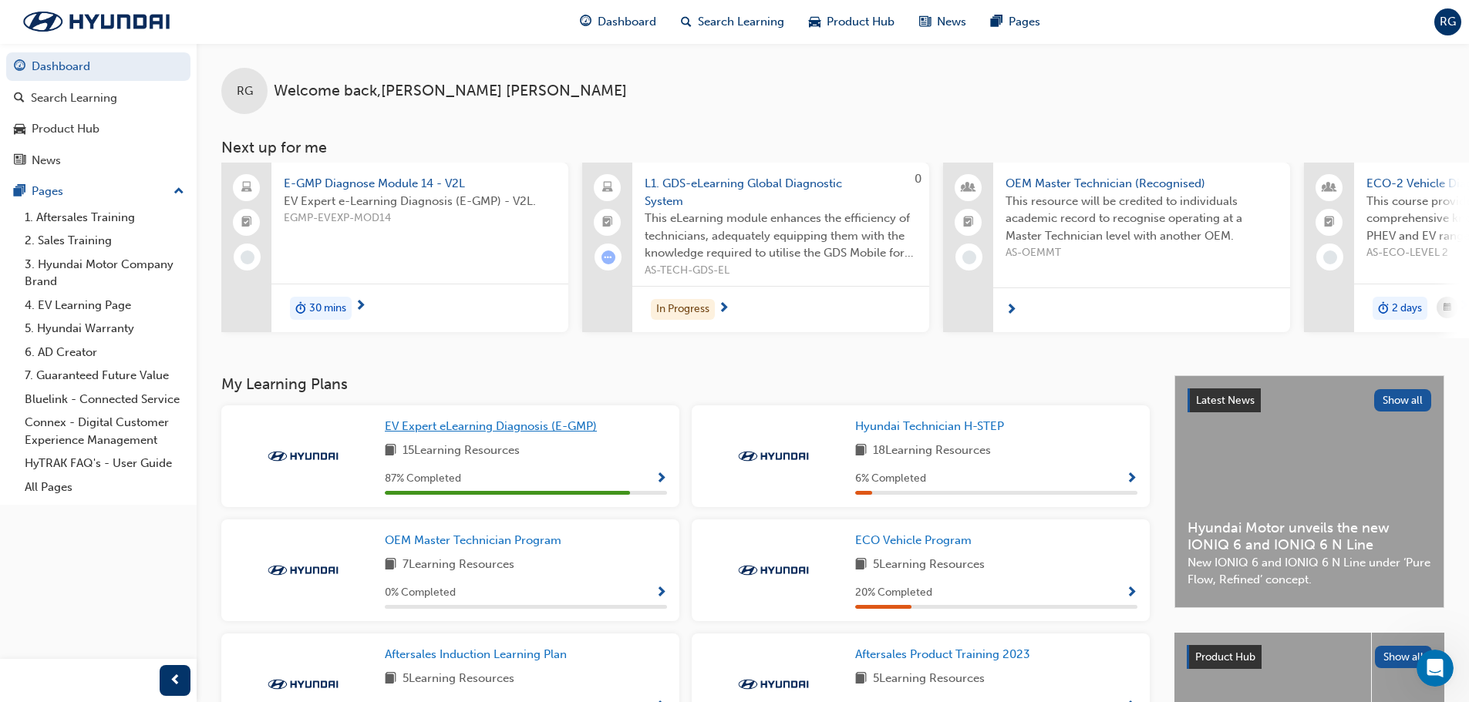
click at [554, 433] on span "EV Expert eLearning Diagnosis (E-GMP)" at bounding box center [491, 426] width 212 height 14
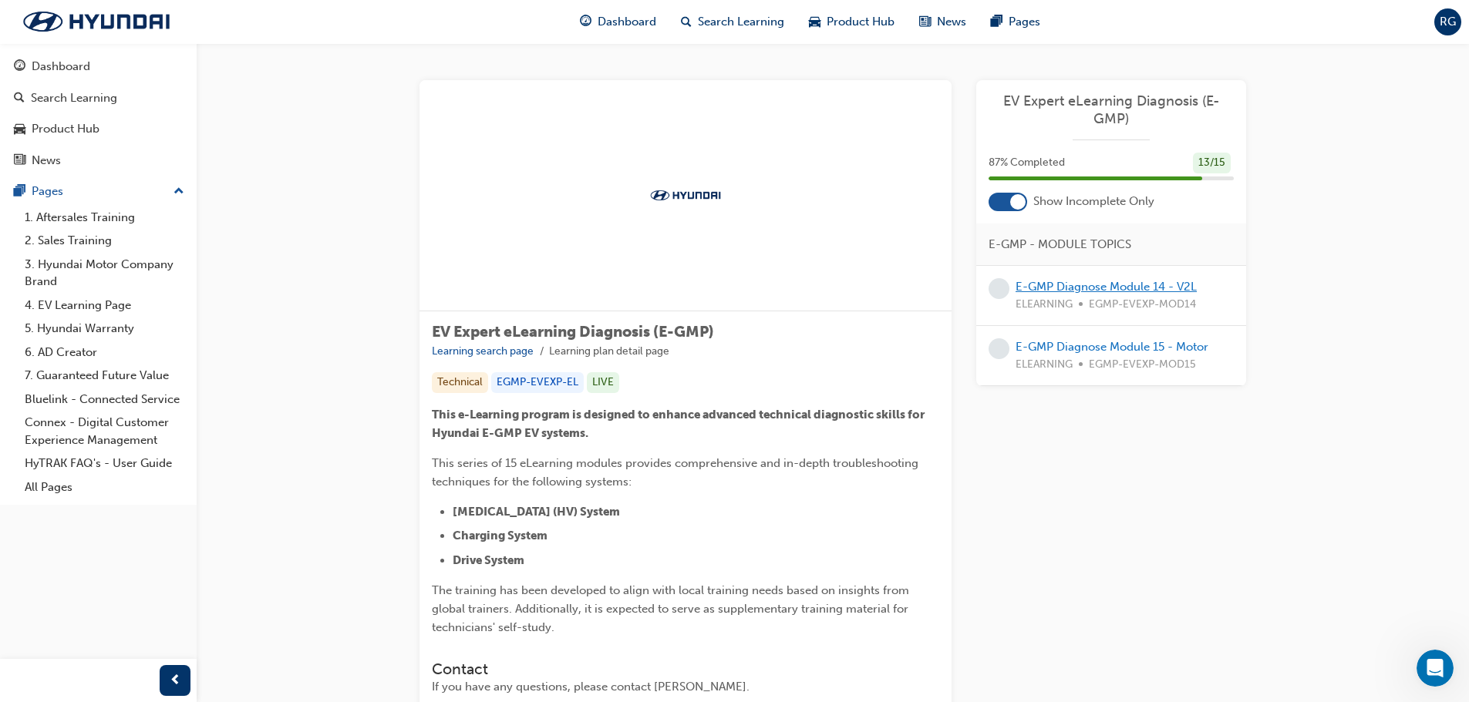
click at [1109, 285] on link "E-GMP Diagnose Module 14 - V2L" at bounding box center [1106, 287] width 181 height 14
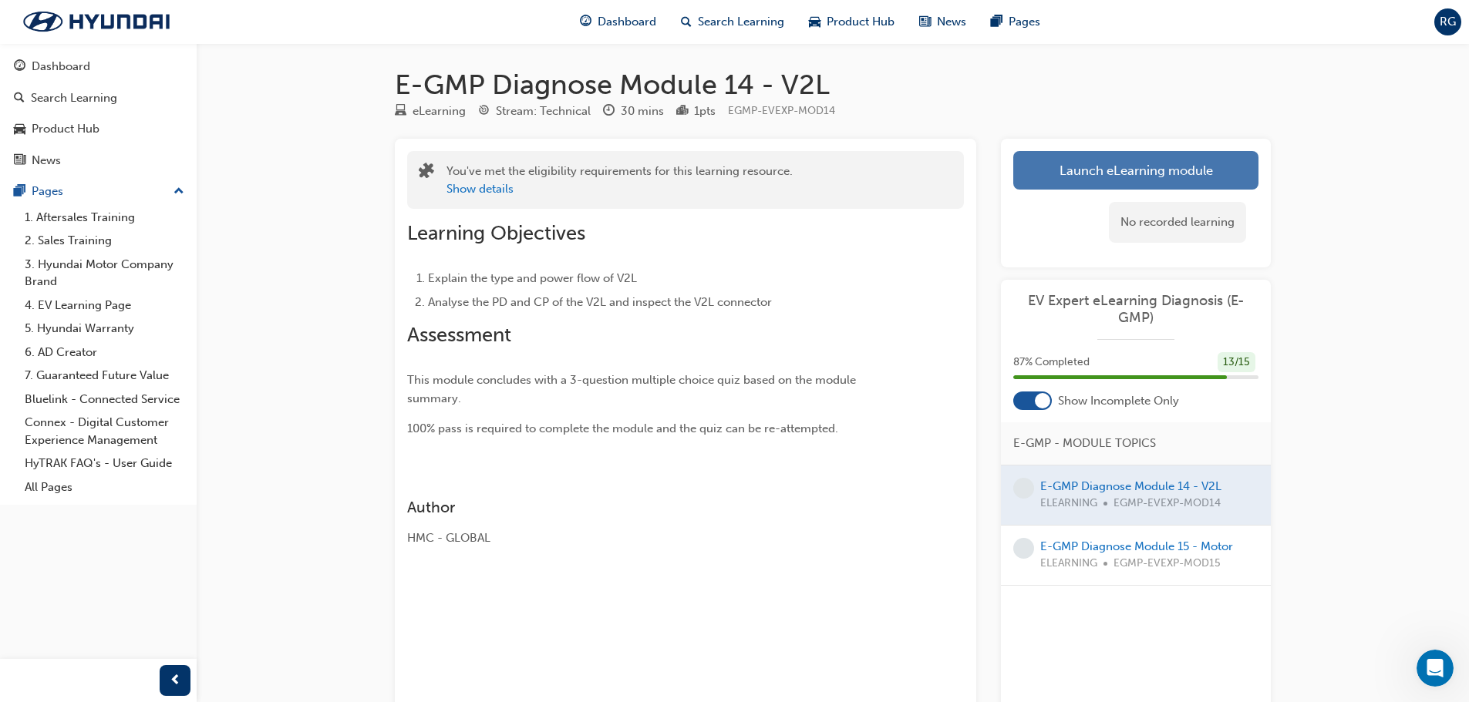
click at [1203, 173] on link "Launch eLearning module" at bounding box center [1135, 170] width 245 height 39
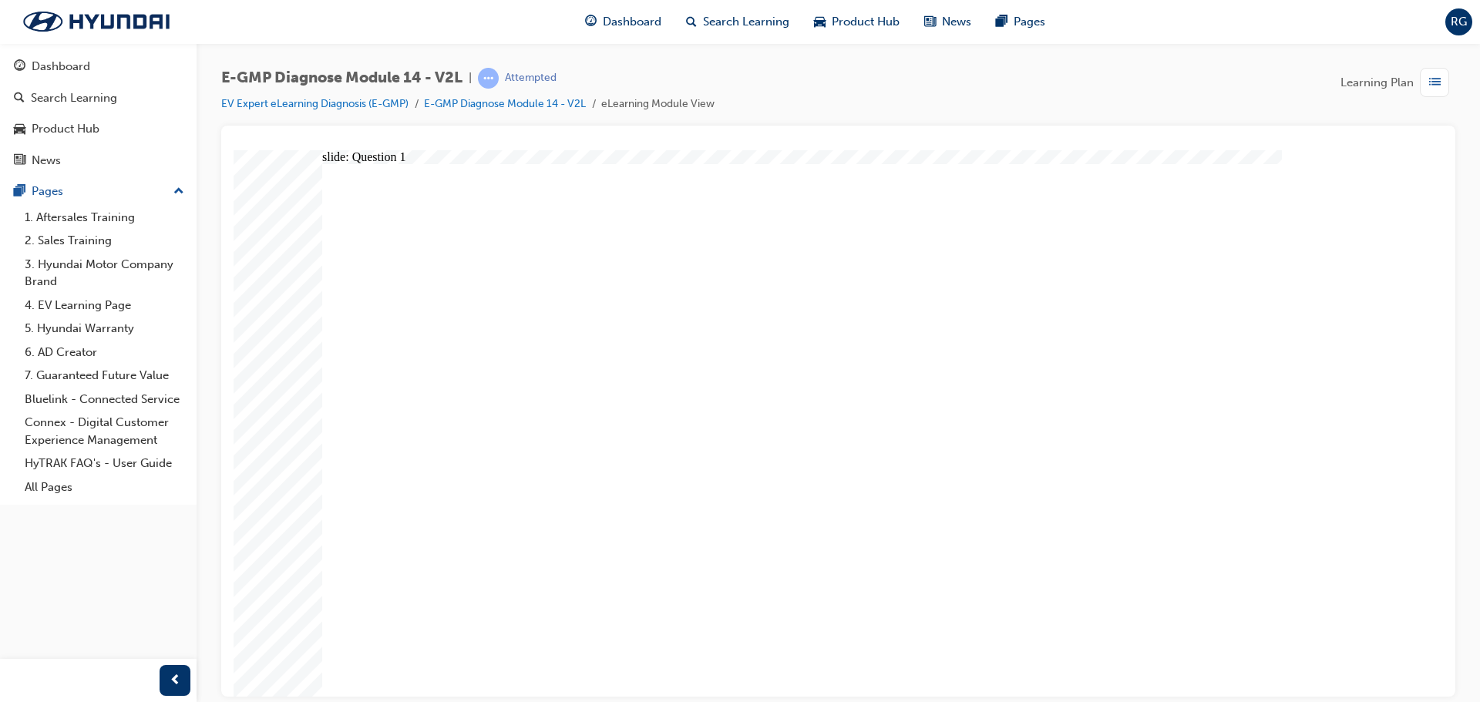
radio input "true"
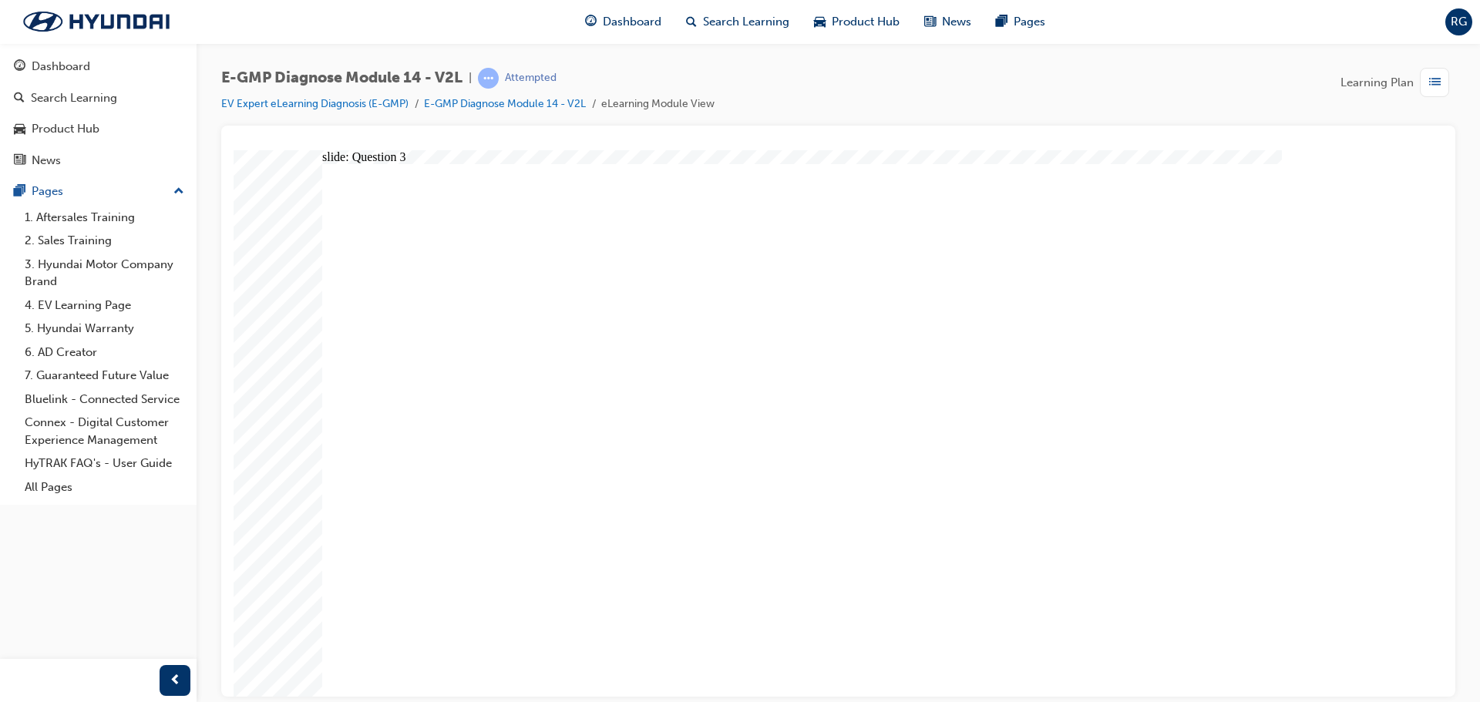
radio input "true"
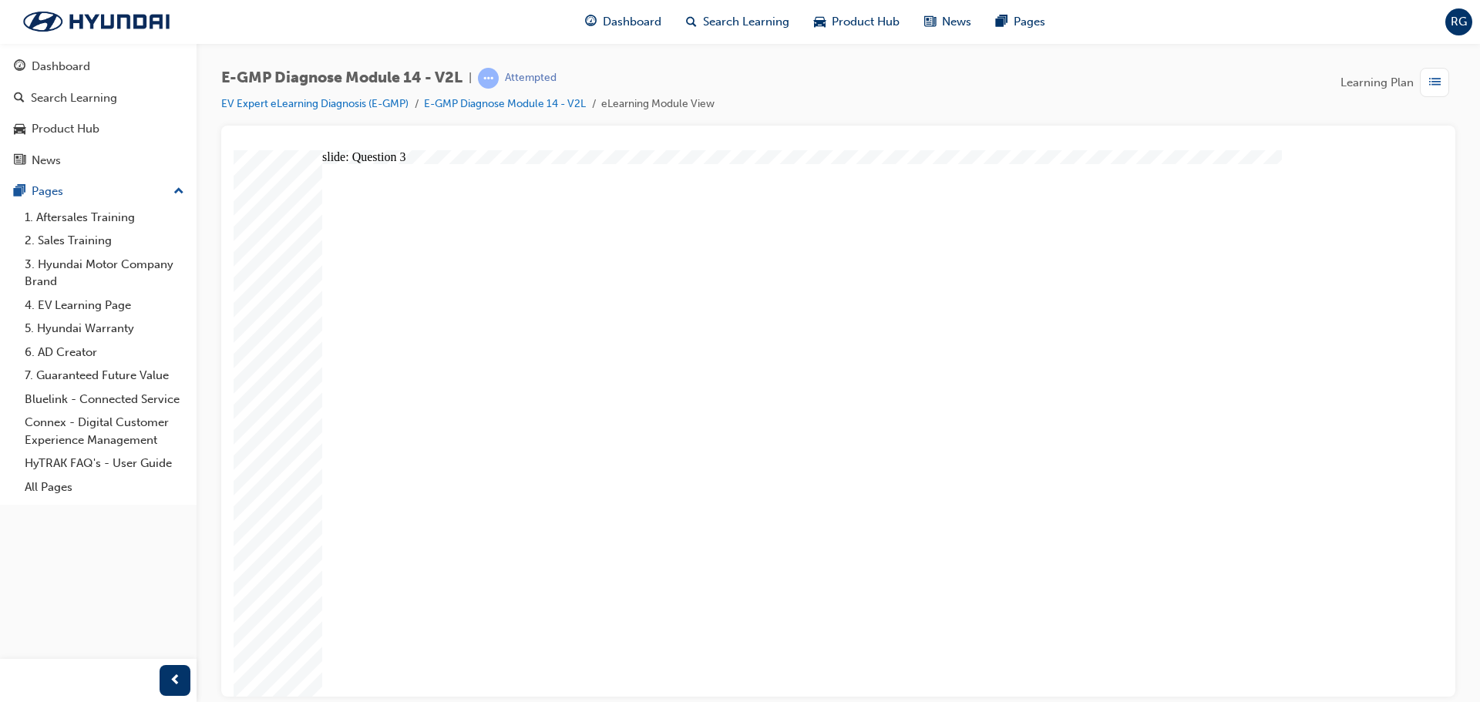
radio input "true"
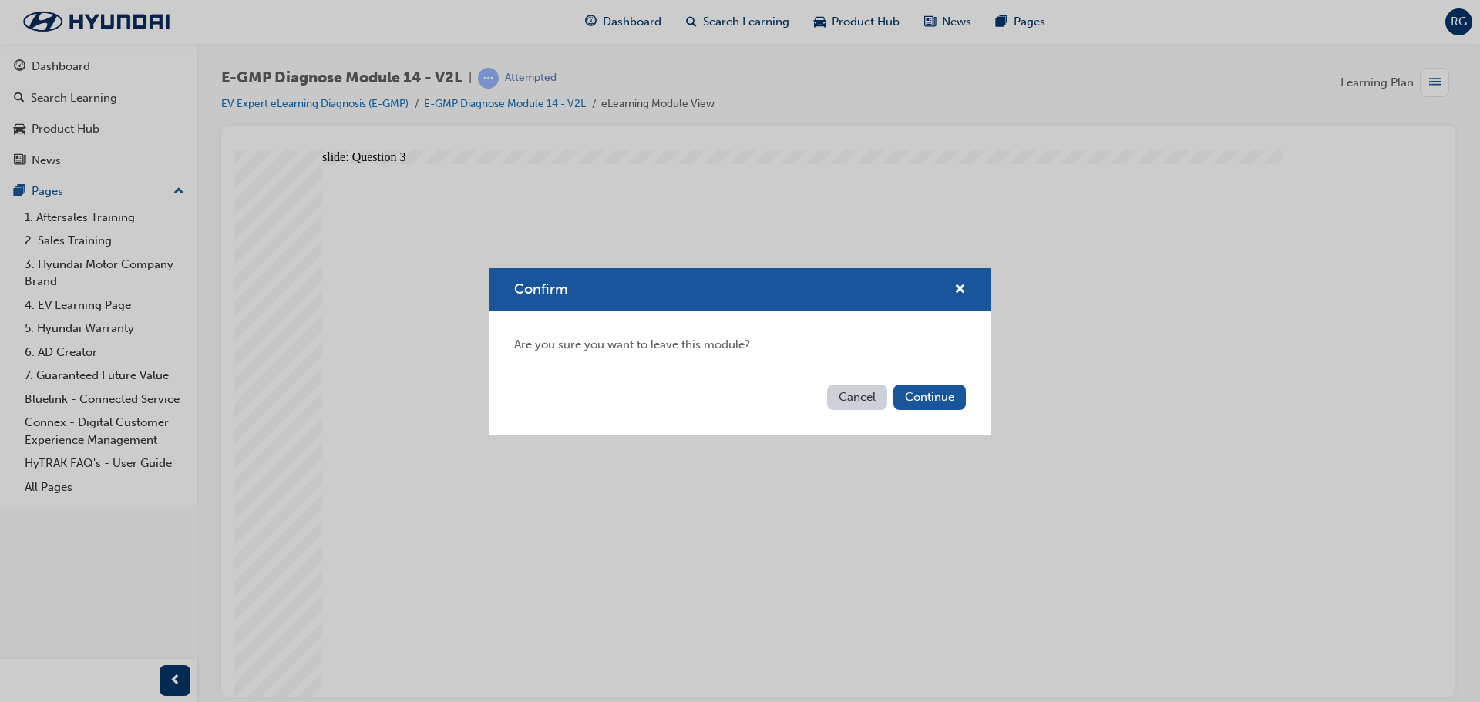
click at [956, 411] on div "Cancel Continue" at bounding box center [740, 407] width 501 height 56
click at [958, 397] on button "Continue" at bounding box center [930, 397] width 72 height 25
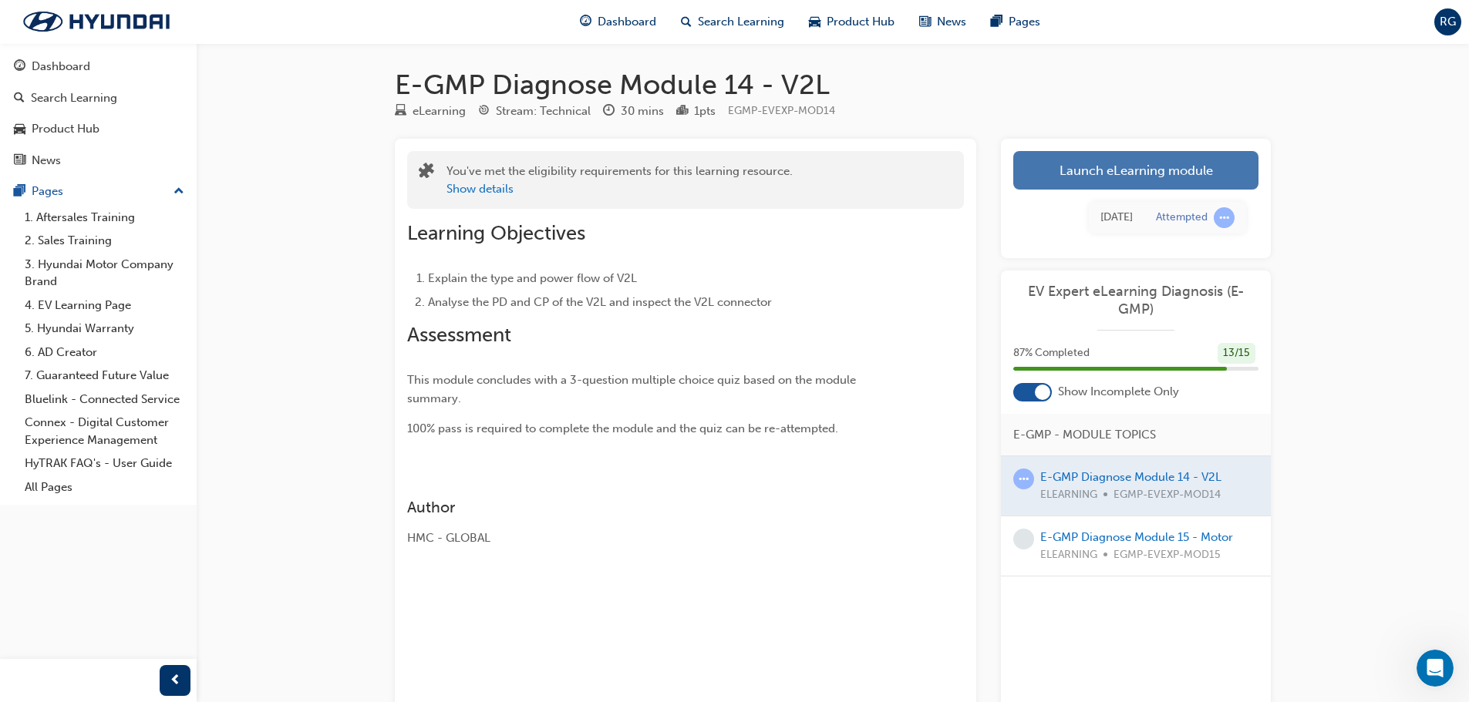
click at [1159, 164] on link "Launch eLearning module" at bounding box center [1135, 170] width 245 height 39
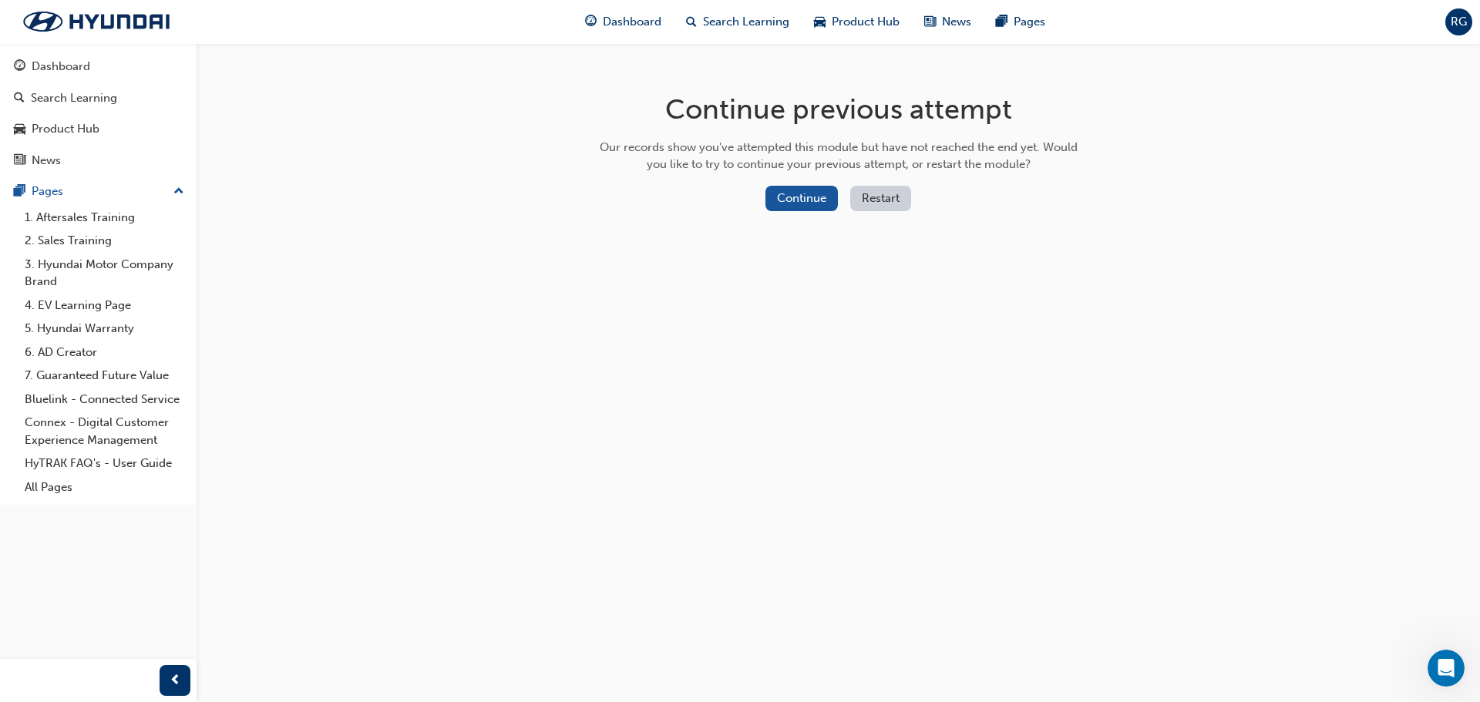
click at [920, 202] on div "Continue Restart" at bounding box center [839, 202] width 489 height 32
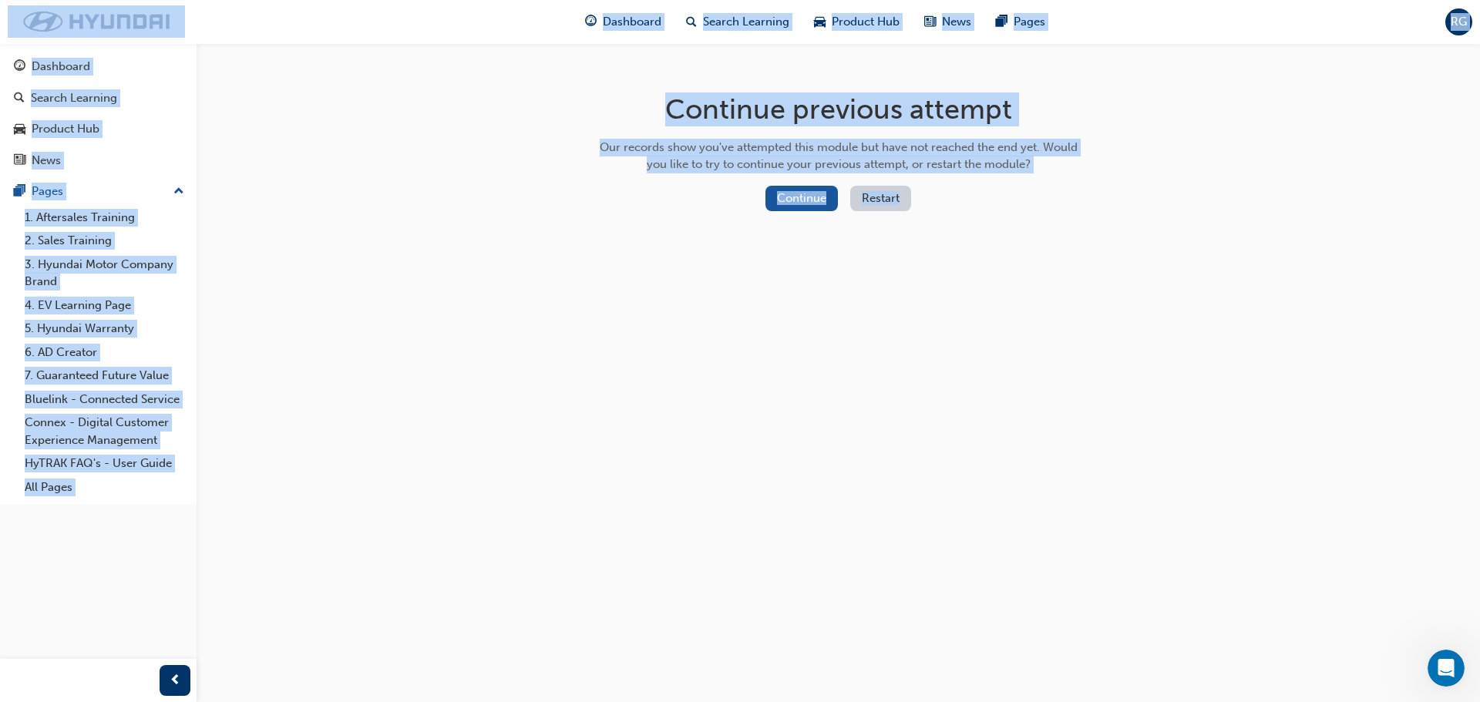
click at [919, 202] on div "Continue Restart" at bounding box center [839, 202] width 489 height 32
click at [883, 204] on button "Restart" at bounding box center [881, 198] width 61 height 25
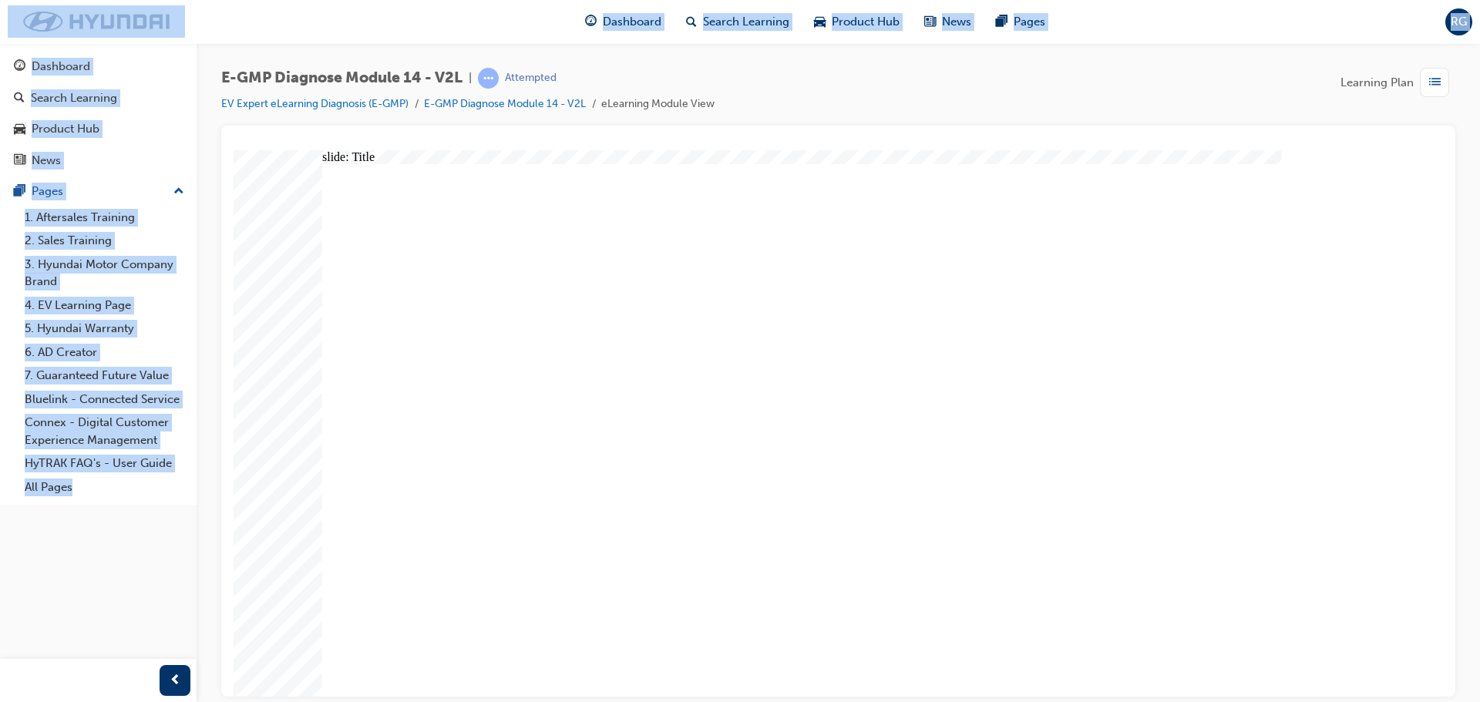
click at [925, 102] on div "E-GMP Diagnose Module 14 - V2L | Attempted EV Expert eLearning Diagnosis (E-GMP…" at bounding box center [838, 97] width 1235 height 58
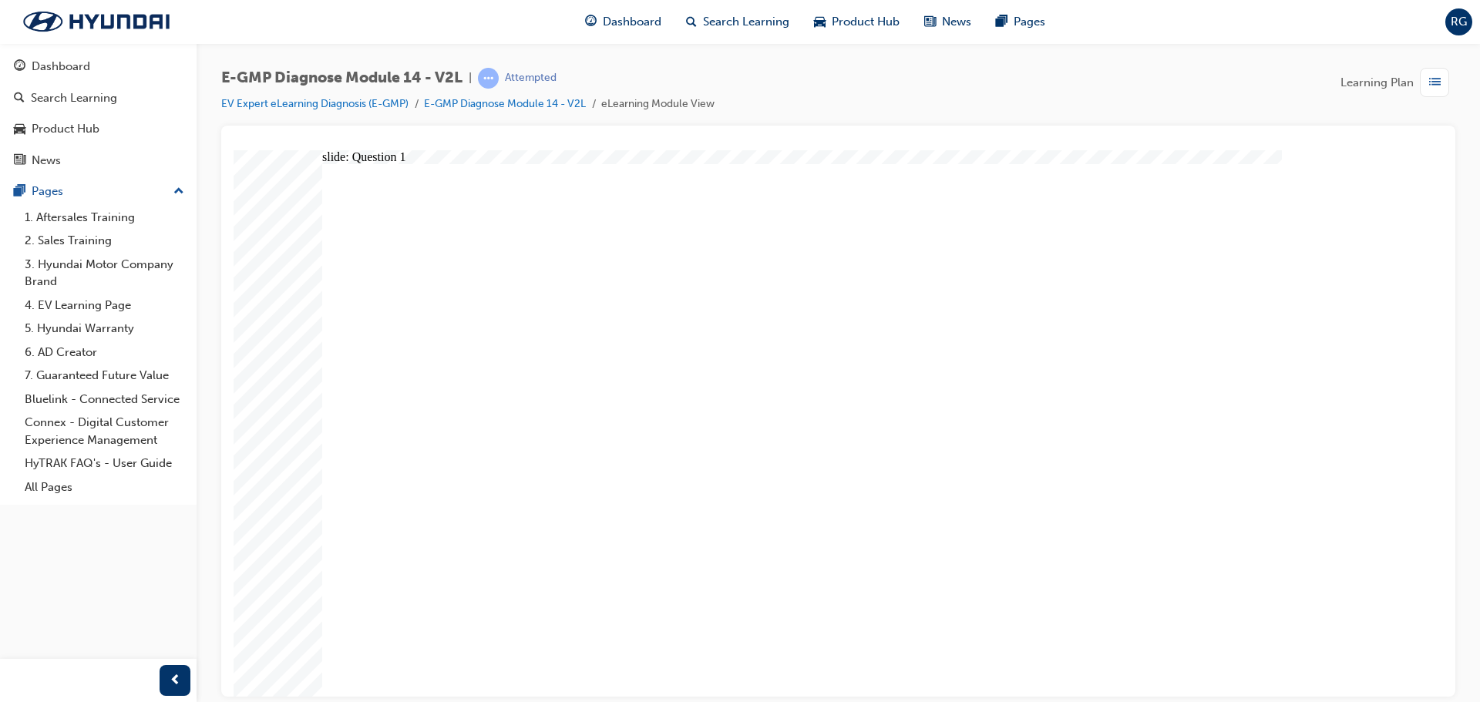
radio input "true"
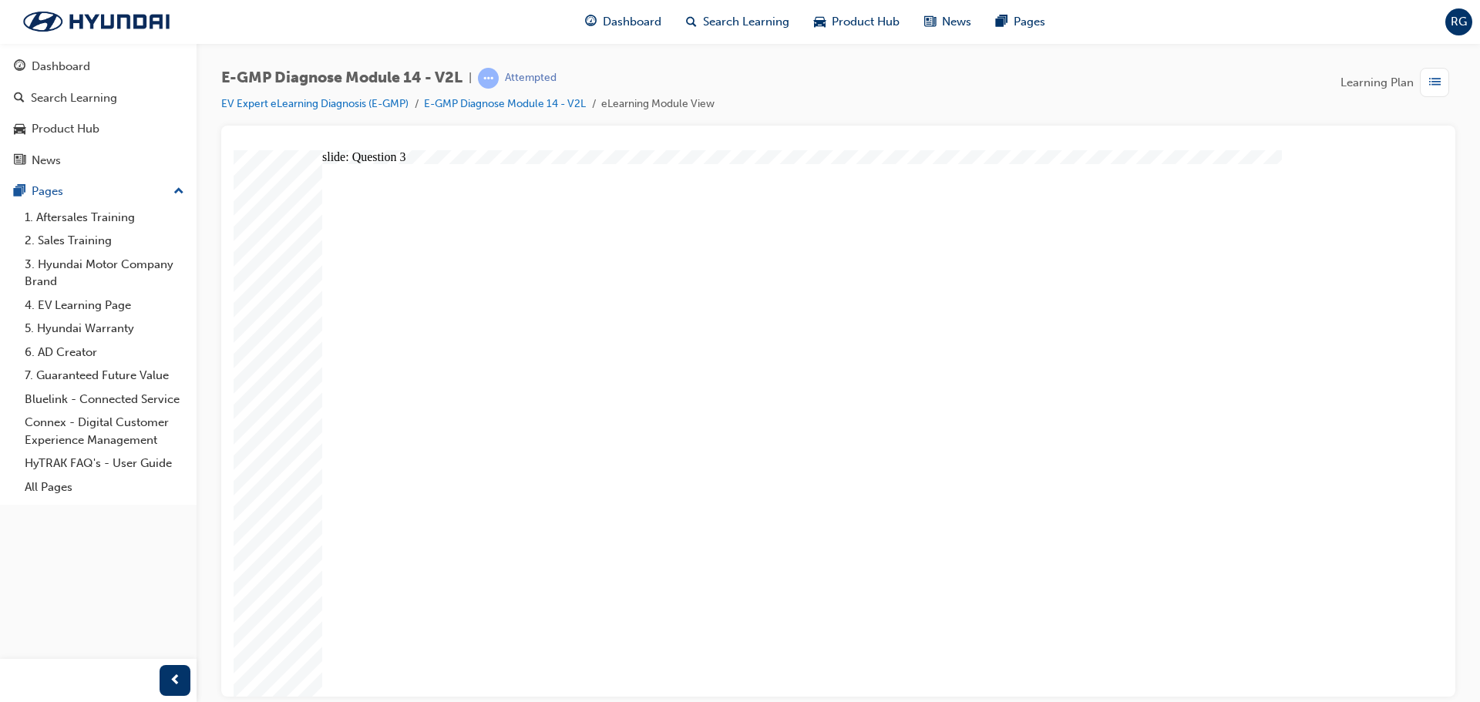
radio input "true"
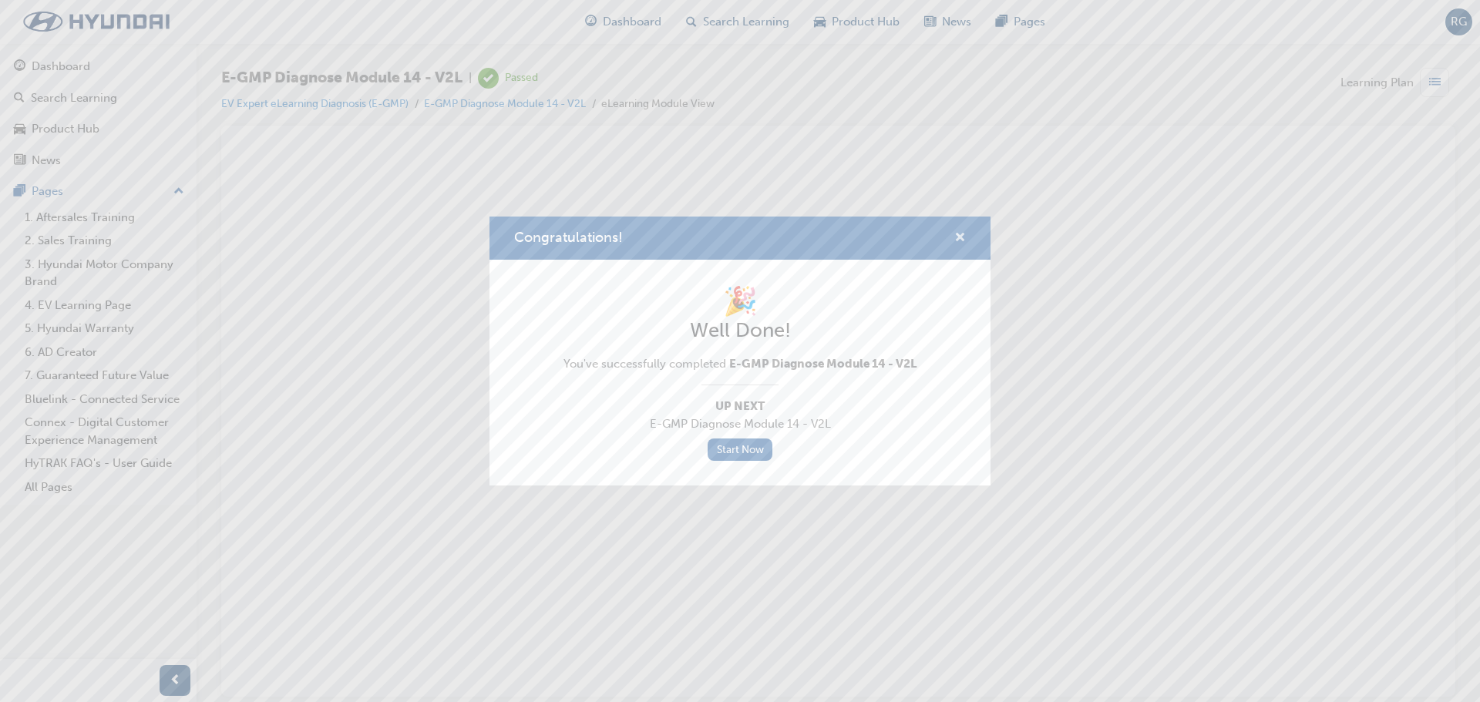
click at [961, 246] on button "Congratulations!" at bounding box center [961, 238] width 12 height 19
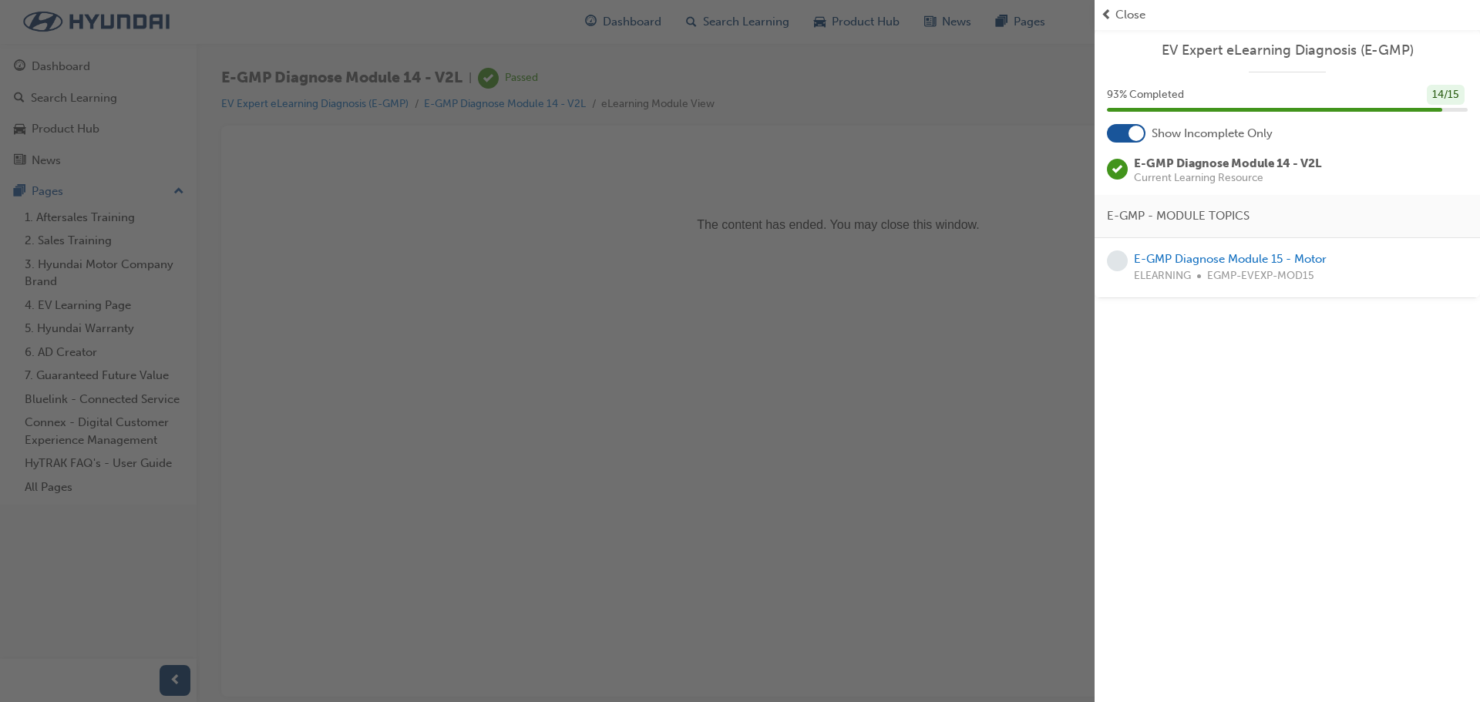
click at [625, 298] on div "button" at bounding box center [547, 351] width 1095 height 702
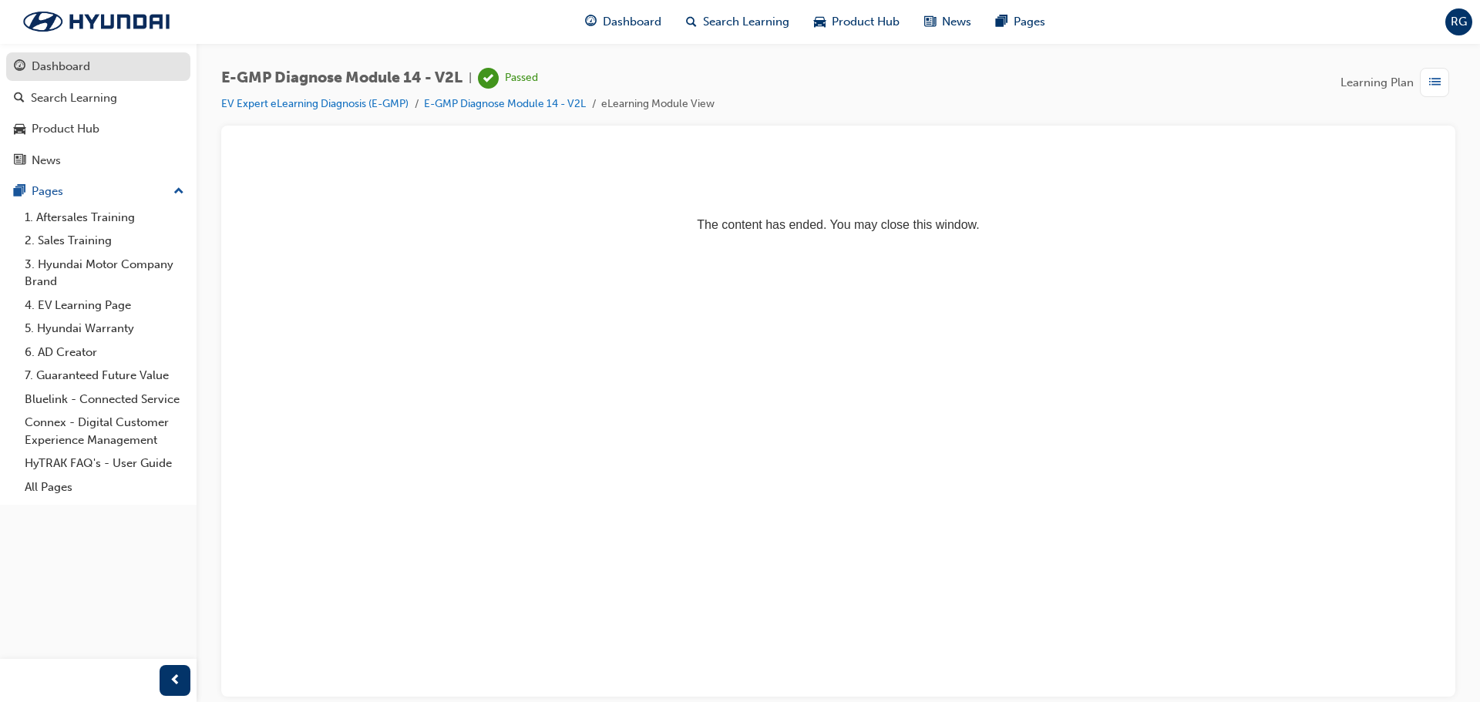
click at [78, 62] on div "Dashboard" at bounding box center [61, 67] width 59 height 18
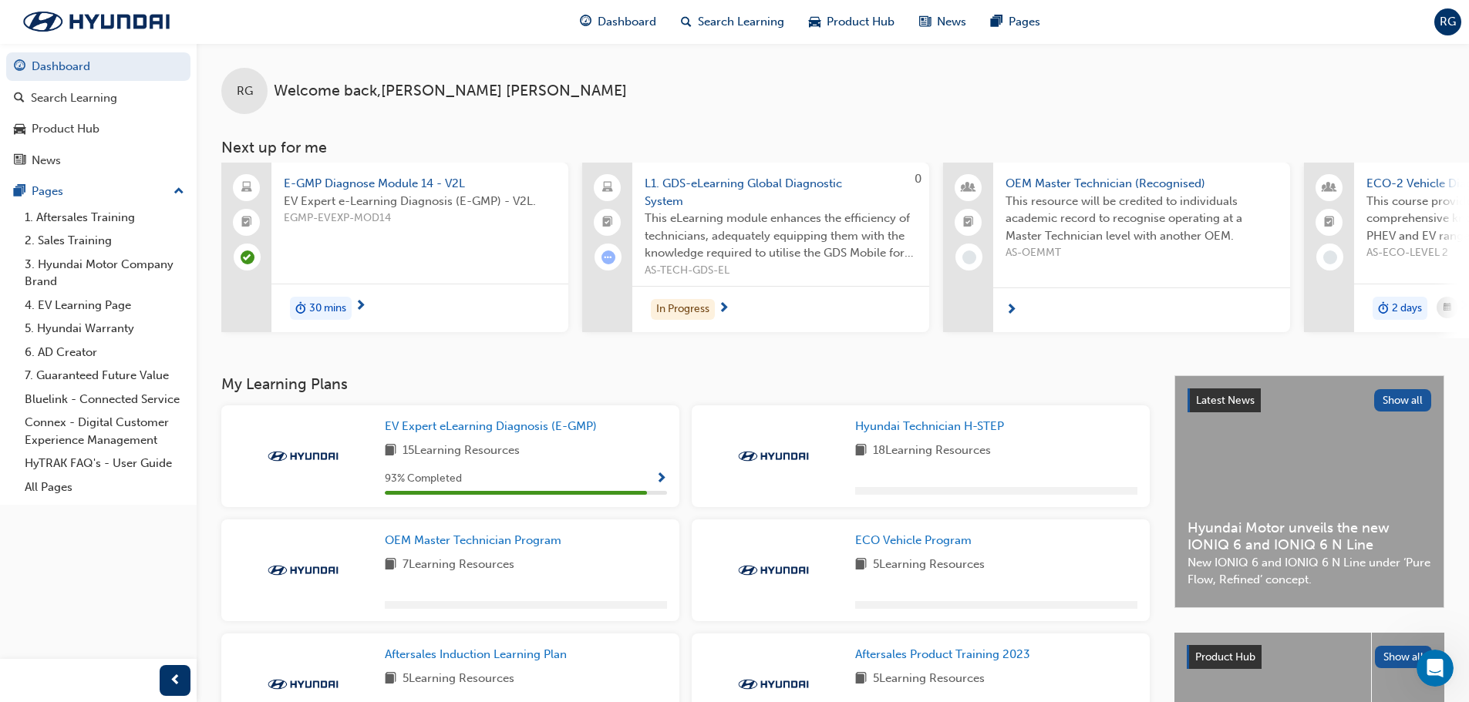
click at [493, 444] on div "EV Expert eLearning Diagnosis (E-GMP) 15 Learning Resources 93 % Completed" at bounding box center [526, 456] width 282 height 77
click at [511, 430] on span "EV Expert eLearning Diagnosis (E-GMP)" at bounding box center [491, 426] width 212 height 14
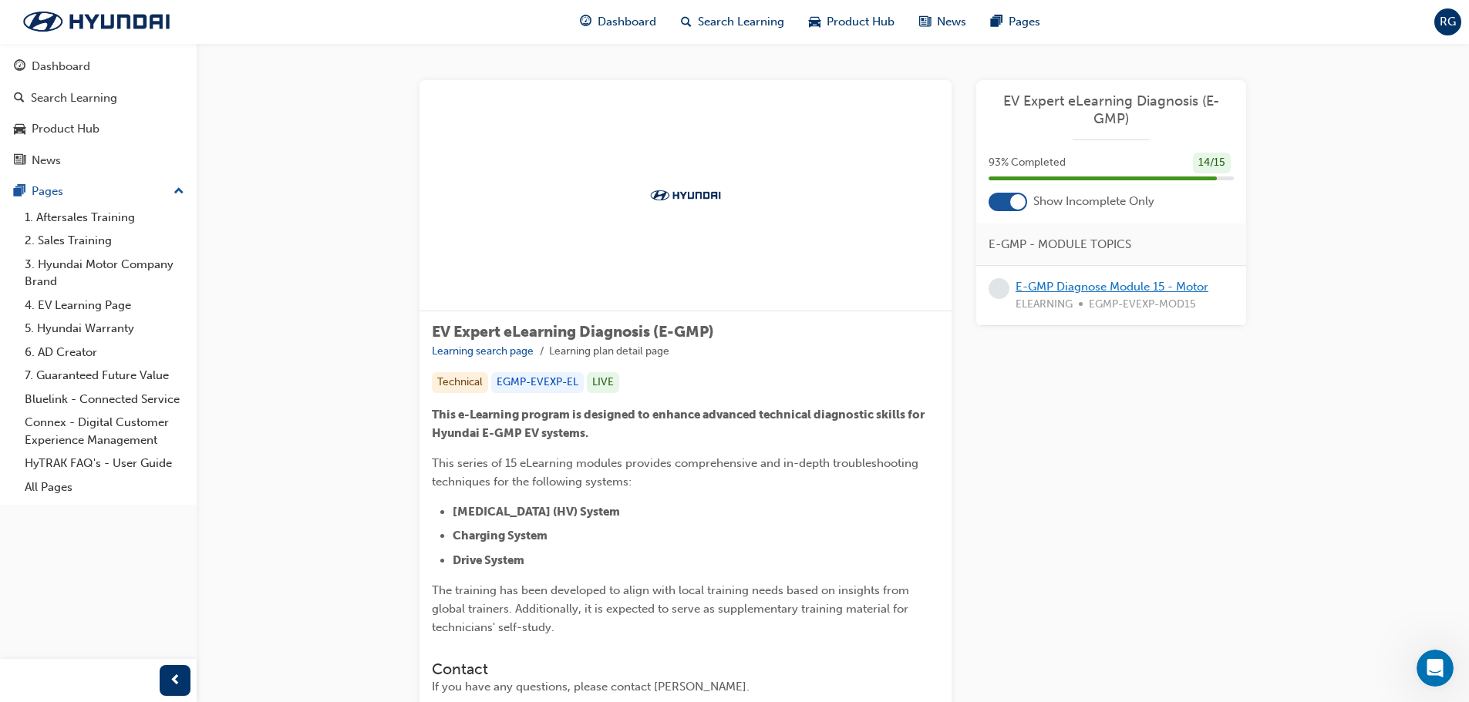
click at [1156, 285] on link "E-GMP Diagnose Module 15 - Motor" at bounding box center [1112, 287] width 193 height 14
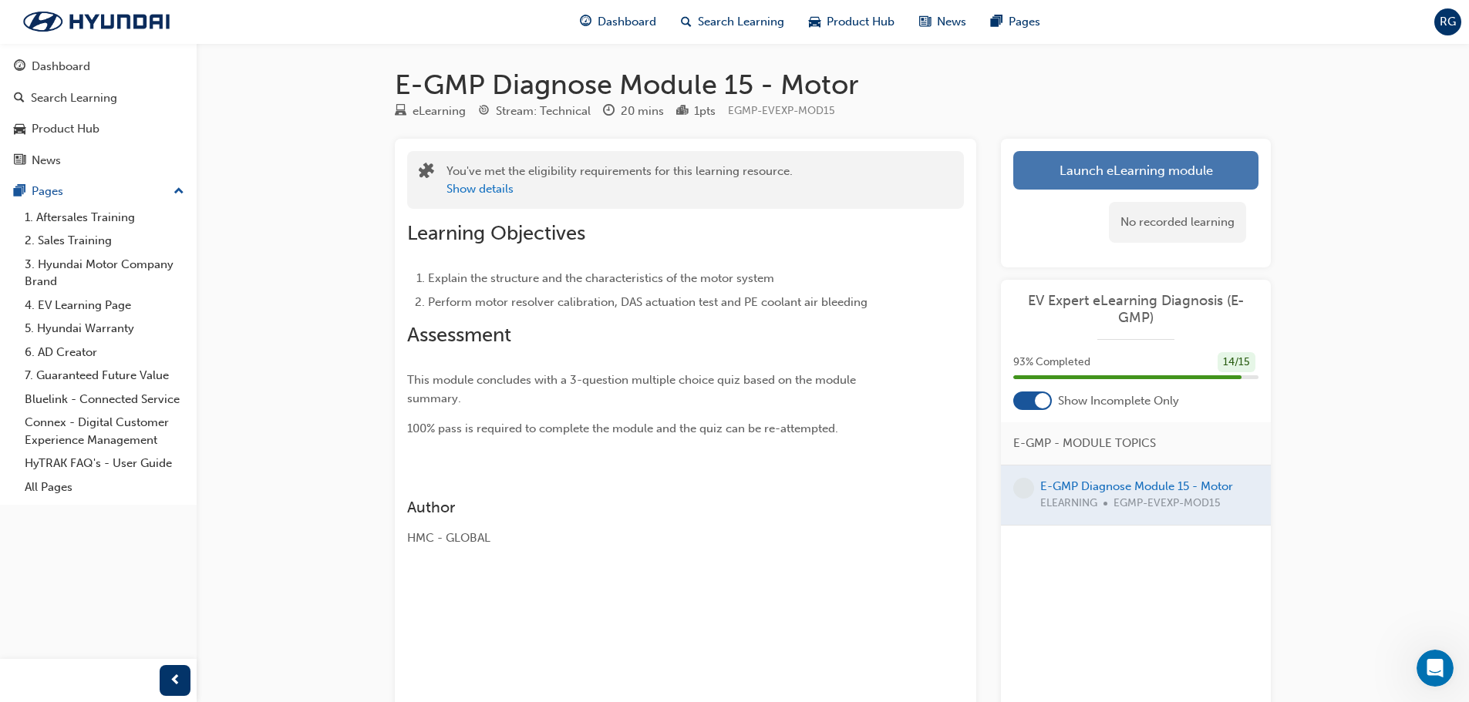
click at [1072, 177] on link "Launch eLearning module" at bounding box center [1135, 170] width 245 height 39
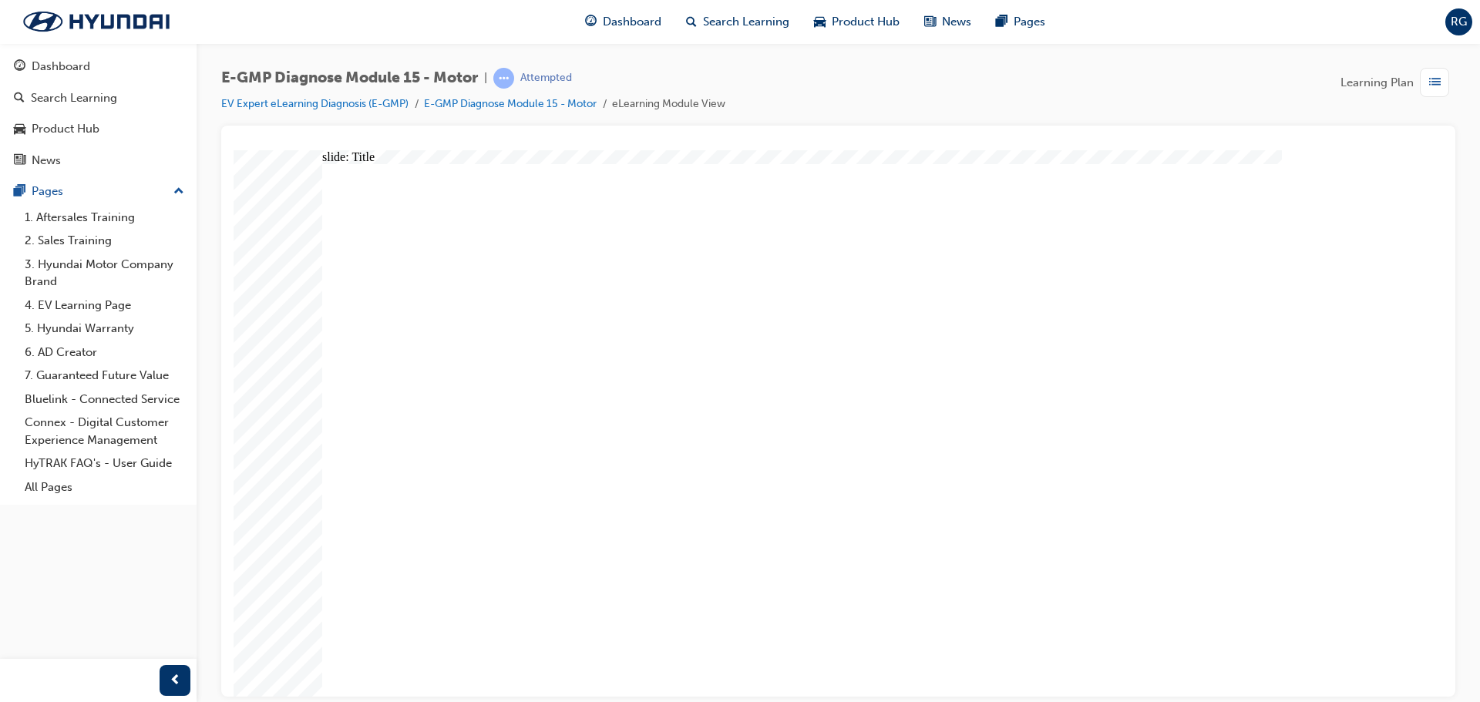
click at [284, 470] on div "slide: Title Rectangle 3 EV Expert e-Learning Diagnosis (E-GMP) Module 14: Moto…" at bounding box center [839, 423] width 1210 height 547
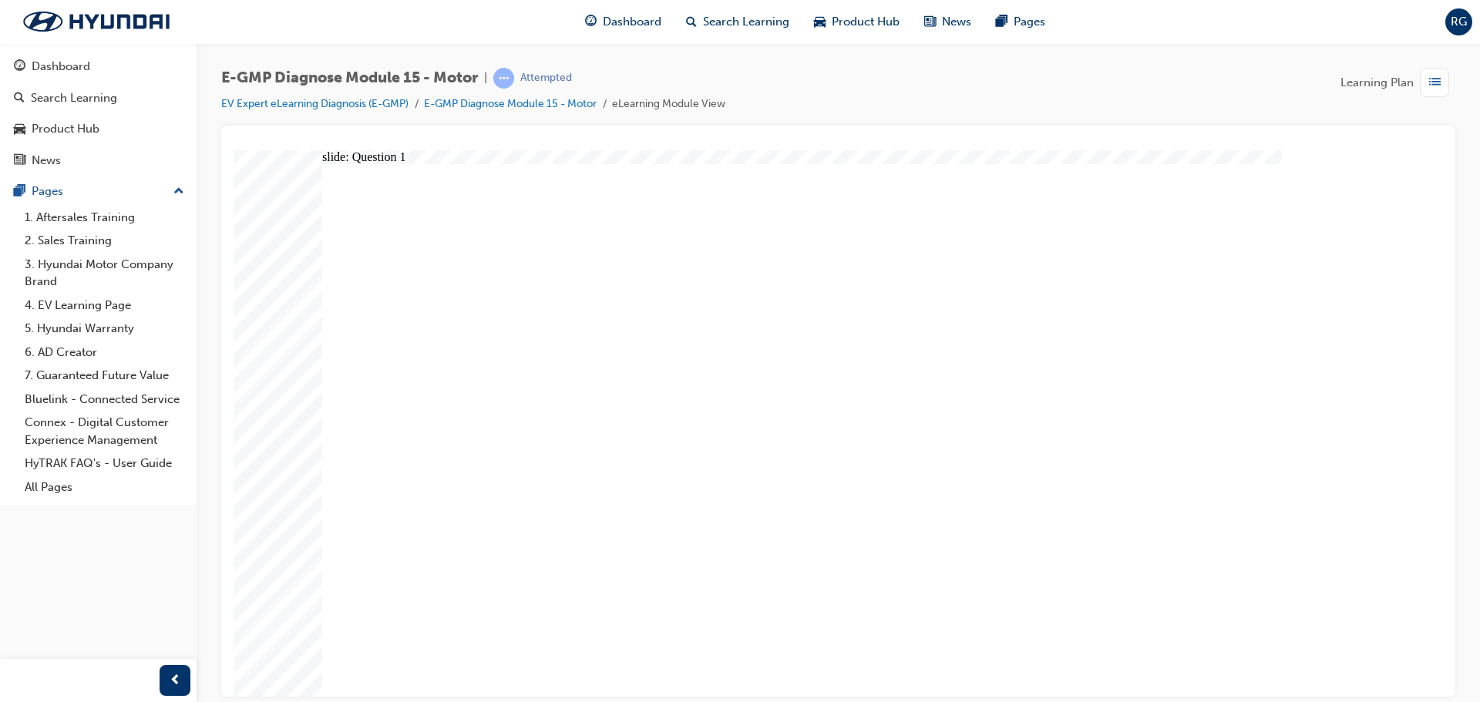
radio input "true"
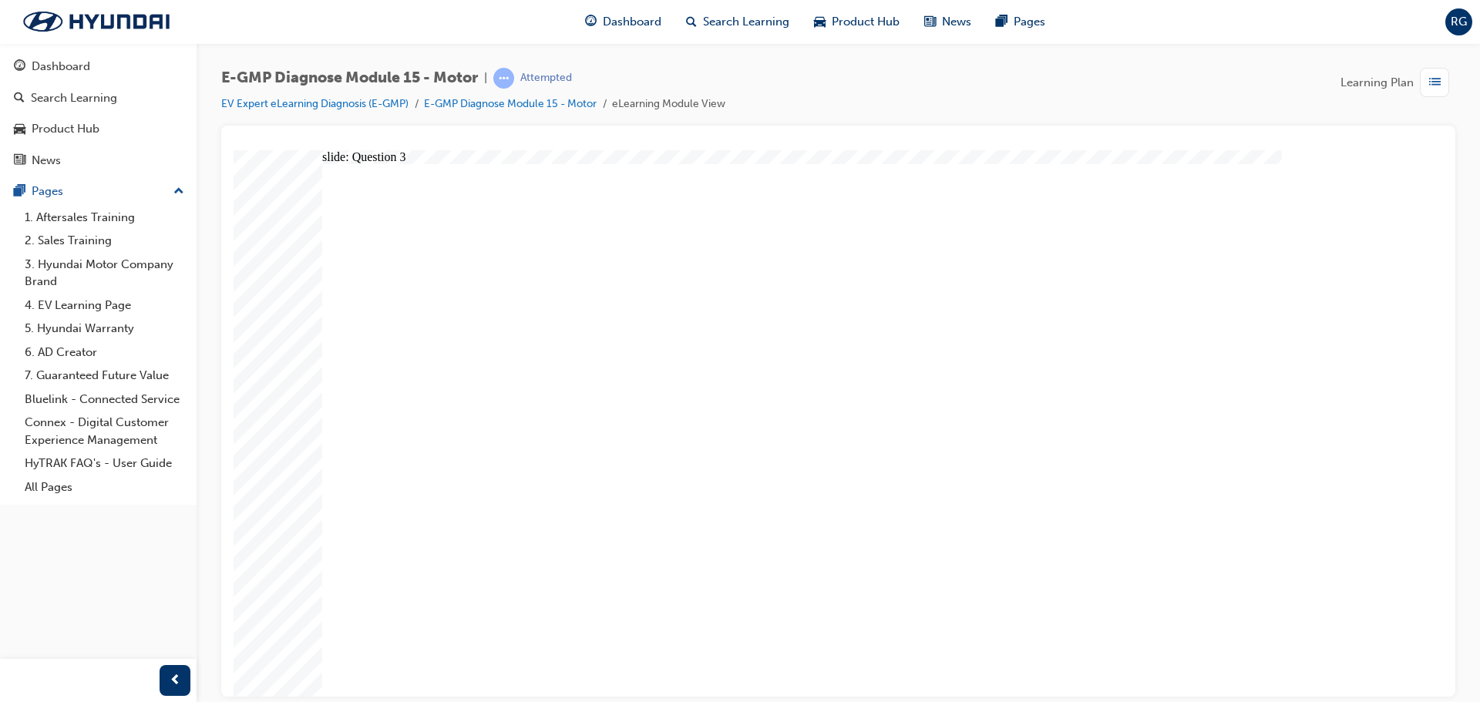
radio input "true"
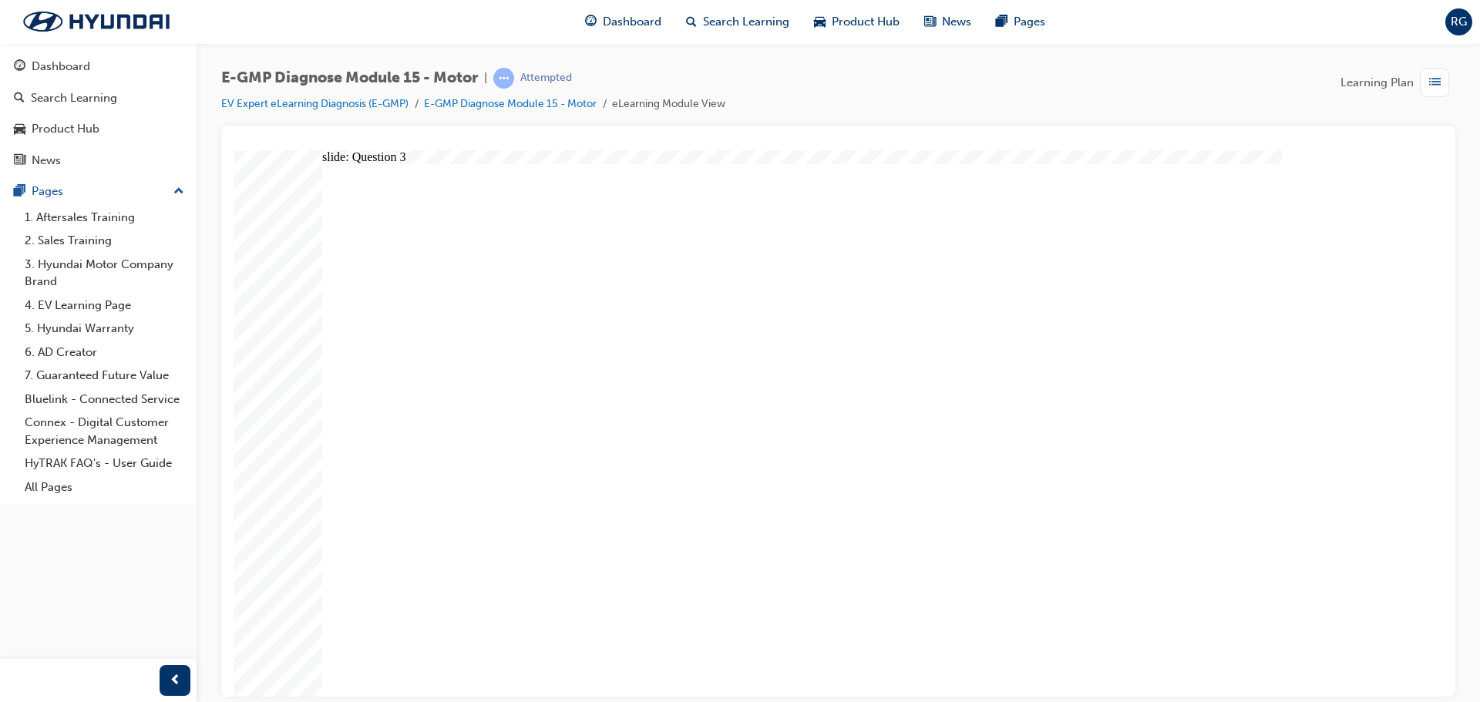
radio input "true"
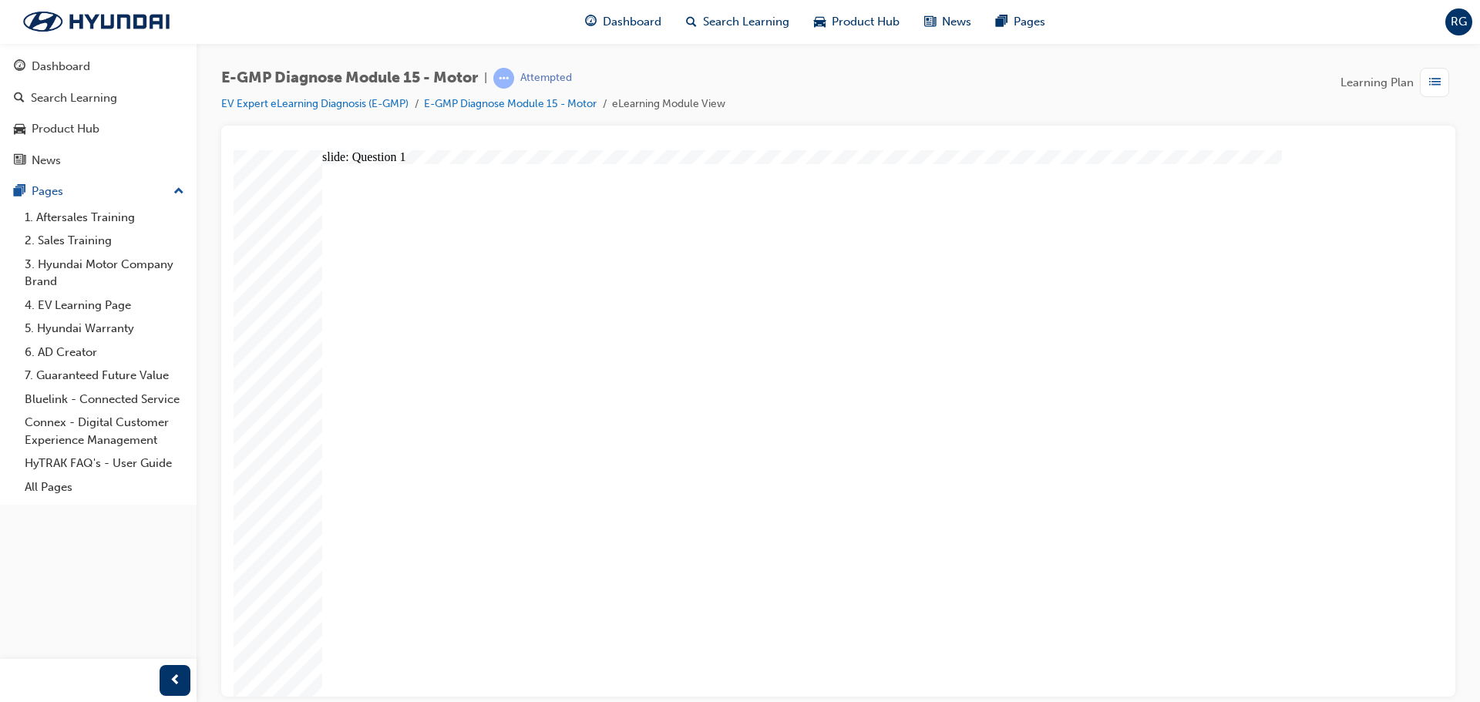
radio input "true"
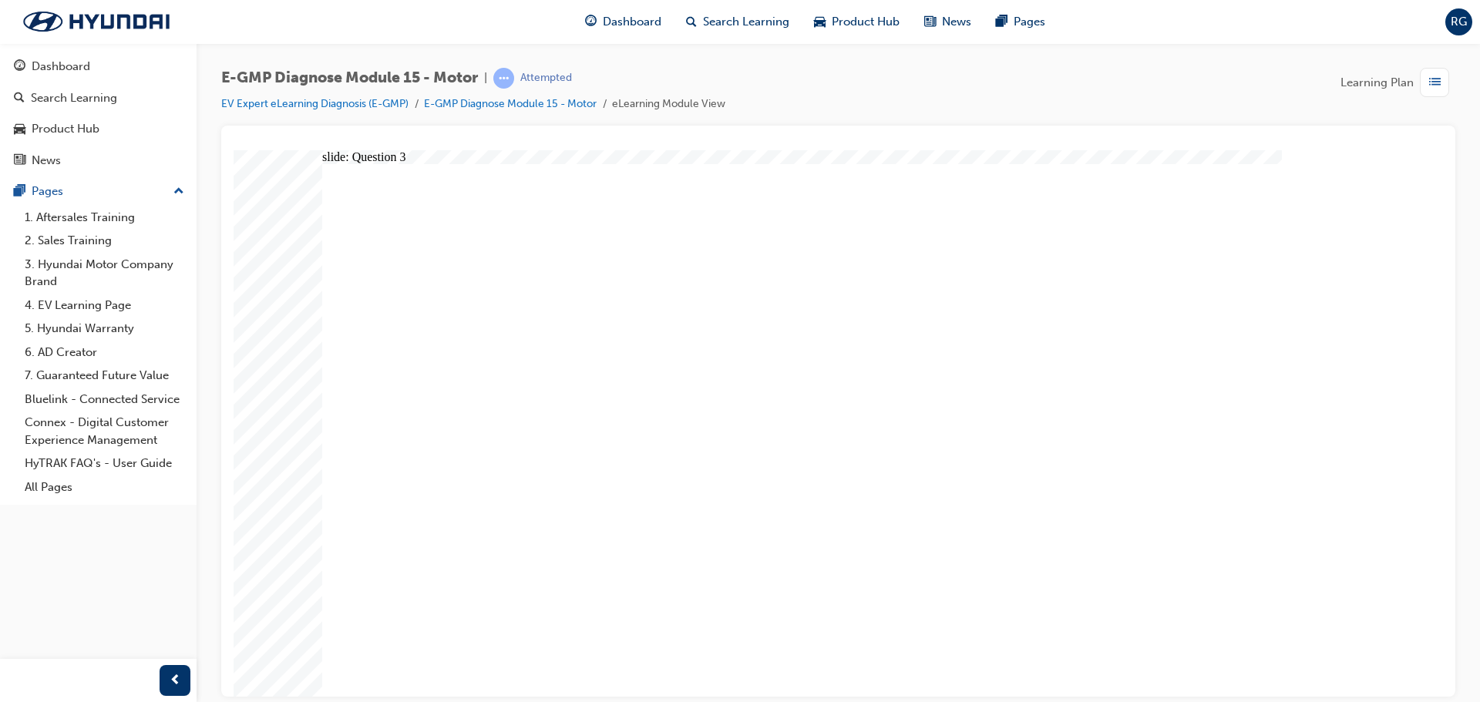
radio input "true"
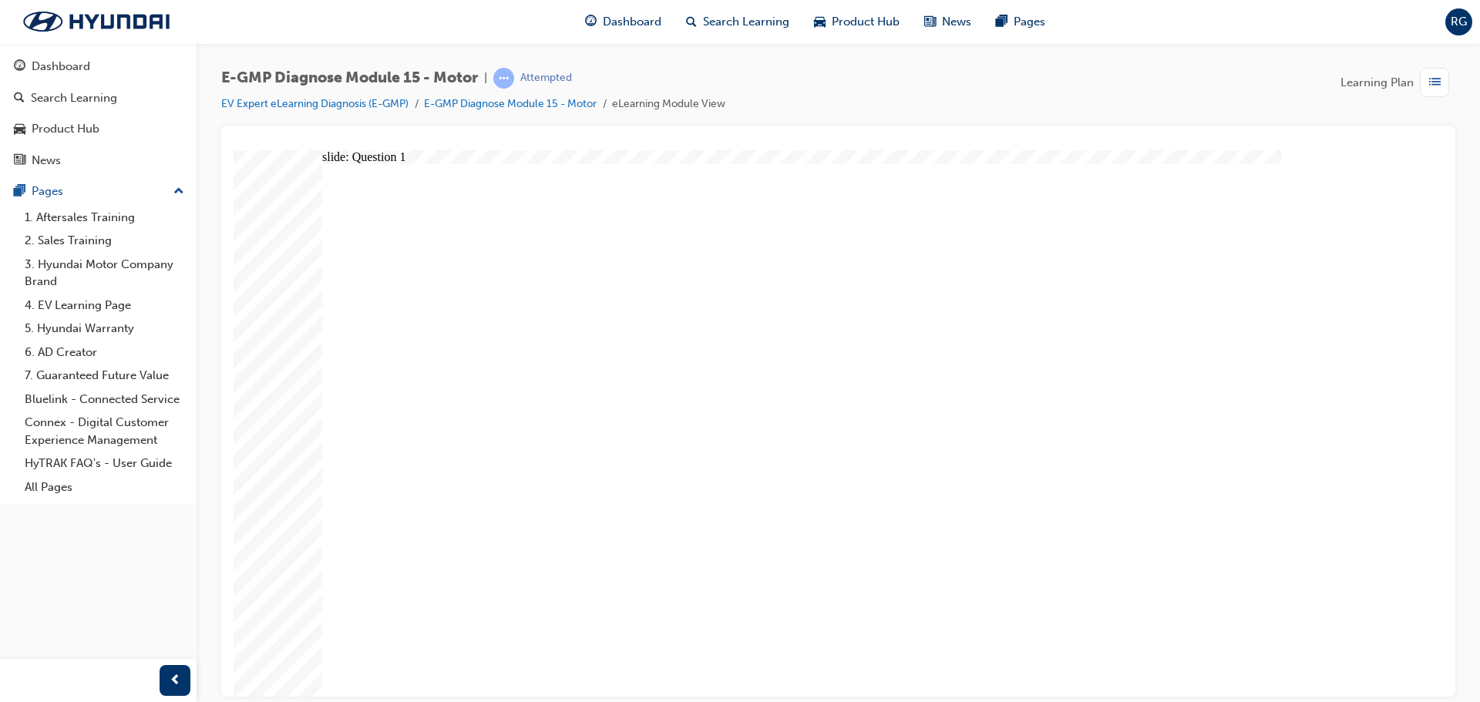
radio input "true"
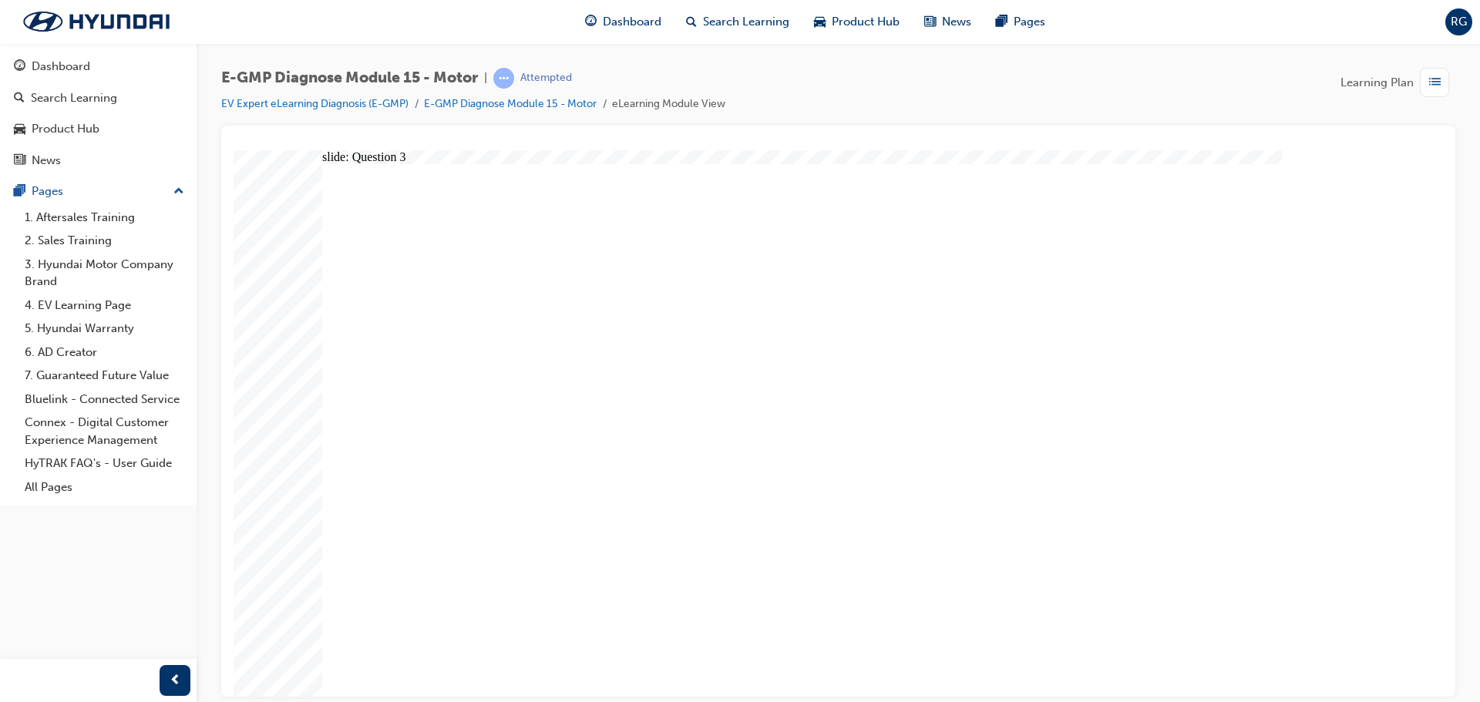
radio input "true"
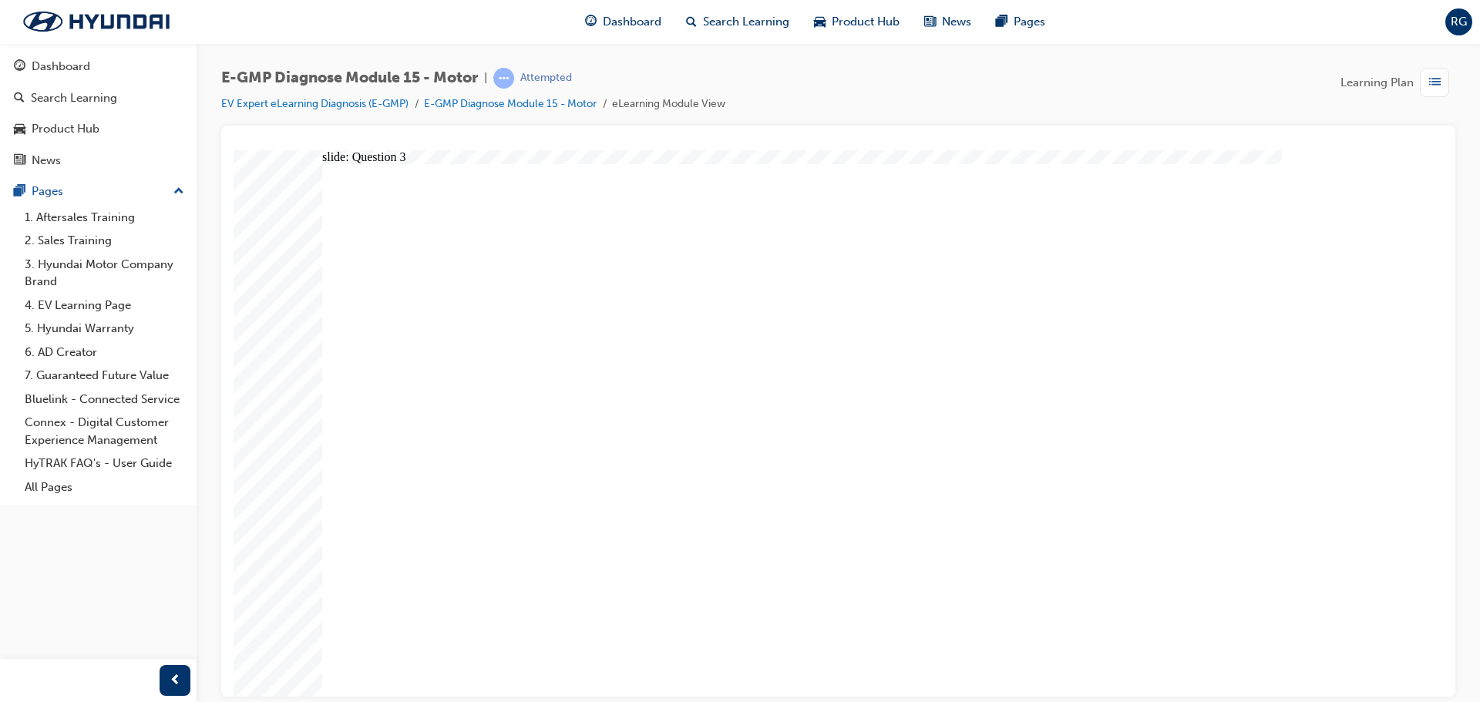
radio input "true"
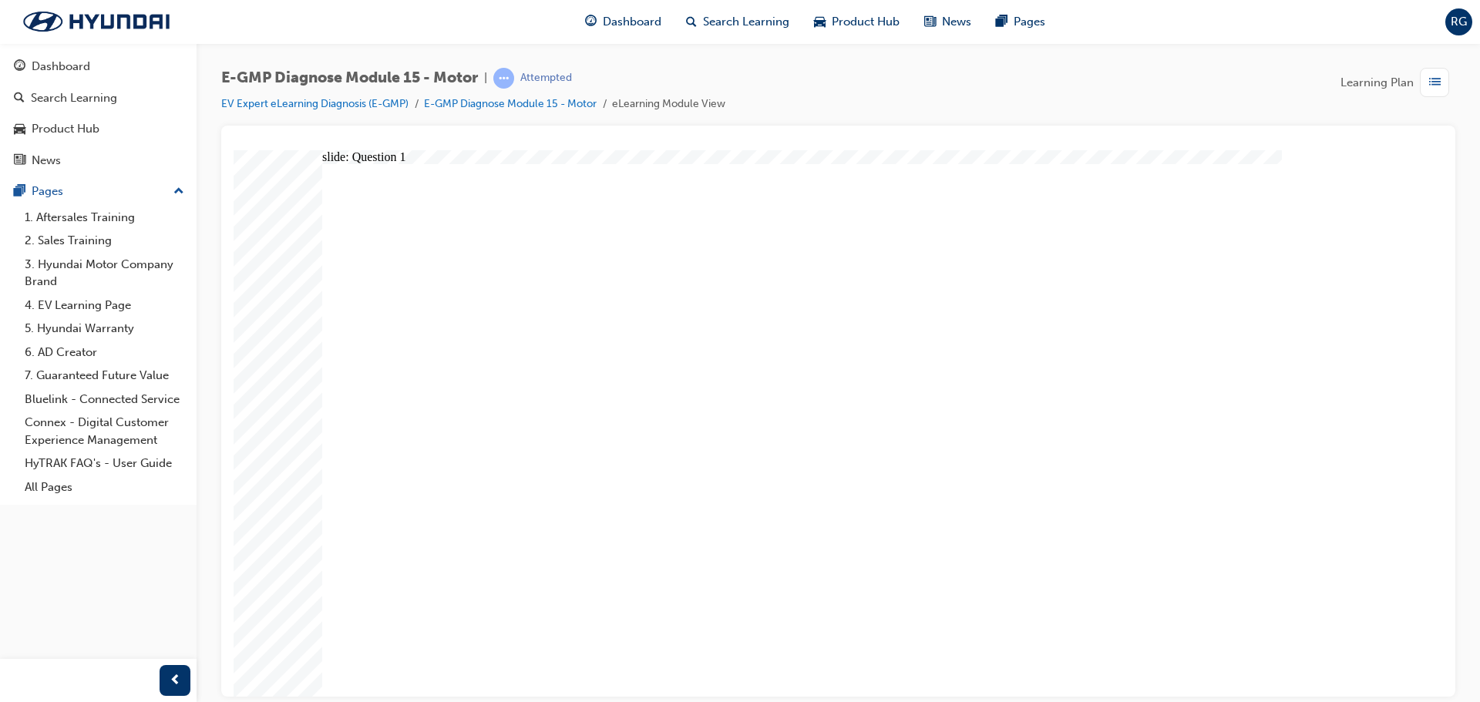
drag, startPoint x: 1245, startPoint y: 639, endPoint x: 1313, endPoint y: 651, distance: 68.8
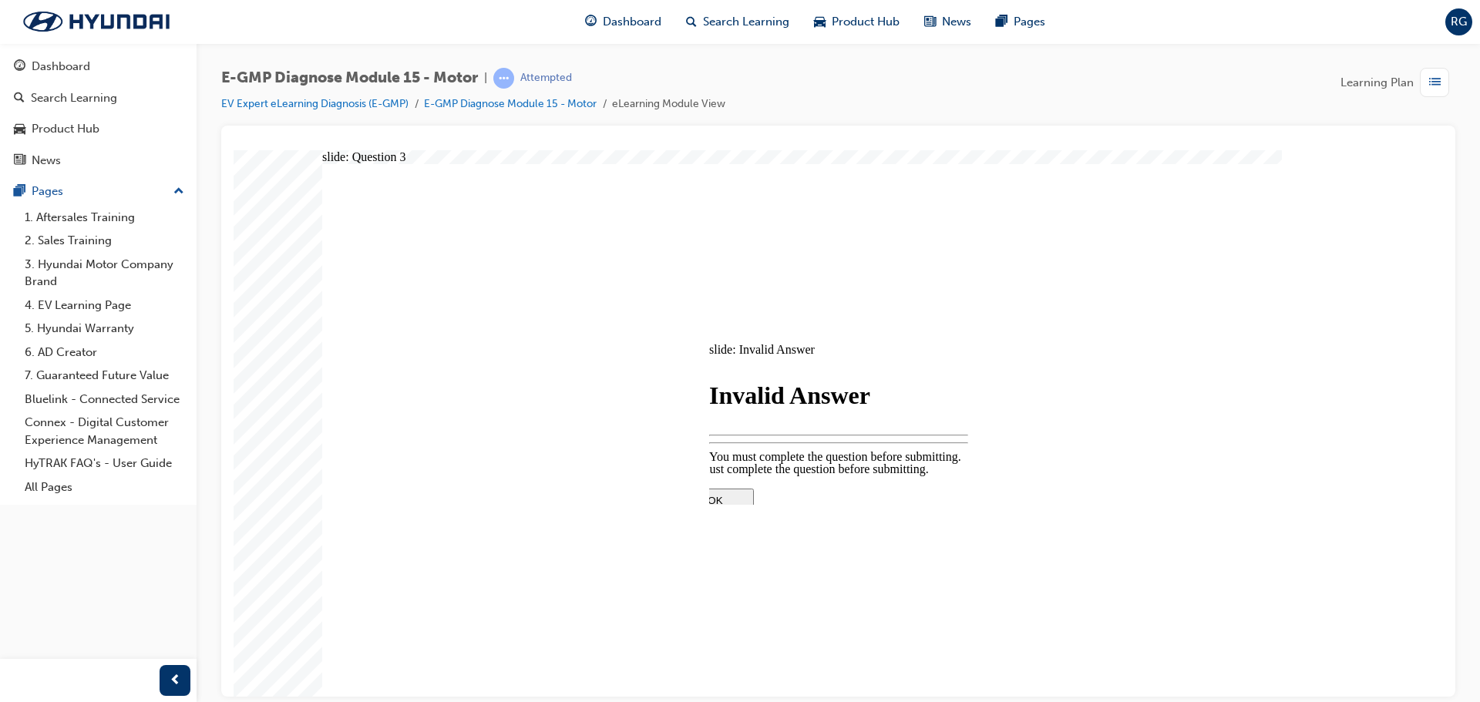
drag, startPoint x: 815, startPoint y: 459, endPoint x: 826, endPoint y: 477, distance: 21.4
click at [817, 462] on div "You must complete the question before submitting. OK You must complete the ques…" at bounding box center [839, 624] width 324 height 324
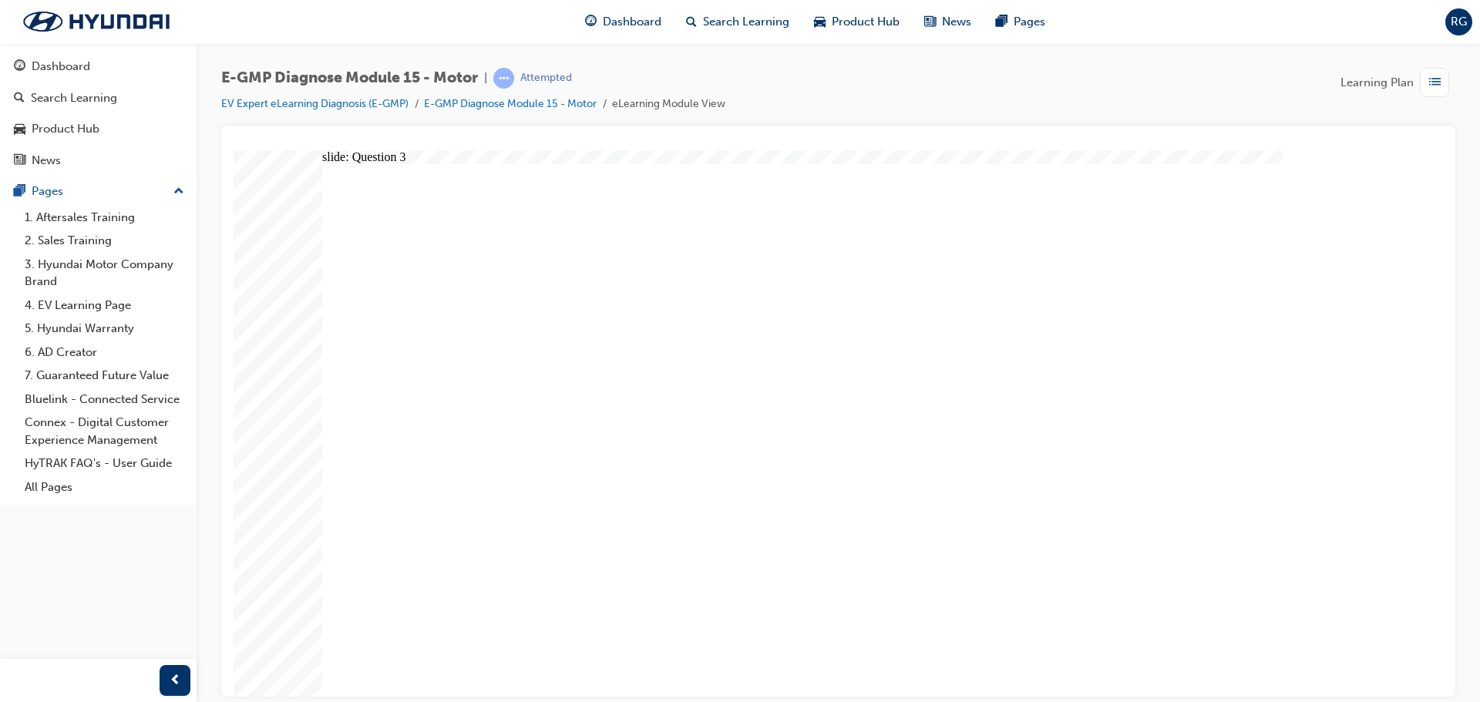
radio input "false"
radio input "true"
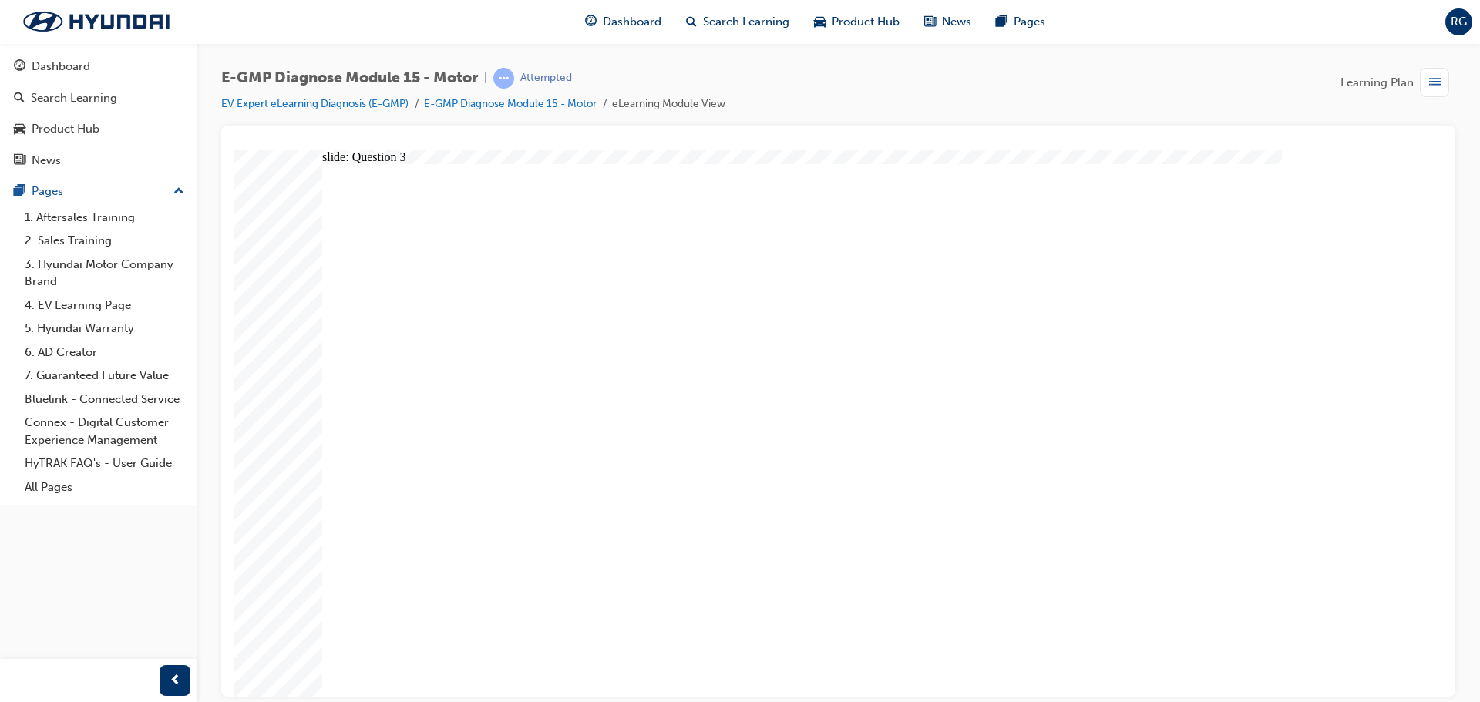
radio input "true"
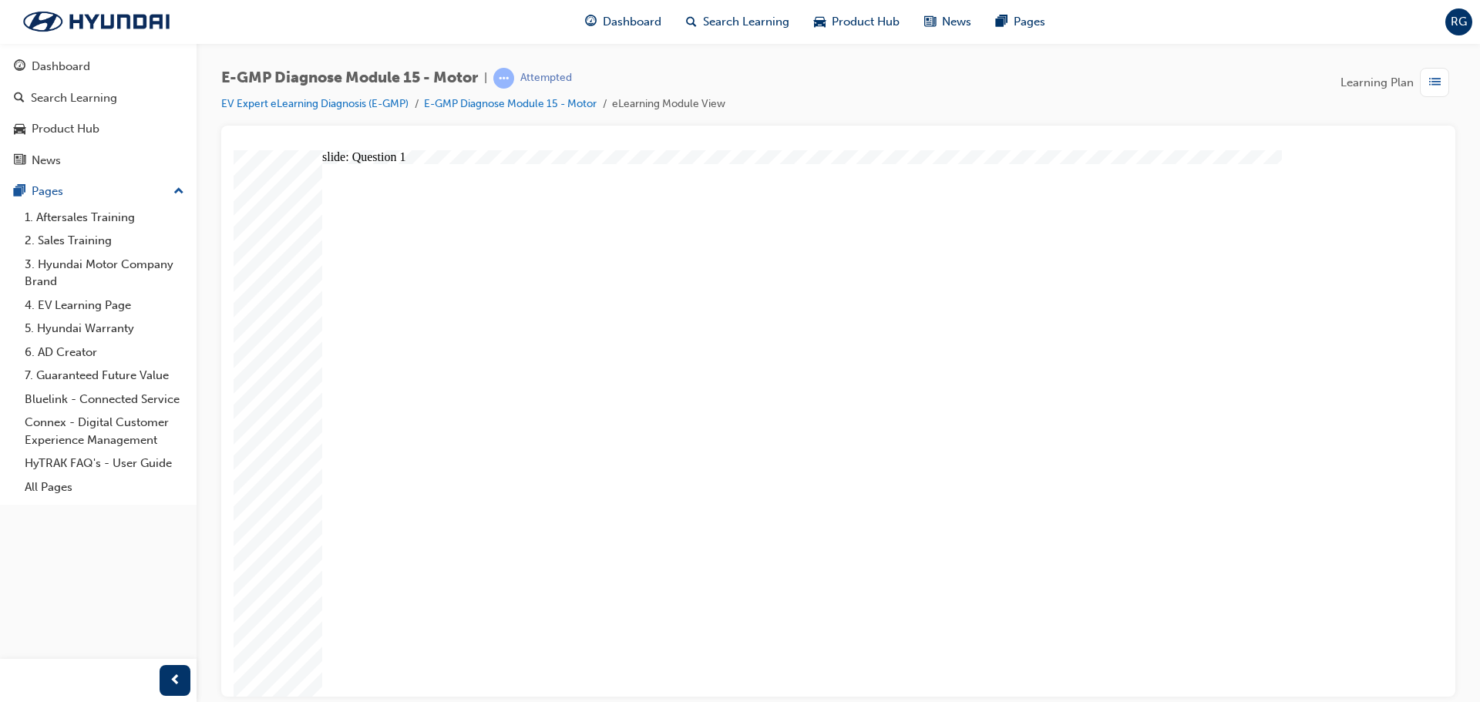
radio input "true"
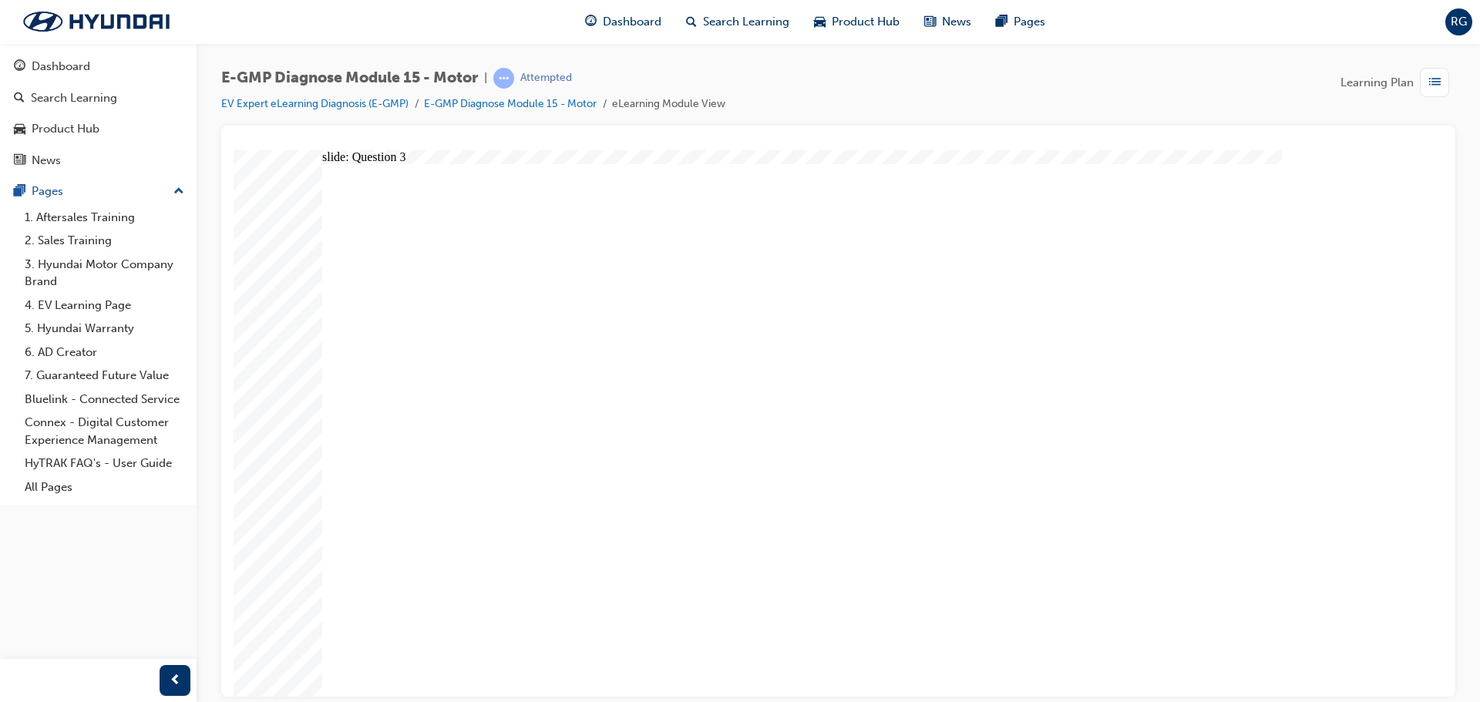
radio input "true"
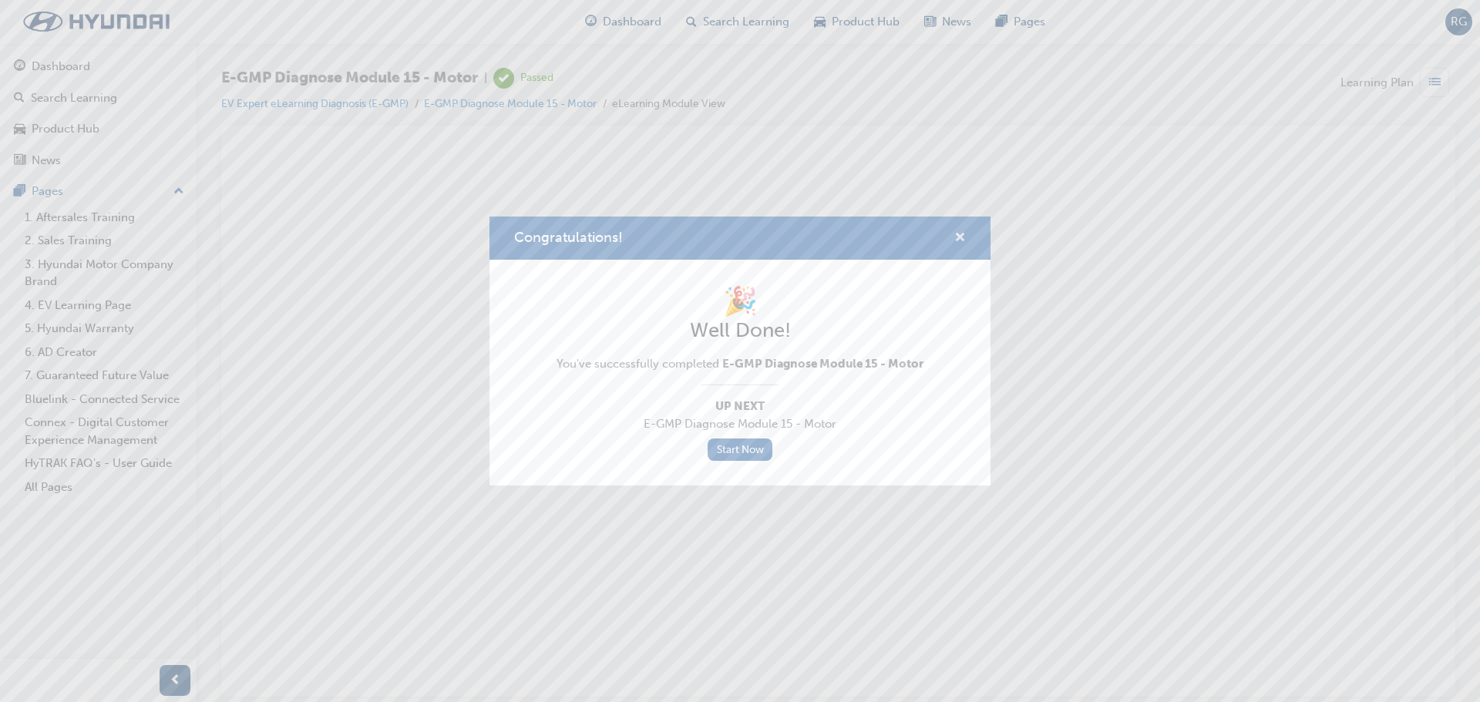
click at [960, 244] on span "cross-icon" at bounding box center [961, 239] width 12 height 14
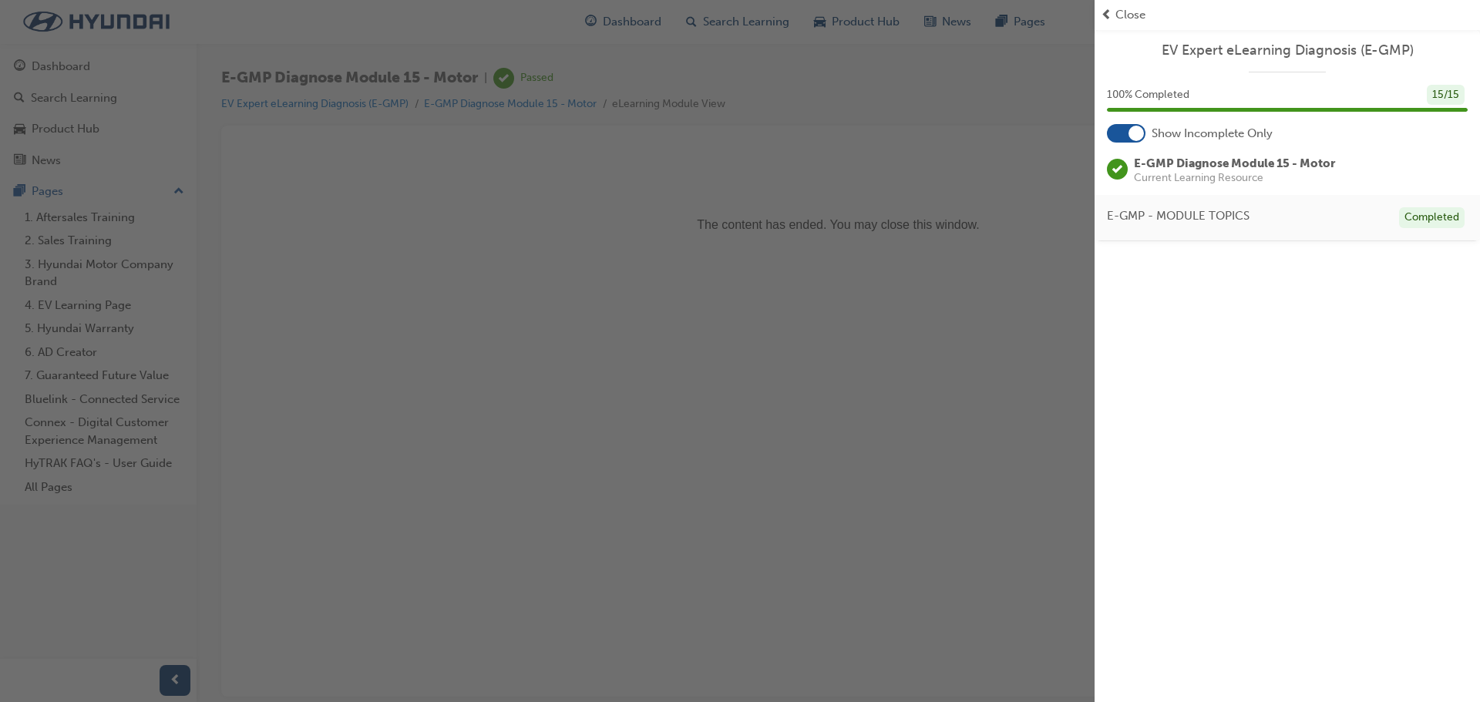
click at [908, 334] on div "button" at bounding box center [547, 351] width 1095 height 702
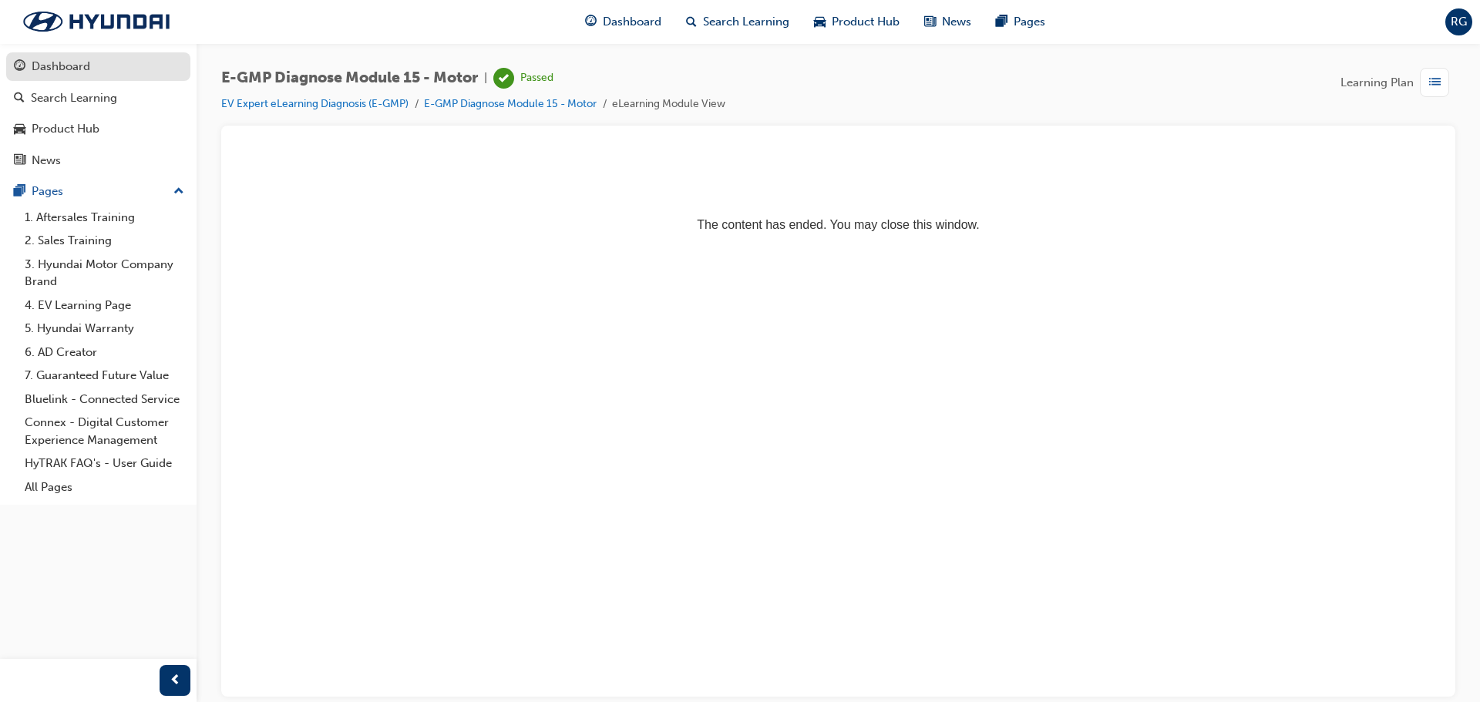
click at [37, 58] on div "Dashboard" at bounding box center [61, 67] width 59 height 18
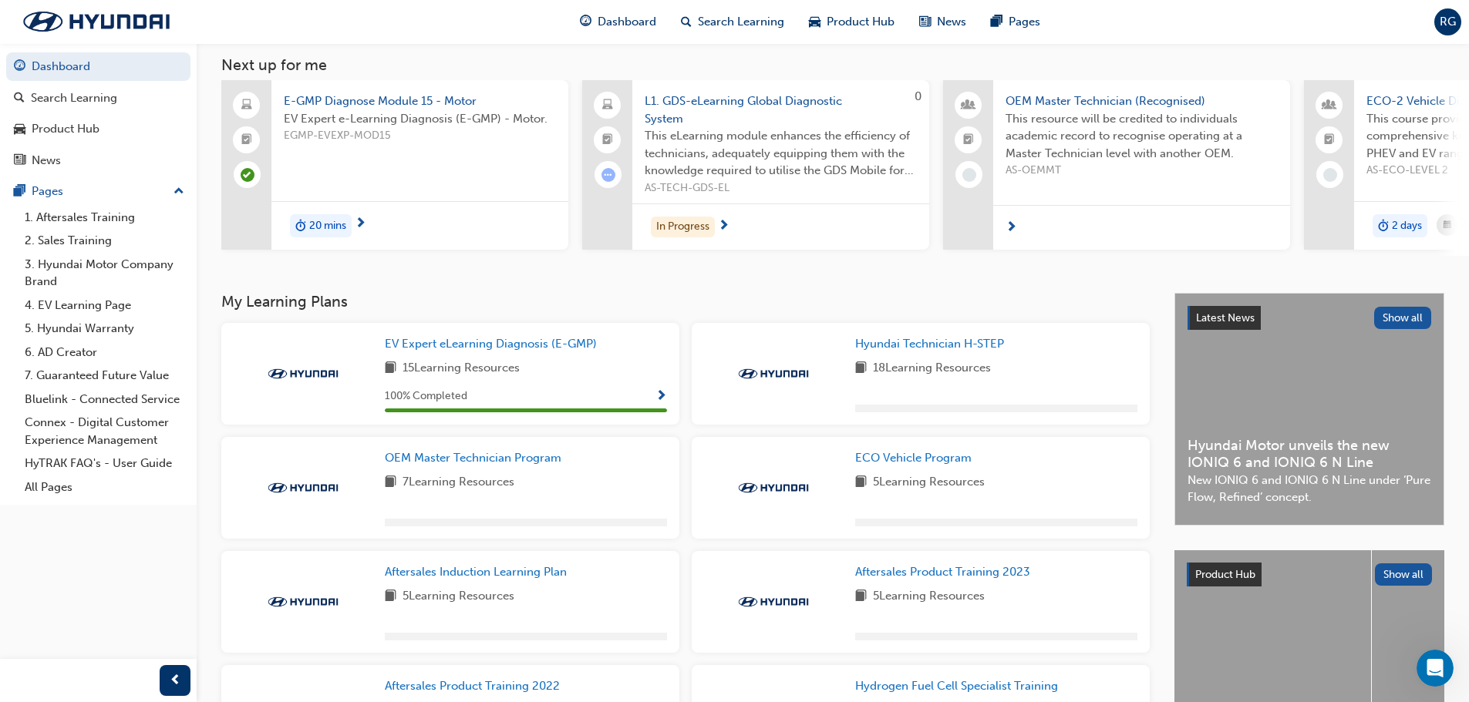
scroll to position [229, 0]
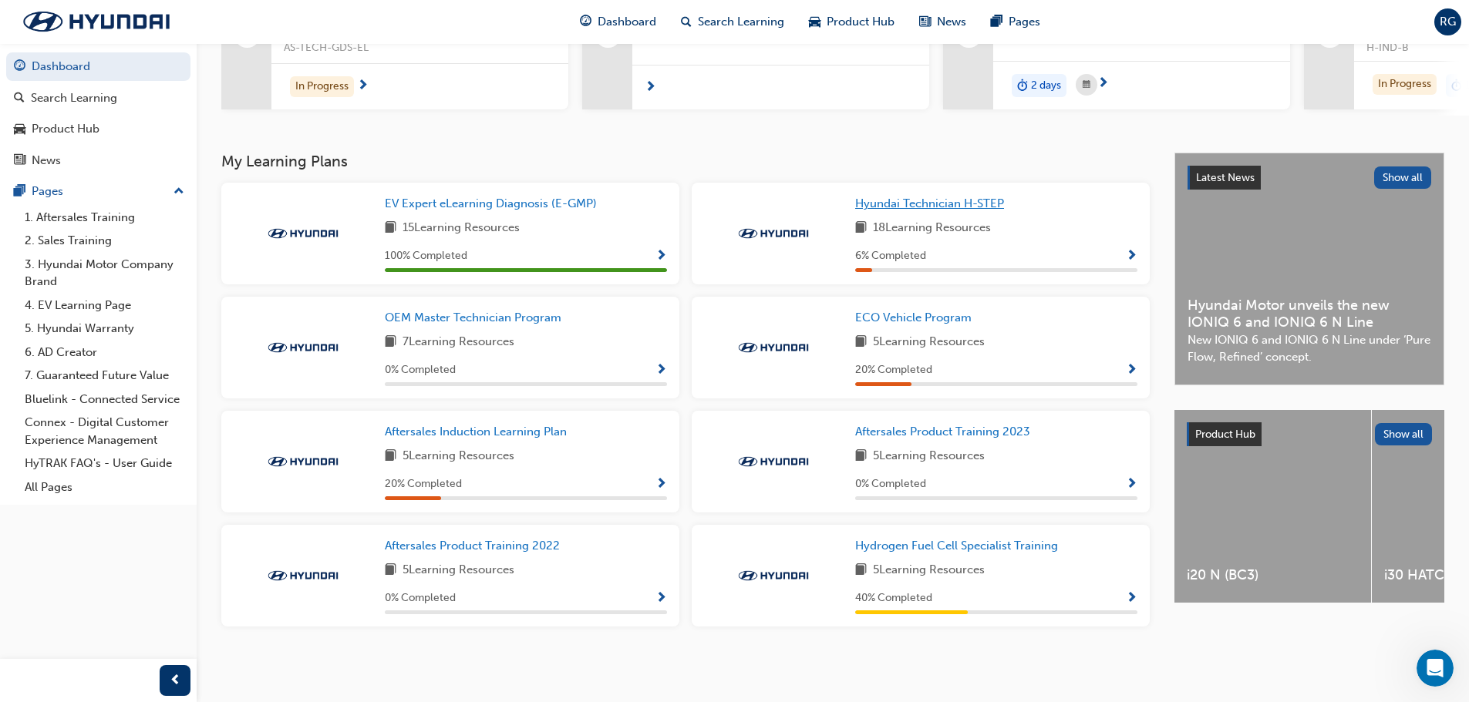
click at [931, 200] on span "Hyundai Technician H-STEP" at bounding box center [929, 204] width 149 height 14
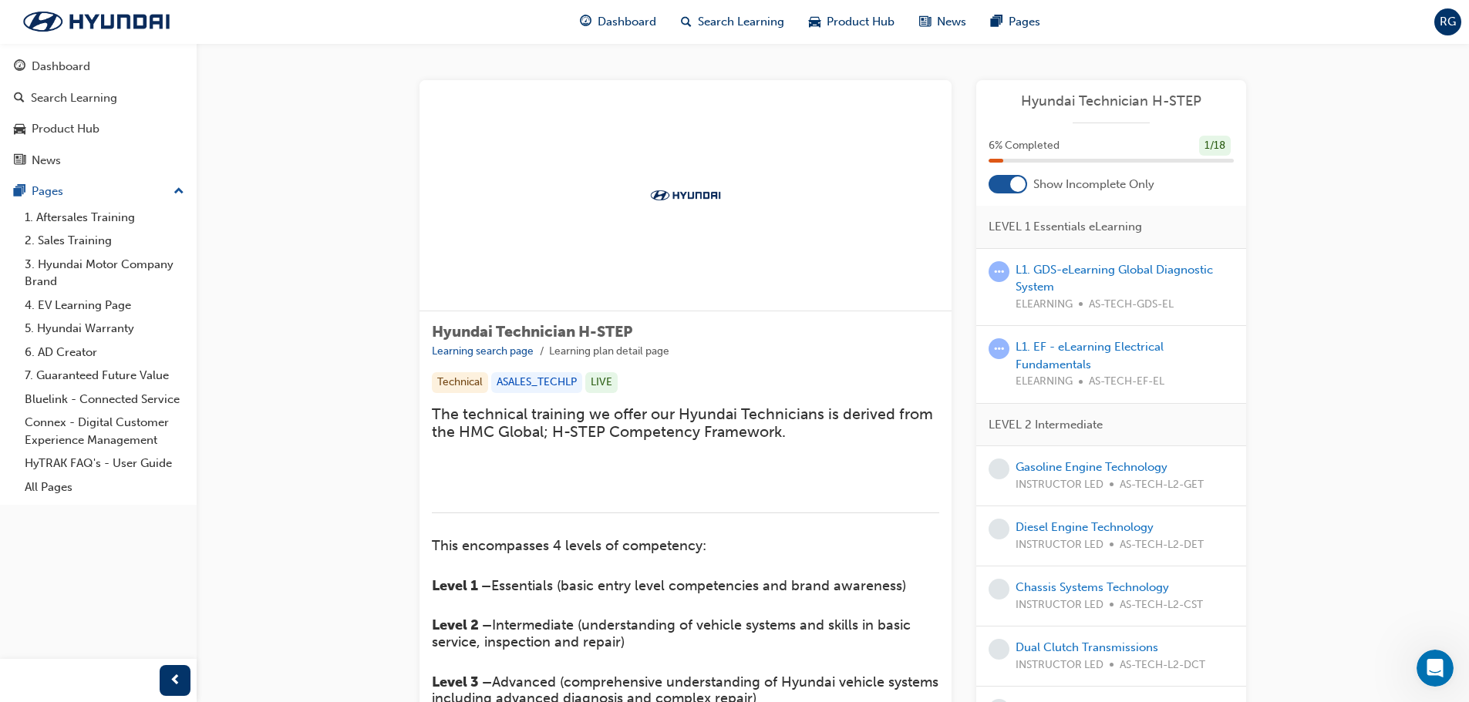
click at [1082, 335] on div "L1. EF - eLearning Electrical Fundamentals ELEARNING AS-TECH-EF-EL" at bounding box center [1111, 365] width 270 height 78
click at [1078, 358] on link "L1. EF - eLearning Electrical Fundamentals" at bounding box center [1090, 356] width 148 height 32
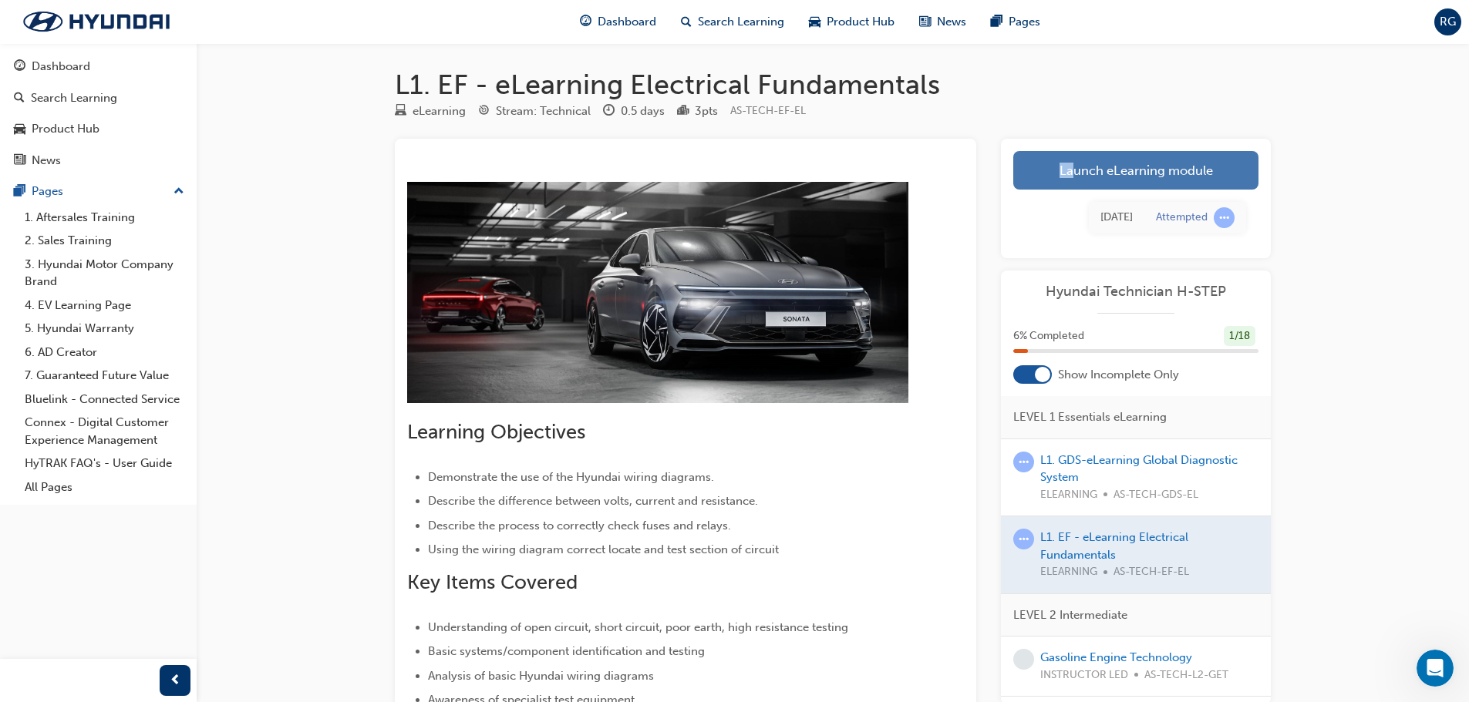
drag, startPoint x: 1076, startPoint y: 150, endPoint x: 1077, endPoint y: 161, distance: 10.9
click at [1076, 153] on div "Launch eLearning module Learning Plan Tue 17 Jun 2025 Attempted" at bounding box center [1136, 199] width 270 height 120
click at [1077, 167] on link "Launch eLearning module" at bounding box center [1135, 170] width 245 height 39
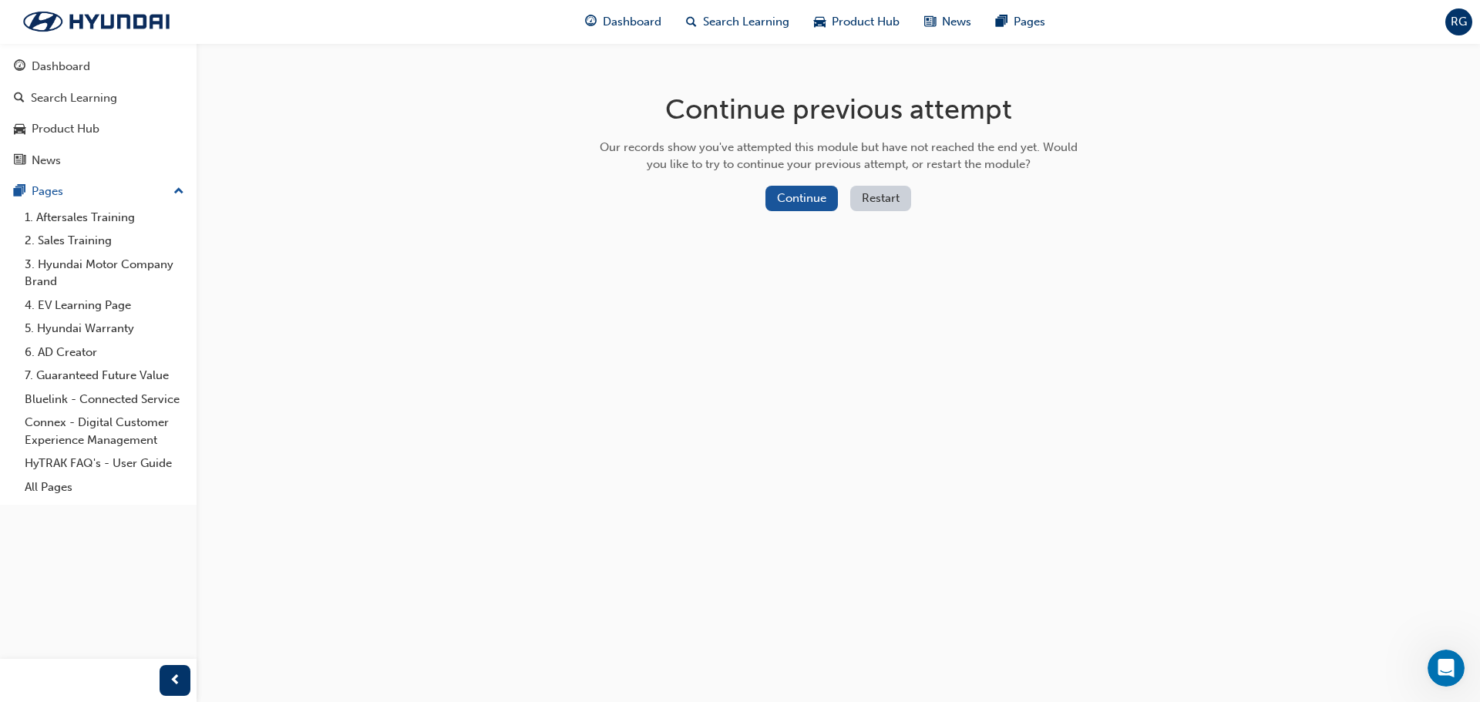
click at [881, 204] on button "Restart" at bounding box center [881, 198] width 61 height 25
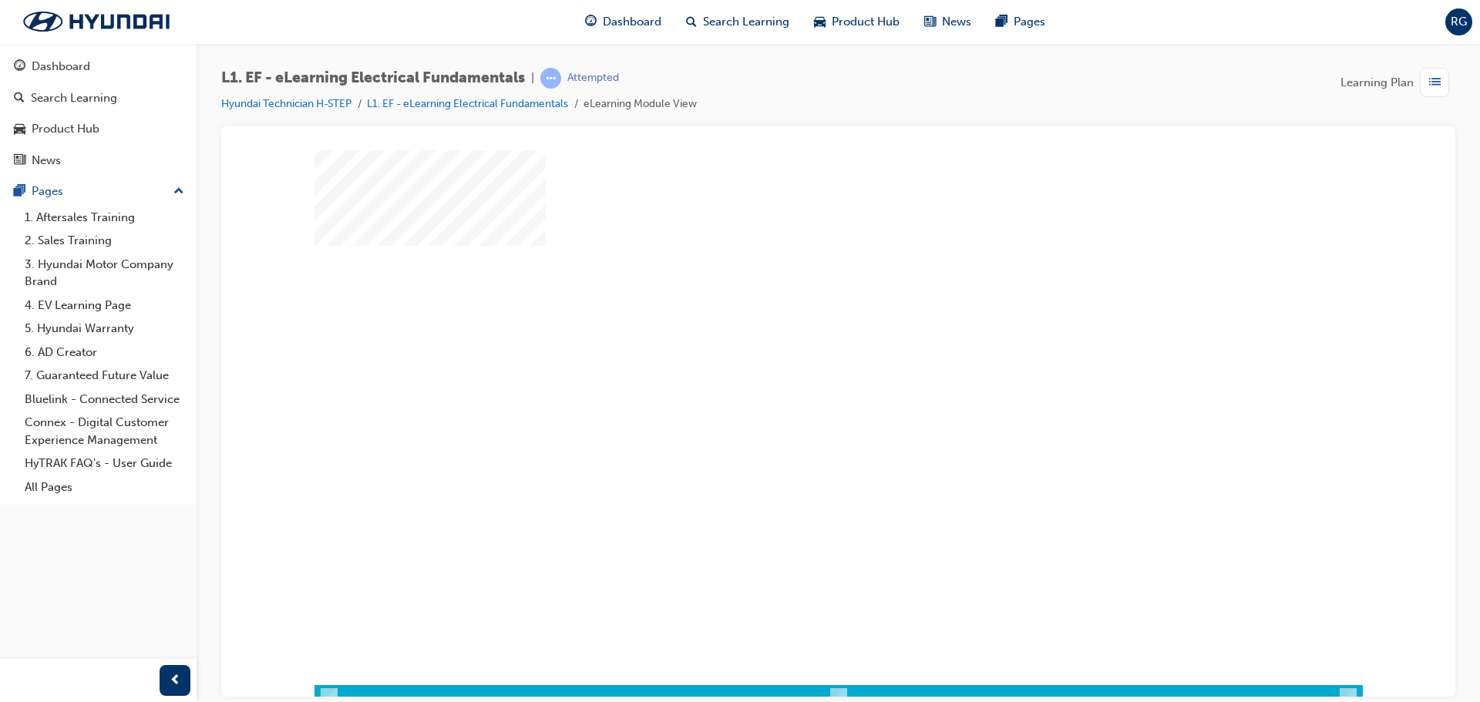
scroll to position [32, 0]
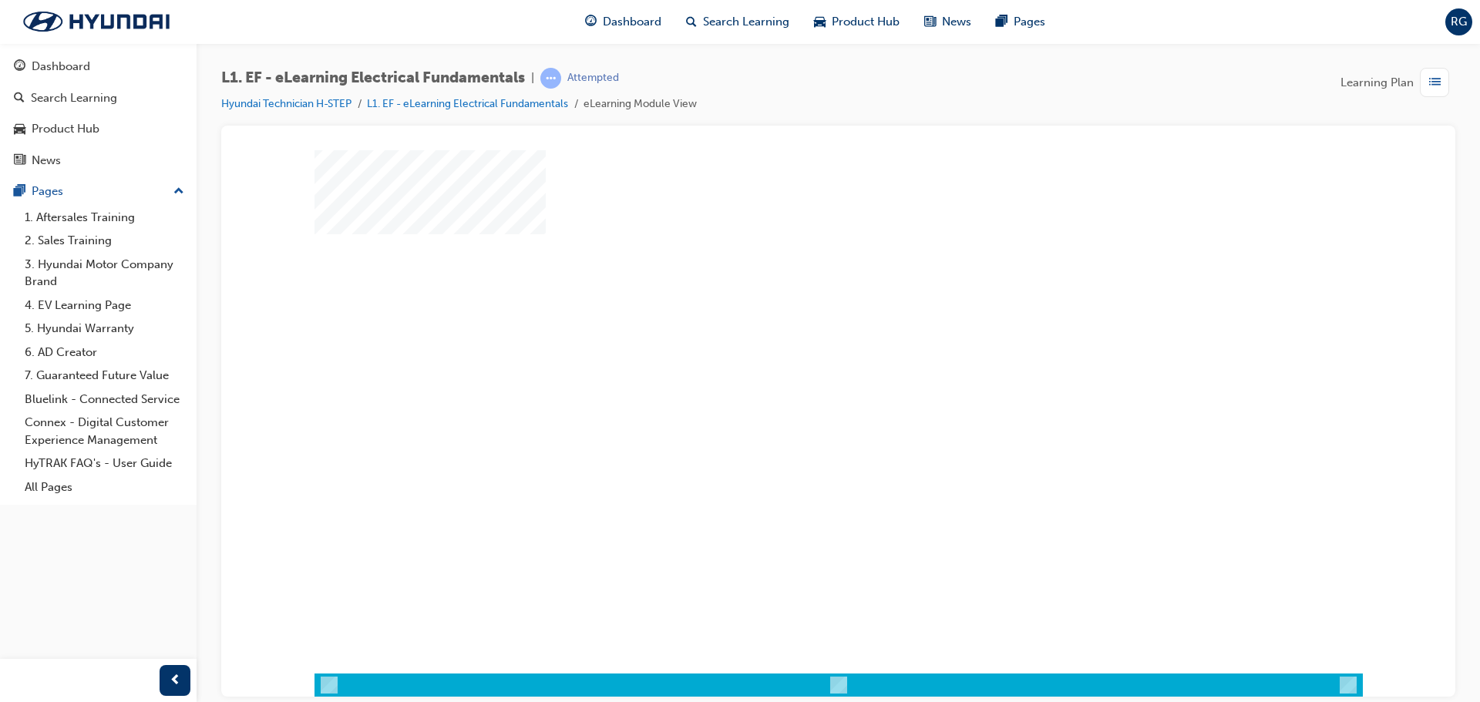
click at [794, 347] on div "play" at bounding box center [794, 347] width 0 height 0
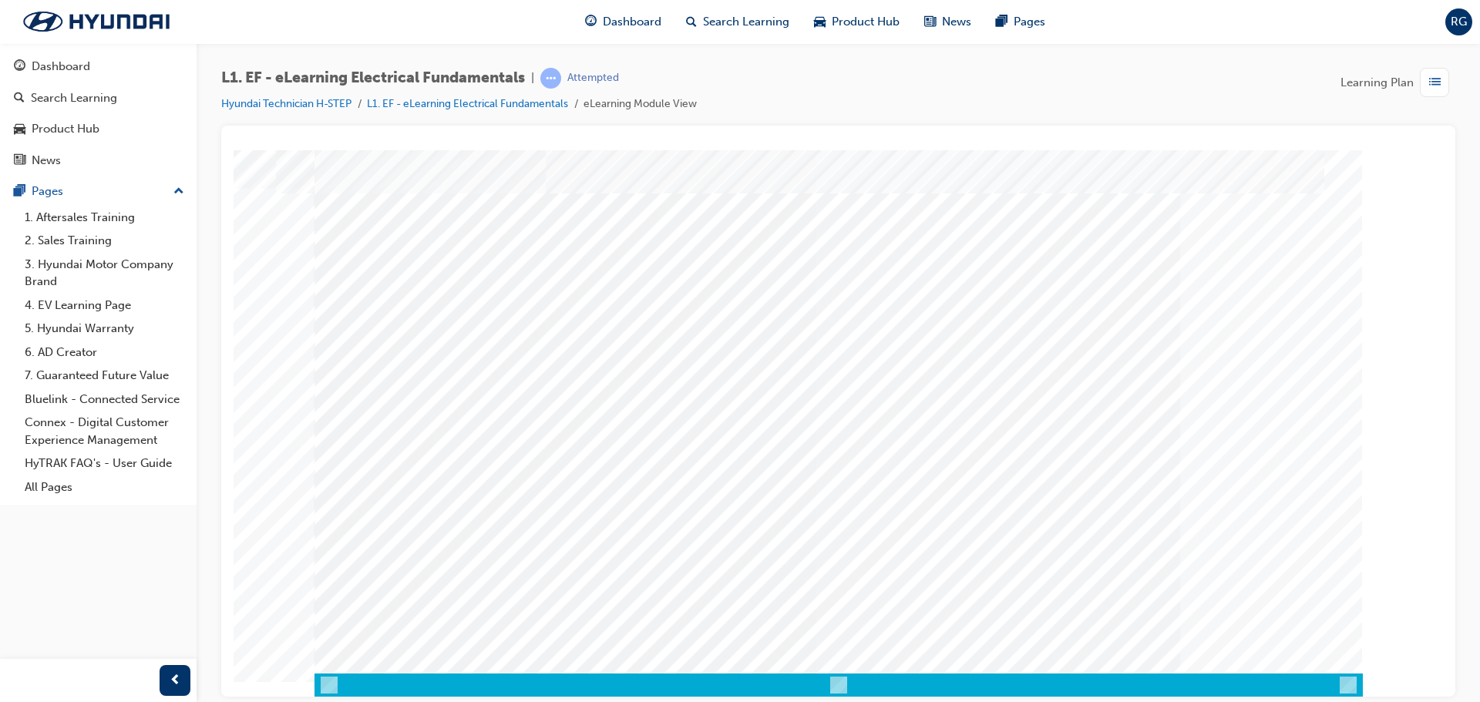
scroll to position [0, 0]
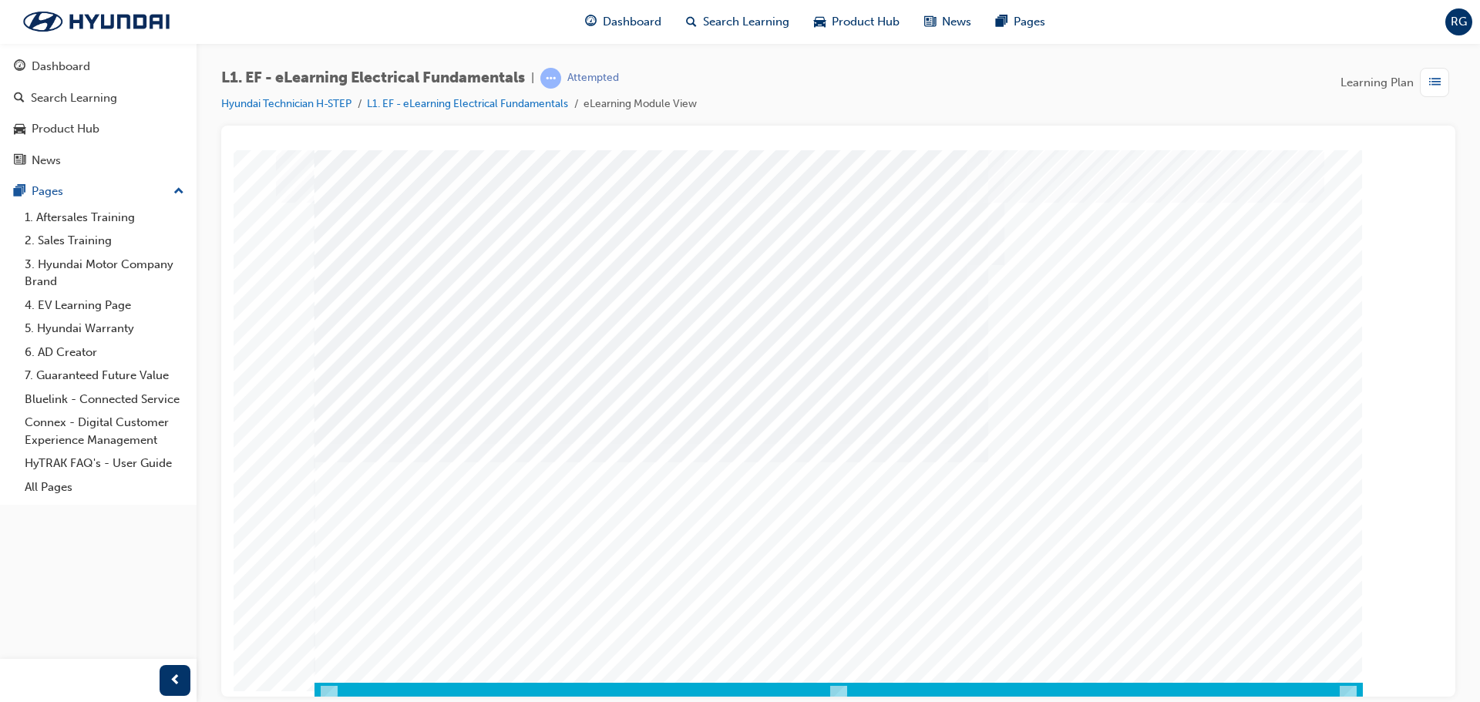
scroll to position [32, 0]
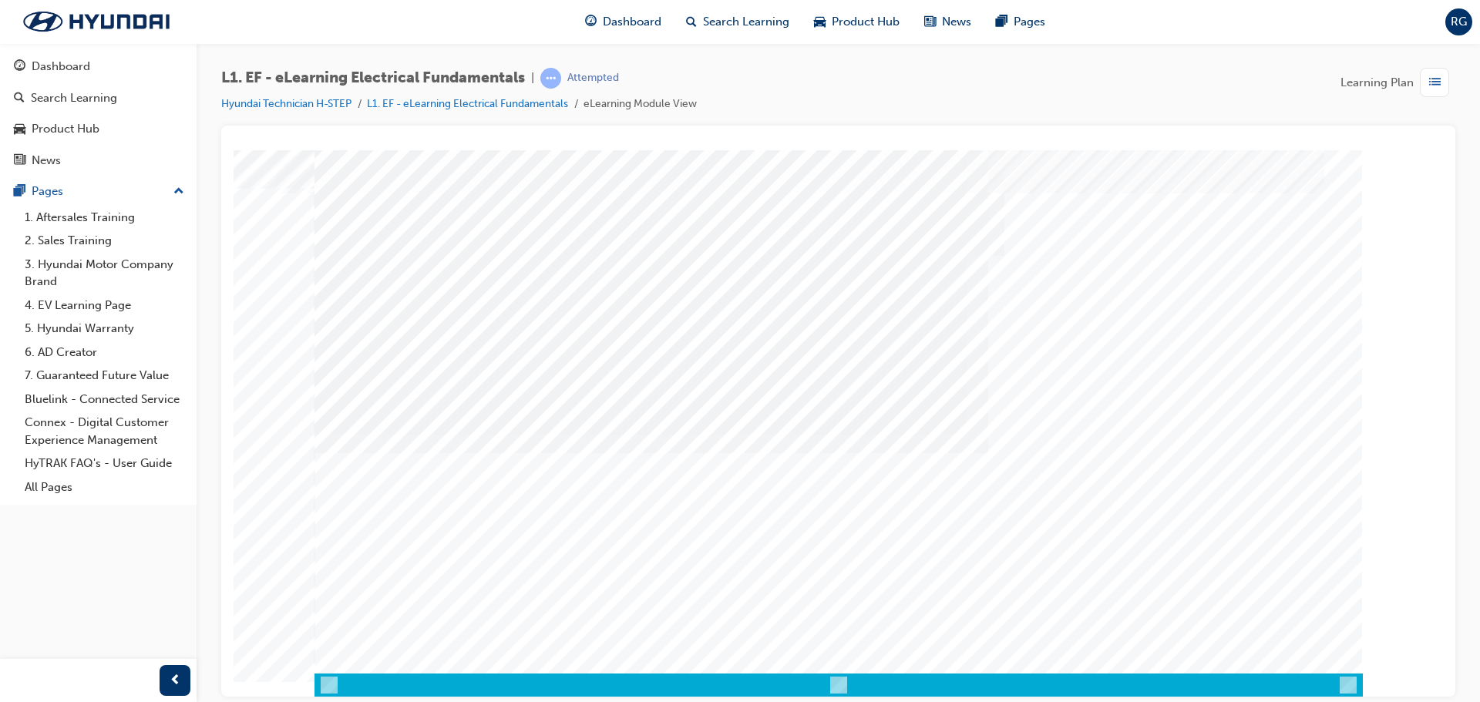
click at [318, 689] on div at bounding box center [839, 684] width 1049 height 23
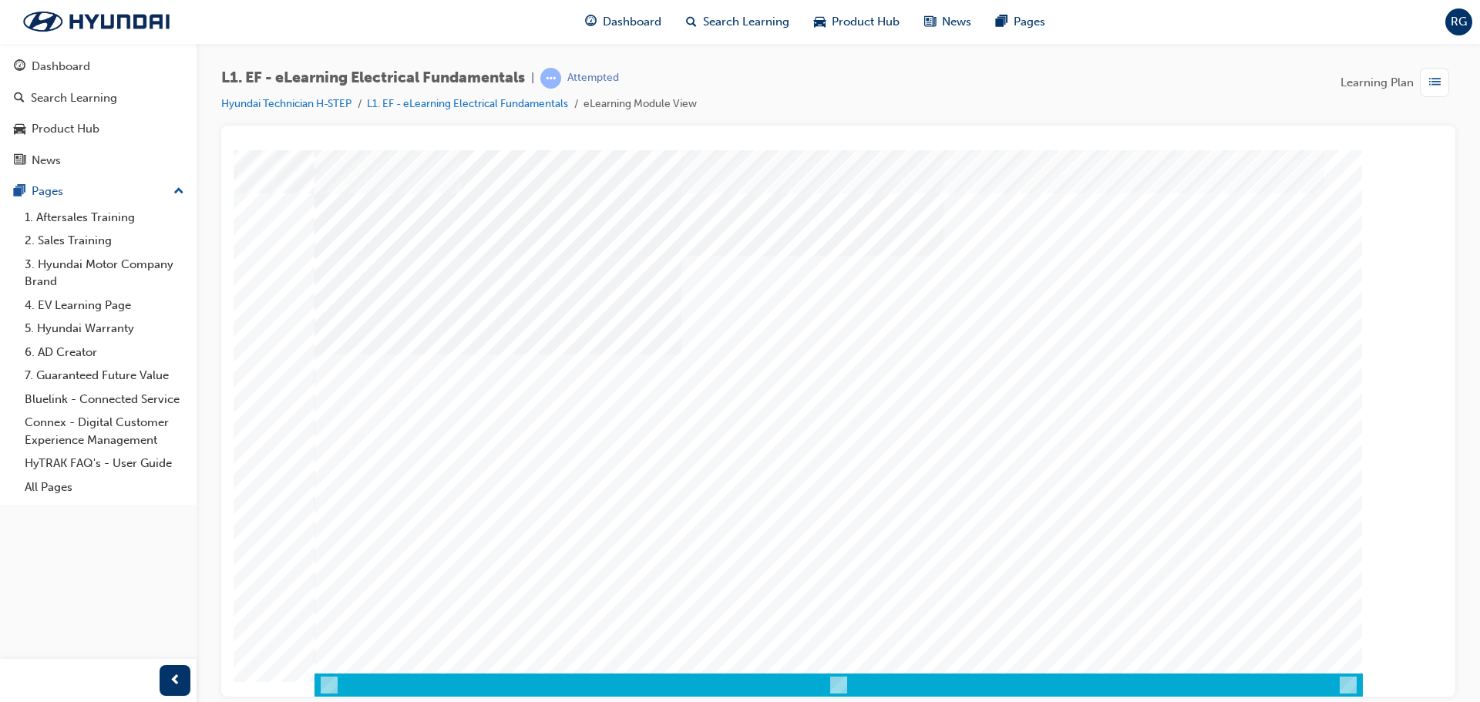
click at [319, 683] on div at bounding box center [839, 684] width 1049 height 23
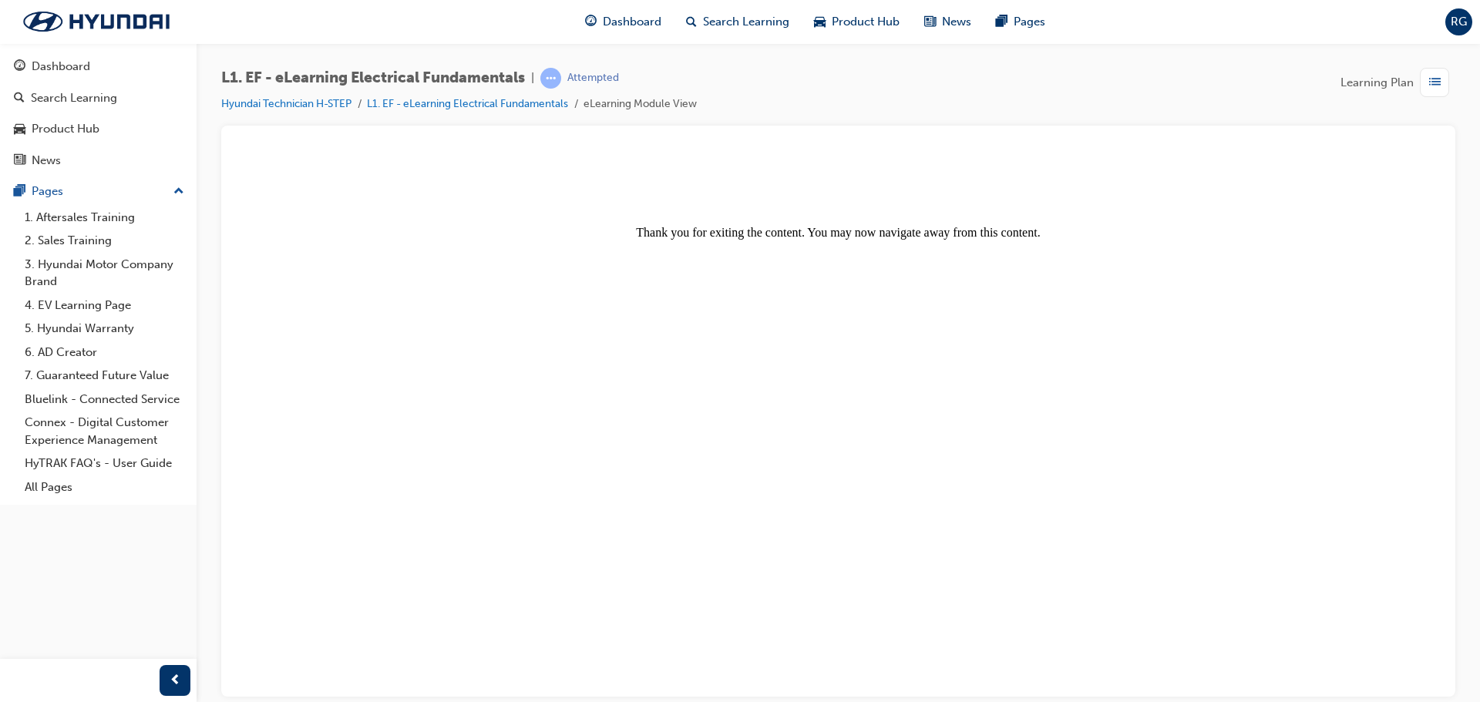
scroll to position [0, 0]
click at [773, 403] on body "Thank you for exiting the content. You may now navigate away from this content." at bounding box center [838, 423] width 1197 height 534
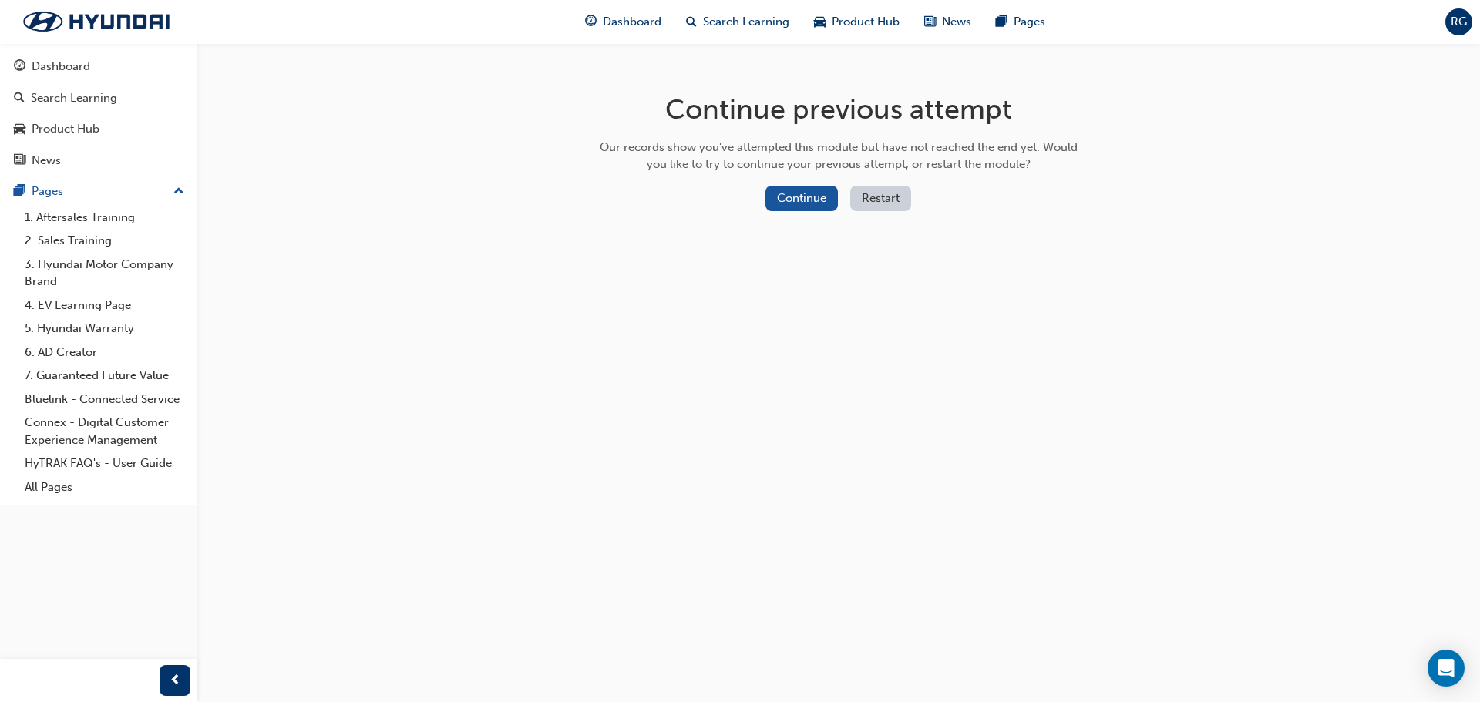
click at [798, 177] on div "Continue previous attempt Our records show you've attempted this module but hav…" at bounding box center [838, 155] width 501 height 224
click at [796, 190] on button "Continue" at bounding box center [802, 198] width 72 height 25
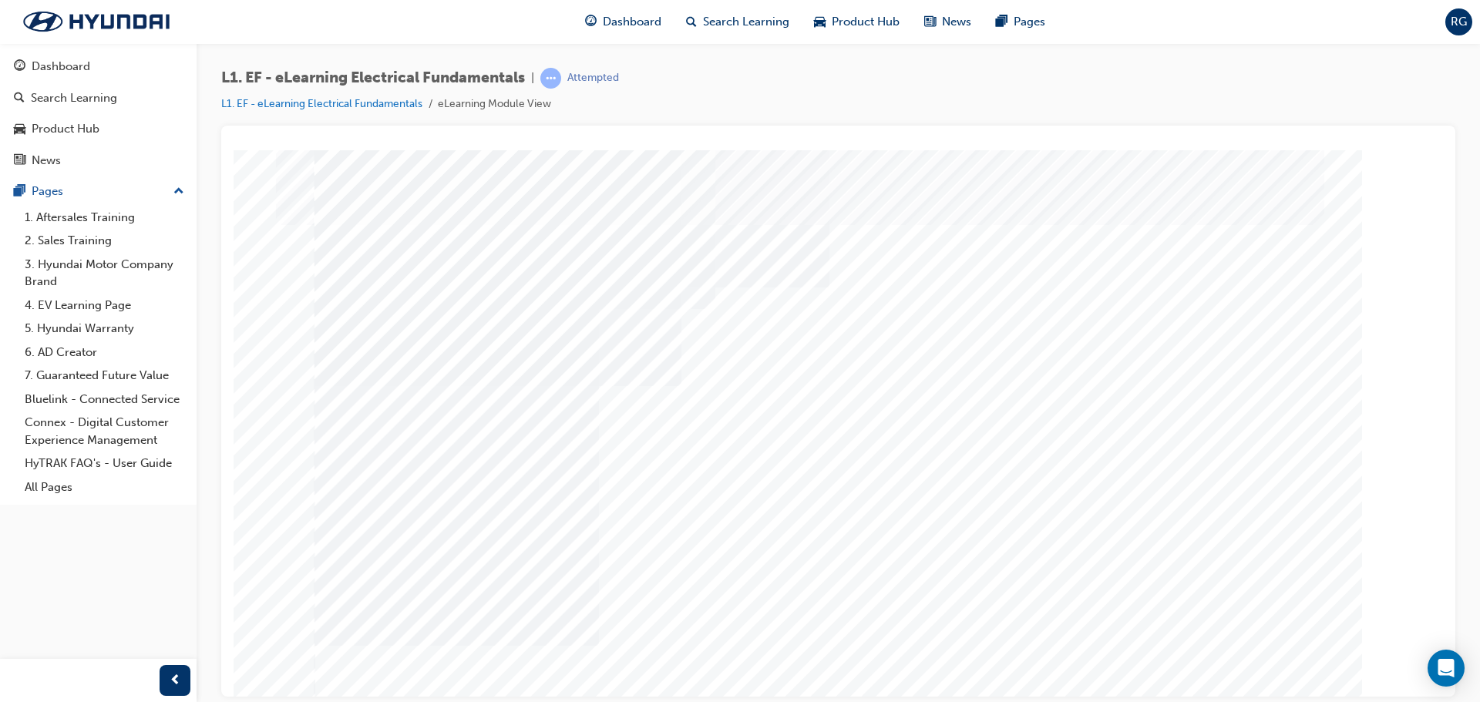
scroll to position [32, 0]
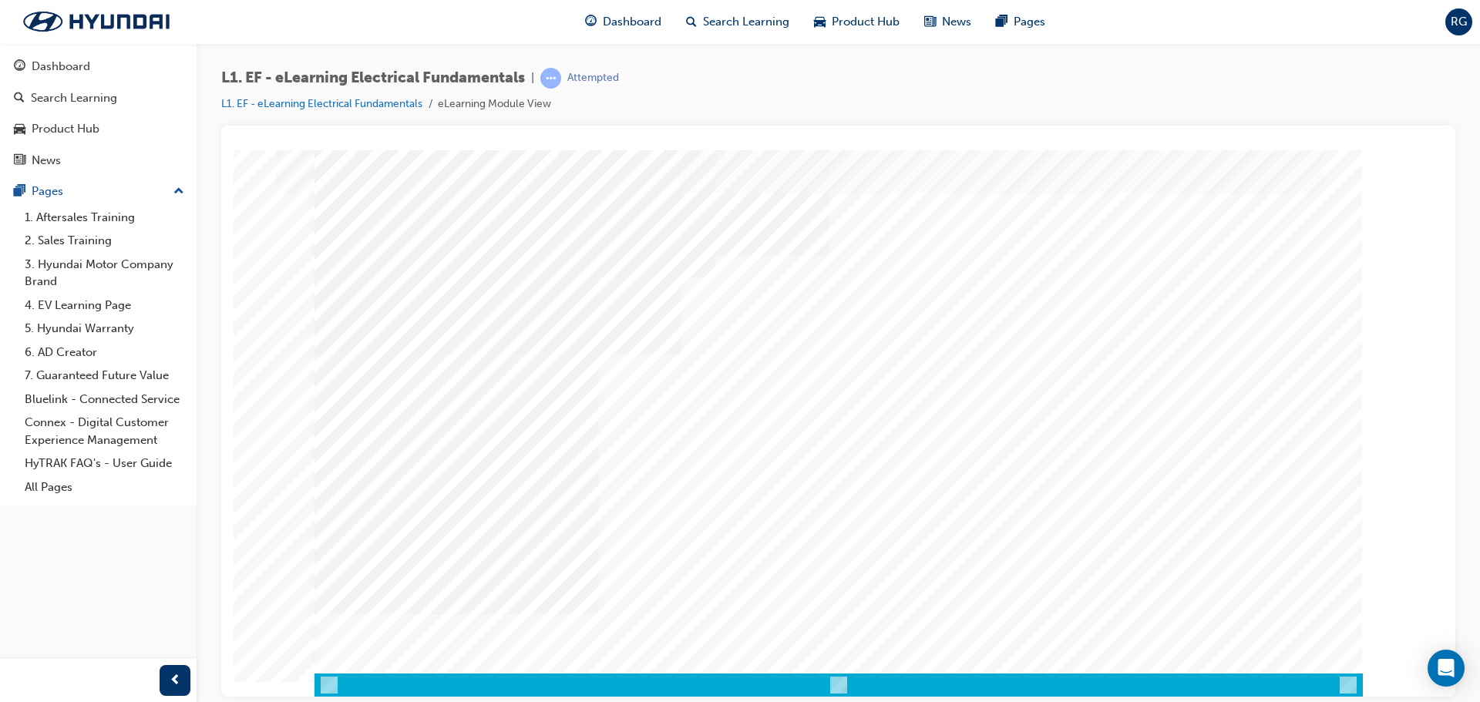
click at [327, 674] on div at bounding box center [839, 684] width 1049 height 23
click at [319, 688] on div at bounding box center [839, 684] width 1049 height 23
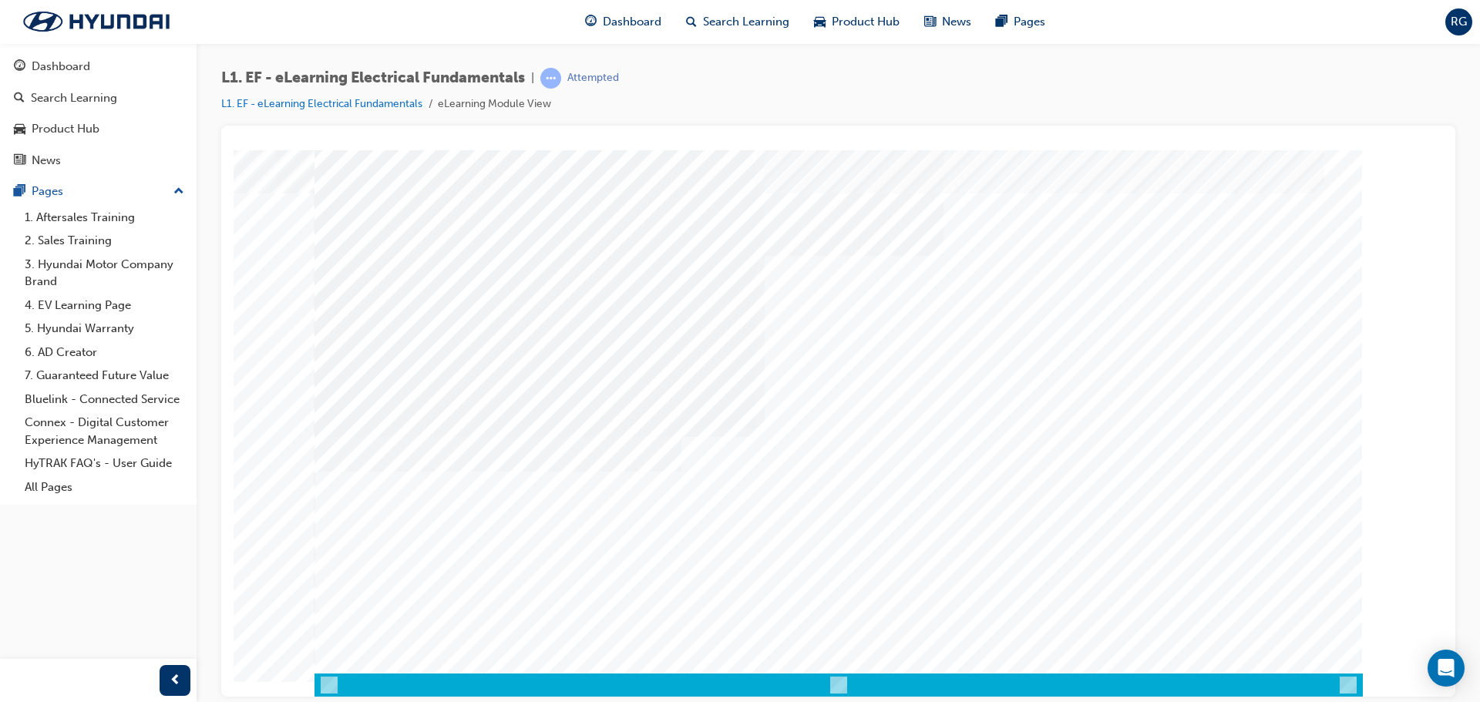
click at [324, 680] on div "Content Image Right" at bounding box center [839, 407] width 1049 height 578
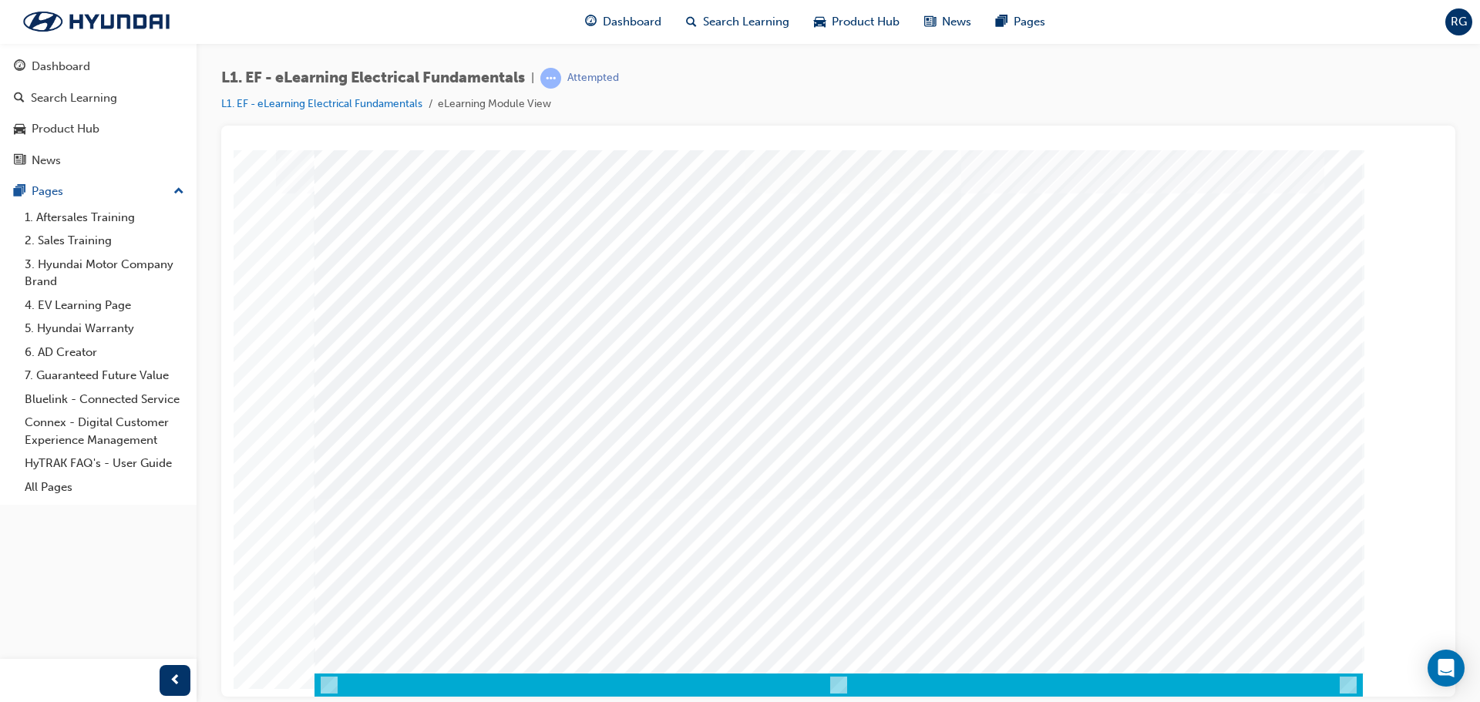
click at [325, 693] on div at bounding box center [839, 684] width 1049 height 23
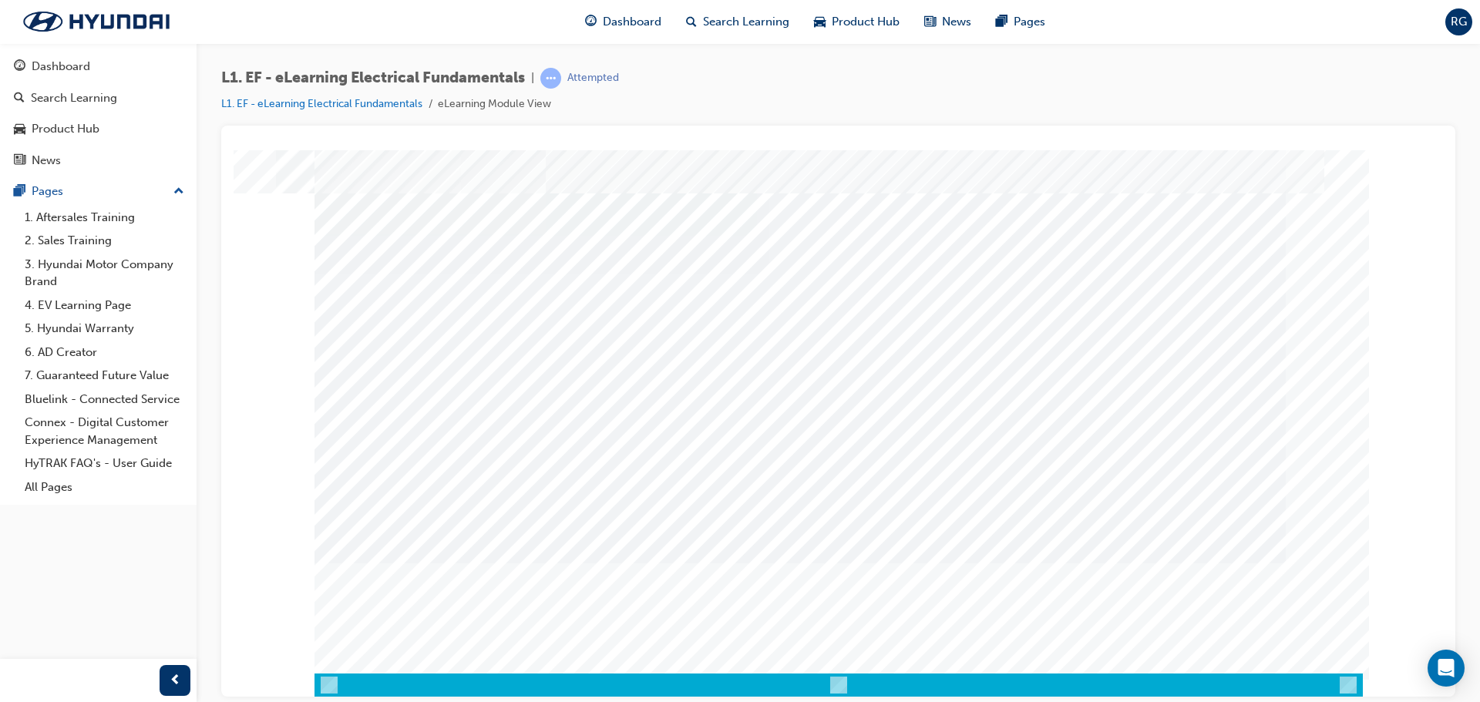
scroll to position [0, 0]
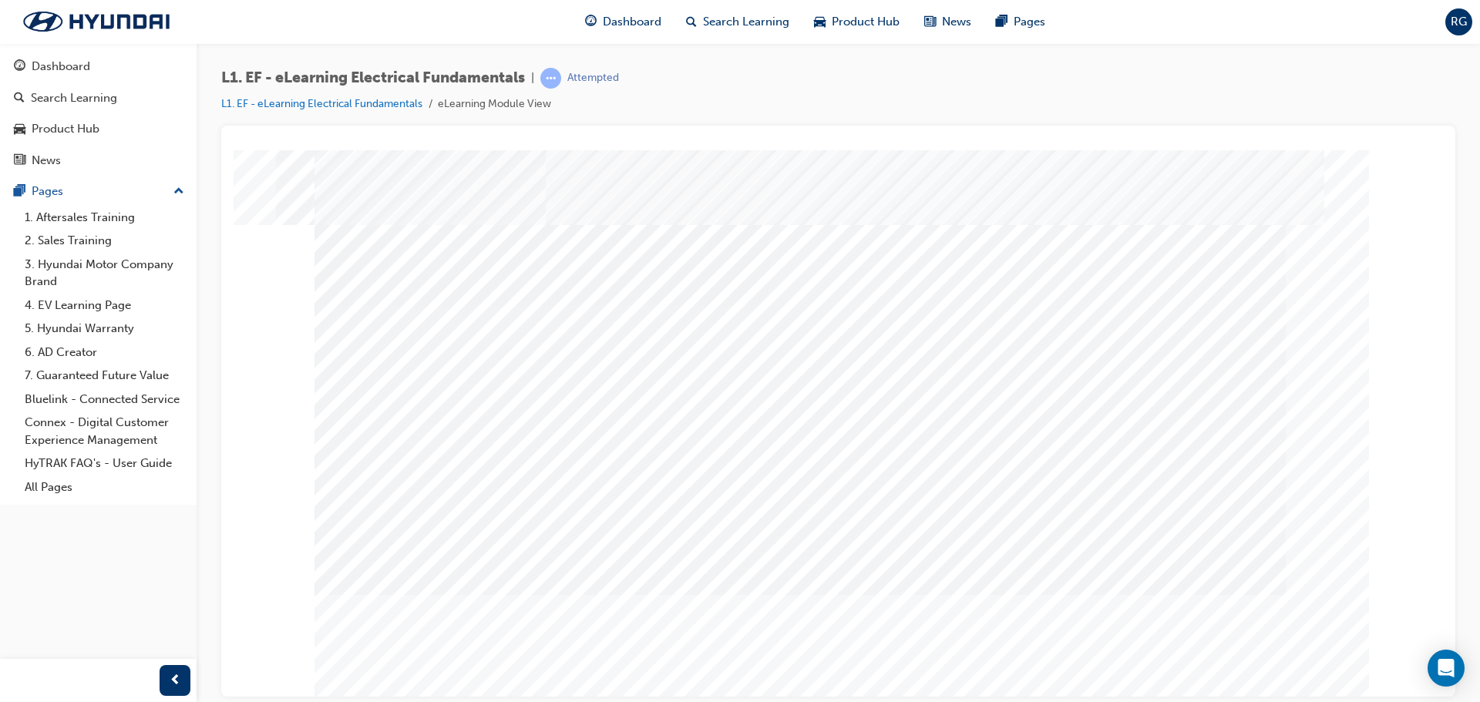
click at [1155, 542] on div "Question 1 of 15" at bounding box center [839, 427] width 1049 height 555
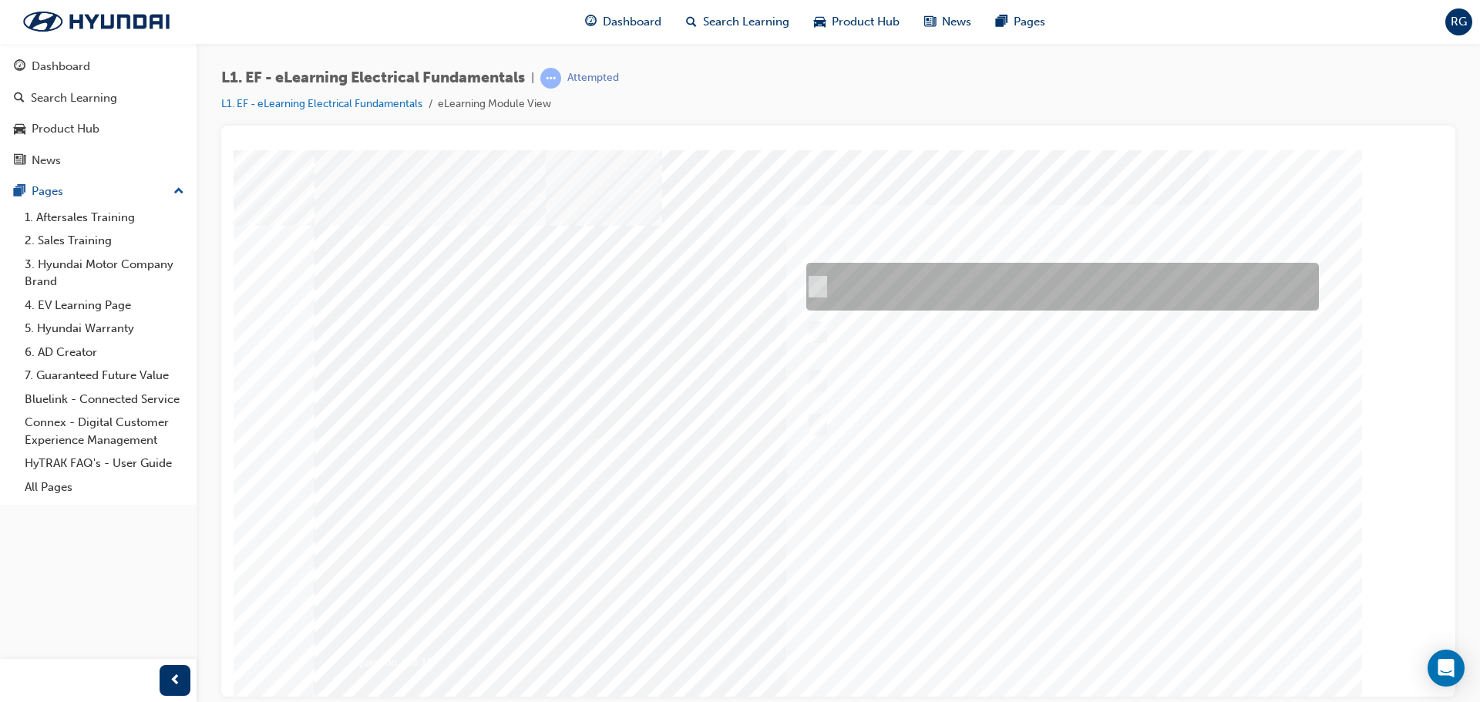
click at [867, 301] on div at bounding box center [1059, 287] width 513 height 48
radio input "true"
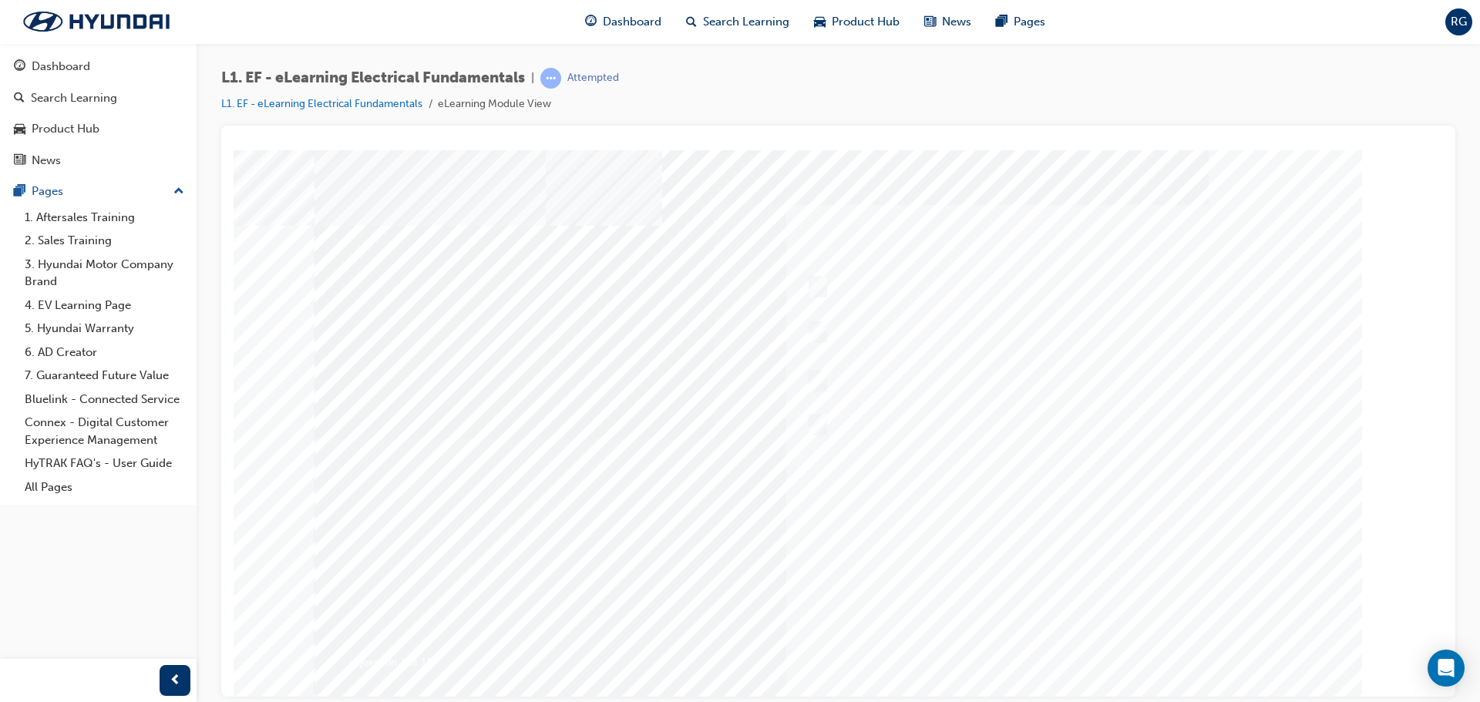
click at [1207, 494] on div at bounding box center [839, 439] width 1049 height 578
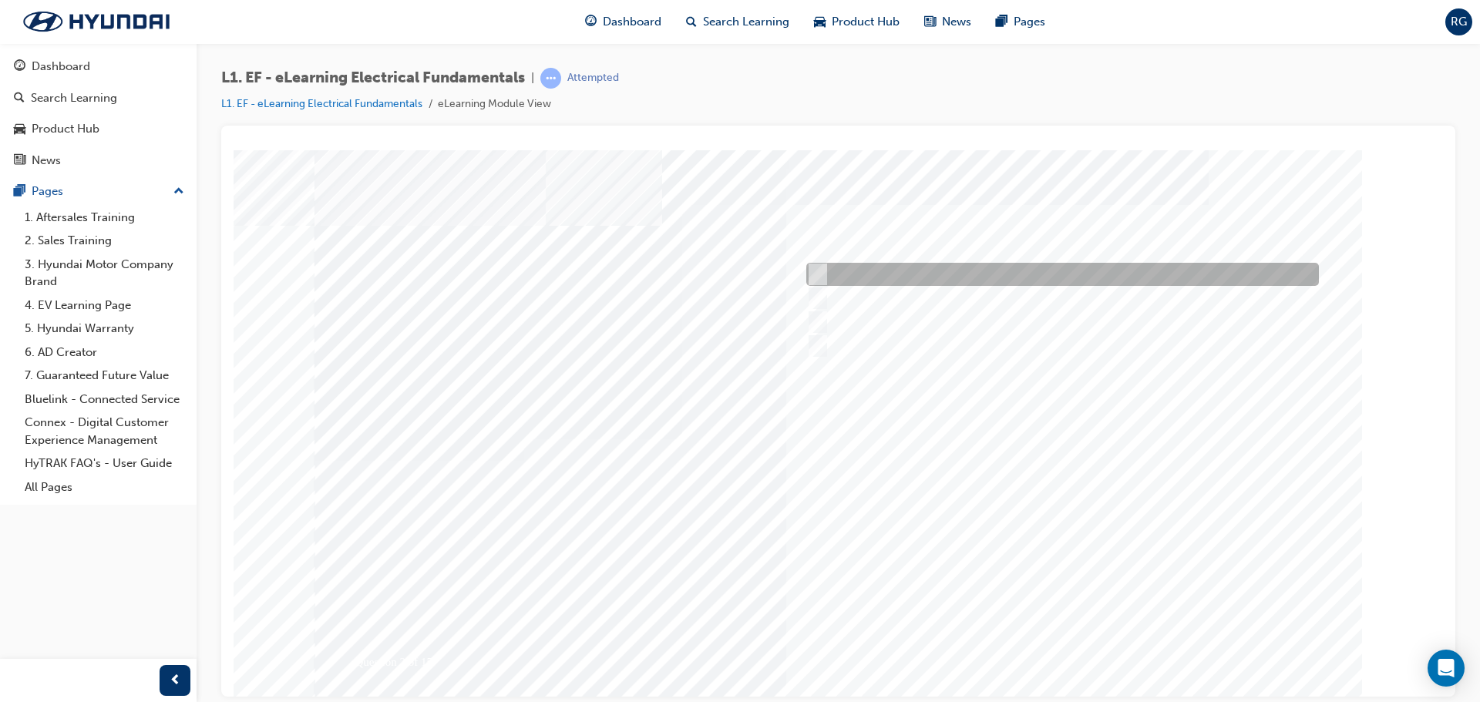
click at [837, 281] on div at bounding box center [1059, 274] width 513 height 23
radio input "true"
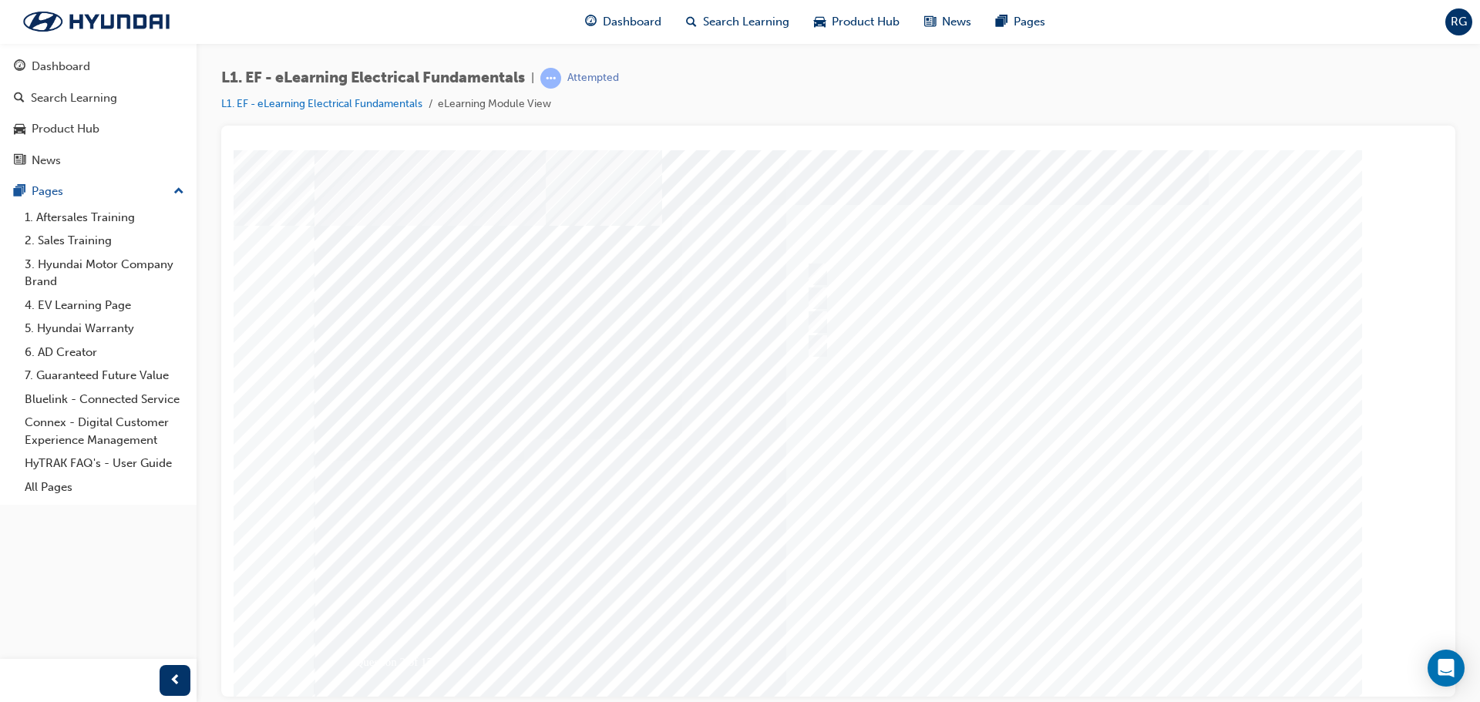
click at [1063, 520] on div at bounding box center [839, 439] width 1049 height 578
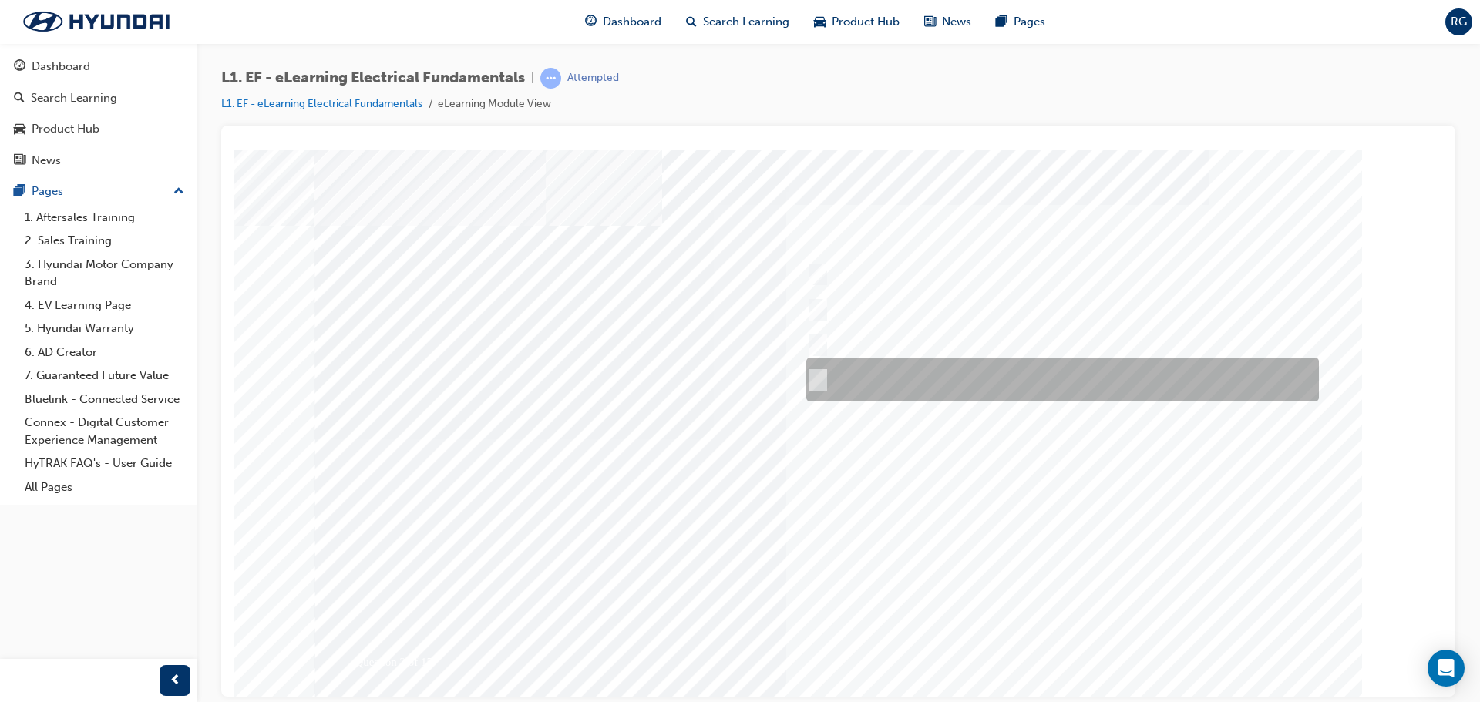
click at [895, 396] on div at bounding box center [1059, 380] width 513 height 44
radio input "true"
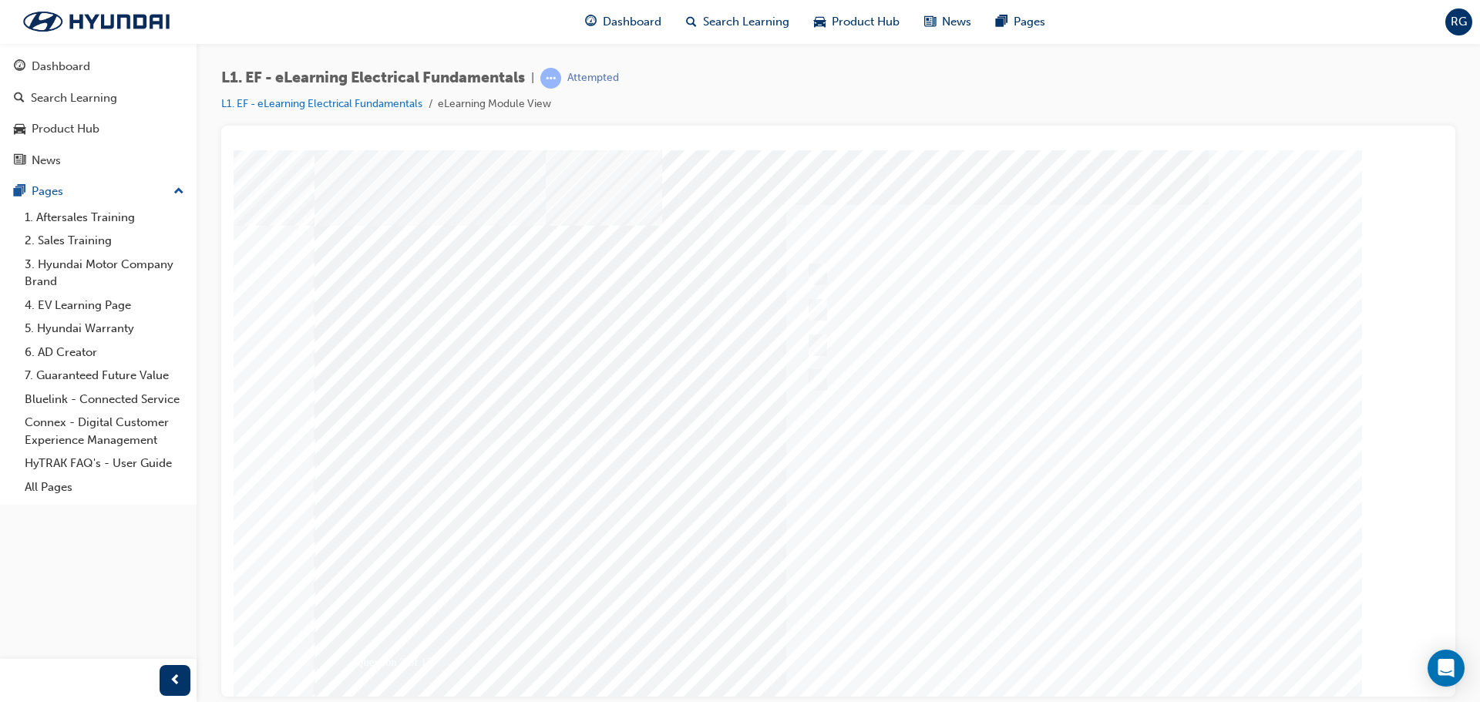
click at [1072, 497] on div at bounding box center [839, 439] width 1049 height 578
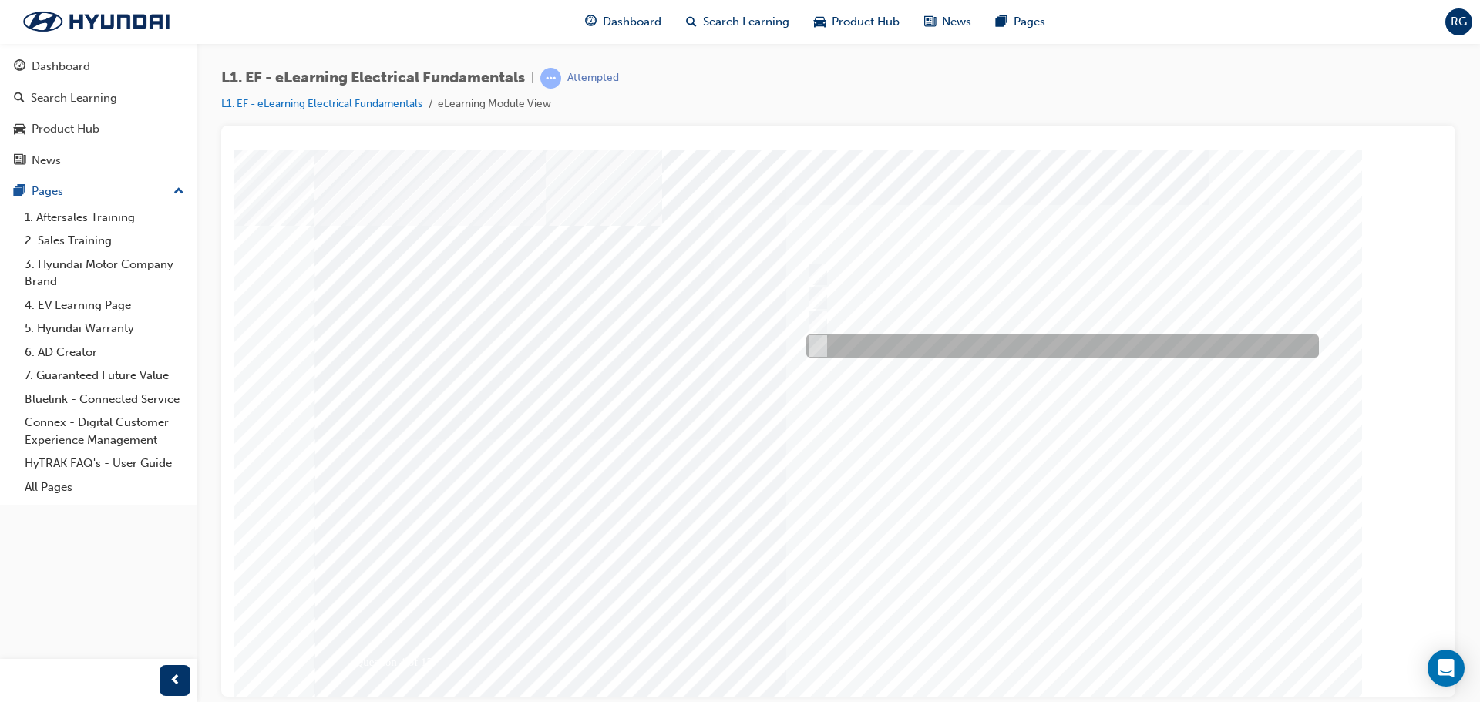
click at [908, 347] on div at bounding box center [1059, 346] width 513 height 23
radio input "true"
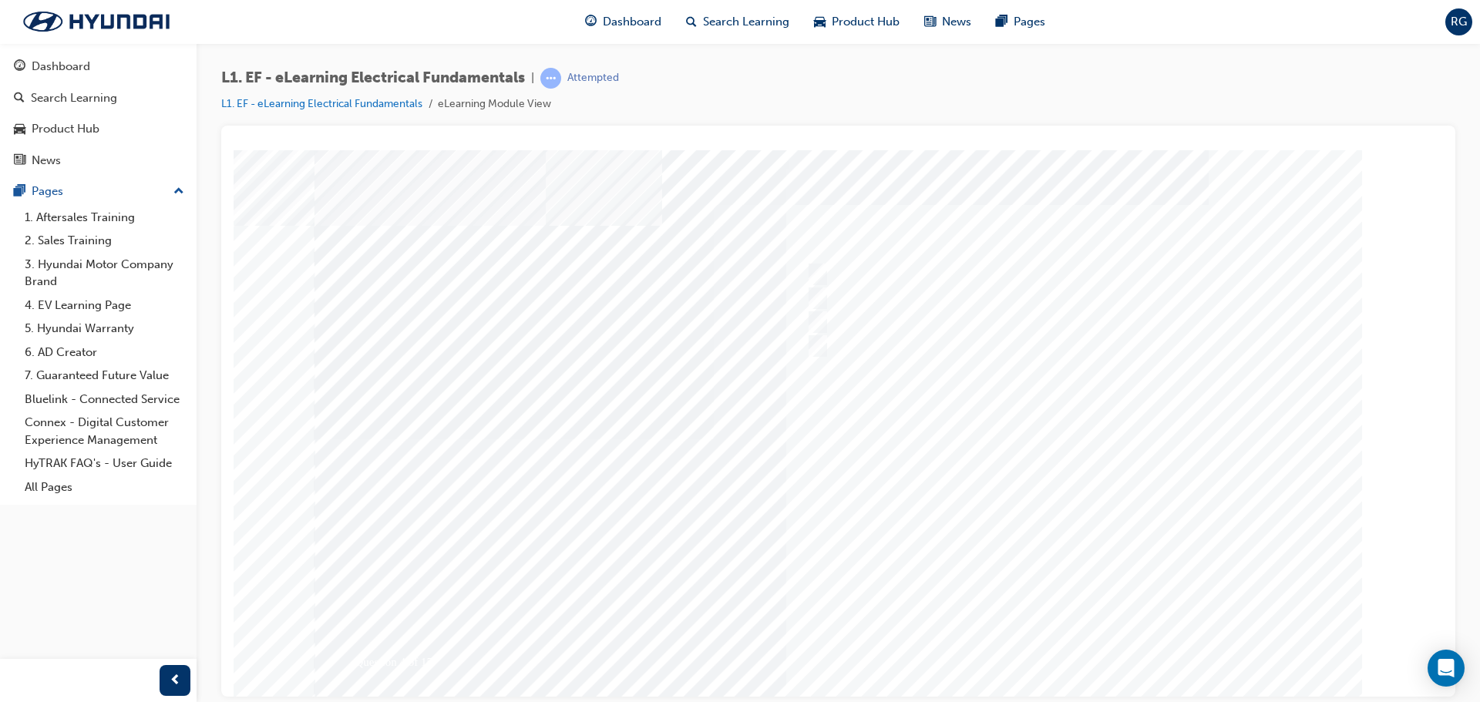
click at [1054, 540] on div at bounding box center [839, 439] width 1049 height 578
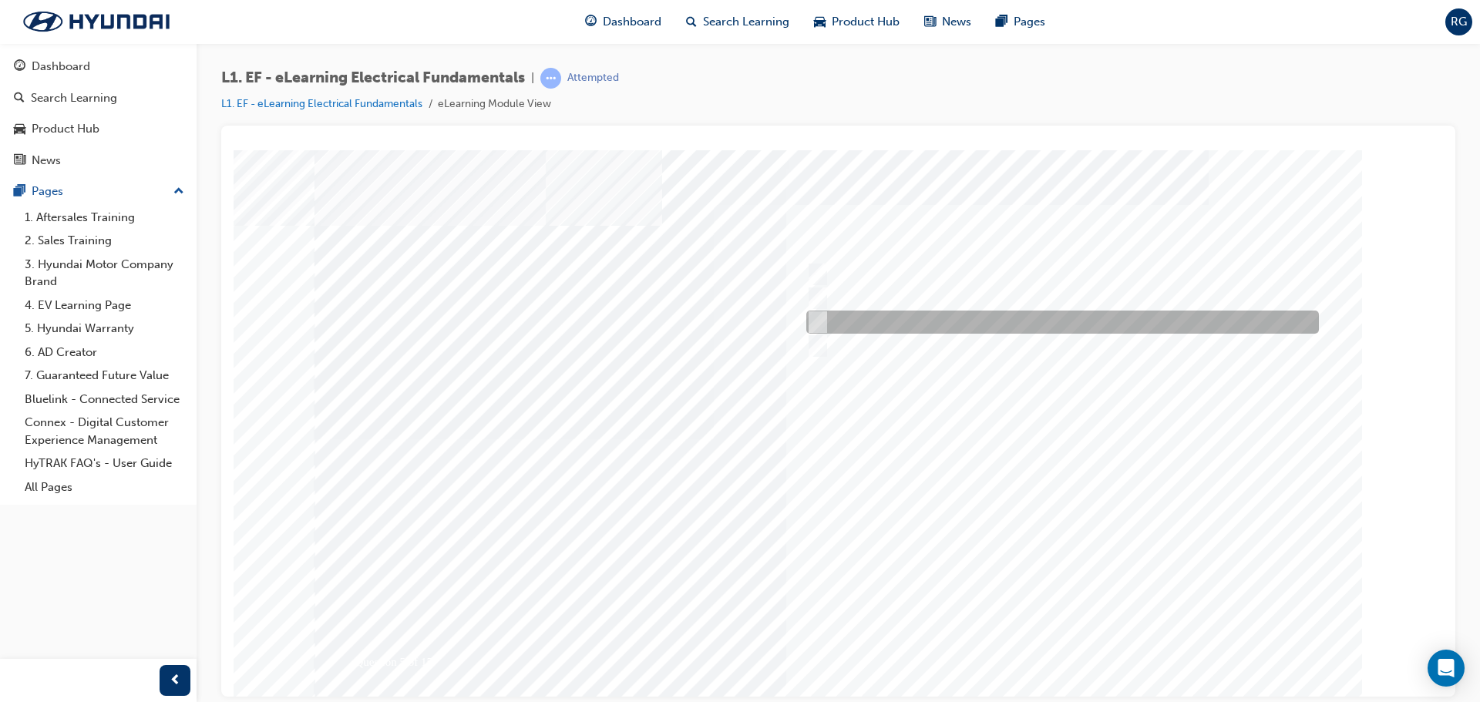
click at [1020, 321] on div at bounding box center [1059, 322] width 513 height 23
radio input "true"
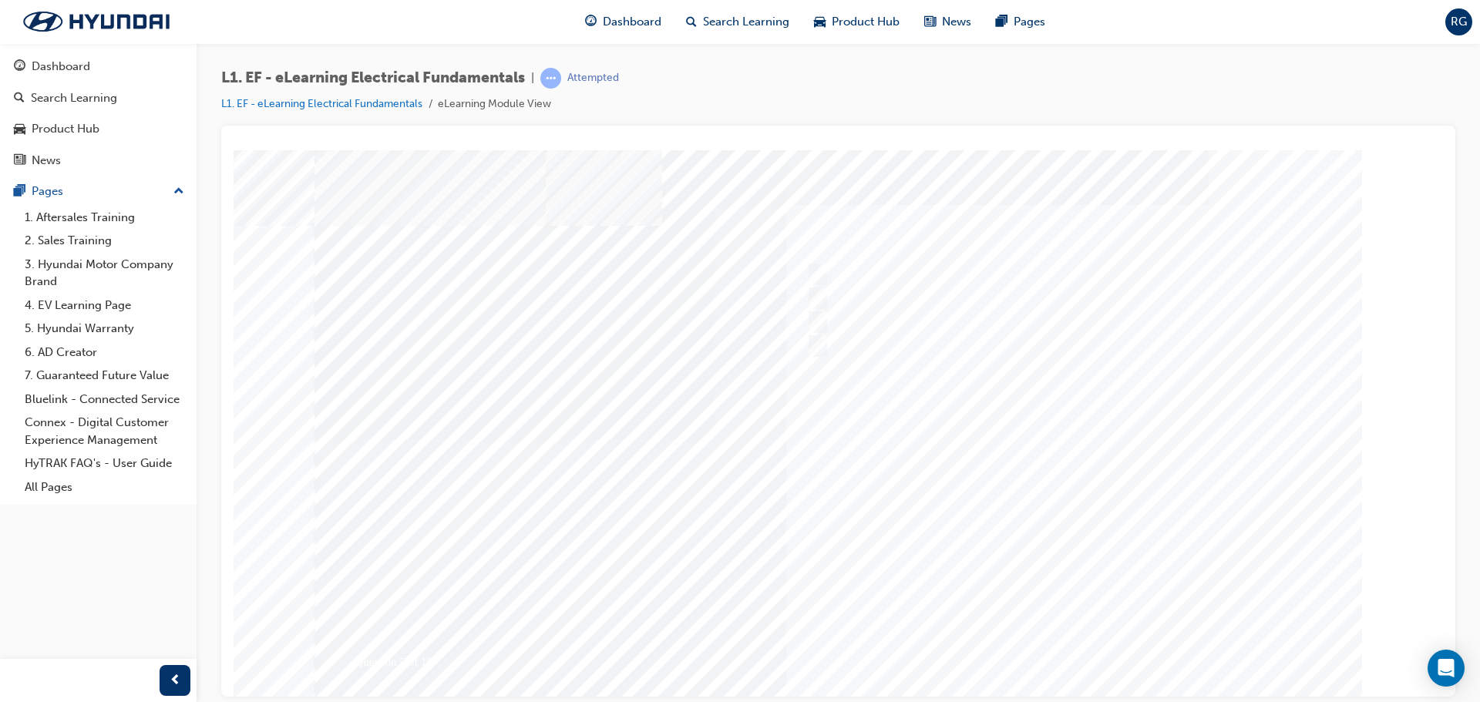
click at [1065, 500] on div at bounding box center [839, 439] width 1049 height 578
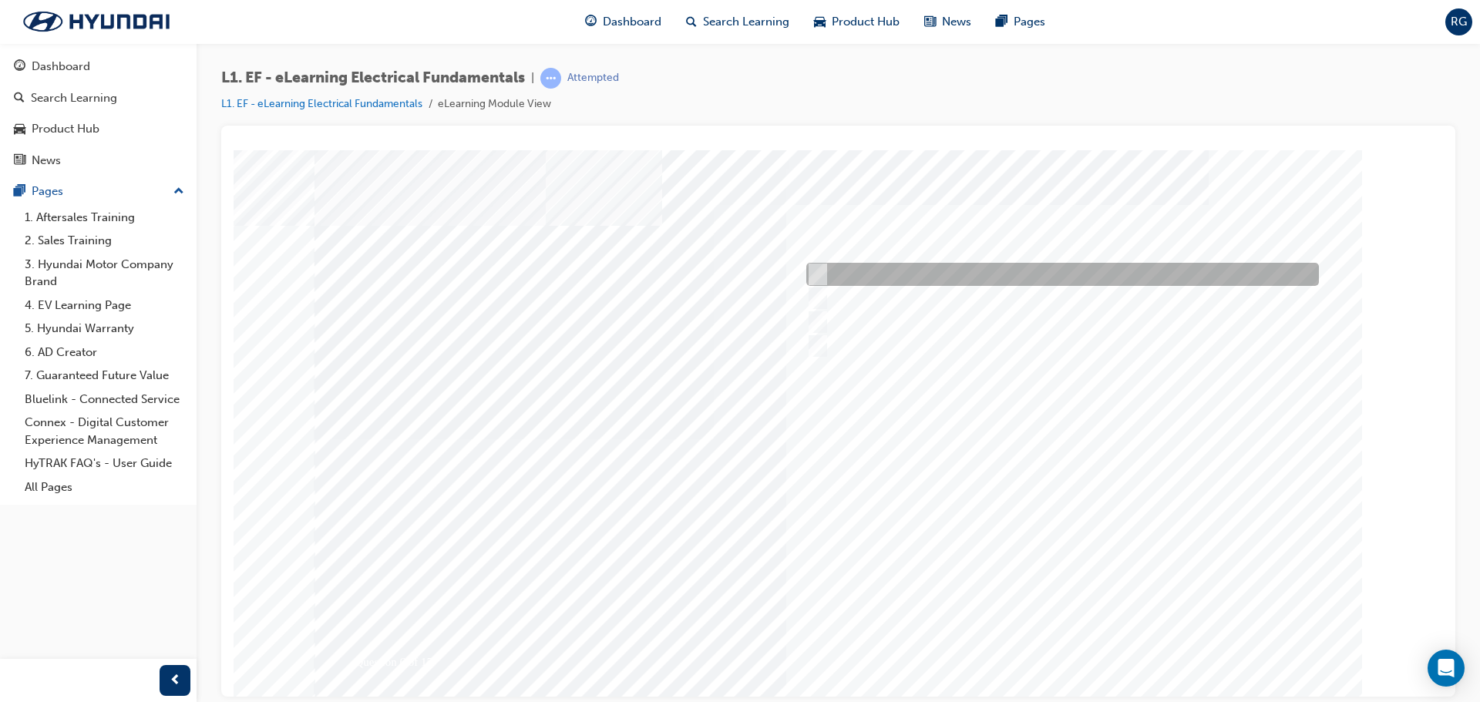
click at [1120, 274] on div at bounding box center [1059, 274] width 513 height 23
radio input "true"
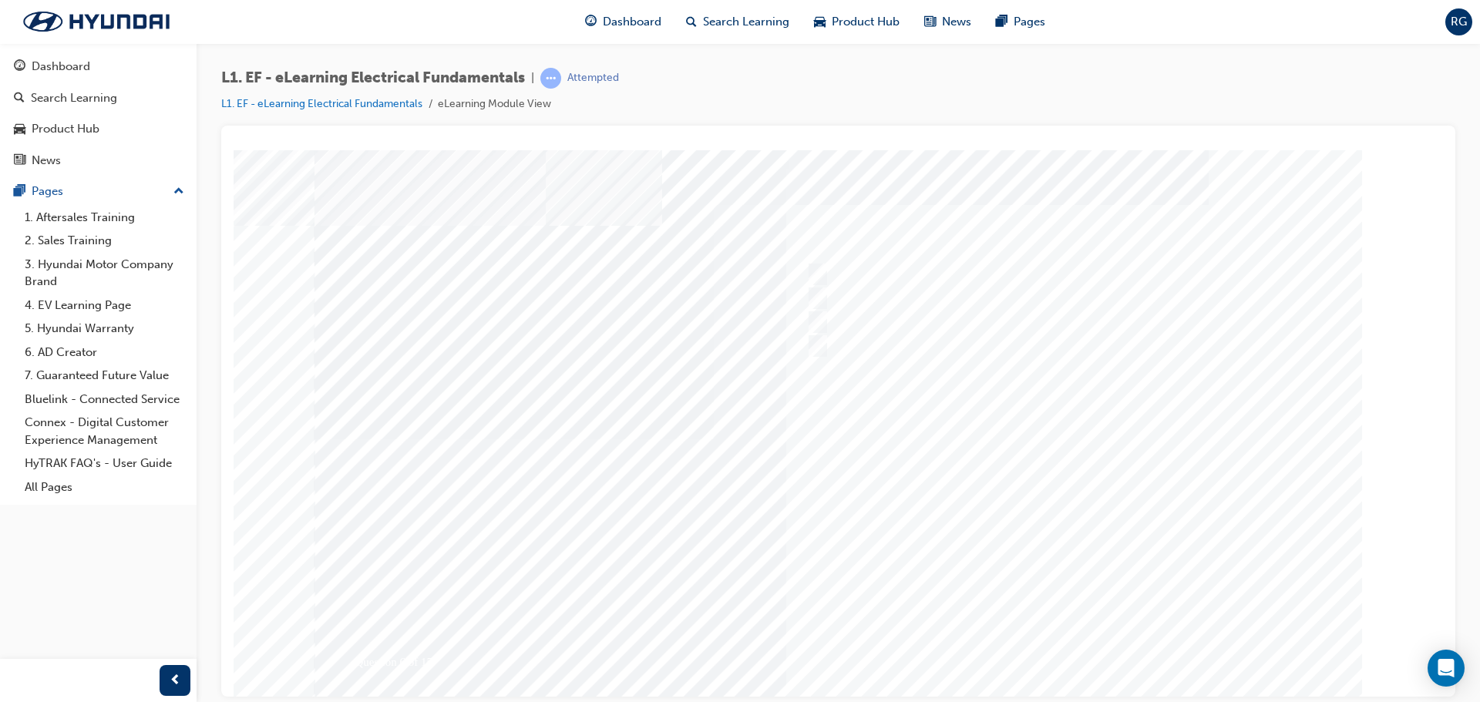
click at [1061, 507] on div at bounding box center [839, 439] width 1049 height 578
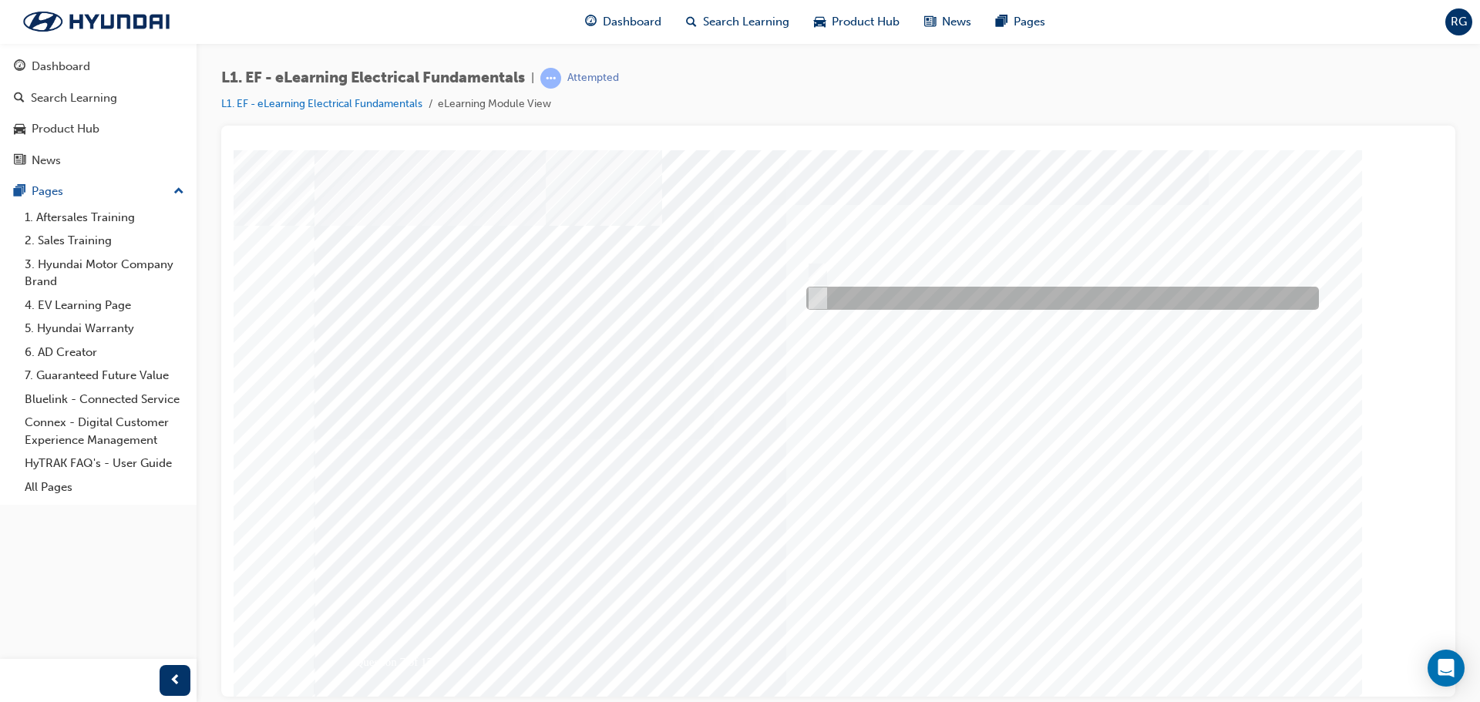
click at [935, 298] on div at bounding box center [1059, 298] width 513 height 23
radio input "true"
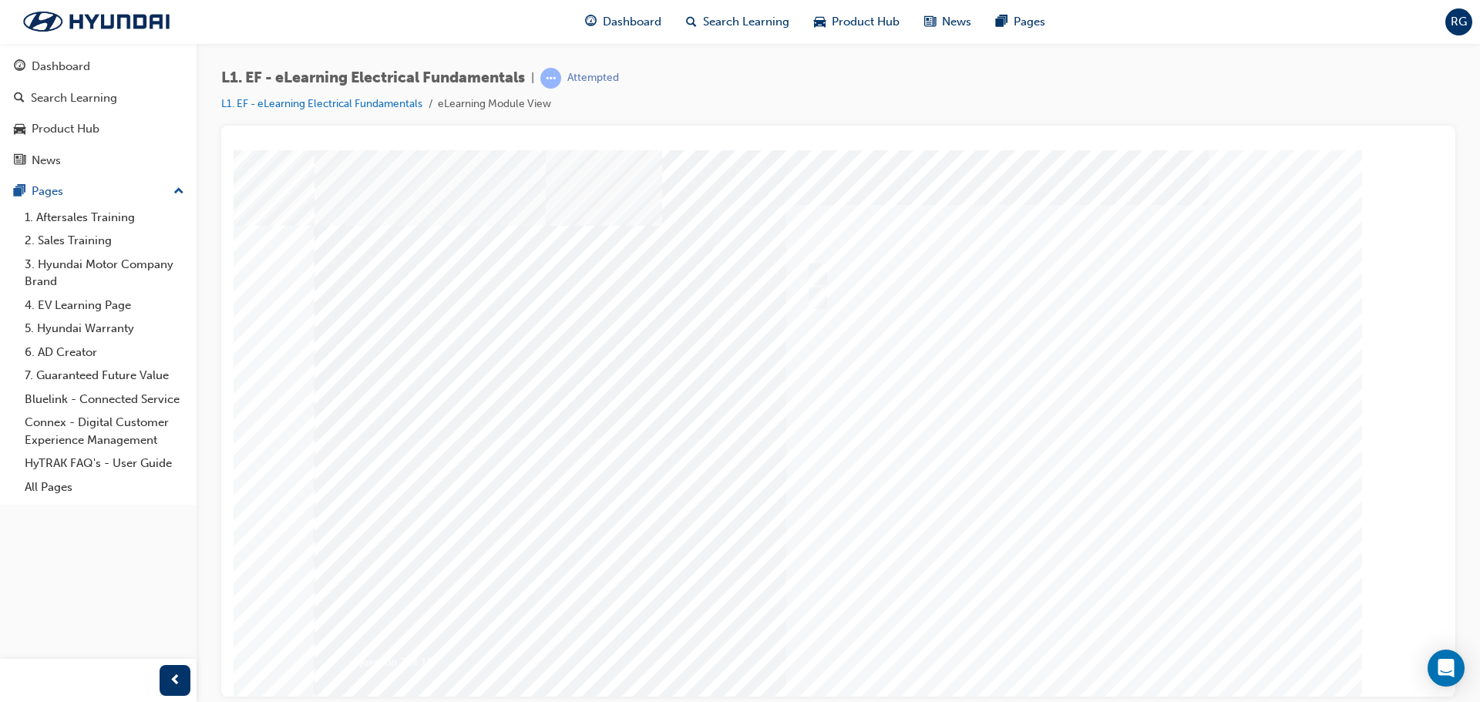
click at [1042, 644] on div at bounding box center [839, 439] width 1049 height 578
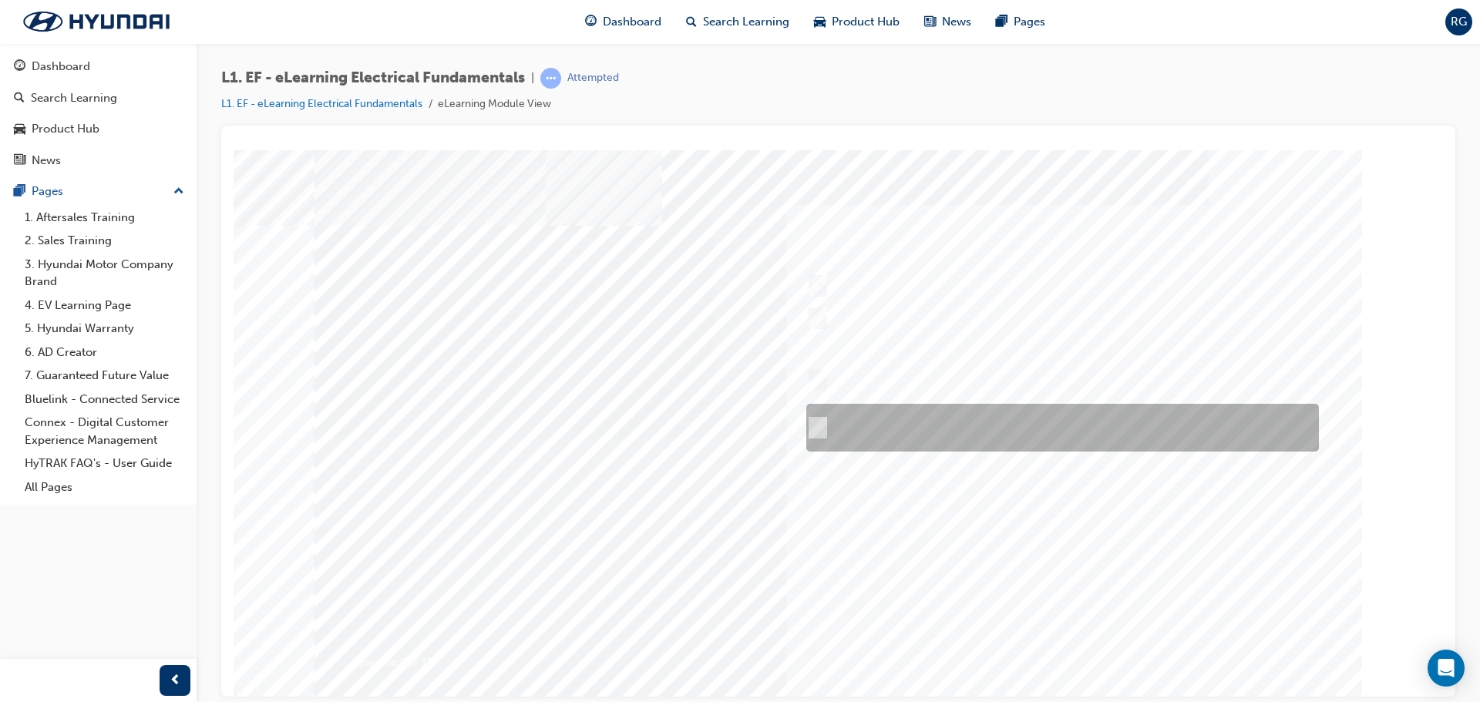
click at [1274, 412] on div at bounding box center [1059, 428] width 513 height 48
radio input "true"
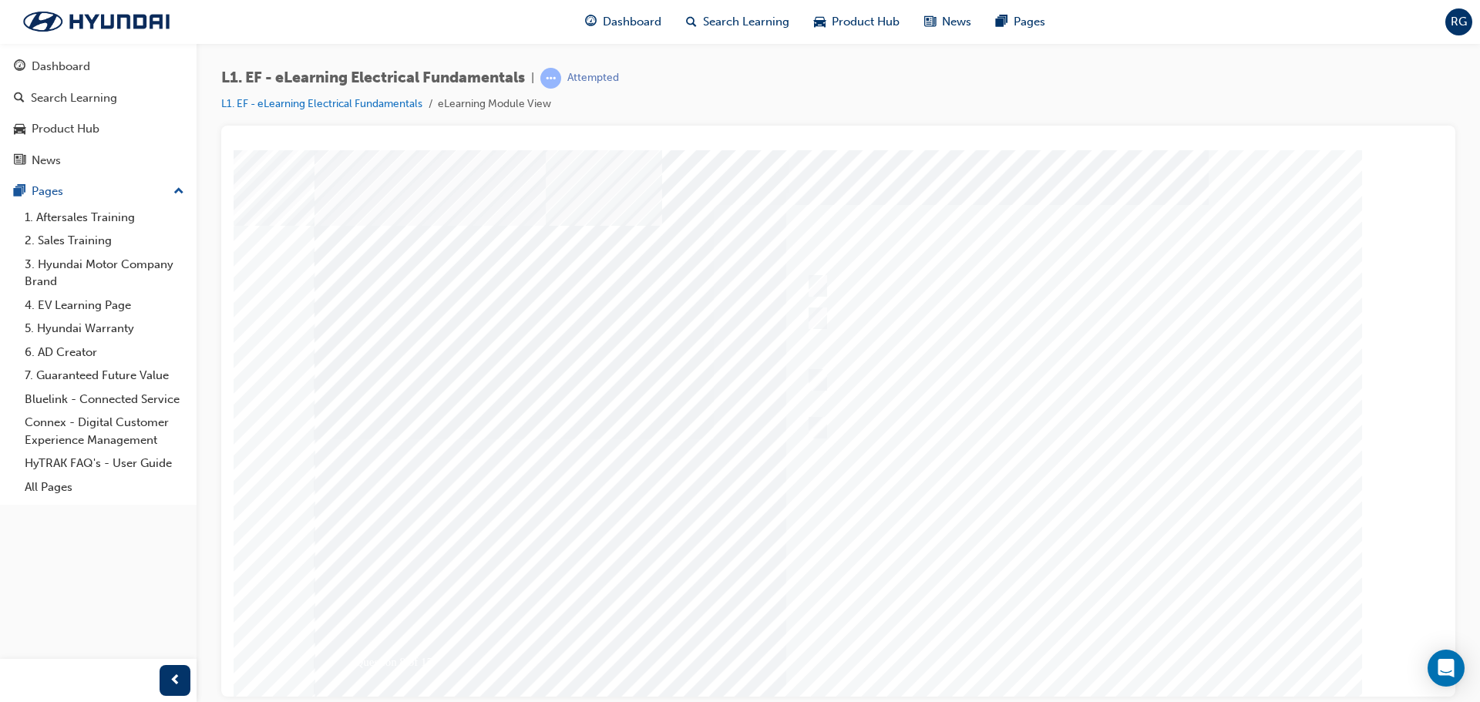
click at [1115, 660] on div at bounding box center [839, 439] width 1049 height 578
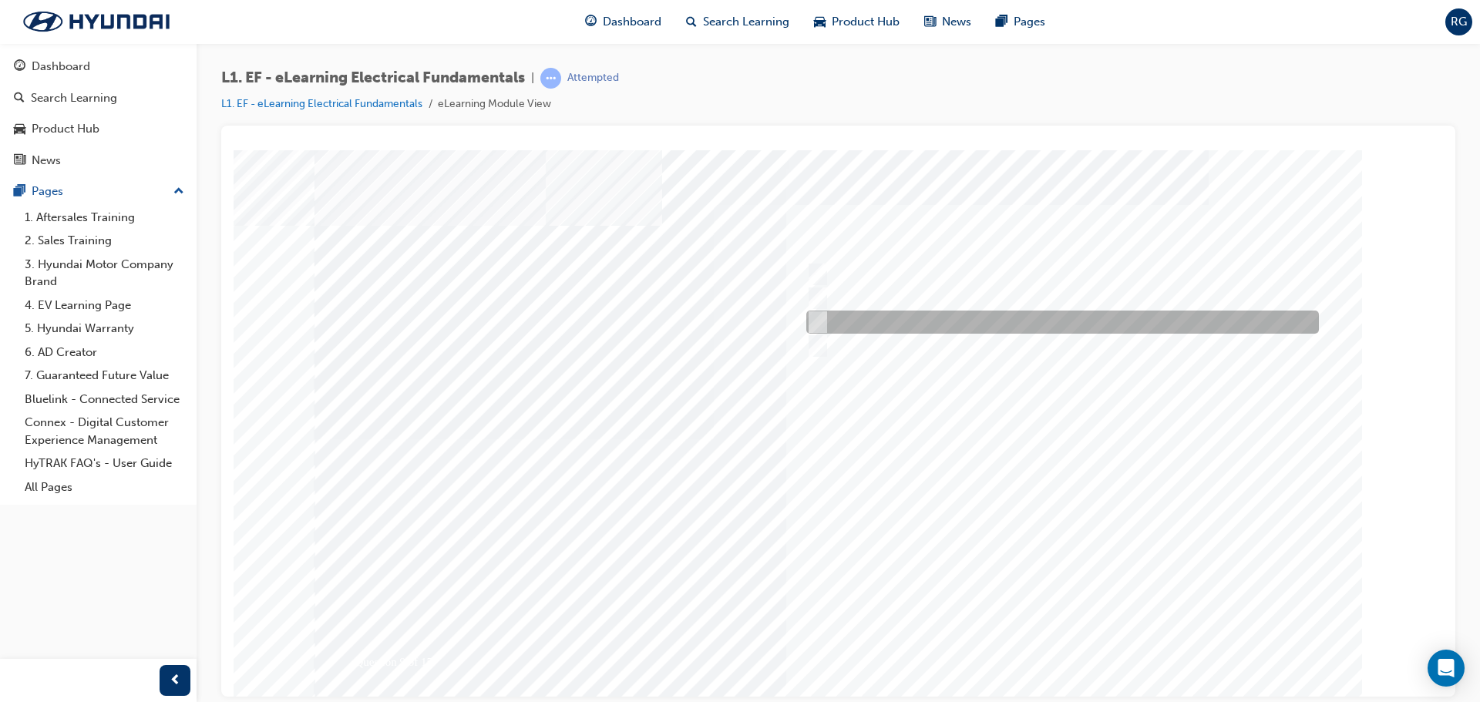
click at [932, 320] on div at bounding box center [1059, 322] width 513 height 23
radio input "true"
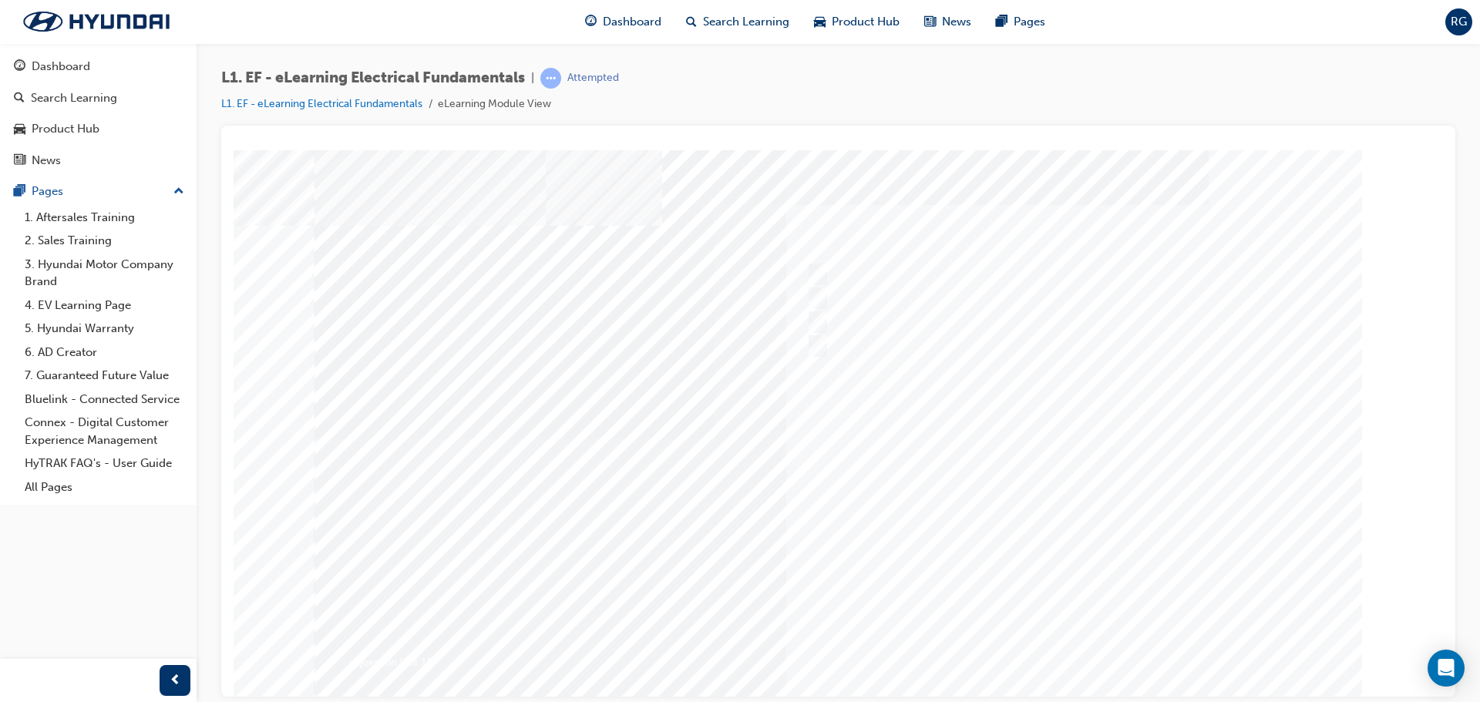
click at [1090, 531] on div at bounding box center [839, 439] width 1049 height 578
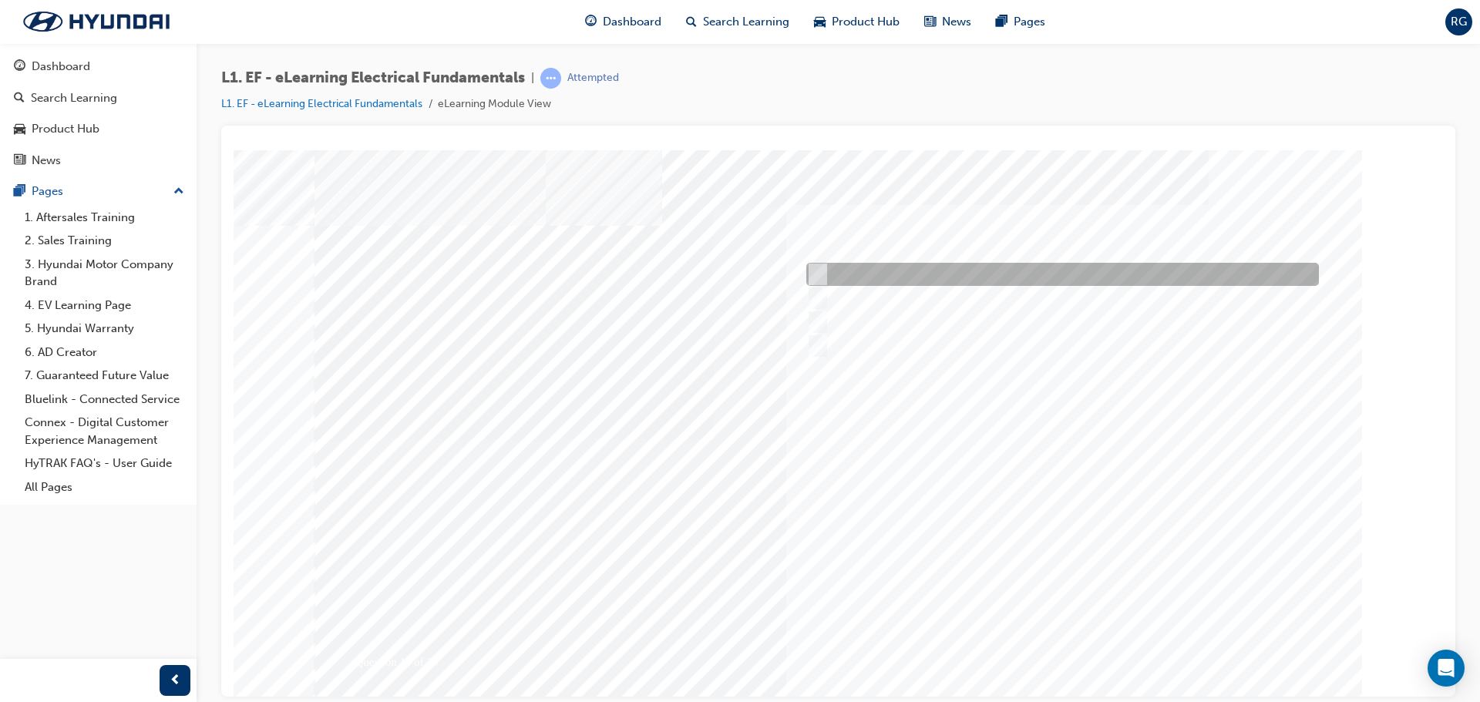
click at [1026, 264] on div at bounding box center [1059, 274] width 513 height 23
radio input "true"
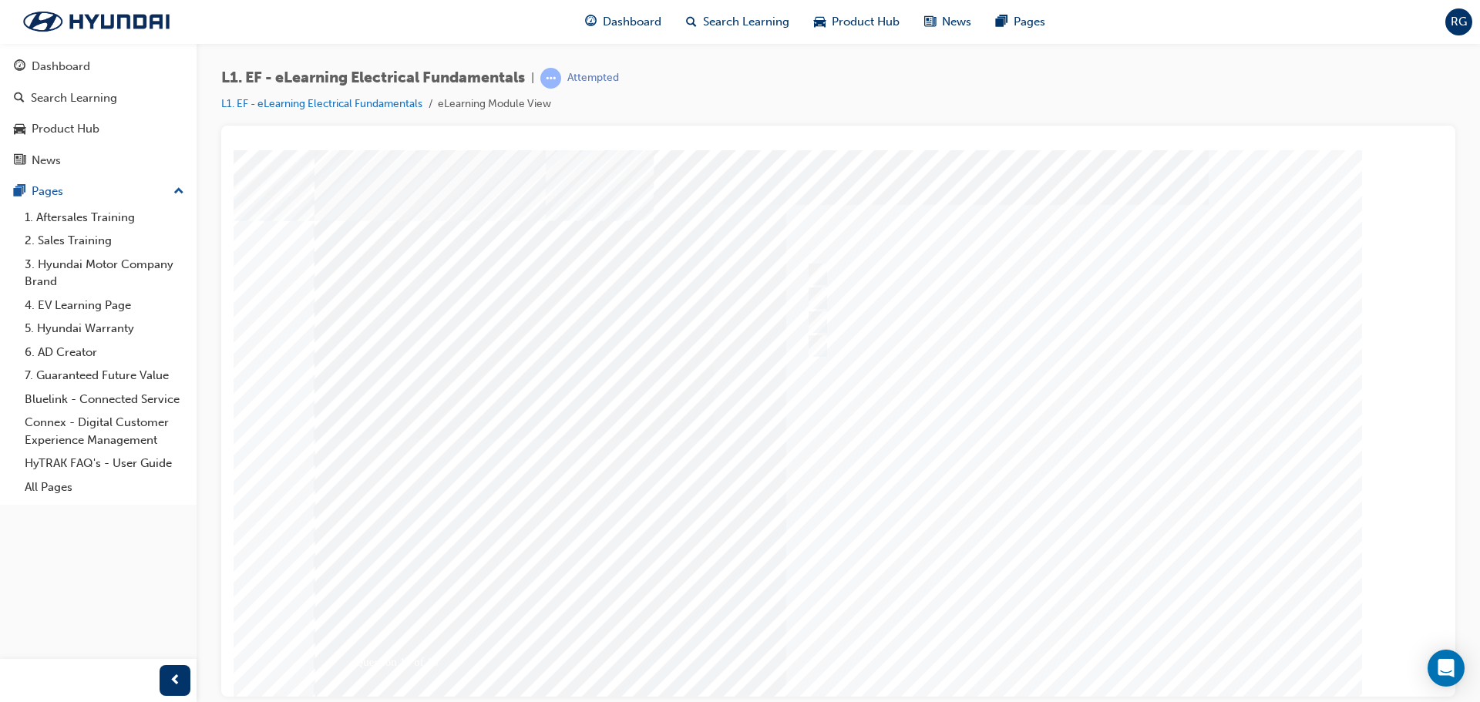
click at [1016, 490] on div at bounding box center [839, 439] width 1049 height 578
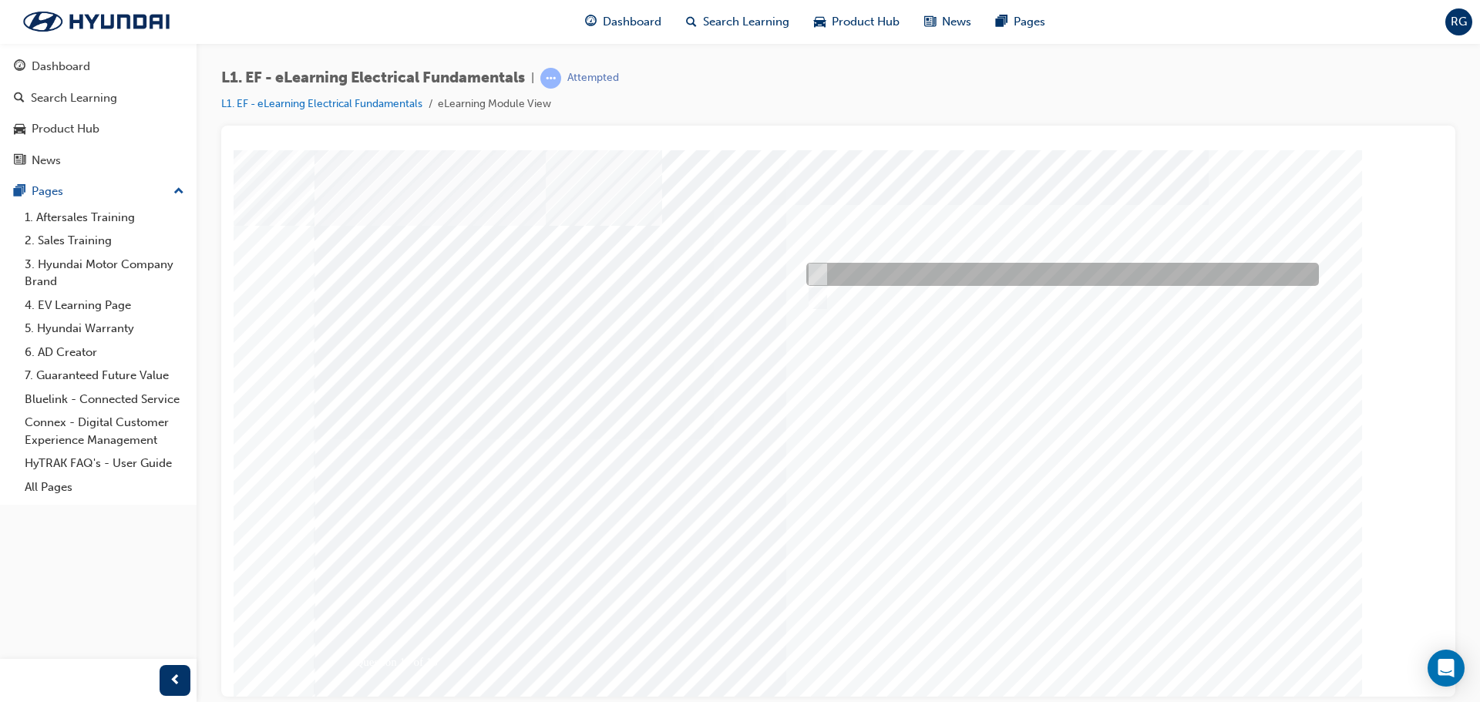
click at [943, 268] on div at bounding box center [1059, 274] width 513 height 23
radio input "true"
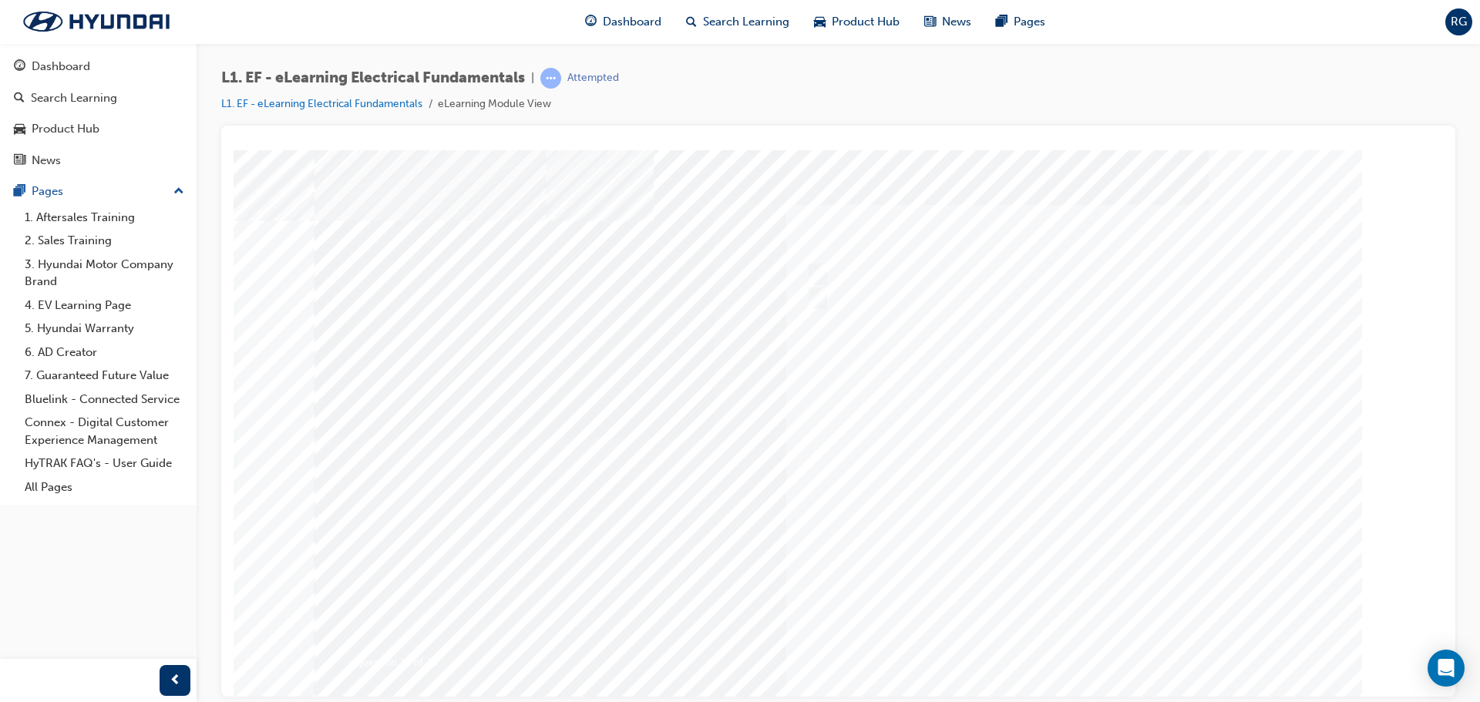
click at [1060, 680] on div at bounding box center [839, 439] width 1049 height 578
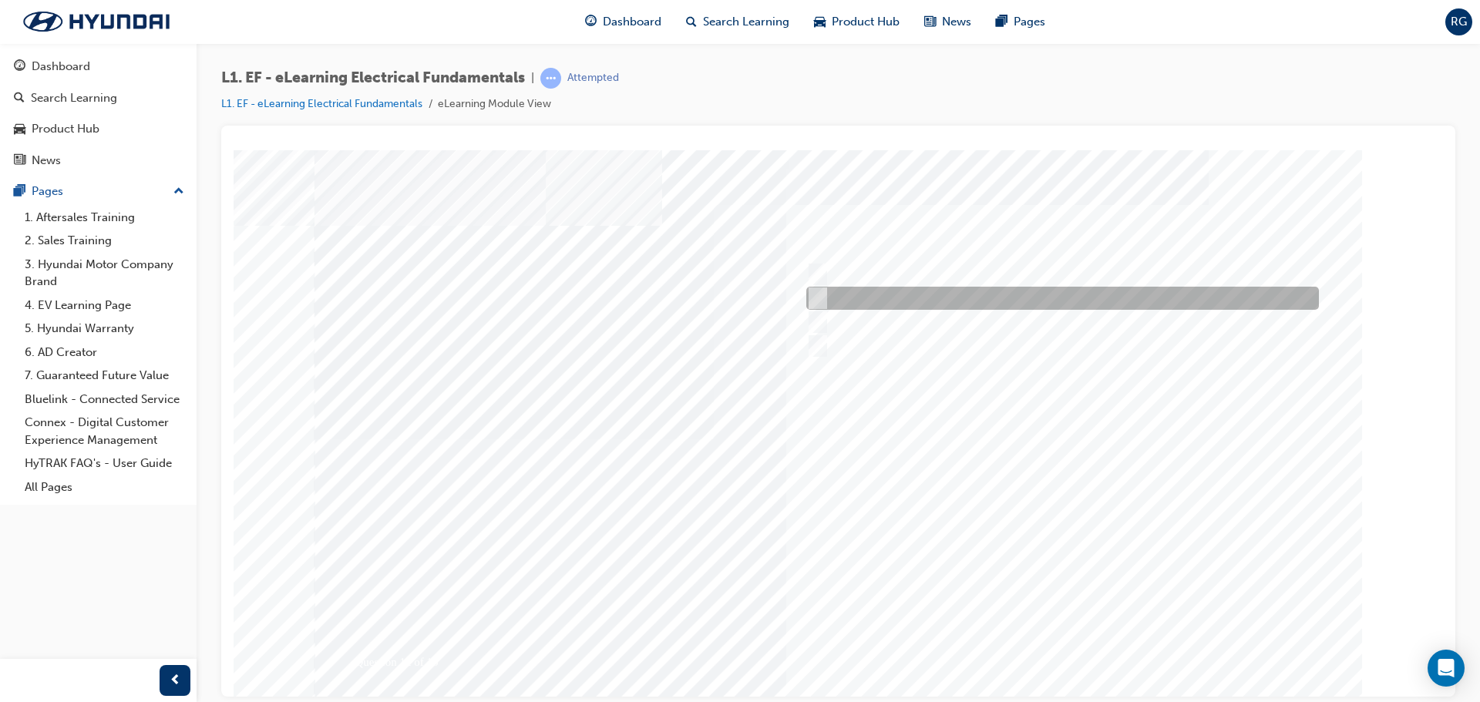
click at [879, 290] on div at bounding box center [1059, 298] width 513 height 23
radio input "true"
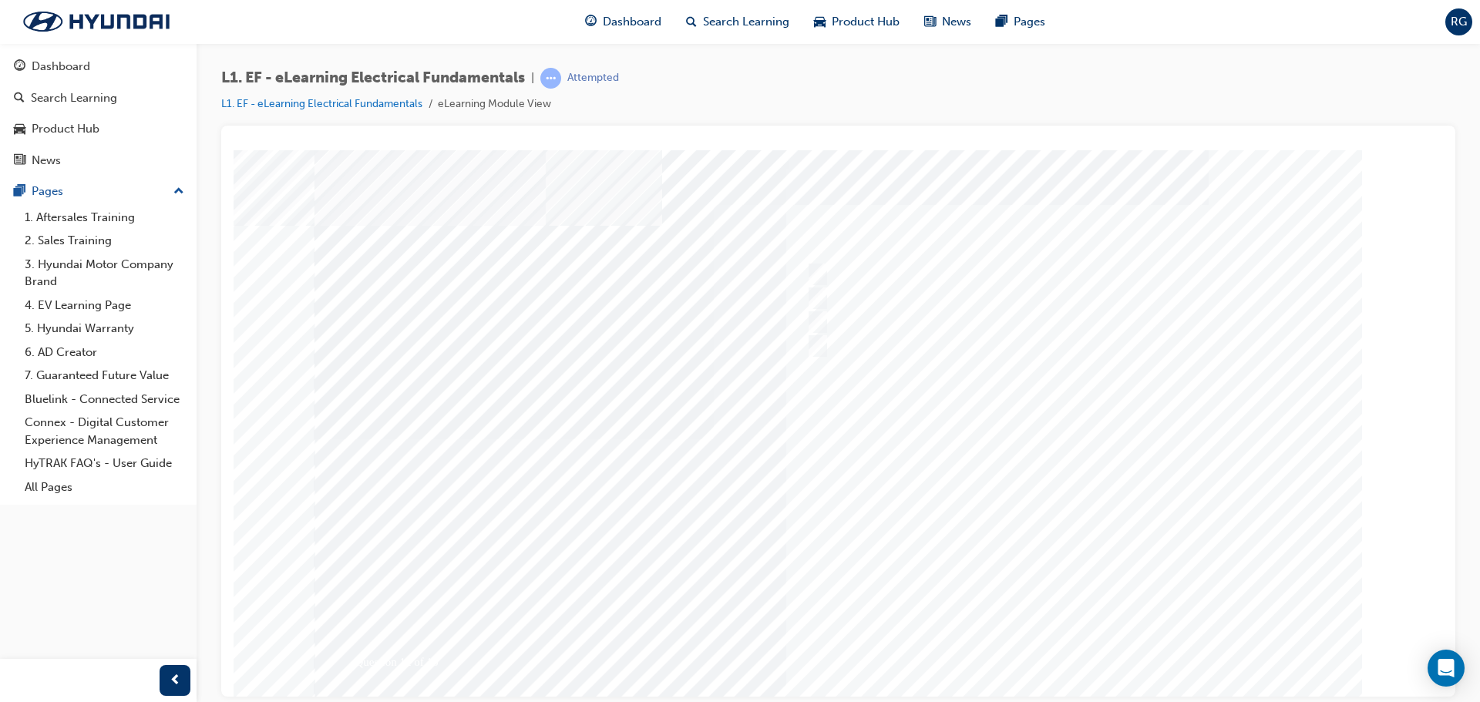
click at [1092, 467] on div at bounding box center [839, 439] width 1049 height 578
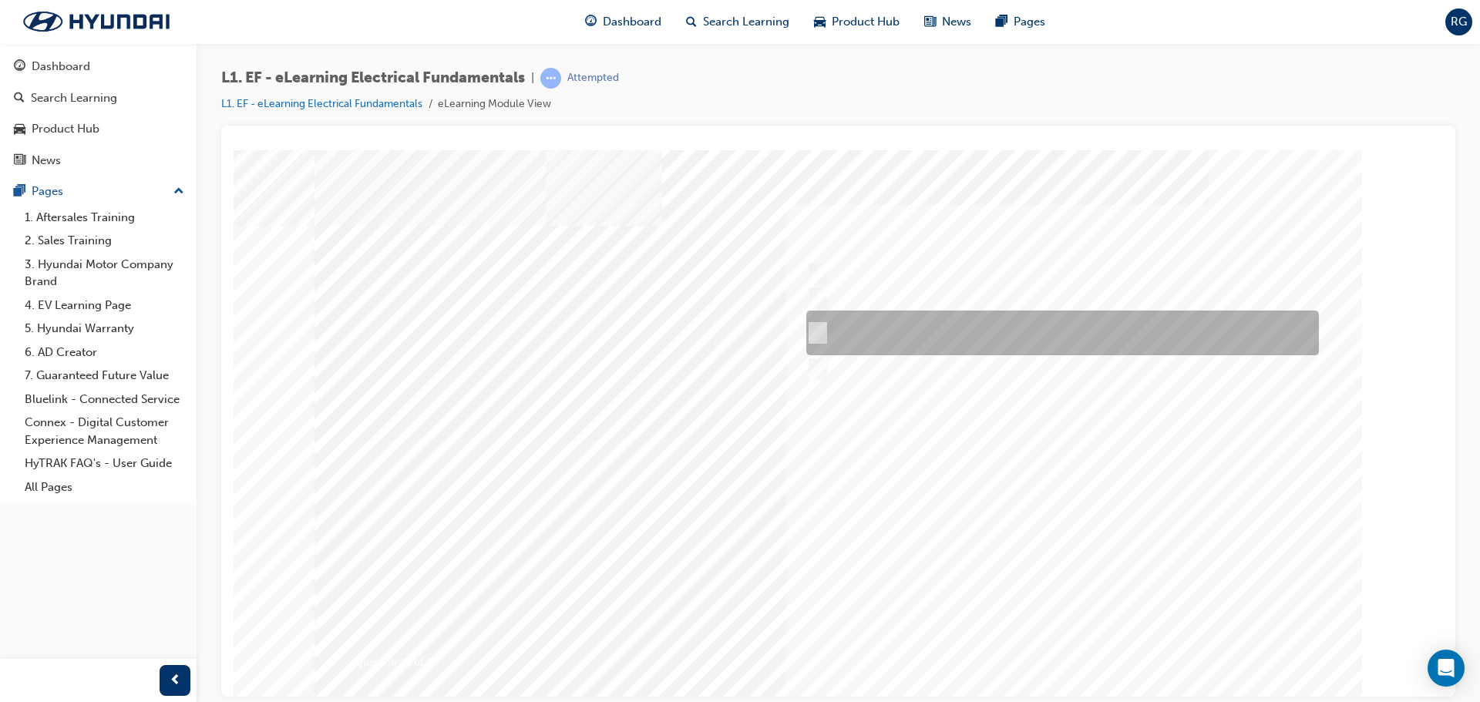
click at [1109, 331] on div at bounding box center [1059, 333] width 513 height 45
checkbox input "true"
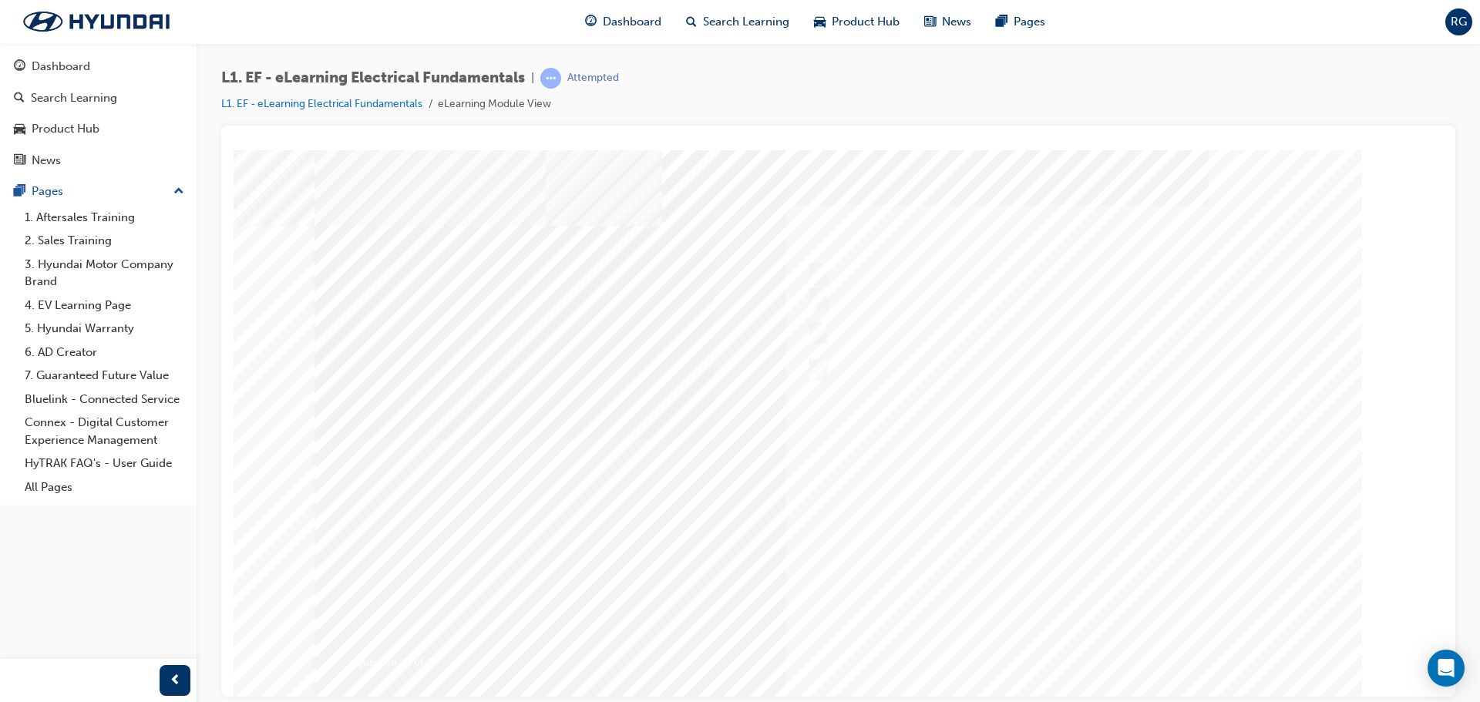
click at [1068, 535] on div at bounding box center [839, 439] width 1049 height 578
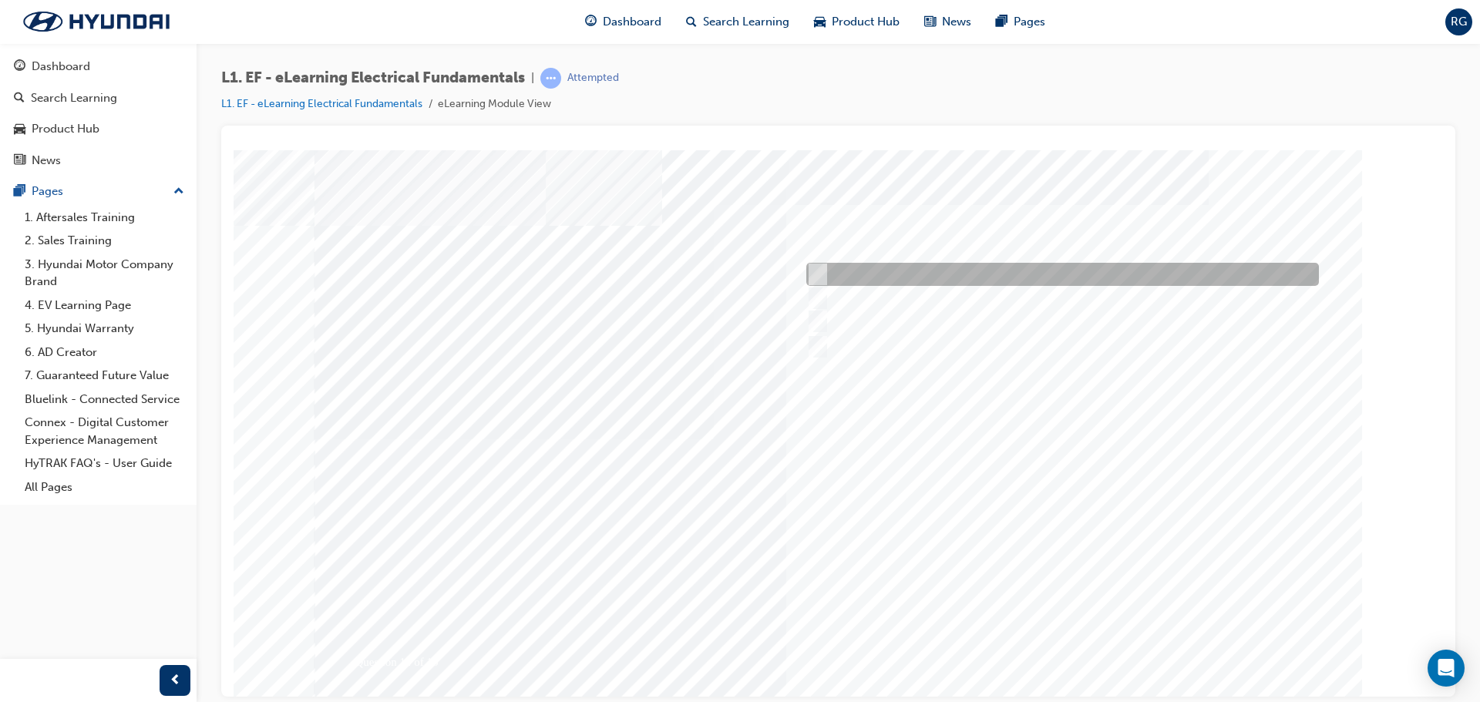
click at [1012, 285] on div at bounding box center [1059, 274] width 513 height 23
radio input "true"
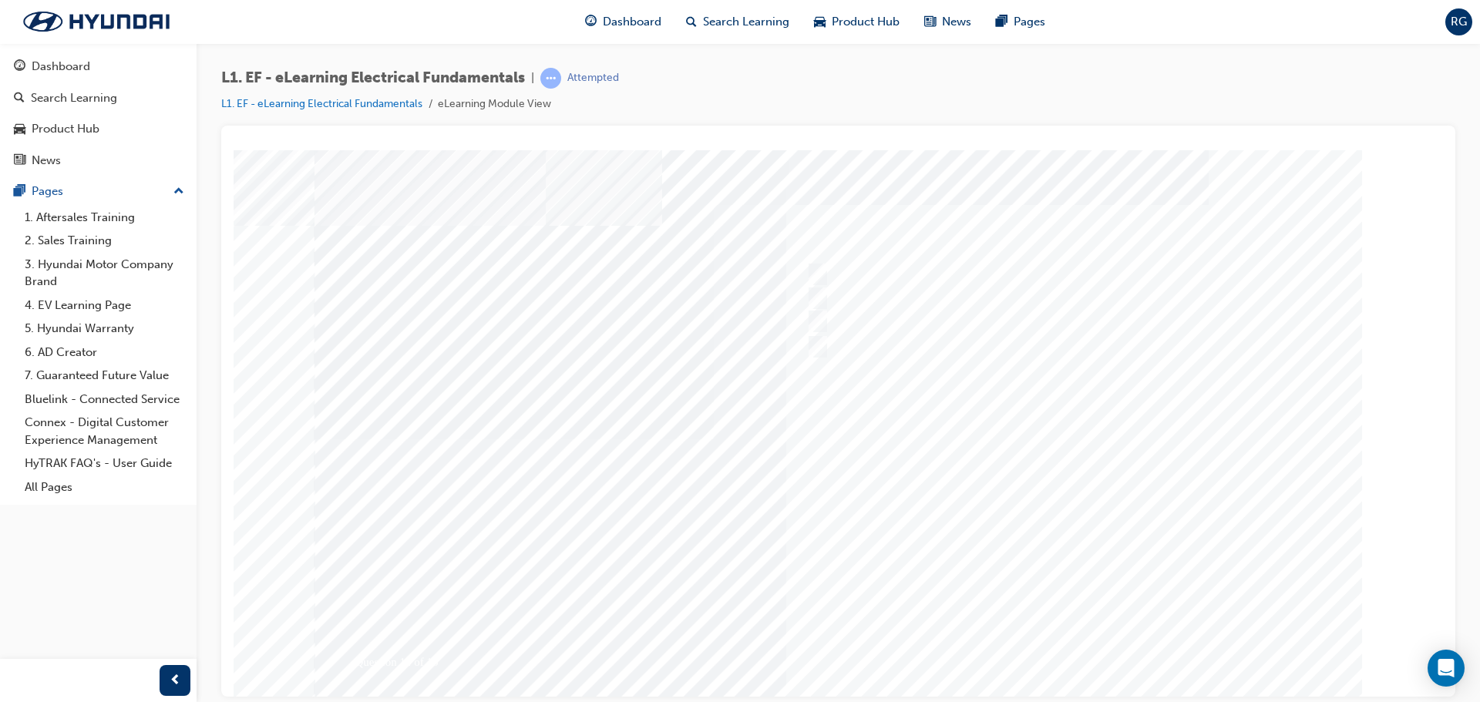
click at [1064, 565] on div at bounding box center [839, 439] width 1049 height 578
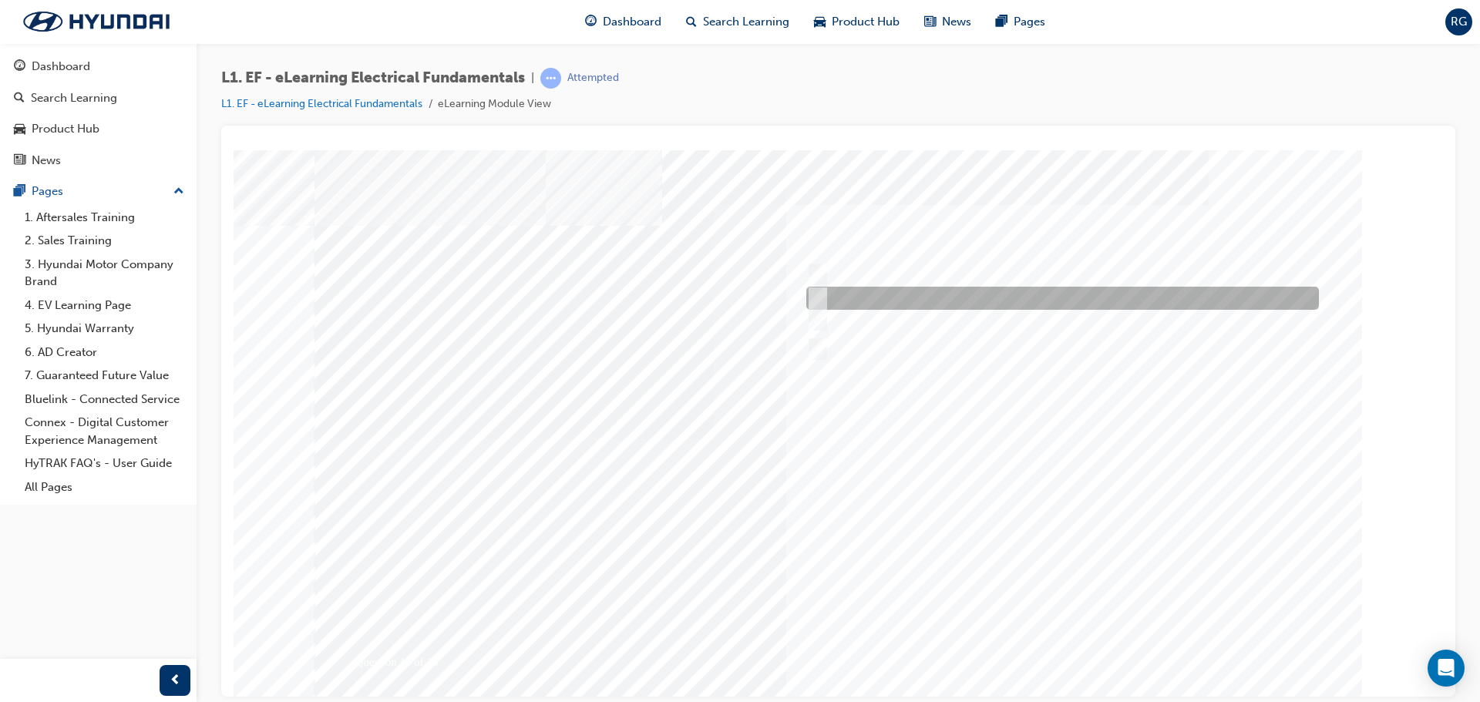
click at [1052, 307] on div at bounding box center [1059, 298] width 513 height 23
radio input "true"
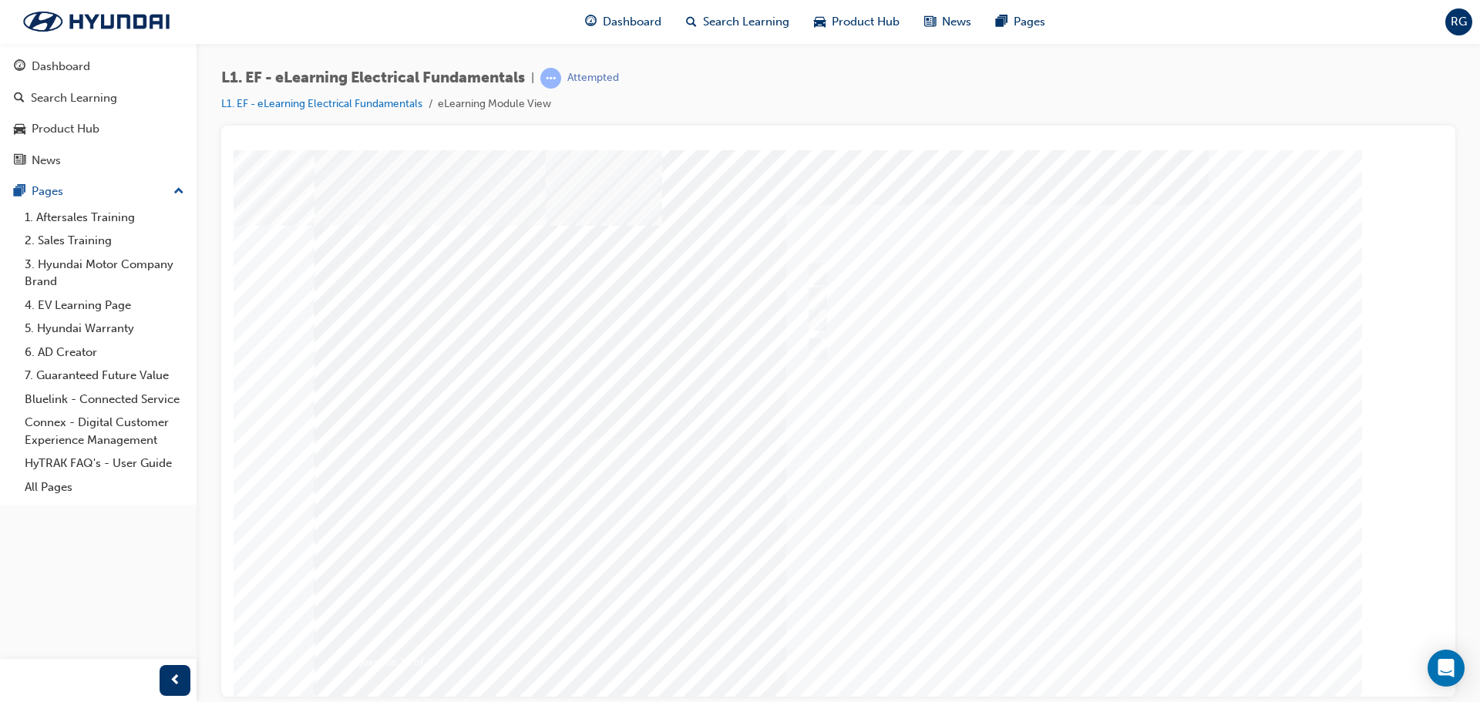
click at [1058, 474] on div at bounding box center [839, 439] width 1049 height 578
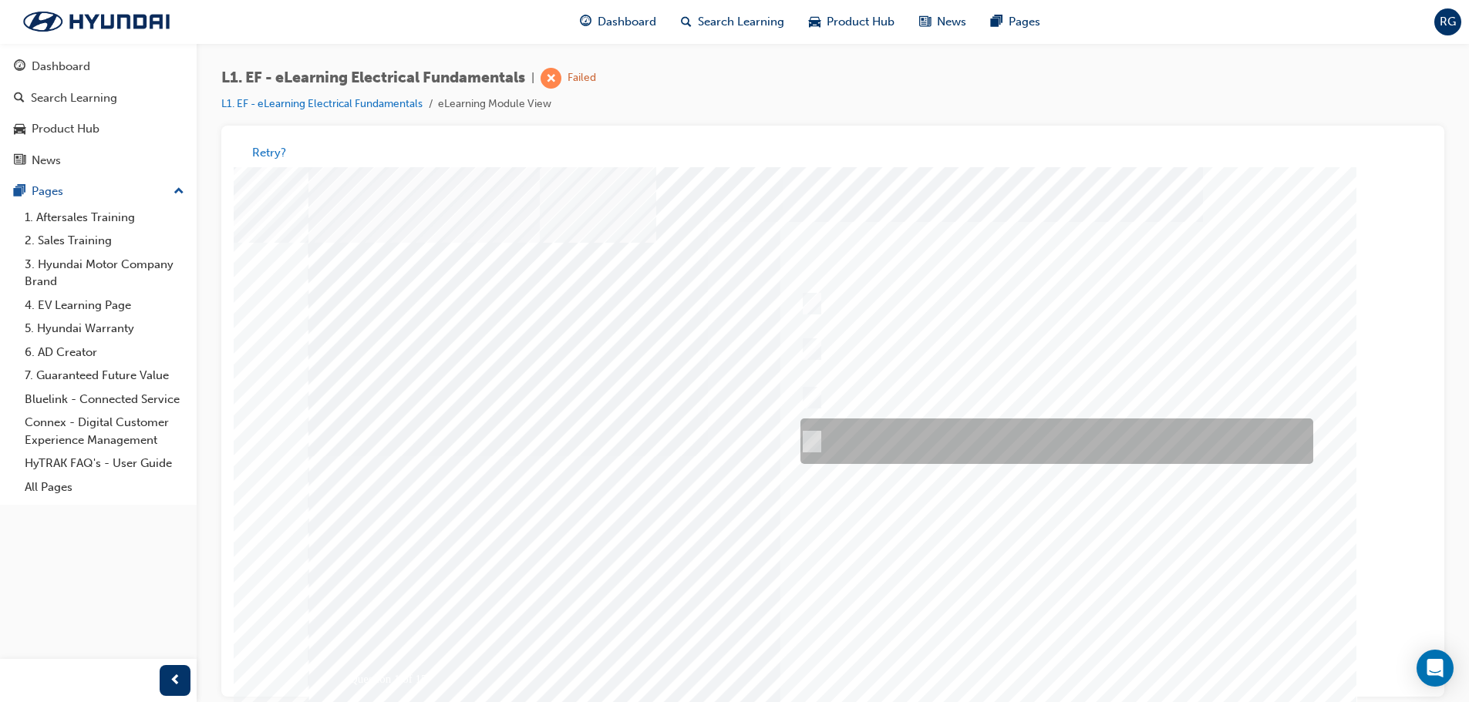
click at [861, 440] on div at bounding box center [1053, 441] width 513 height 45
radio input "true"
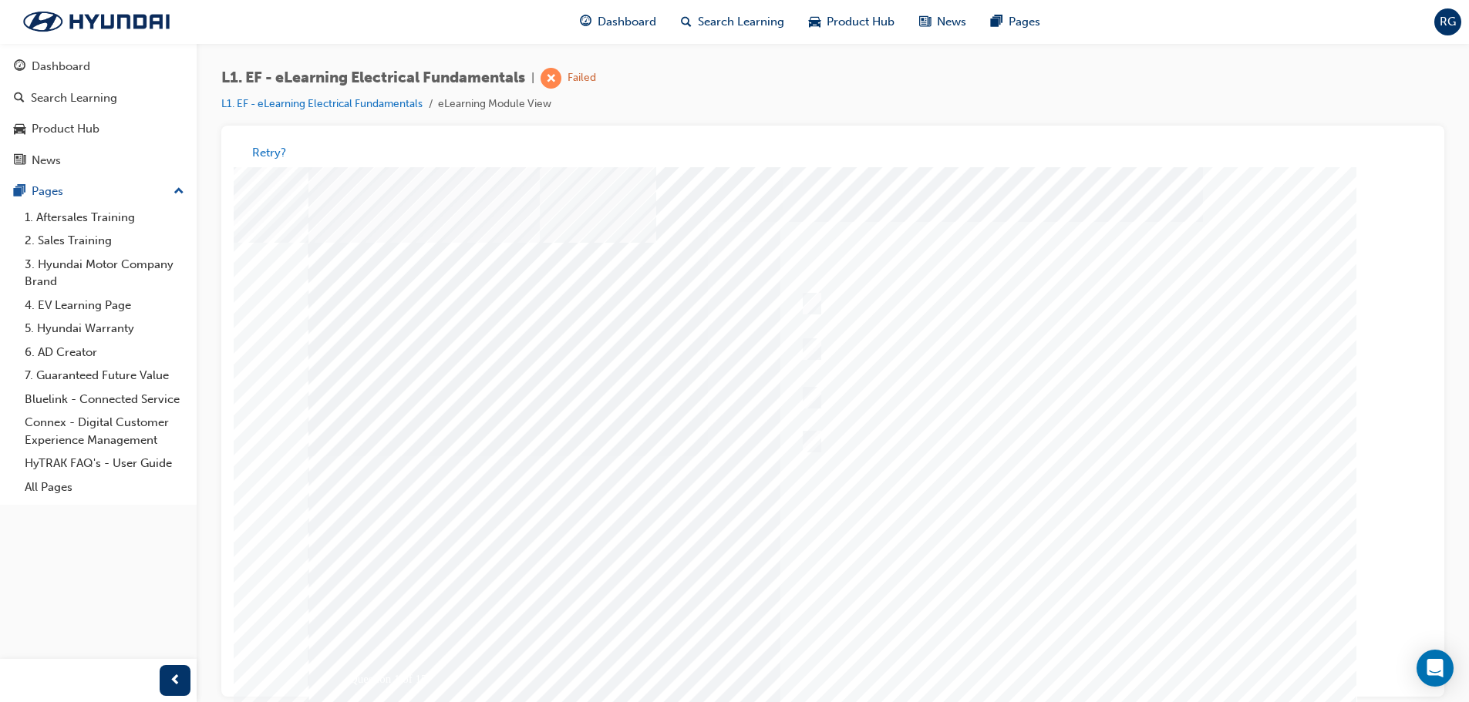
click at [995, 535] on div at bounding box center [832, 456] width 1049 height 578
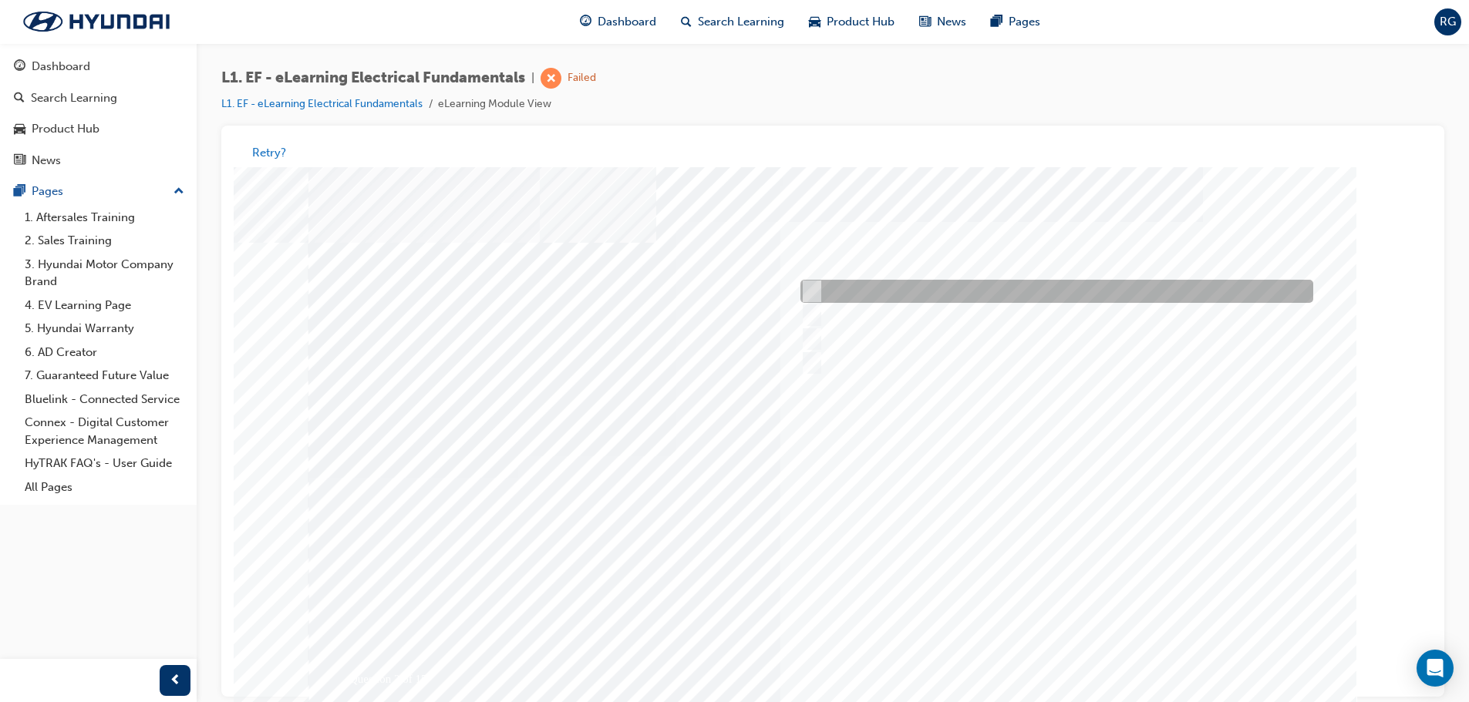
click at [945, 283] on div at bounding box center [1053, 292] width 513 height 23
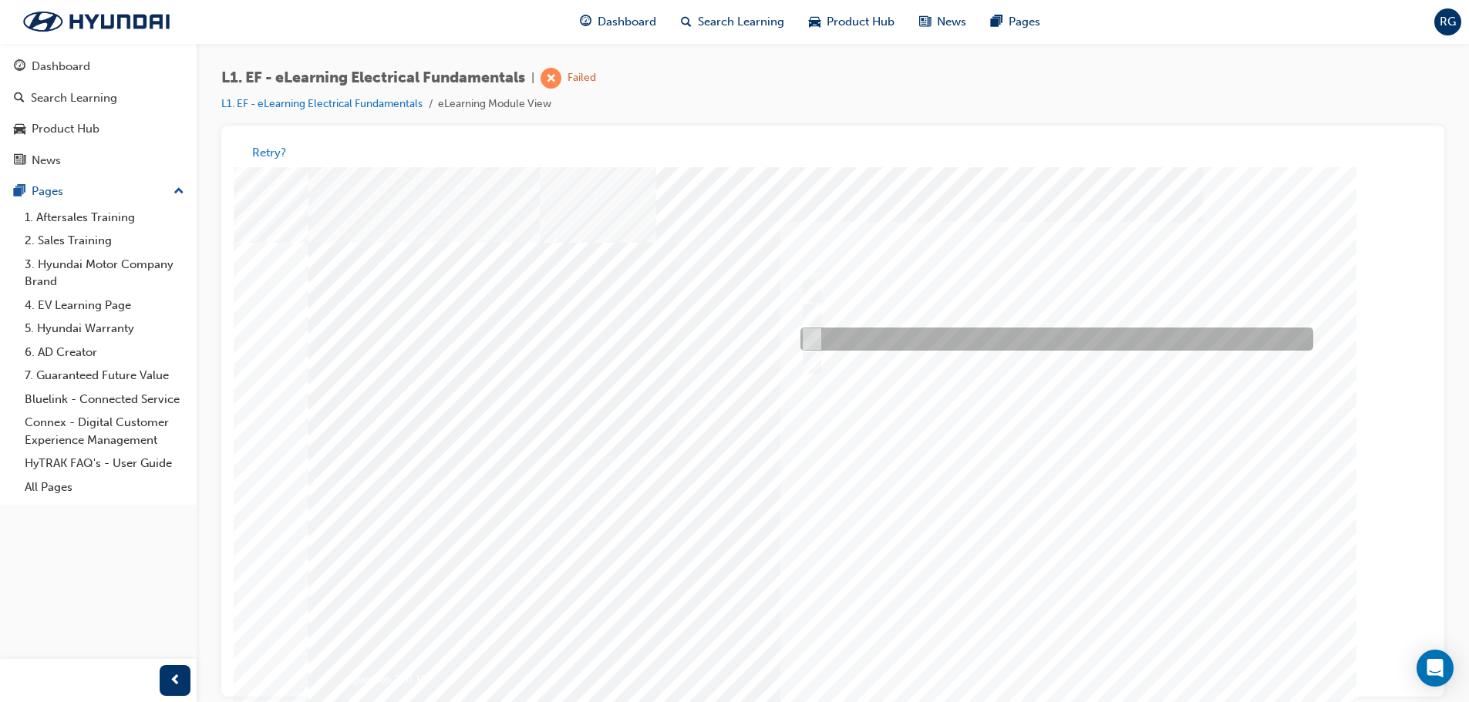
click at [935, 346] on div at bounding box center [1053, 339] width 513 height 23
radio input "false"
radio input "true"
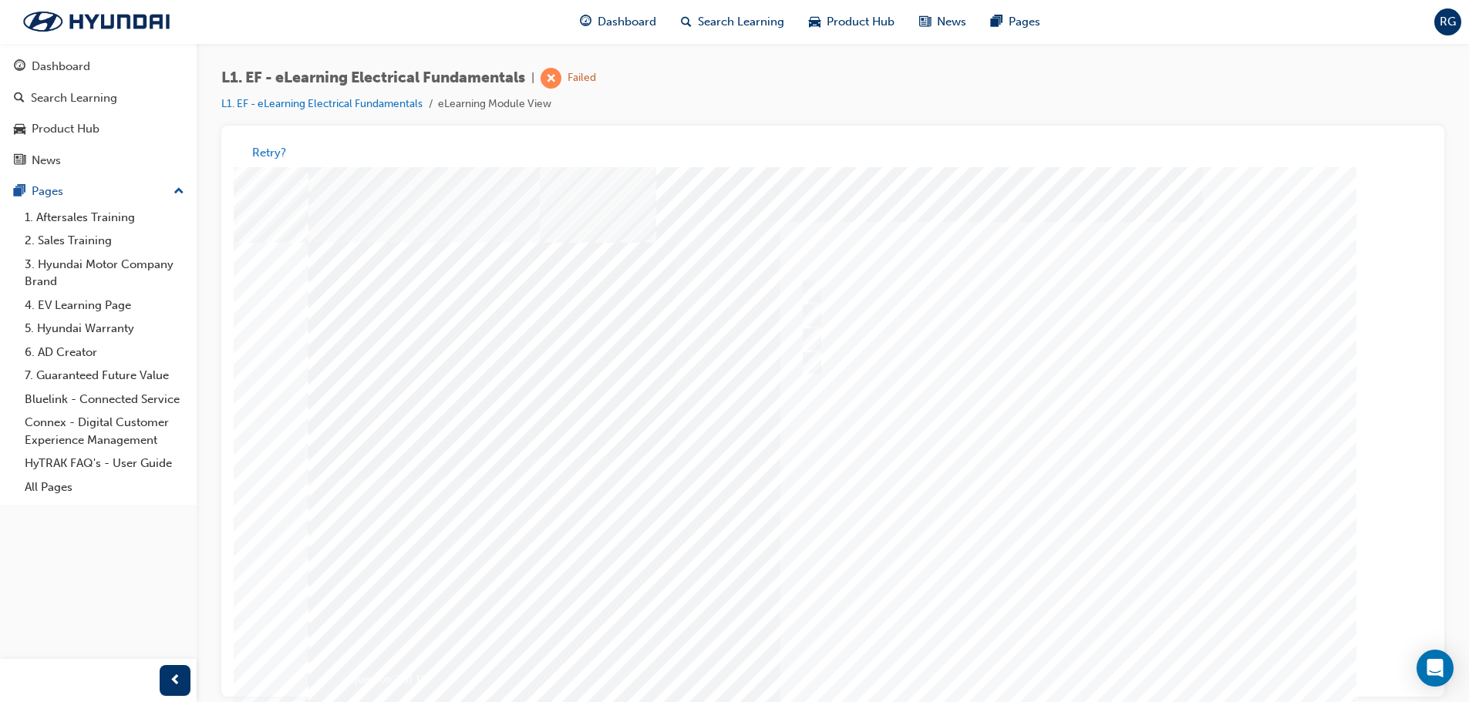
click at [1130, 399] on div at bounding box center [832, 456] width 1049 height 578
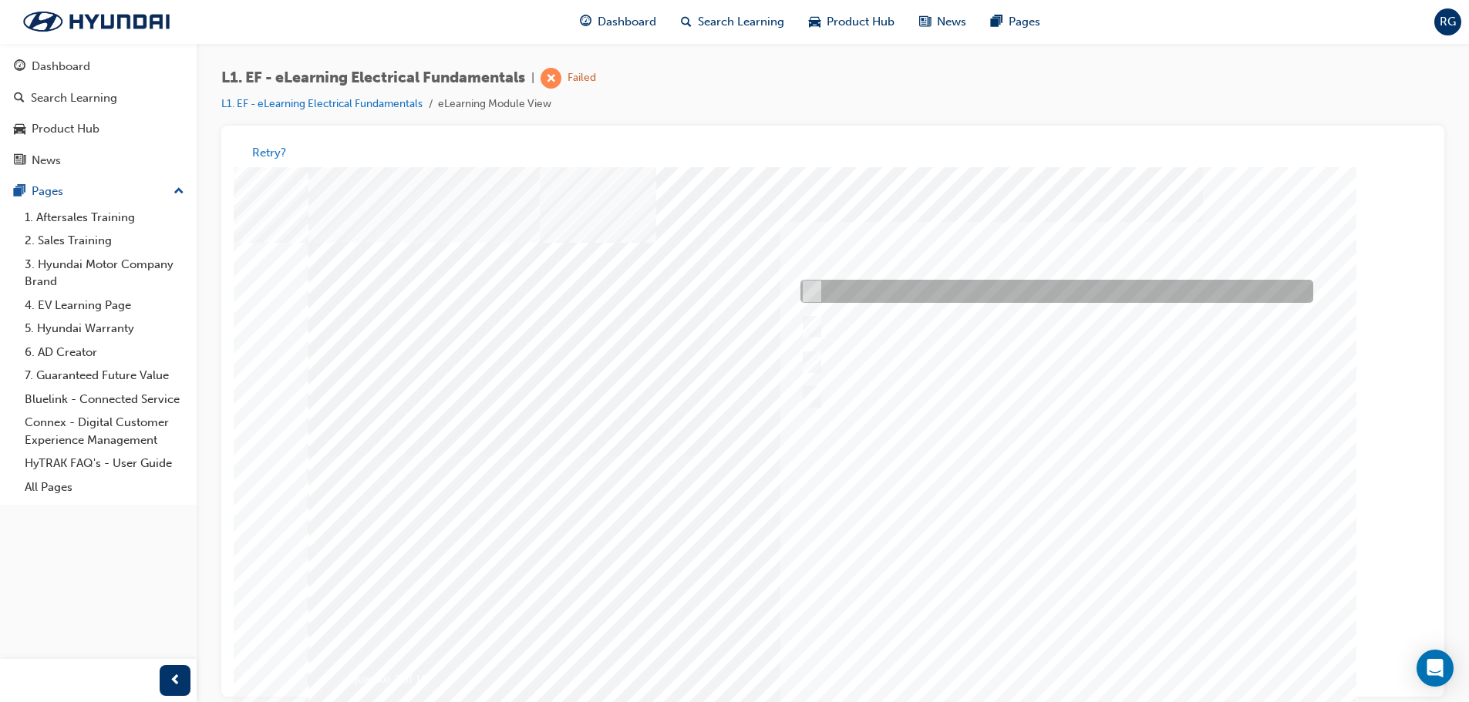
click at [1141, 288] on div at bounding box center [1053, 292] width 513 height 23
radio input "true"
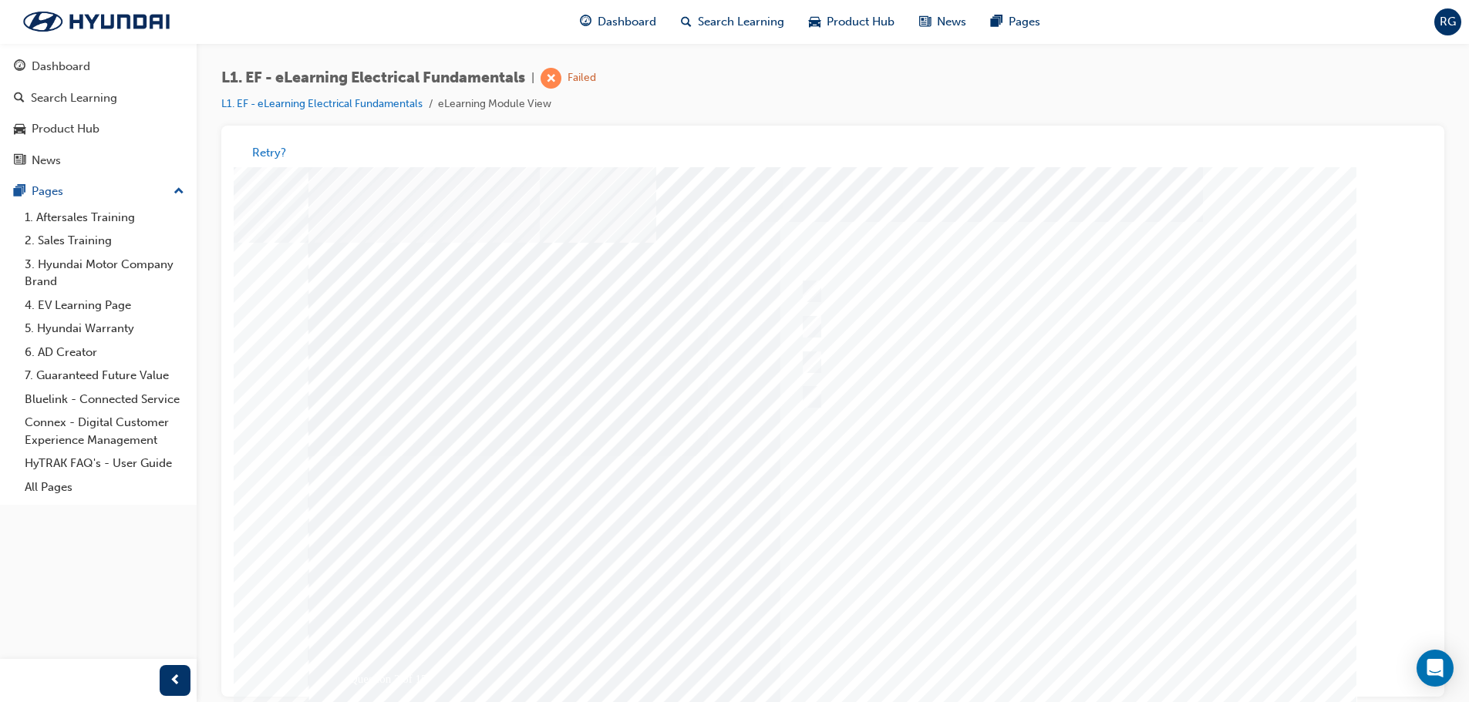
click at [1069, 550] on div at bounding box center [832, 456] width 1049 height 578
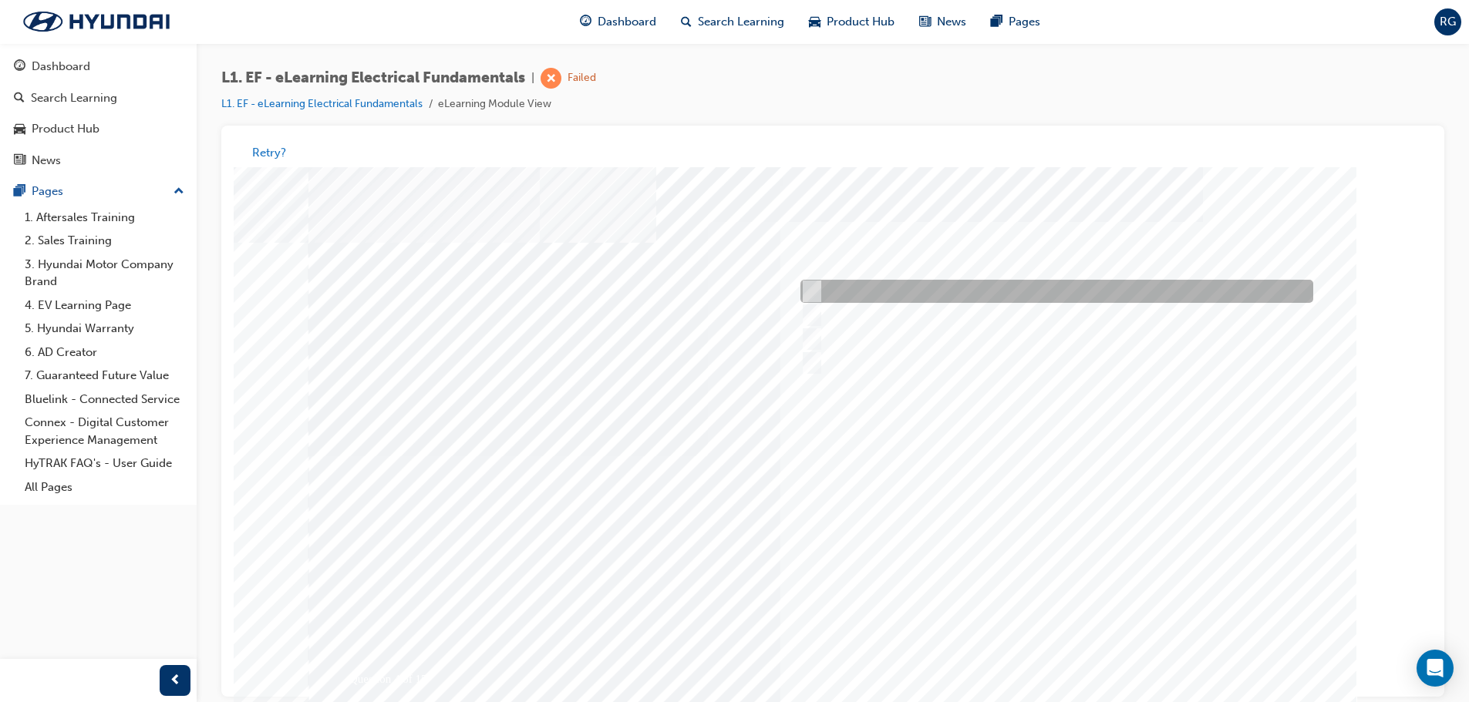
click at [1069, 301] on div at bounding box center [1053, 292] width 513 height 23
radio input "true"
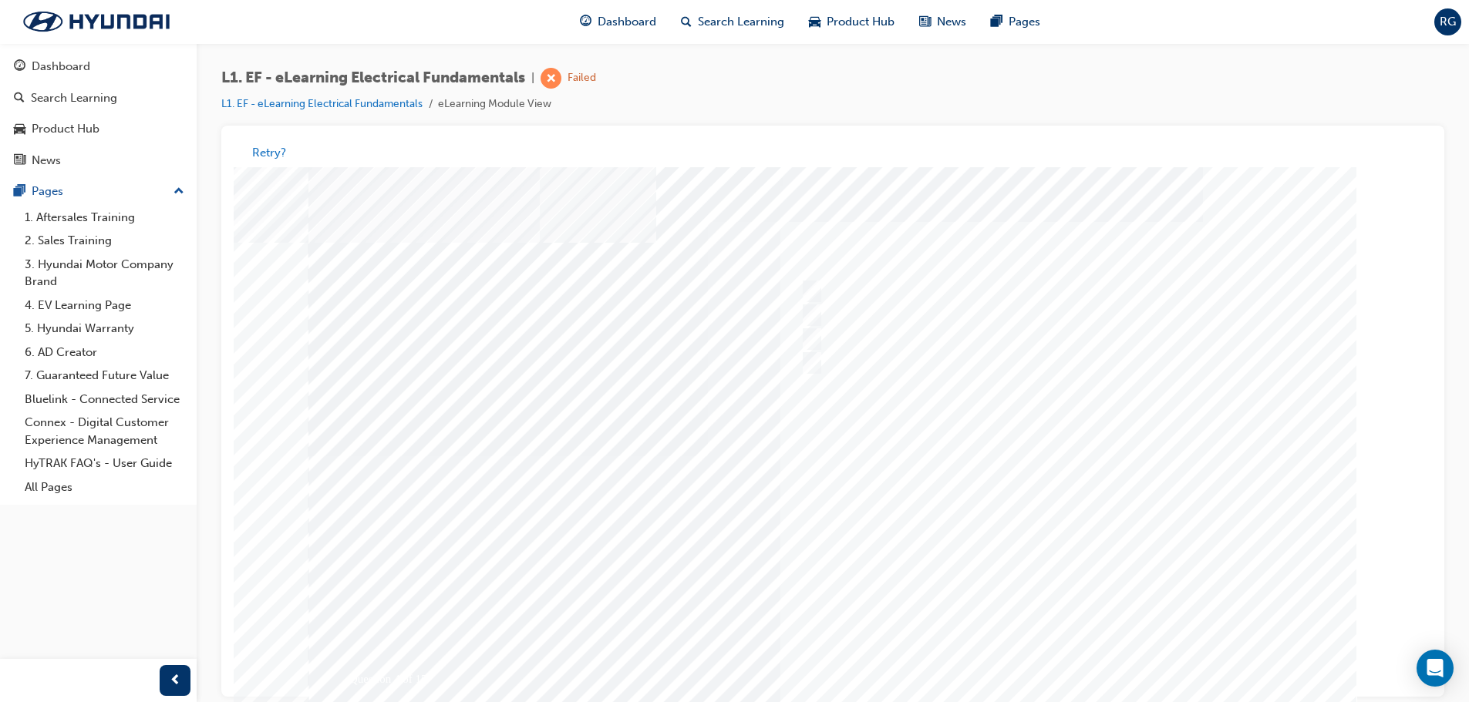
click at [1039, 433] on div at bounding box center [832, 456] width 1049 height 578
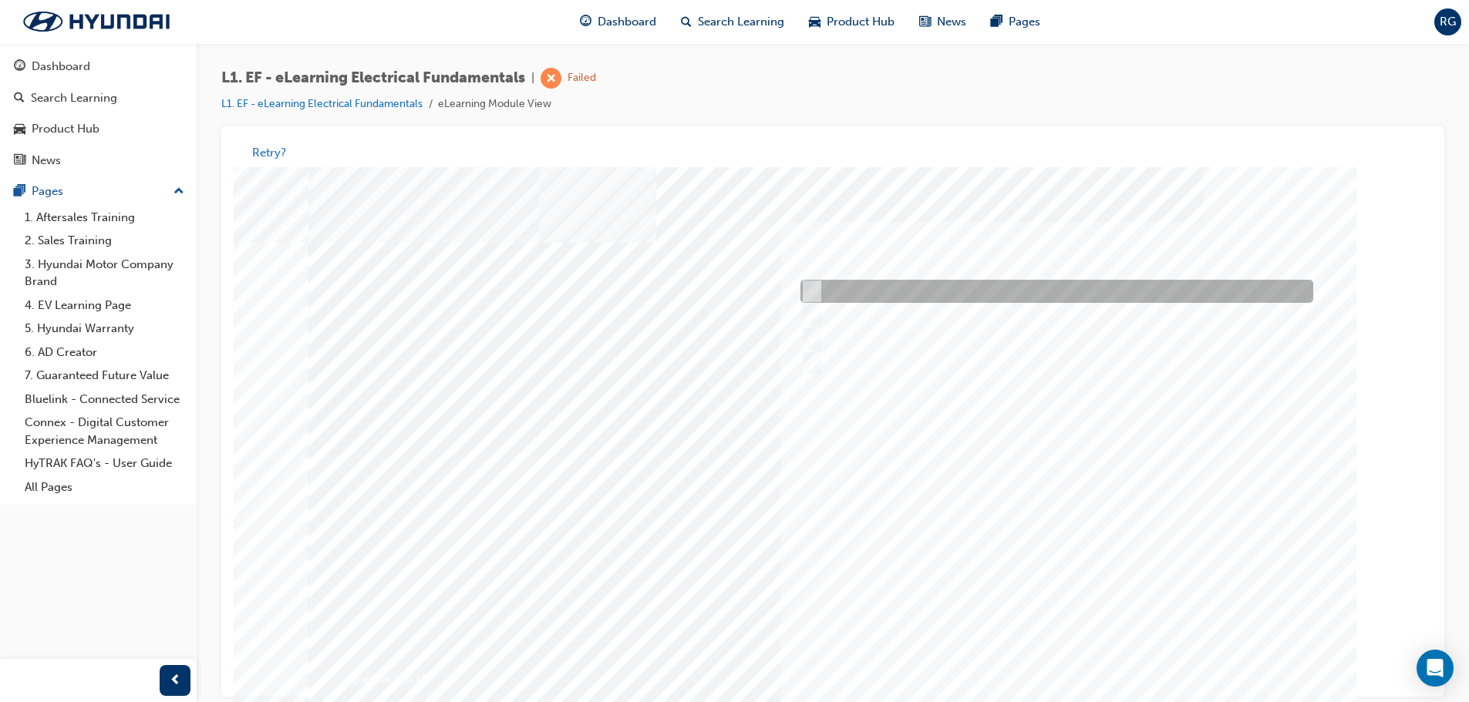
click at [975, 282] on div at bounding box center [1053, 292] width 513 height 23
radio input "true"
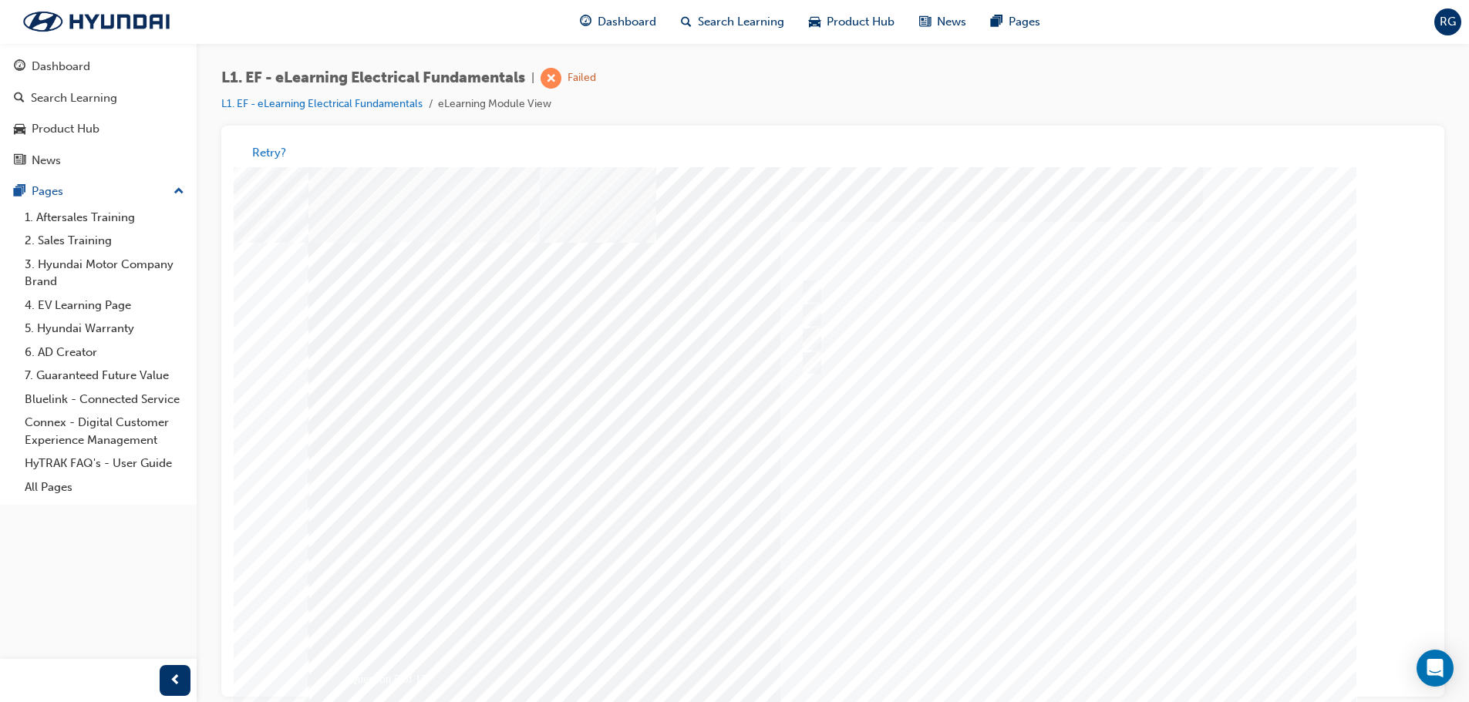
click at [1031, 671] on div at bounding box center [832, 456] width 1049 height 578
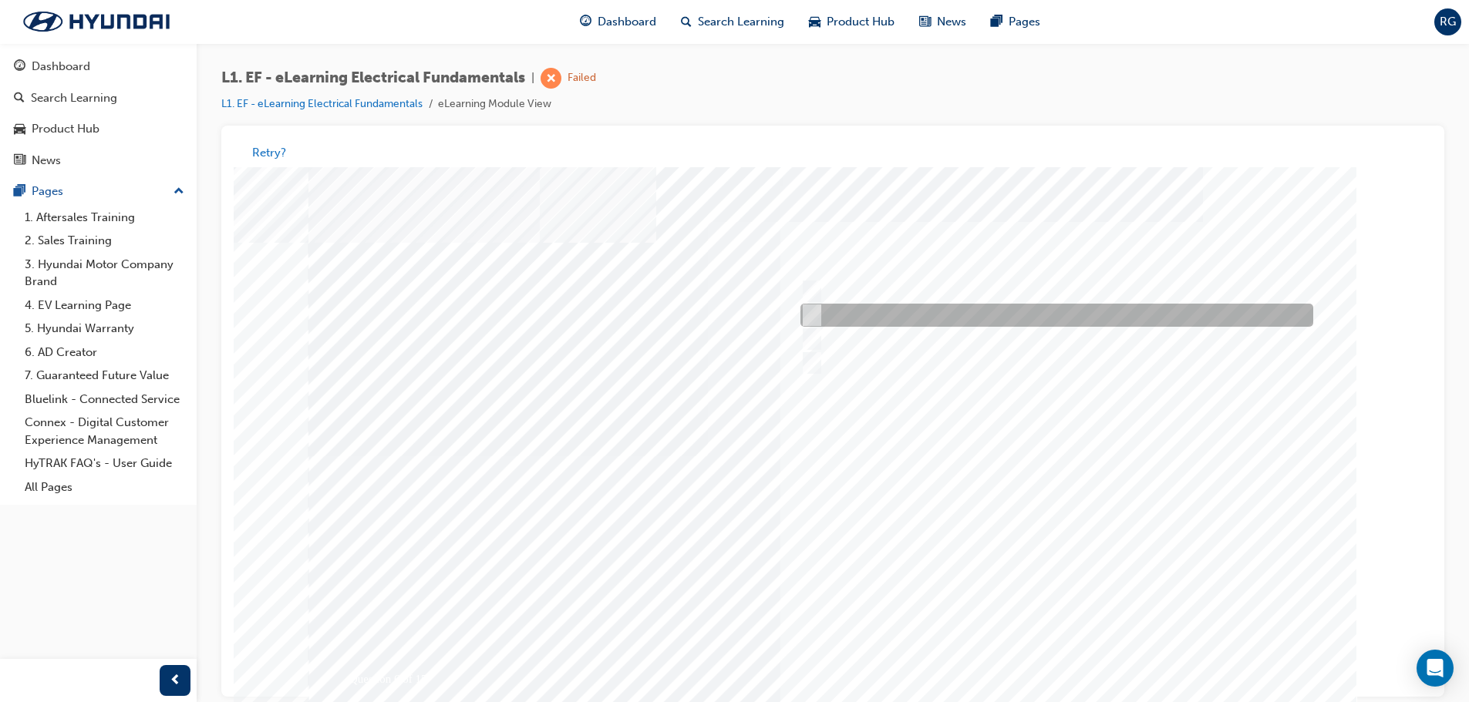
click at [1148, 320] on div at bounding box center [1053, 316] width 513 height 23
radio input "true"
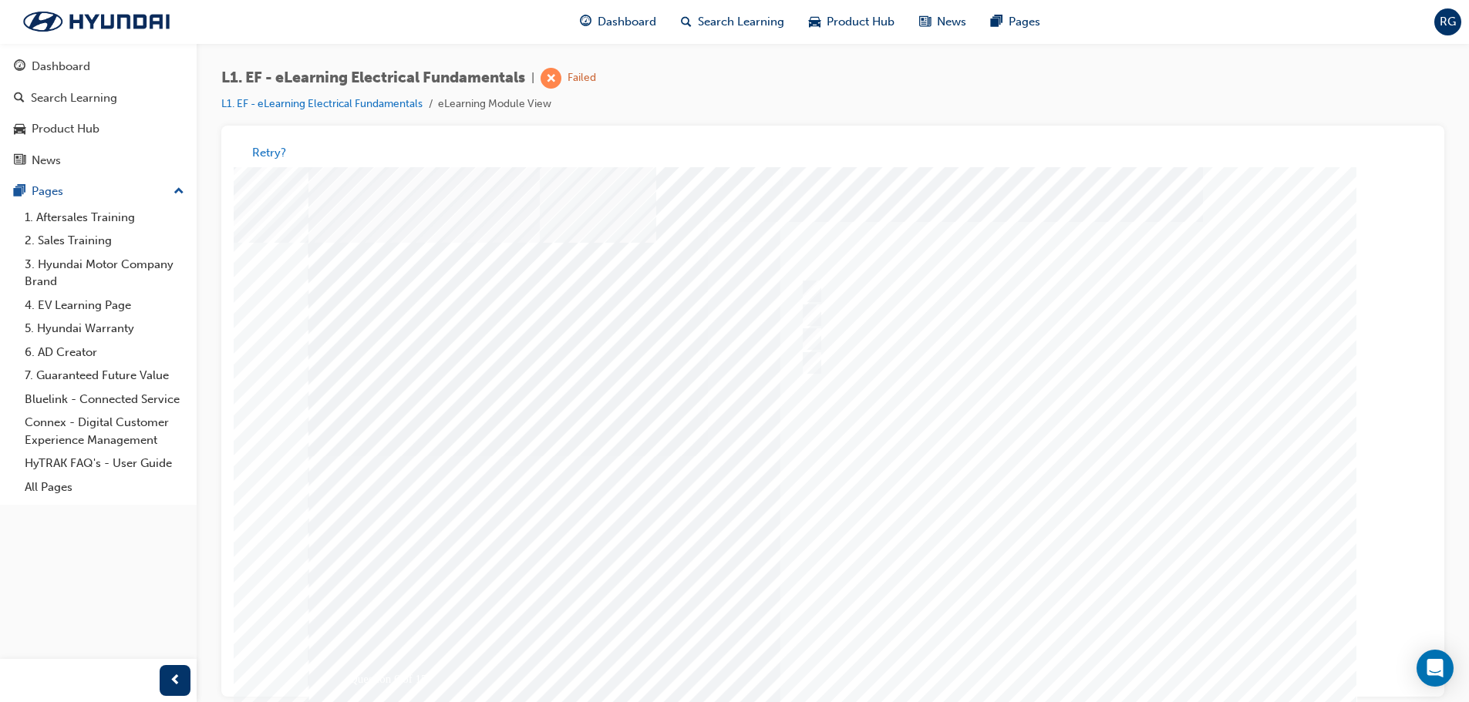
click at [1024, 659] on div at bounding box center [832, 456] width 1049 height 578
click at [857, 315] on div at bounding box center [1053, 316] width 513 height 23
radio input "true"
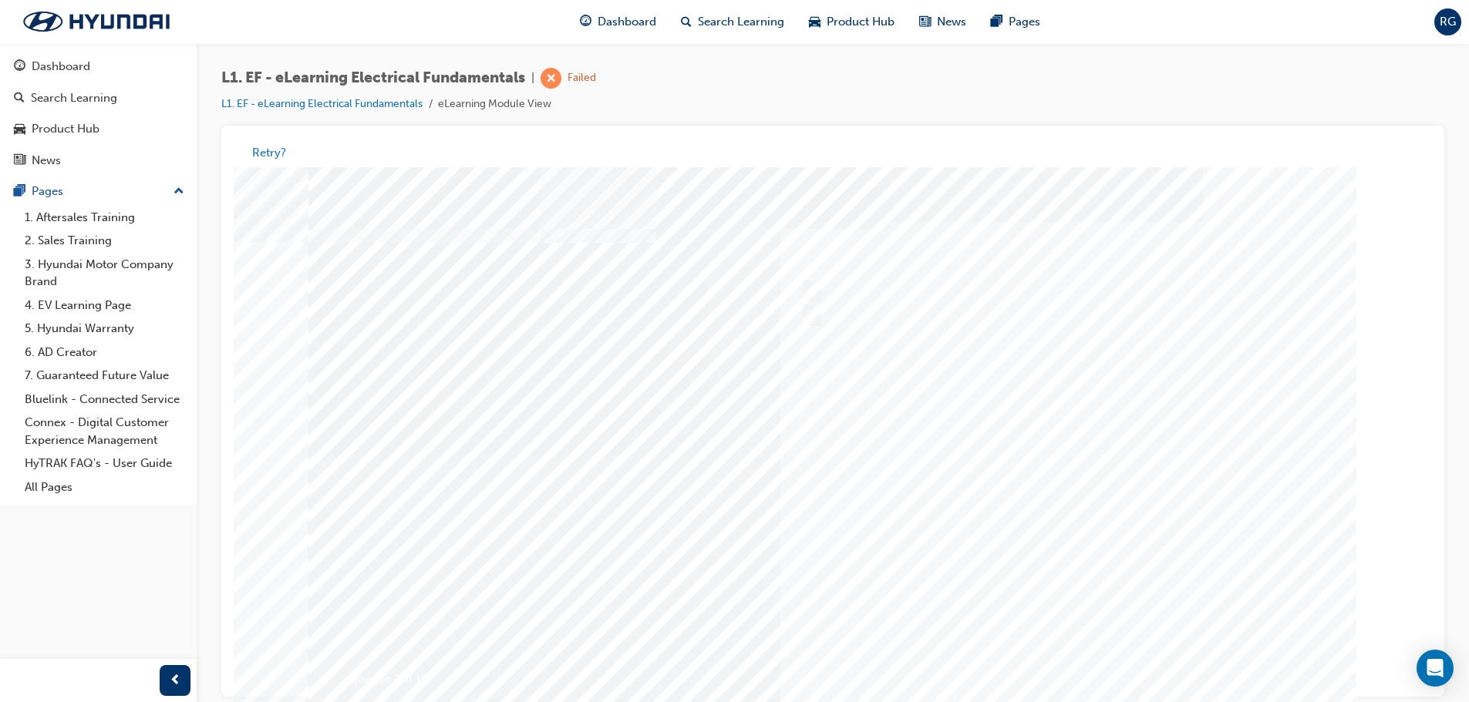
click at [1046, 519] on div at bounding box center [832, 456] width 1049 height 578
click at [979, 449] on div at bounding box center [1053, 446] width 513 height 48
radio input "true"
click at [1056, 534] on div at bounding box center [832, 456] width 1049 height 578
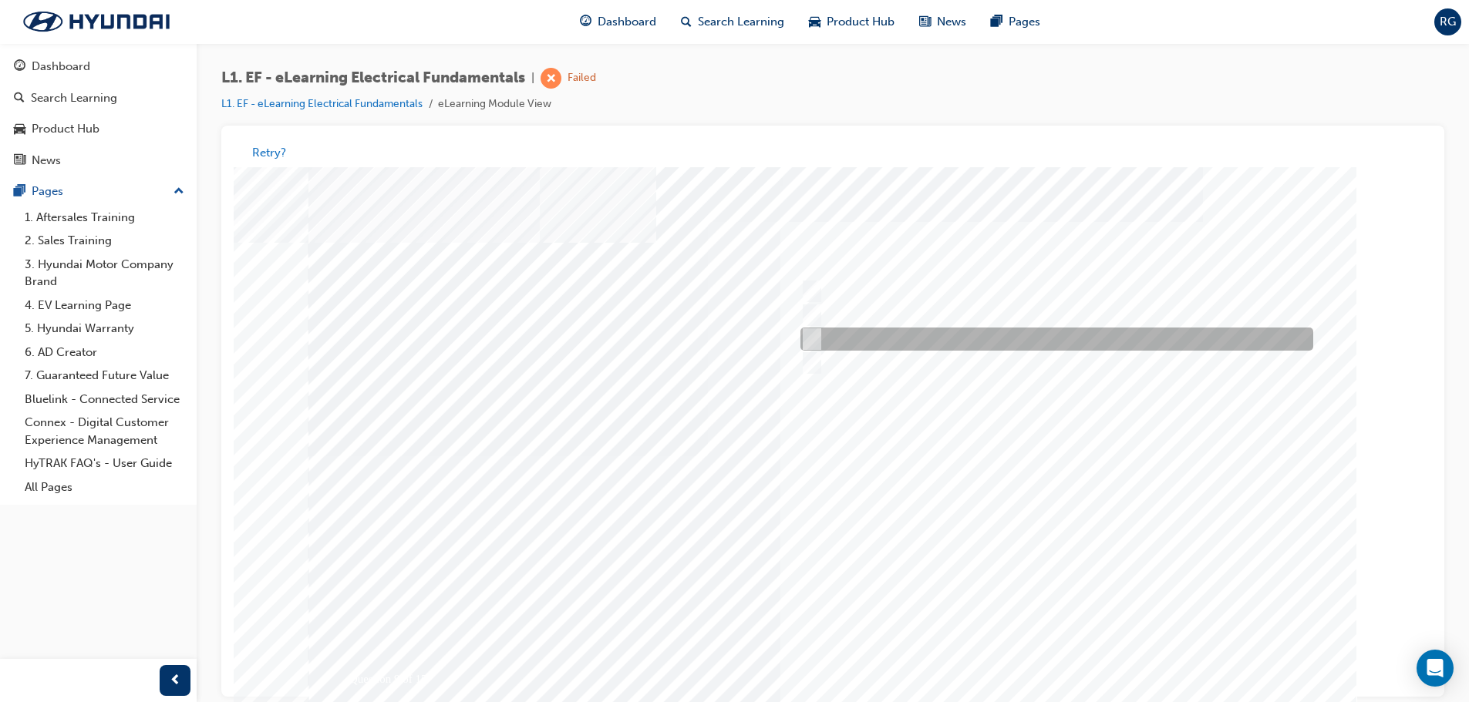
click at [979, 339] on div at bounding box center [1053, 339] width 513 height 23
radio input "true"
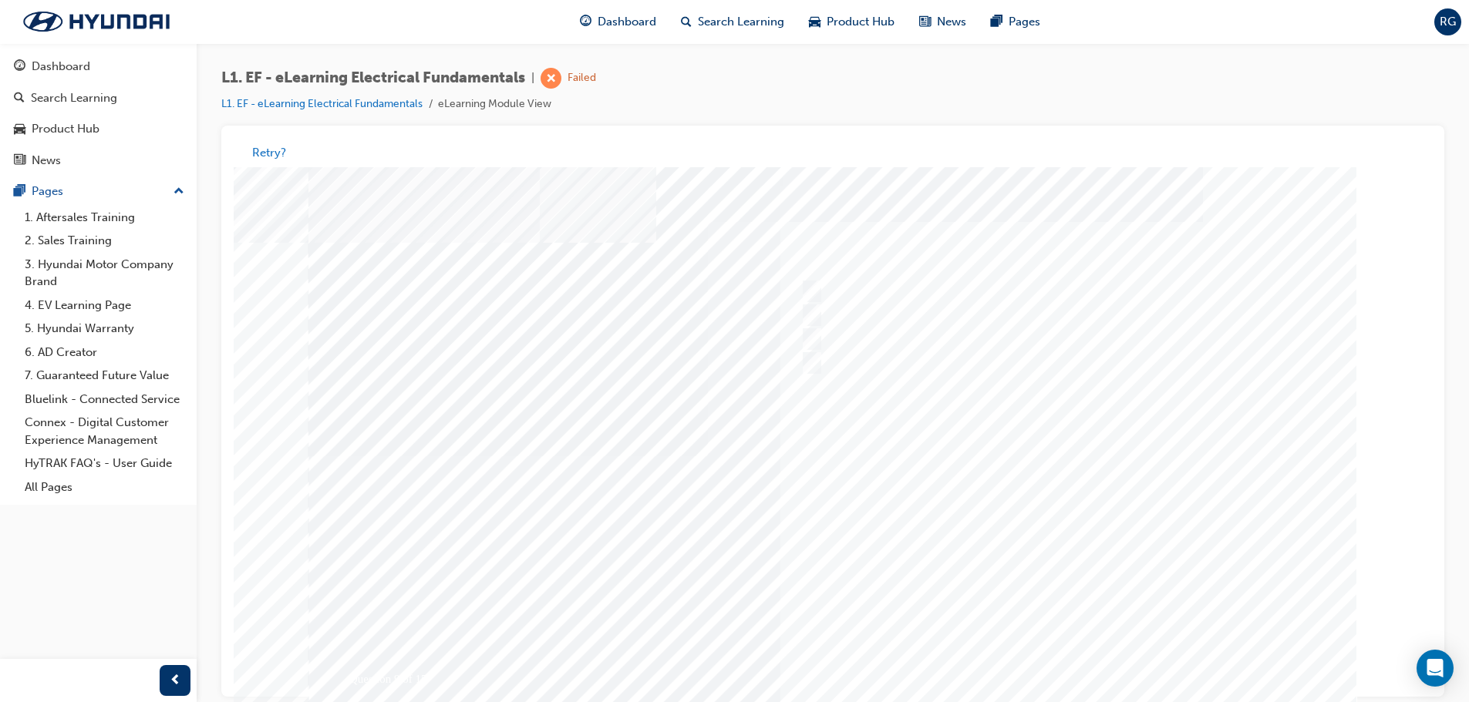
click at [1012, 478] on div at bounding box center [832, 456] width 1049 height 578
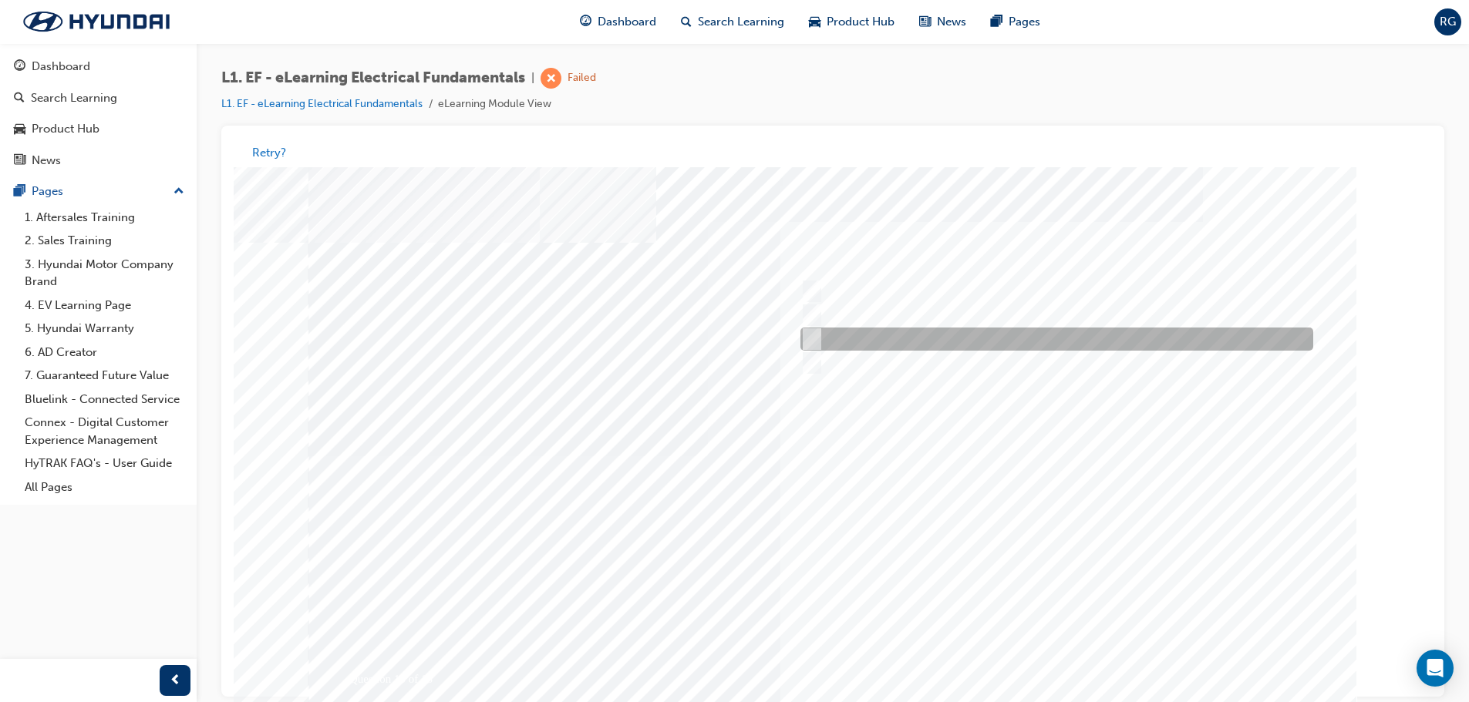
click at [1110, 340] on div at bounding box center [1053, 339] width 513 height 23
radio input "true"
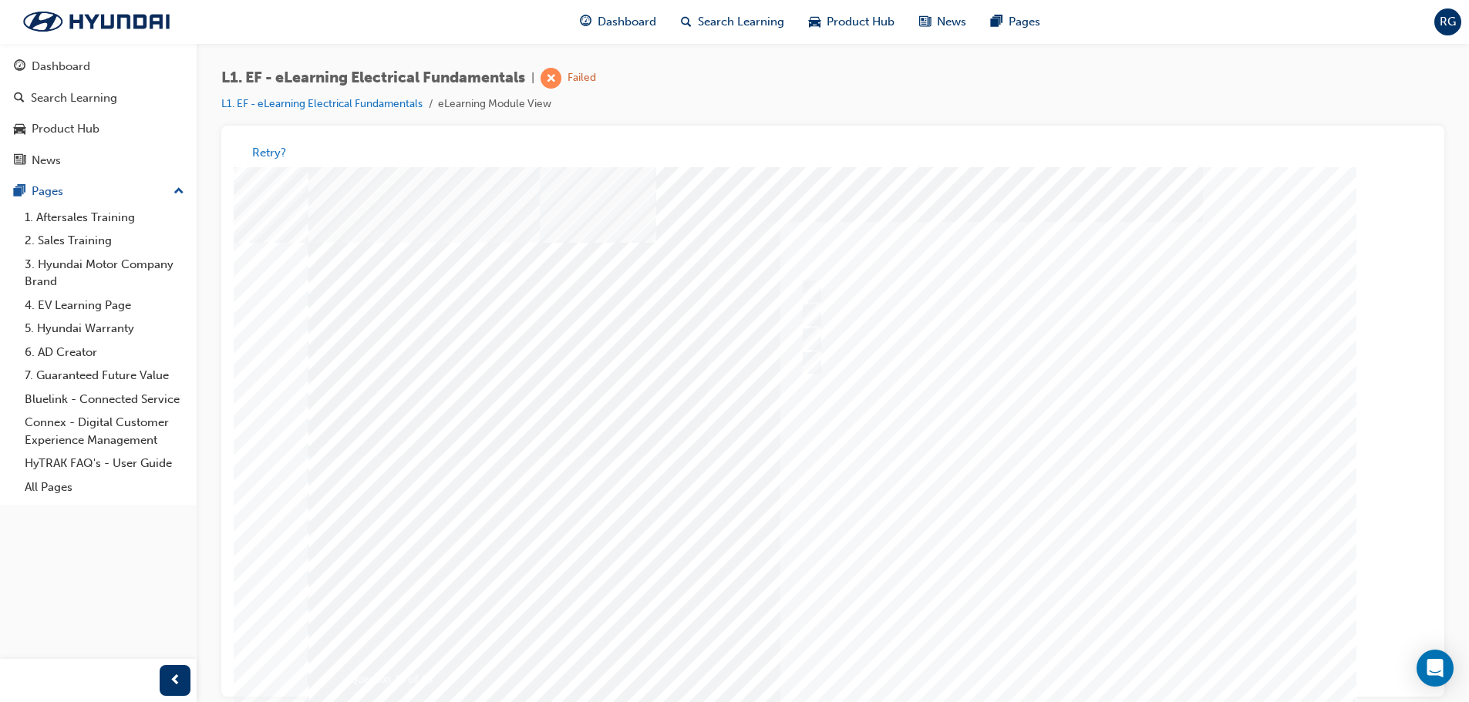
click at [1052, 676] on div at bounding box center [832, 456] width 1049 height 578
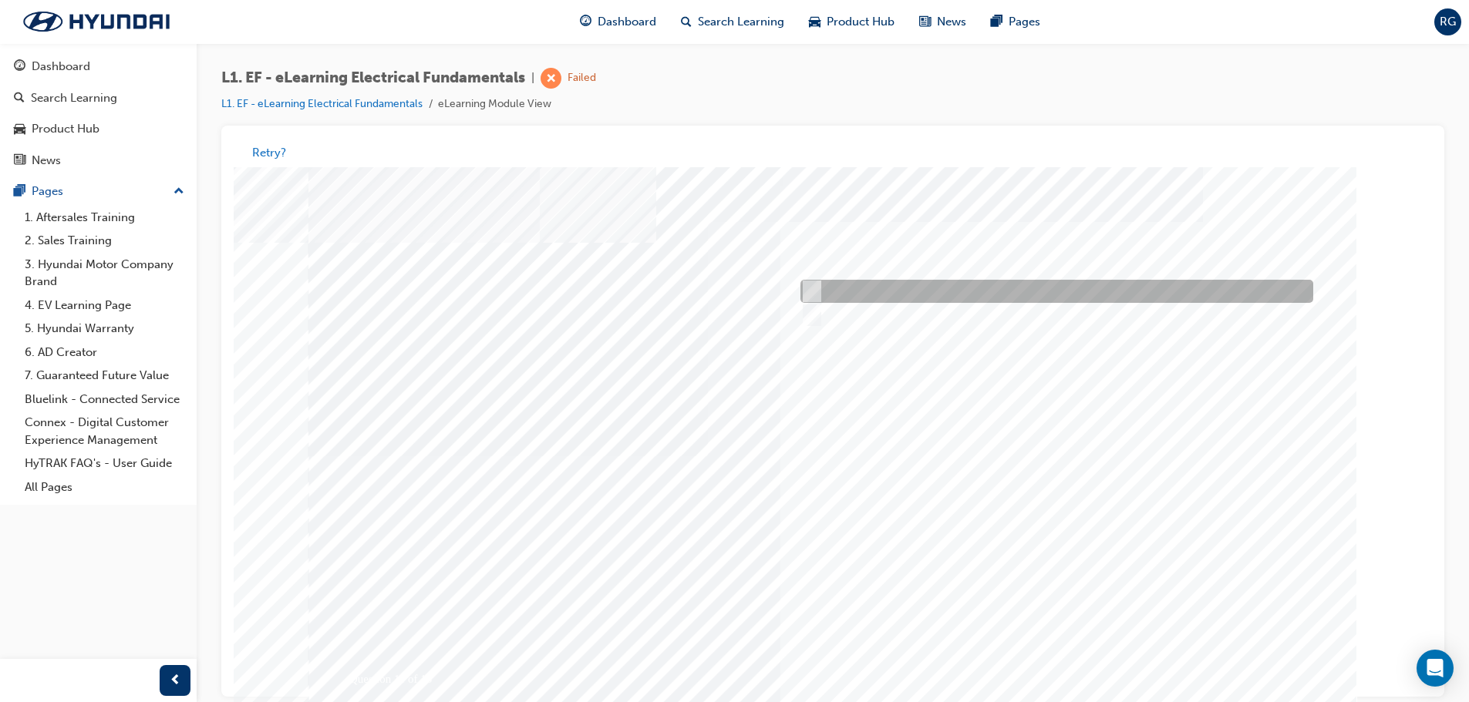
click at [974, 295] on div at bounding box center [1053, 292] width 513 height 23
radio input "true"
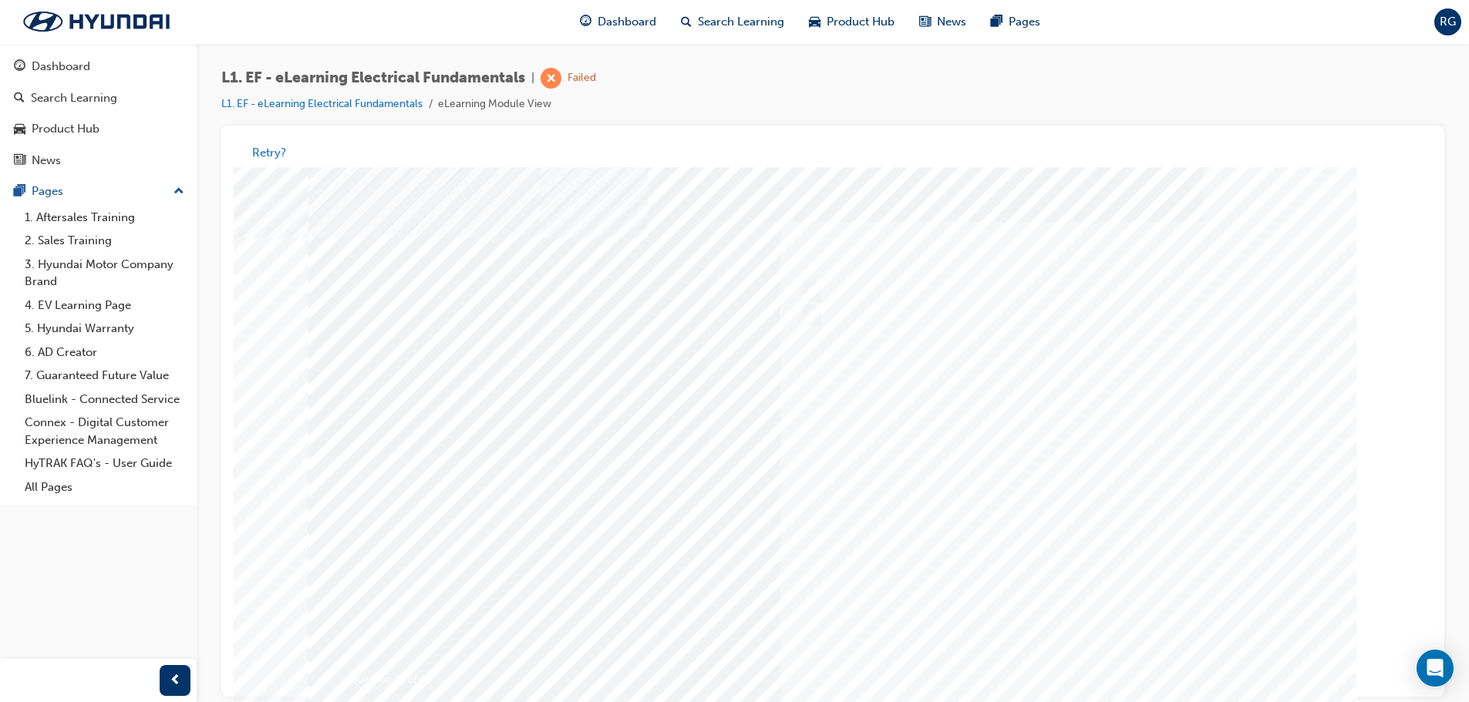
click at [1072, 417] on div at bounding box center [832, 456] width 1049 height 578
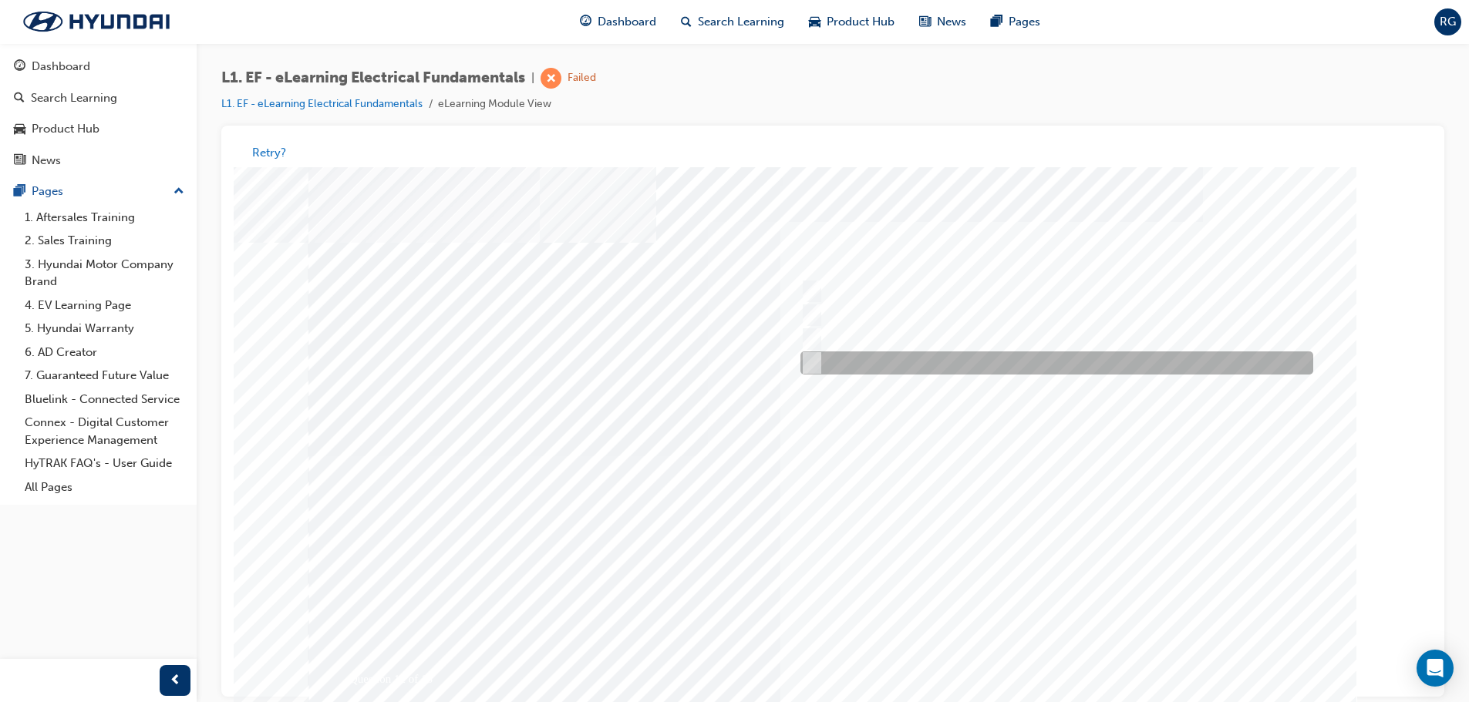
click at [941, 352] on div at bounding box center [1053, 363] width 513 height 23
radio input "true"
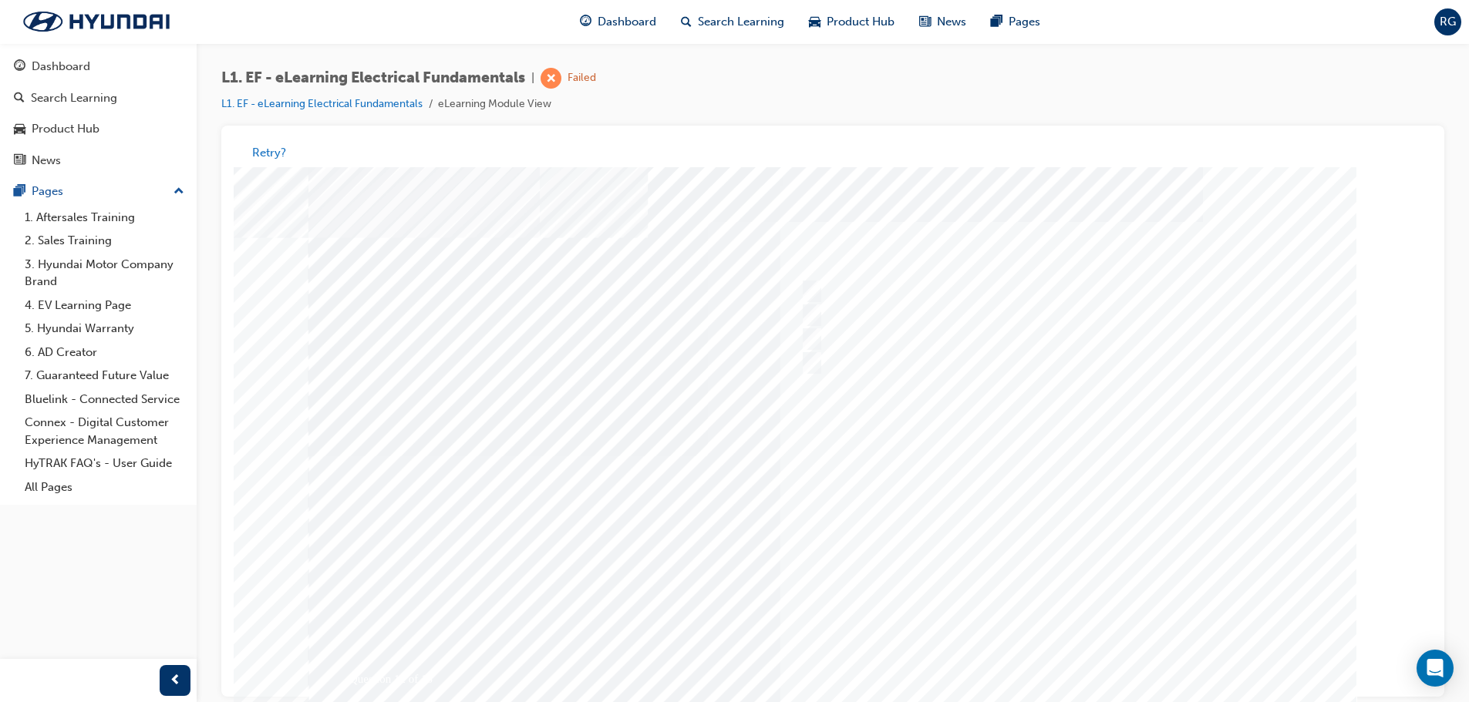
click at [1037, 471] on div at bounding box center [832, 456] width 1049 height 578
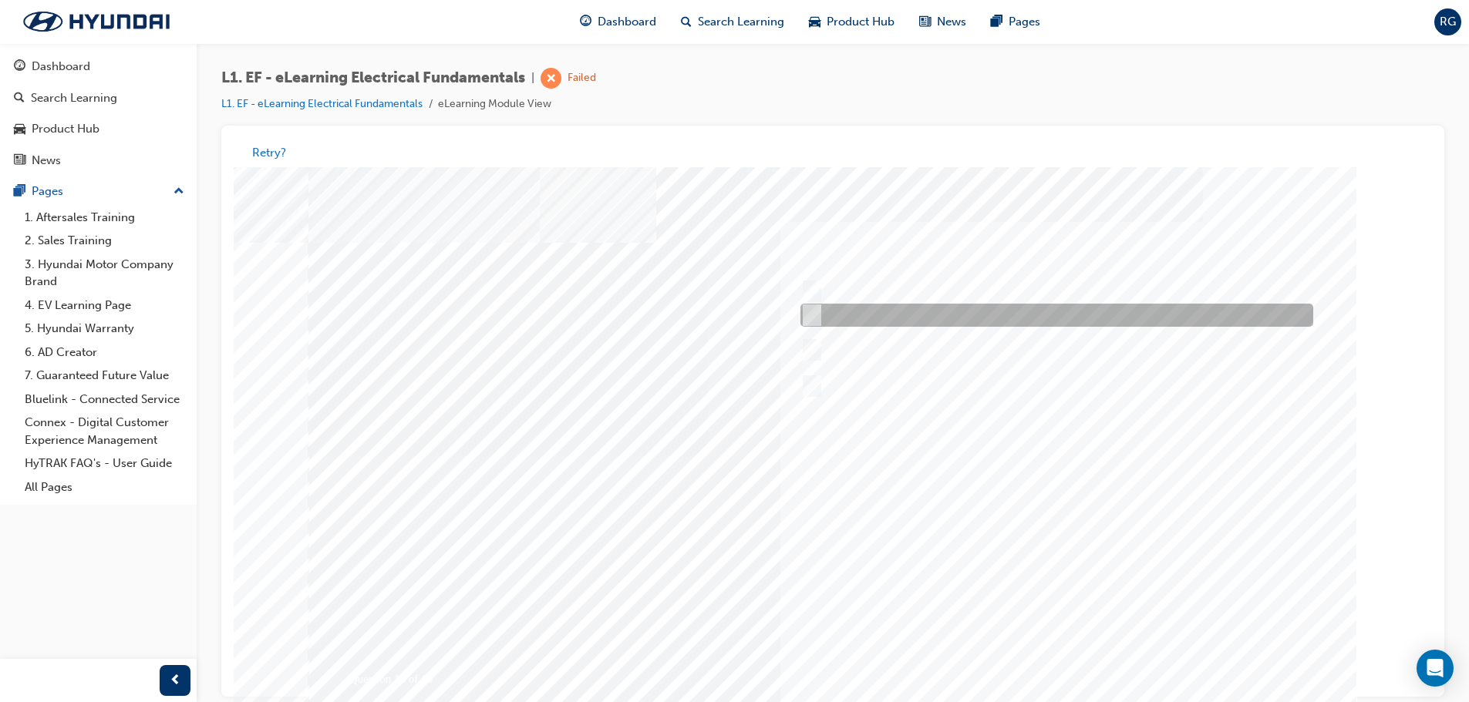
click at [1110, 315] on div at bounding box center [1053, 316] width 513 height 23
checkbox input "true"
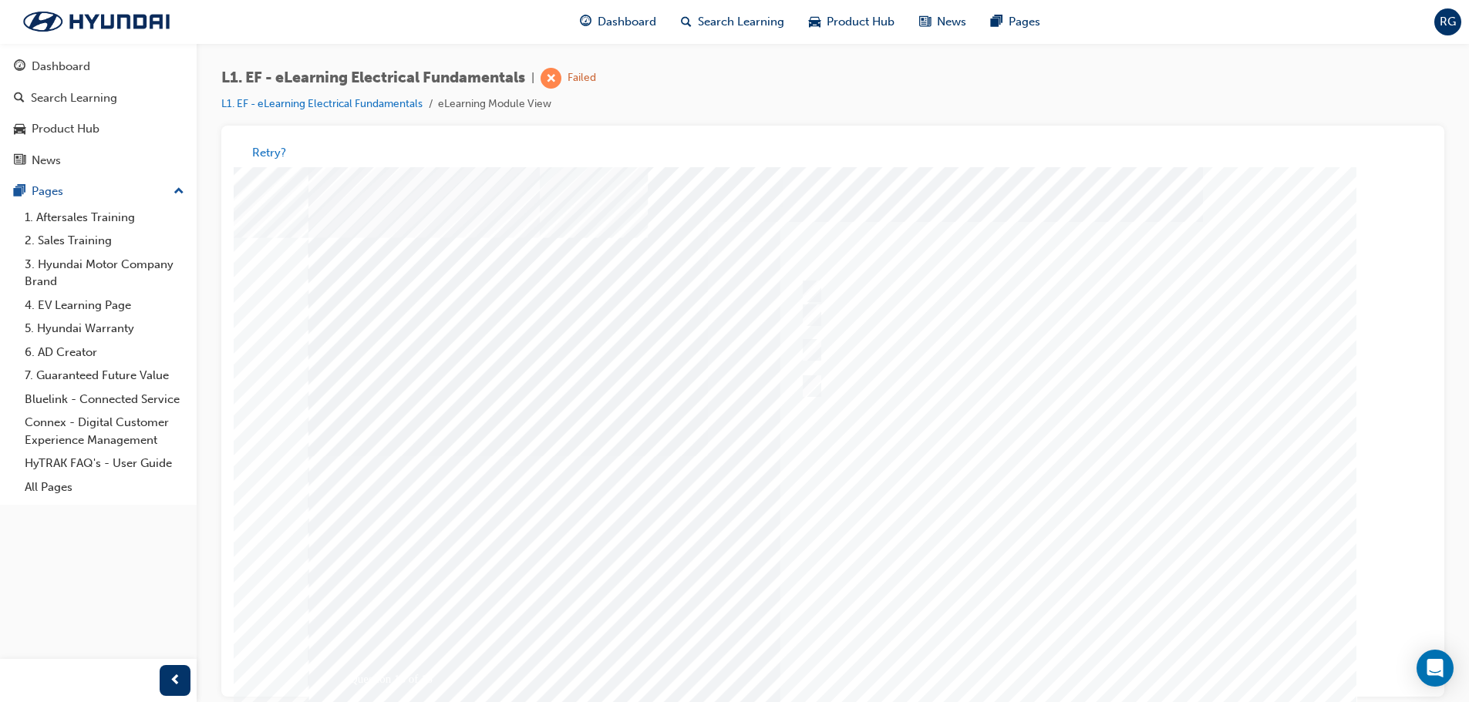
click at [1093, 526] on div at bounding box center [832, 456] width 1049 height 578
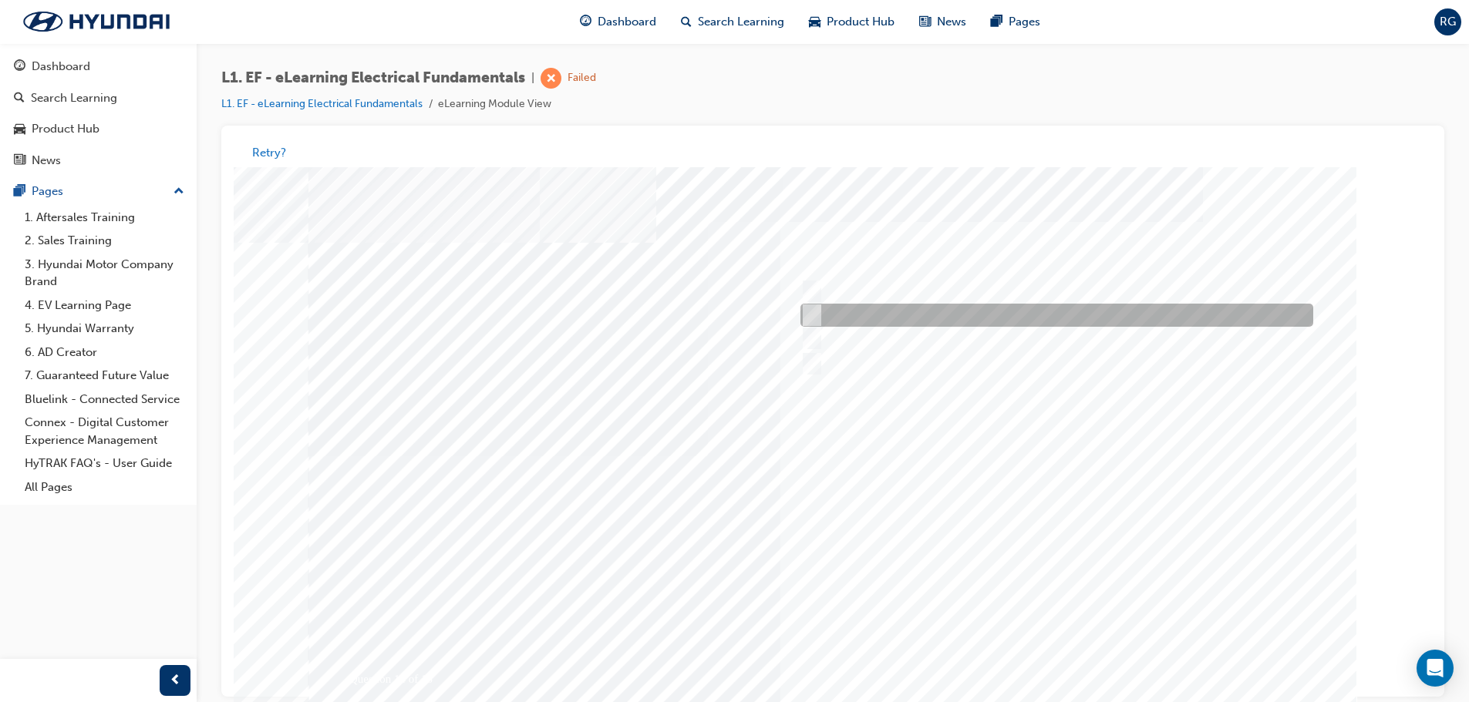
click at [1088, 316] on div at bounding box center [1053, 316] width 513 height 23
radio input "true"
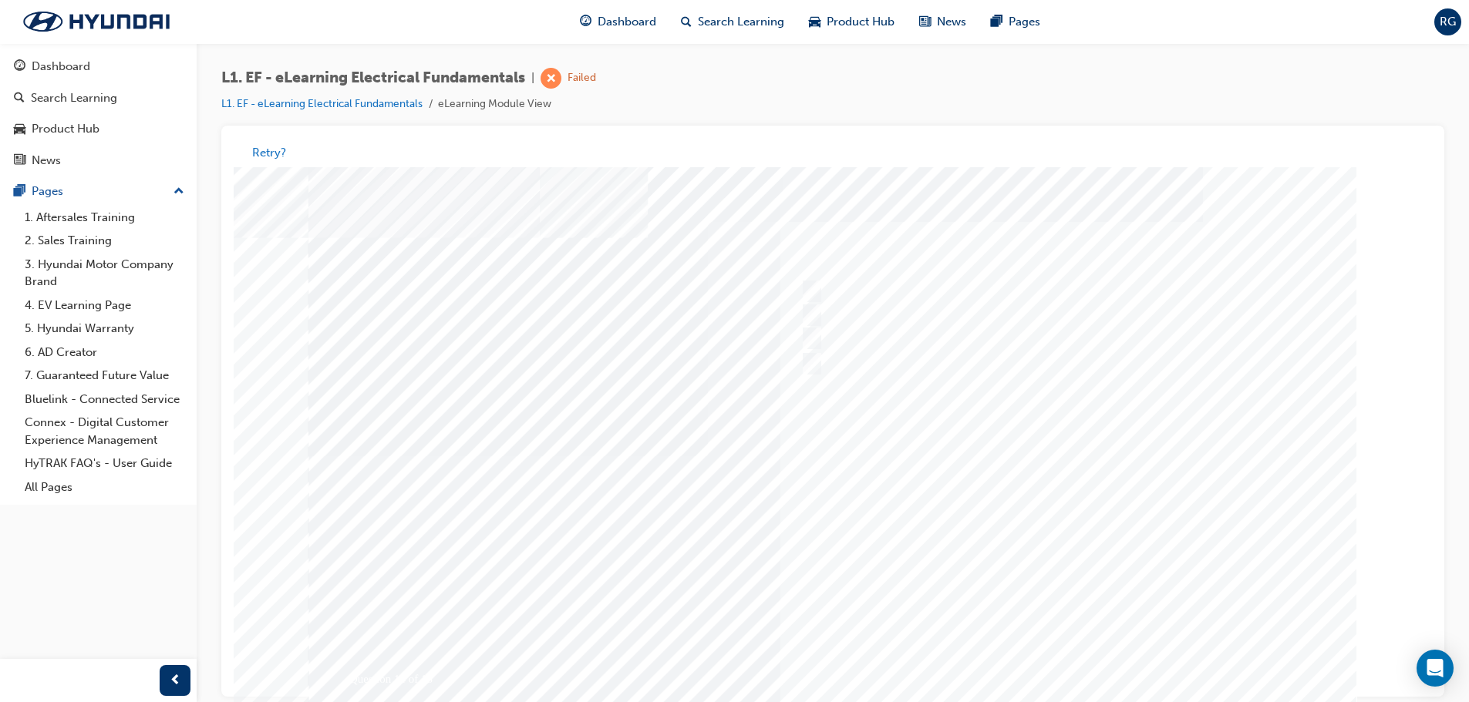
click at [1082, 663] on div at bounding box center [832, 456] width 1049 height 578
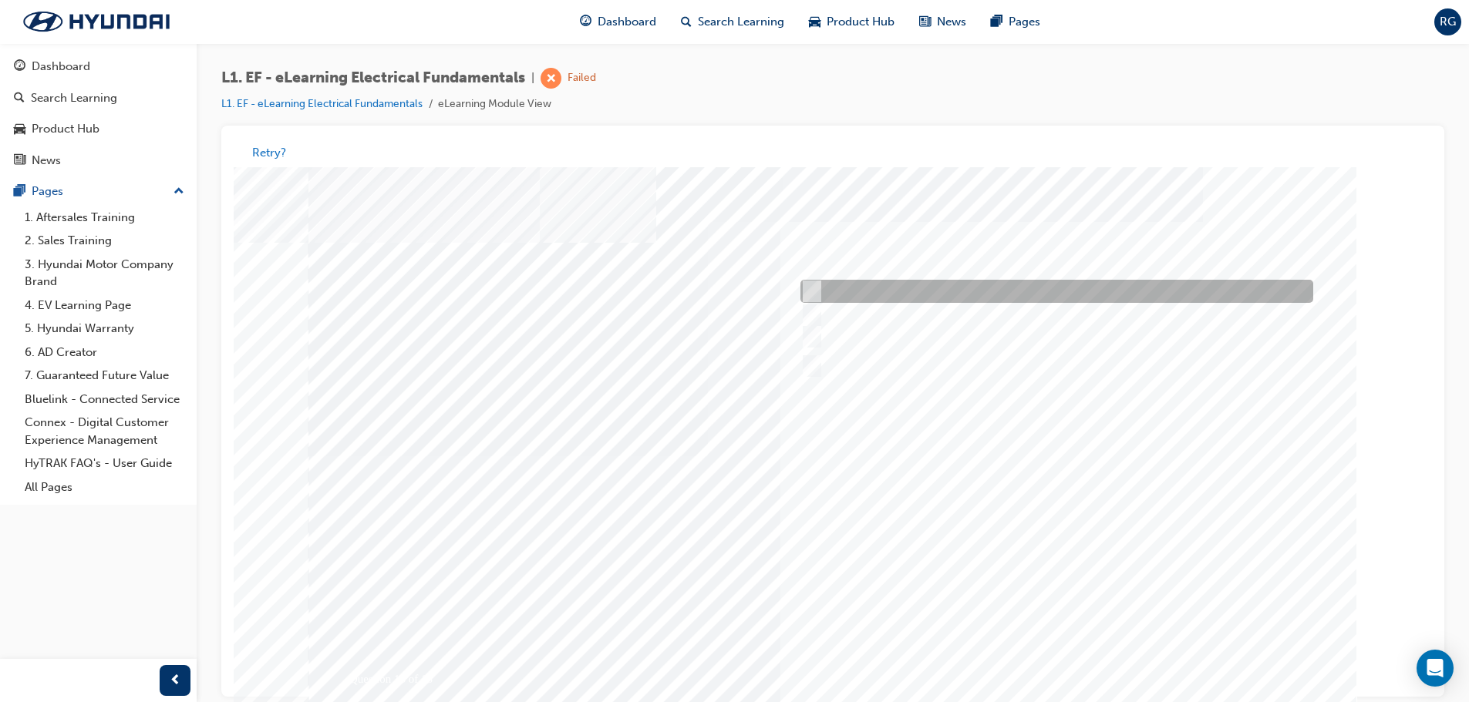
click at [1234, 294] on div at bounding box center [1053, 292] width 513 height 23
radio input "true"
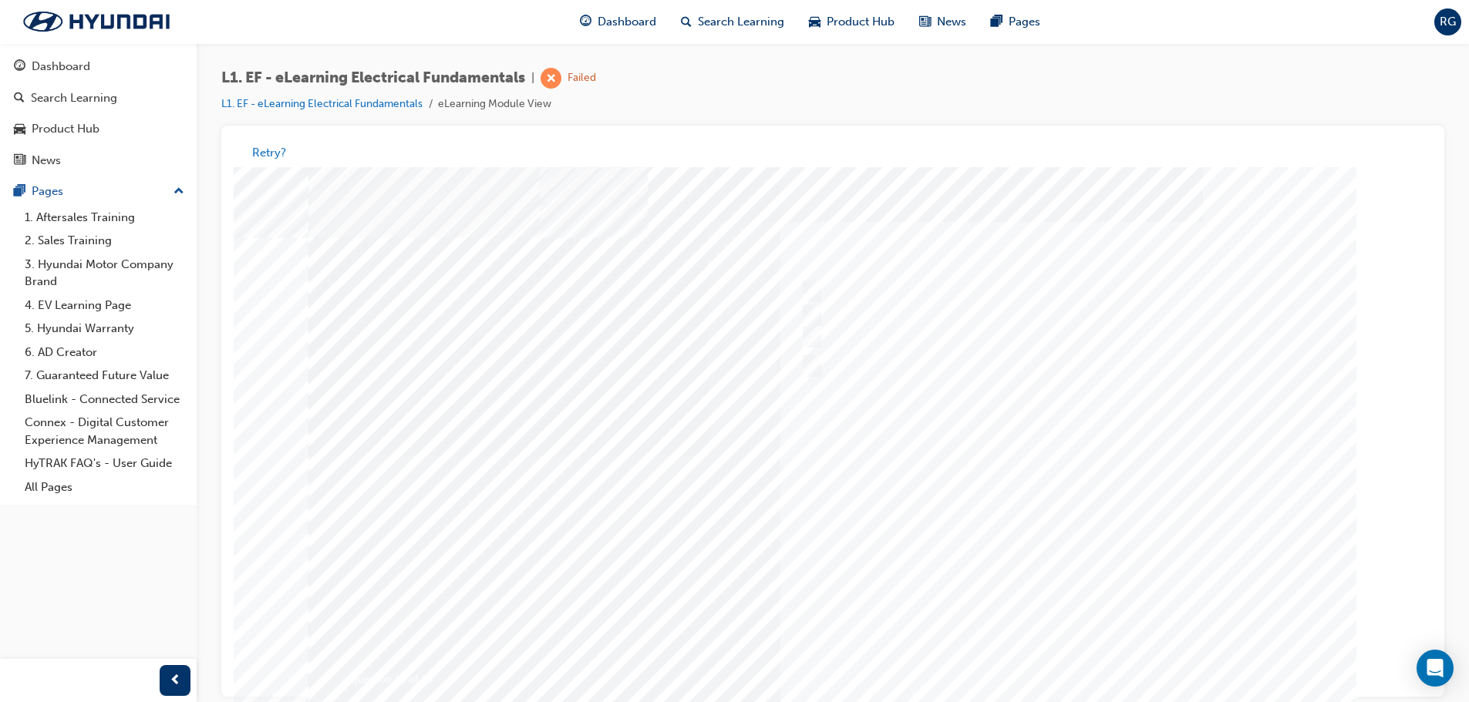
click at [1106, 483] on div at bounding box center [832, 456] width 1049 height 578
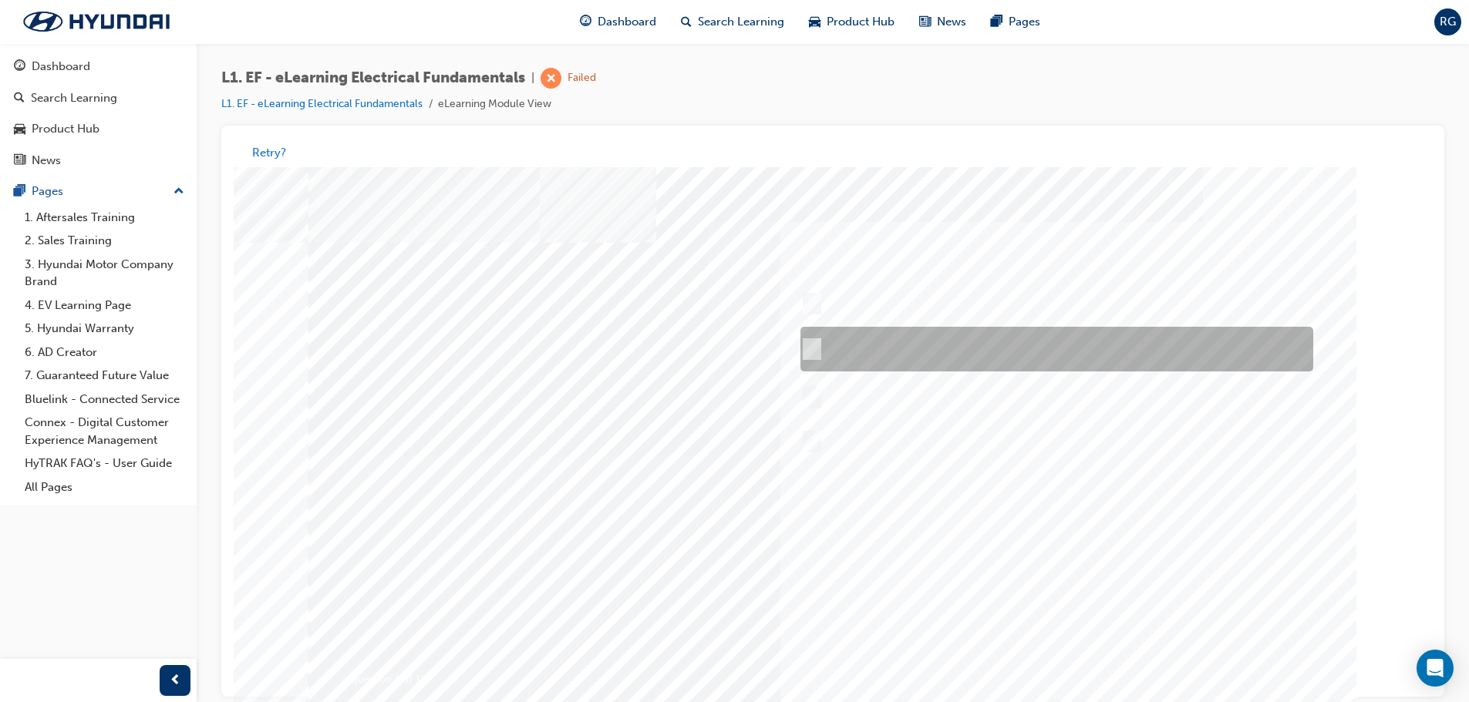
click at [1076, 367] on div at bounding box center [1053, 350] width 513 height 45
radio input "true"
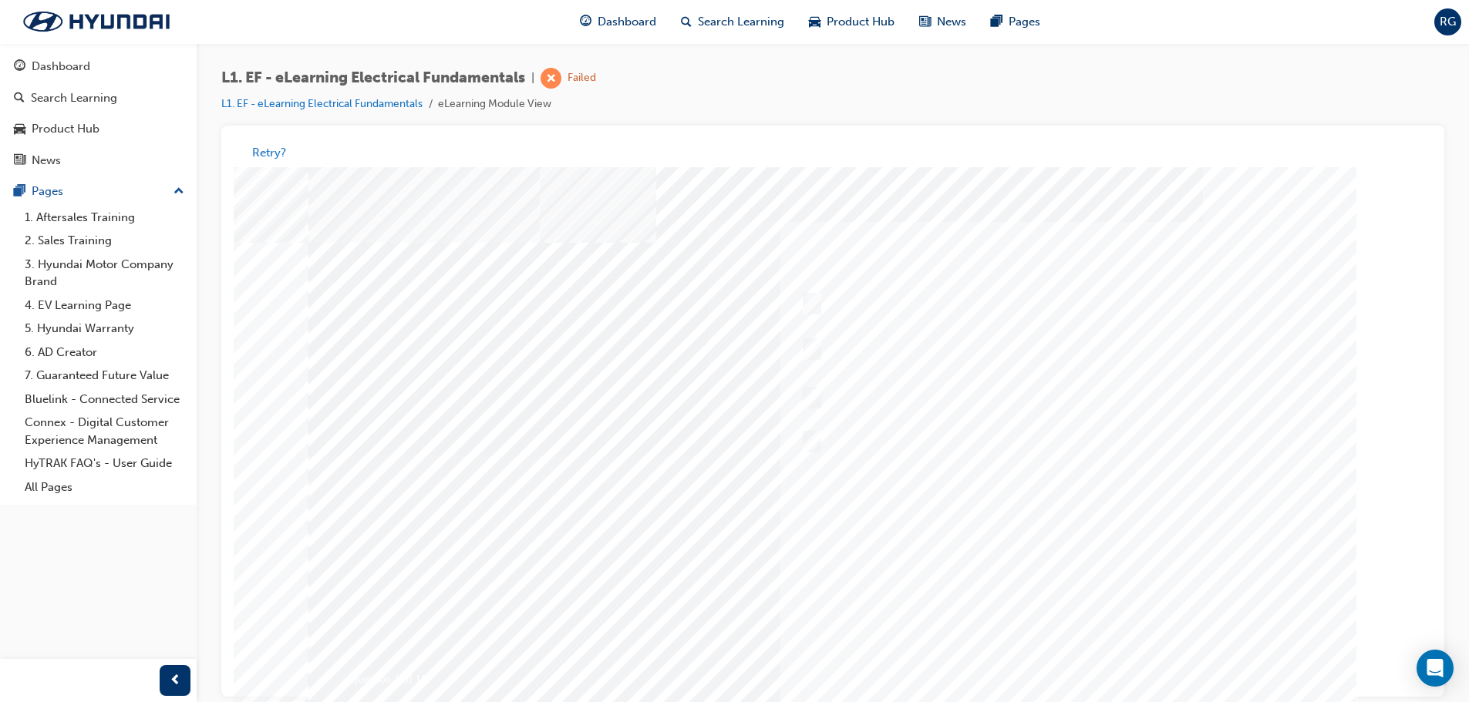
click at [1077, 659] on div at bounding box center [832, 456] width 1049 height 578
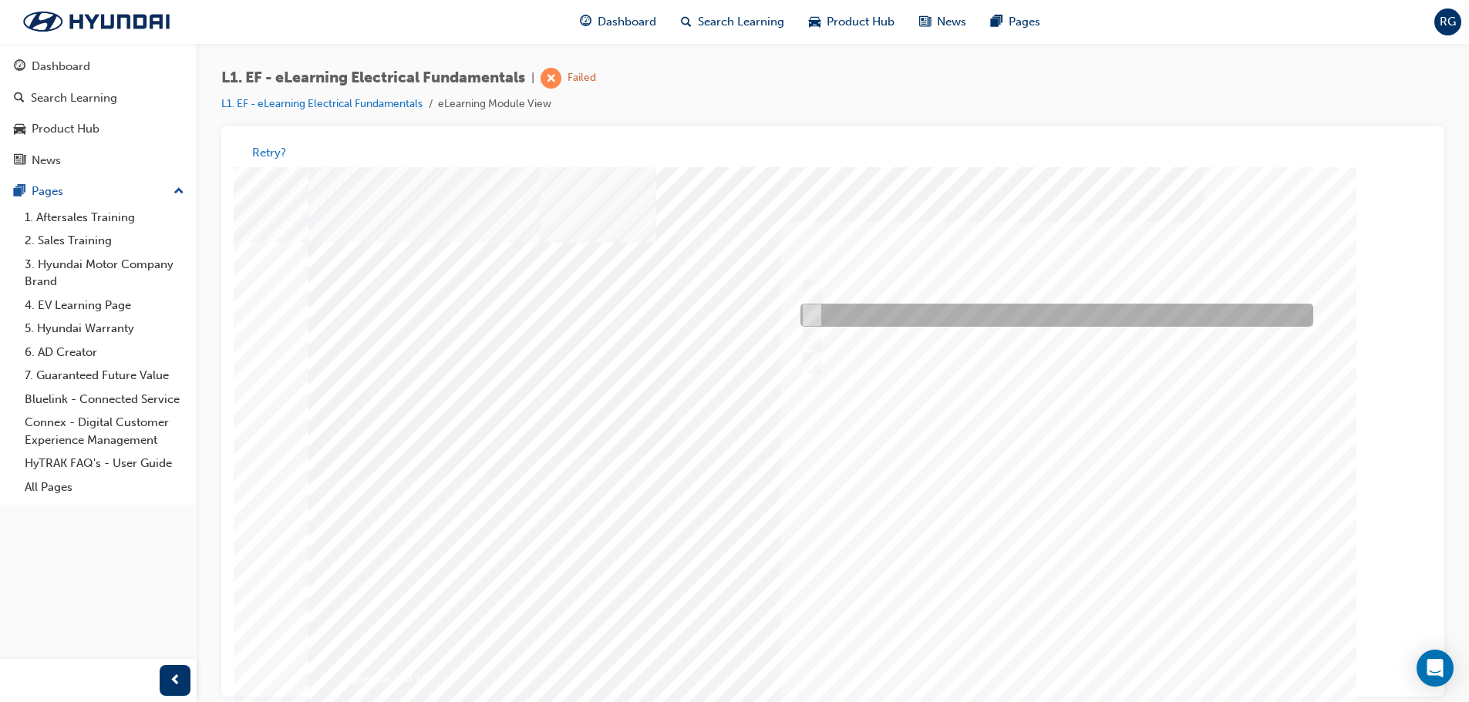
click at [1056, 325] on div at bounding box center [1053, 316] width 513 height 23
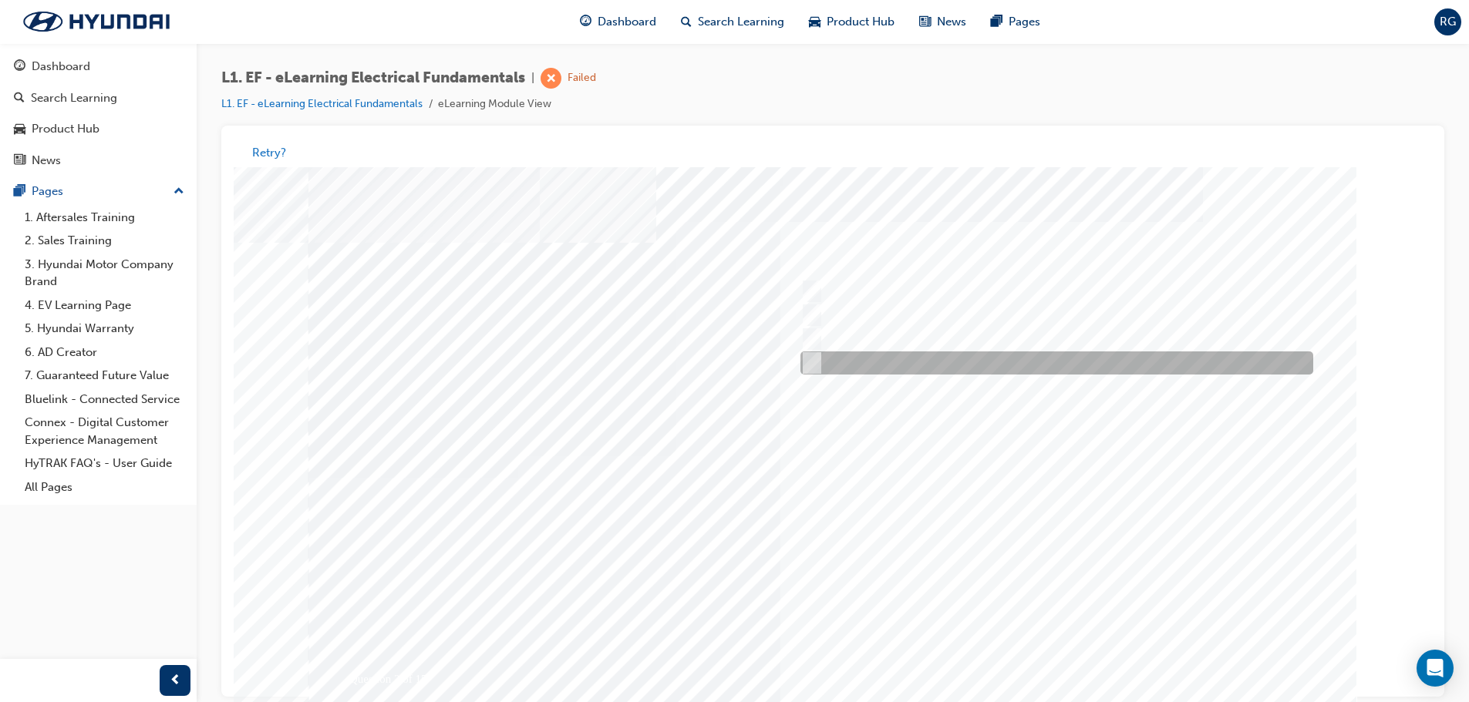
click at [953, 360] on div at bounding box center [1053, 363] width 513 height 23
radio input "false"
radio input "true"
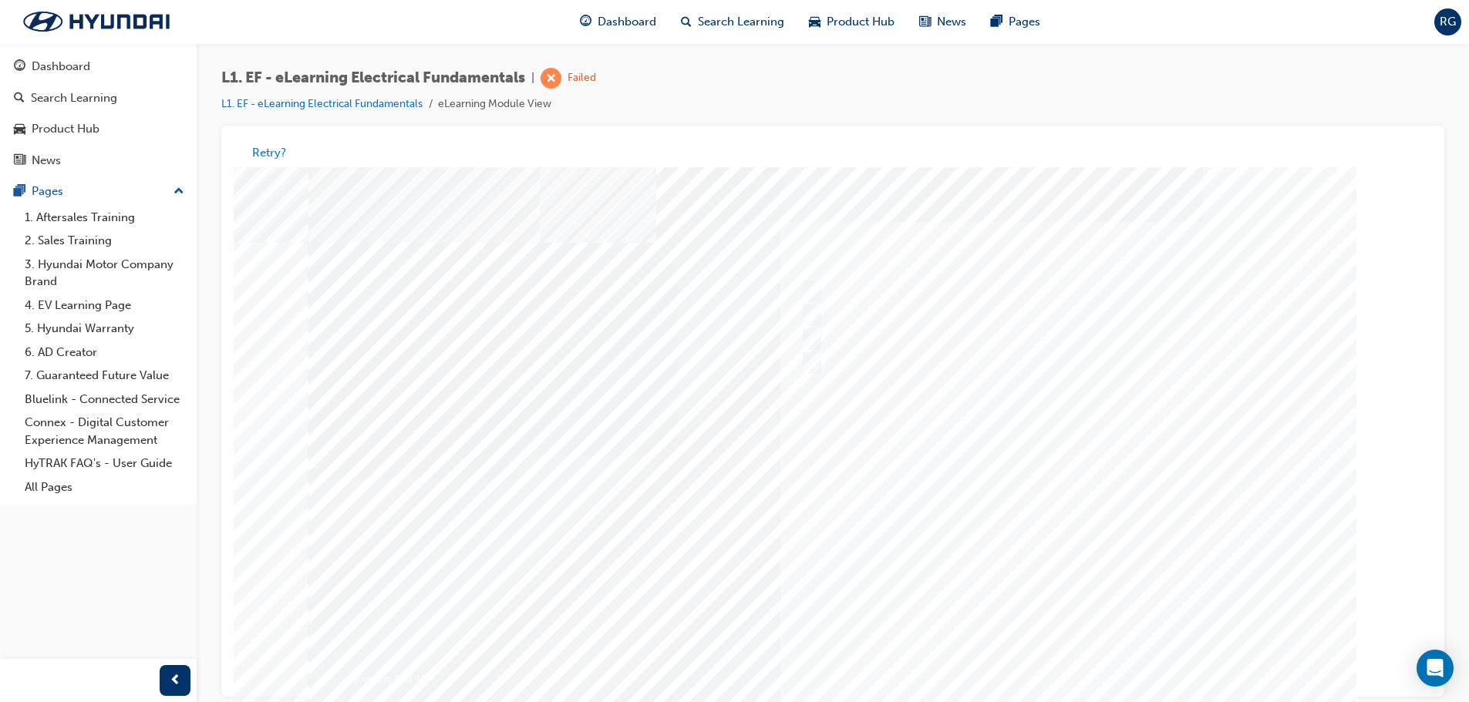
click at [1104, 490] on div at bounding box center [832, 456] width 1049 height 578
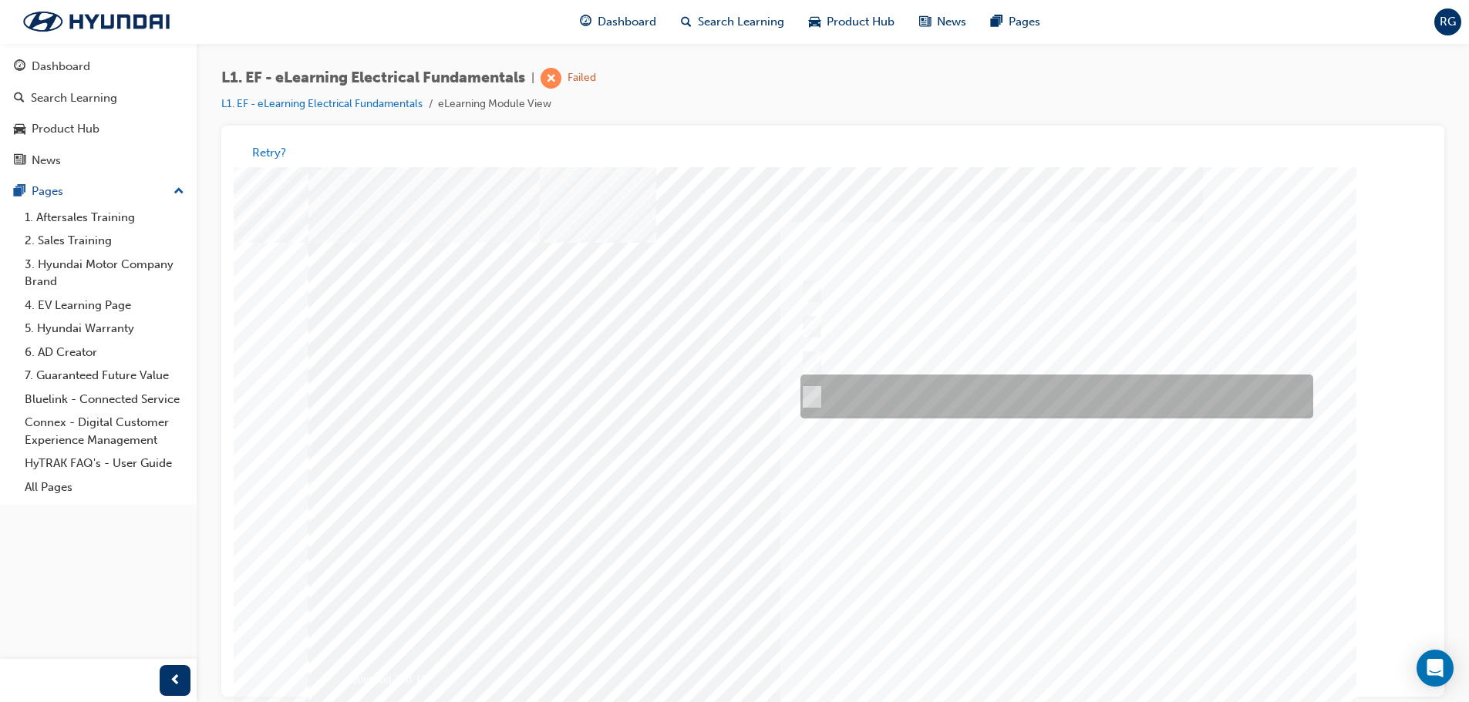
click at [1223, 413] on div at bounding box center [1053, 398] width 513 height 44
radio input "true"
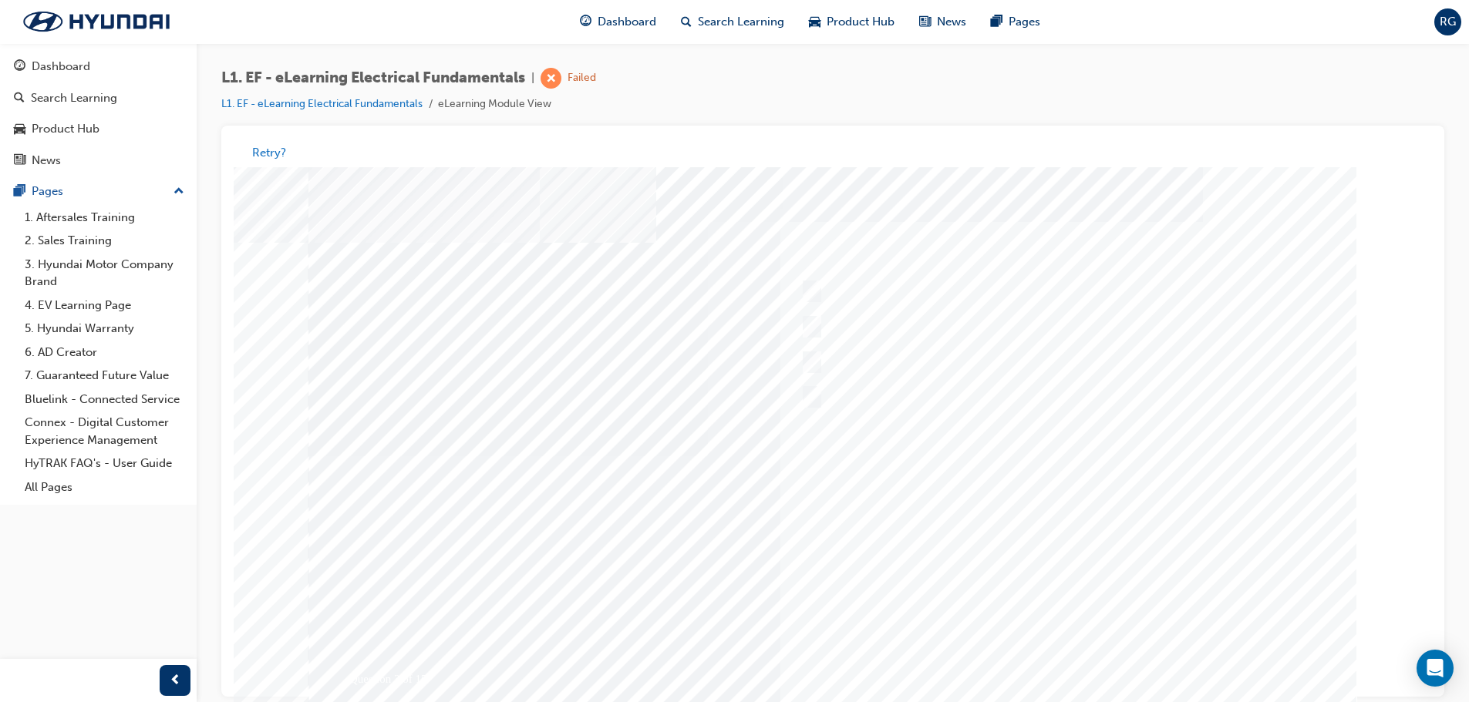
click at [1076, 547] on div at bounding box center [832, 456] width 1049 height 578
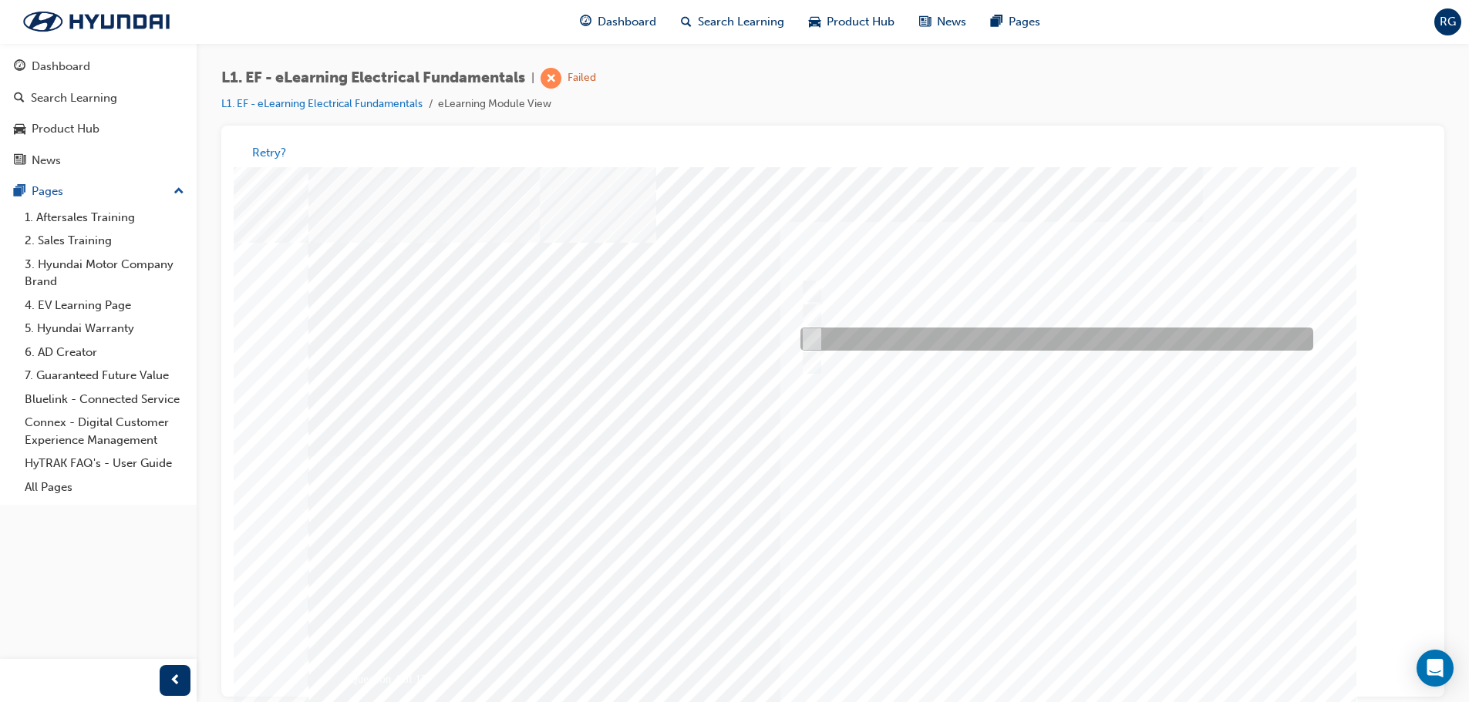
click at [997, 343] on div at bounding box center [1053, 339] width 513 height 23
radio input "true"
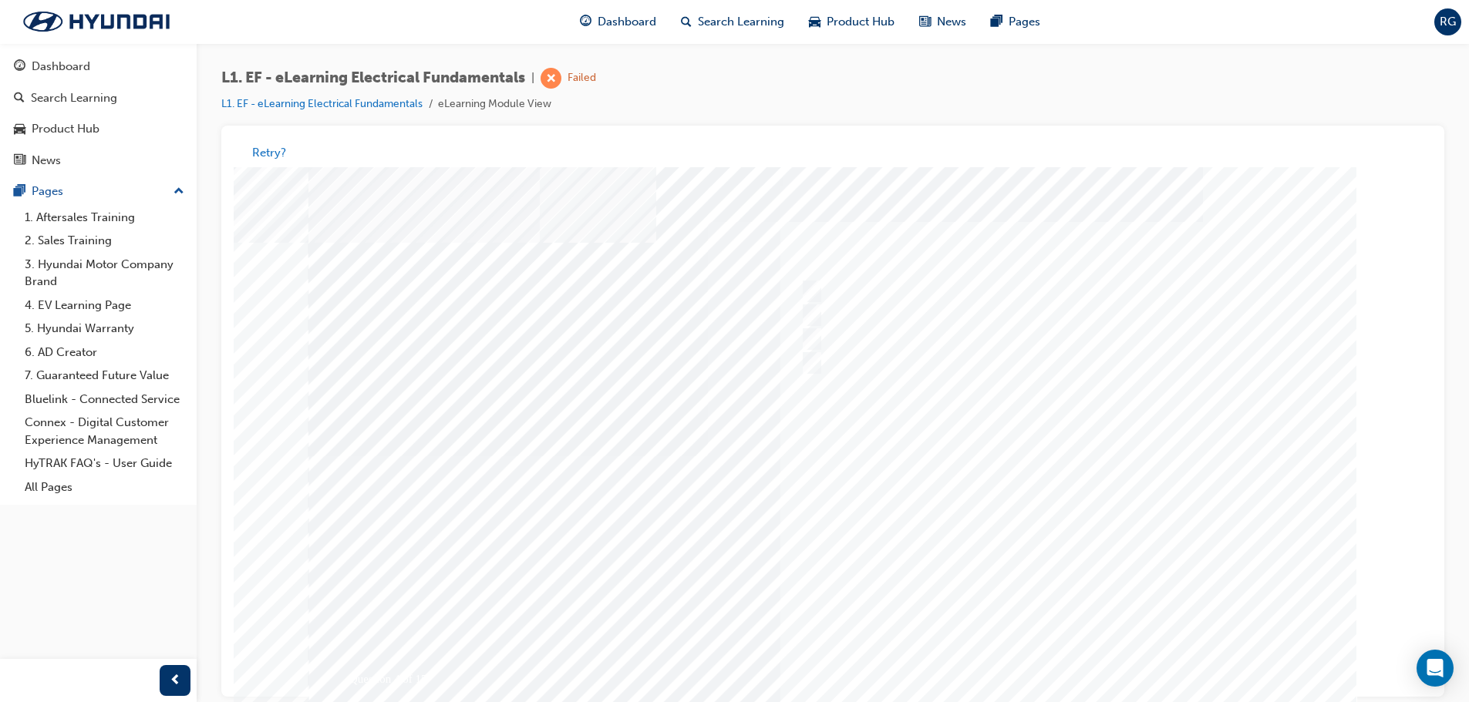
click at [1079, 648] on div at bounding box center [832, 456] width 1049 height 578
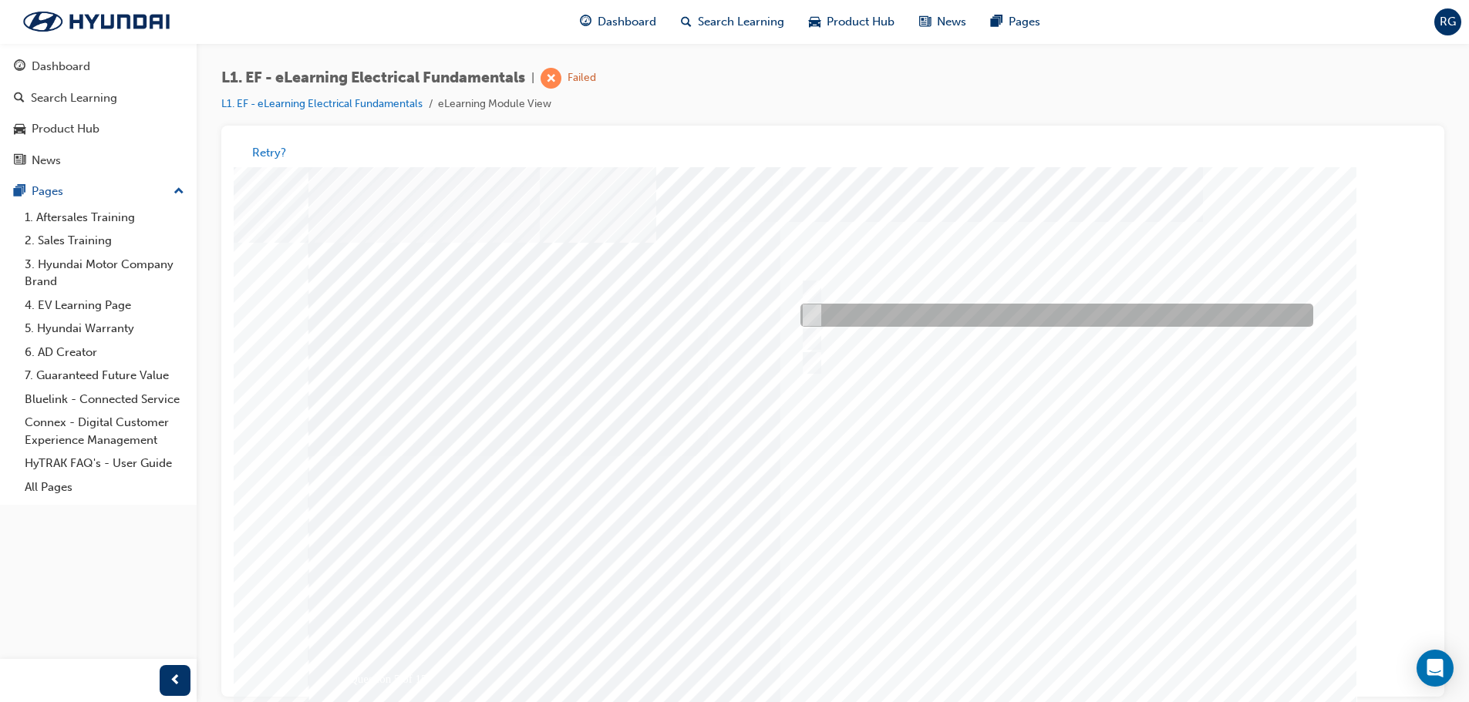
click at [931, 320] on div at bounding box center [1053, 316] width 513 height 23
radio input "true"
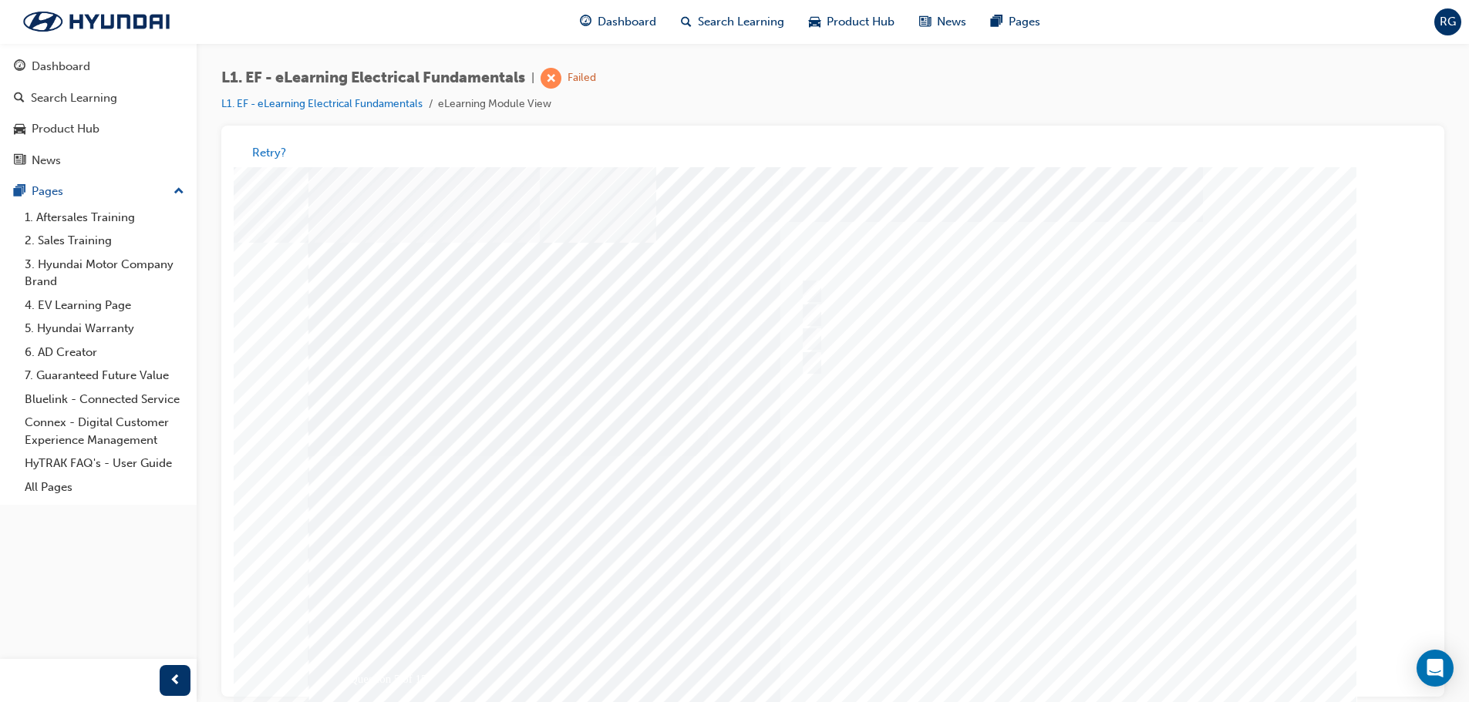
click at [1089, 568] on div at bounding box center [832, 456] width 1049 height 578
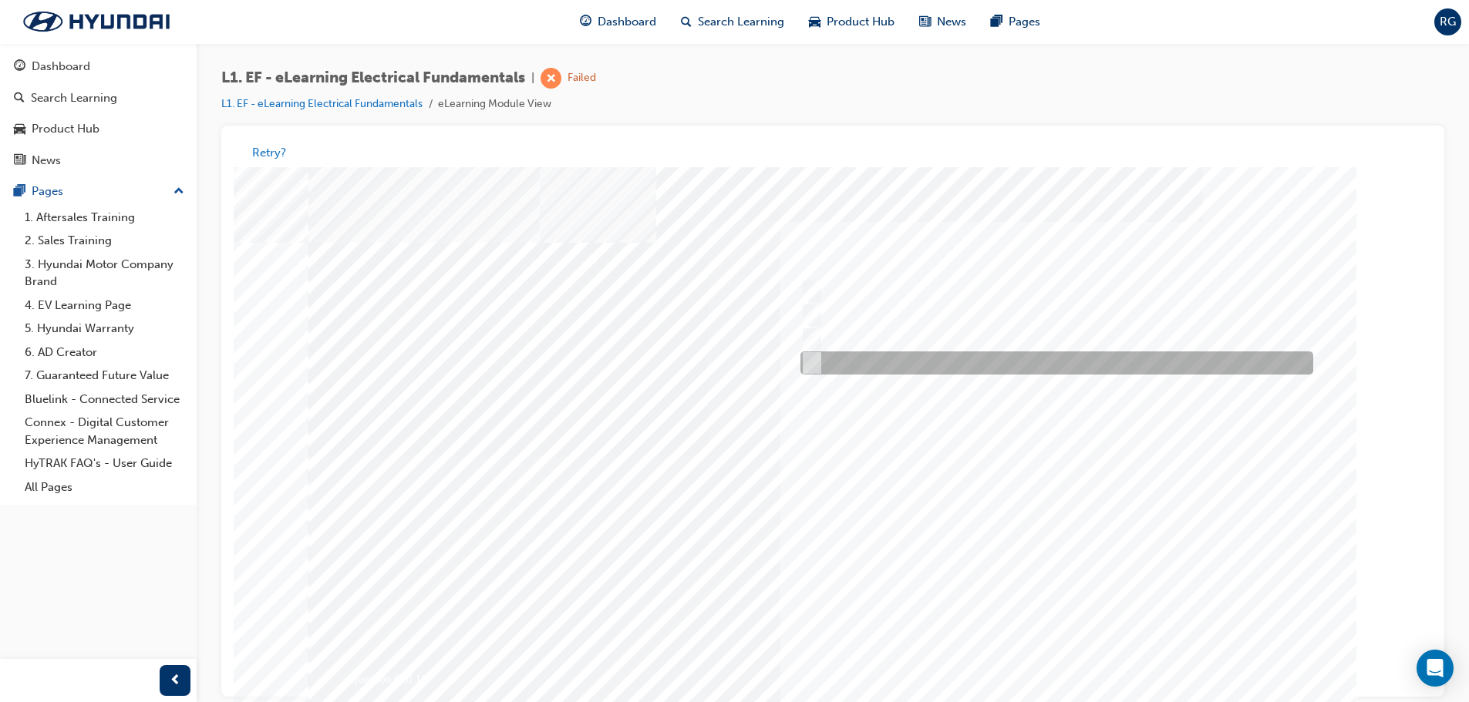
click at [823, 361] on div at bounding box center [1053, 363] width 513 height 23
radio input "true"
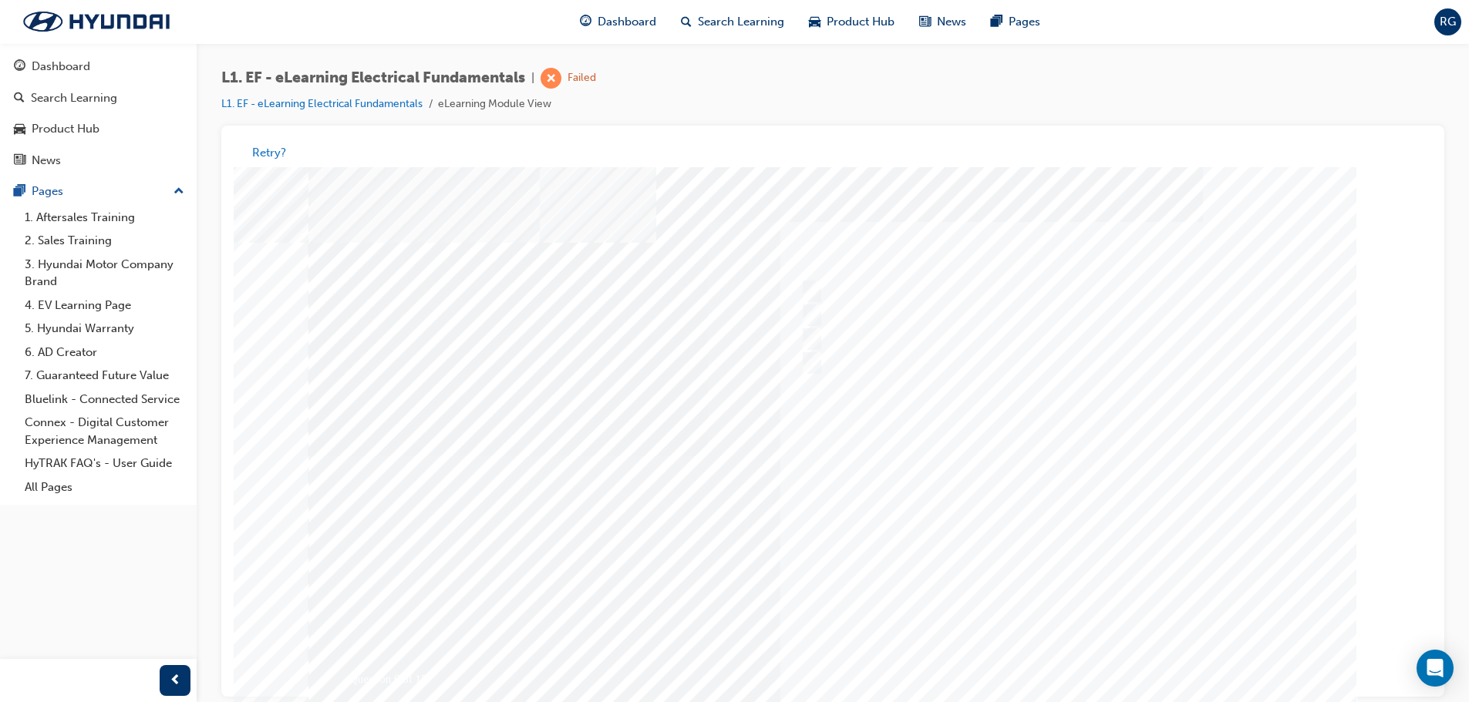
click at [1018, 497] on div at bounding box center [832, 456] width 1049 height 578
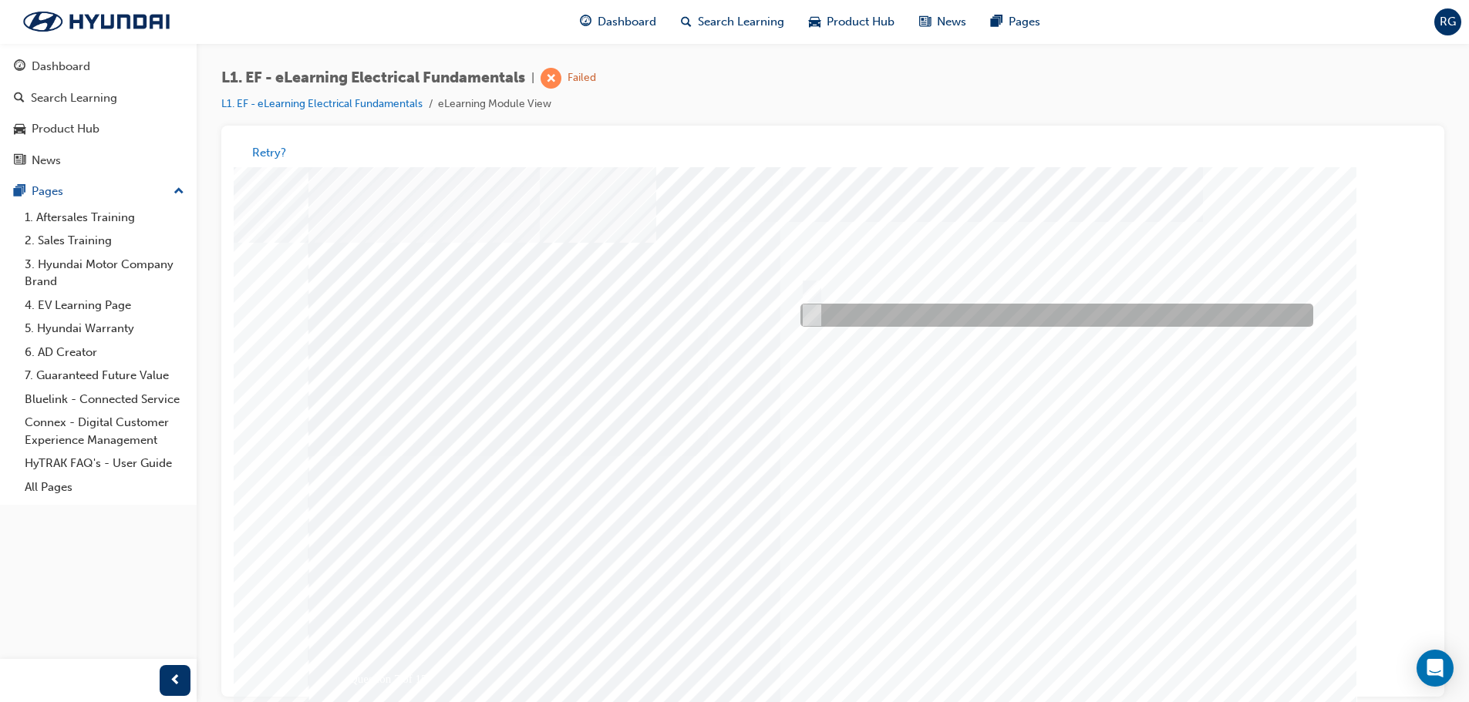
click at [846, 317] on div at bounding box center [1053, 316] width 513 height 23
radio input "true"
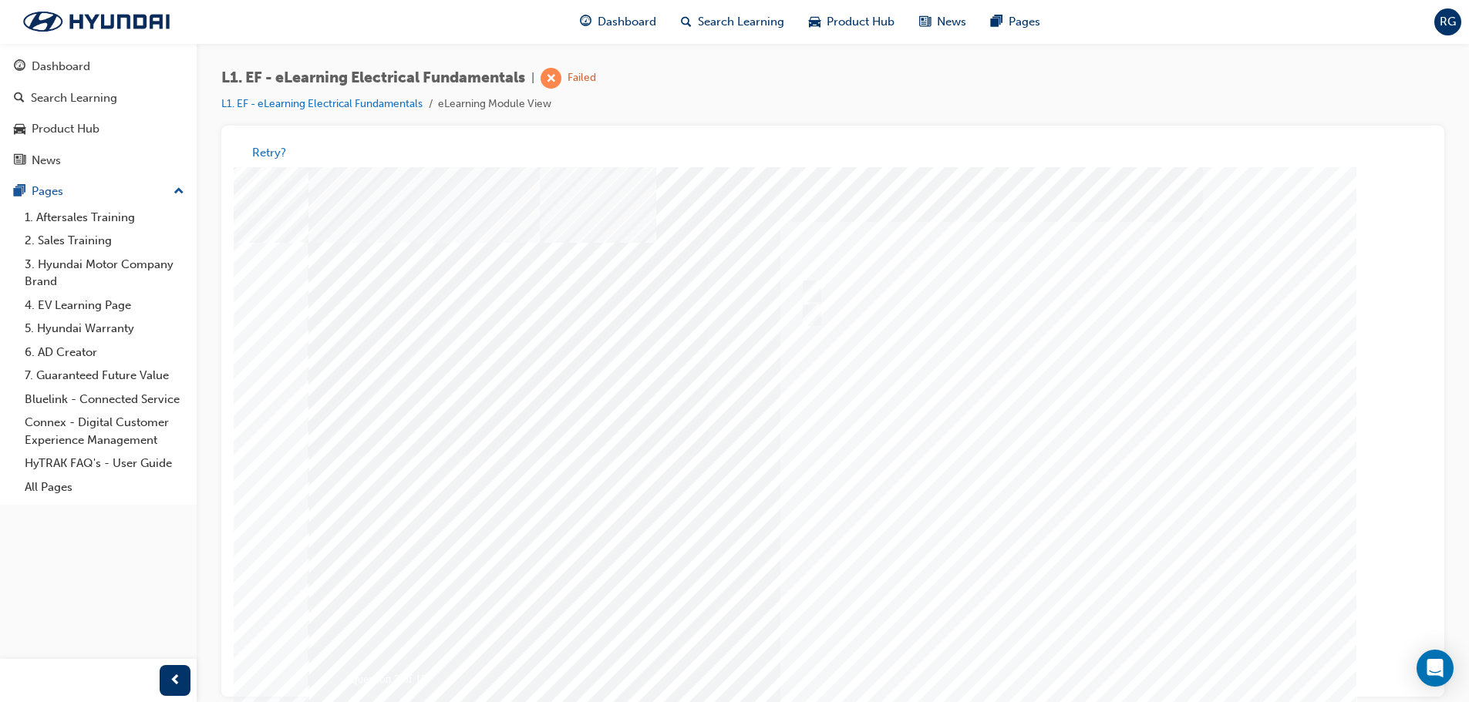
click at [1029, 459] on div at bounding box center [832, 456] width 1049 height 578
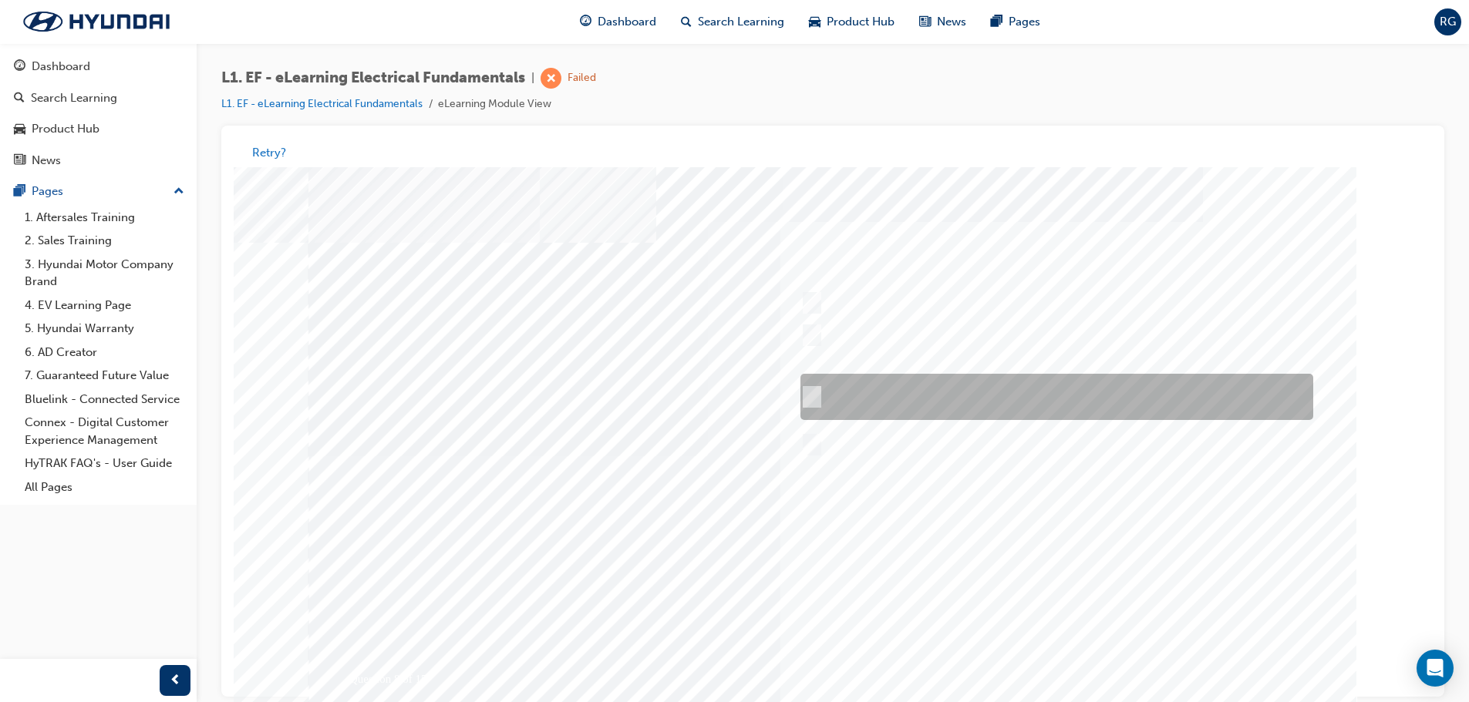
click at [992, 402] on div at bounding box center [1053, 398] width 513 height 46
radio input "true"
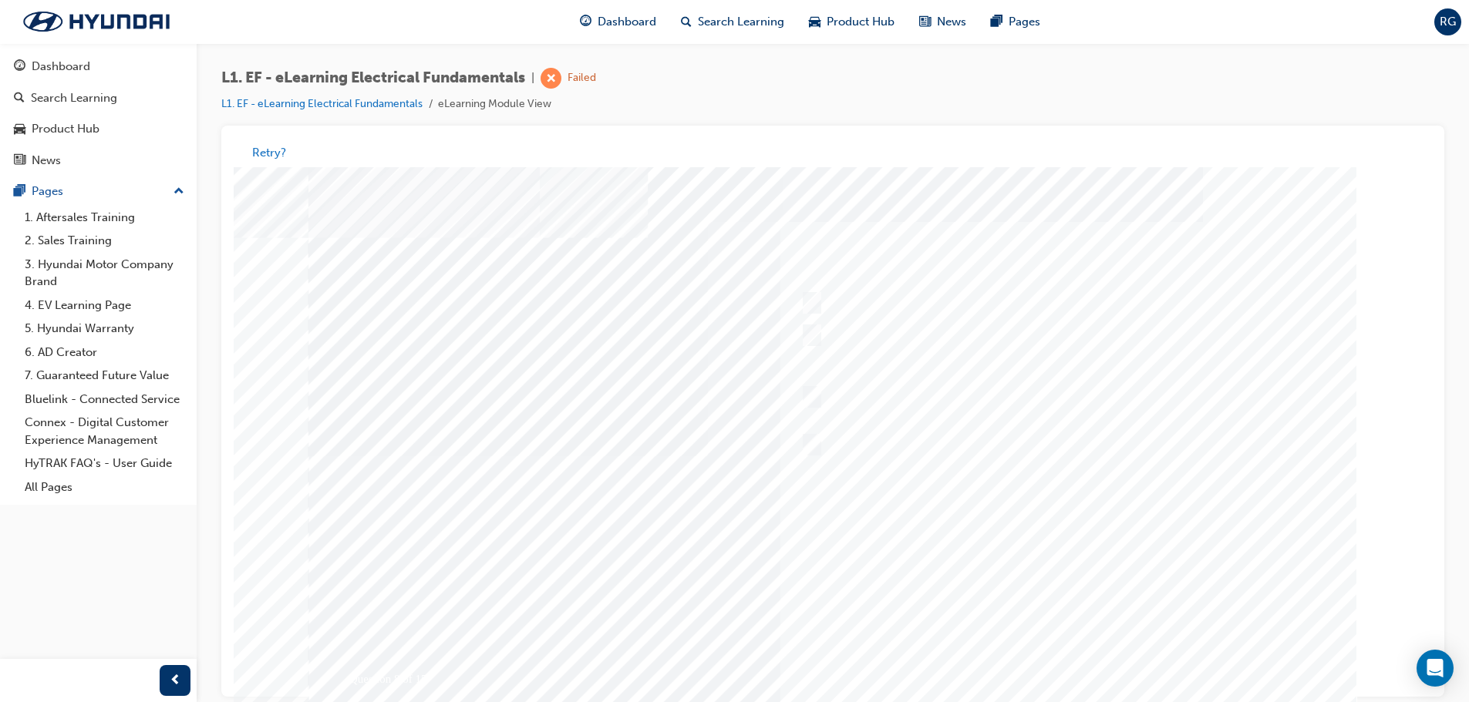
click at [984, 507] on div at bounding box center [832, 456] width 1049 height 578
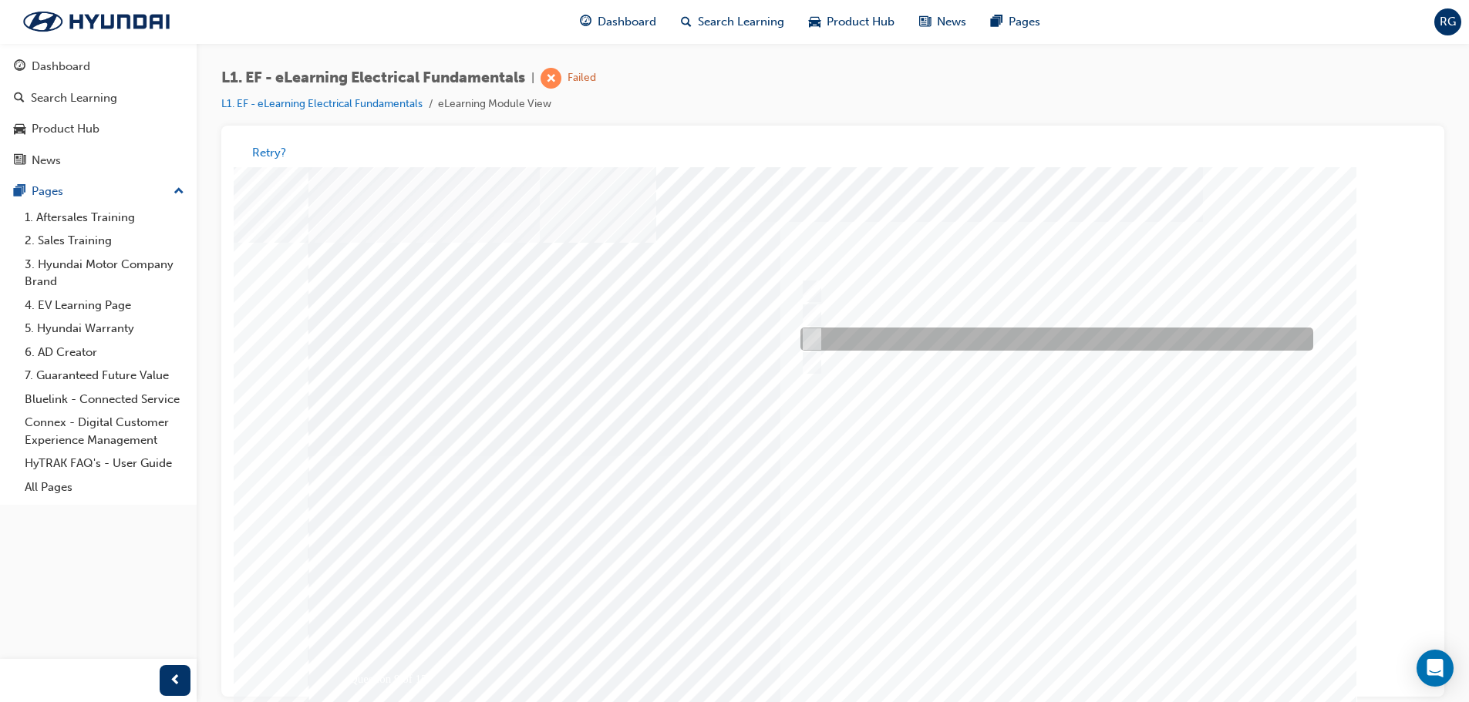
click at [934, 339] on div at bounding box center [1053, 339] width 513 height 23
radio input "true"
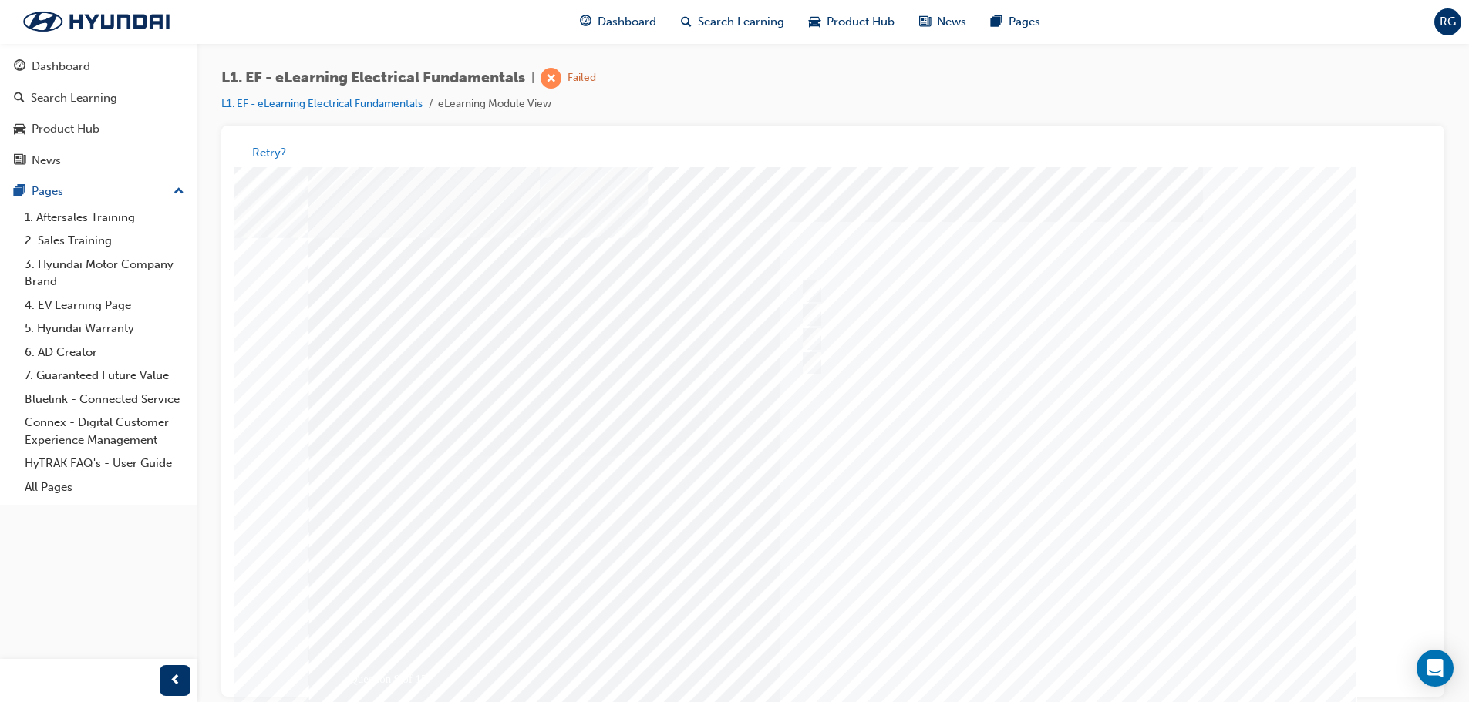
click at [988, 541] on div at bounding box center [832, 456] width 1049 height 578
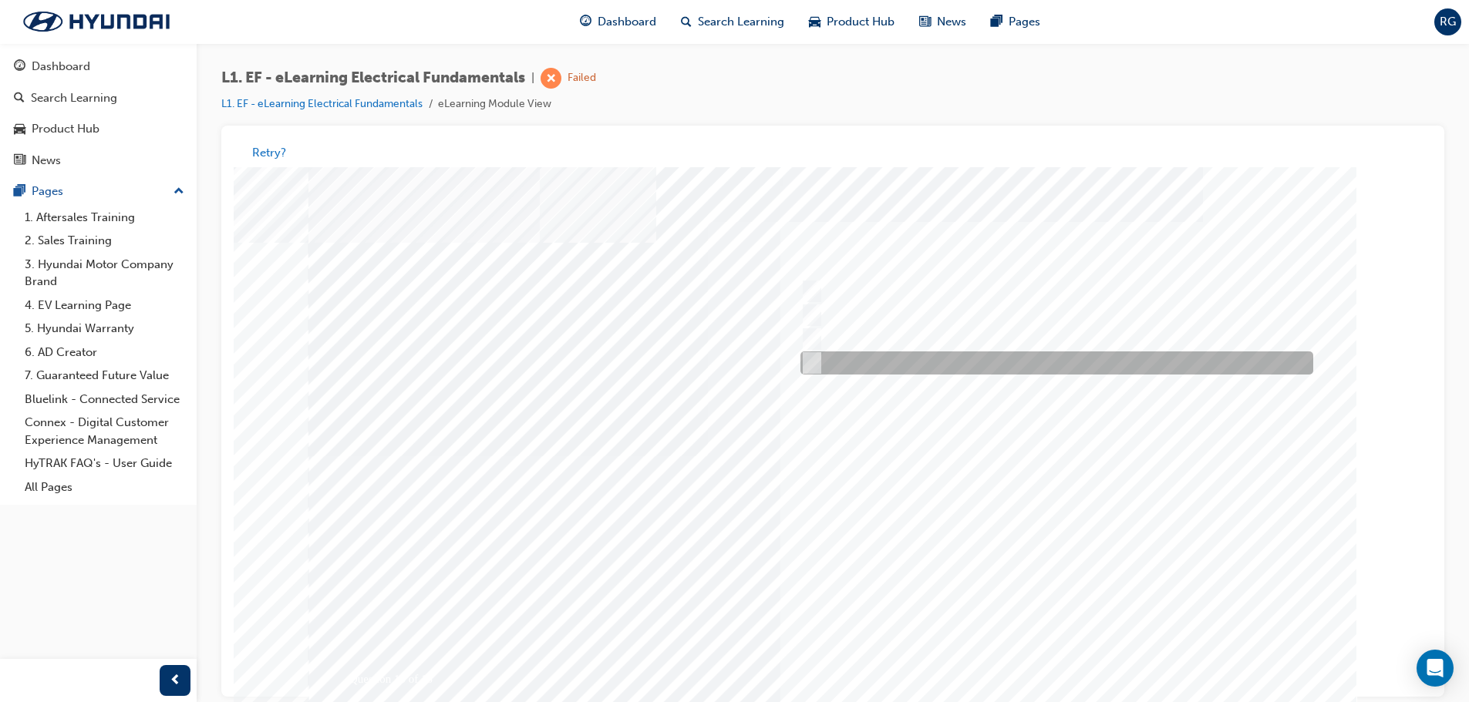
click at [929, 354] on div at bounding box center [1053, 363] width 513 height 23
radio input "true"
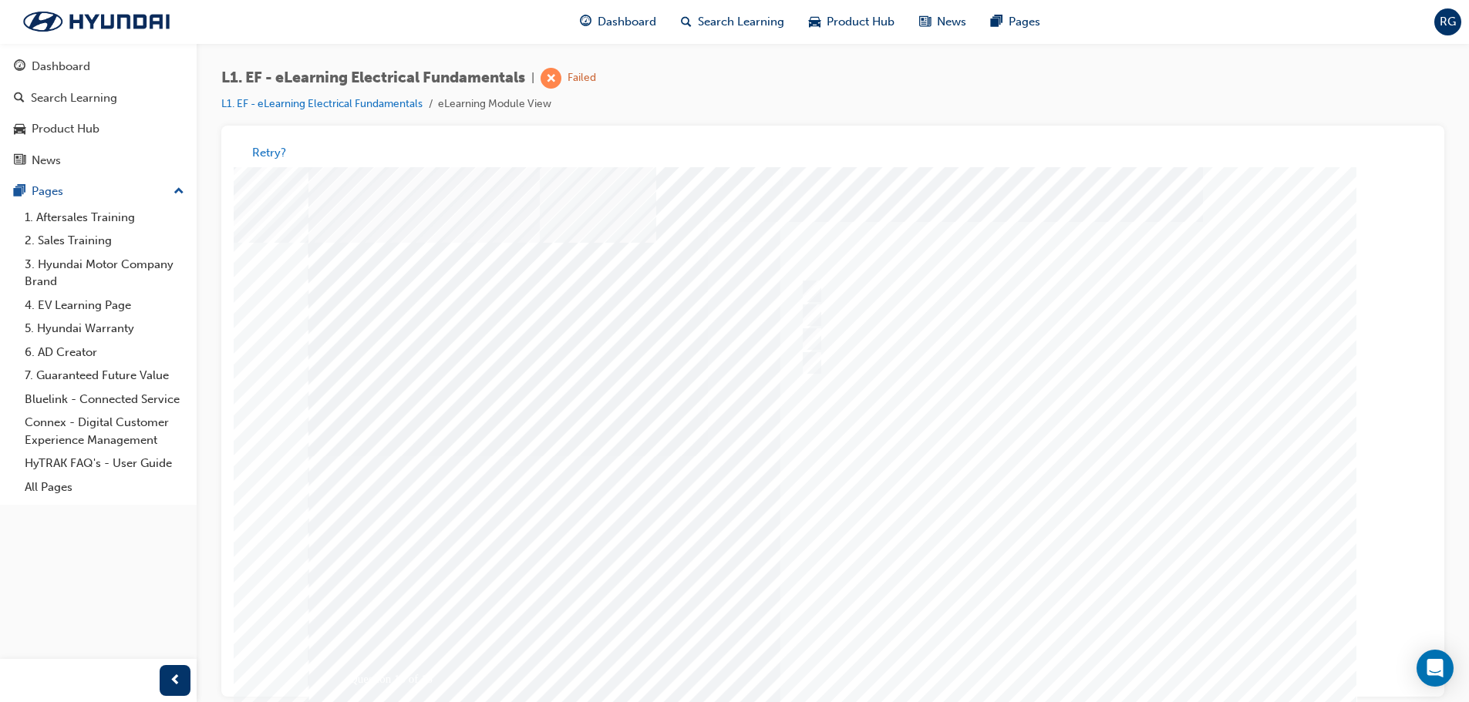
click at [1043, 507] on div at bounding box center [832, 456] width 1049 height 578
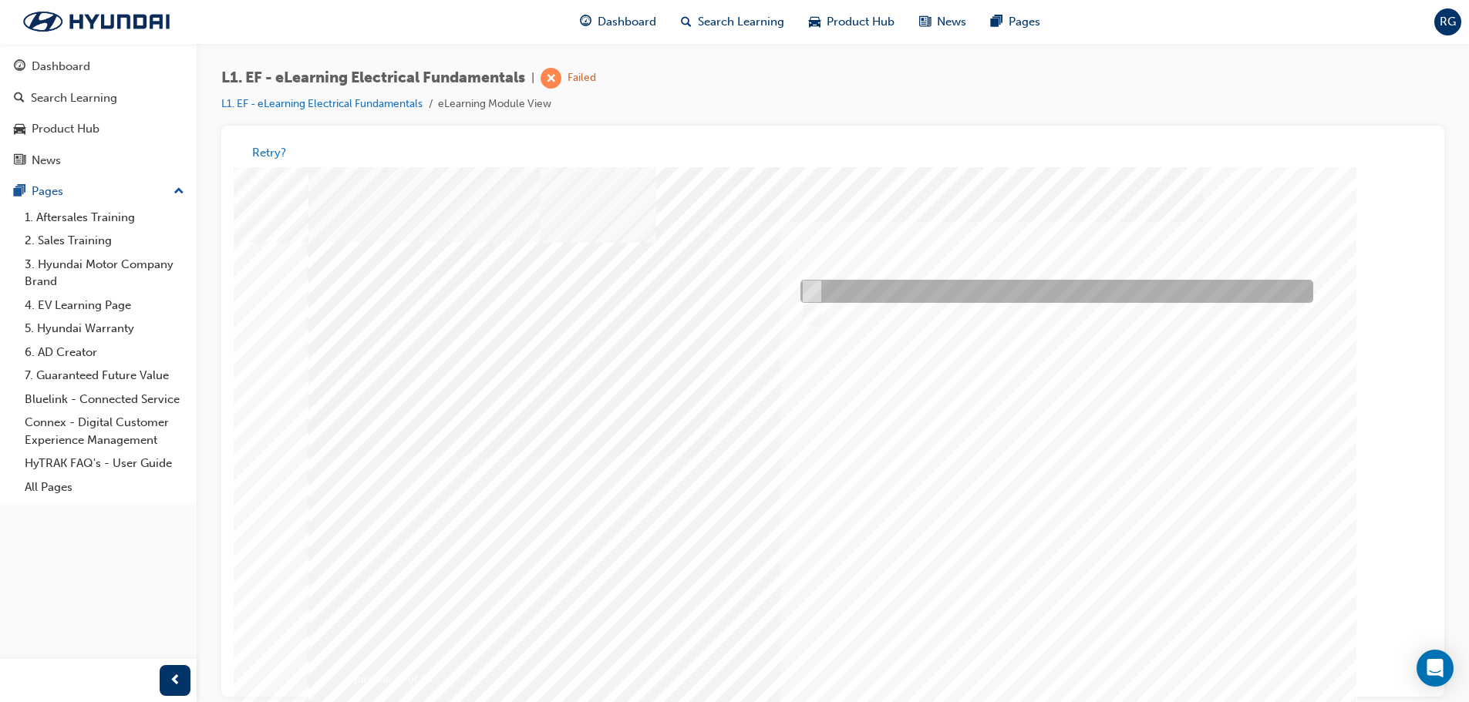
click at [928, 294] on div at bounding box center [1053, 292] width 513 height 23
radio input "true"
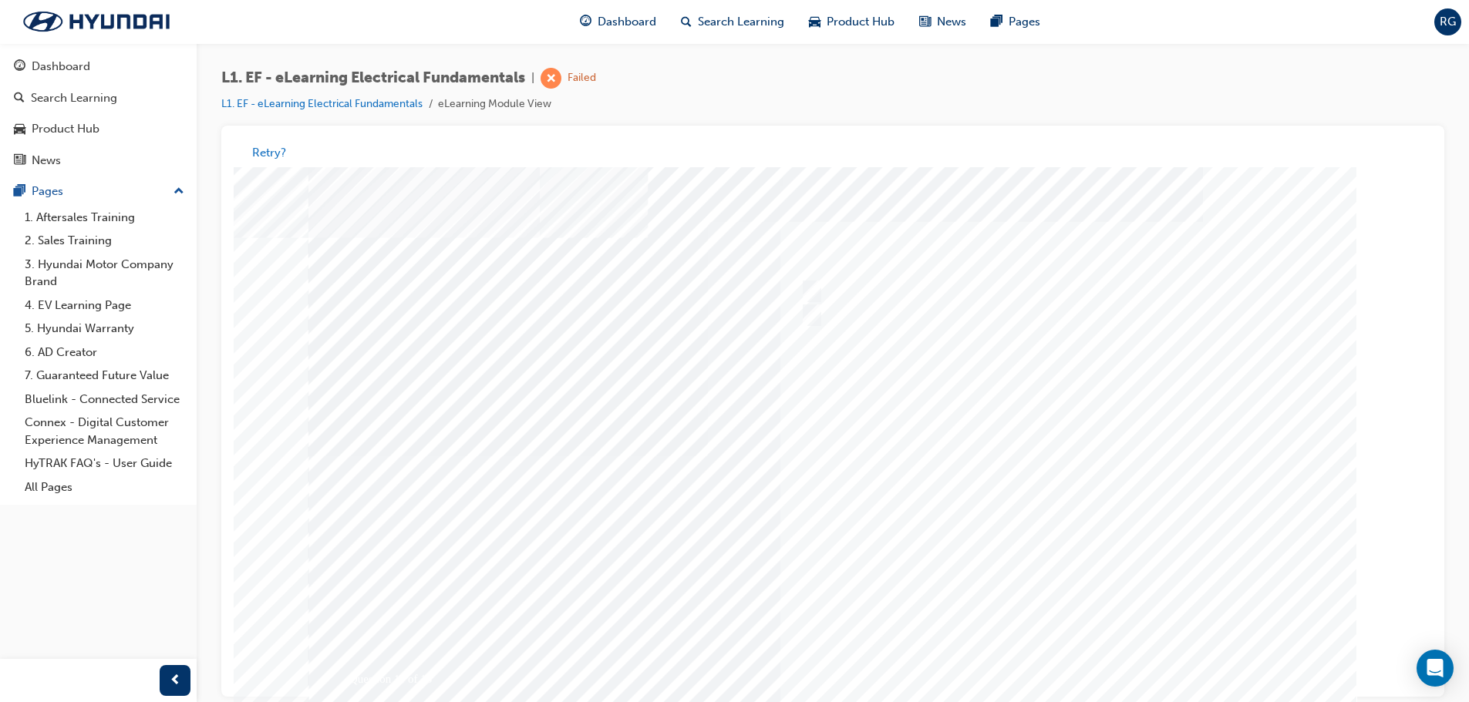
click at [1068, 513] on div at bounding box center [832, 456] width 1049 height 578
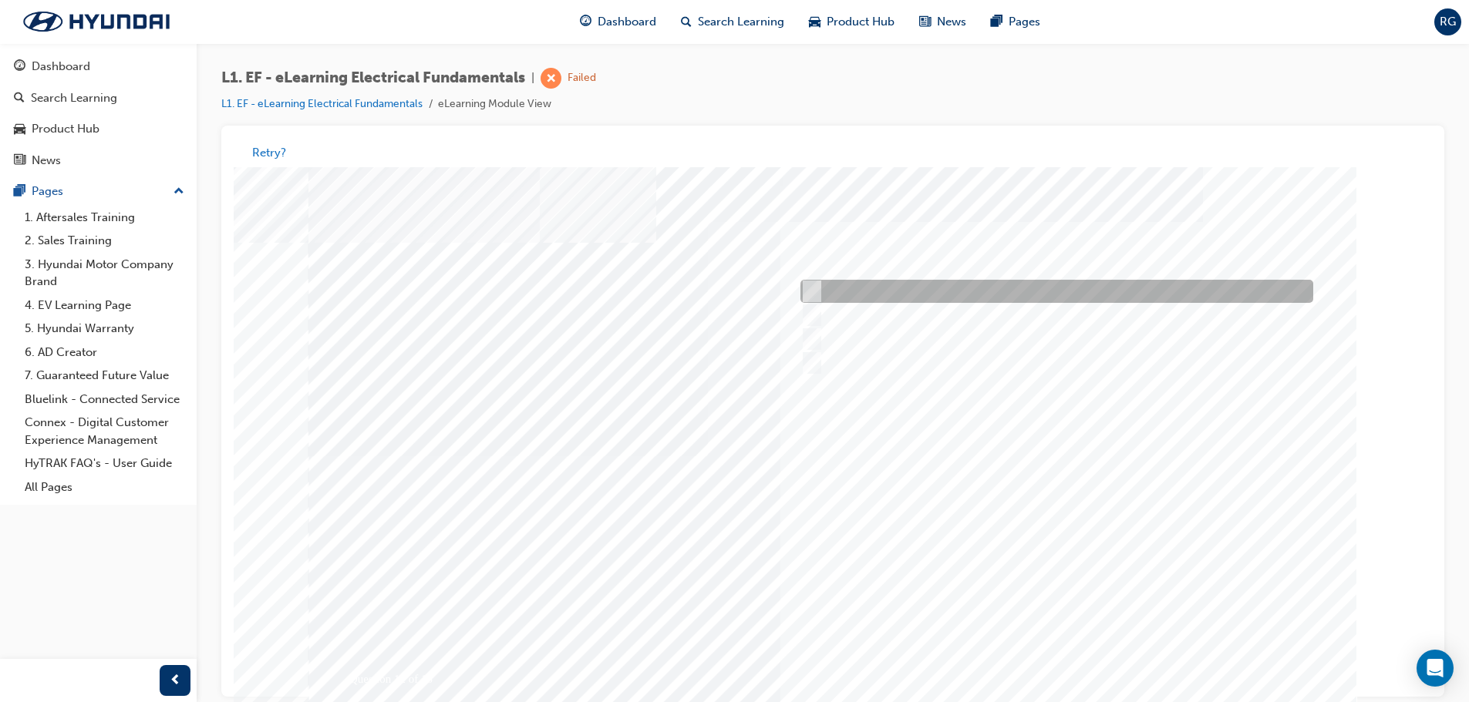
click at [1005, 291] on div at bounding box center [1053, 292] width 513 height 23
radio input "true"
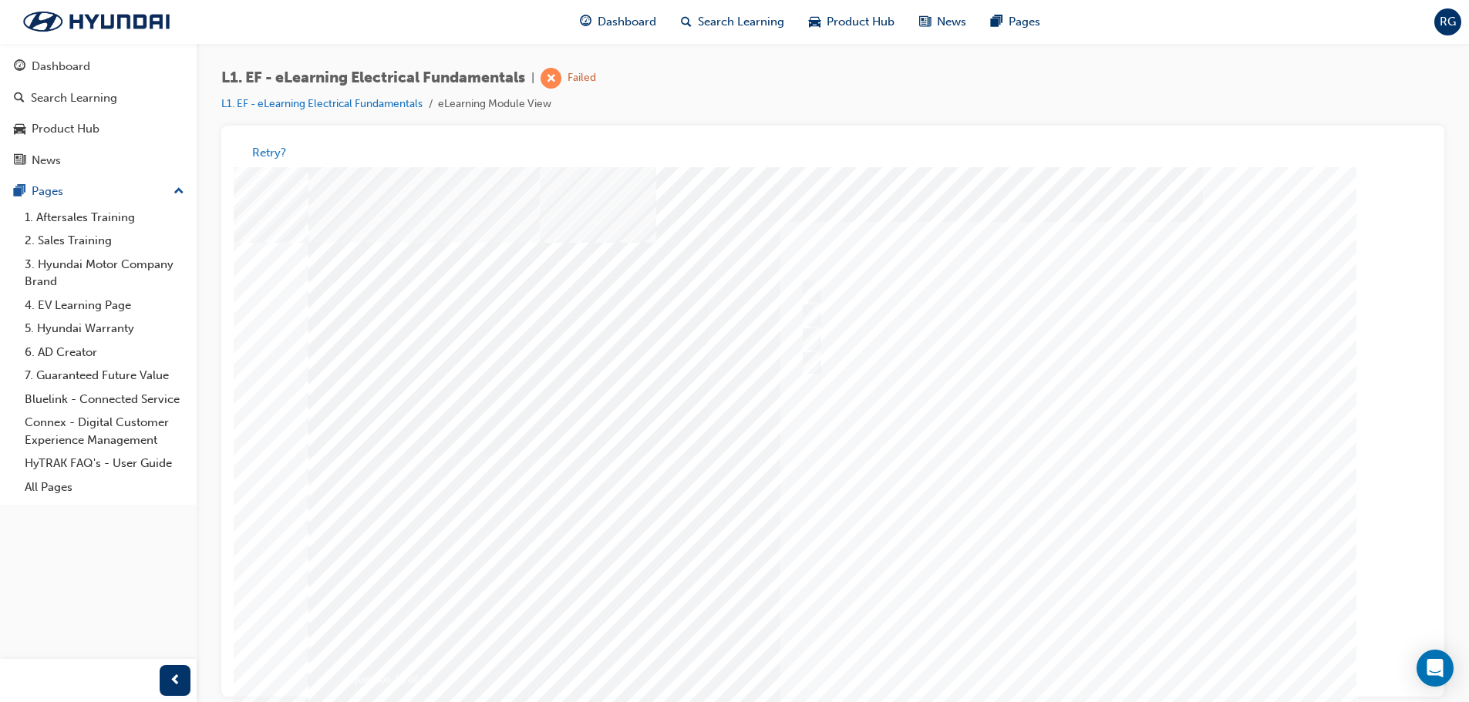
click at [1059, 670] on div at bounding box center [832, 456] width 1049 height 578
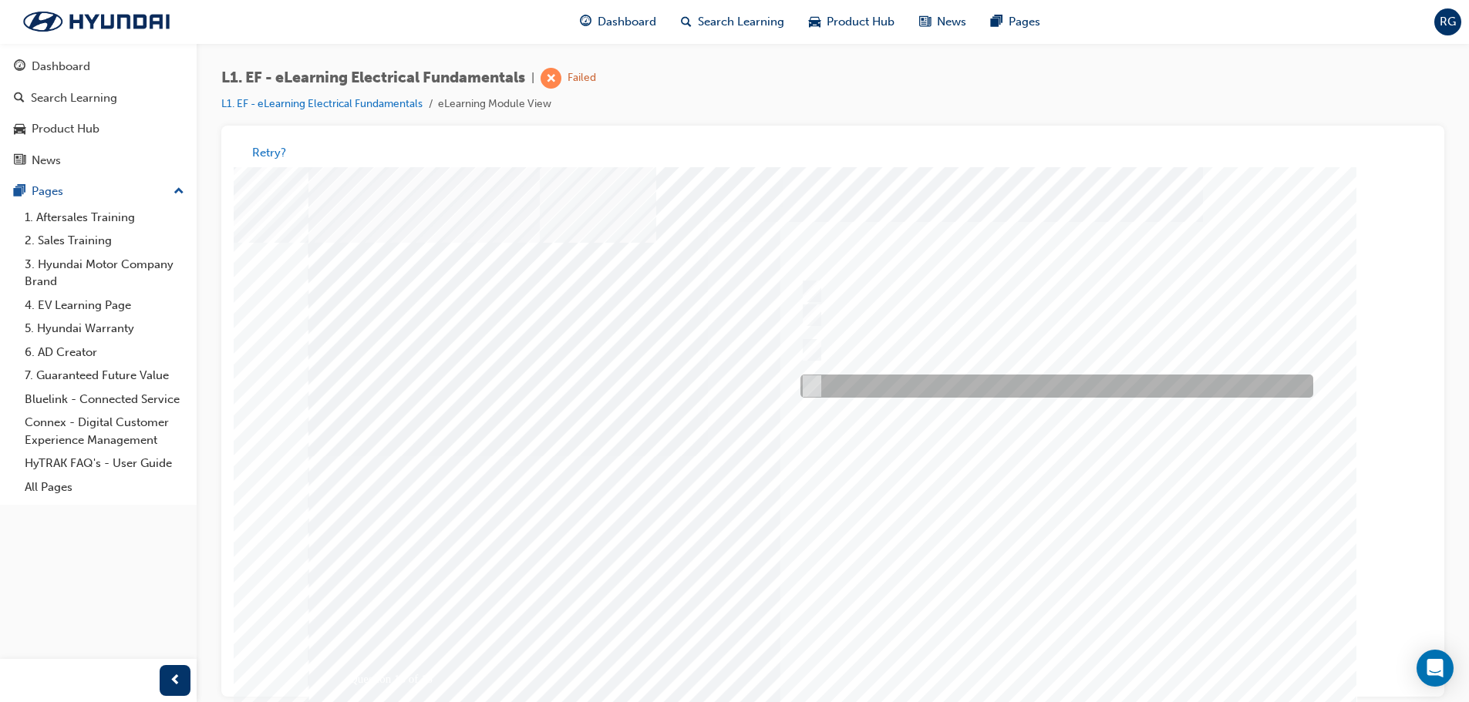
click at [1127, 386] on div at bounding box center [1053, 387] width 513 height 23
checkbox input "true"
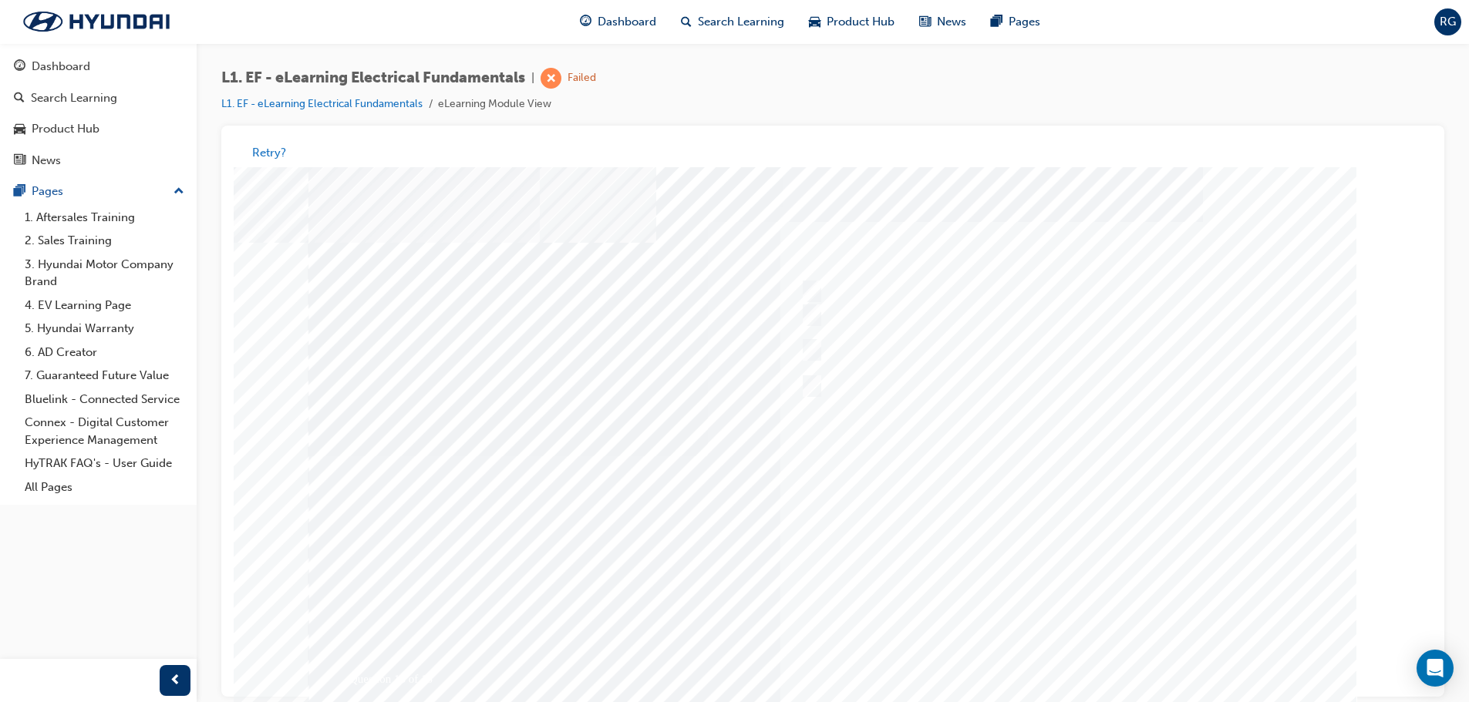
click at [1085, 540] on div at bounding box center [832, 456] width 1049 height 578
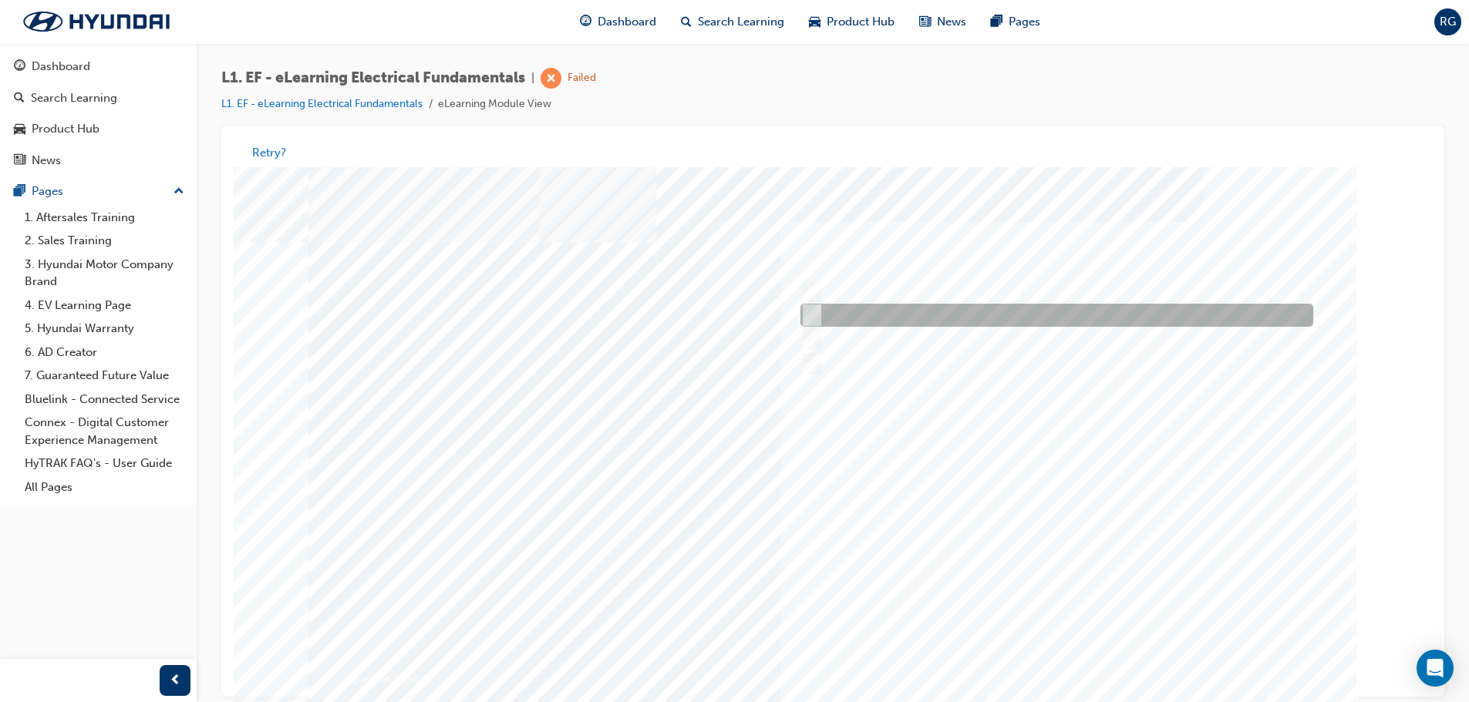
click at [1131, 308] on div at bounding box center [1053, 316] width 513 height 23
radio input "true"
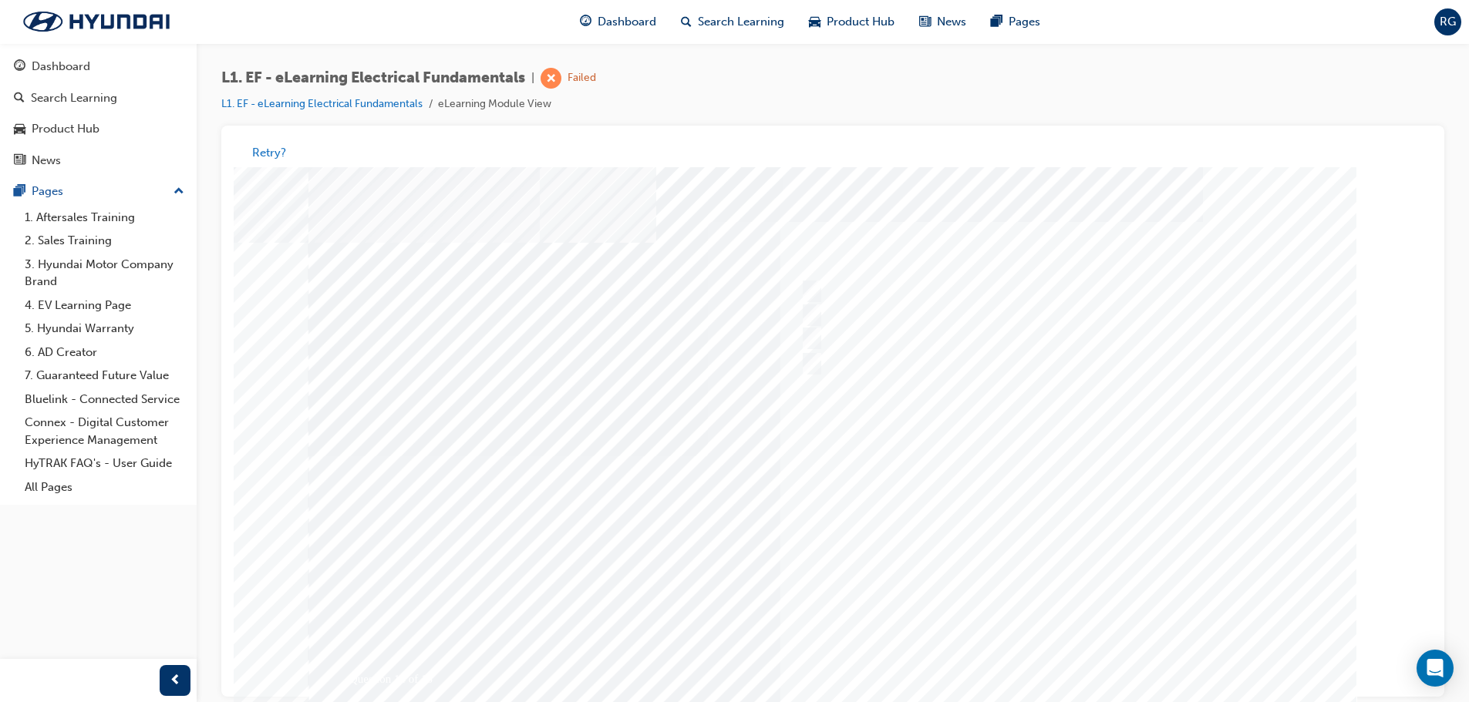
click at [1100, 547] on div at bounding box center [832, 456] width 1049 height 578
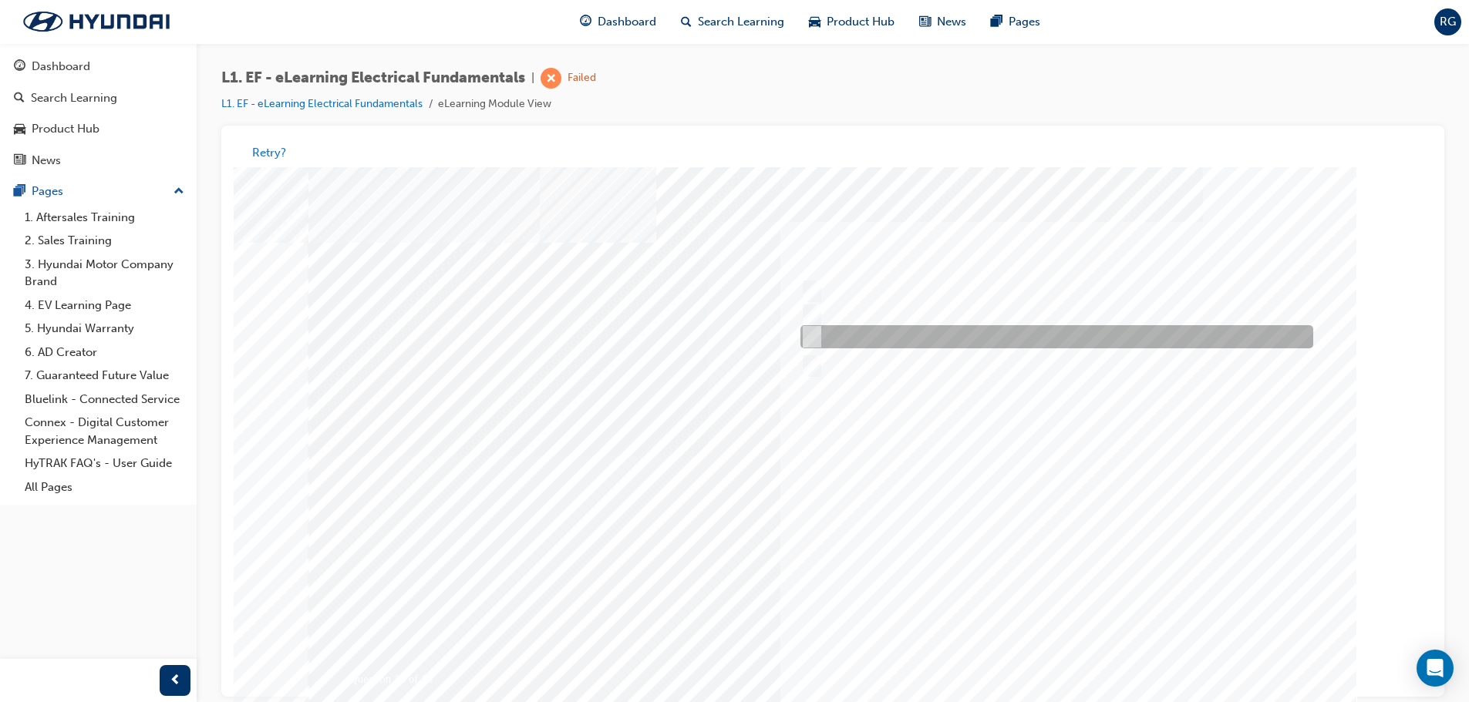
click at [1170, 332] on div at bounding box center [1053, 337] width 513 height 23
radio input "true"
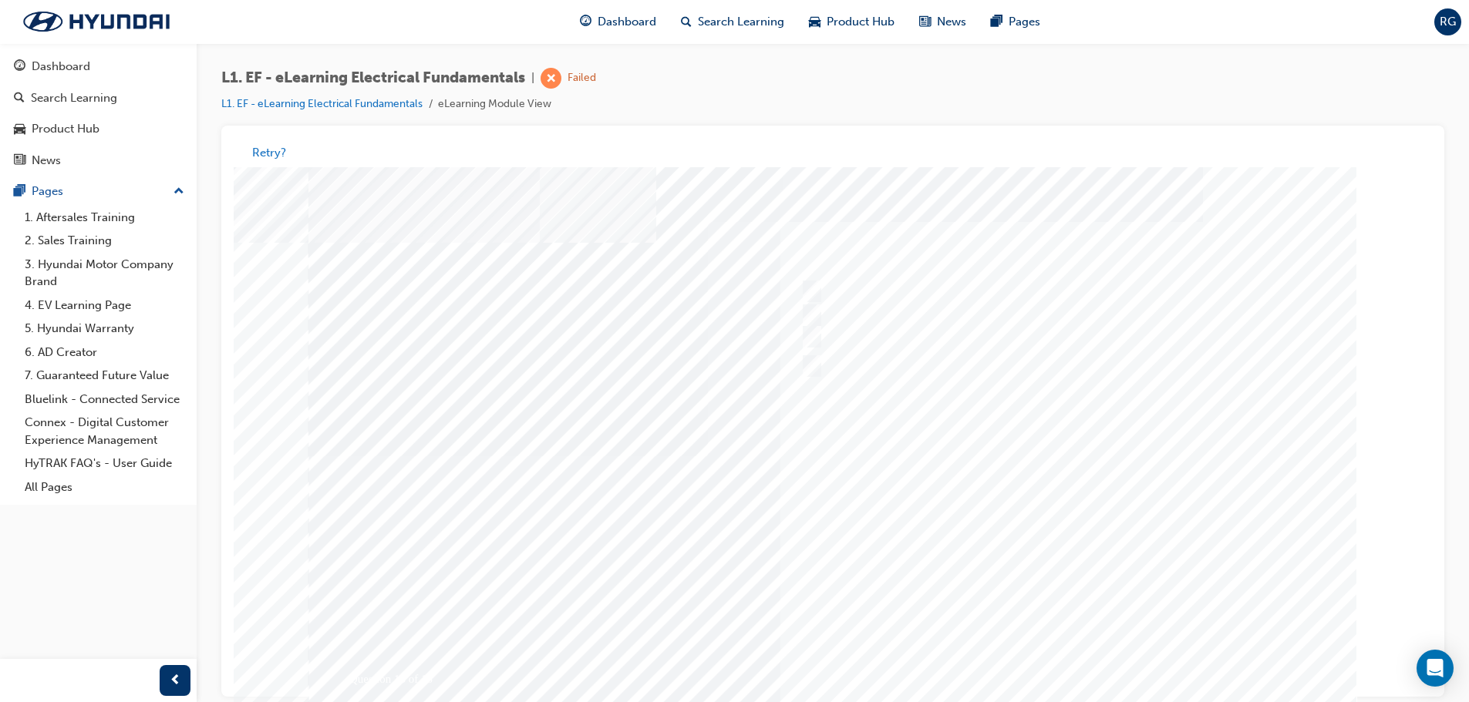
click at [1070, 676] on div at bounding box center [832, 456] width 1049 height 578
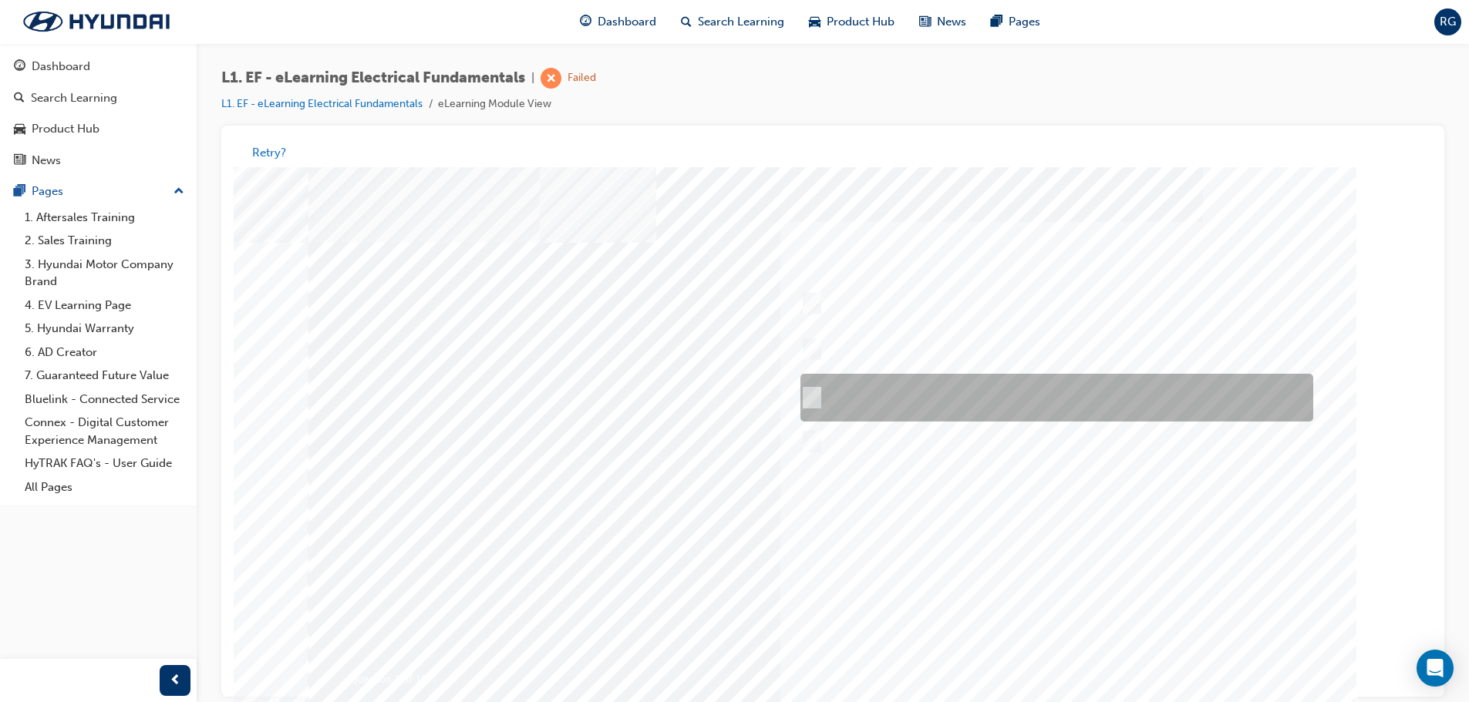
click at [930, 386] on div at bounding box center [1053, 399] width 513 height 48
radio input "true"
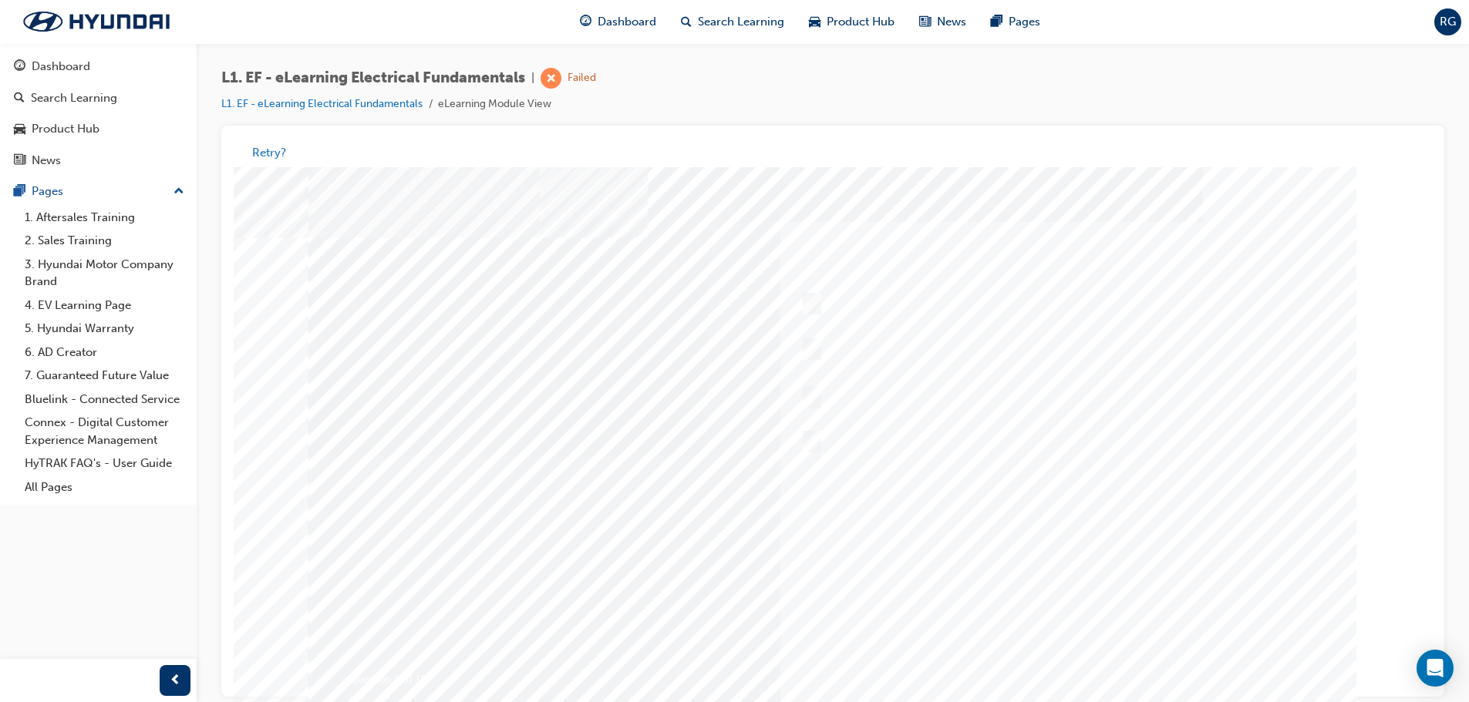
click at [1058, 564] on div at bounding box center [832, 456] width 1049 height 578
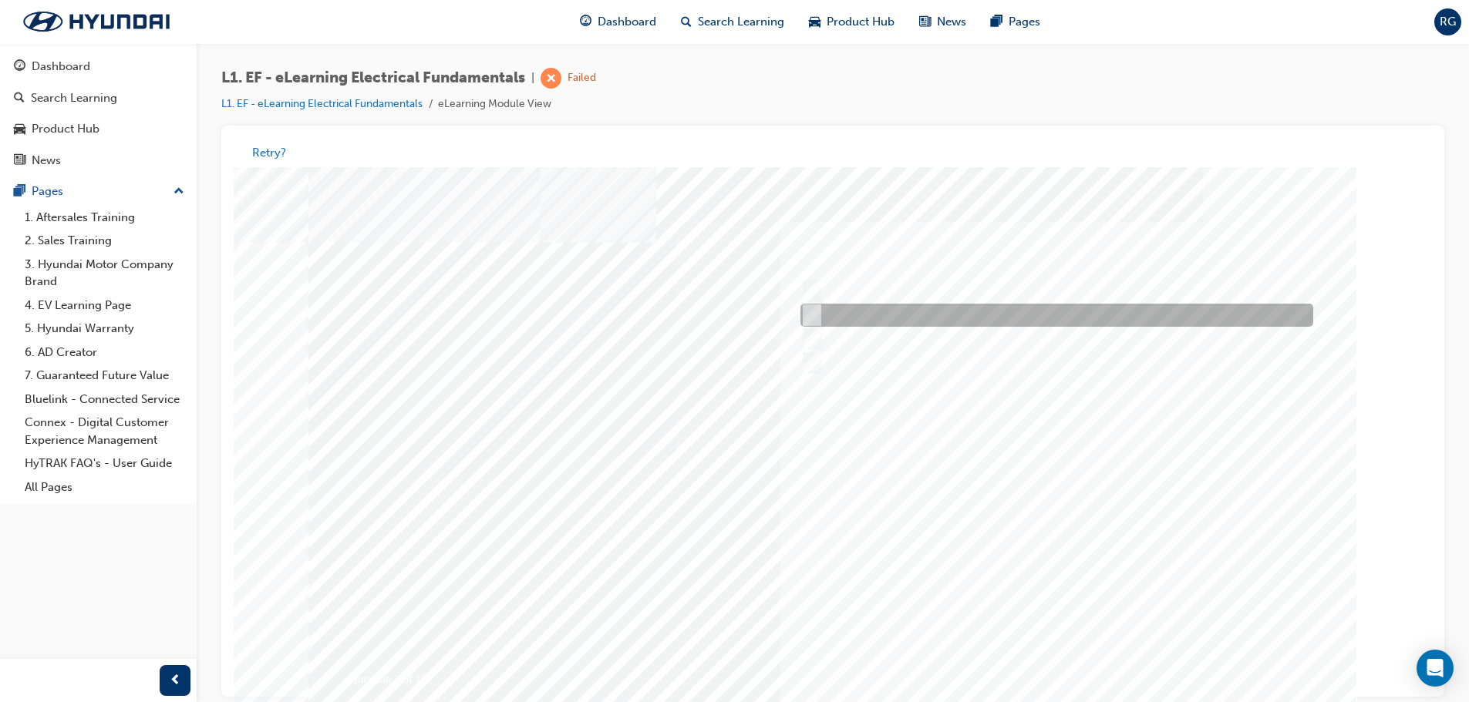
click at [959, 315] on div at bounding box center [1053, 316] width 513 height 23
radio input "true"
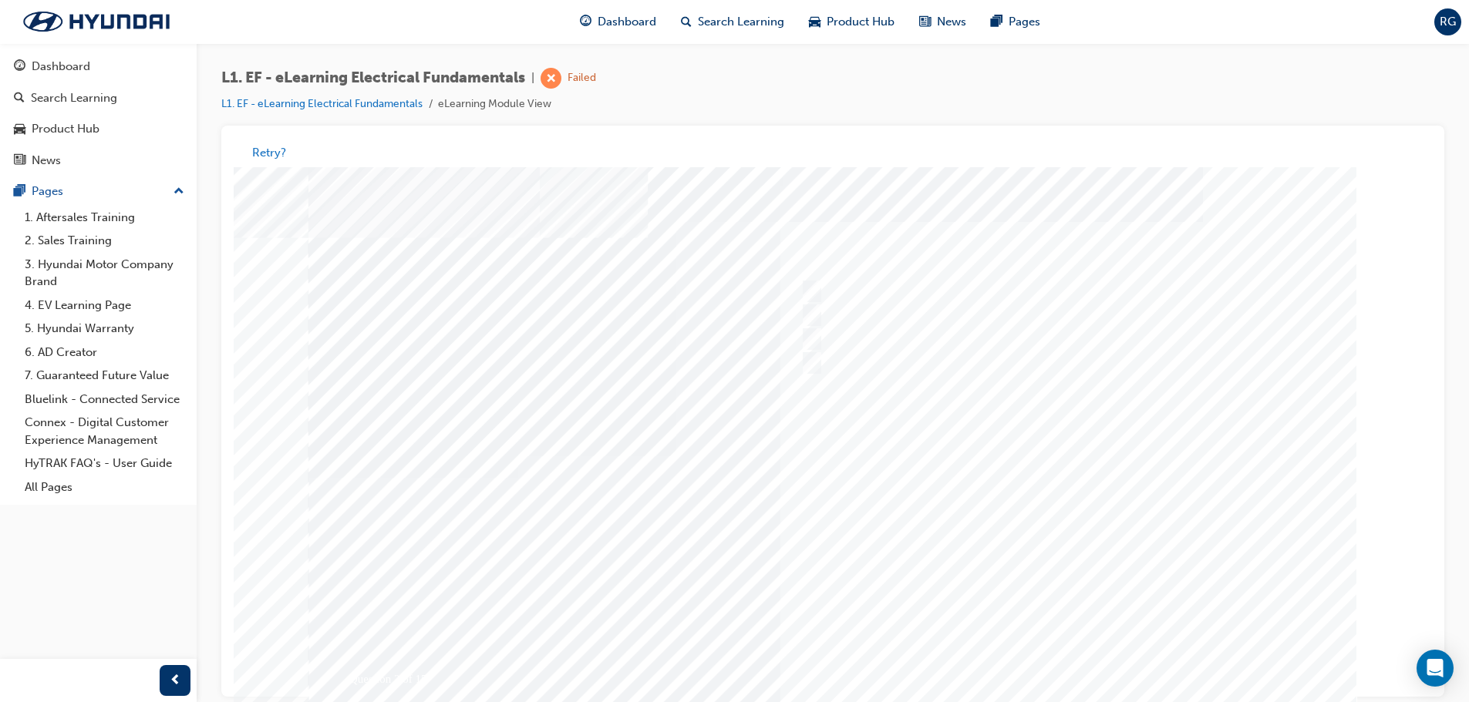
click at [1053, 650] on div at bounding box center [832, 456] width 1049 height 578
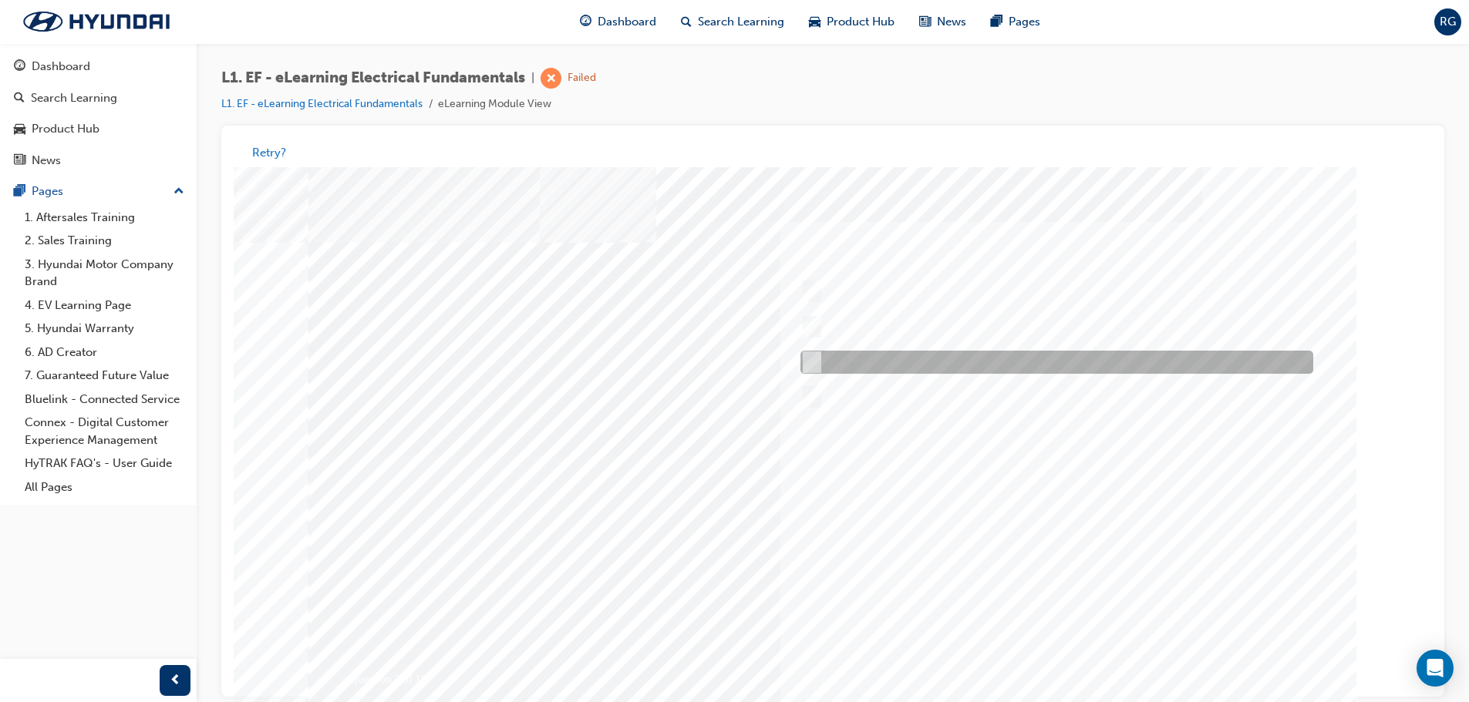
click at [1123, 367] on div at bounding box center [1053, 363] width 513 height 23
radio input "true"
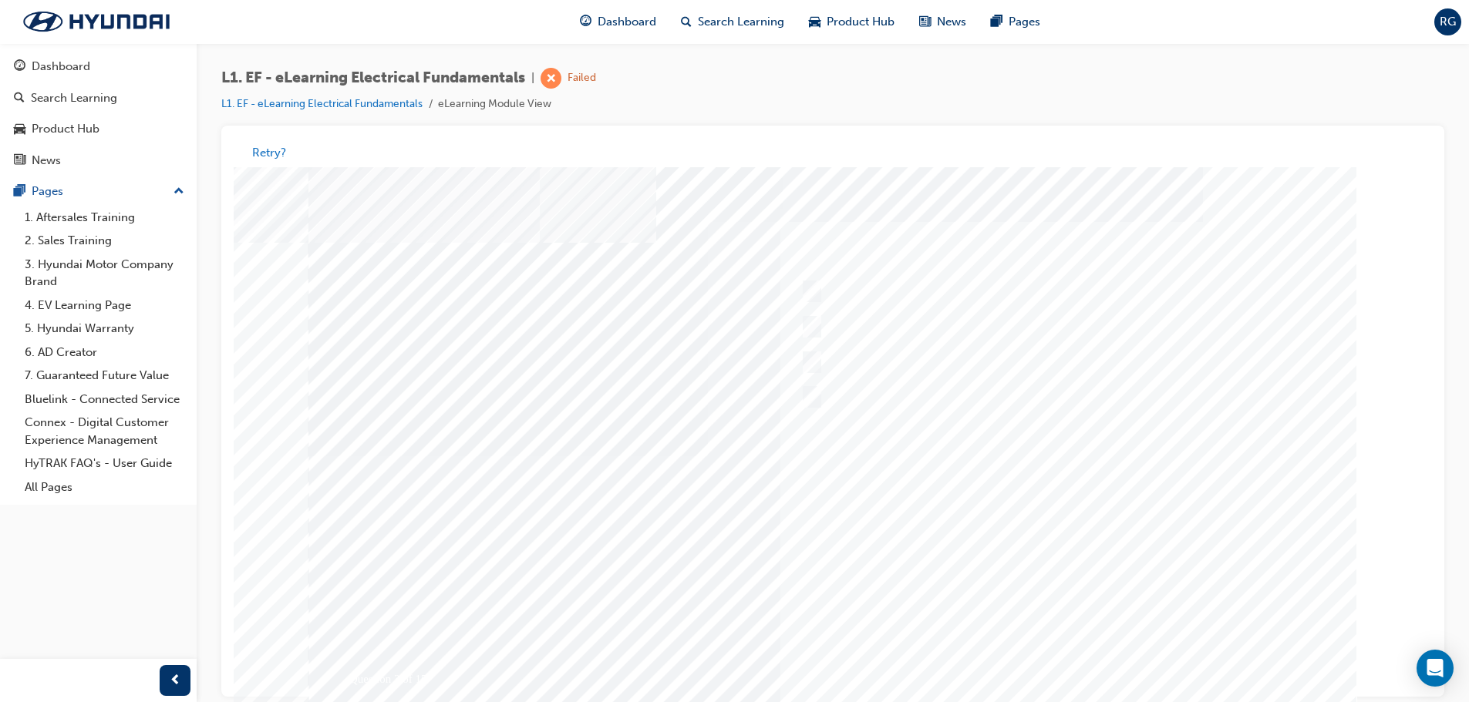
click at [271, 150] on button "Retry?" at bounding box center [269, 153] width 34 height 18
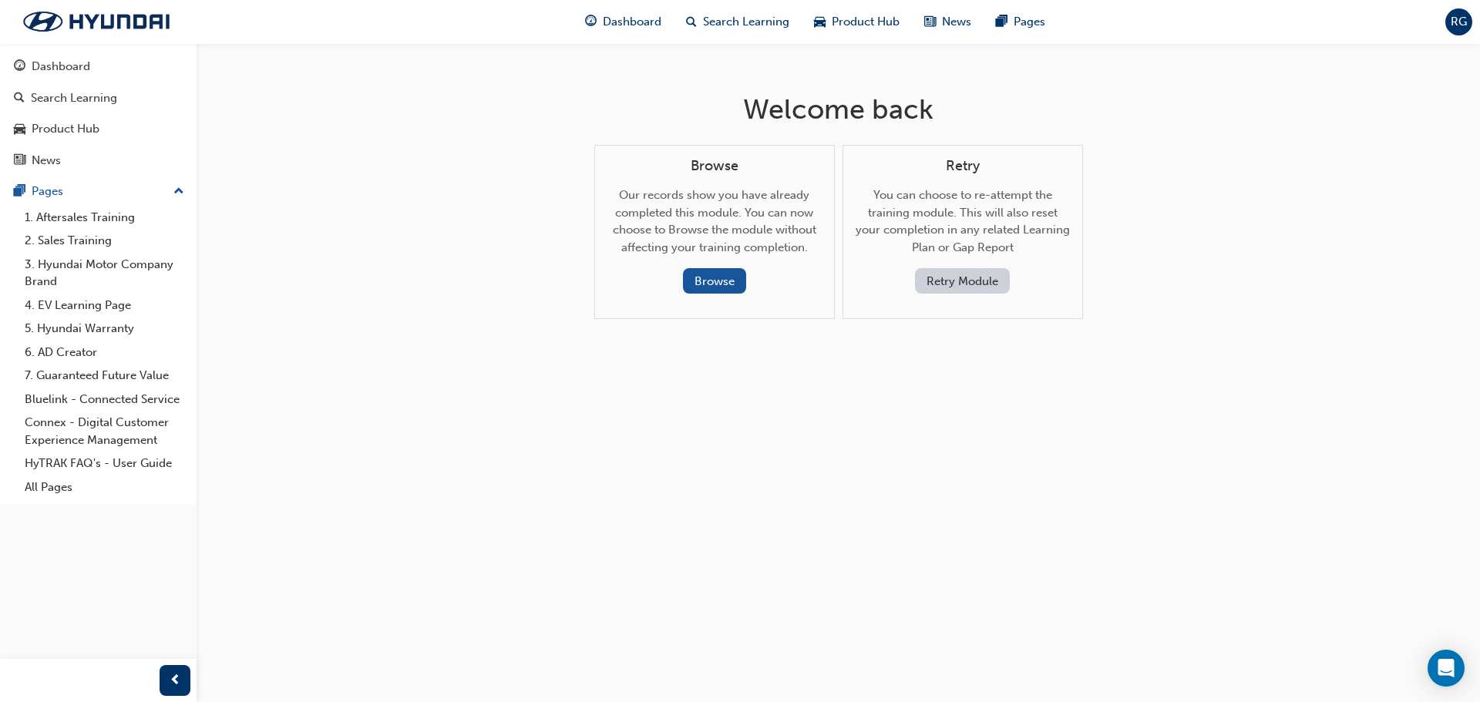
click at [963, 284] on button "Retry Module" at bounding box center [962, 280] width 95 height 25
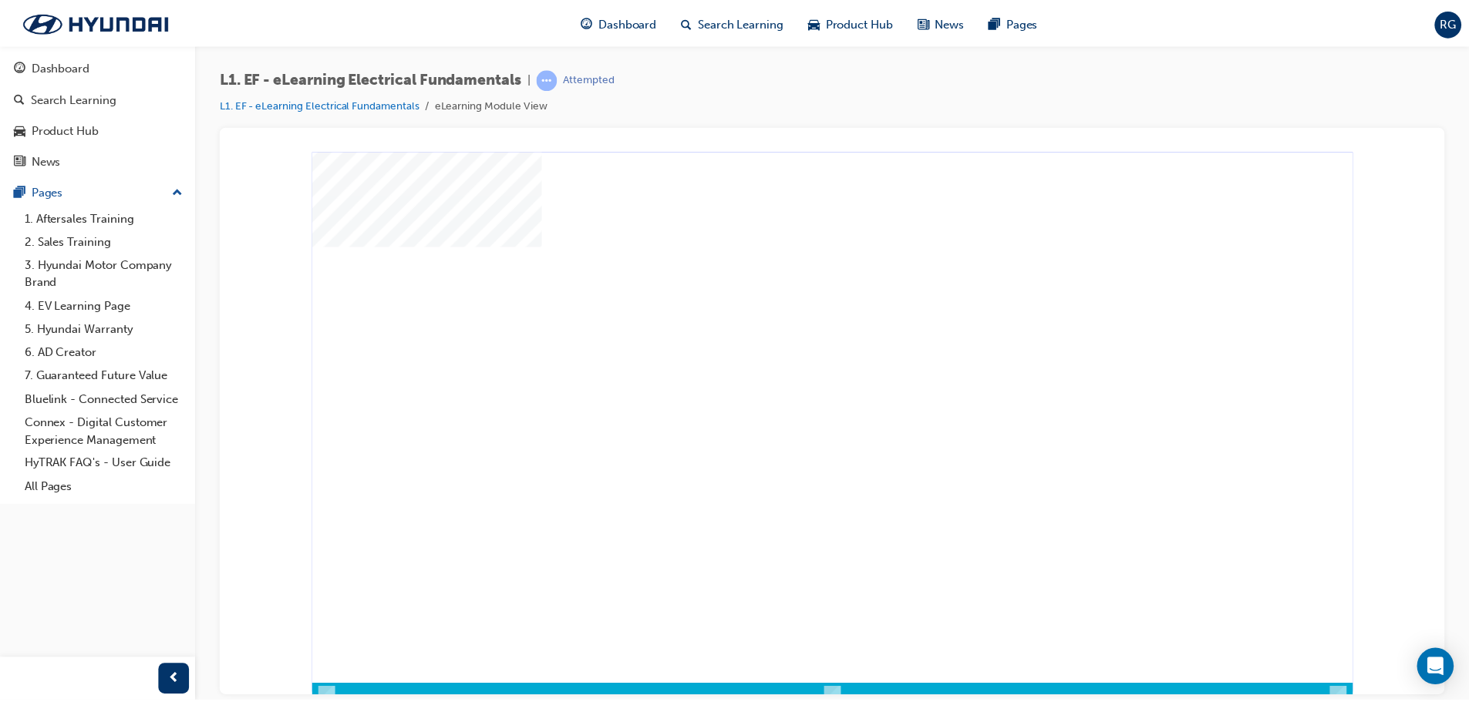
scroll to position [32, 0]
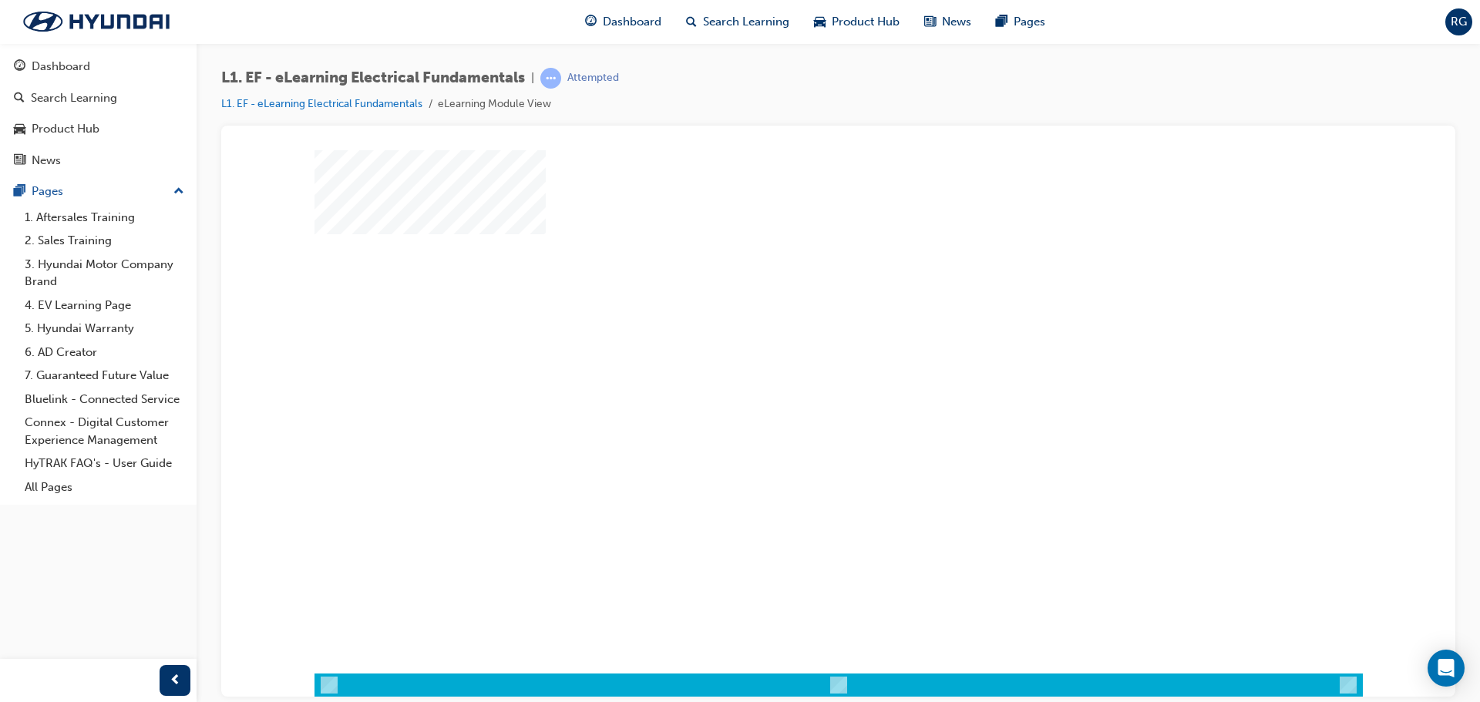
click at [331, 110] on li "L1. EF - eLearning Electrical Fundamentals" at bounding box center [329, 105] width 217 height 18
click at [335, 105] on link "L1. EF - eLearning Electrical Fundamentals" at bounding box center [321, 103] width 201 height 13
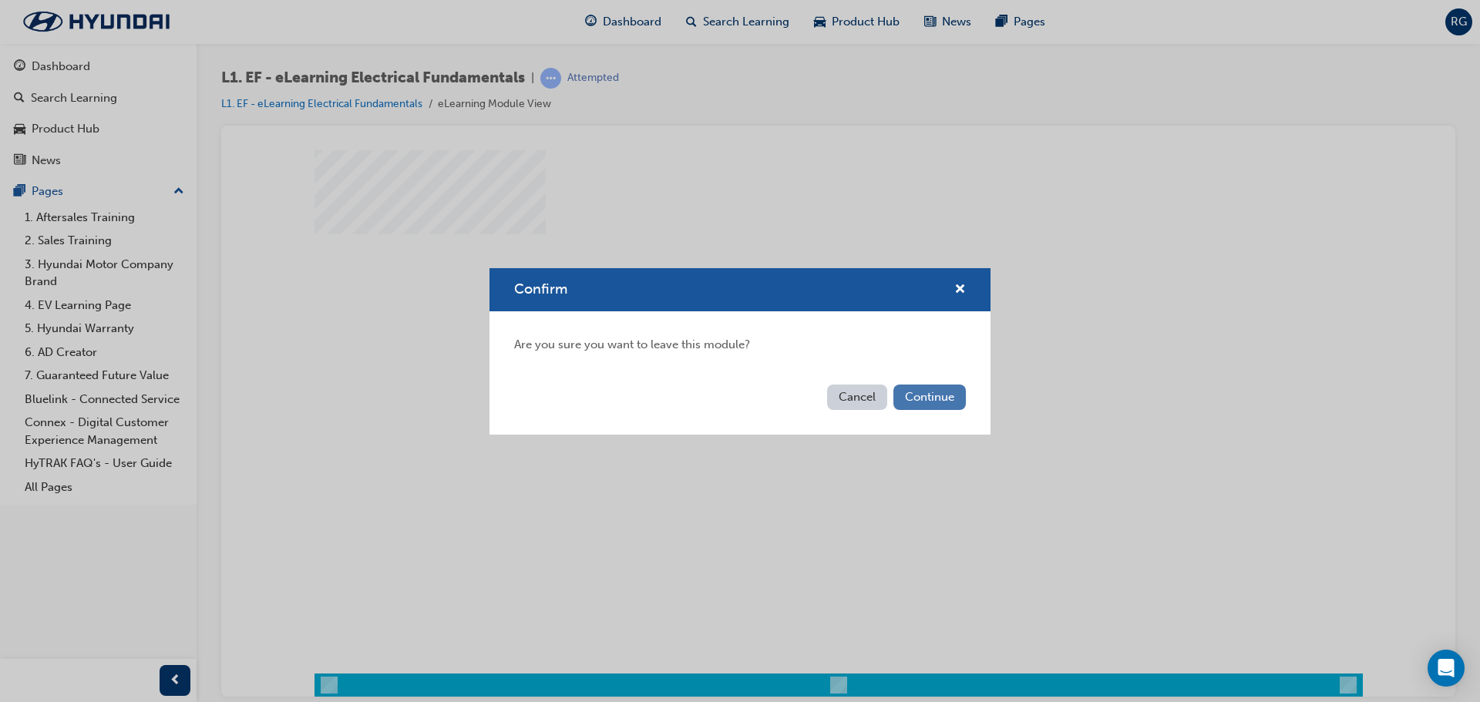
click at [956, 398] on button "Continue" at bounding box center [930, 397] width 72 height 25
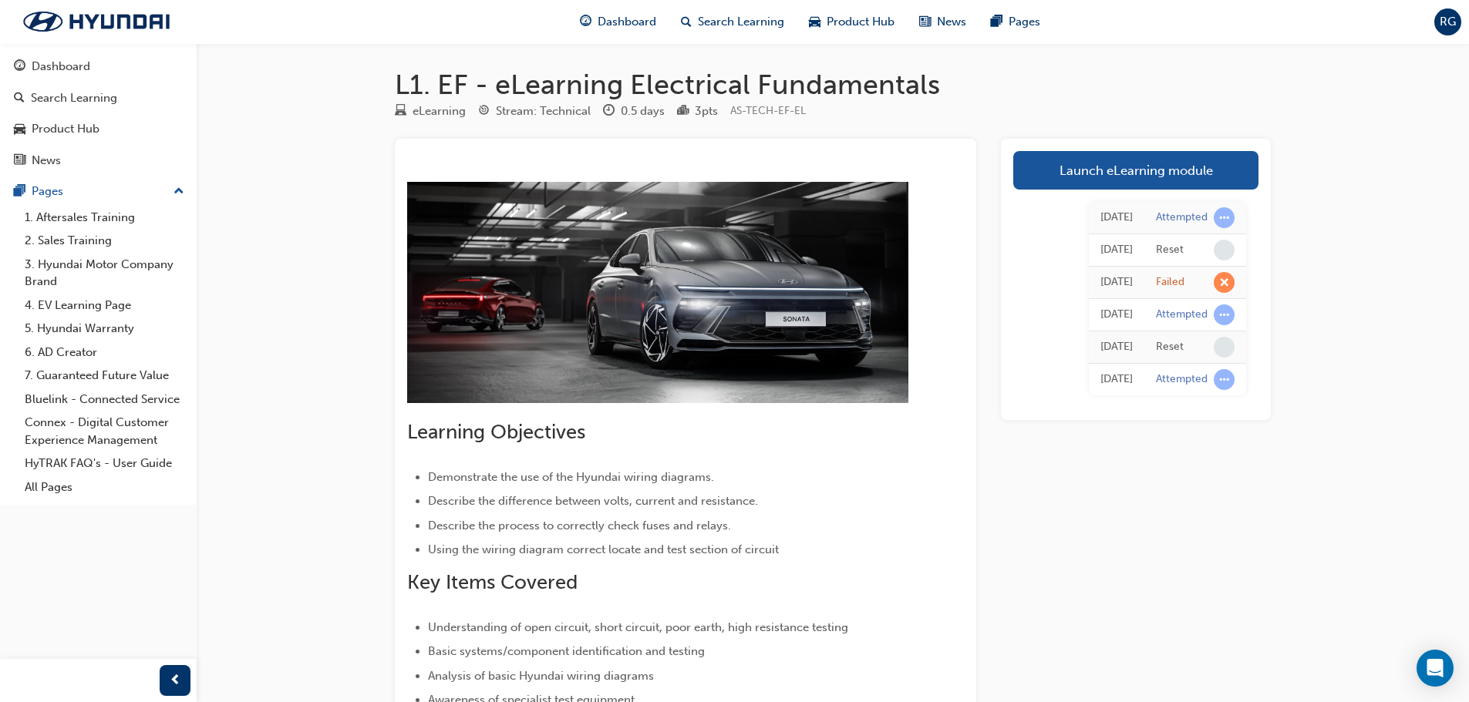
click at [1184, 190] on div "Today Attempted Today Reset Today Failed Today Attempted Today Reset Tue 17 Jun…" at bounding box center [1135, 299] width 245 height 218
click at [1188, 165] on link "Launch eLearning module" at bounding box center [1135, 170] width 245 height 39
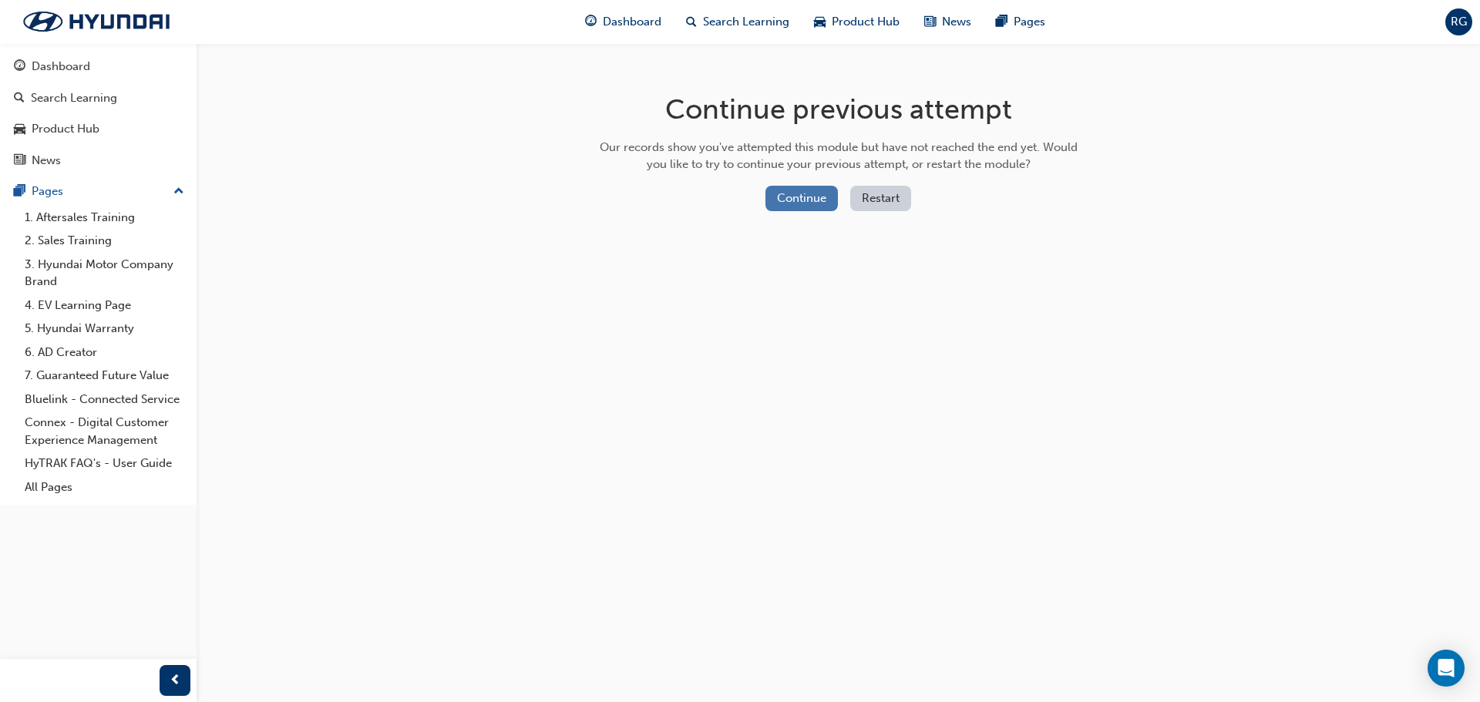
click at [820, 203] on button "Continue" at bounding box center [802, 198] width 72 height 25
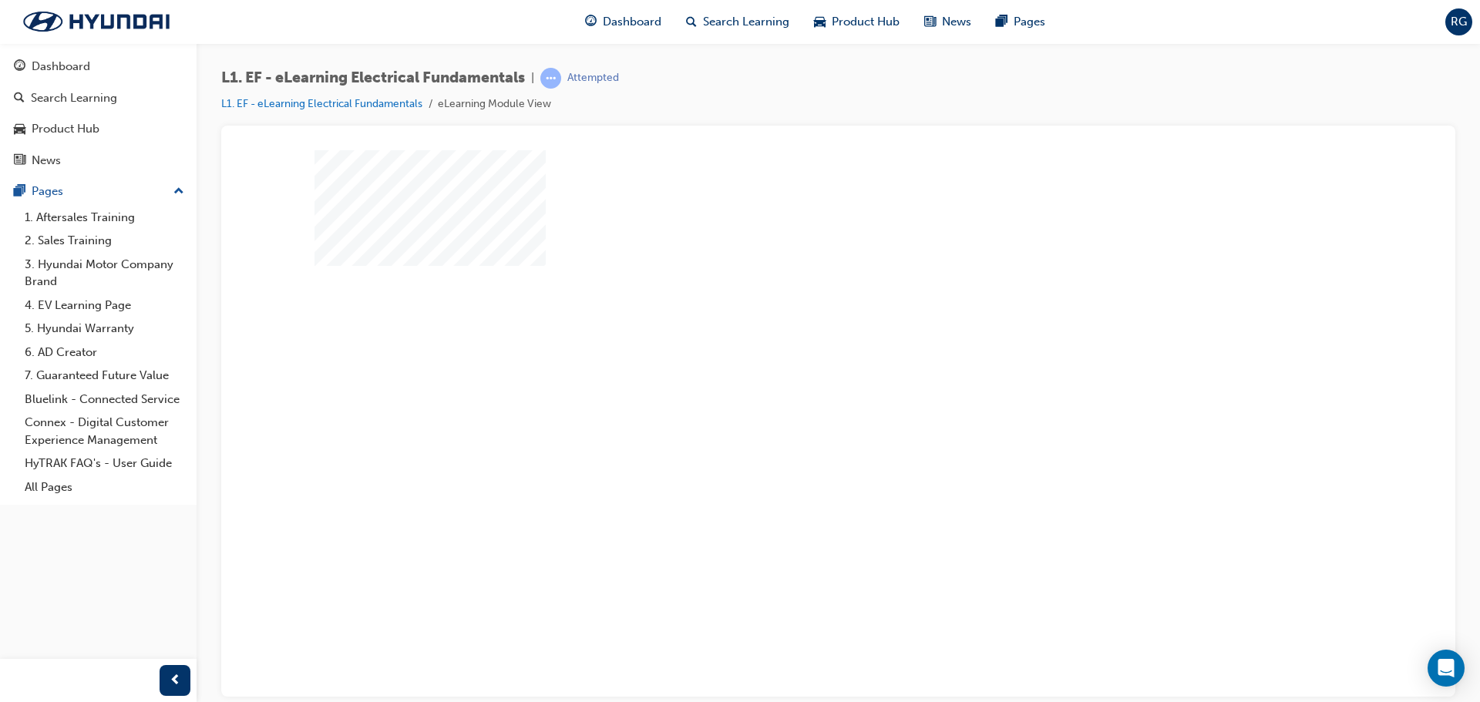
click at [794, 379] on div "play" at bounding box center [794, 379] width 0 height 0
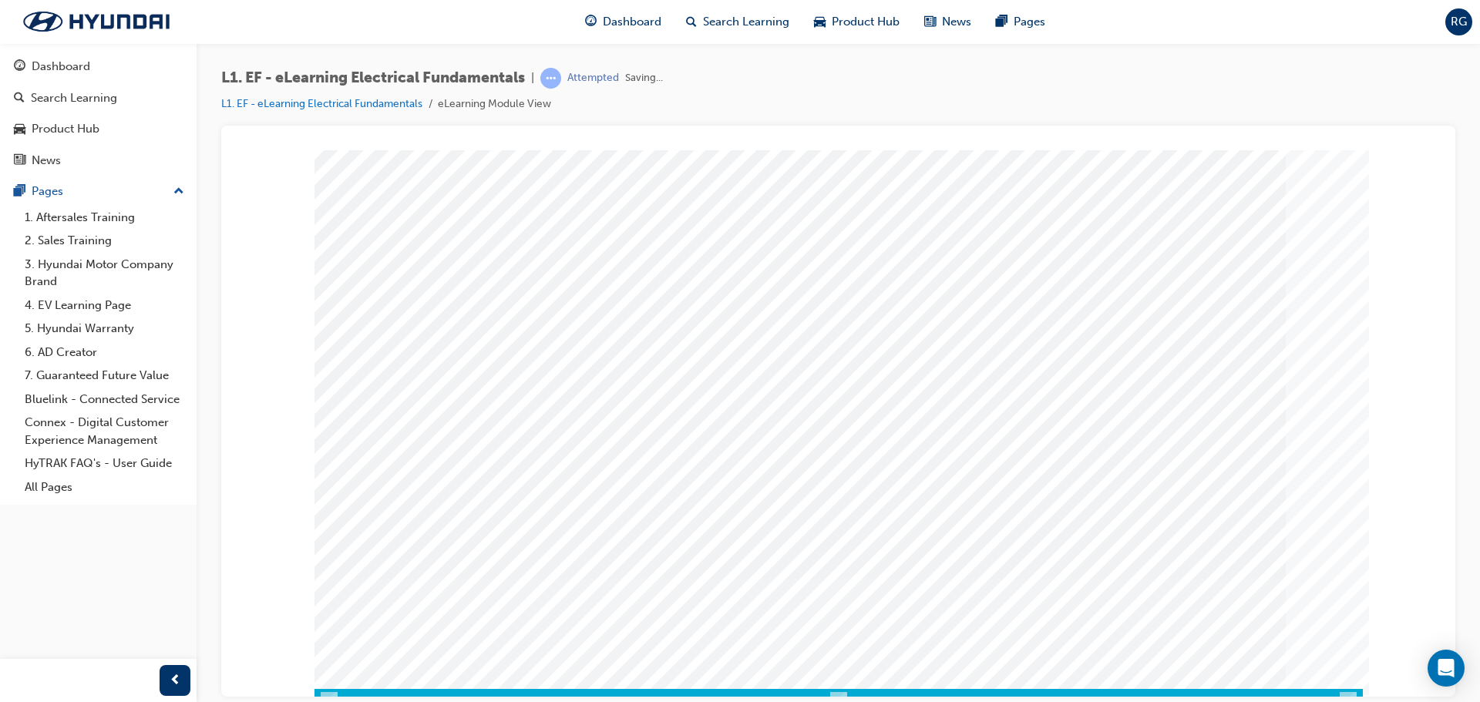
scroll to position [32, 0]
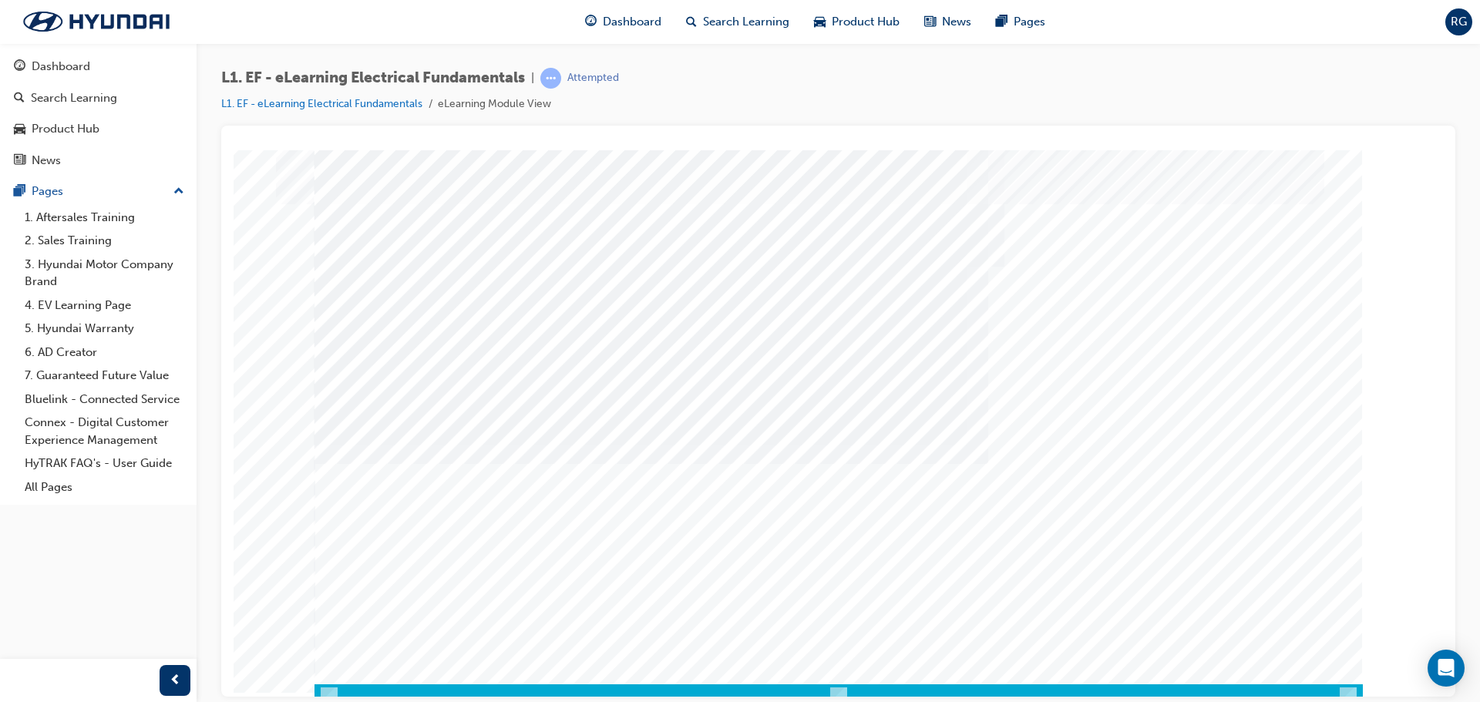
scroll to position [32, 0]
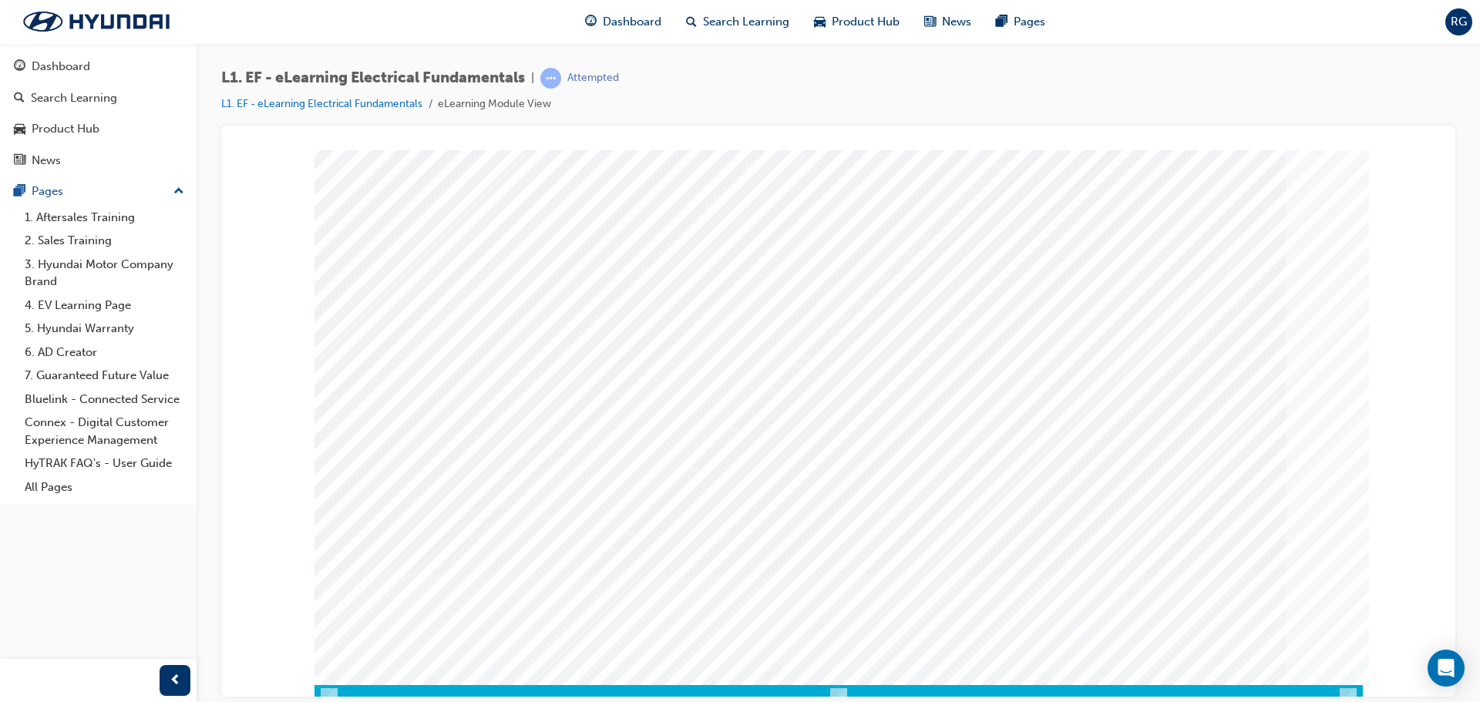
scroll to position [32, 0]
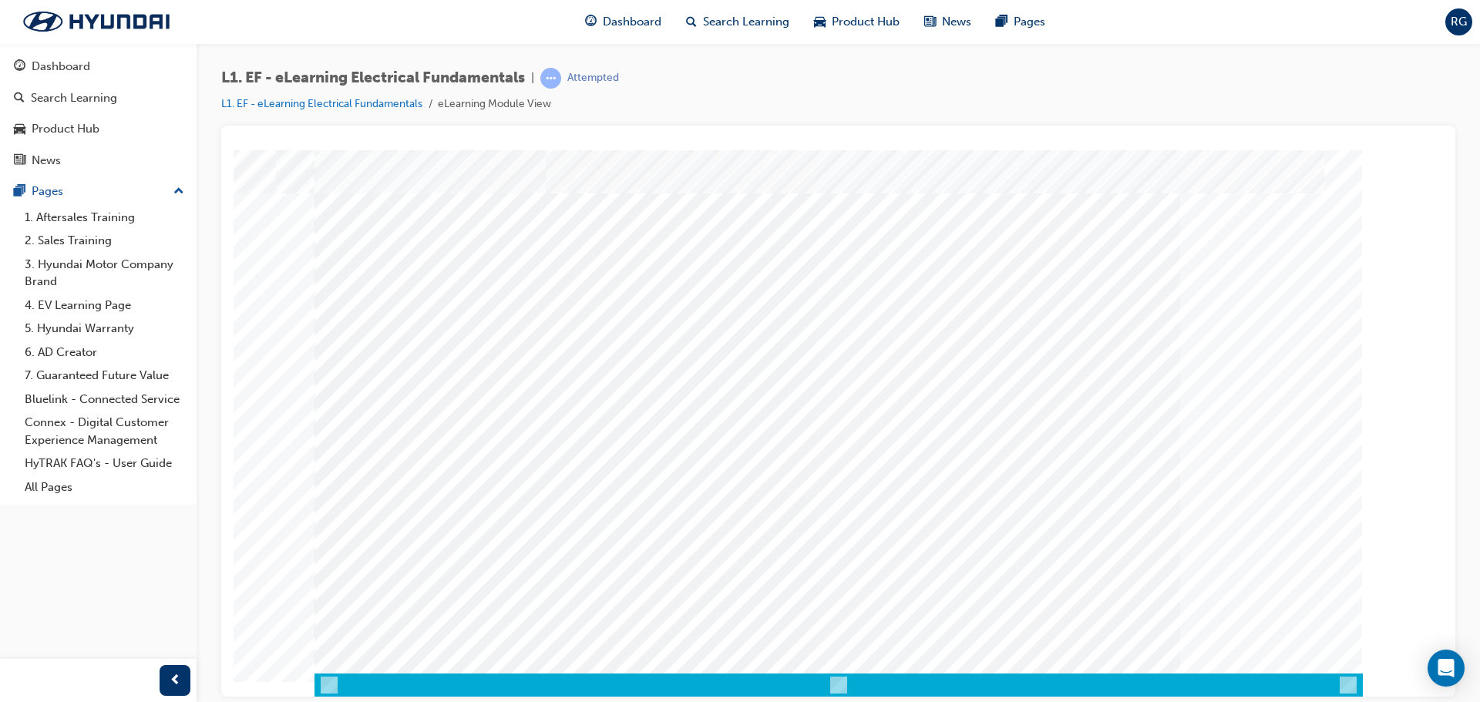
click at [86, 52] on button "Dashboard Search Learning Product Hub News Pages" at bounding box center [98, 113] width 184 height 128
click at [85, 68] on div "Dashboard" at bounding box center [61, 67] width 59 height 18
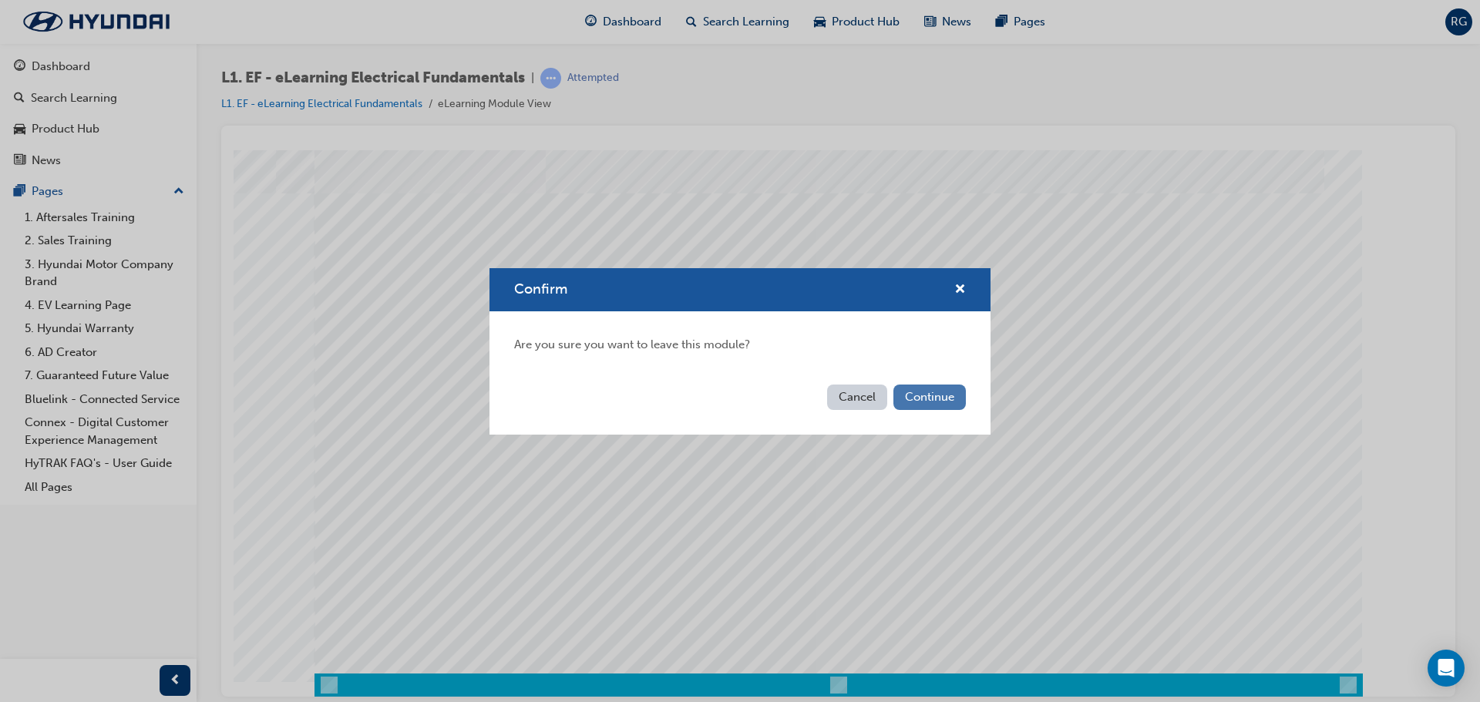
click at [948, 407] on button "Continue" at bounding box center [930, 397] width 72 height 25
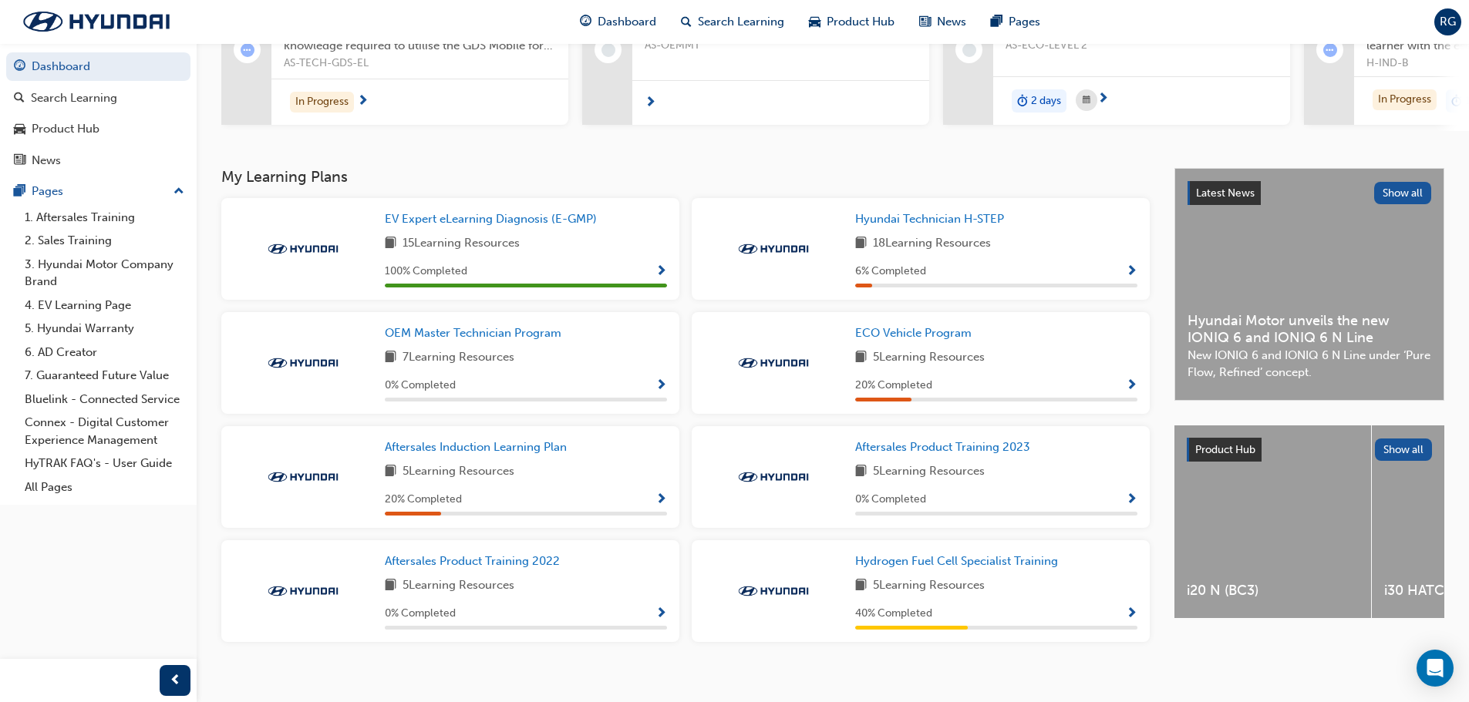
scroll to position [229, 0]
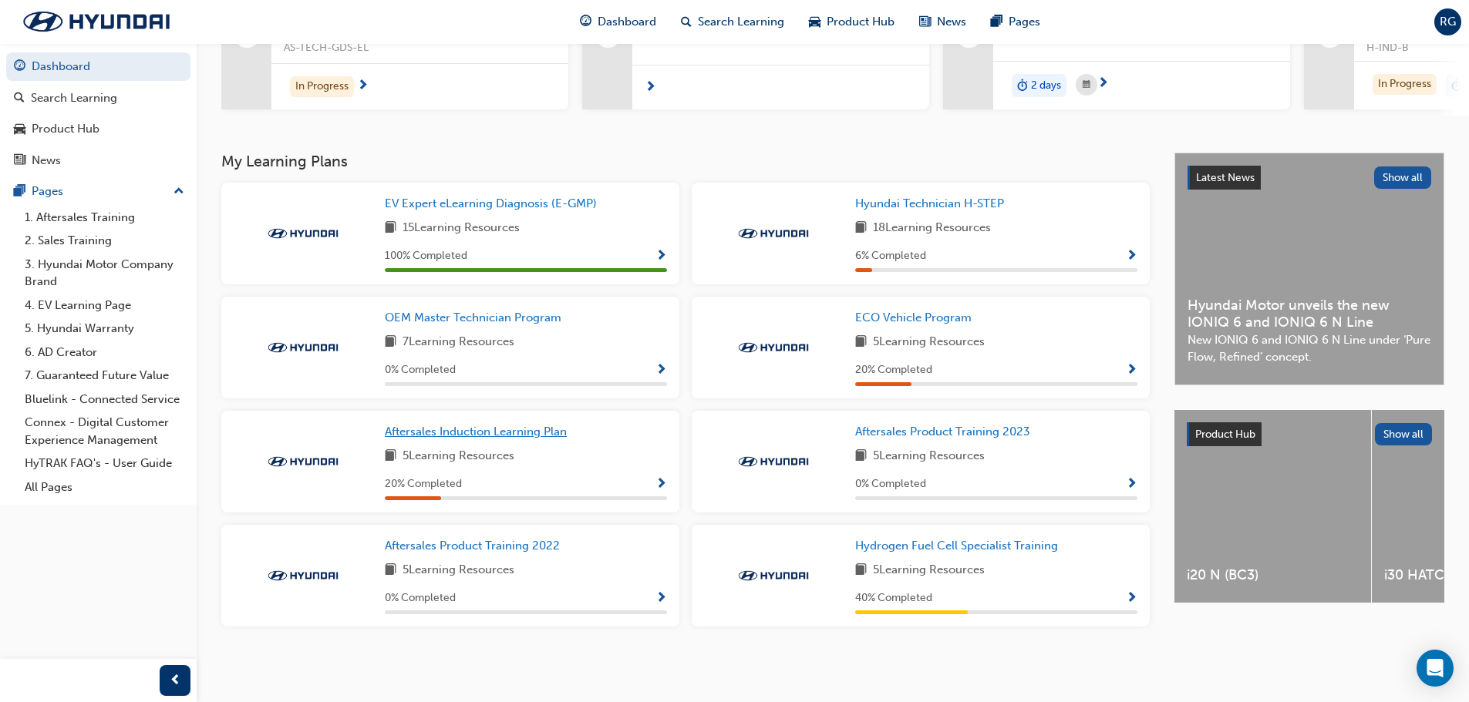
click at [531, 434] on span "Aftersales Induction Learning Plan" at bounding box center [476, 432] width 182 height 14
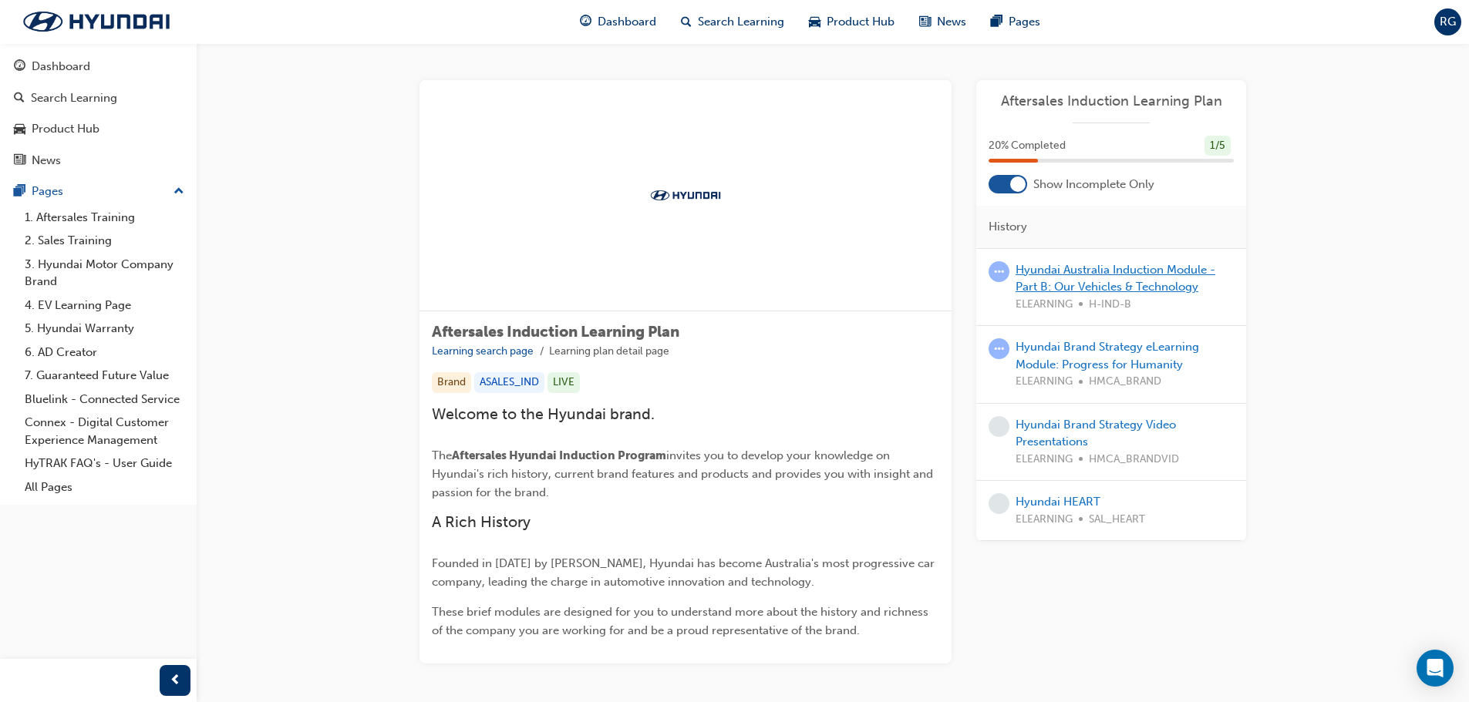
click at [1181, 287] on link "Hyundai Australia Induction Module - Part B: Our Vehicles & Technology" at bounding box center [1116, 279] width 200 height 32
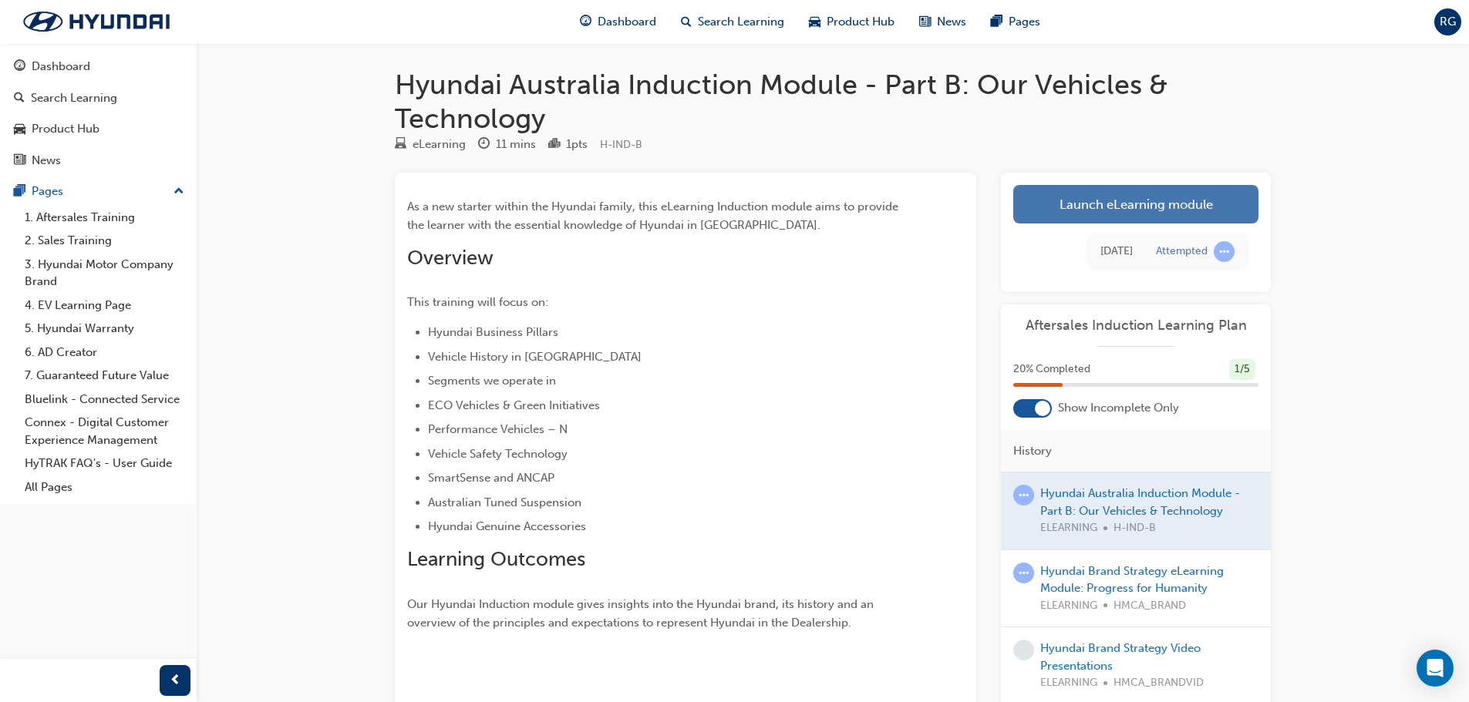
click at [1154, 213] on link "Launch eLearning module" at bounding box center [1135, 204] width 245 height 39
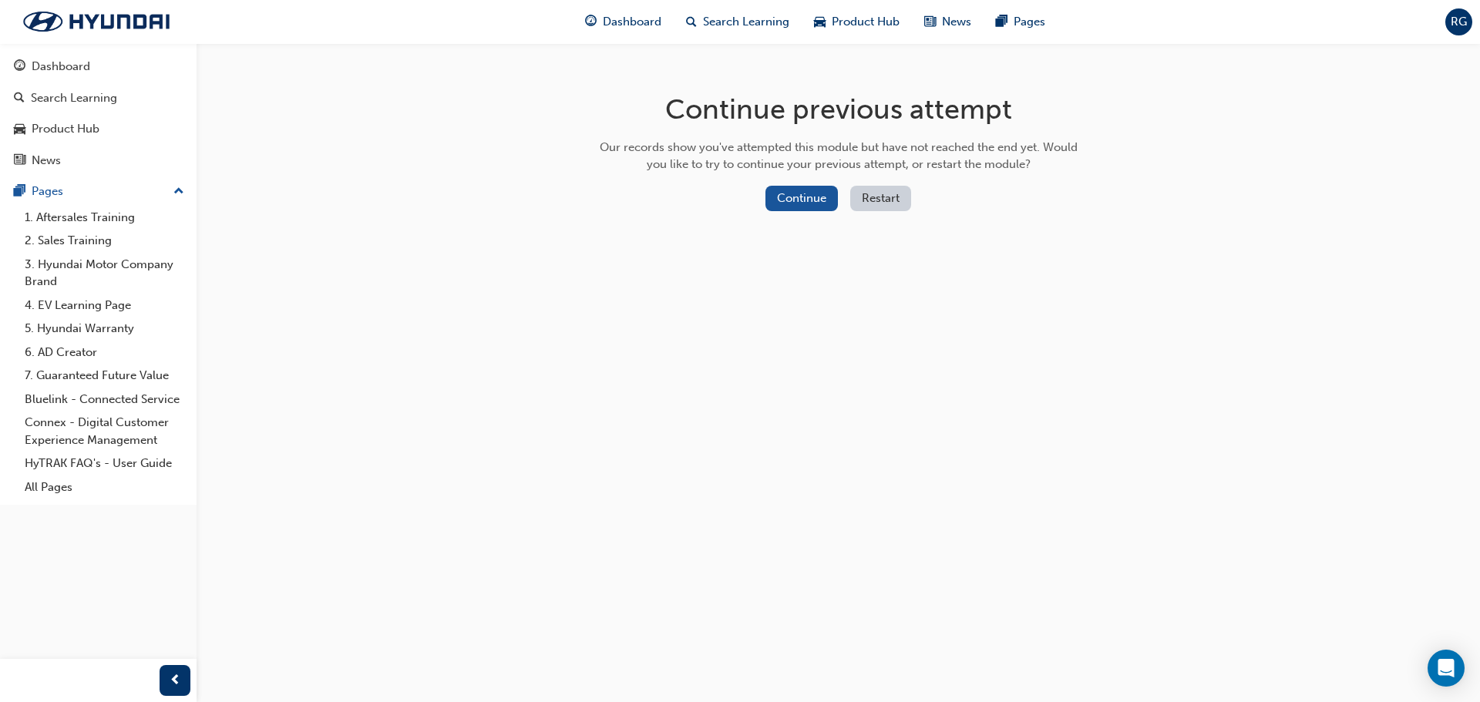
click at [871, 205] on button "Restart" at bounding box center [881, 198] width 61 height 25
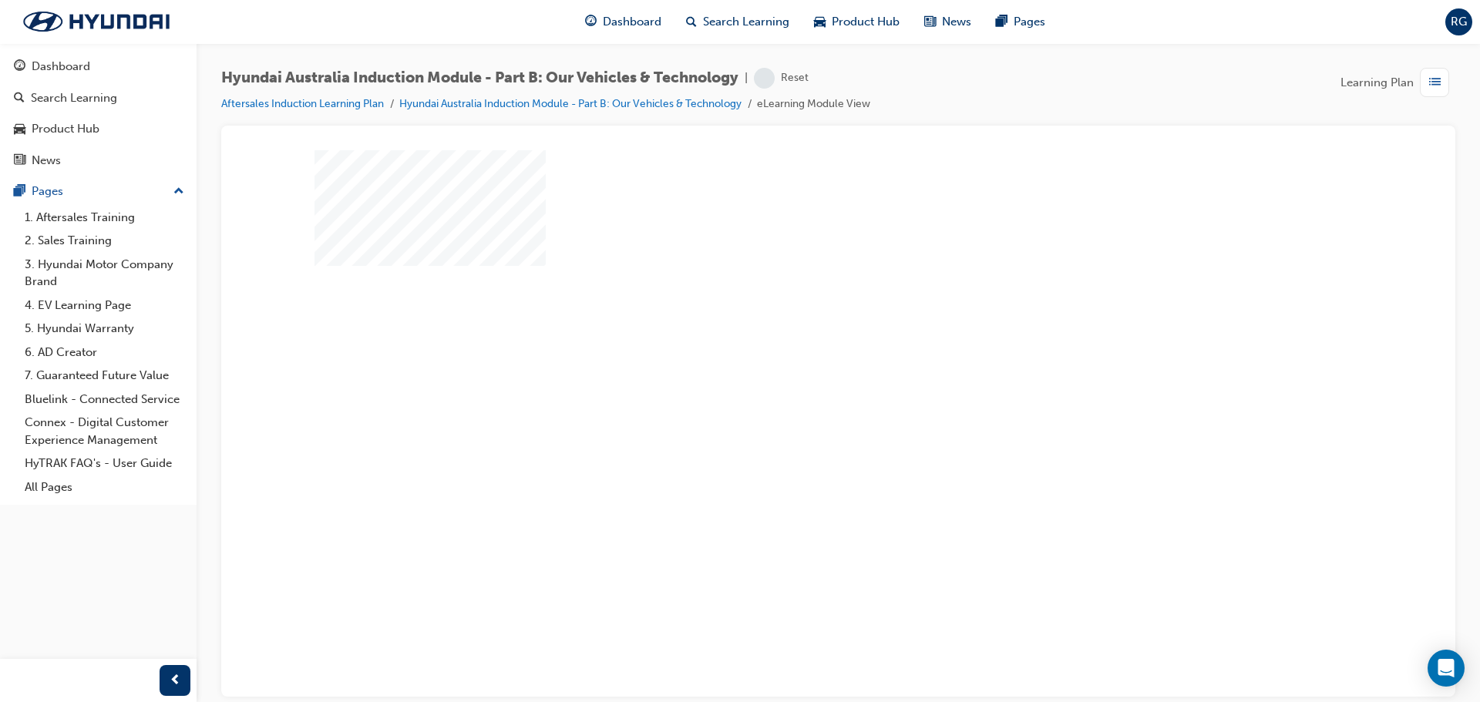
click at [794, 379] on div "play" at bounding box center [794, 379] width 0 height 0
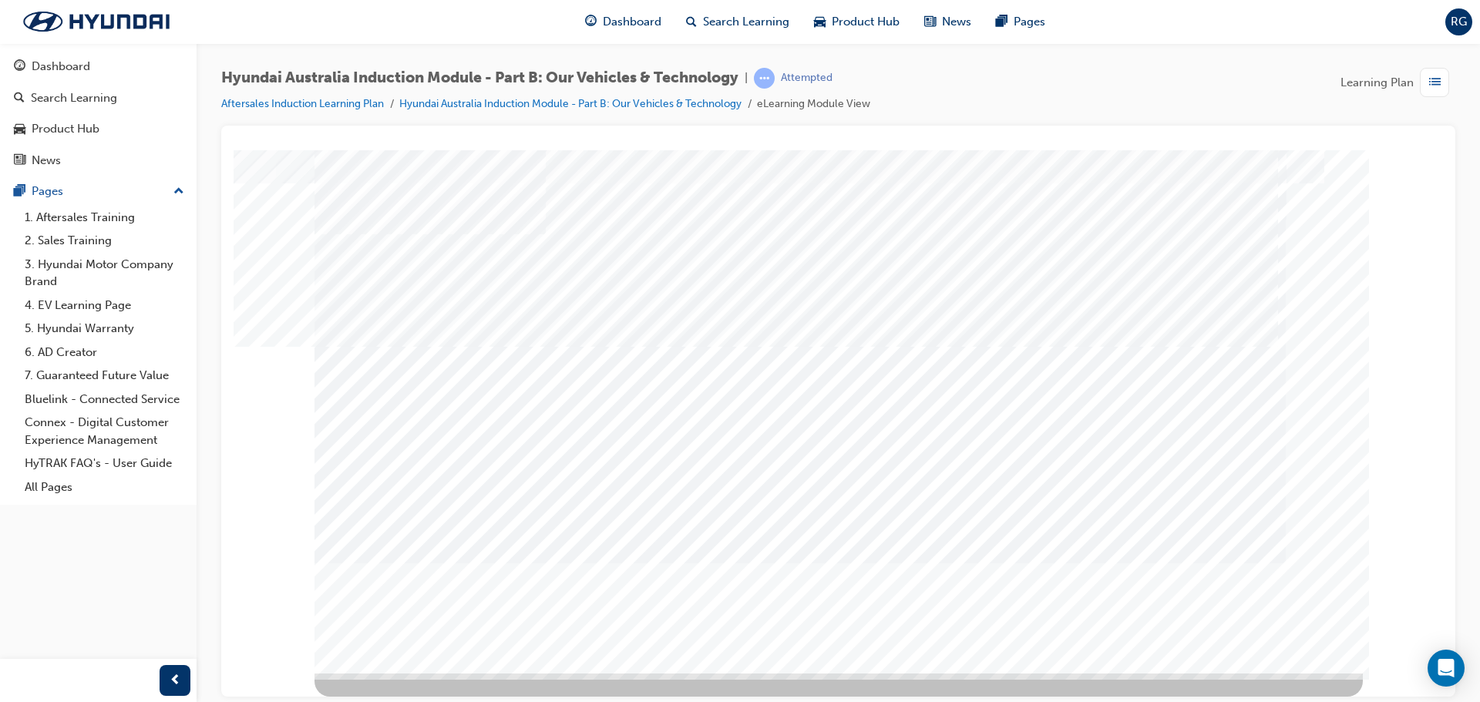
scroll to position [0, 0]
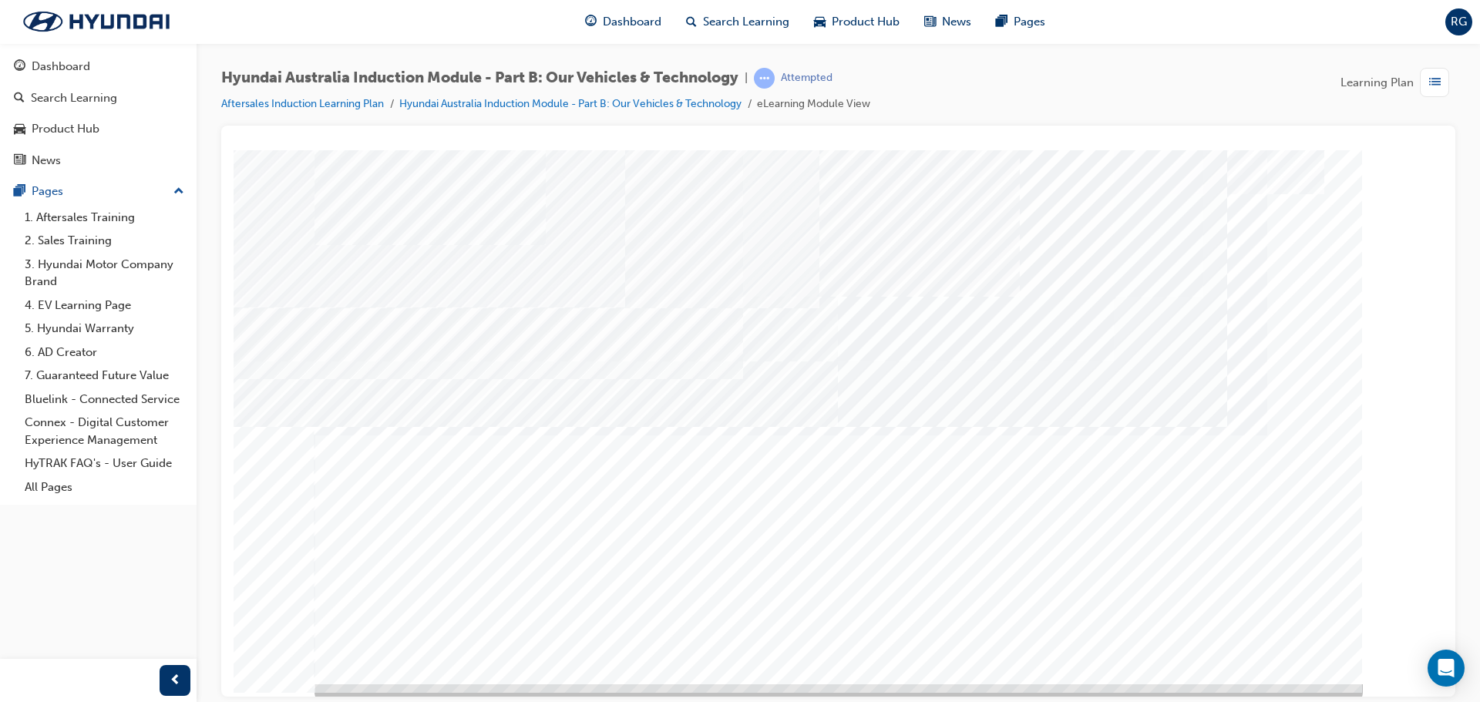
scroll to position [32, 0]
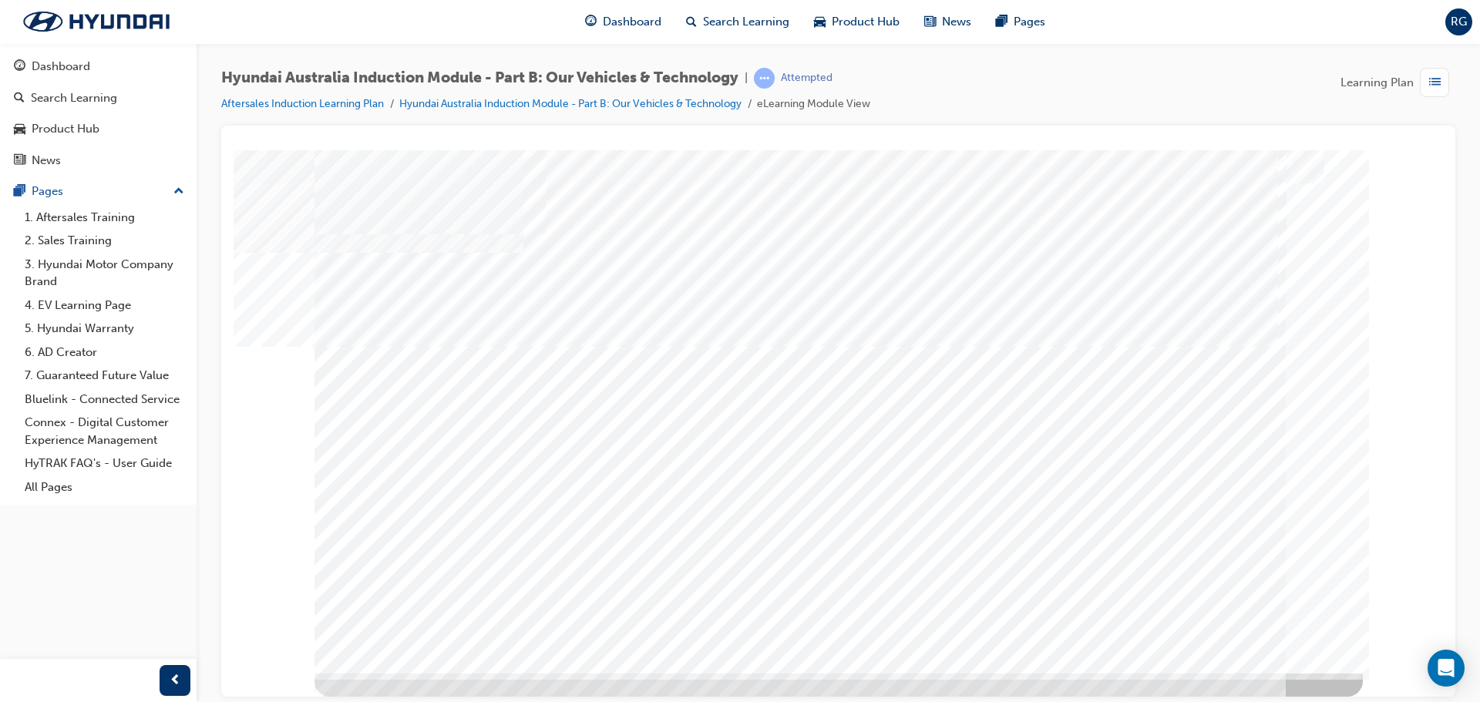
scroll to position [0, 0]
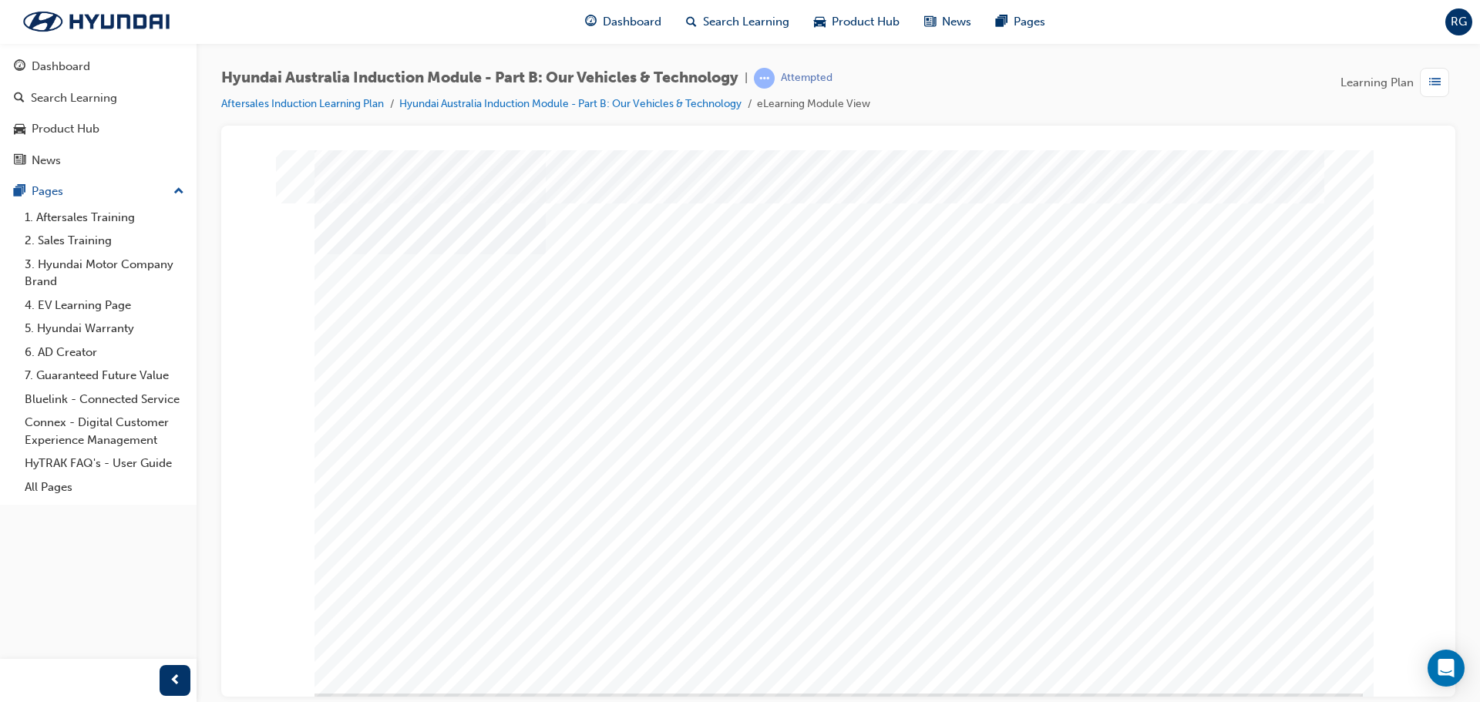
scroll to position [0, 0]
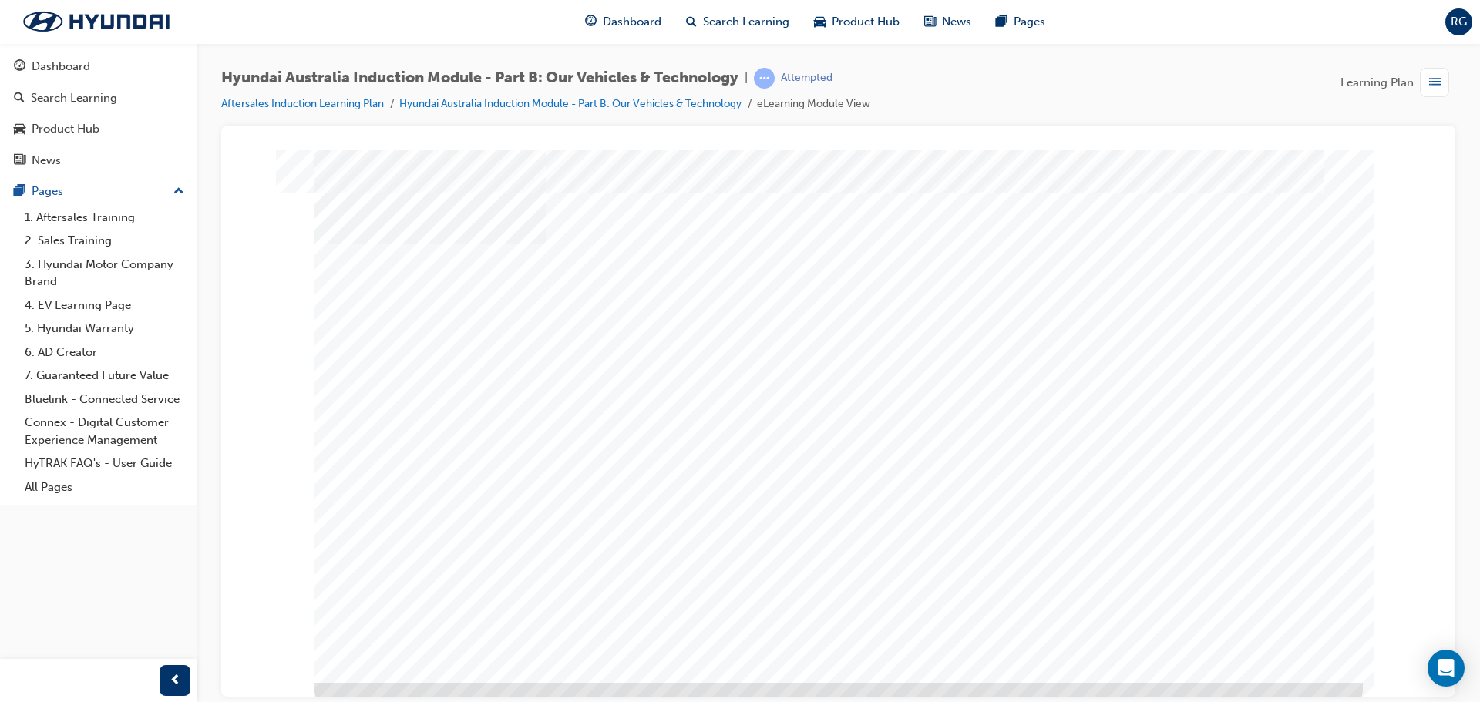
scroll to position [32, 0]
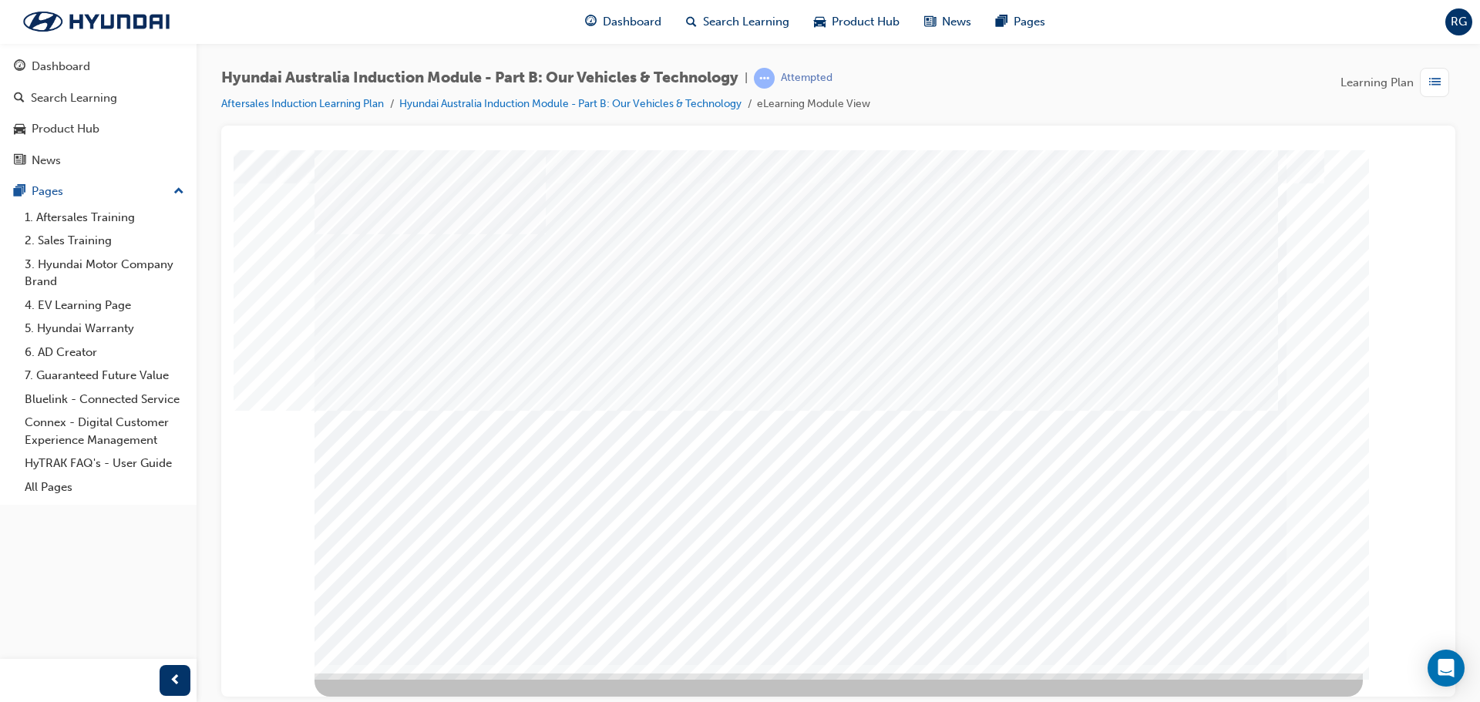
scroll to position [0, 0]
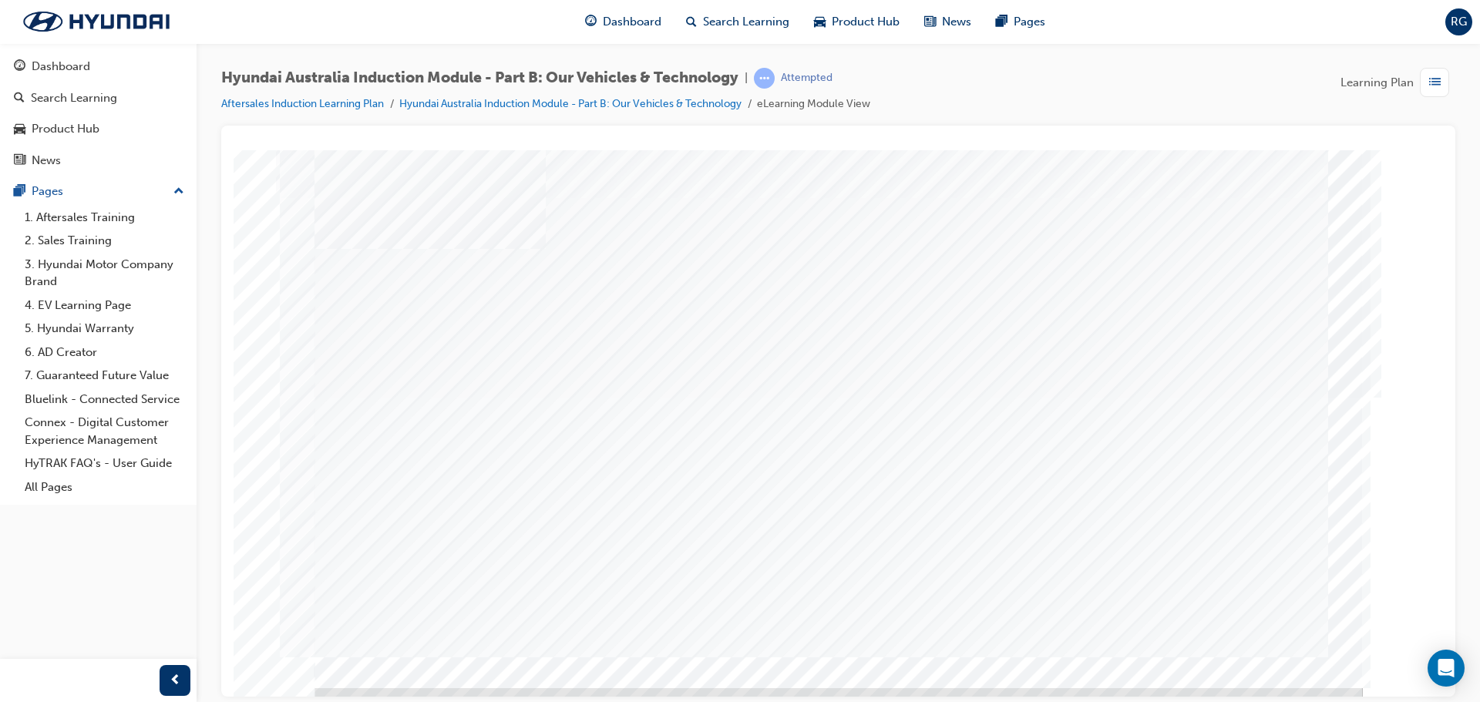
scroll to position [32, 0]
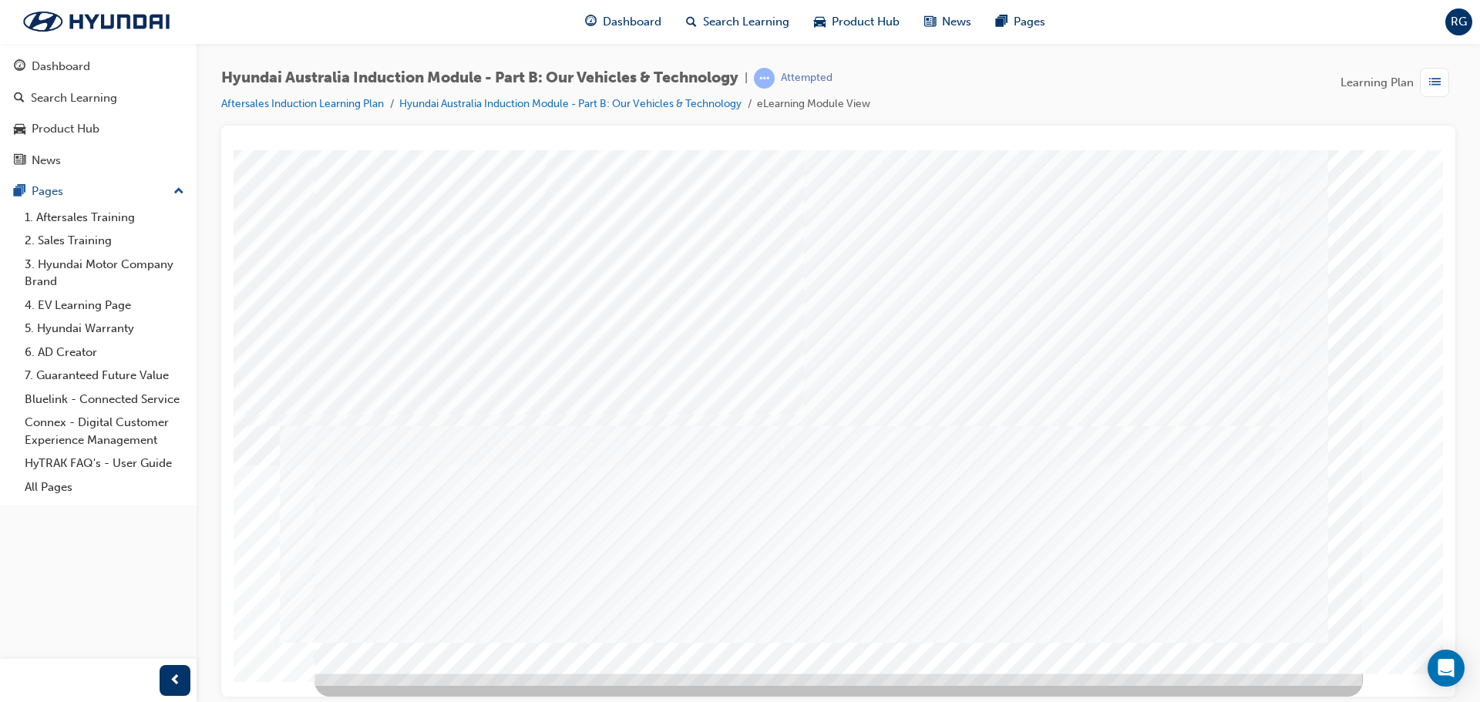
scroll to position [0, 0]
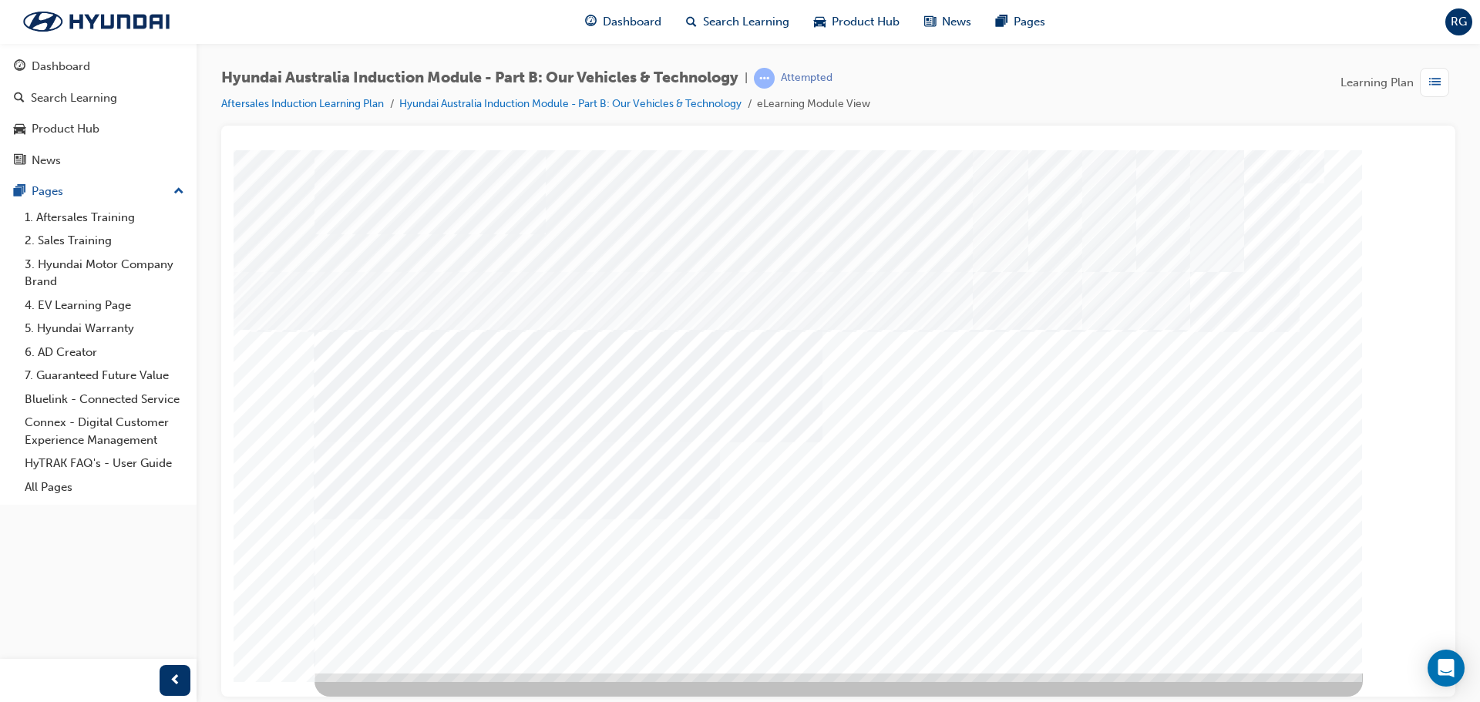
drag, startPoint x: 659, startPoint y: 481, endPoint x: 722, endPoint y: 539, distance: 85.7
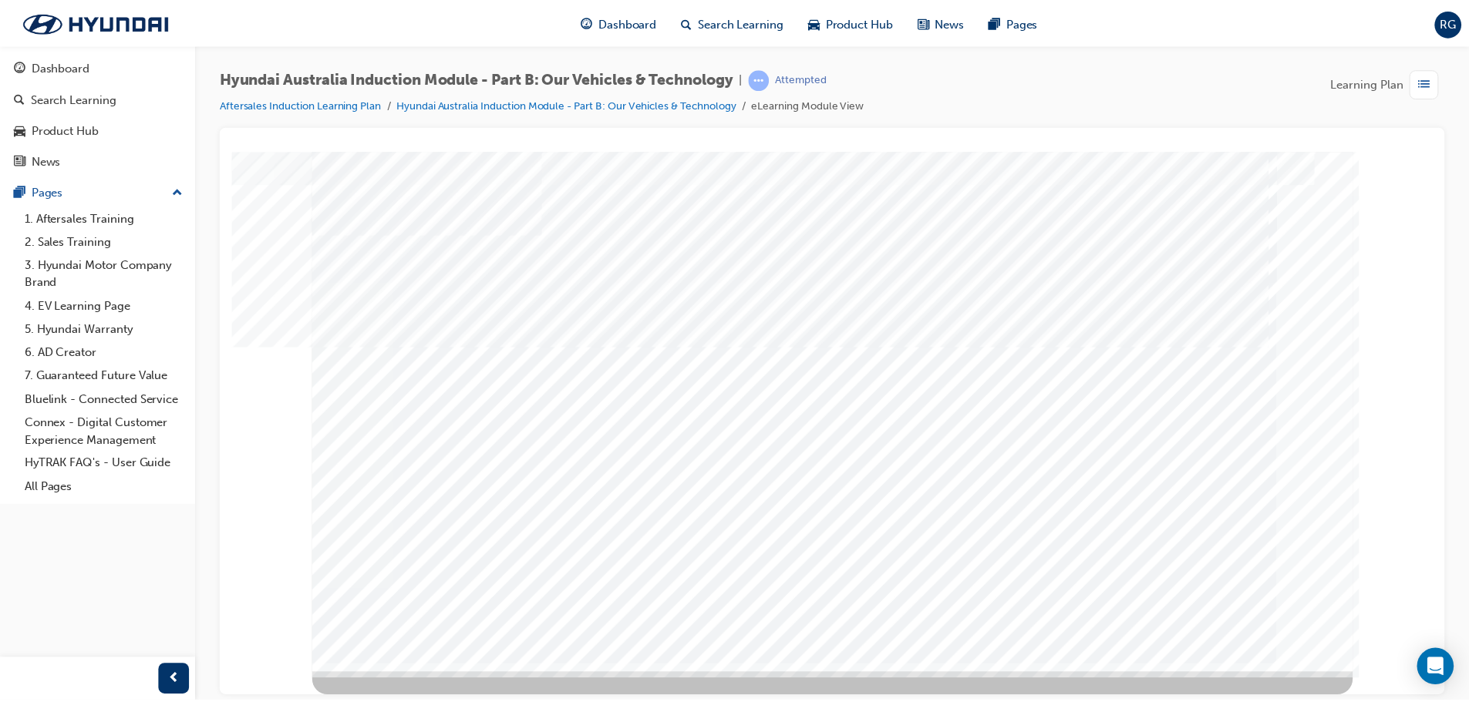
scroll to position [0, 0]
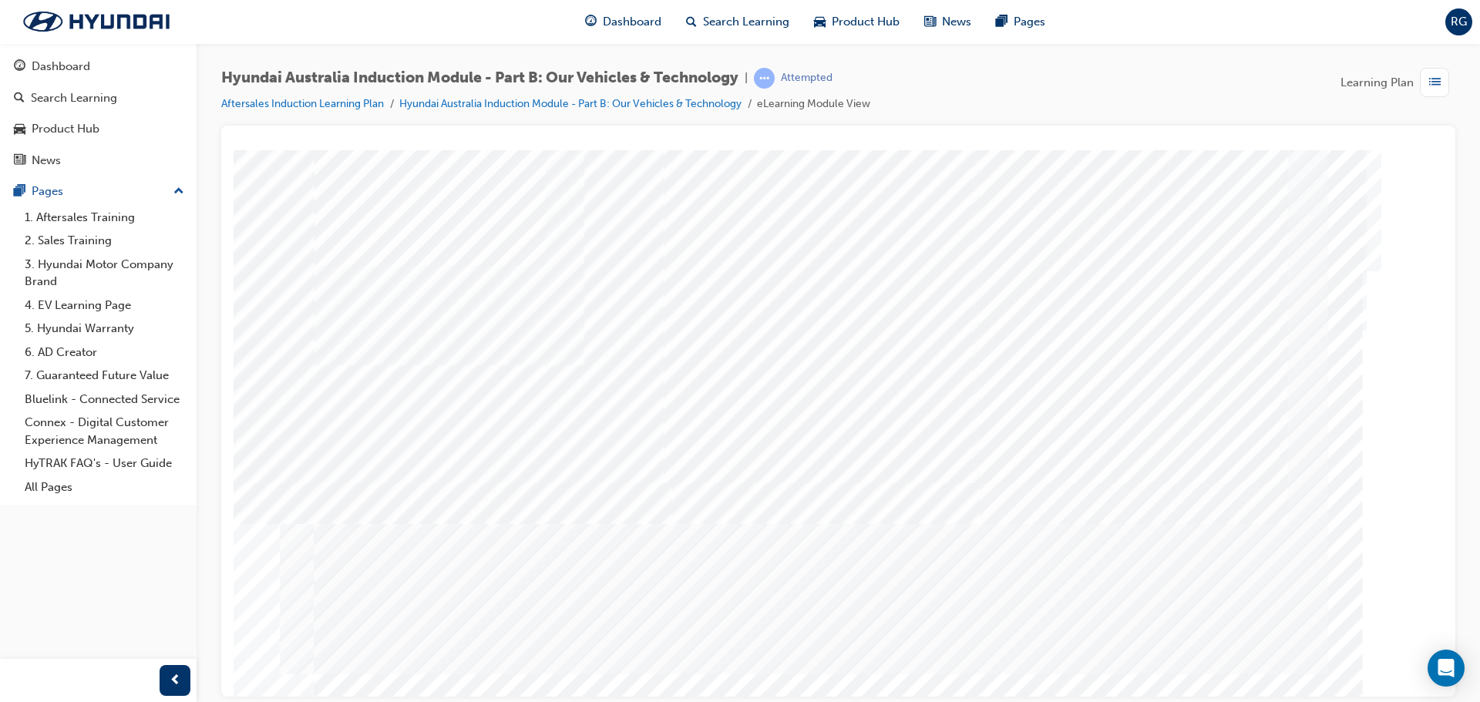
drag, startPoint x: 783, startPoint y: 647, endPoint x: 799, endPoint y: 655, distance: 18.3
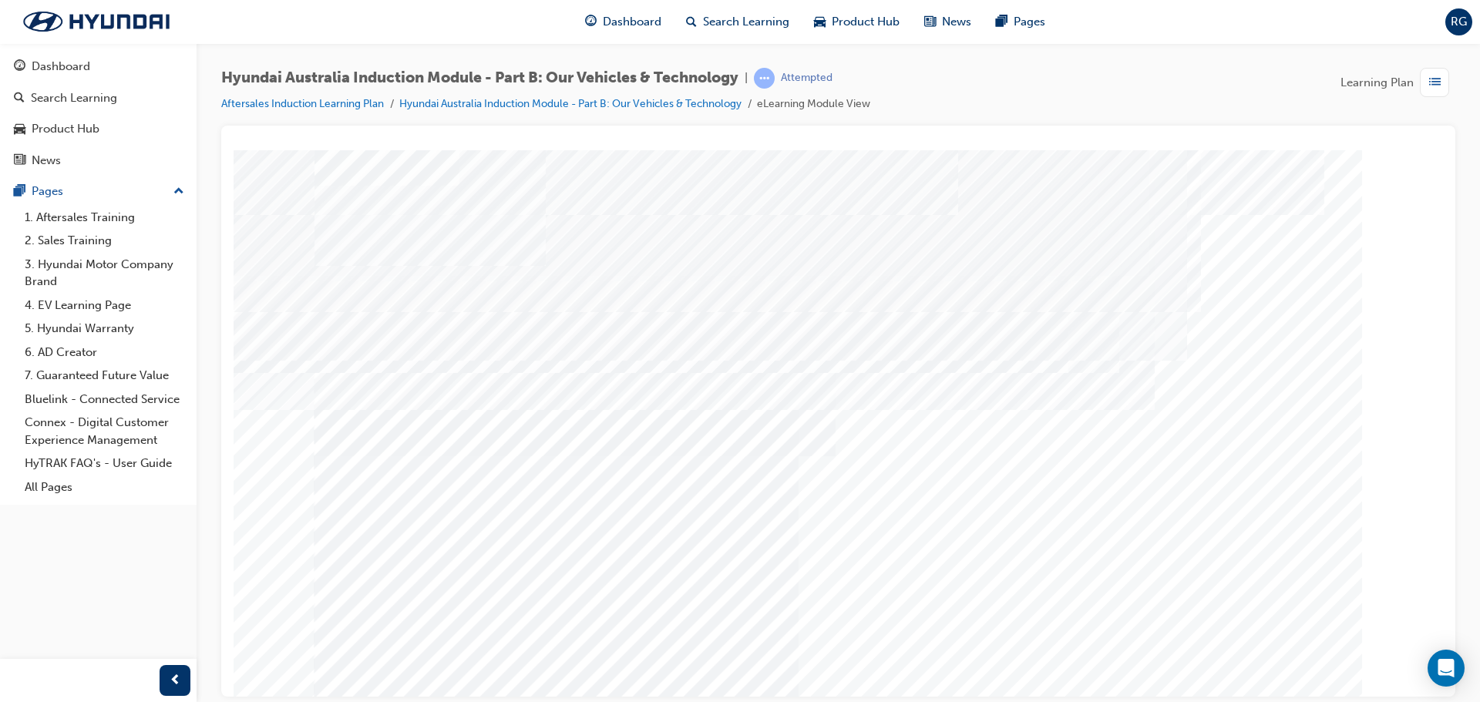
drag, startPoint x: 500, startPoint y: 414, endPoint x: 530, endPoint y: 527, distance: 116.5
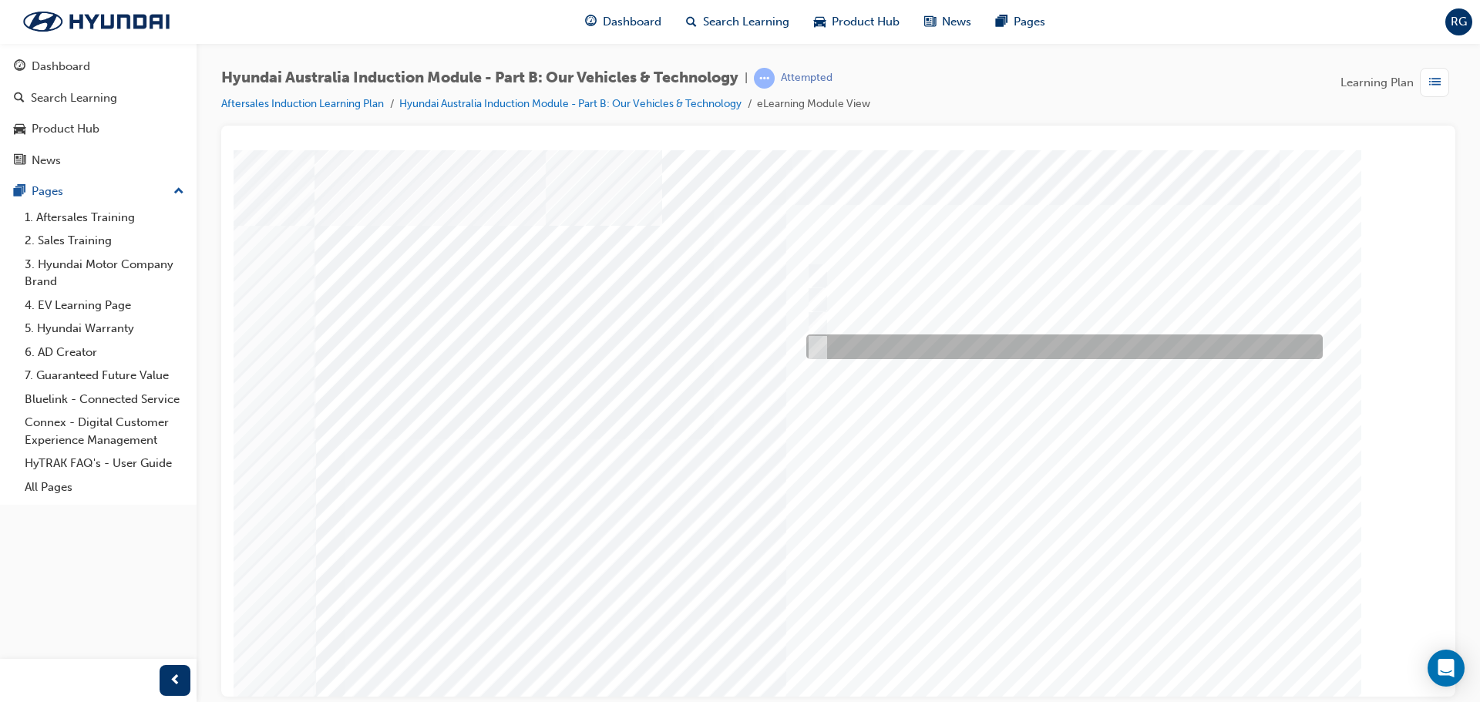
click at [1006, 349] on div at bounding box center [1061, 347] width 517 height 25
checkbox input "true"
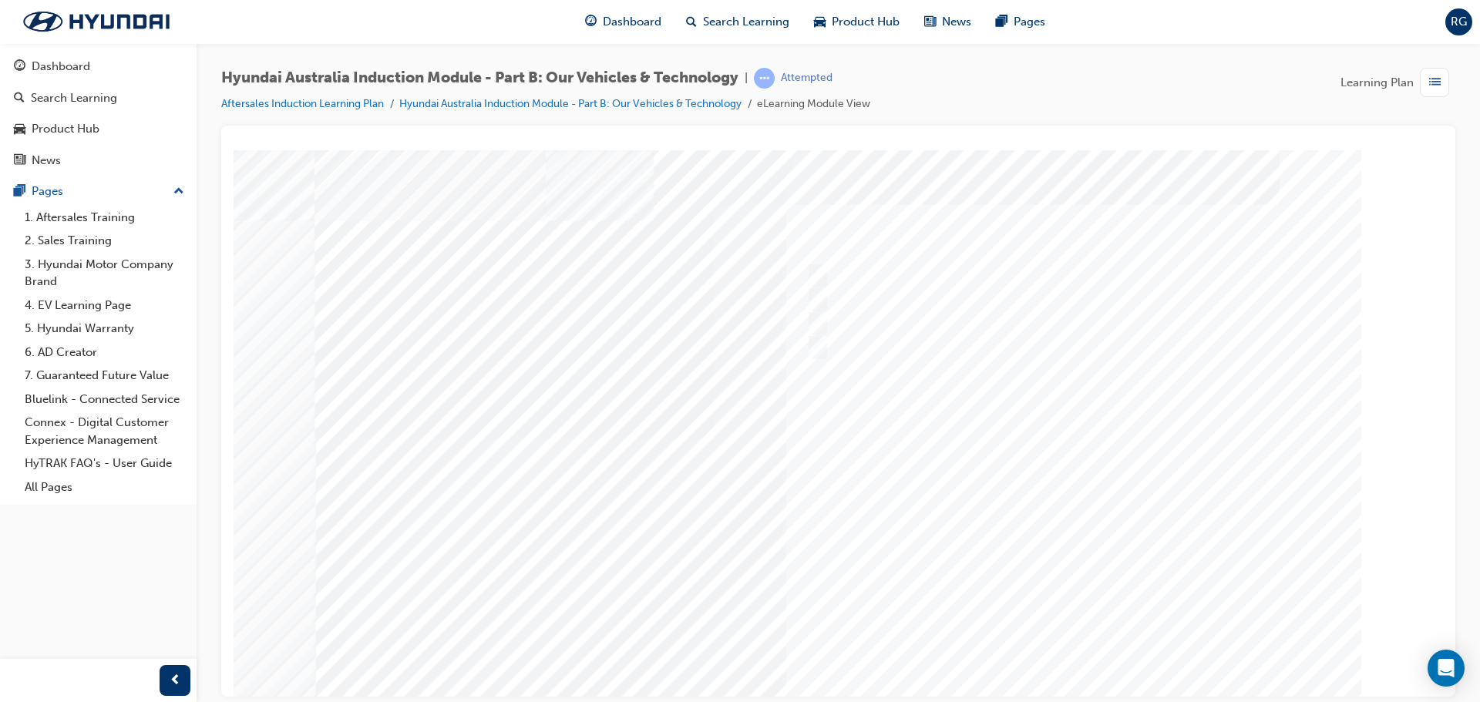
click at [1063, 446] on div at bounding box center [839, 427] width 1049 height 555
click at [89, 62] on div "Dashboard" at bounding box center [61, 67] width 59 height 18
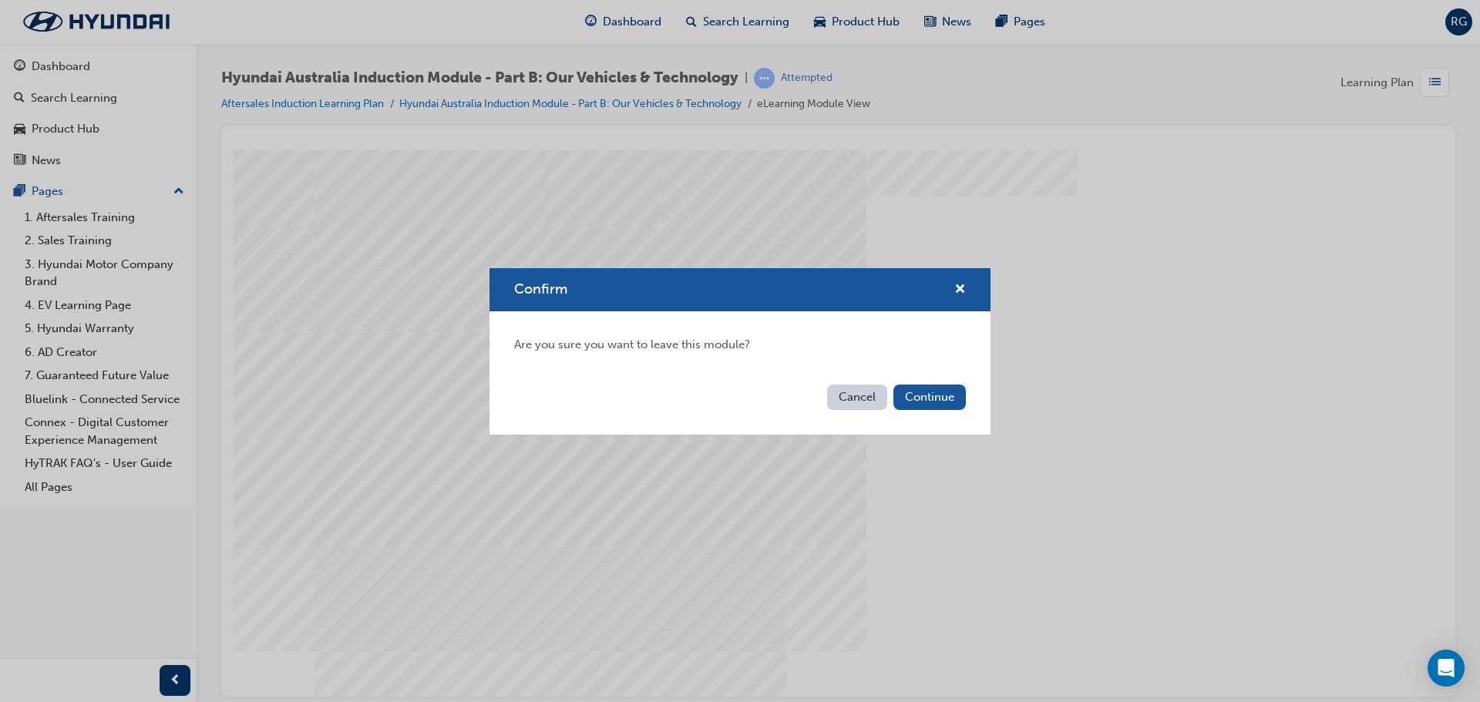
click at [952, 420] on div "Cancel Continue" at bounding box center [740, 407] width 501 height 56
click at [952, 404] on button "Continue" at bounding box center [930, 397] width 72 height 25
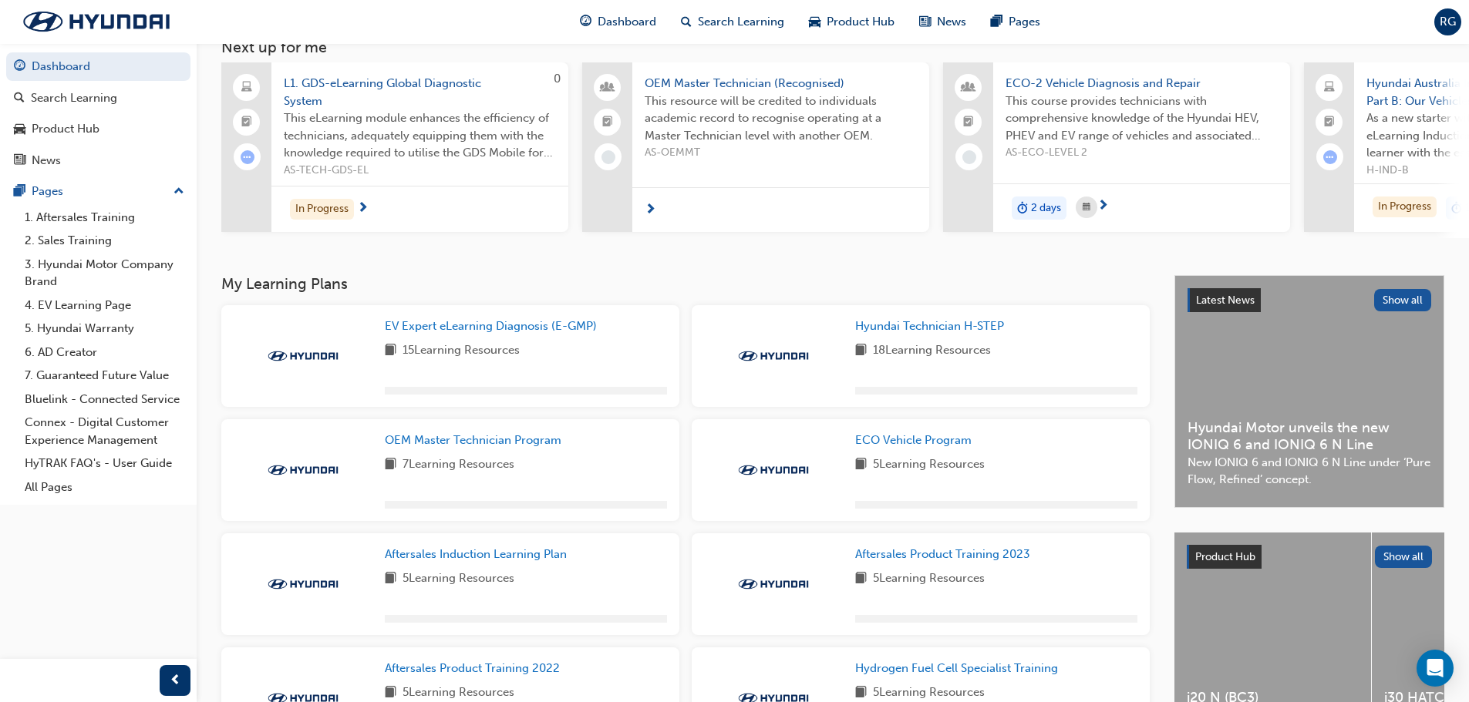
scroll to position [229, 0]
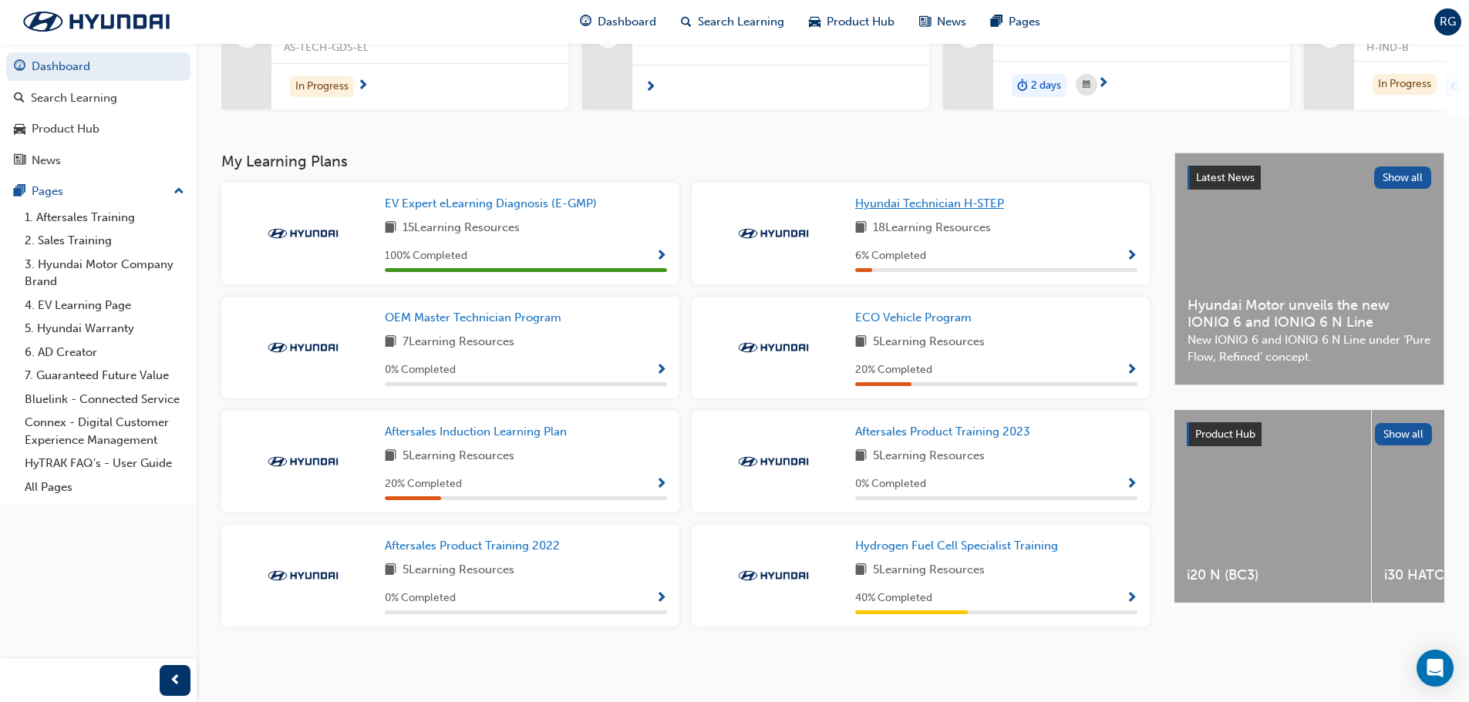
click at [972, 197] on span "Hyundai Technician H-STEP" at bounding box center [929, 204] width 149 height 14
